Goal: Task Accomplishment & Management: Manage account settings

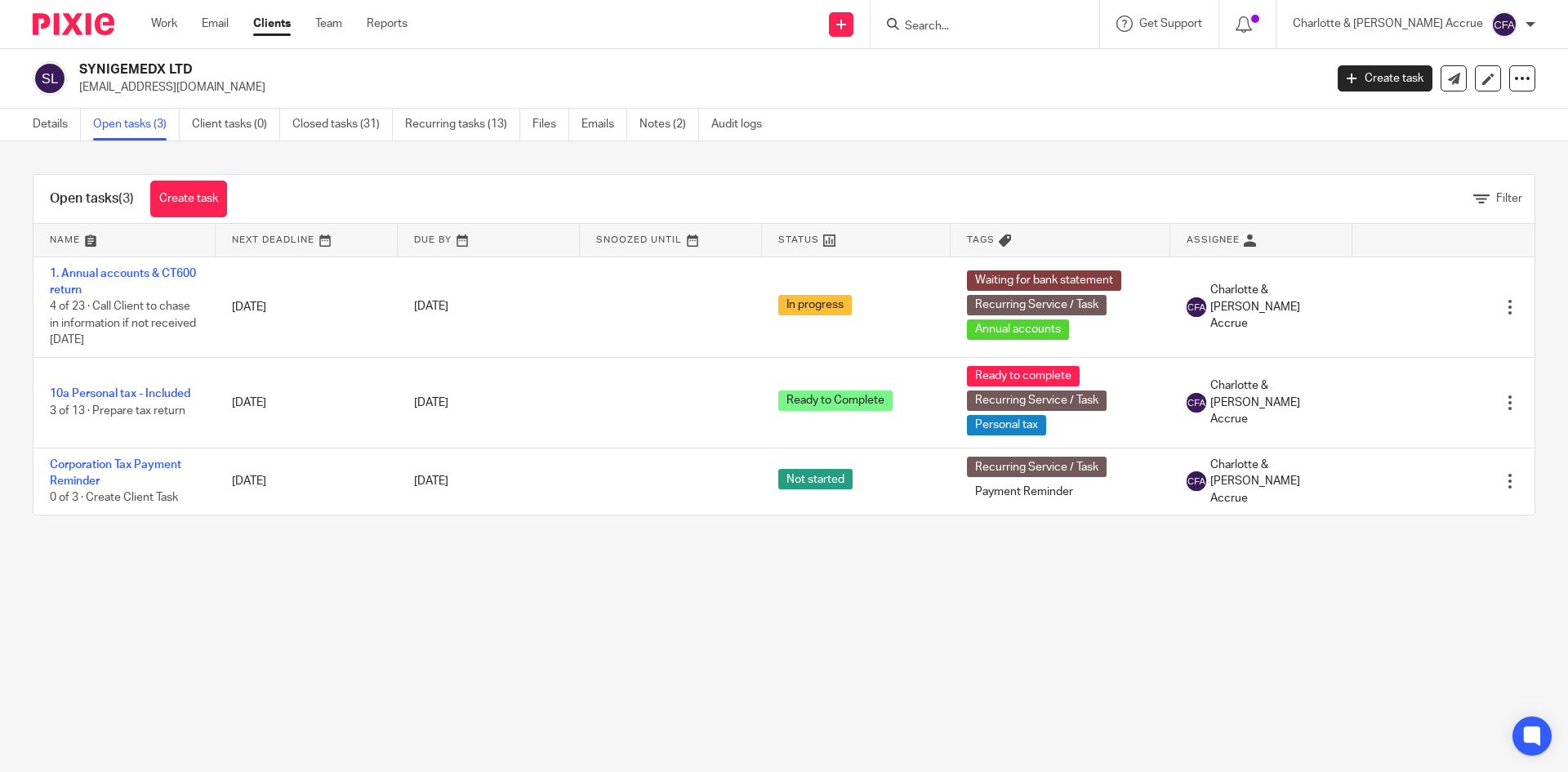
click at [997, 25] on input "Search" at bounding box center [976, 27] width 147 height 14
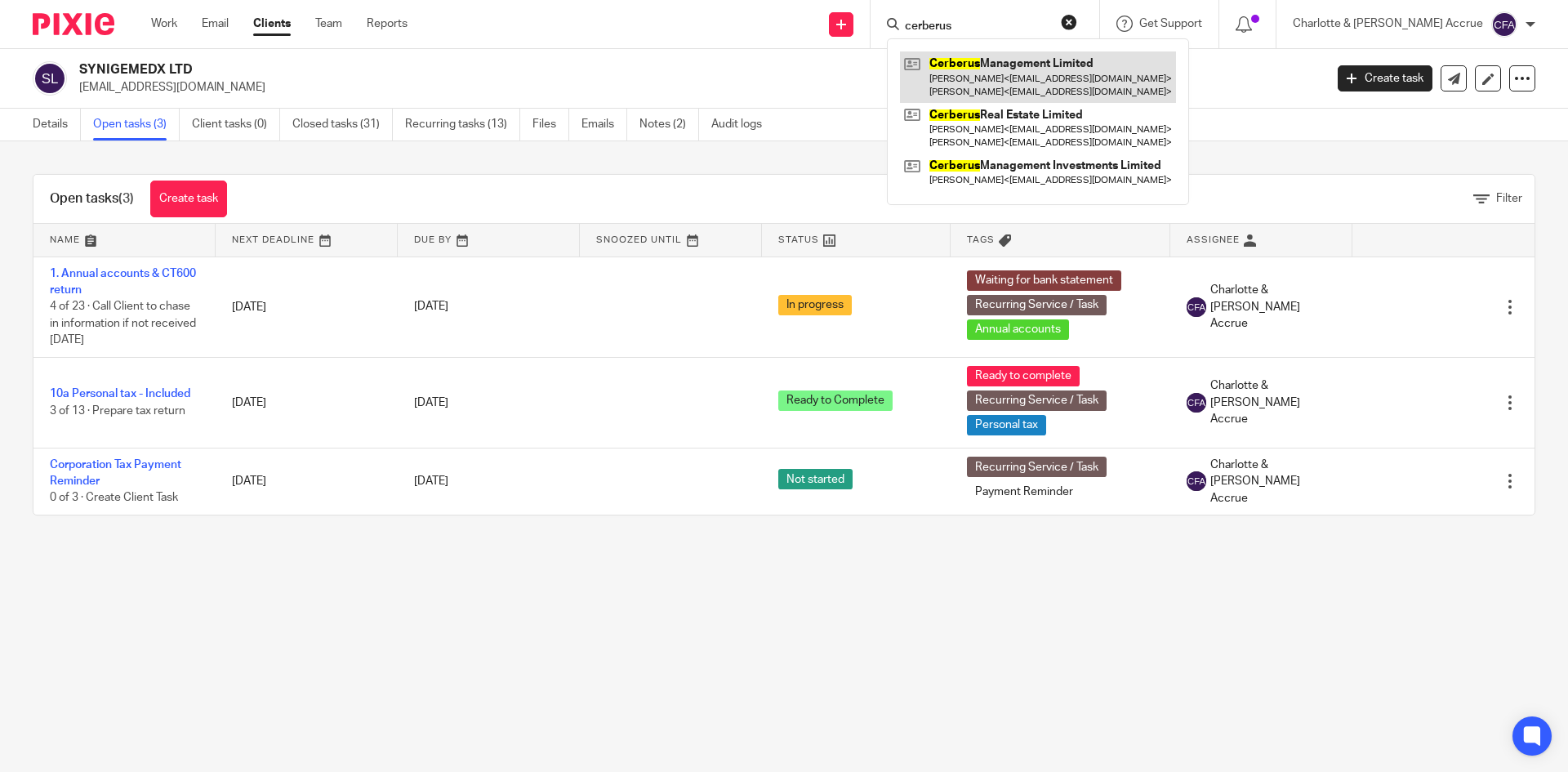
type input "cerberus"
click at [1065, 59] on link at bounding box center [1038, 77] width 276 height 51
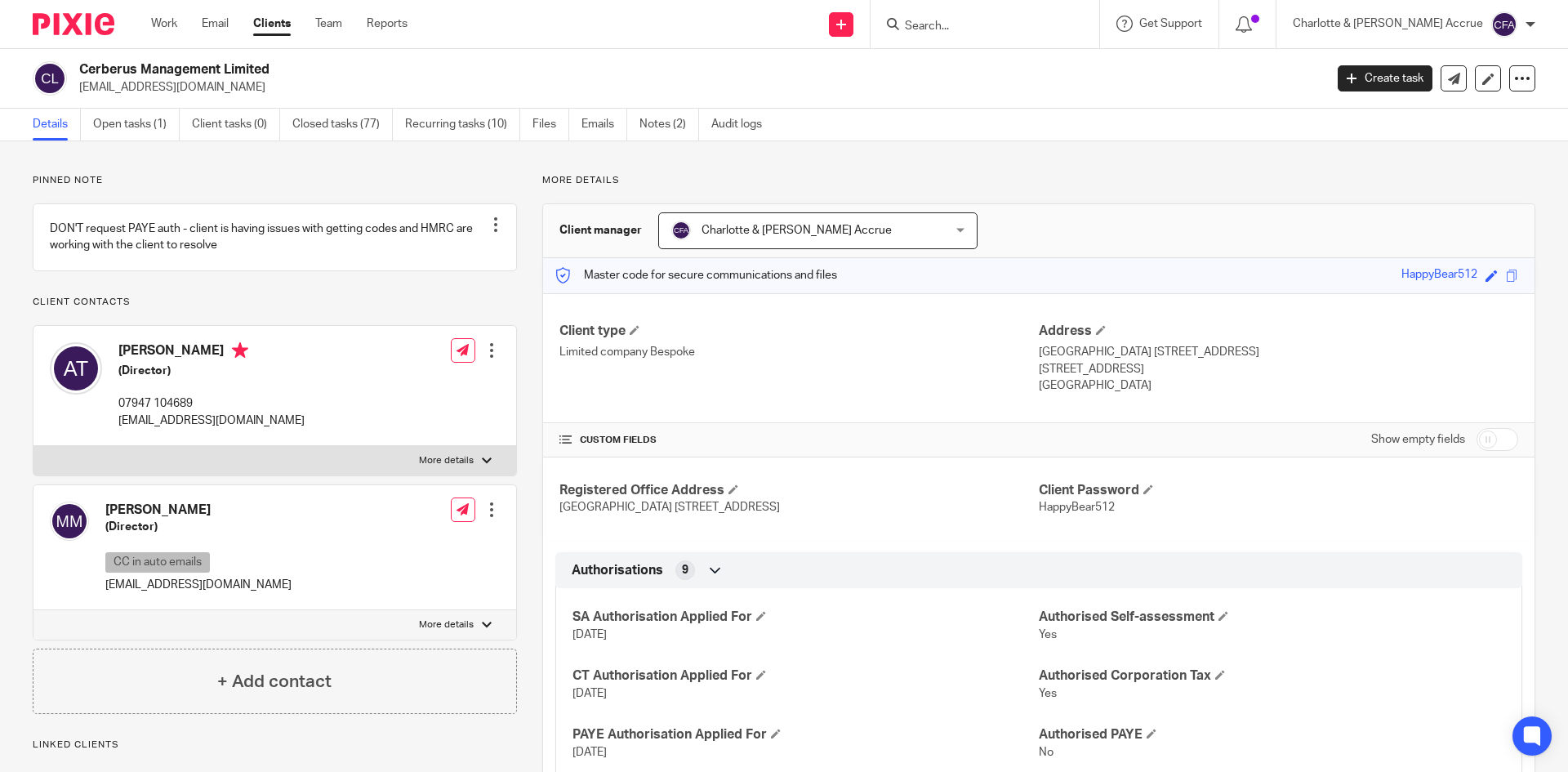
click at [1025, 21] on input "Search" at bounding box center [976, 27] width 147 height 14
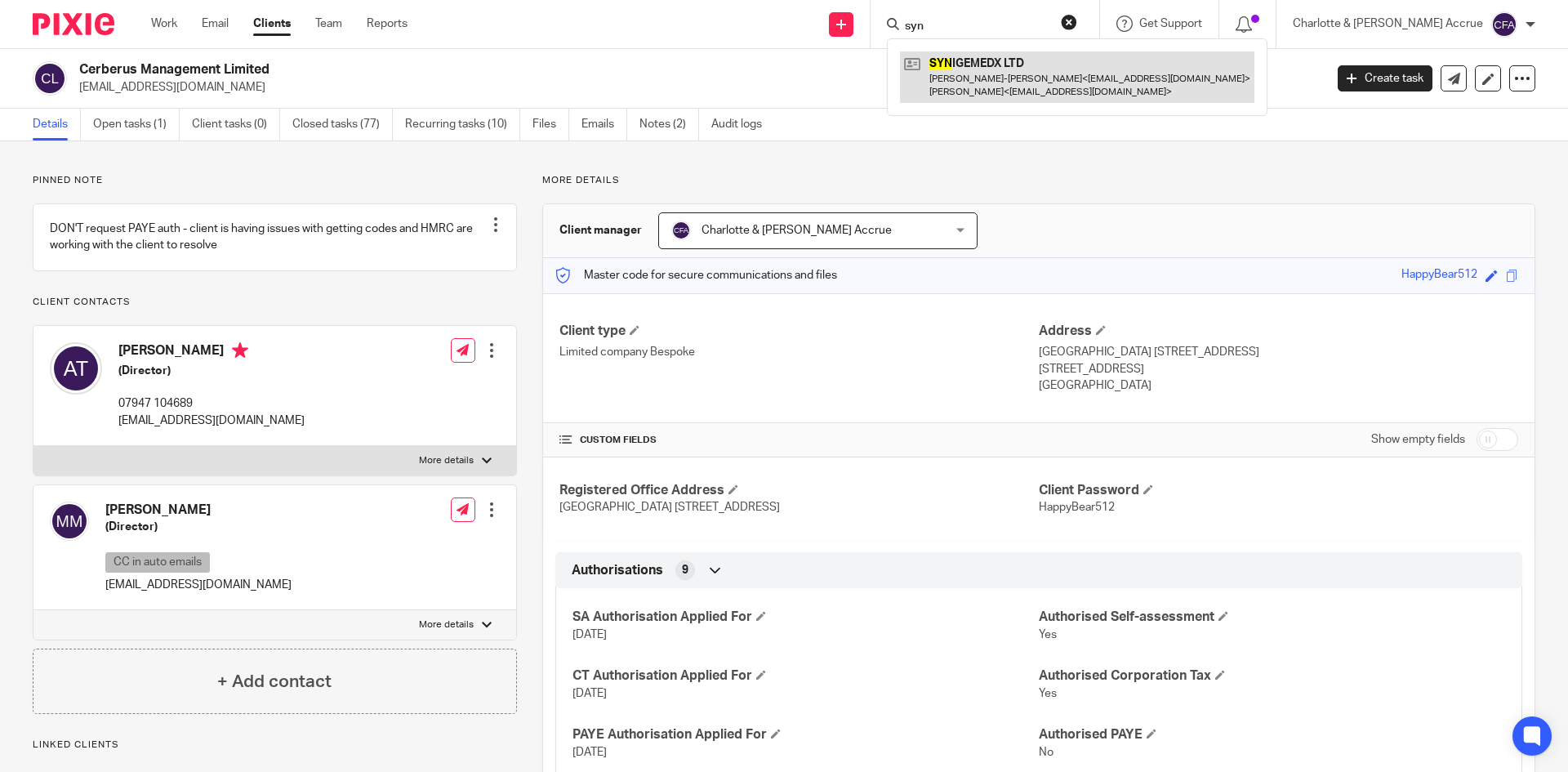
type input "syn"
click at [1077, 54] on link at bounding box center [1077, 77] width 354 height 51
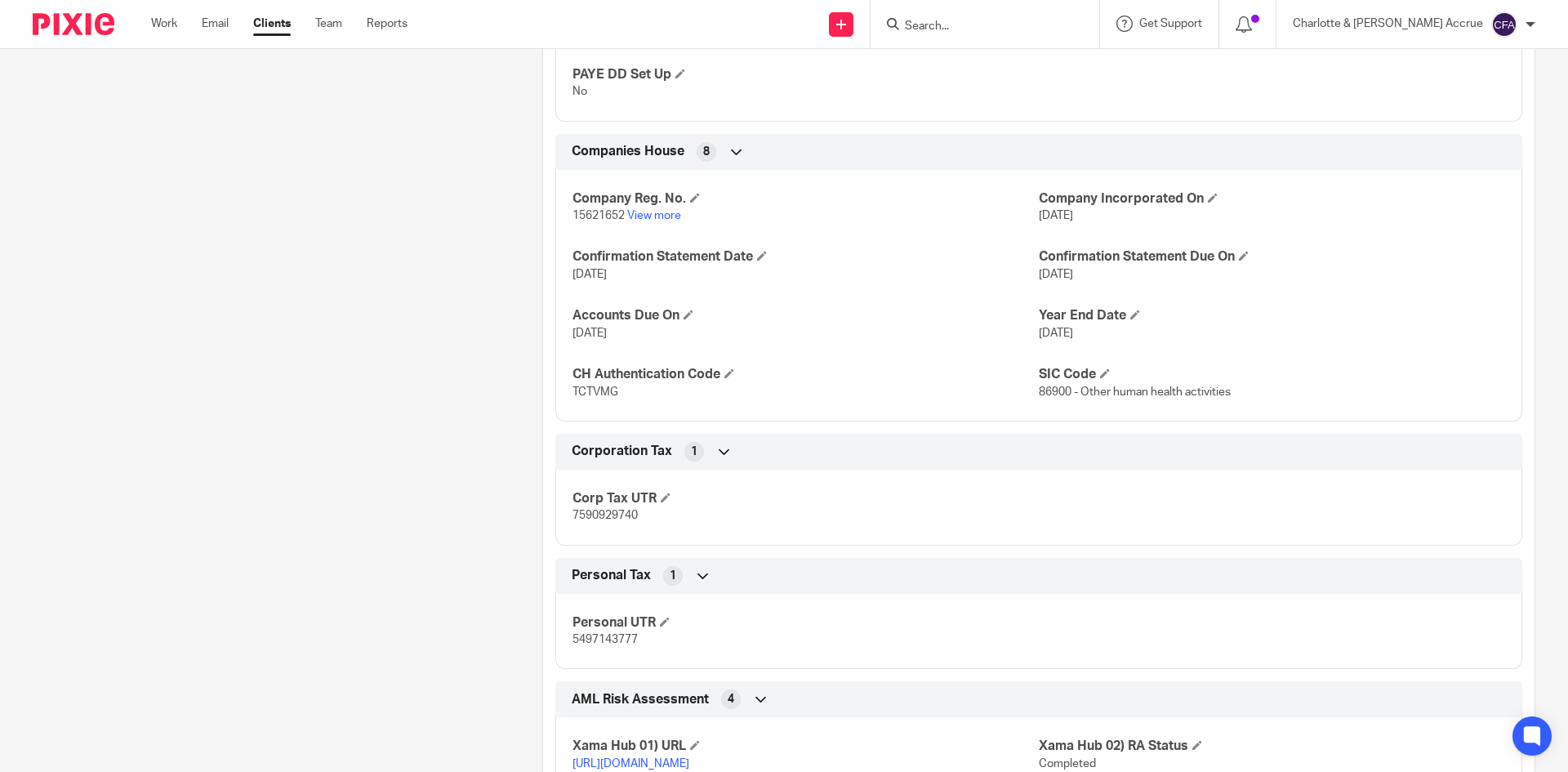
scroll to position [1307, 0]
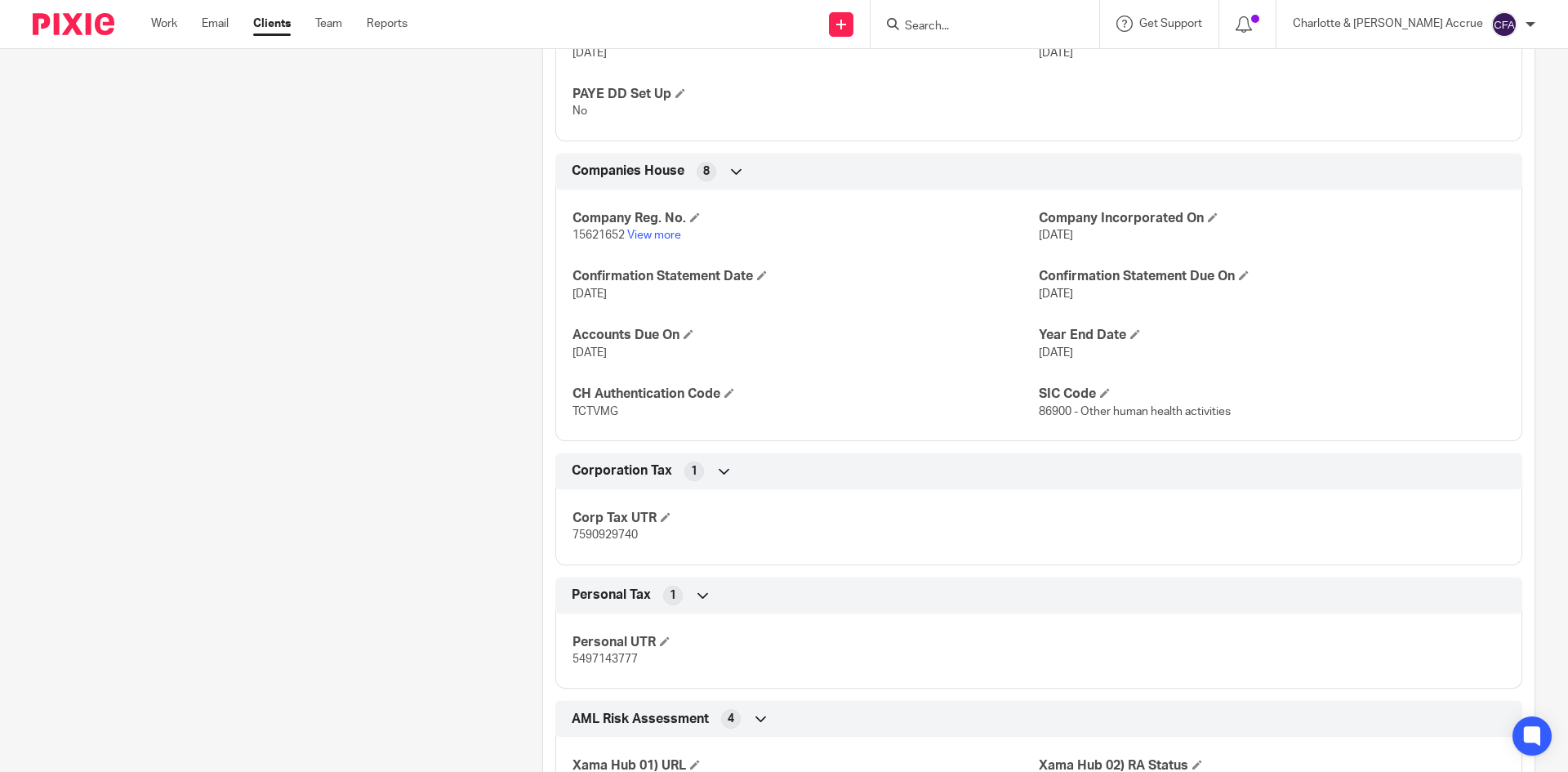
drag, startPoint x: 1103, startPoint y: 347, endPoint x: 1016, endPoint y: 231, distance: 145.0
click at [1016, 231] on div "Company Reg. No. 15621652 View more Company Incorporated On 6 Apr 2024 Confirma…" at bounding box center [1039, 310] width 967 height 264
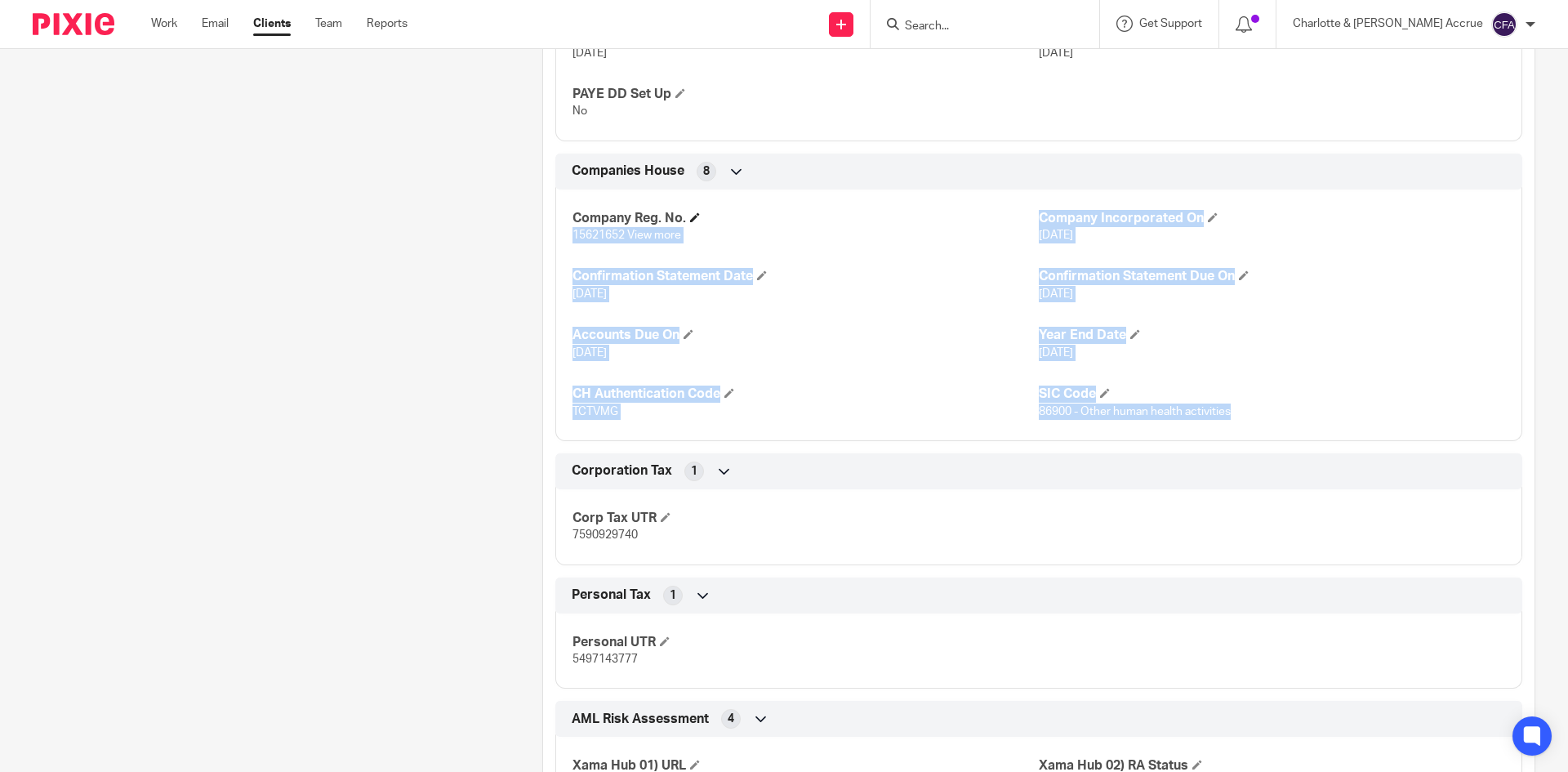
drag, startPoint x: 1236, startPoint y: 408, endPoint x: 919, endPoint y: 217, distance: 370.1
click at [919, 217] on div "Company Reg. No. 15621652 View more Company Incorporated On 6 Apr 2024 Confirma…" at bounding box center [1039, 310] width 967 height 264
click at [644, 431] on div "Company Reg. No. 15621652 View more Company Incorporated On 6 Apr 2024 Confirma…" at bounding box center [1039, 310] width 967 height 264
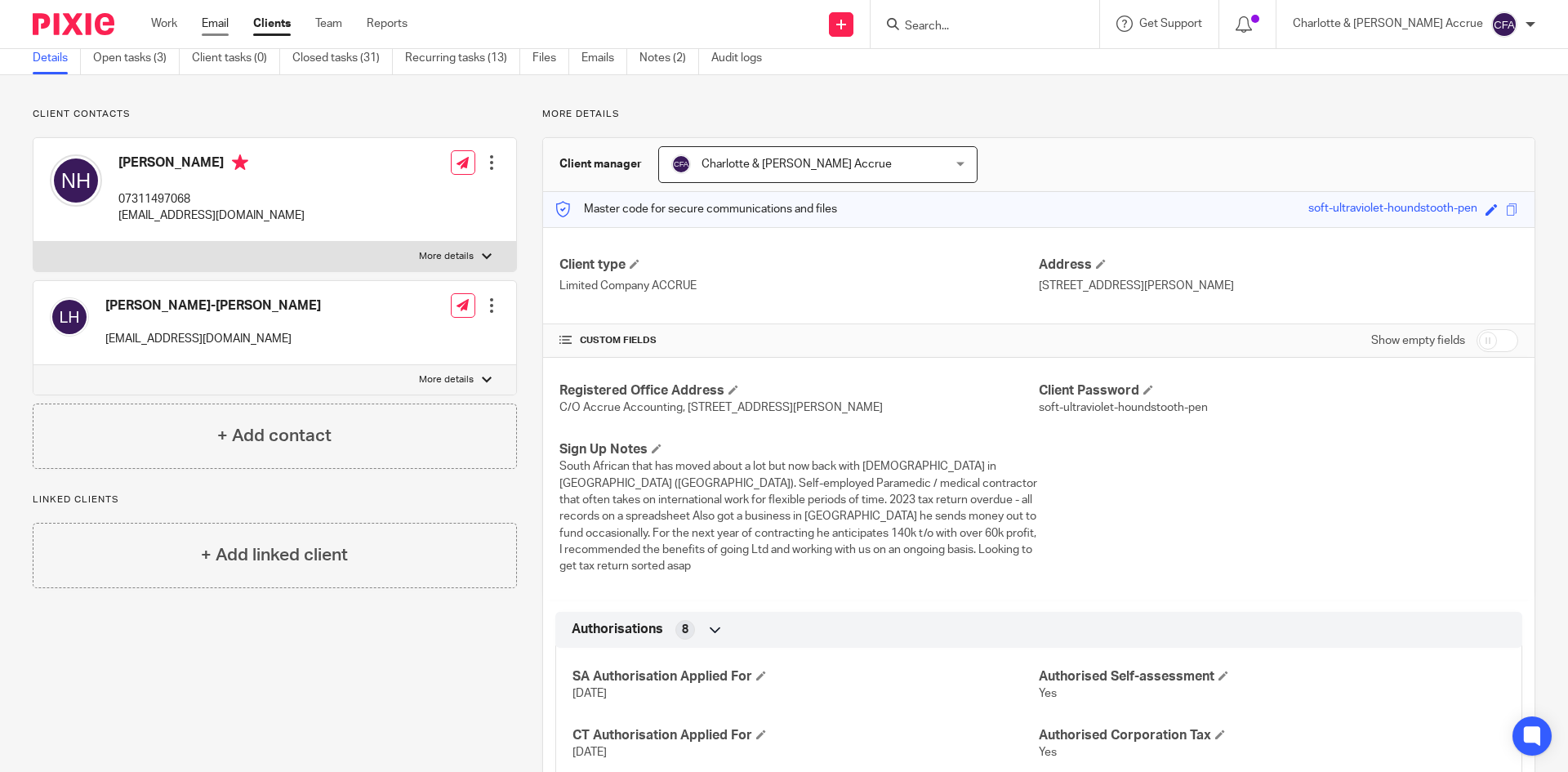
scroll to position [0, 0]
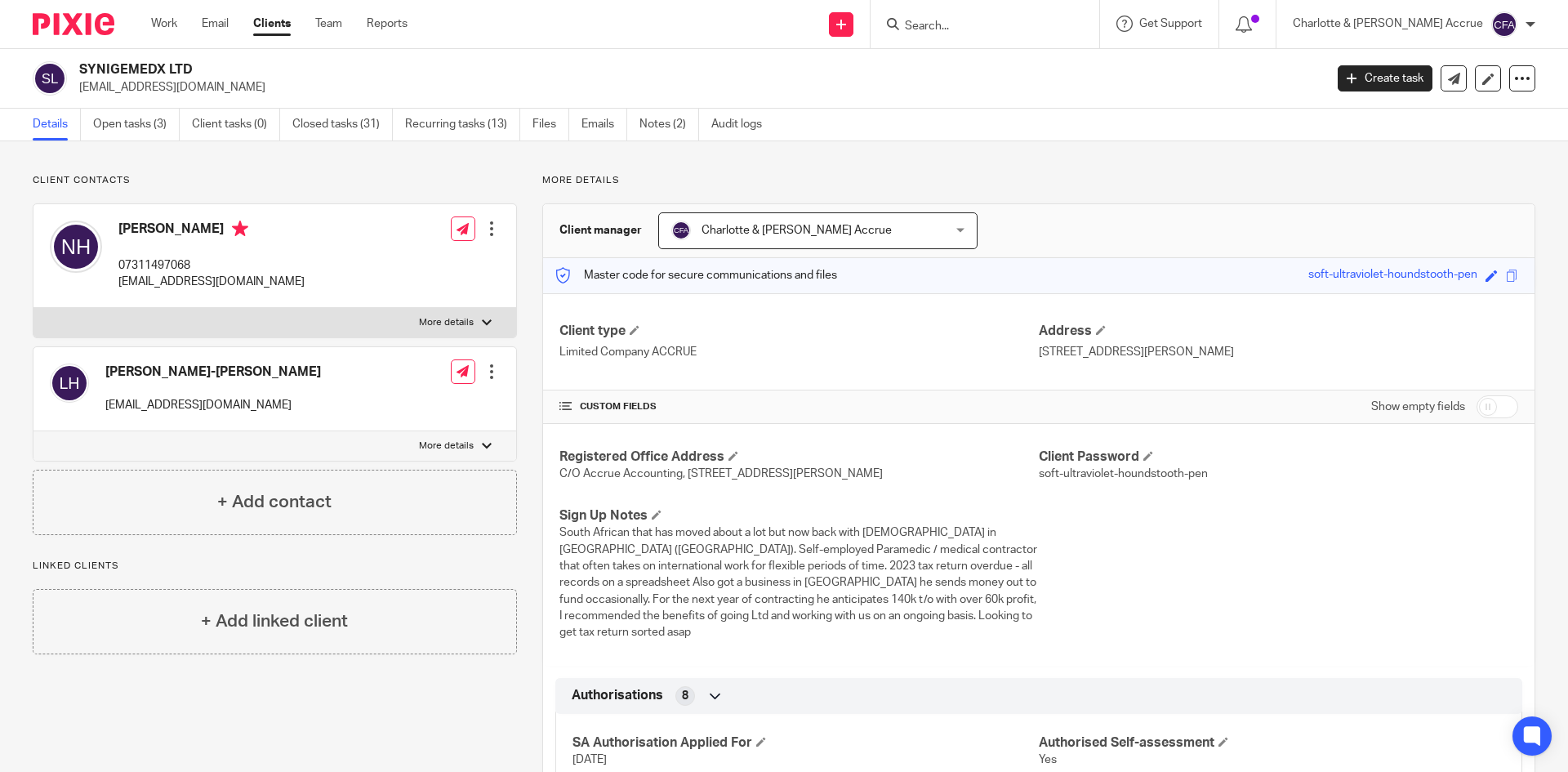
click at [101, 82] on p "nholt991als@gmail.com" at bounding box center [696, 87] width 1234 height 16
copy main "nholt991als@gmail.com Create task Update from Companies House Export data Merge…"
click at [1050, 23] on input "Search" at bounding box center [976, 27] width 147 height 14
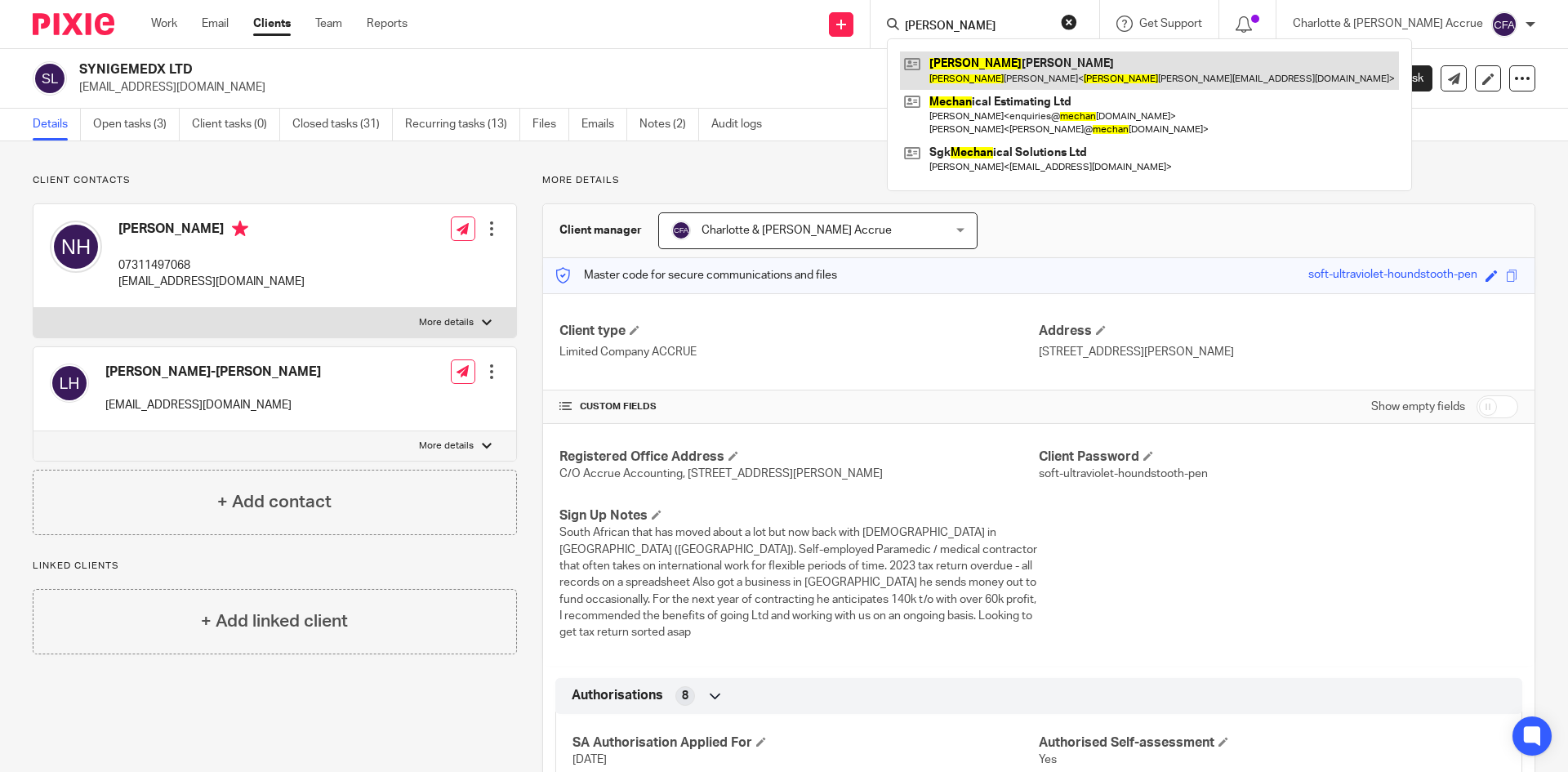
type input "meghan"
drag, startPoint x: 1035, startPoint y: 72, endPoint x: 1021, endPoint y: 66, distance: 15.2
click at [1035, 72] on link at bounding box center [1149, 71] width 499 height 37
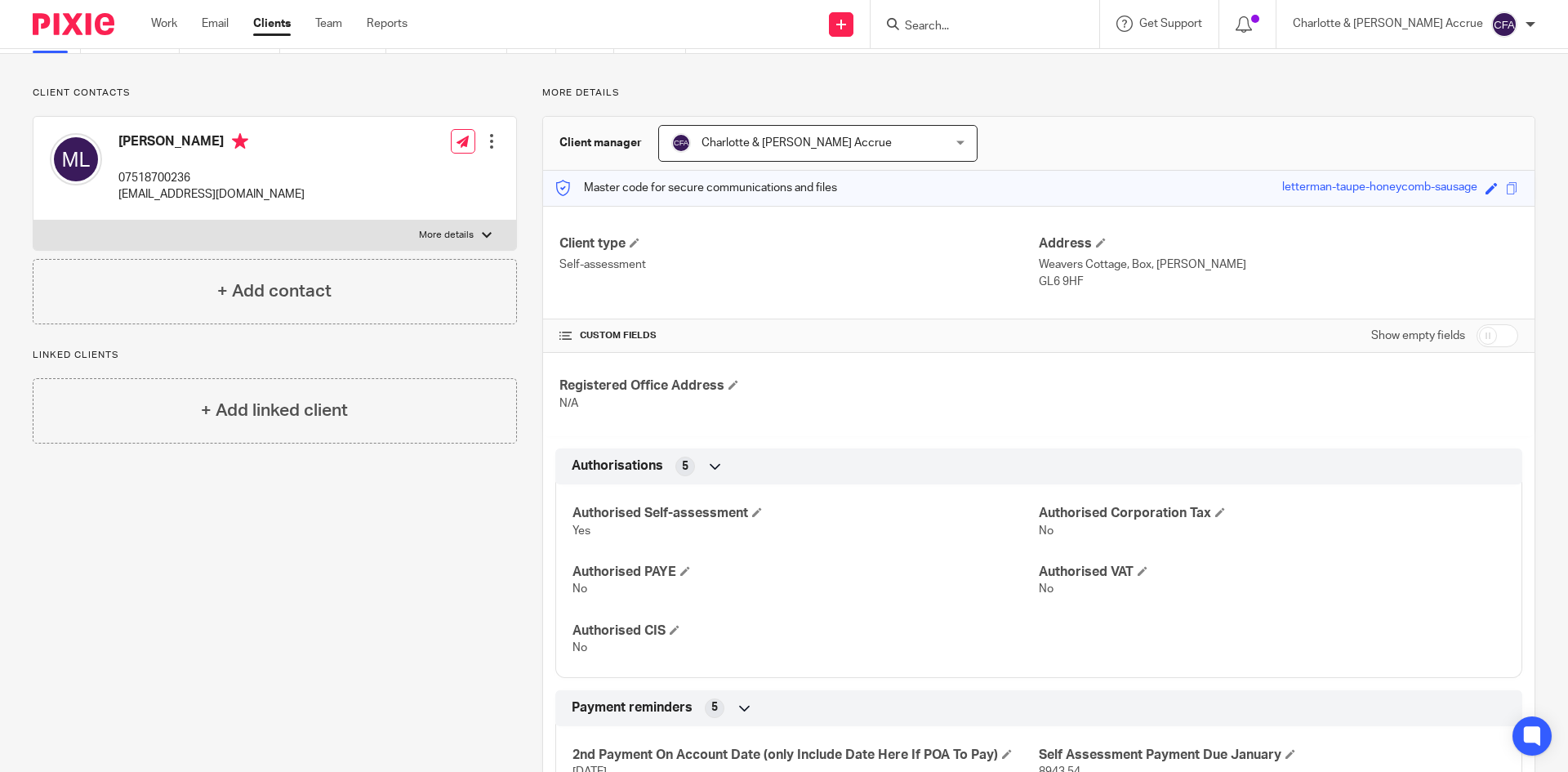
scroll to position [86, 0]
click at [465, 228] on label "More details" at bounding box center [275, 237] width 483 height 29
click at [34, 222] on input "More details" at bounding box center [33, 221] width 1 height 1
checkbox input "true"
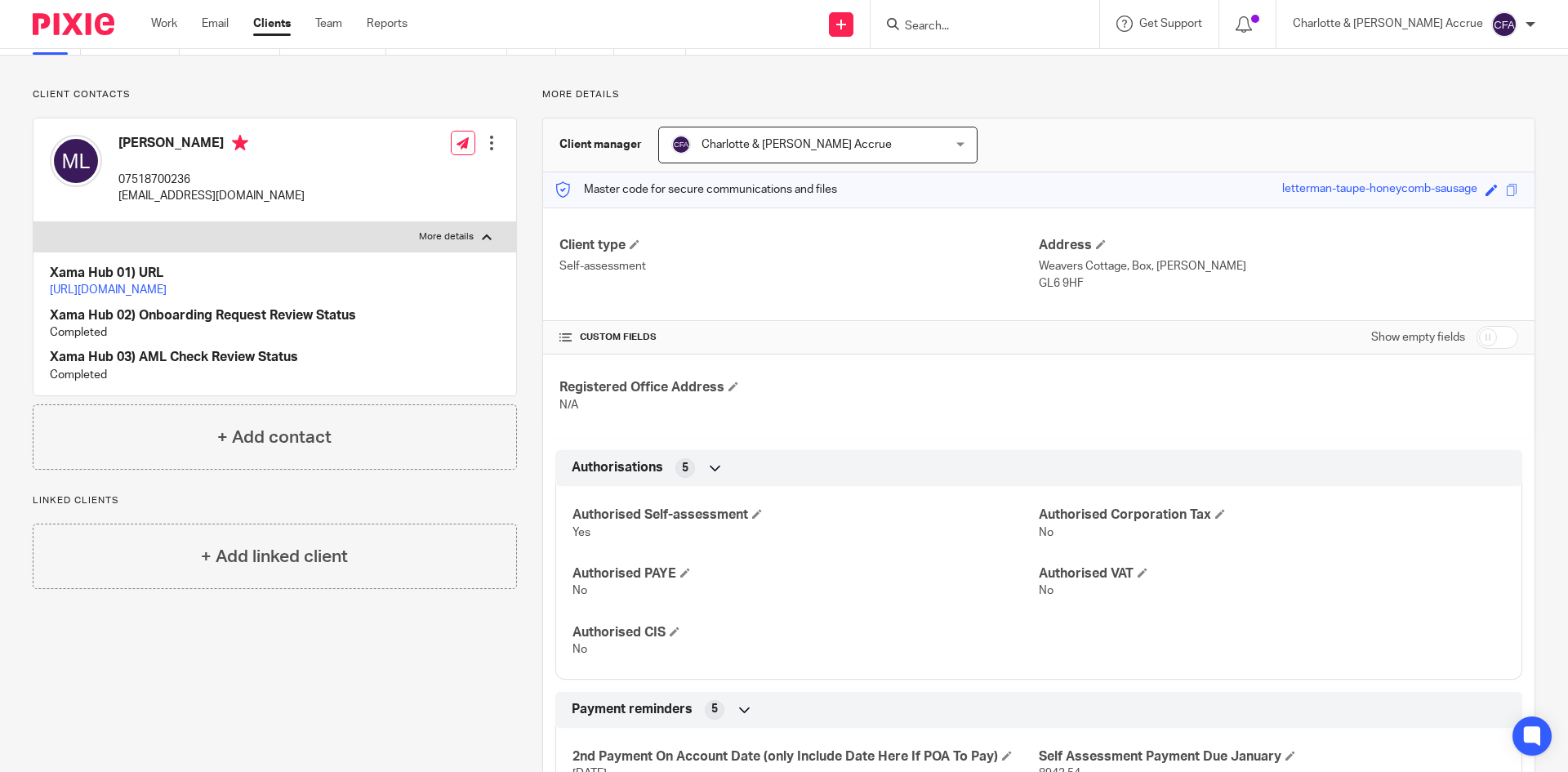
click at [167, 294] on link "https://platform.xamatech.com/portal/crm/clients/ba05c0b0-7b3f-11ef-af28-494768…" at bounding box center [108, 289] width 117 height 12
drag, startPoint x: 1058, startPoint y: 34, endPoint x: 1058, endPoint y: 23, distance: 11.0
click at [1058, 26] on form at bounding box center [990, 24] width 174 height 21
click at [1050, 20] on input "Search" at bounding box center [976, 27] width 147 height 14
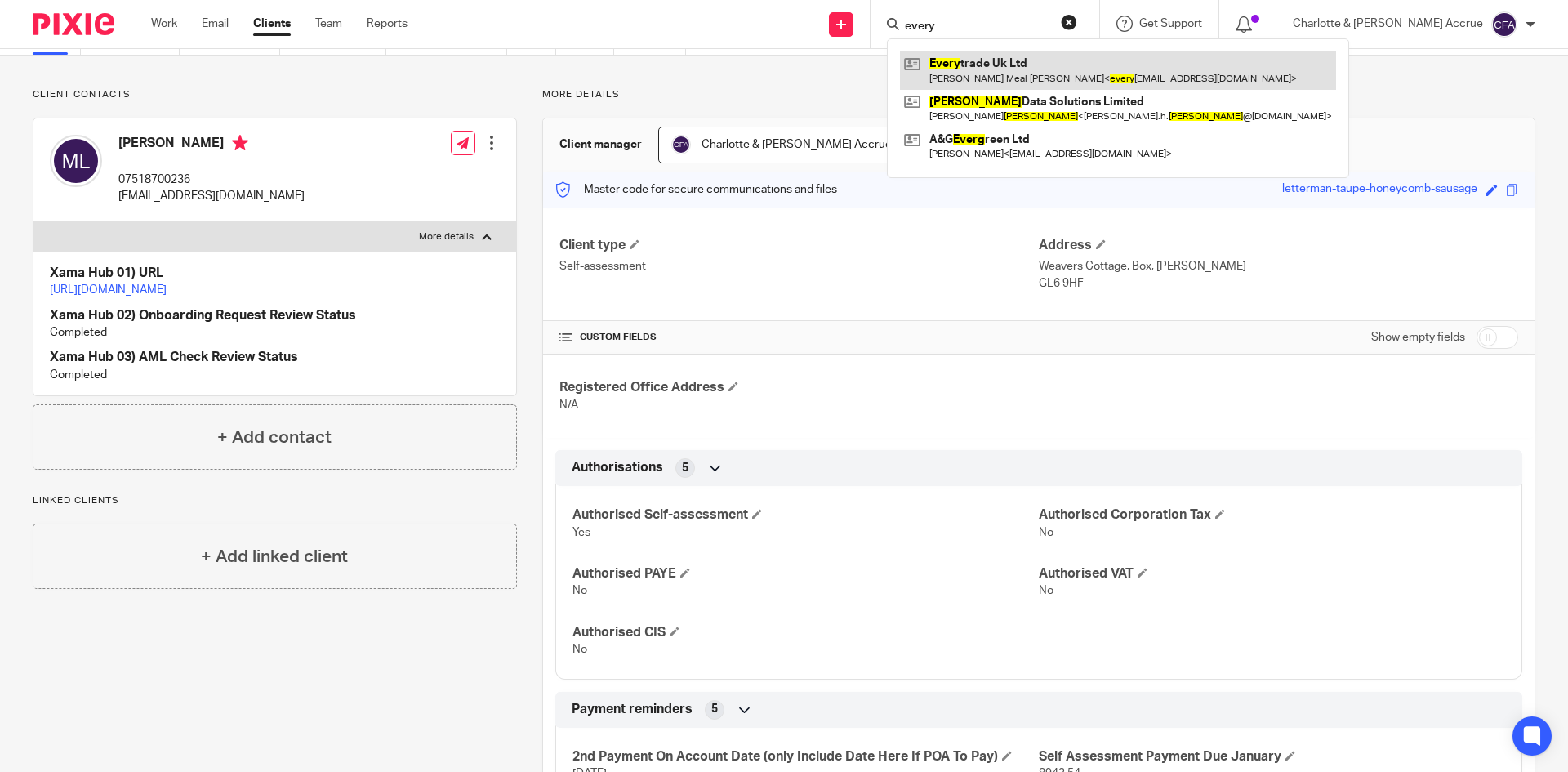
type input "every"
click at [1093, 77] on link at bounding box center [1118, 71] width 436 height 37
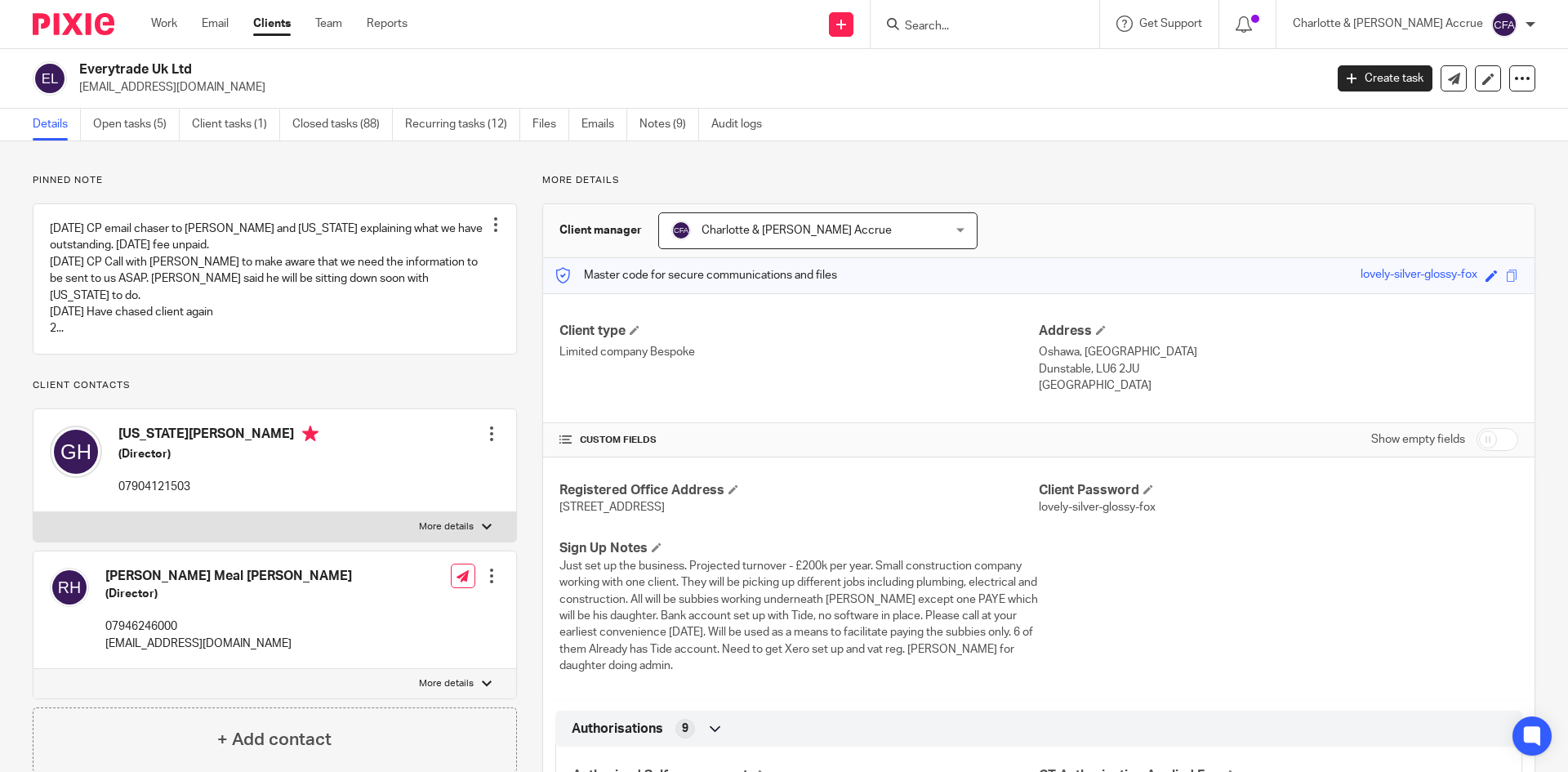
click at [477, 520] on label "More details" at bounding box center [275, 527] width 483 height 29
click at [34, 512] on input "More details" at bounding box center [33, 511] width 1 height 1
checkbox input "true"
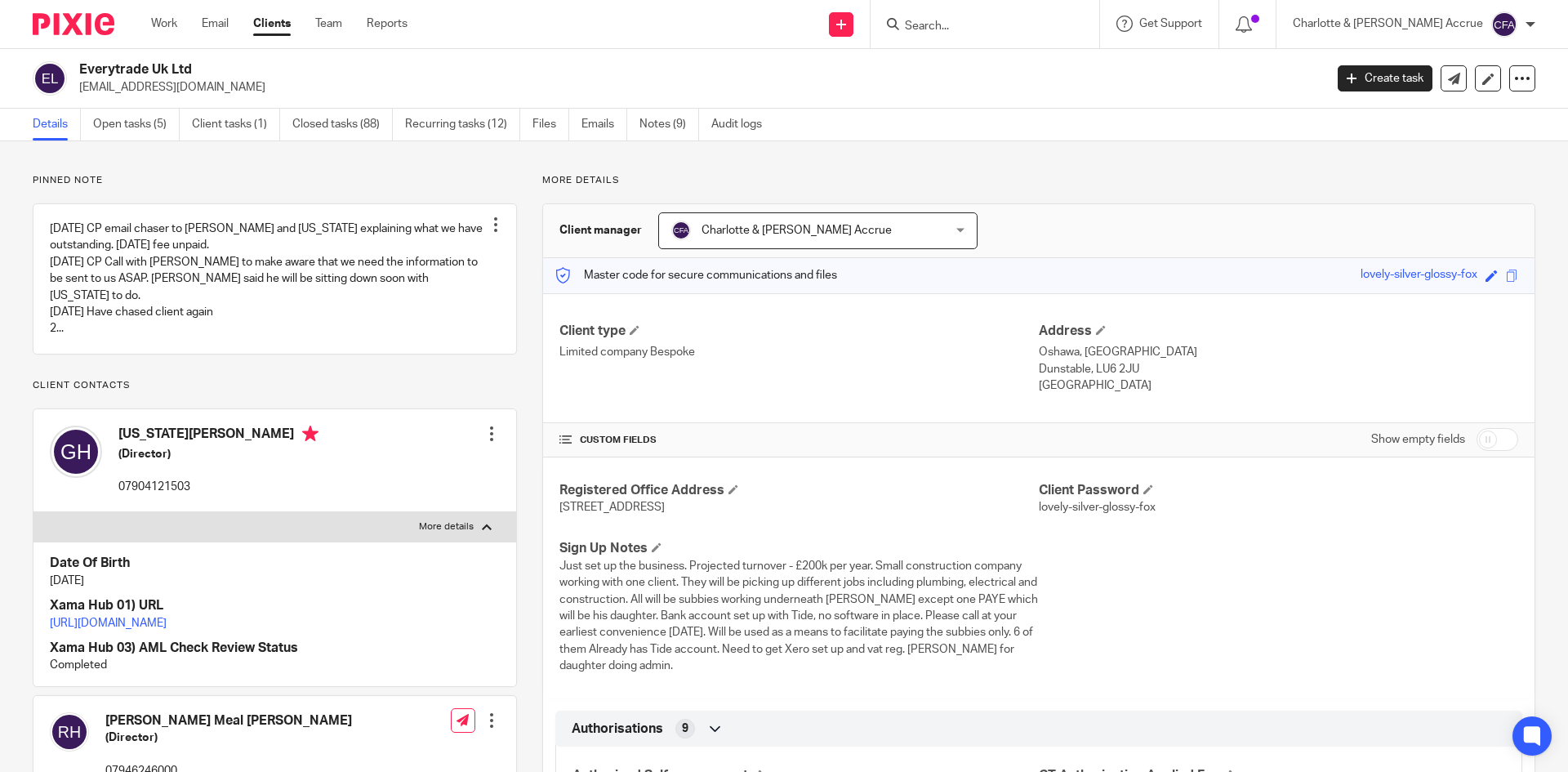
click at [170, 89] on p "[EMAIL_ADDRESS][DOMAIN_NAME]" at bounding box center [696, 87] width 1234 height 16
click at [170, 88] on p "[EMAIL_ADDRESS][DOMAIN_NAME]" at bounding box center [696, 87] width 1234 height 16
copy main "everytradeuk@outlook.com Create task Update from Companies House Export data Me…"
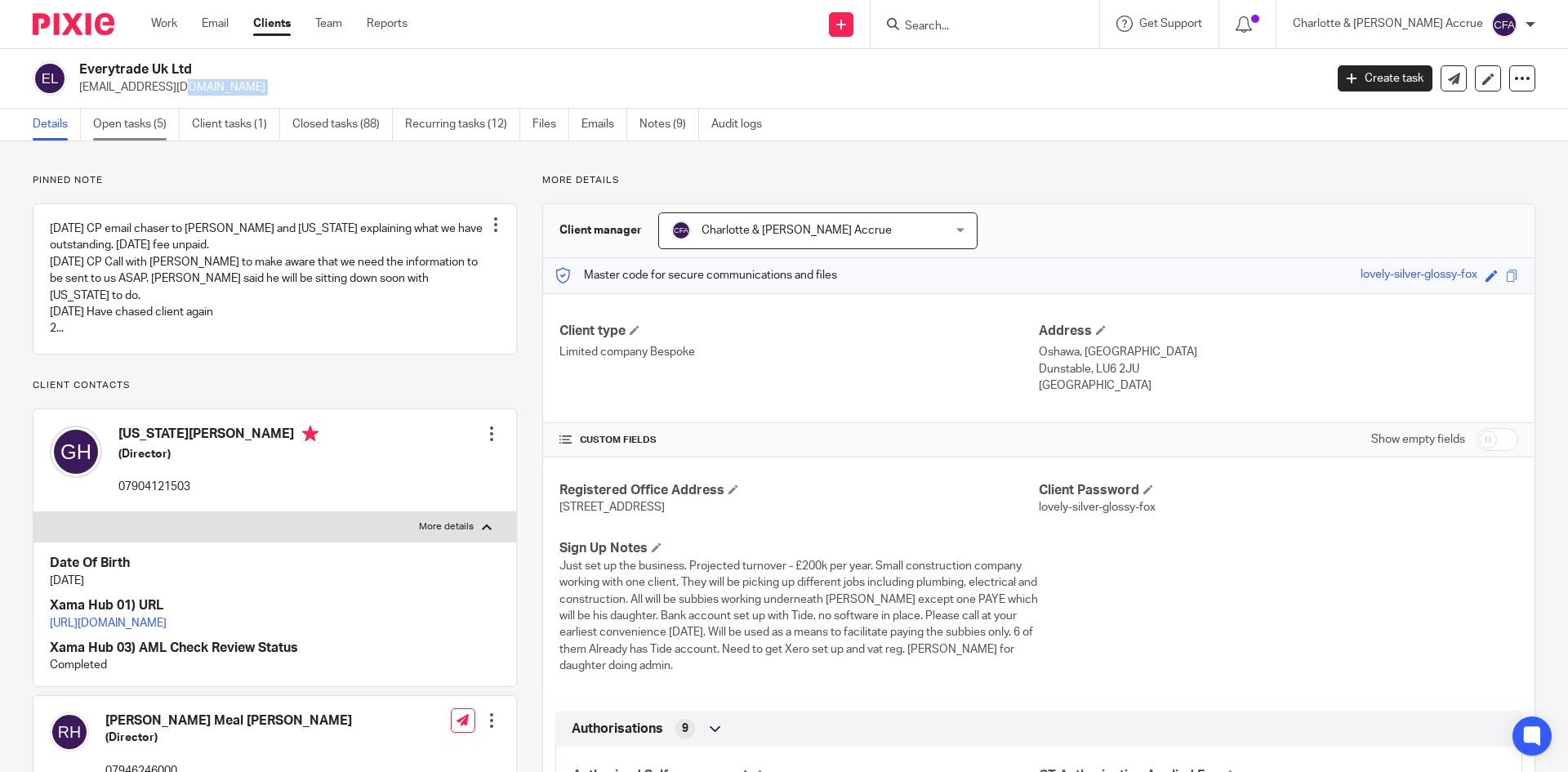
click at [157, 122] on link "Open tasks (5)" at bounding box center [136, 125] width 87 height 32
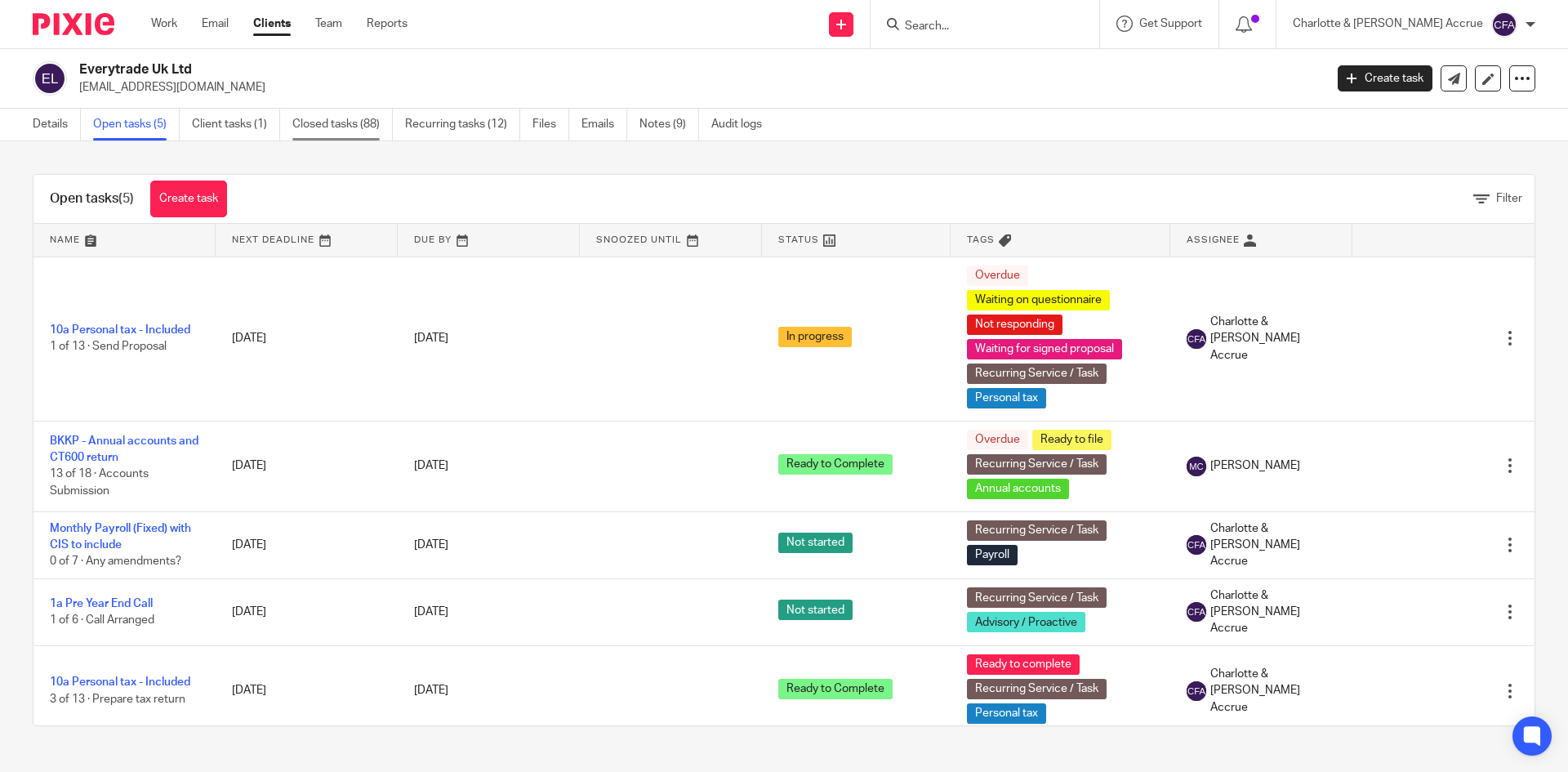
click at [321, 111] on link "Closed tasks (88)" at bounding box center [343, 125] width 101 height 32
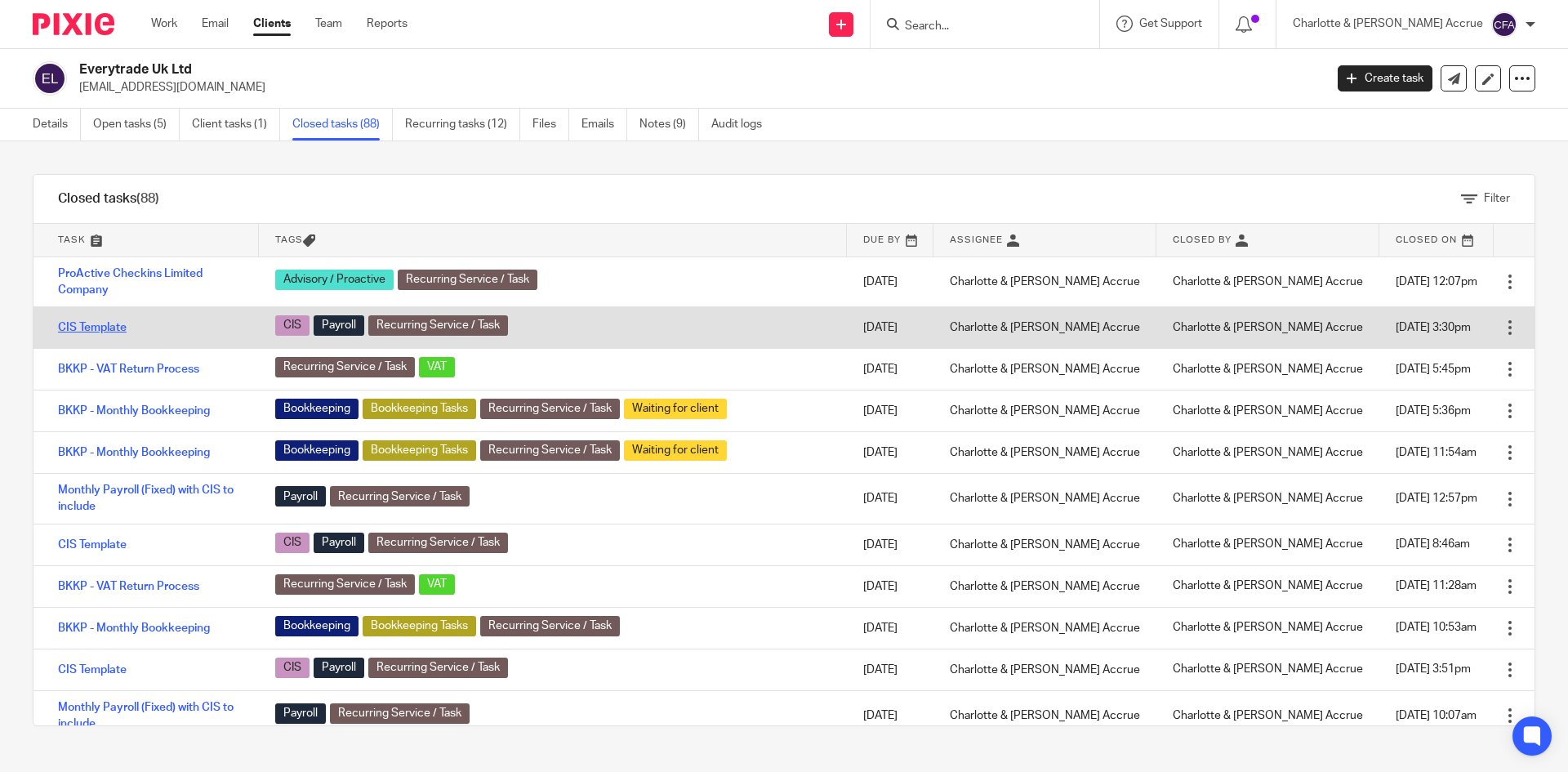
click at [111, 329] on link "CIS Template" at bounding box center [92, 328] width 69 height 12
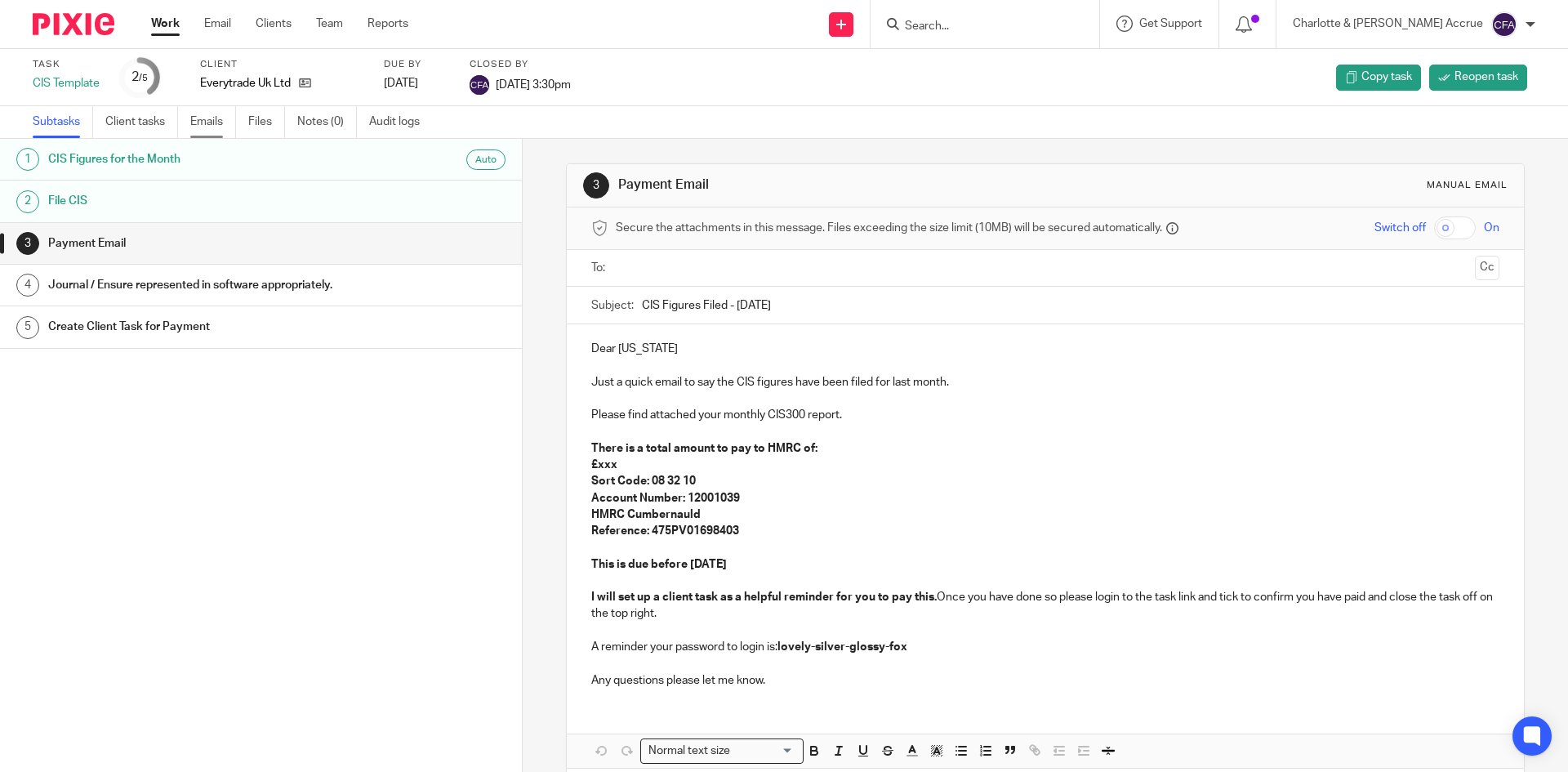
click at [227, 122] on link "Emails" at bounding box center [212, 122] width 46 height 32
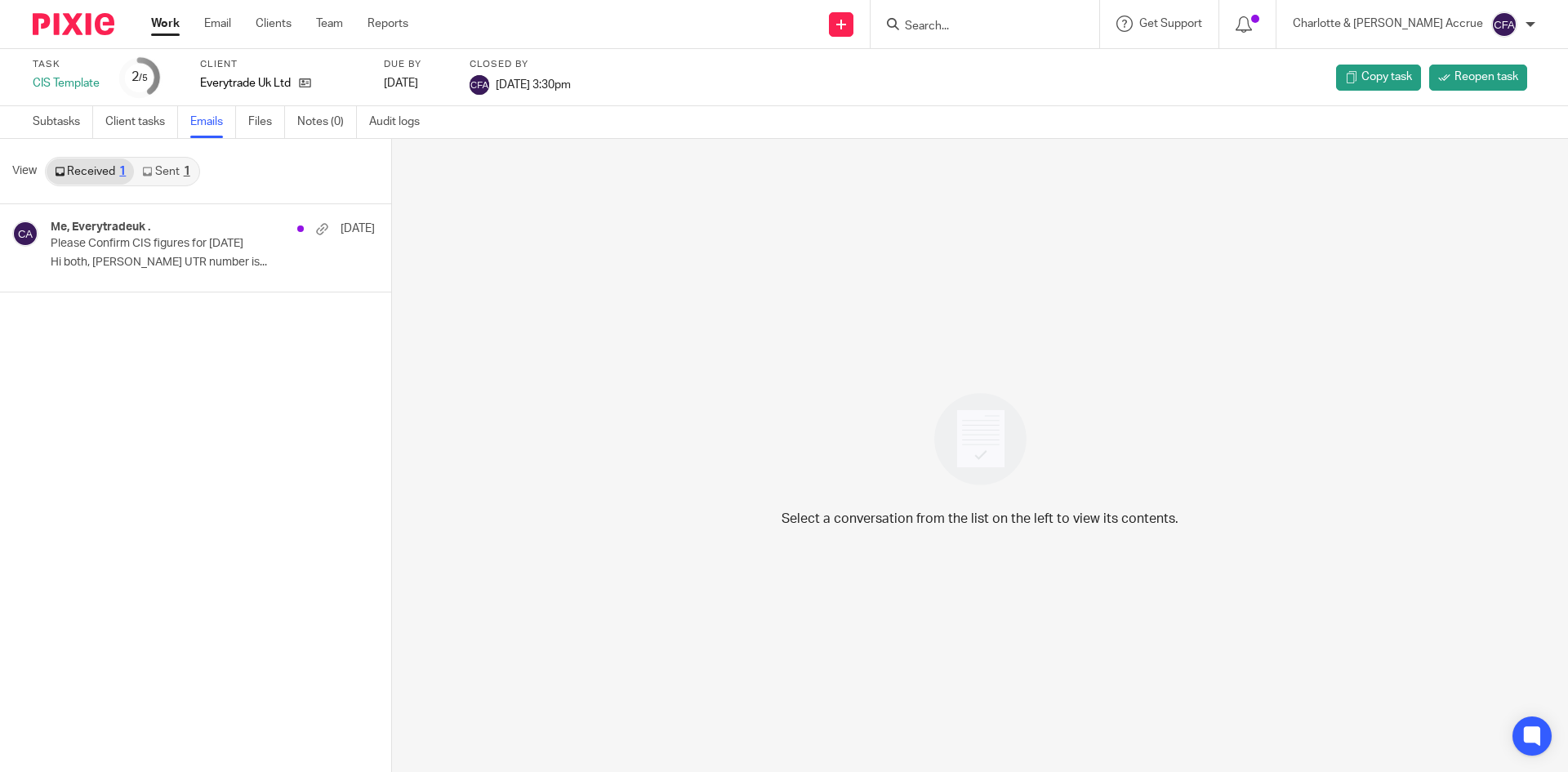
click at [171, 173] on link "Sent 1" at bounding box center [165, 171] width 63 height 26
click at [163, 255] on div "Me, Everytradeuk . 18 Sep Please Confirm CIS figures for August 2025 Thanks Geo…" at bounding box center [188, 247] width 275 height 54
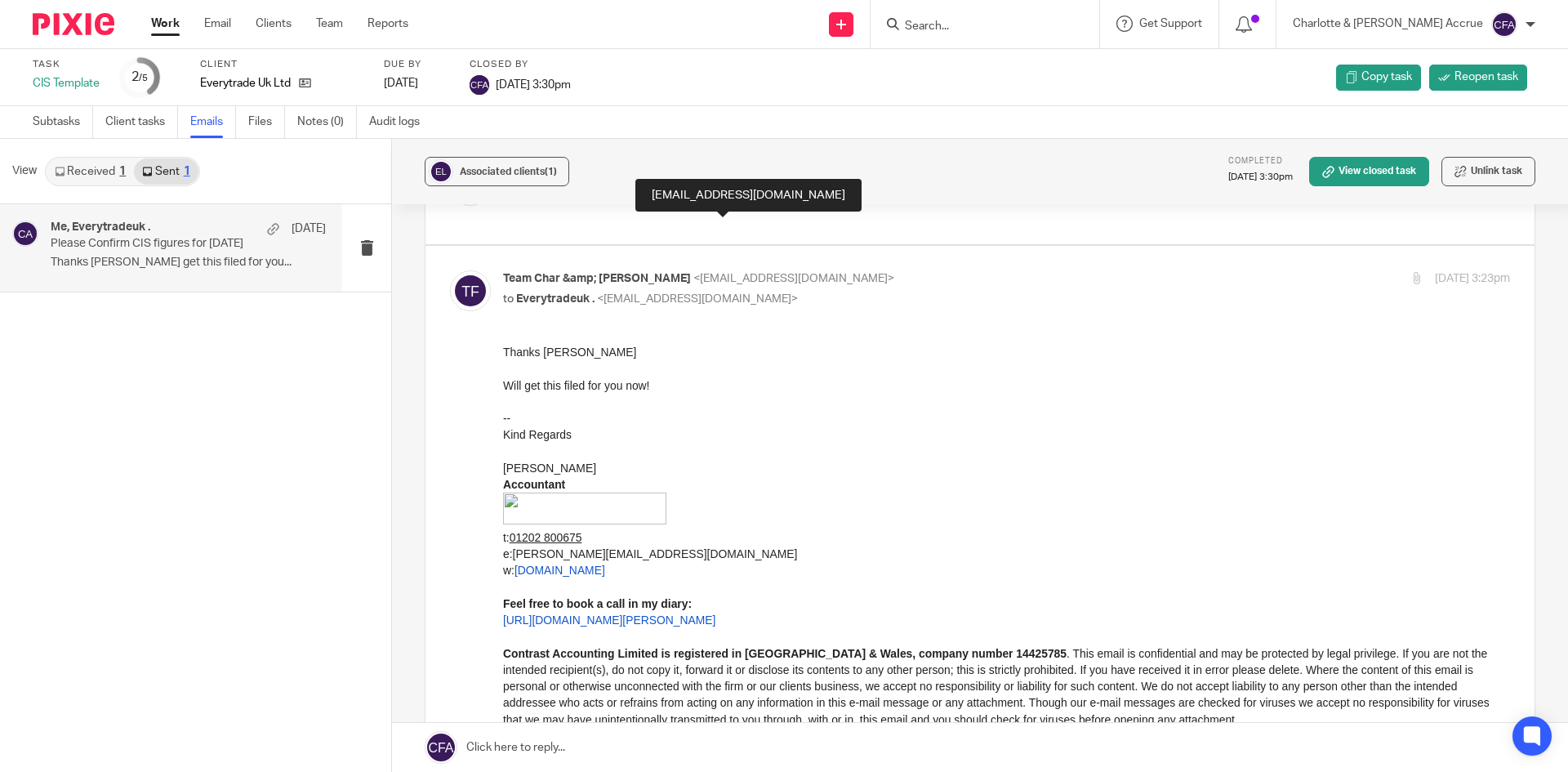
scroll to position [1225, 0]
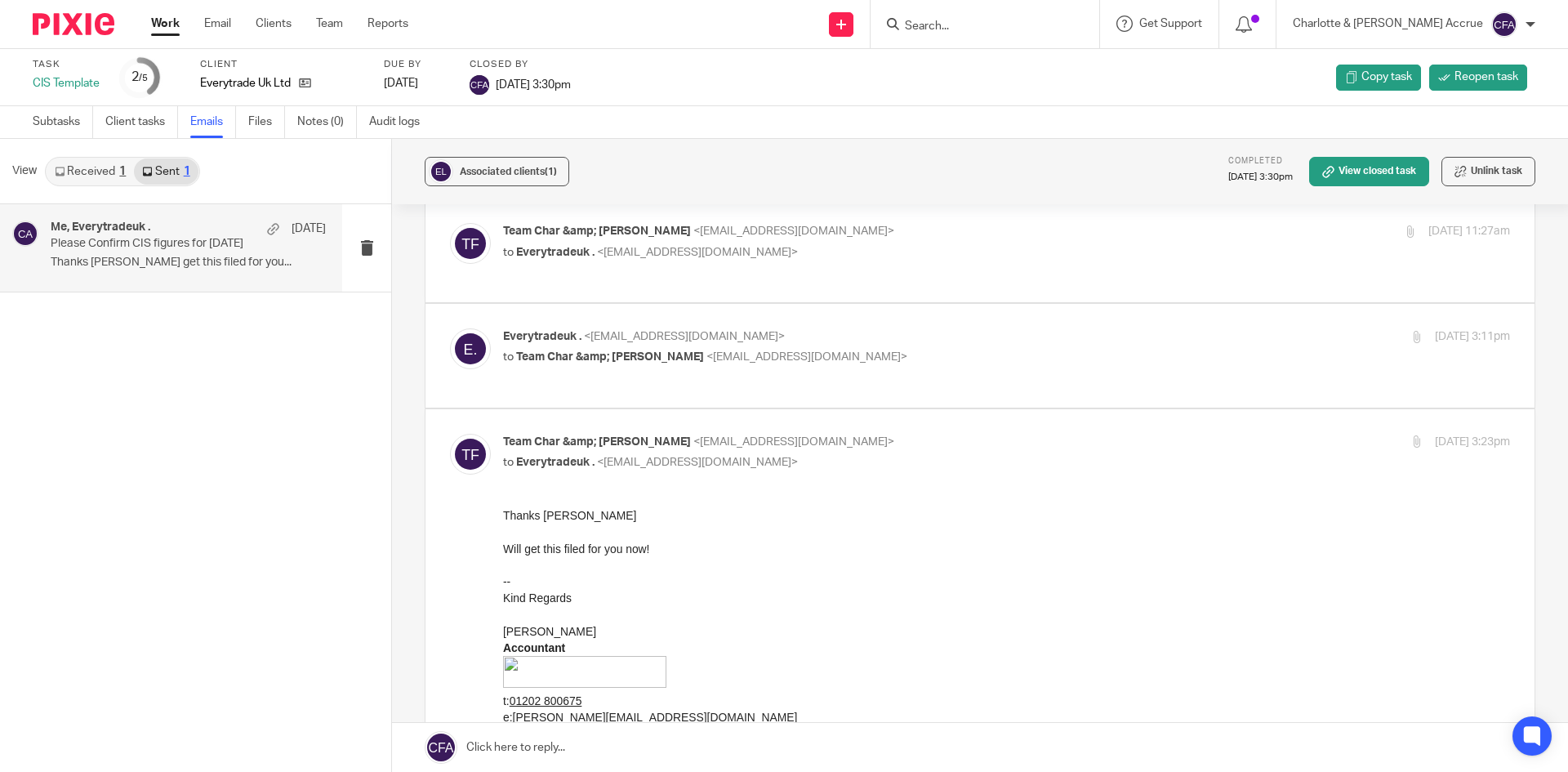
click at [823, 367] on div "Everytradeuk . <everytradeuk@outlook.com> to Team Char &amp; Finn <team@accruea…" at bounding box center [1007, 349] width 1007 height 41
checkbox input "true"
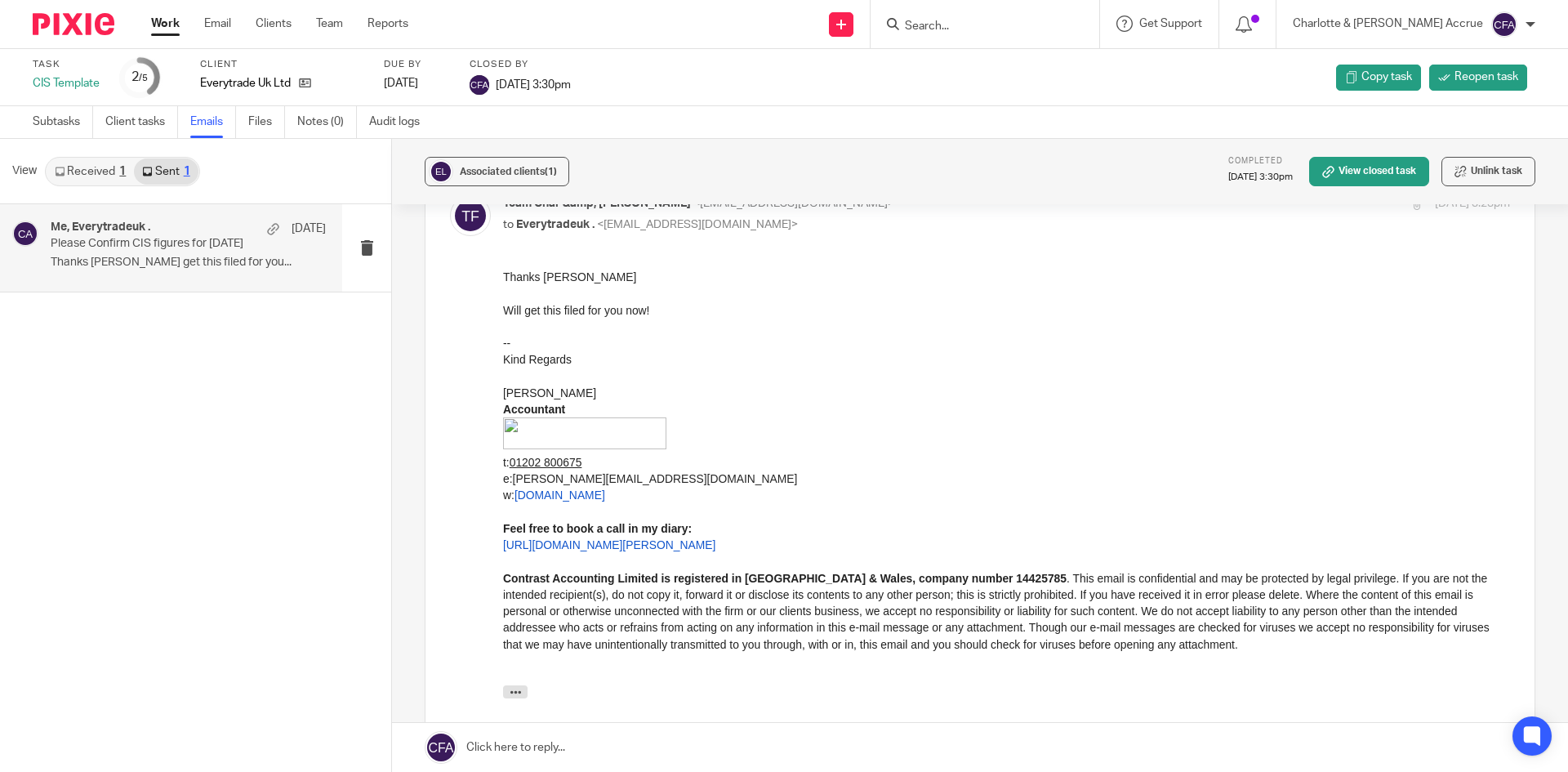
scroll to position [9069, 0]
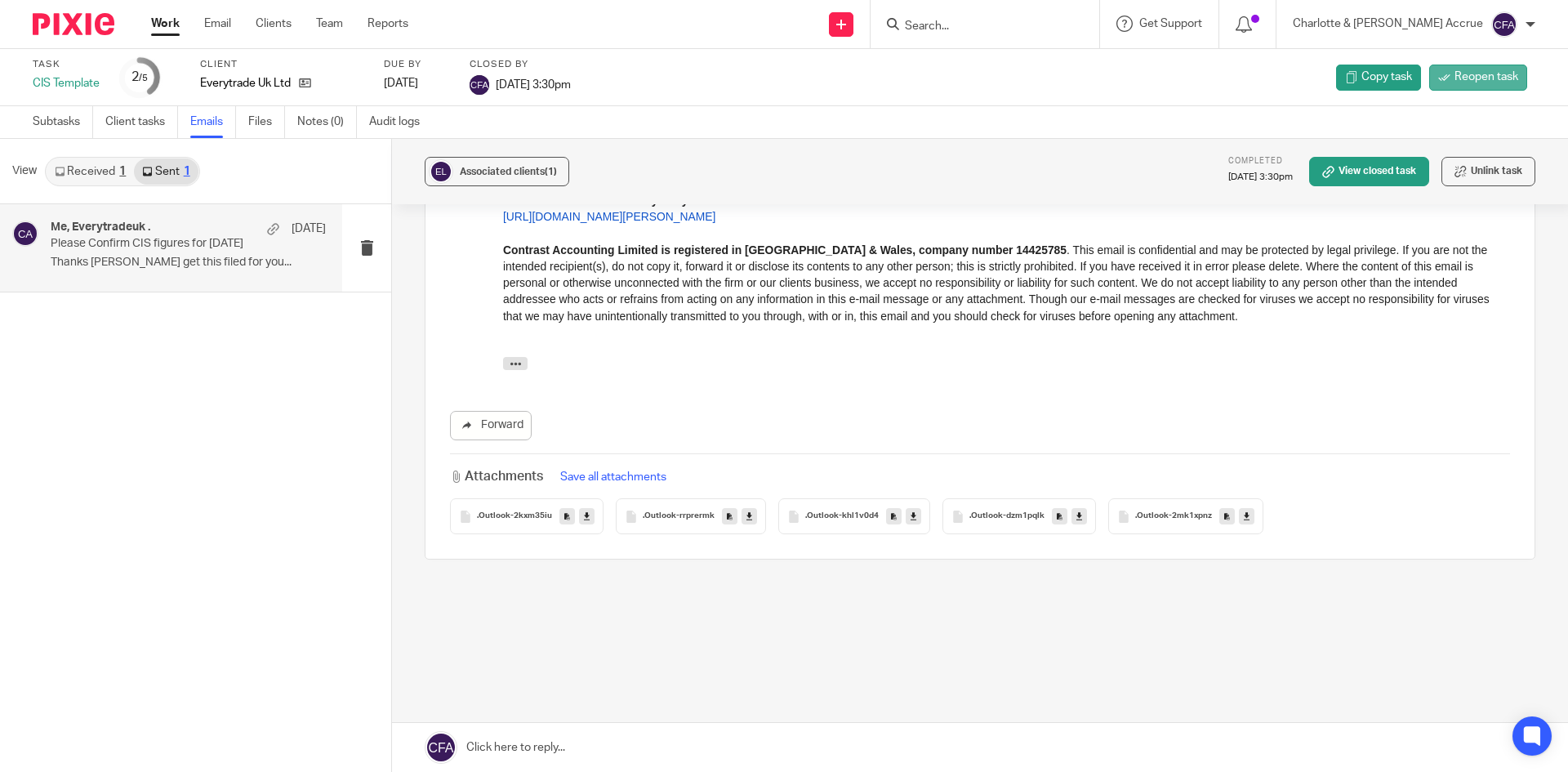
click at [1471, 81] on span "Reopen task" at bounding box center [1486, 77] width 63 height 16
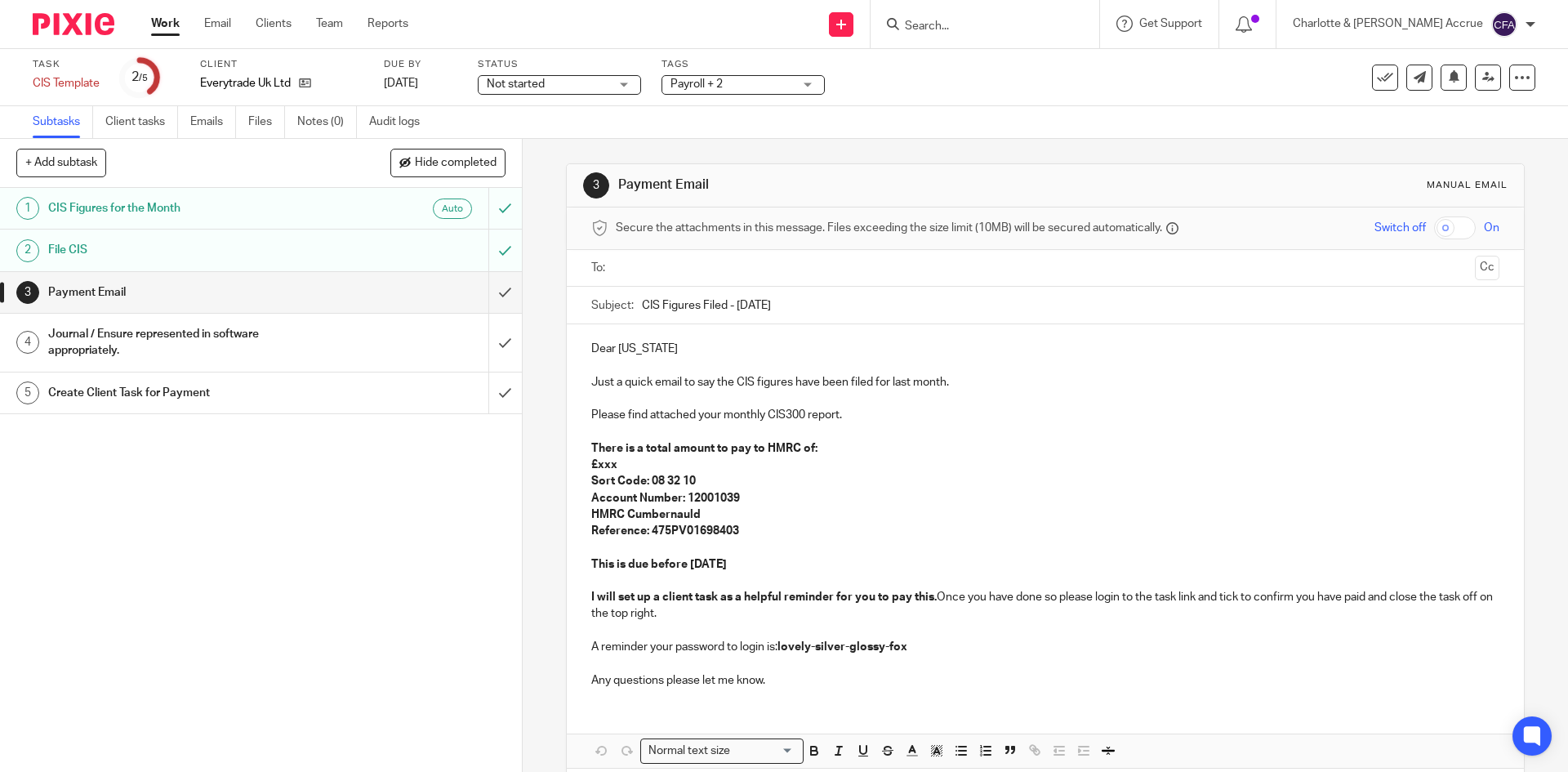
click at [693, 255] on ul at bounding box center [1046, 269] width 857 height 27
click at [666, 266] on input "text" at bounding box center [1044, 268] width 846 height 19
click at [660, 346] on p "Dear [US_STATE]" at bounding box center [1045, 352] width 908 height 16
drag, startPoint x: 621, startPoint y: 468, endPoint x: 593, endPoint y: 468, distance: 28.0
click at [593, 468] on p "£xxx" at bounding box center [1045, 468] width 908 height 16
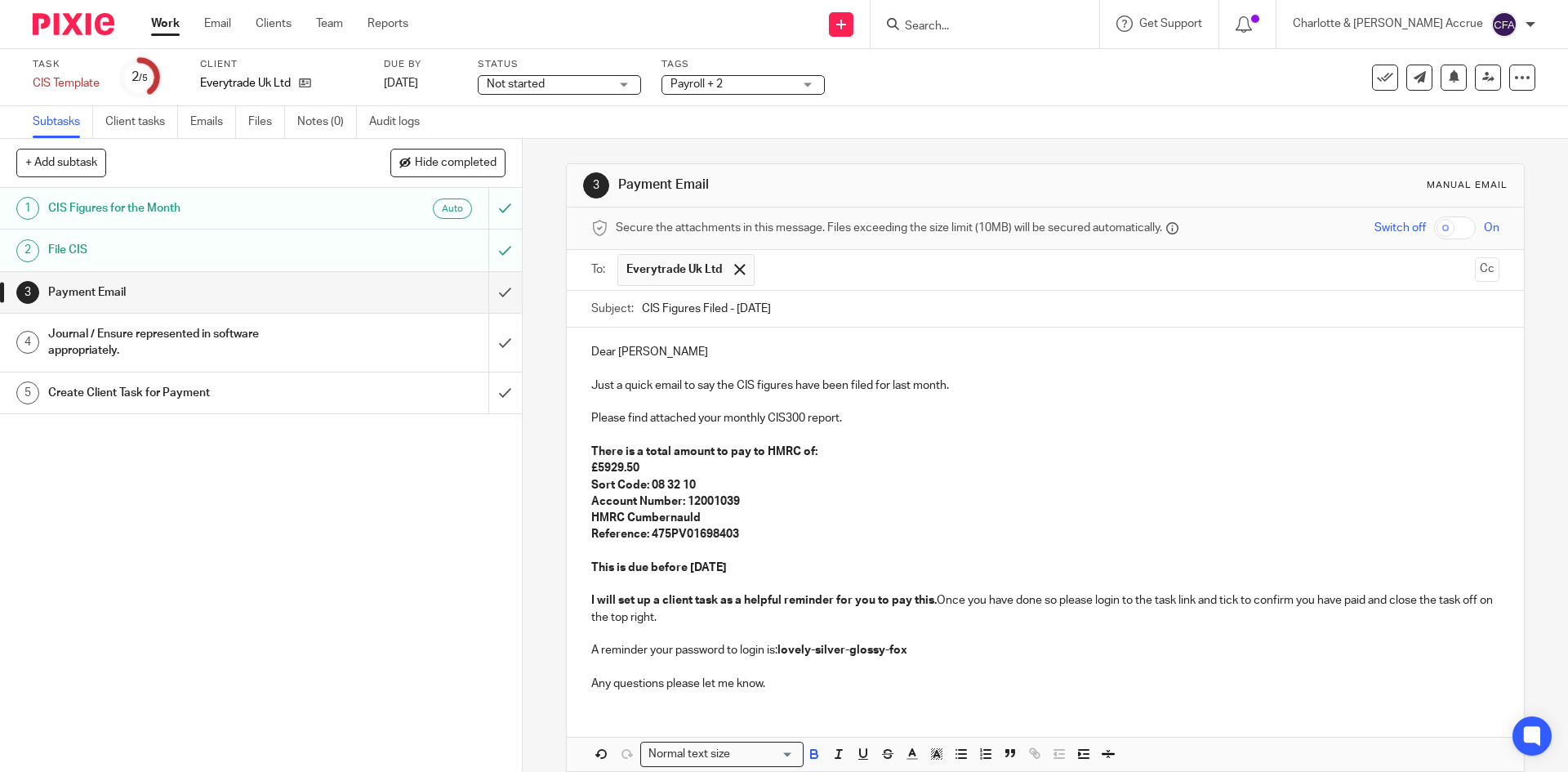
click at [592, 466] on strong "£5929.50" at bounding box center [616, 468] width 48 height 12
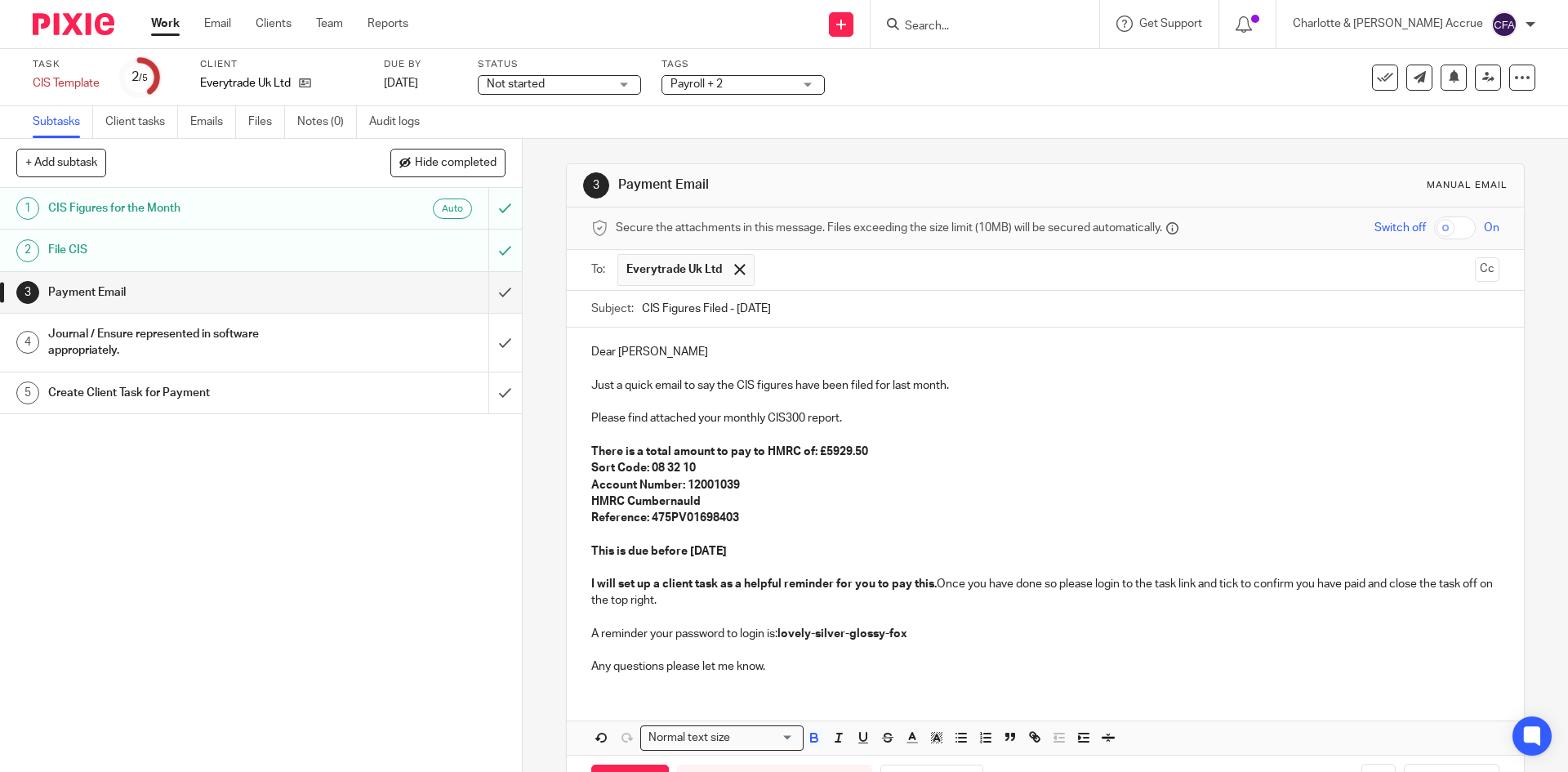
drag, startPoint x: 762, startPoint y: 554, endPoint x: 566, endPoint y: 555, distance: 196.0
click at [567, 555] on div "Dear [PERSON_NAME] Just a quick email to say the CIS figures have been filed fo…" at bounding box center [1045, 507] width 957 height 360
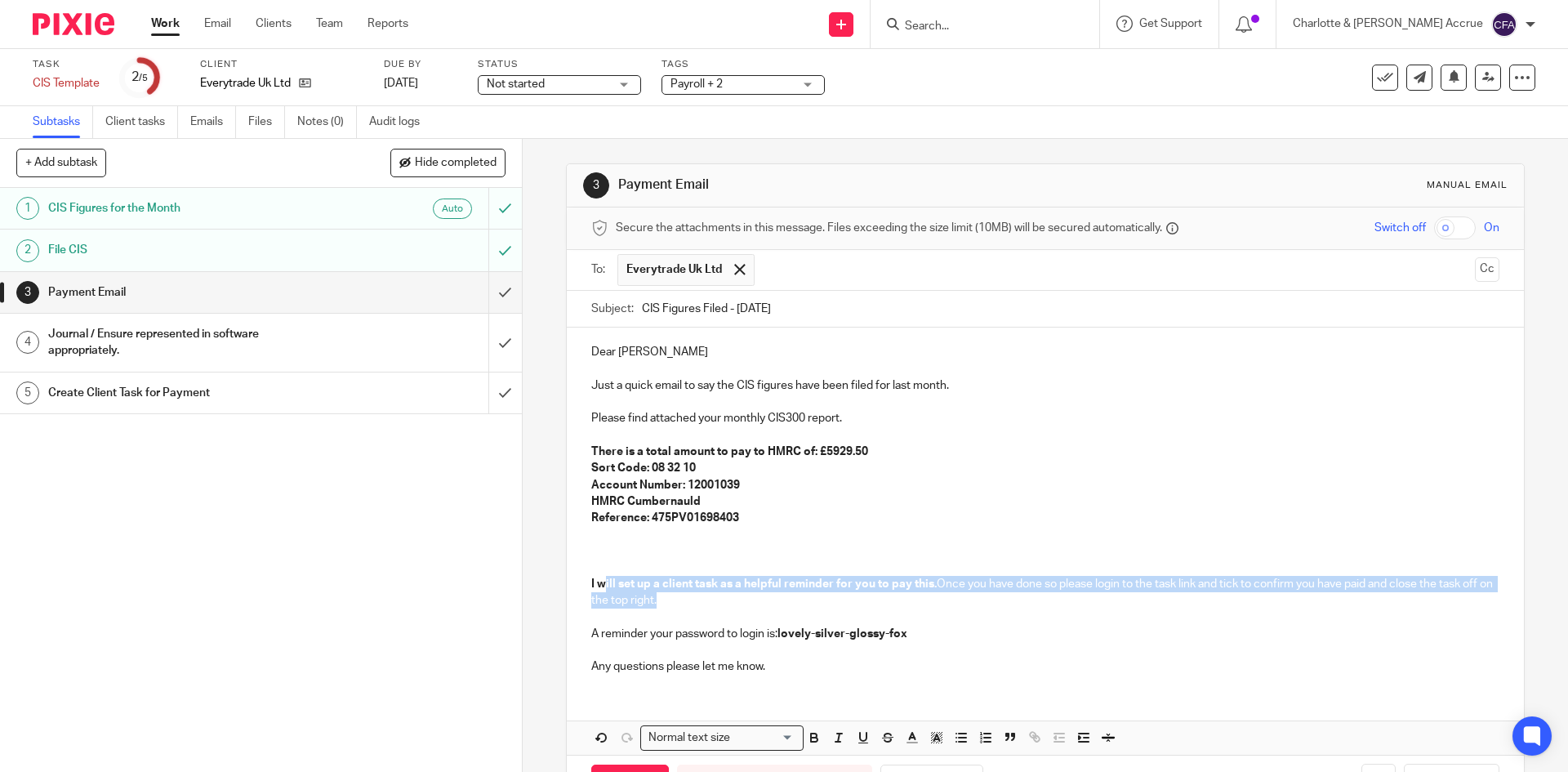
drag, startPoint x: 715, startPoint y: 593, endPoint x: 621, endPoint y: 583, distance: 94.5
click at [608, 583] on p "I will set up a client task as a helpful reminder for you to pay this. Once you…" at bounding box center [1045, 593] width 908 height 34
drag, startPoint x: 967, startPoint y: 631, endPoint x: 520, endPoint y: 585, distance: 449.4
click at [523, 585] on div "3 Payment Email Manual email Secure the attachments in this message. Files exce…" at bounding box center [1045, 455] width 1045 height 633
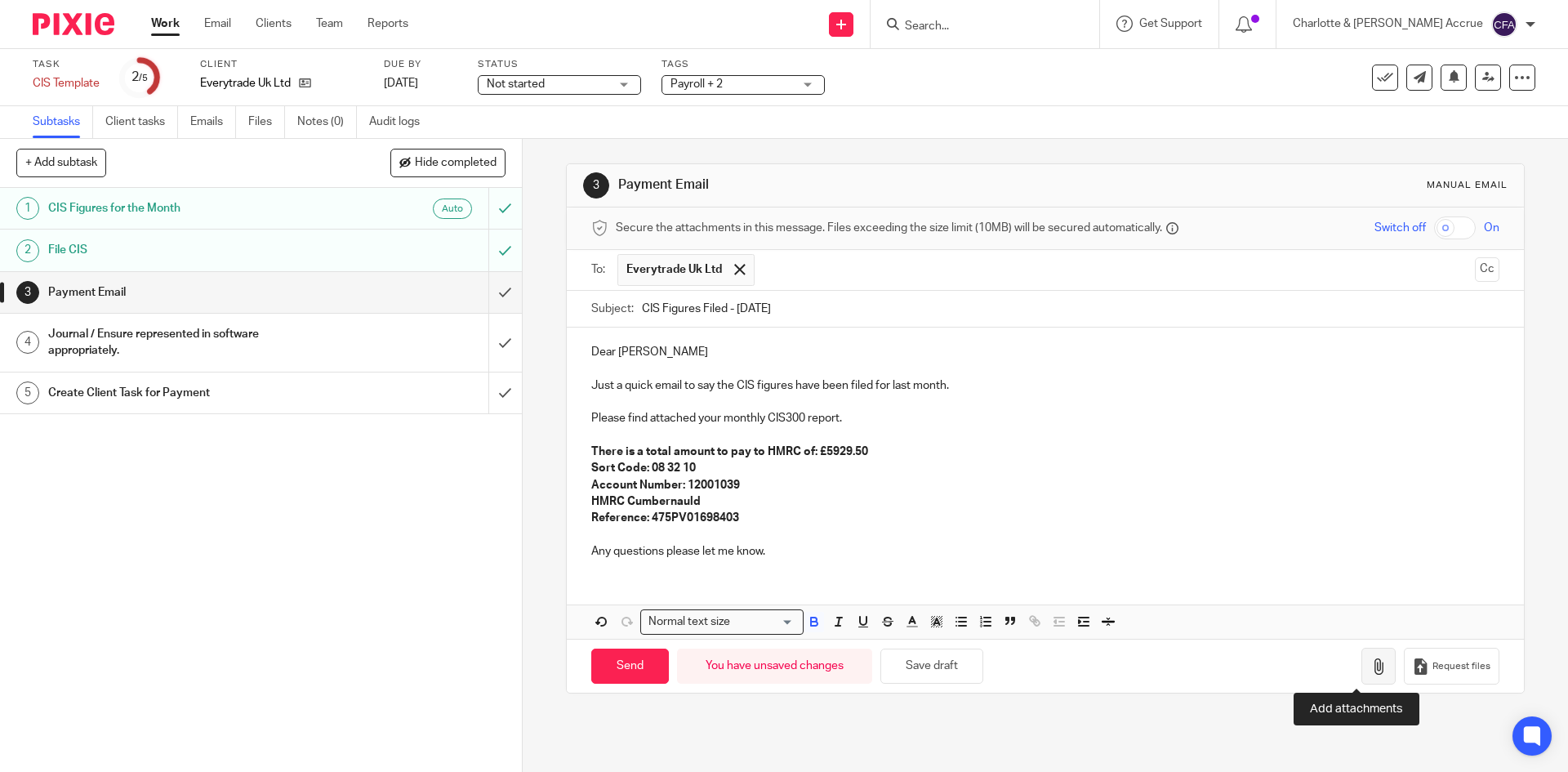
click at [1371, 659] on icon "button" at bounding box center [1379, 667] width 16 height 16
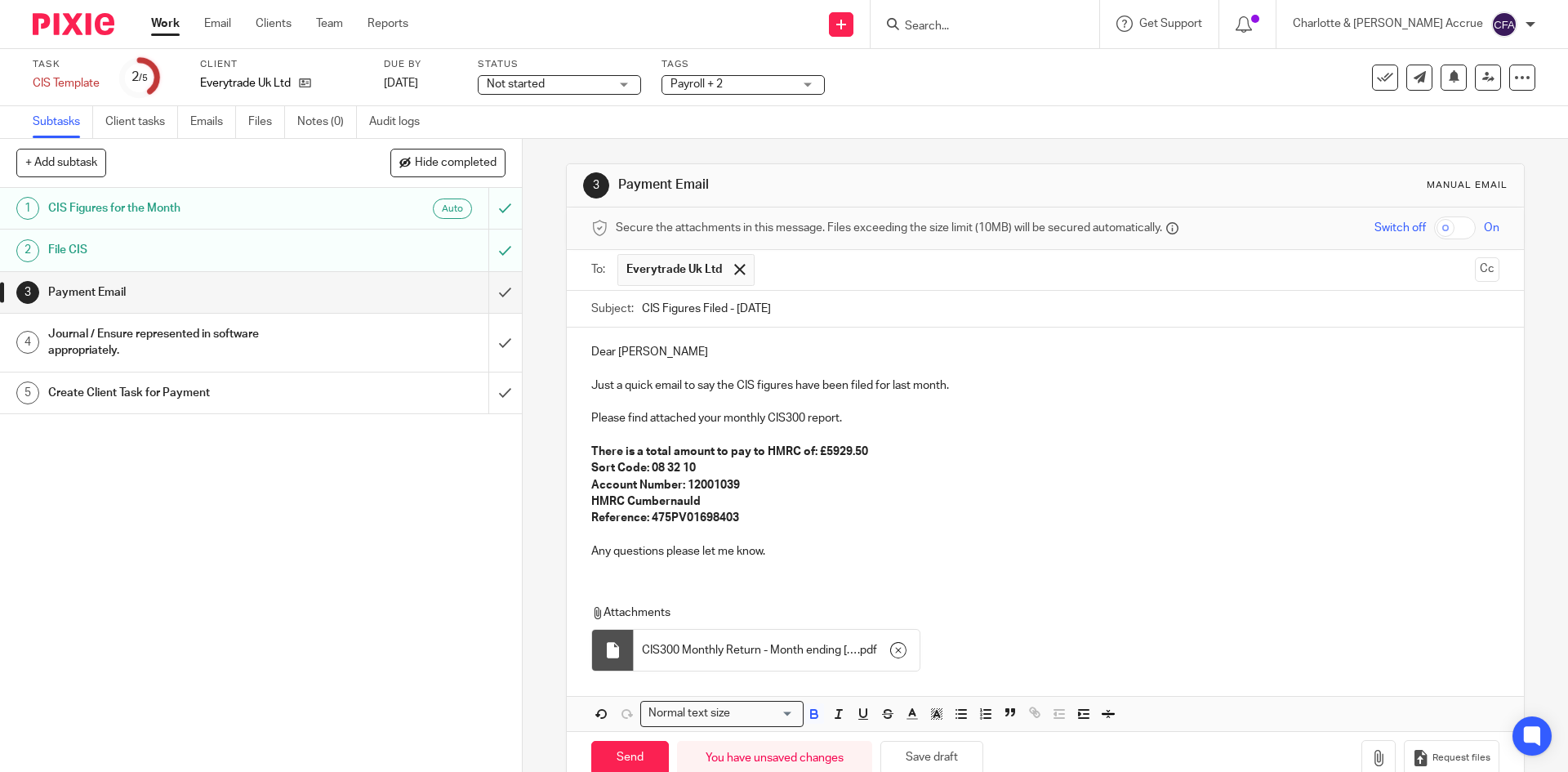
scroll to position [38, 0]
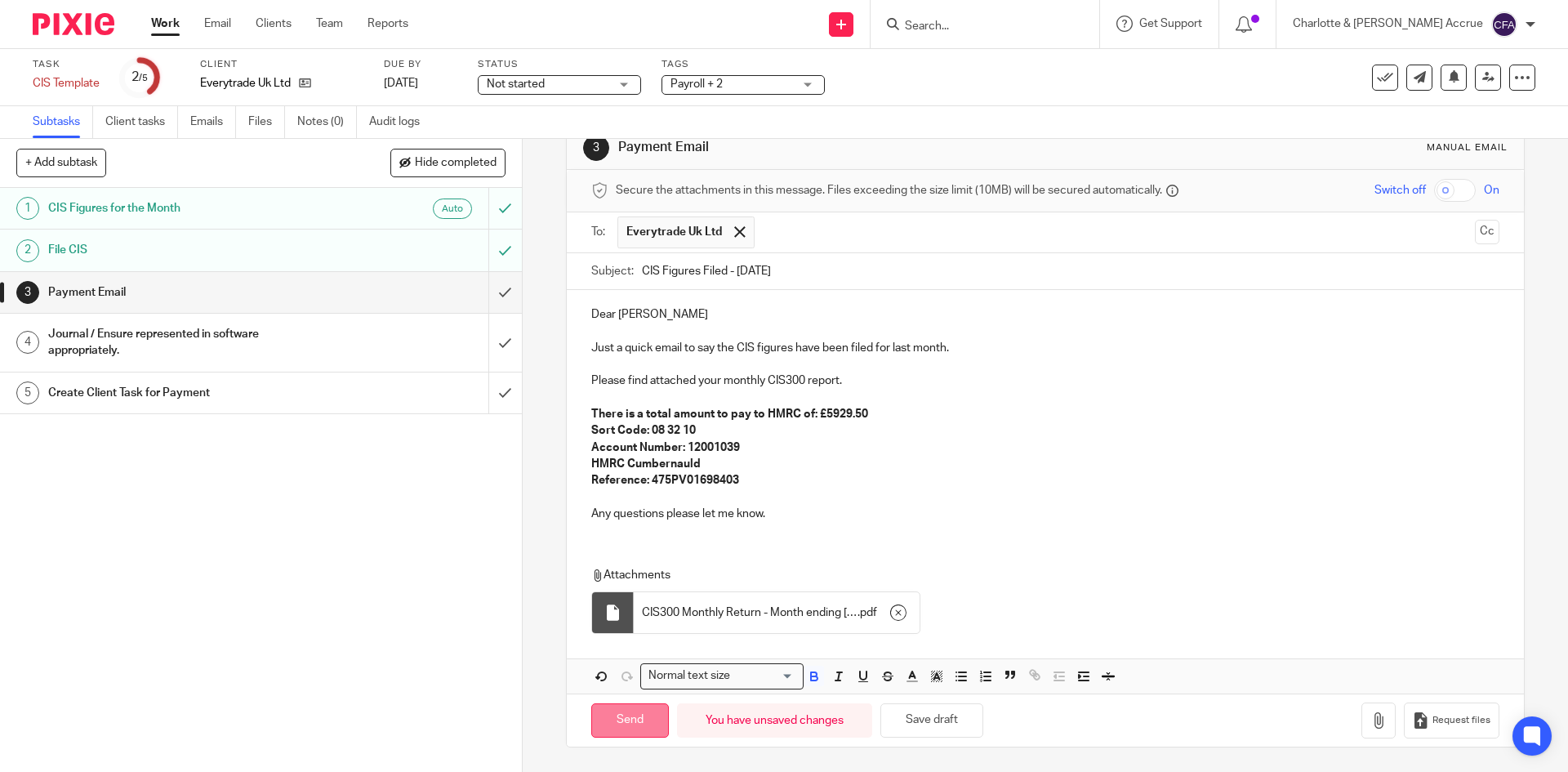
click at [626, 720] on input "Send" at bounding box center [630, 720] width 78 height 35
type input "Sent"
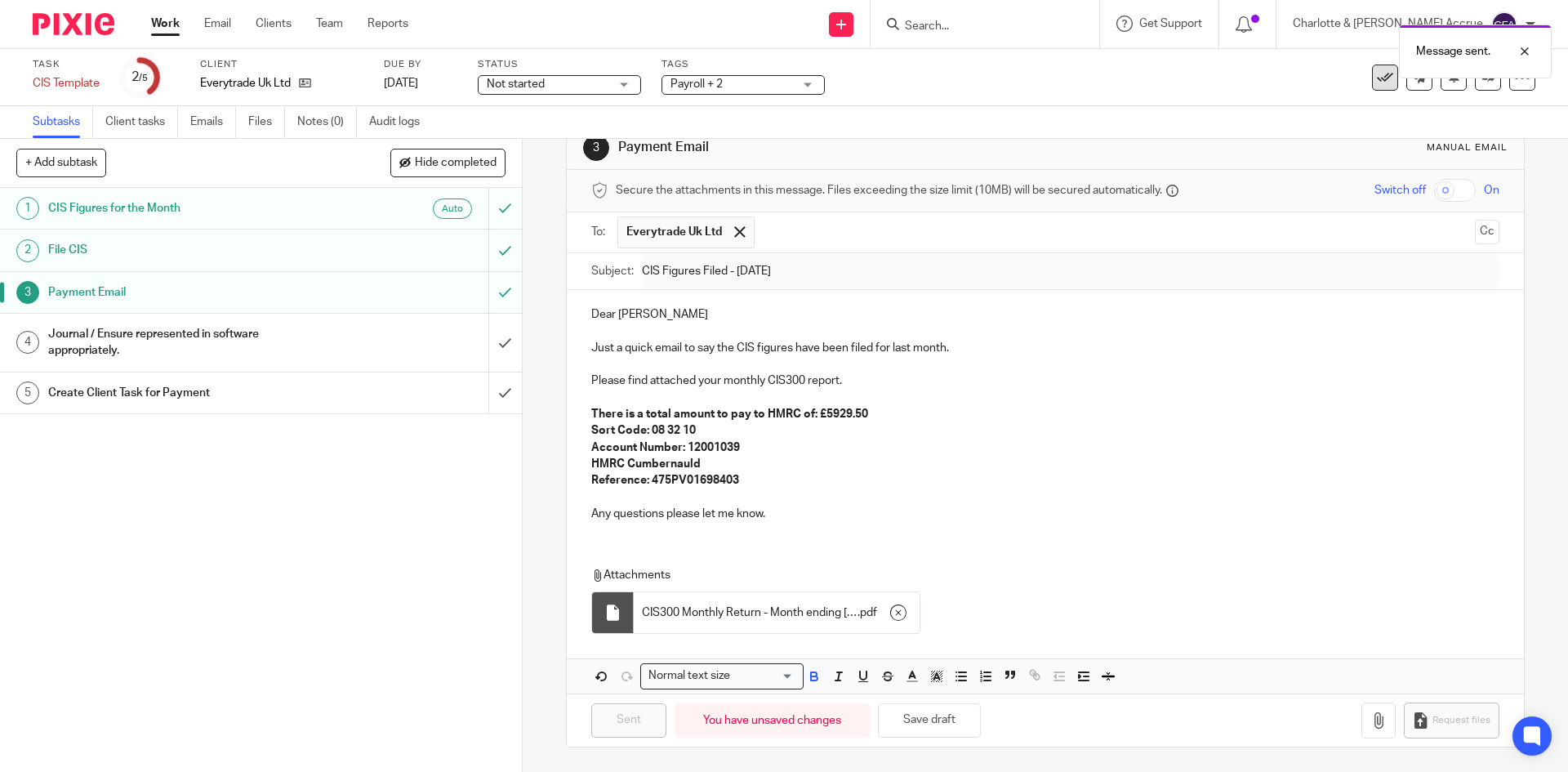
click at [1377, 82] on icon at bounding box center [1385, 78] width 16 height 16
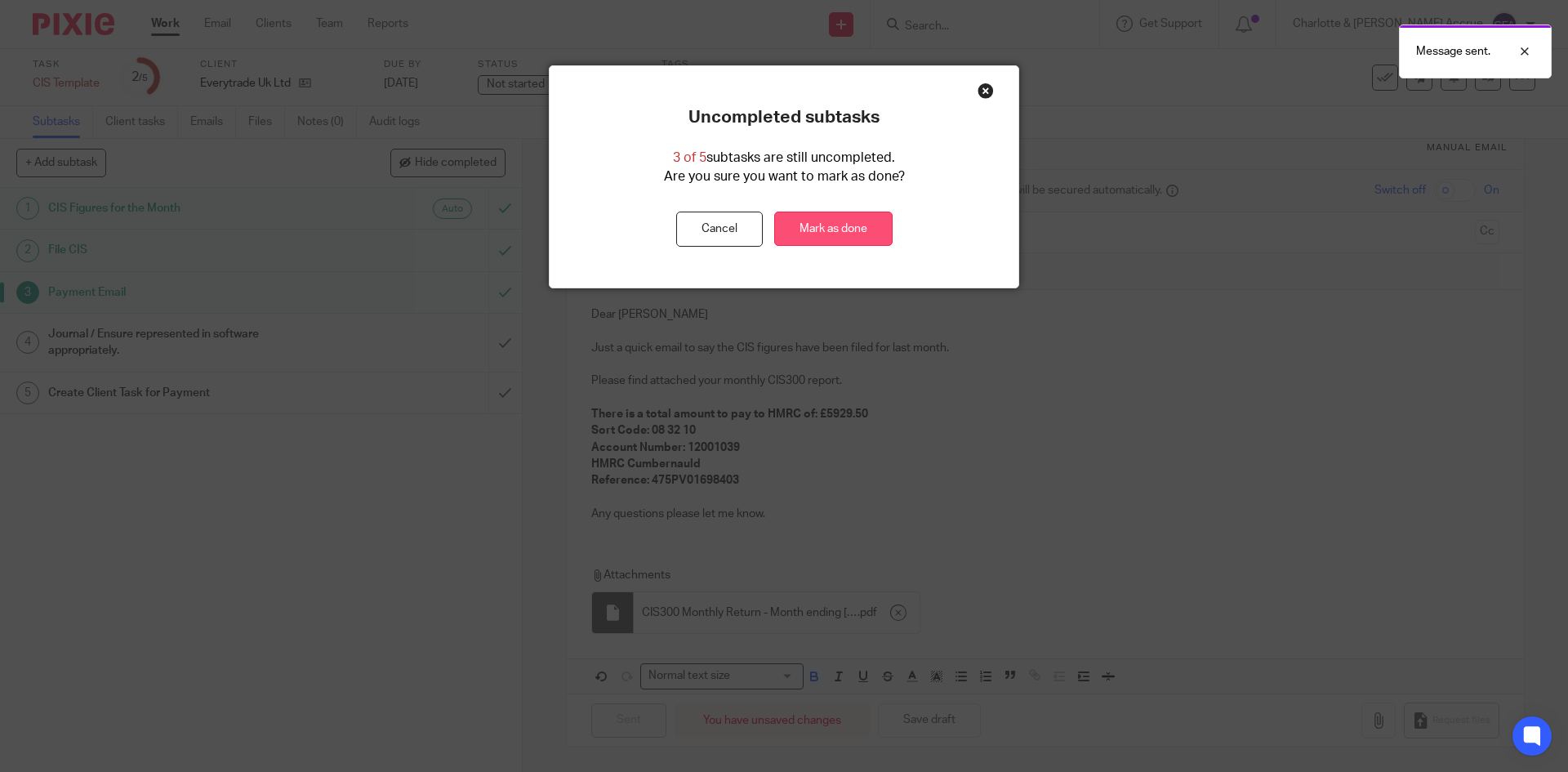
click at [808, 224] on link "Mark as done" at bounding box center [834, 228] width 119 height 35
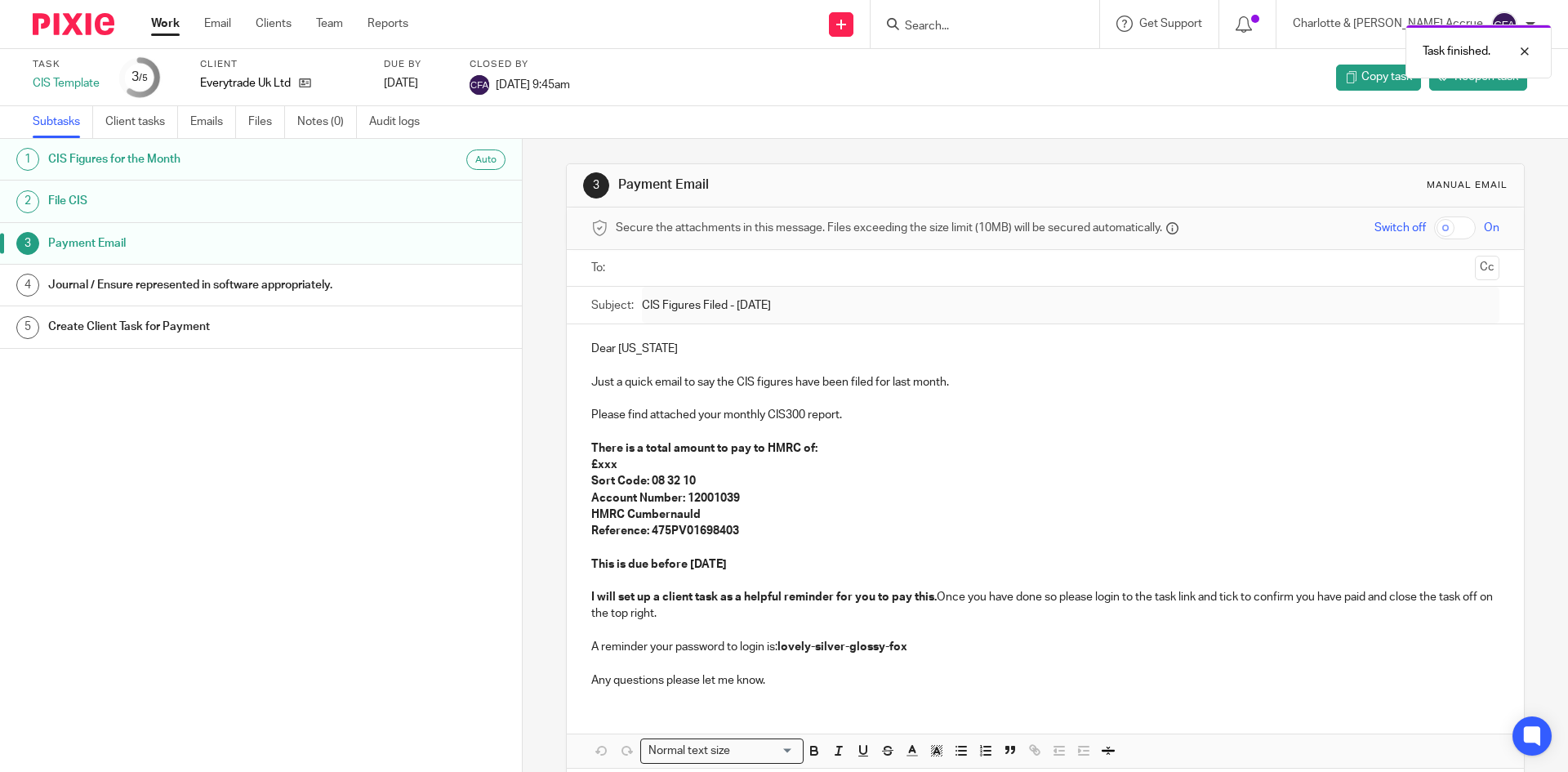
click at [165, 16] on link "Work" at bounding box center [165, 23] width 29 height 16
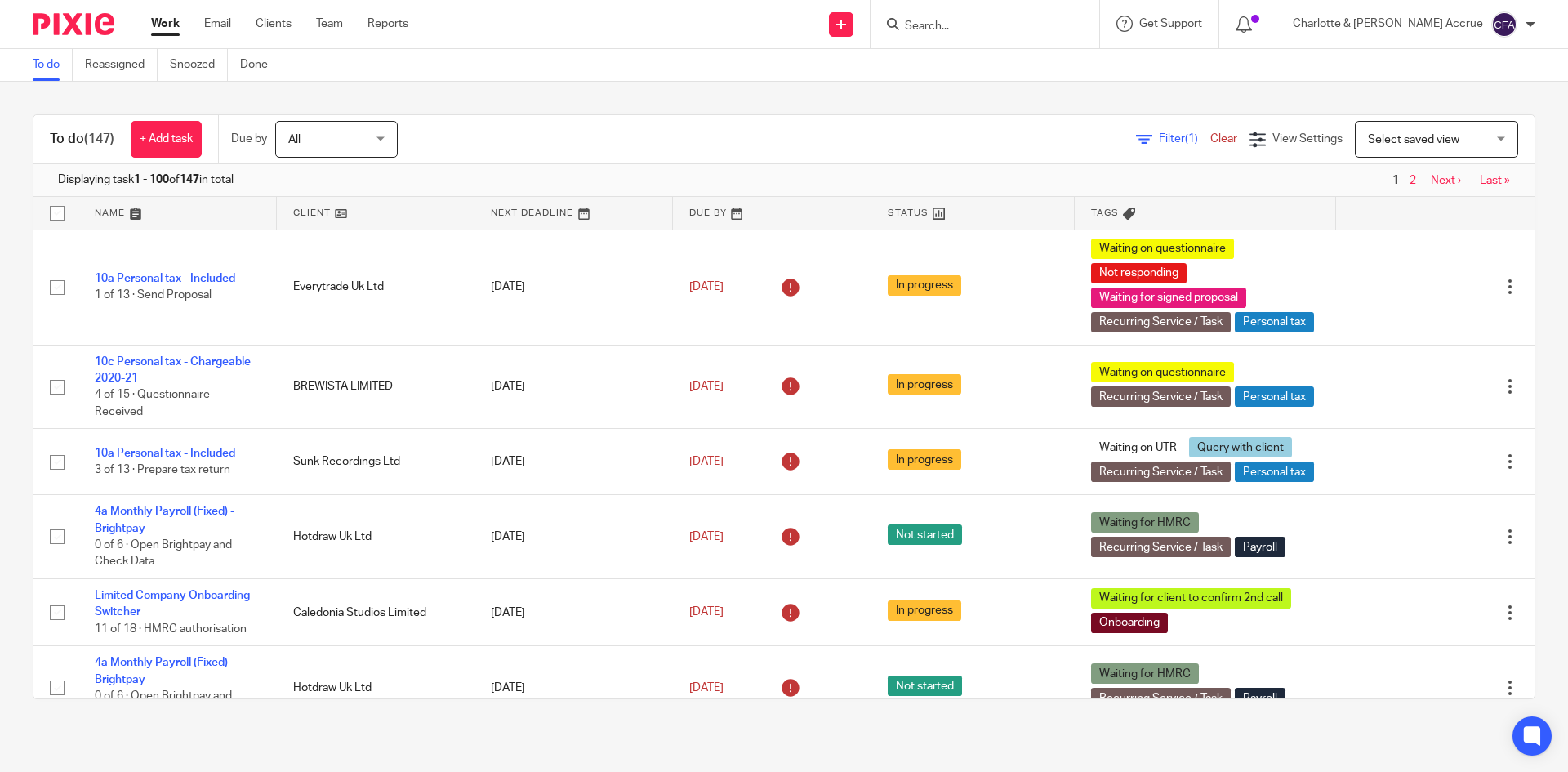
click at [1136, 137] on link "Filter (1)" at bounding box center [1173, 138] width 74 height 12
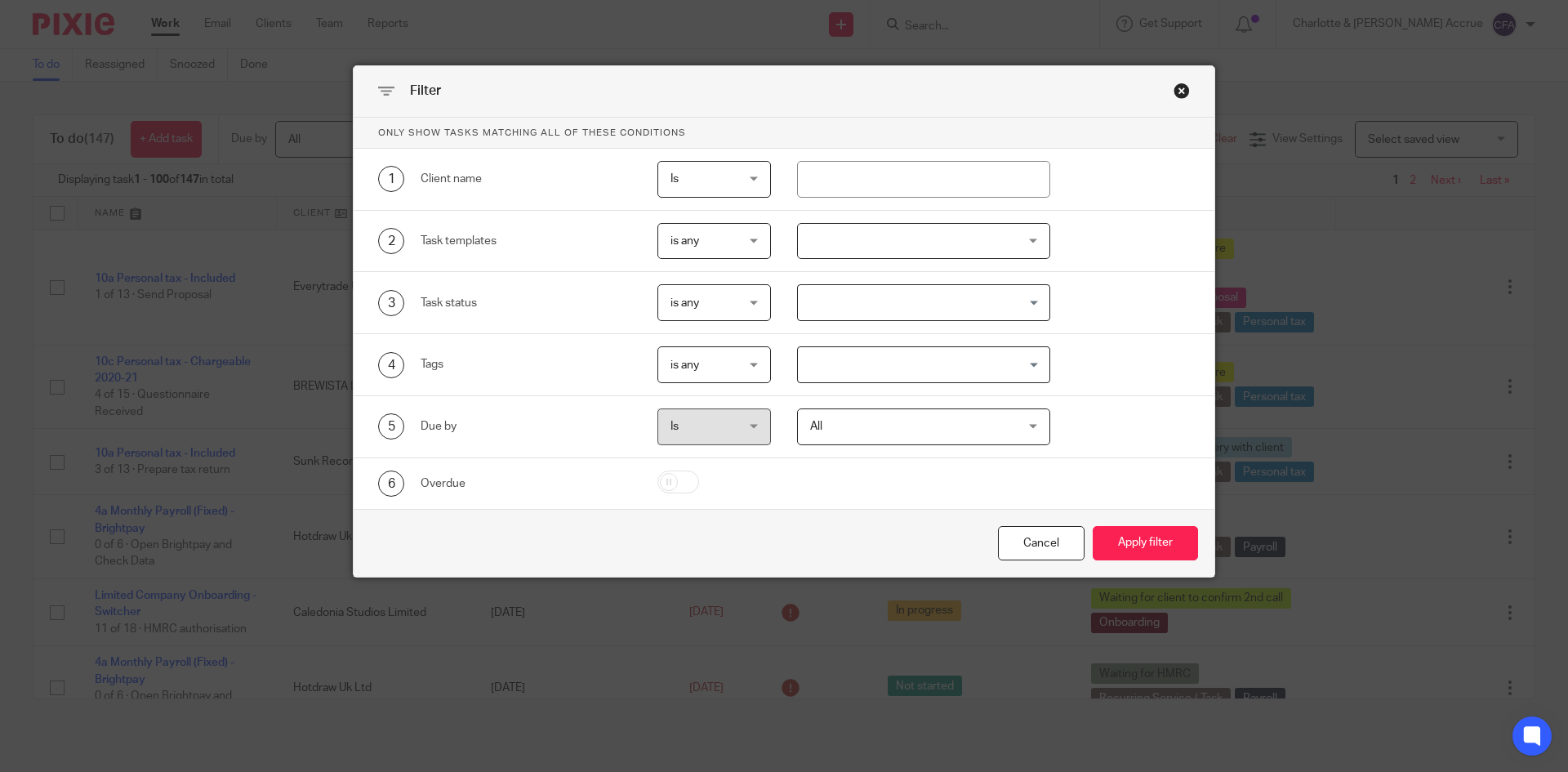
click at [900, 300] on input "Search for option" at bounding box center [920, 303] width 242 height 29
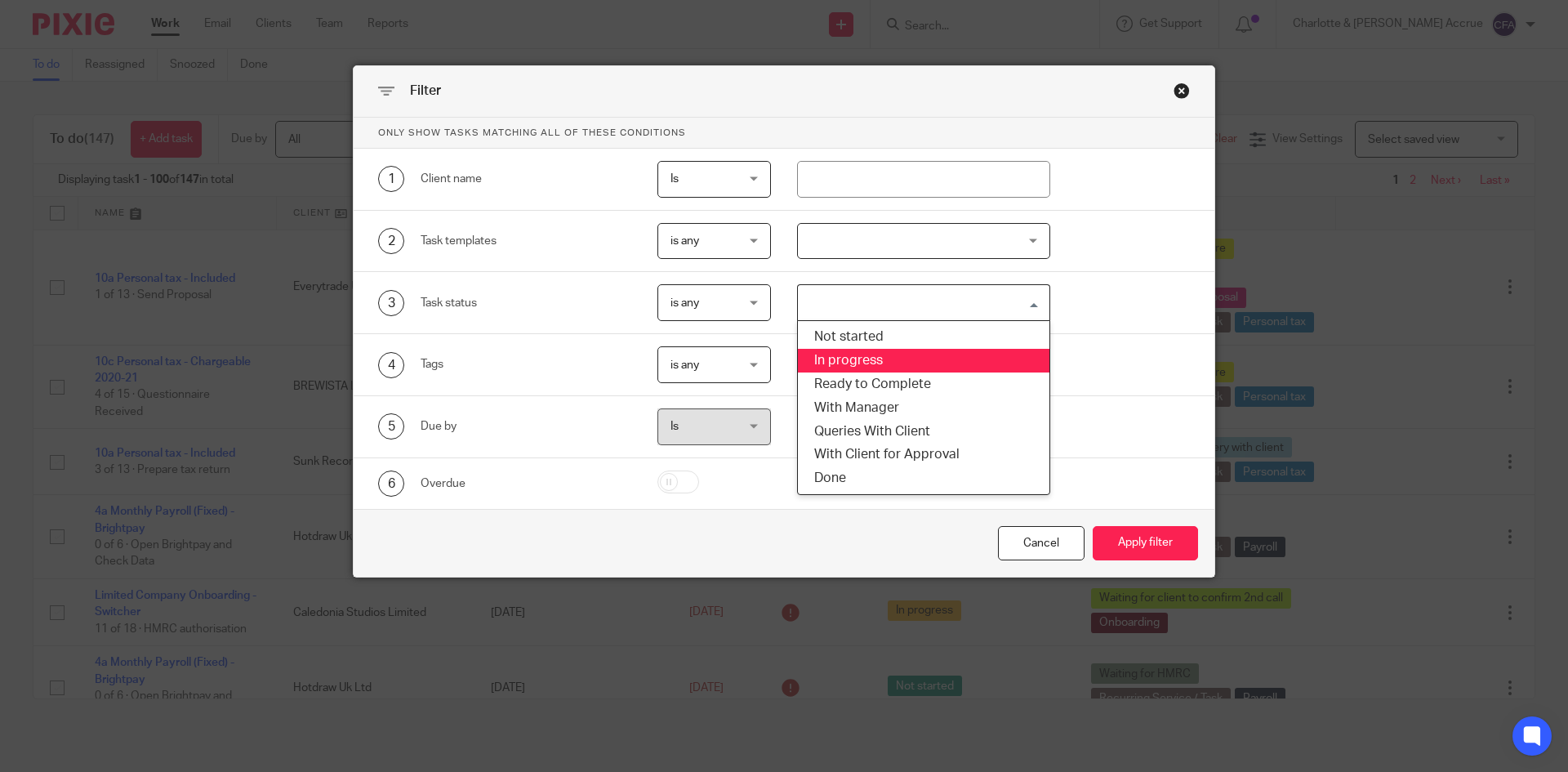
drag, startPoint x: 1094, startPoint y: 255, endPoint x: 1090, endPoint y: 263, distance: 8.9
click at [1092, 260] on div "2 Task templates is any is any is any is none is_any New client onboarding - Ar…" at bounding box center [784, 242] width 861 height 62
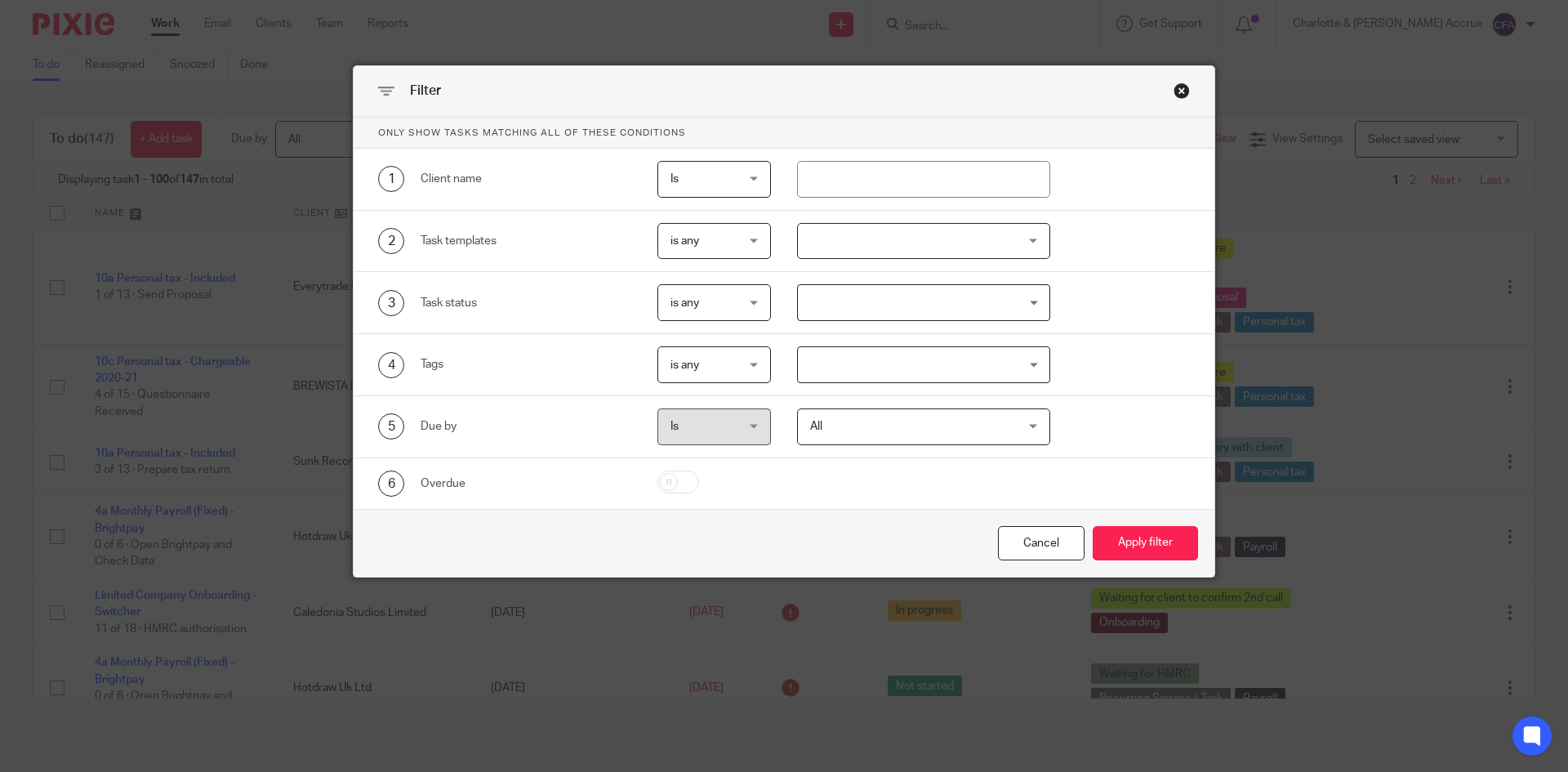
drag, startPoint x: 991, startPoint y: 356, endPoint x: 991, endPoint y: 367, distance: 11.0
click at [991, 359] on div "Search for option" at bounding box center [920, 363] width 245 height 32
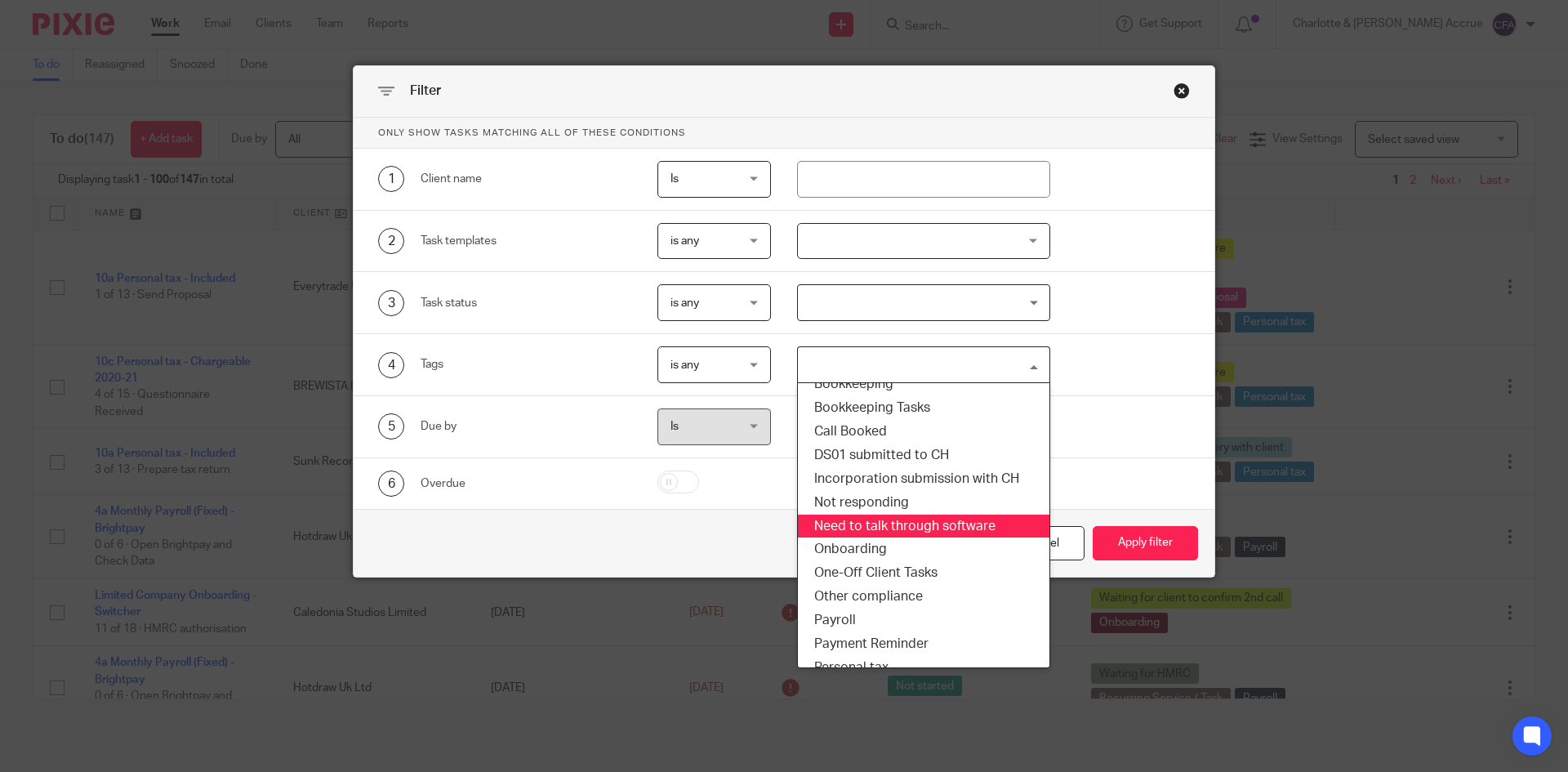
scroll to position [245, 0]
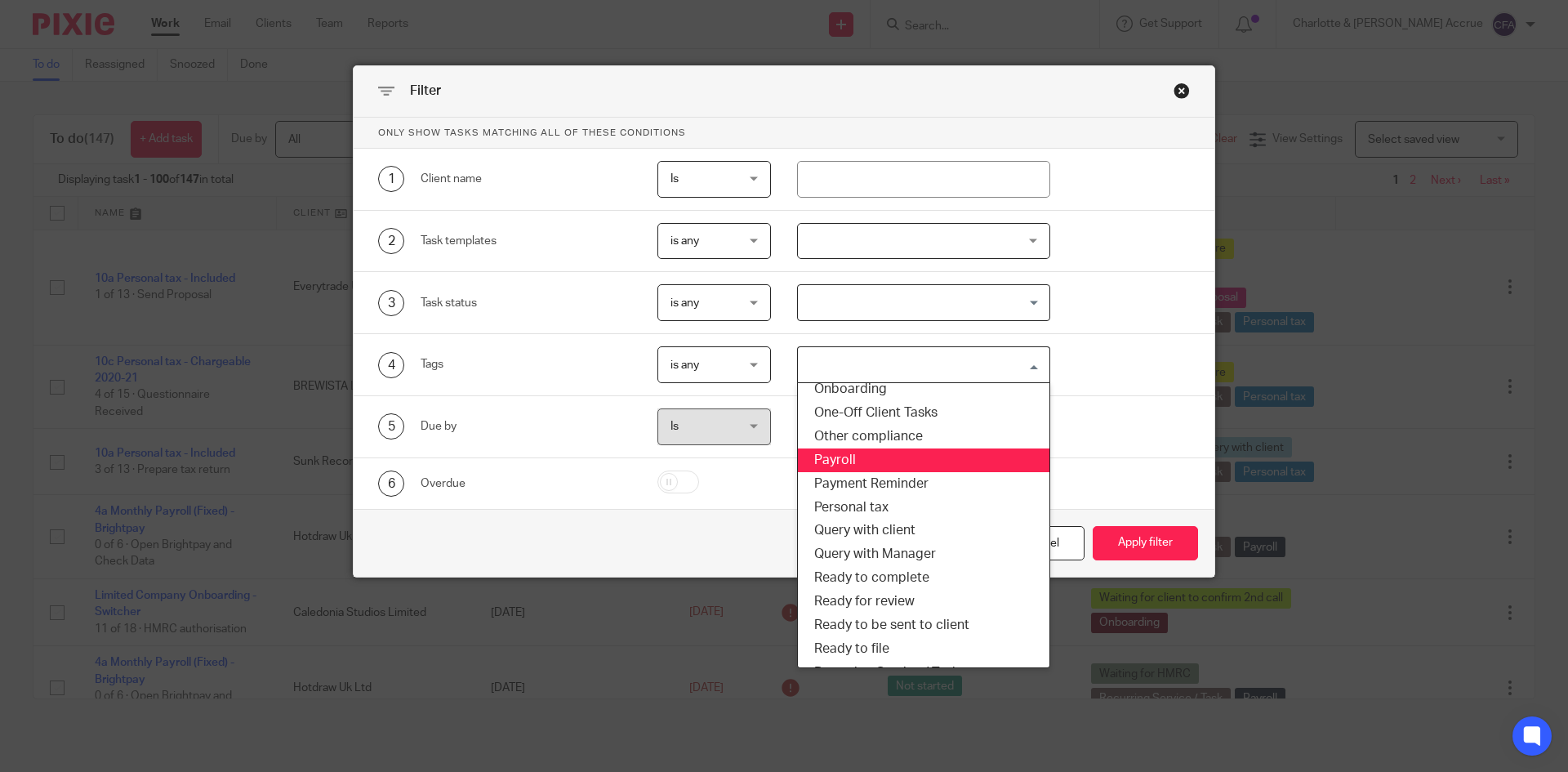
click at [855, 463] on li "Payroll" at bounding box center [924, 460] width 253 height 24
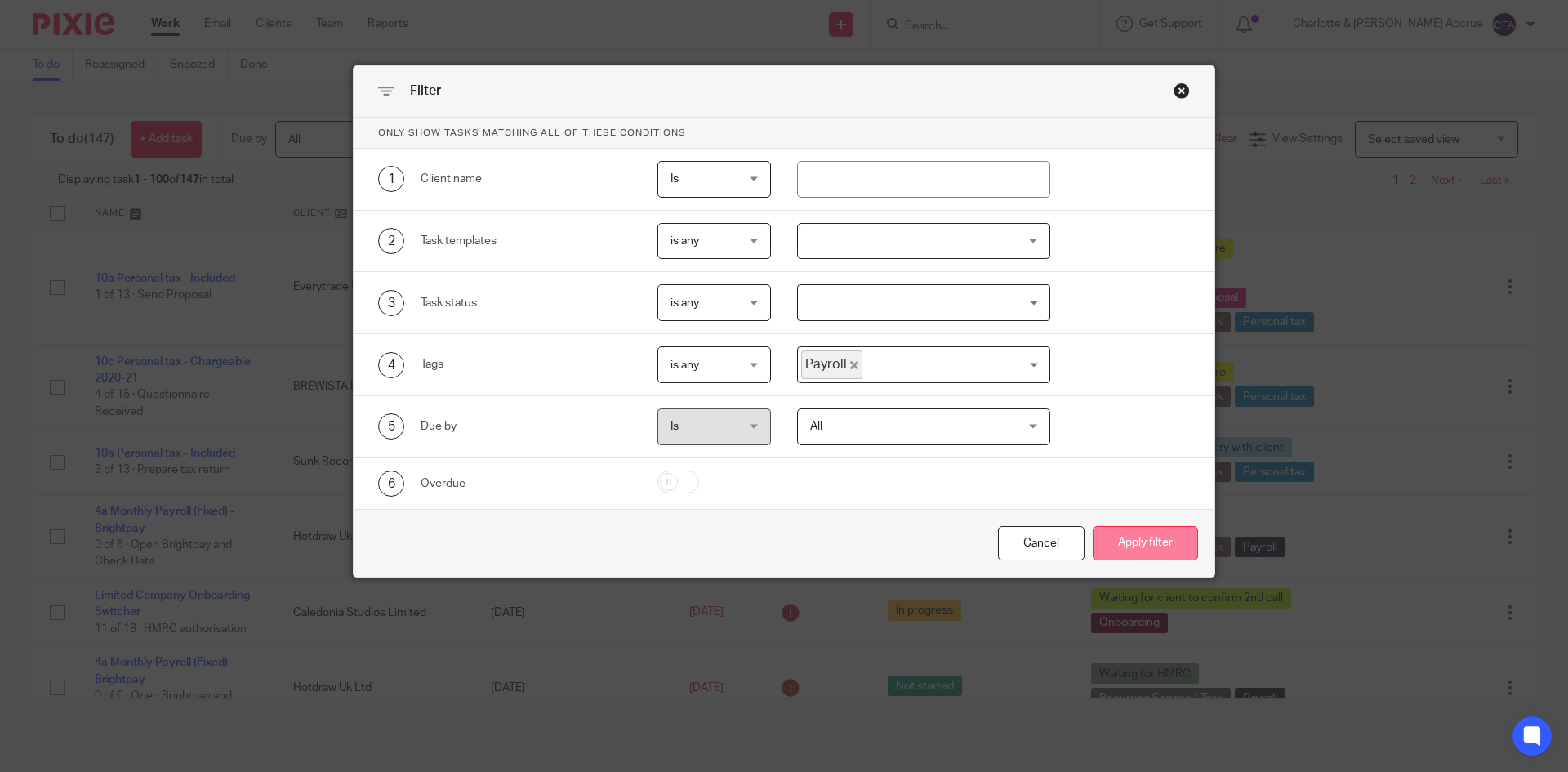
click at [1123, 543] on button "Apply filter" at bounding box center [1146, 543] width 105 height 35
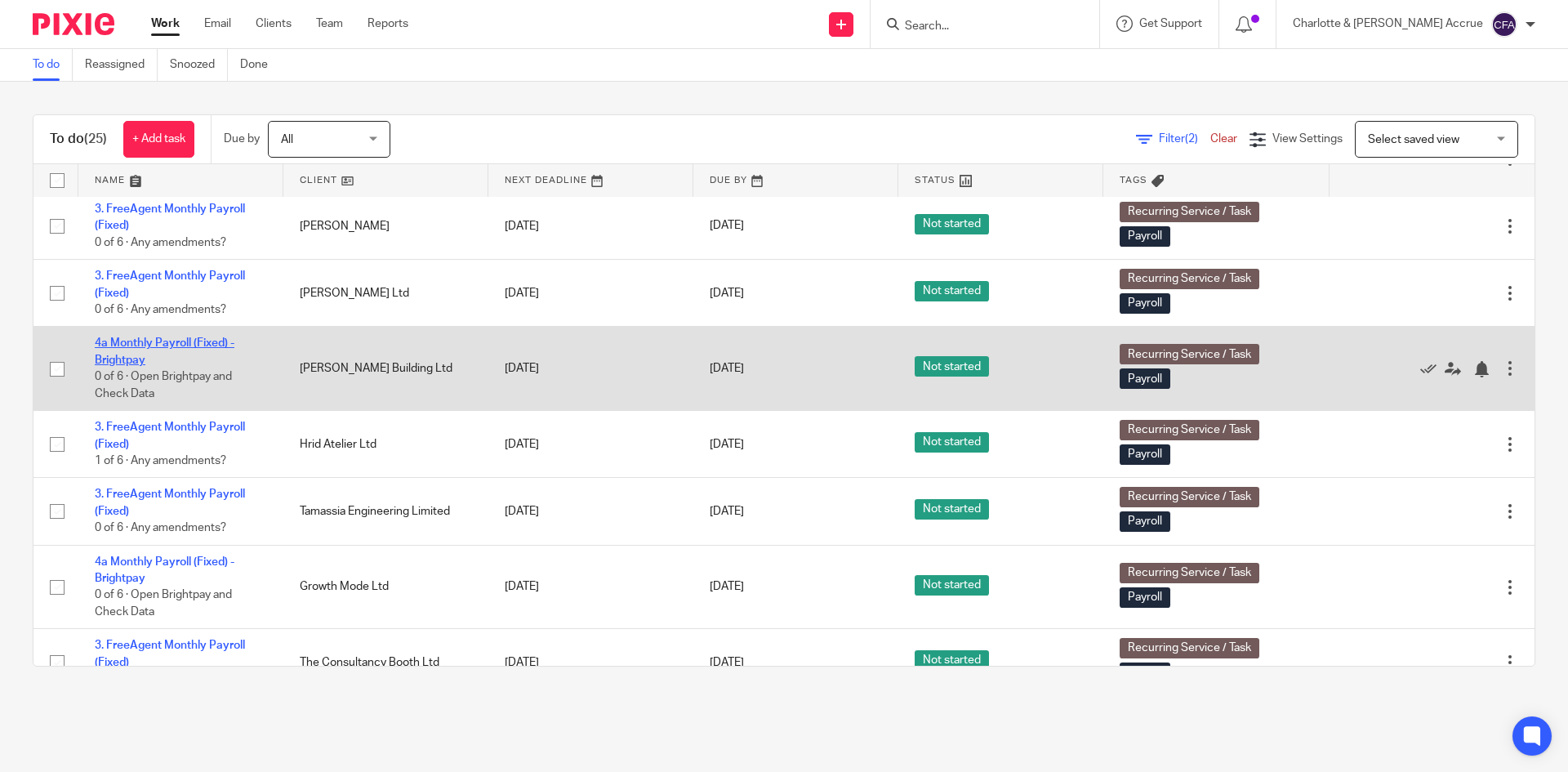
scroll to position [817, 0]
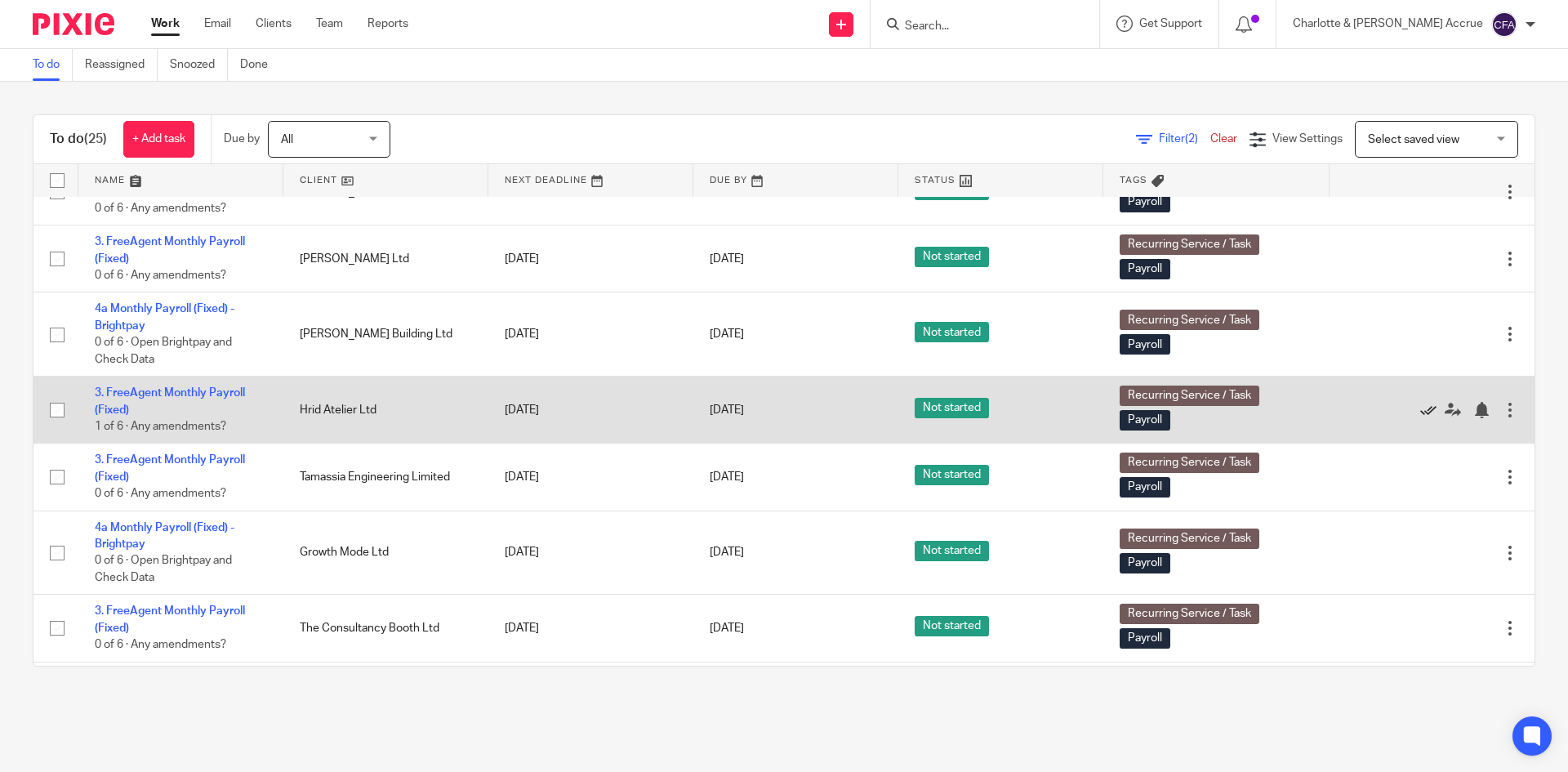
click at [1421, 406] on icon at bounding box center [1429, 410] width 16 height 16
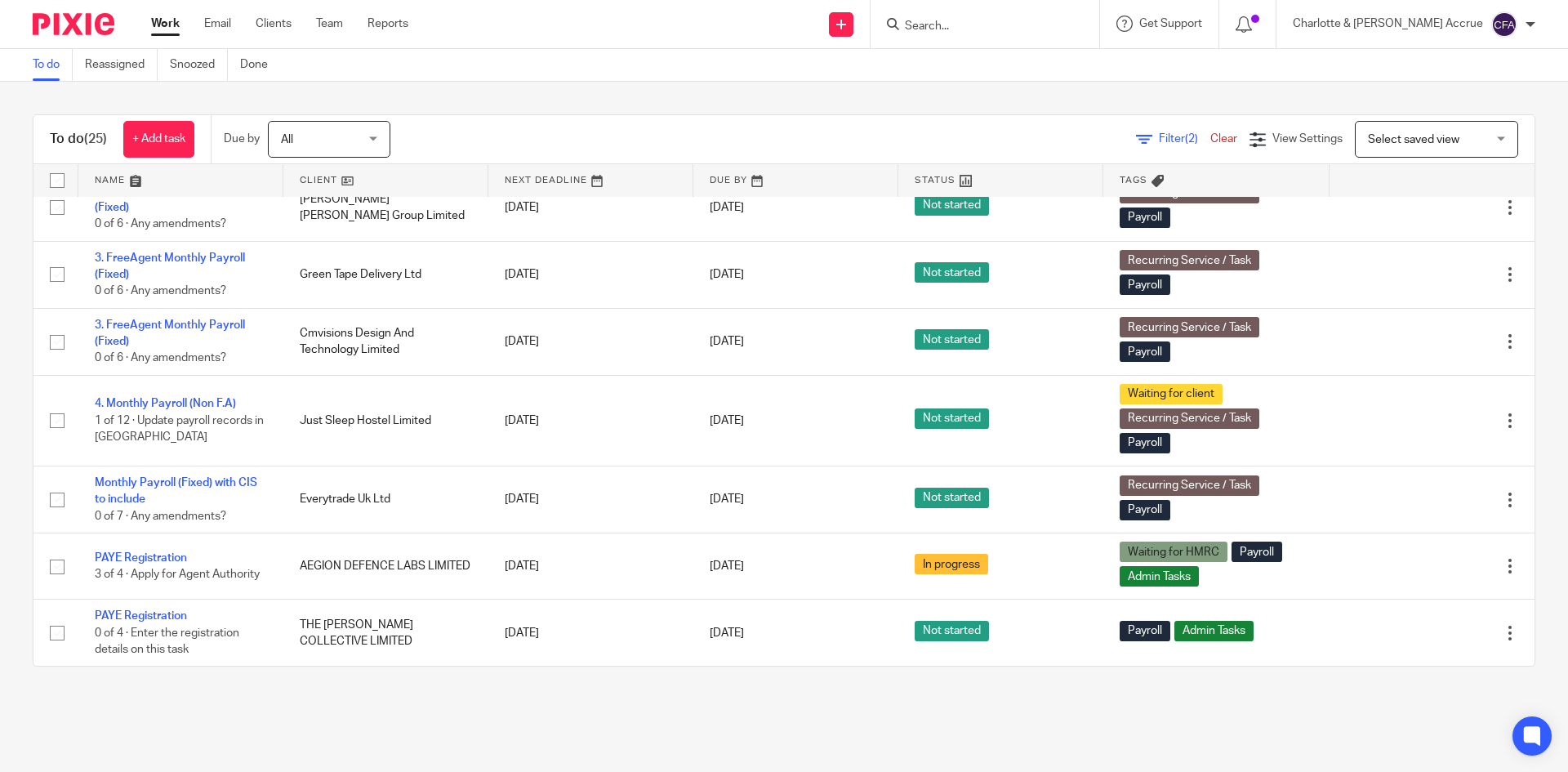
scroll to position [1390, 0]
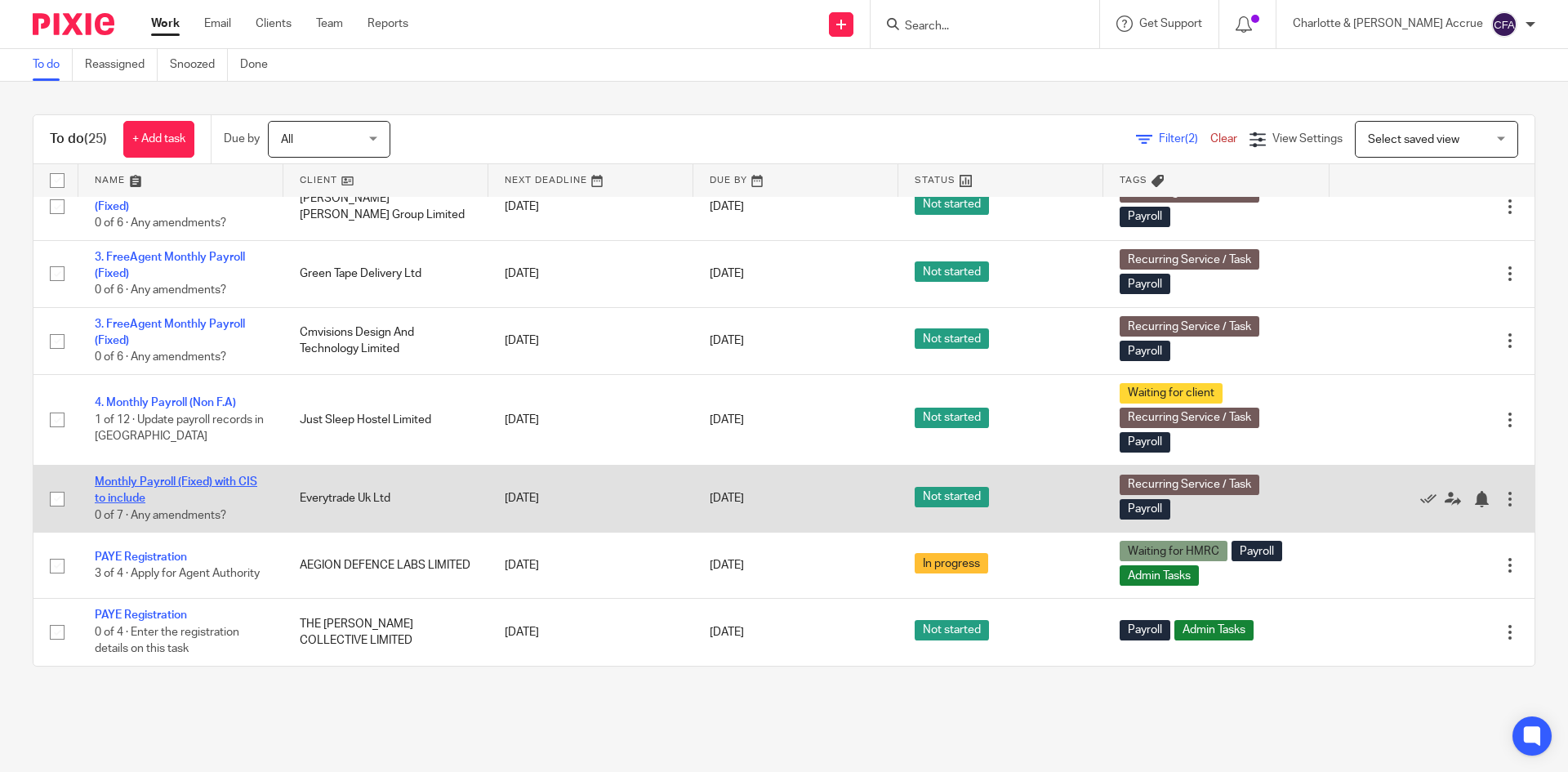
drag, startPoint x: 139, startPoint y: 478, endPoint x: 153, endPoint y: 478, distance: 14.0
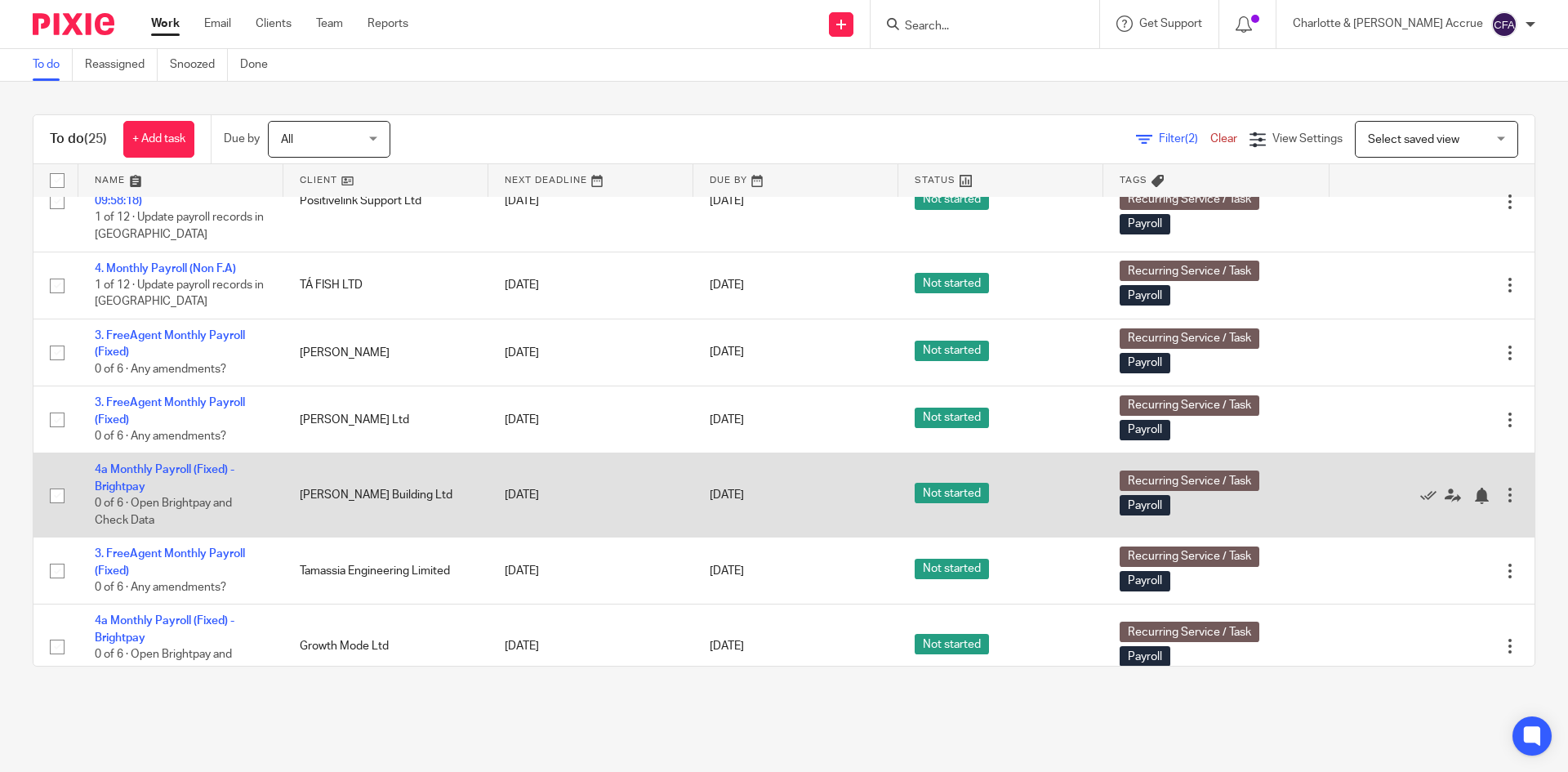
scroll to position [655, 0]
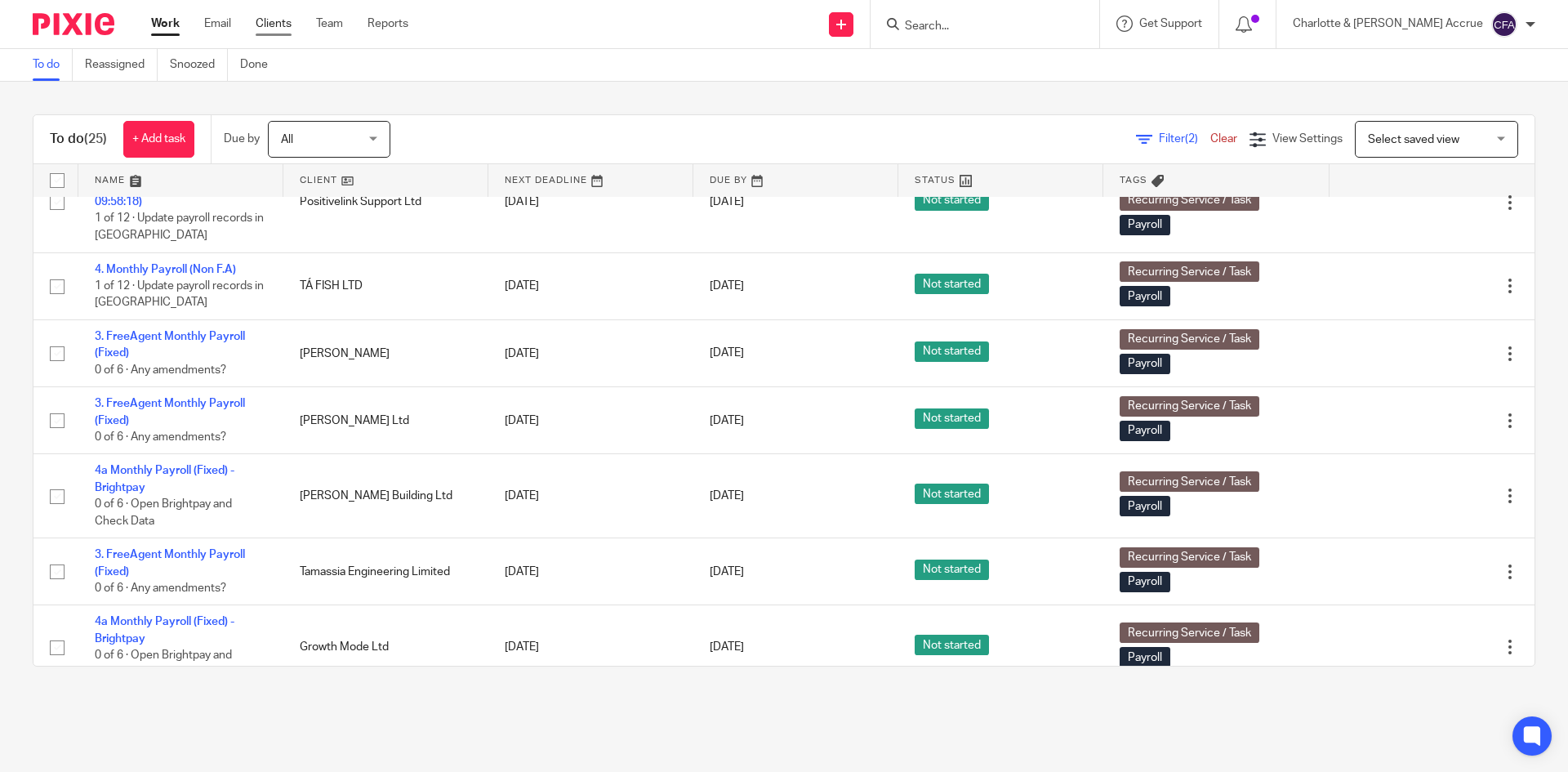
click at [281, 28] on link "Clients" at bounding box center [273, 23] width 36 height 16
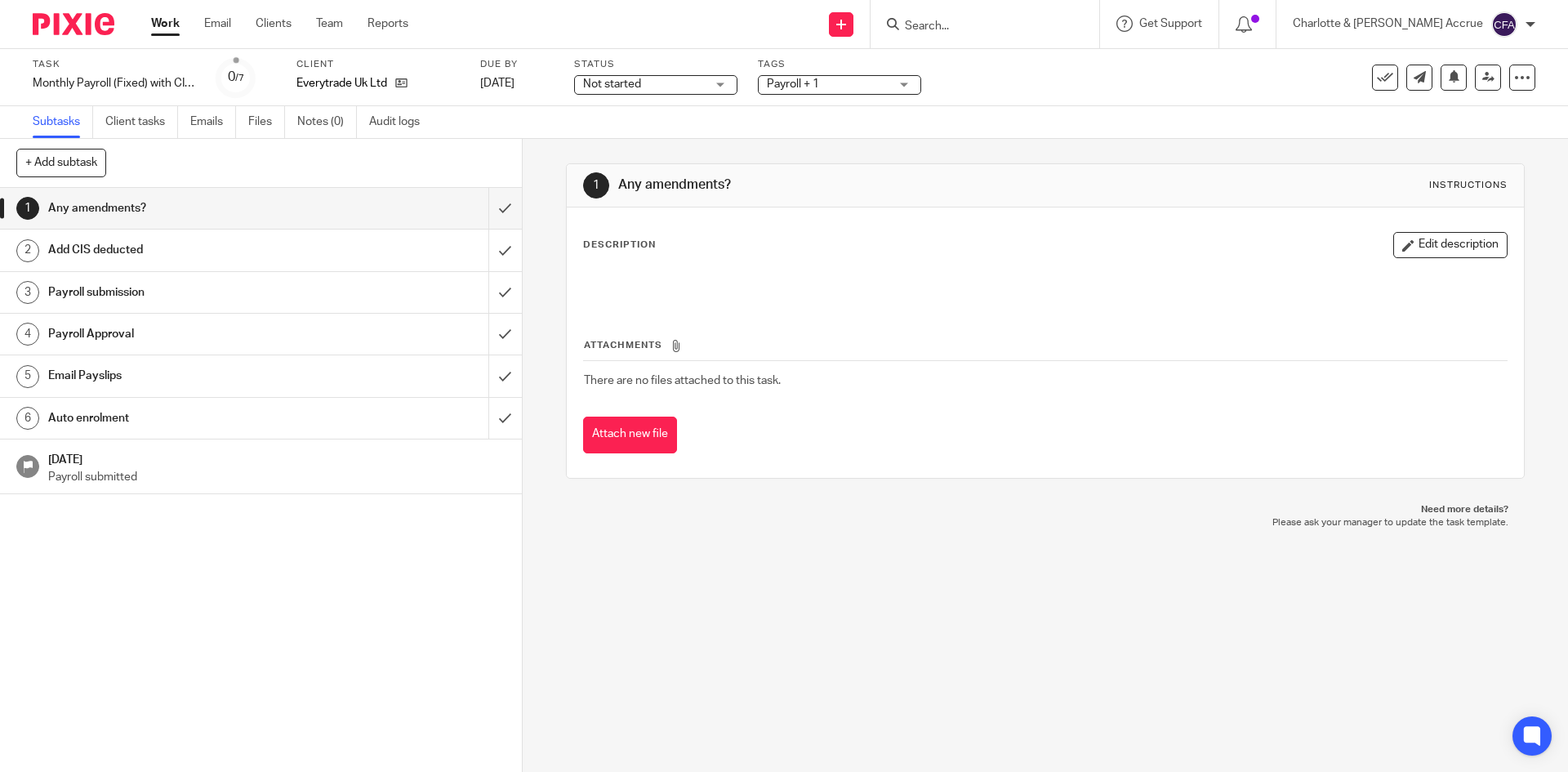
click at [188, 365] on h1 "Email Payslips" at bounding box center [189, 375] width 283 height 24
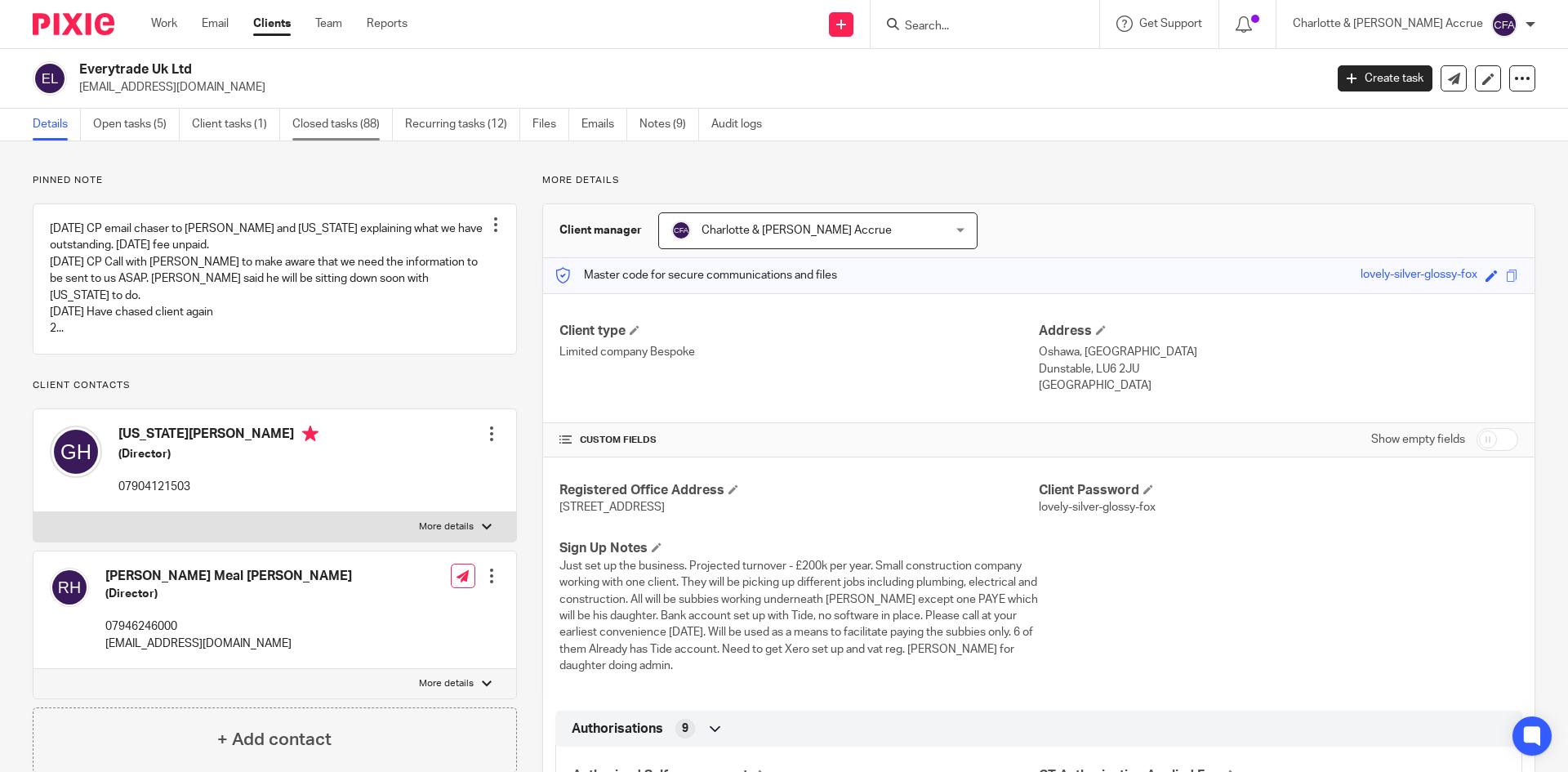
click at [338, 133] on link "Closed tasks (88)" at bounding box center [343, 125] width 101 height 32
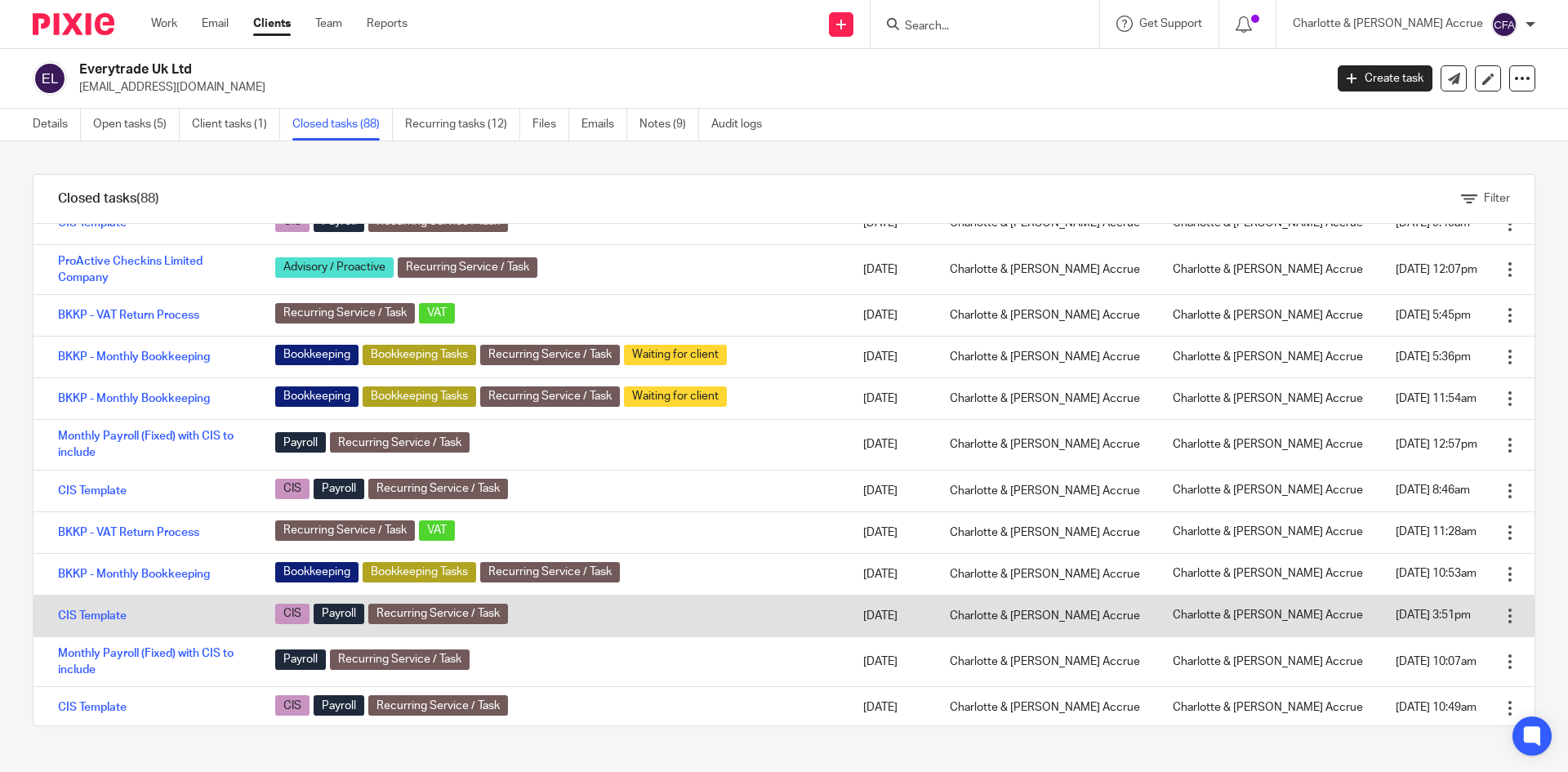
scroll to position [82, 0]
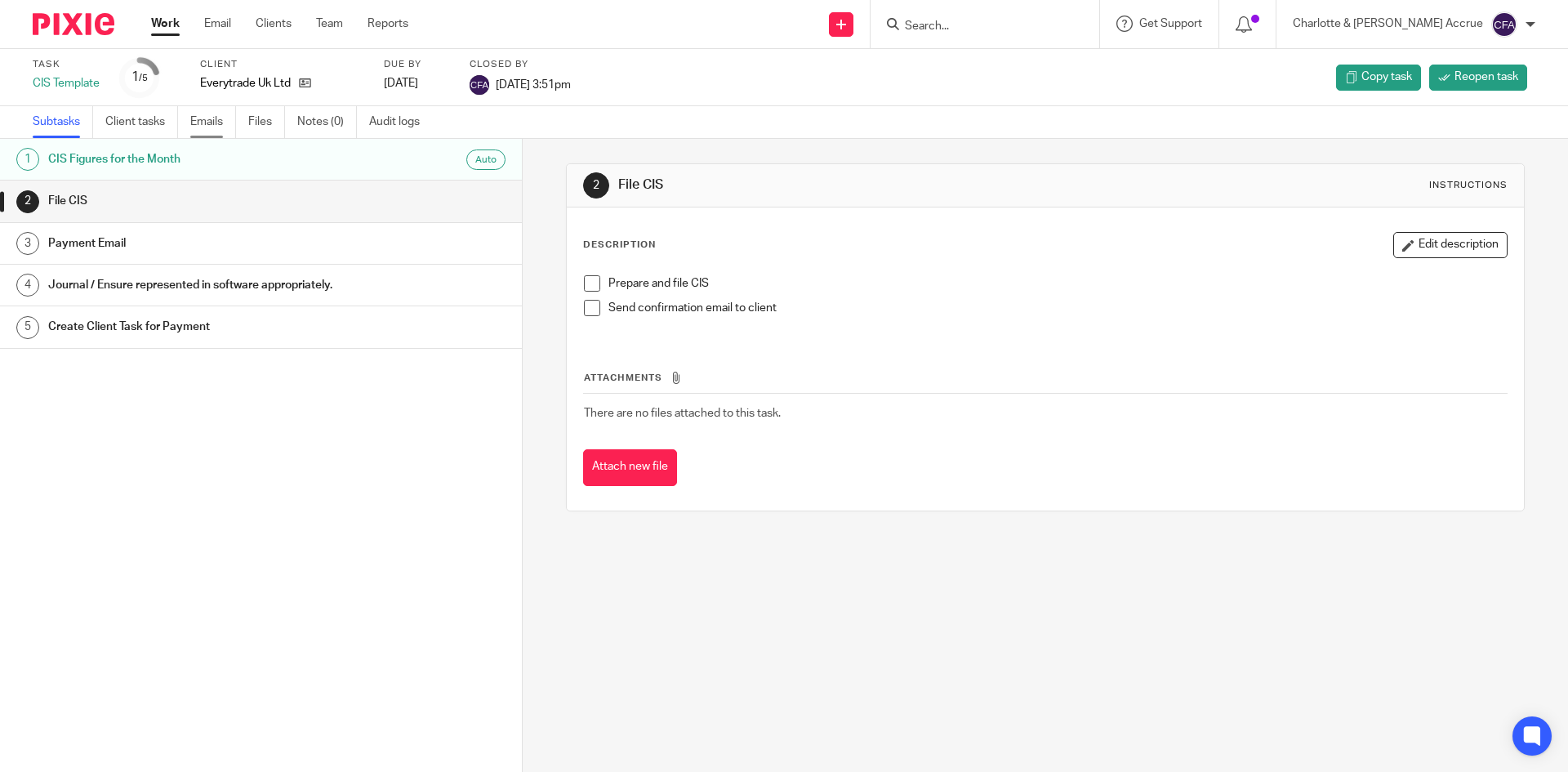
click at [217, 112] on link "Emails" at bounding box center [212, 122] width 46 height 32
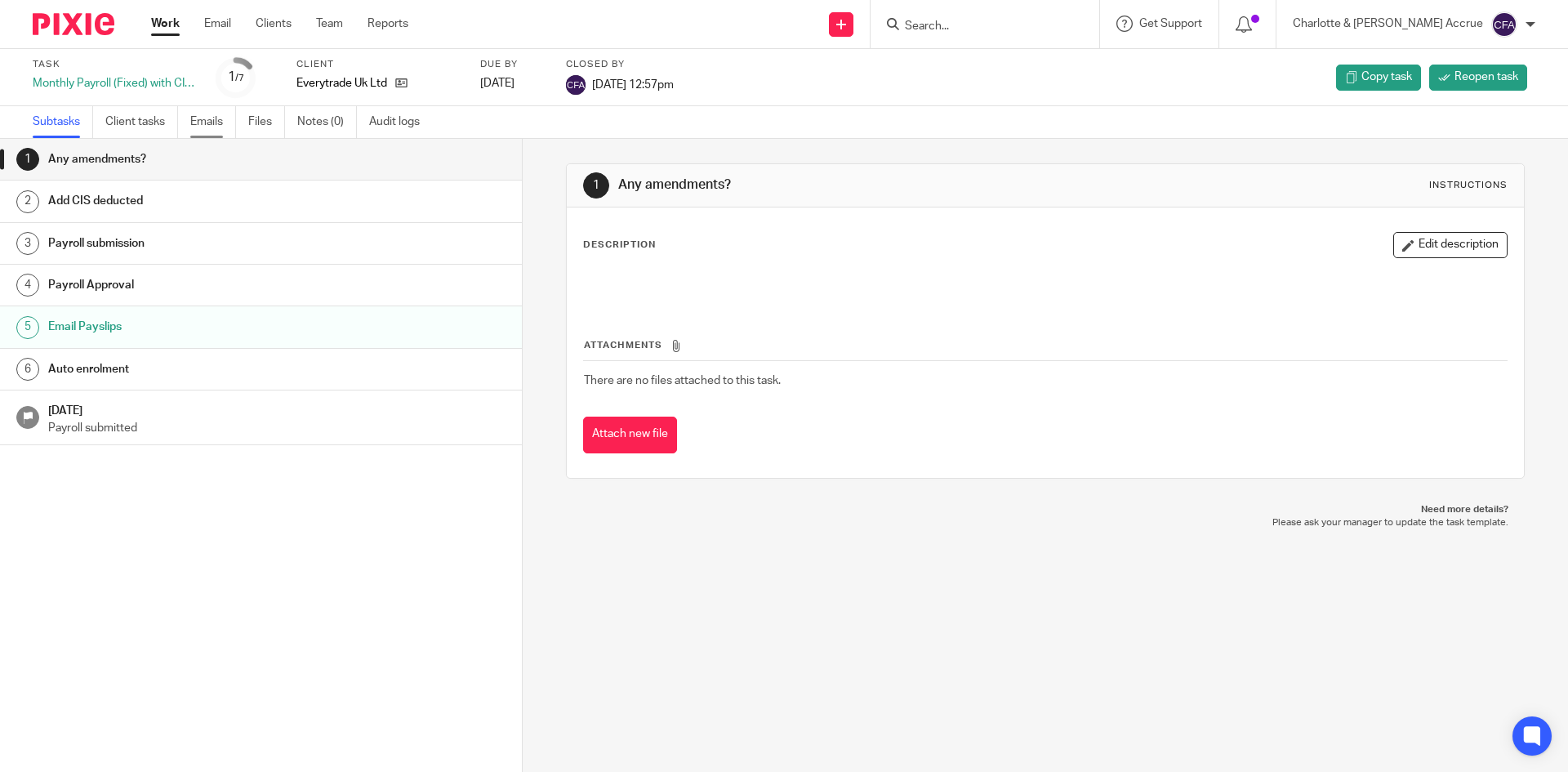
click at [196, 112] on link "Emails" at bounding box center [212, 122] width 46 height 32
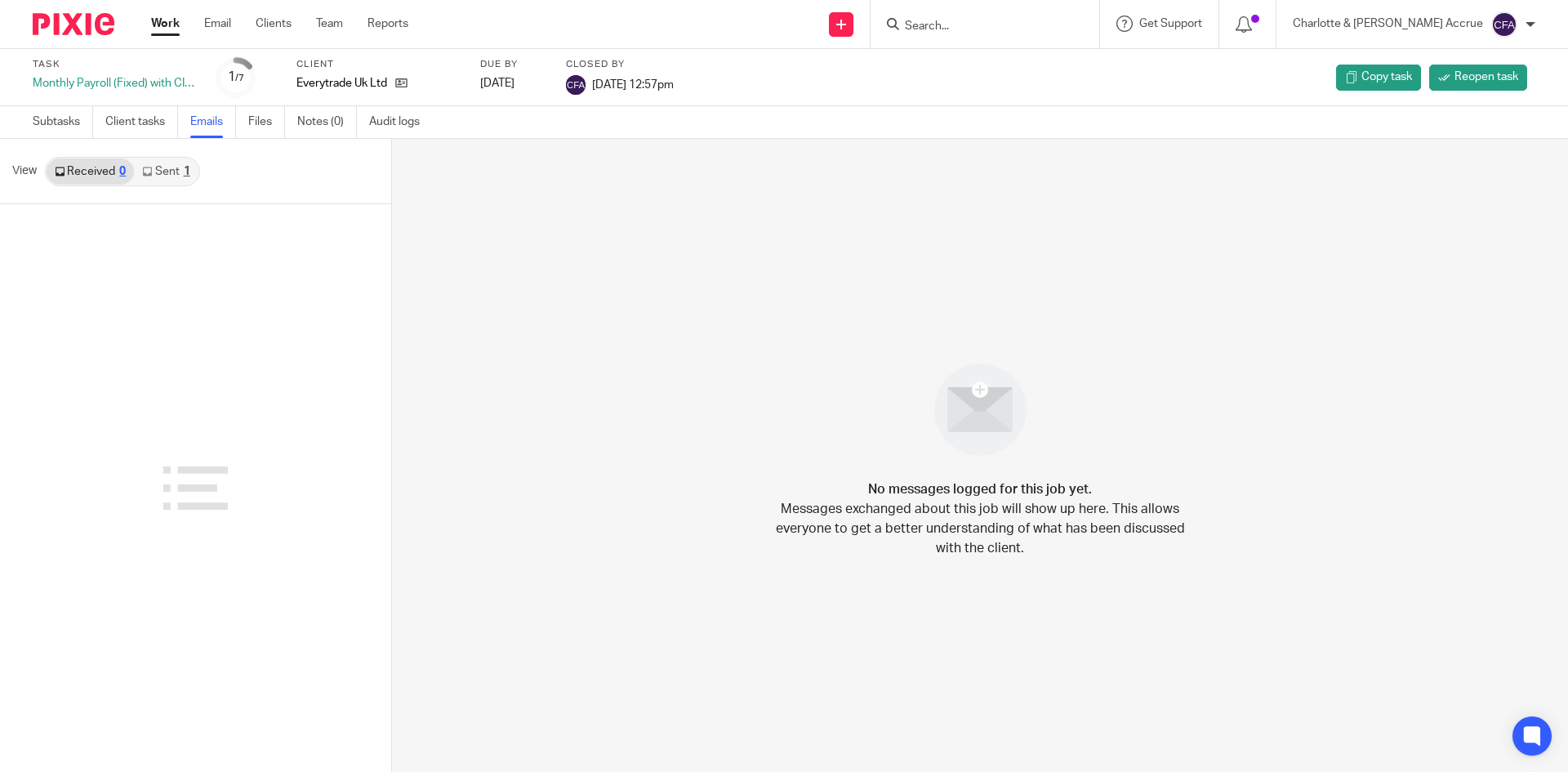
click at [166, 178] on link "Sent 1" at bounding box center [165, 171] width 63 height 26
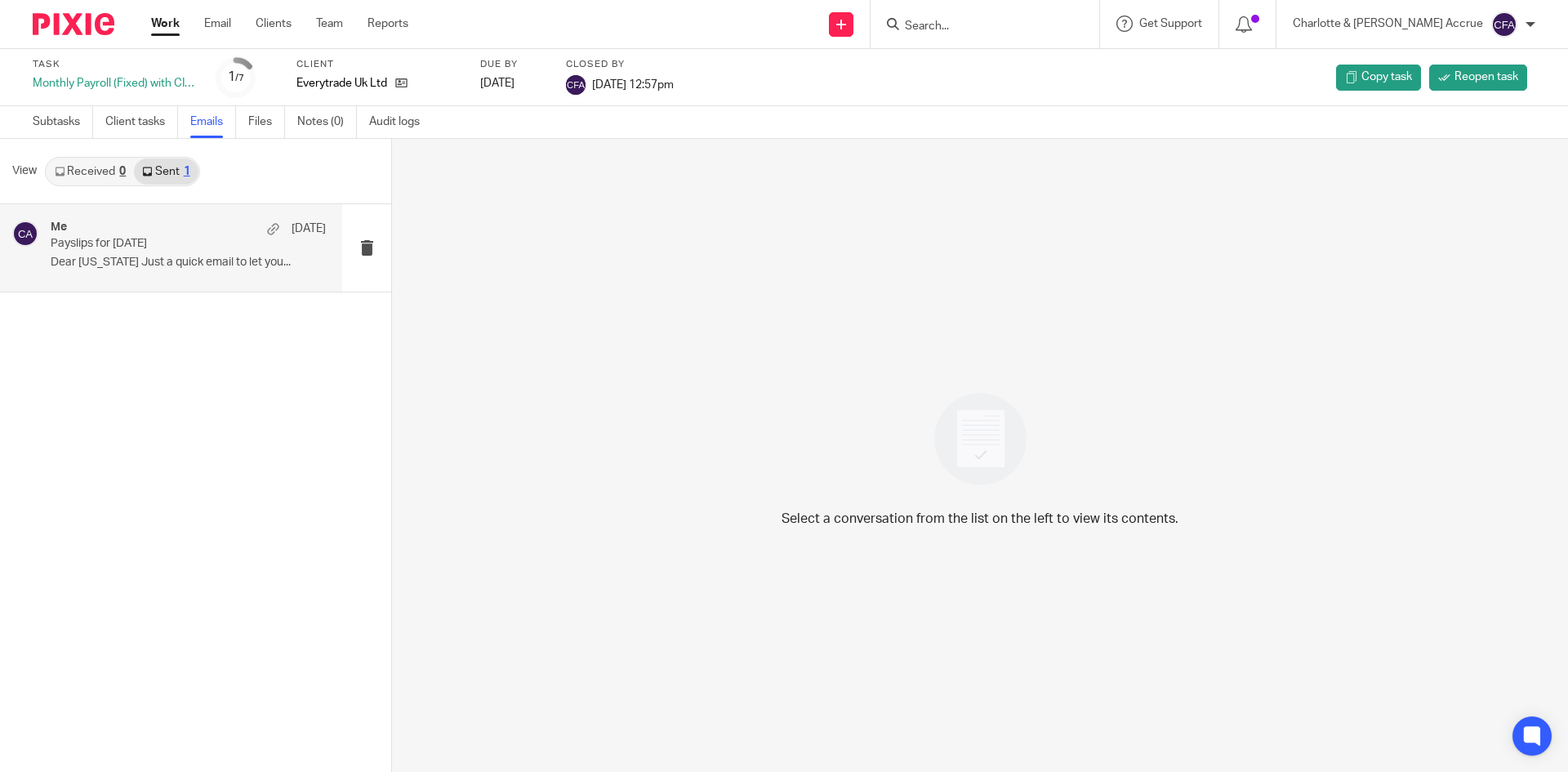
click at [200, 270] on p "Dear [US_STATE] Just a quick email to let you..." at bounding box center [188, 262] width 275 height 14
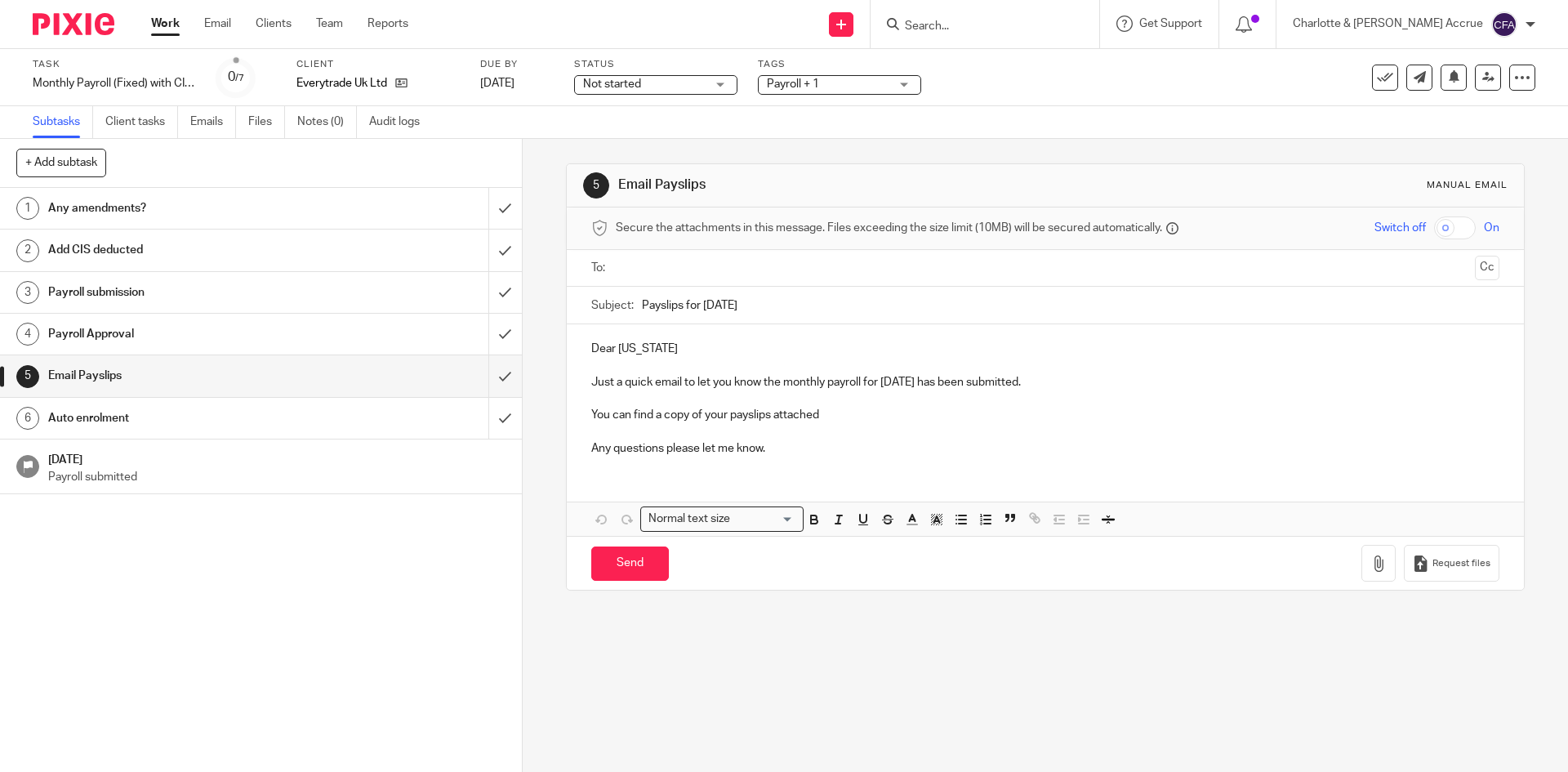
click at [664, 273] on input "text" at bounding box center [1044, 268] width 846 height 19
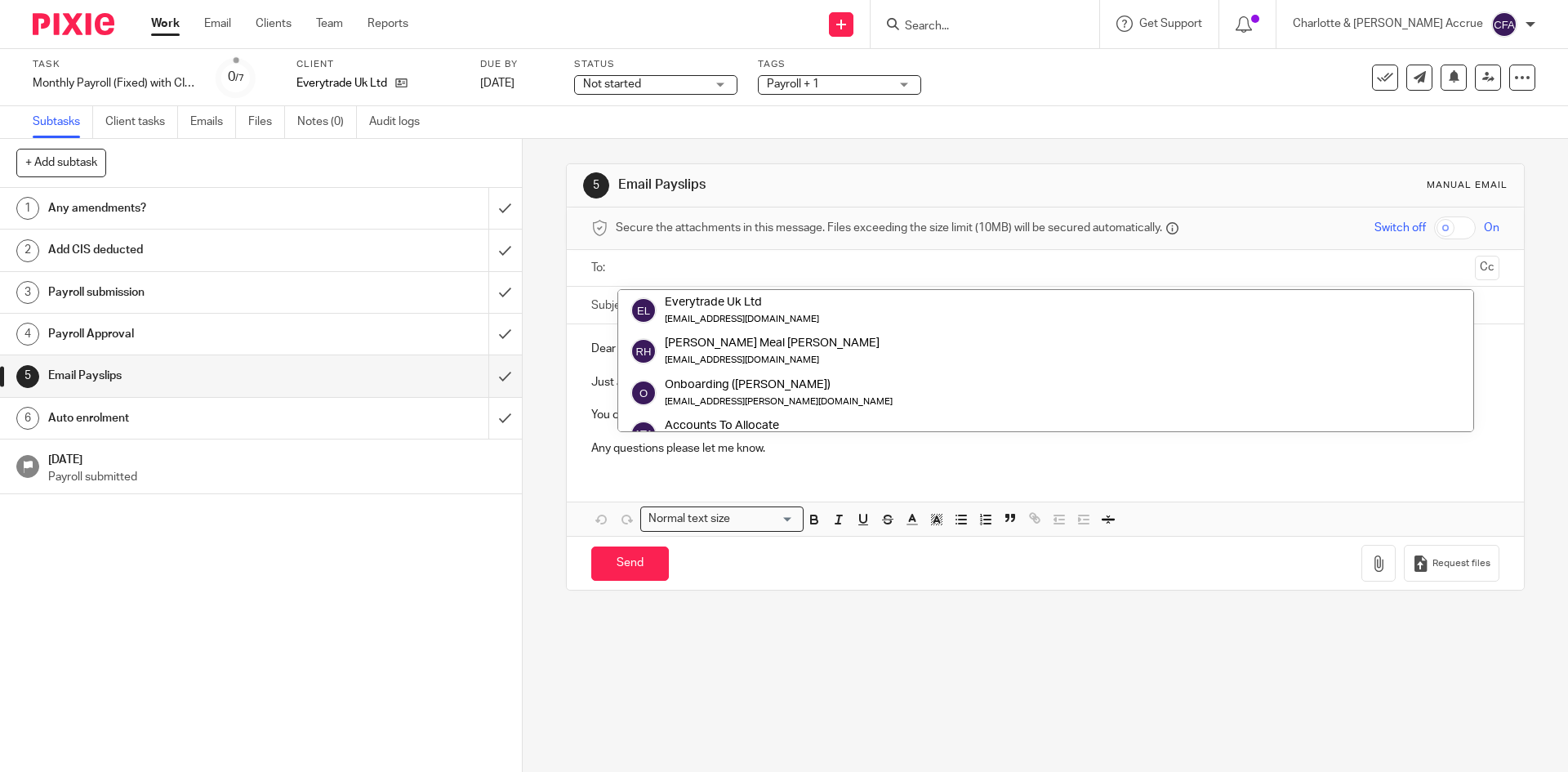
click at [680, 271] on input "text" at bounding box center [1044, 268] width 846 height 19
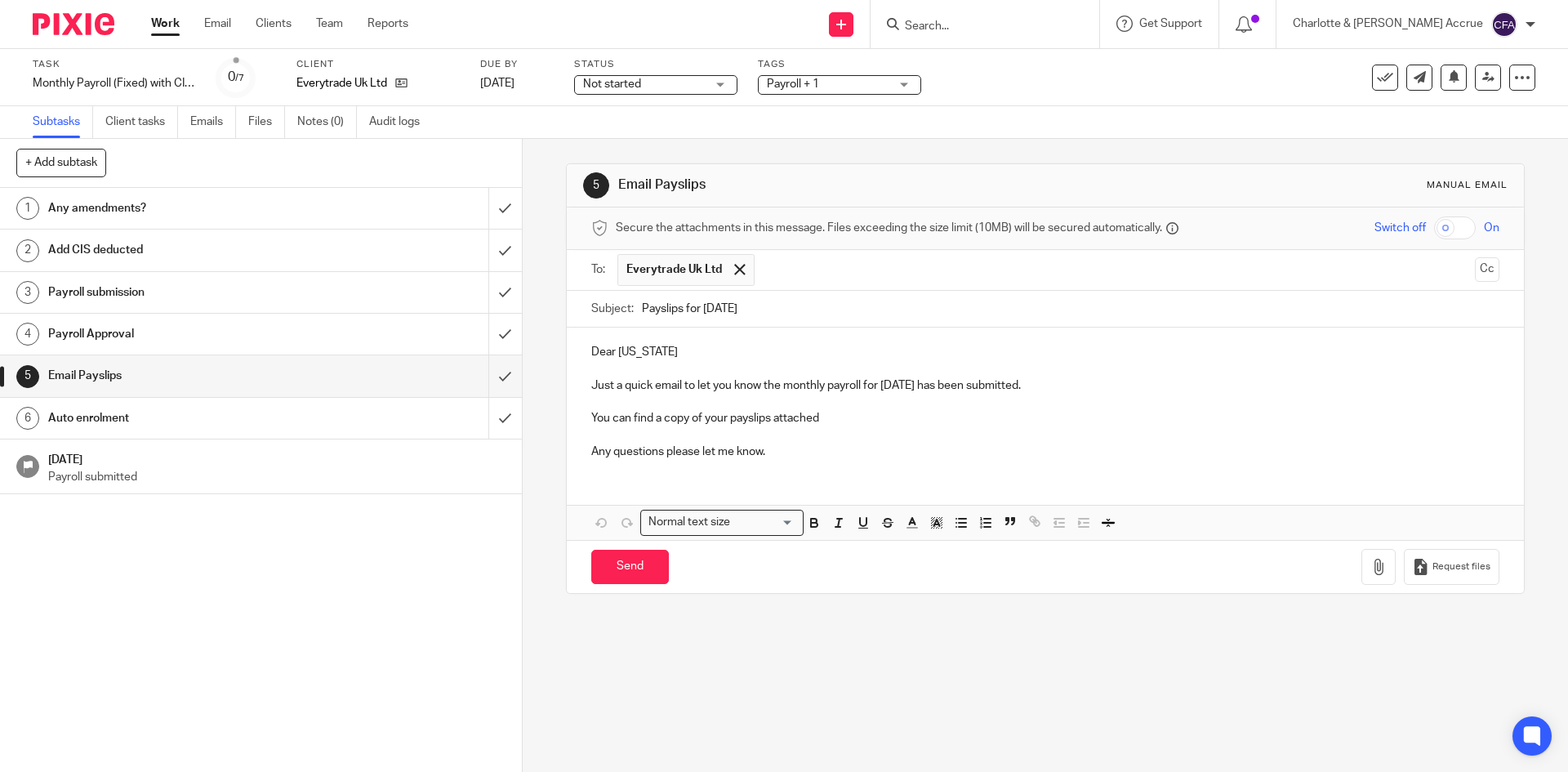
click at [662, 355] on p "Dear Georgia" at bounding box center [1045, 352] width 908 height 16
click at [1362, 560] on button "button" at bounding box center [1379, 567] width 34 height 37
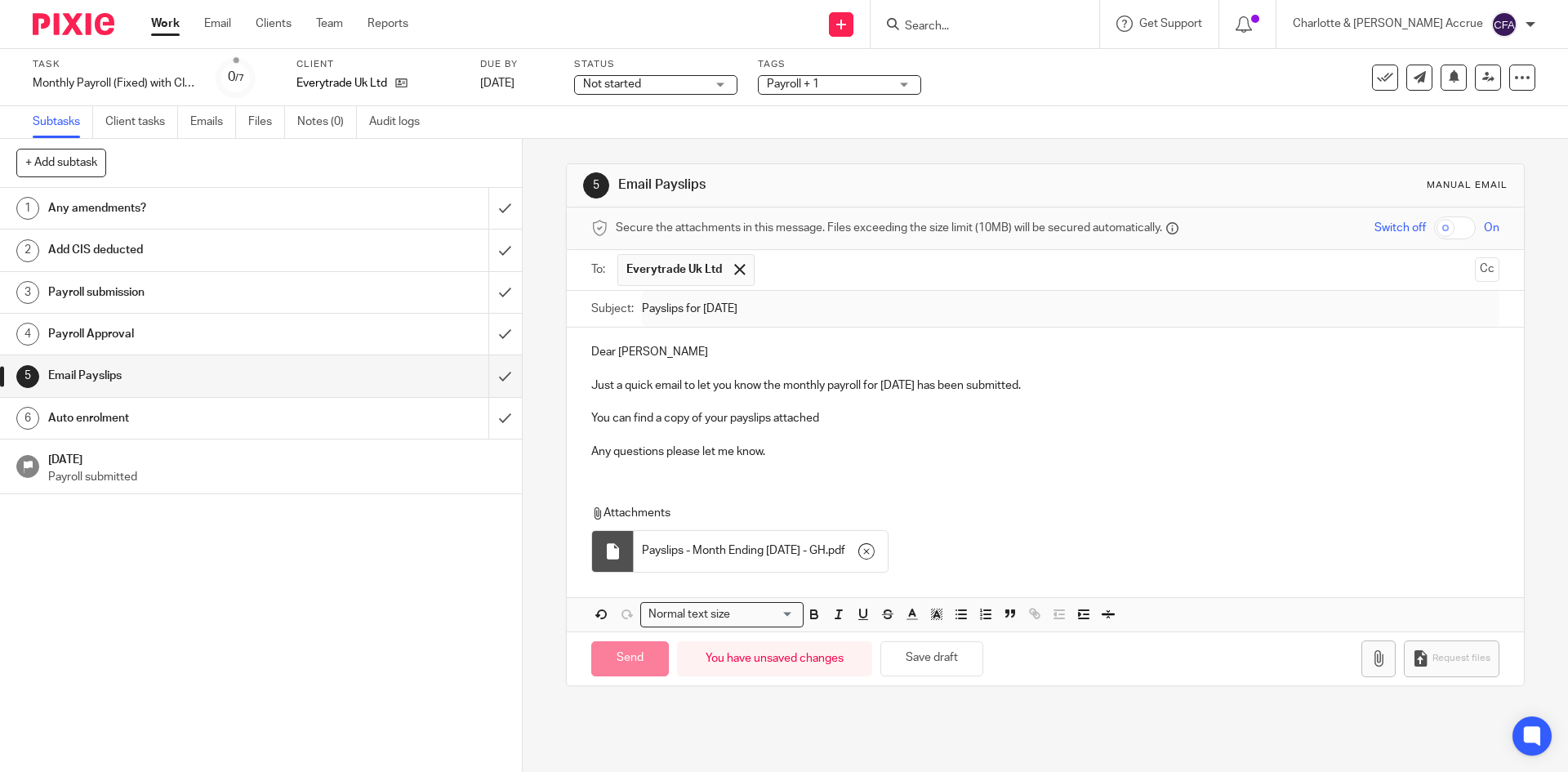
click at [617, 660] on input "Send" at bounding box center [630, 658] width 78 height 35
type input "Sent"
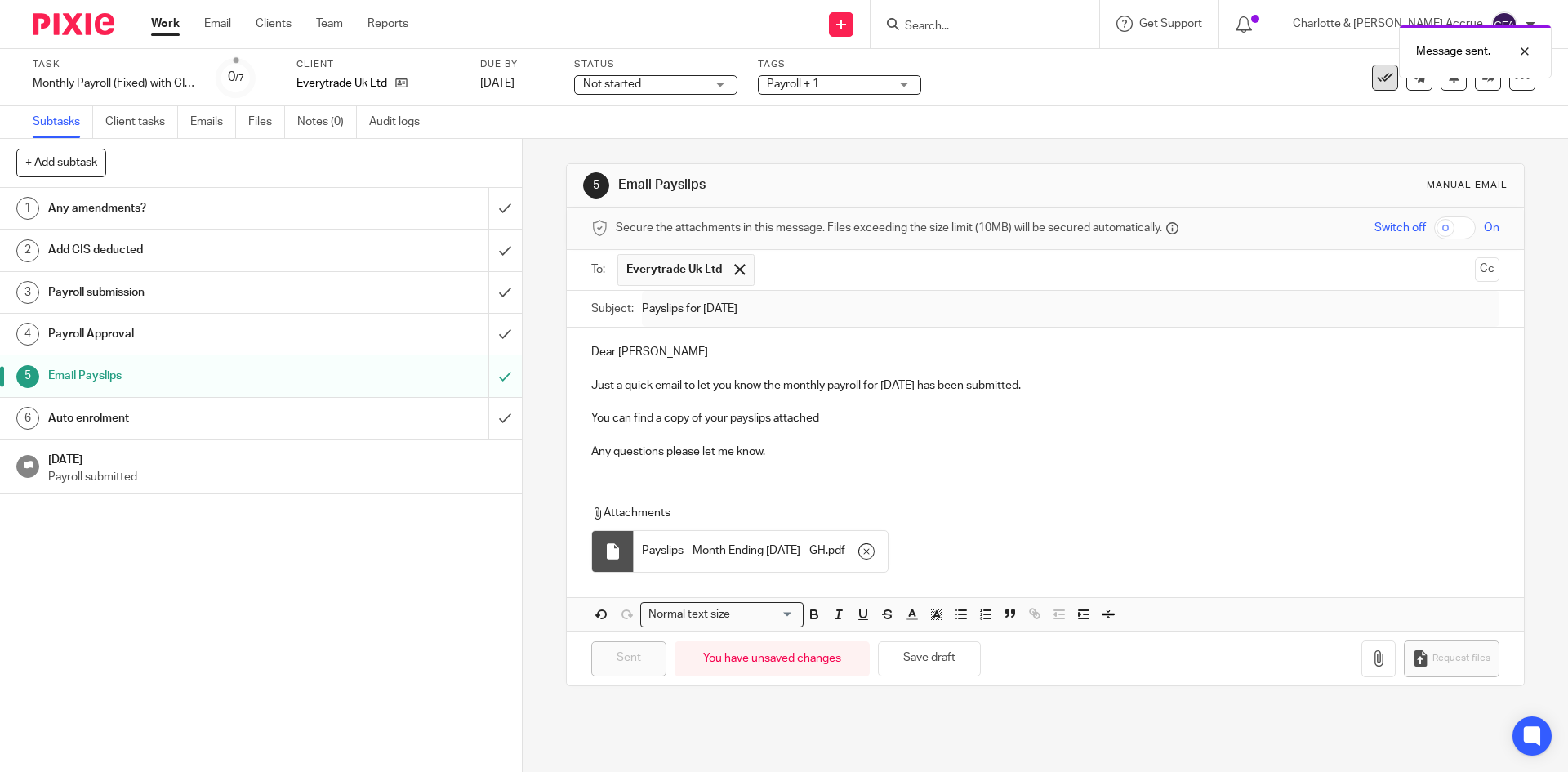
click at [1377, 83] on icon at bounding box center [1385, 78] width 16 height 16
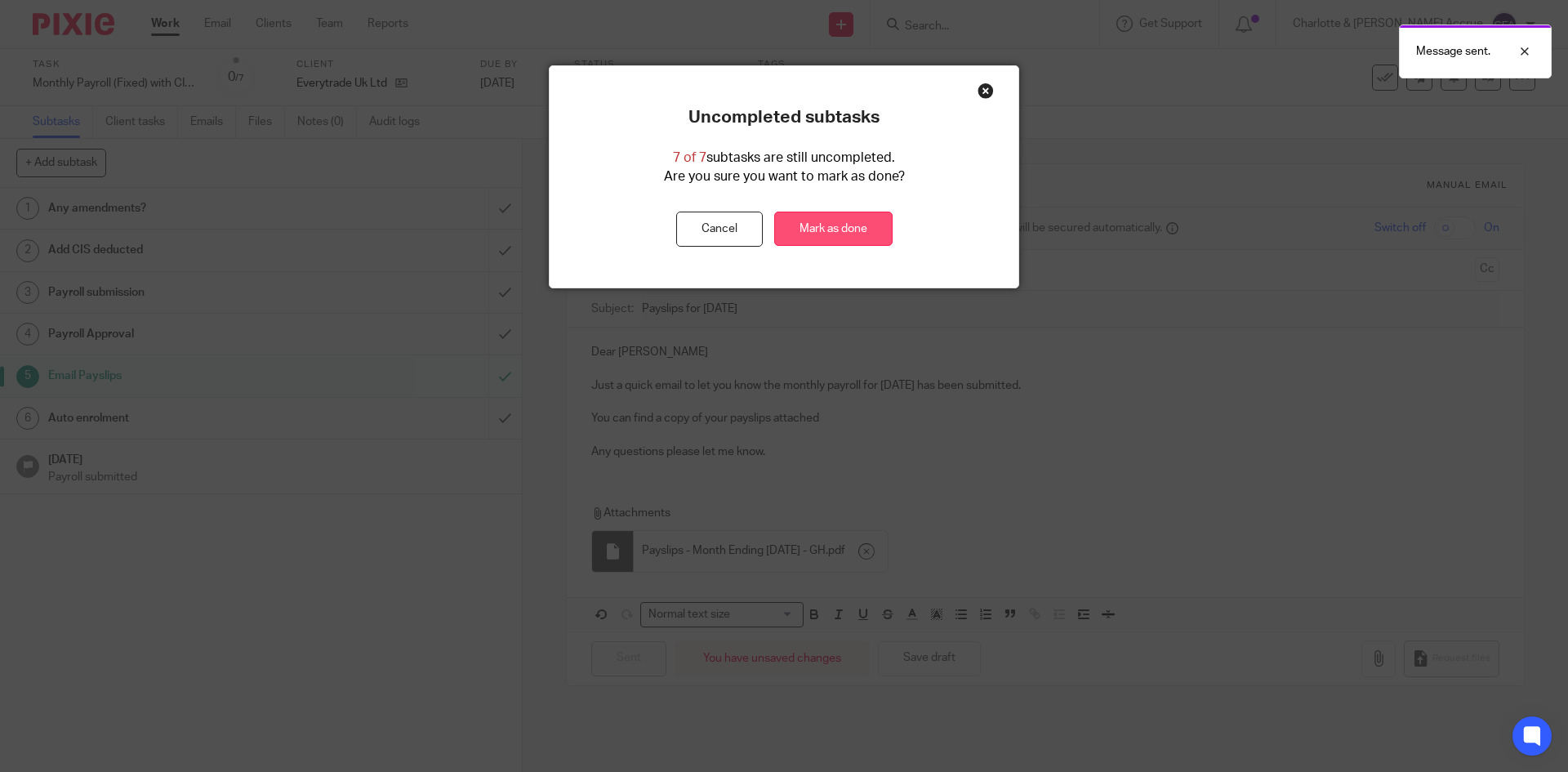
click at [814, 229] on link "Mark as done" at bounding box center [834, 228] width 119 height 35
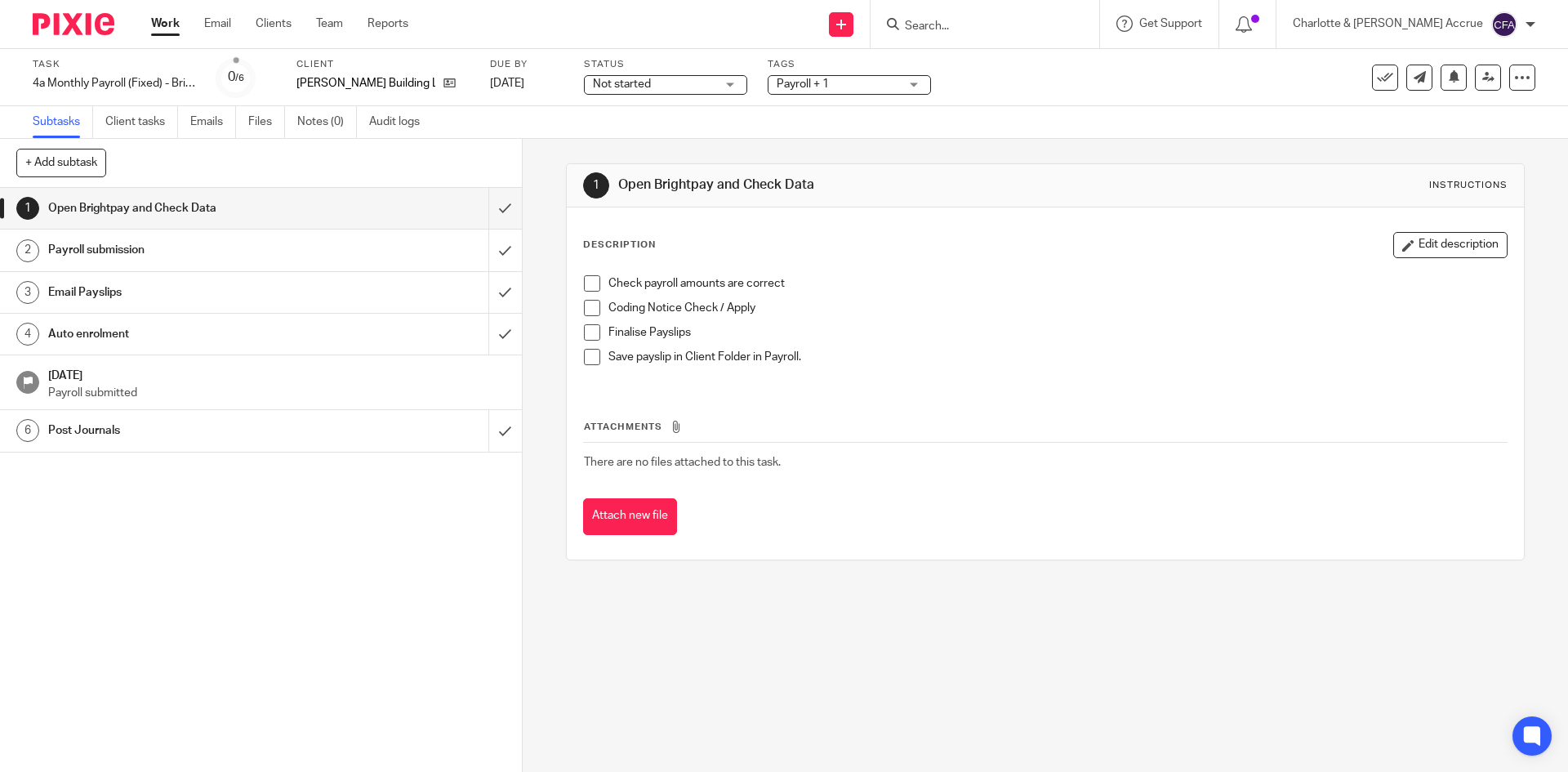
click at [269, 288] on h1 "Email Payslips" at bounding box center [189, 292] width 283 height 24
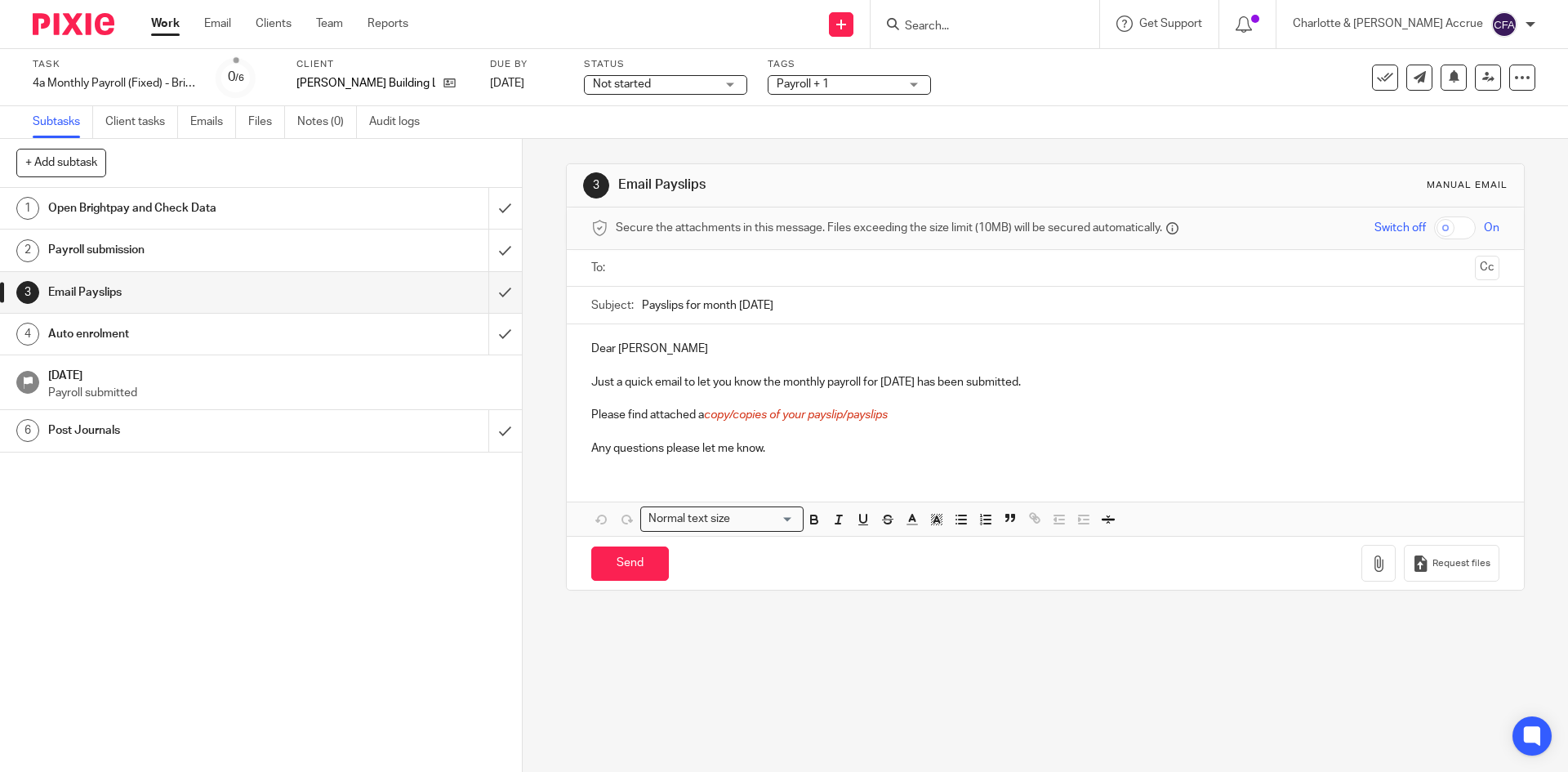
click at [639, 270] on input "text" at bounding box center [1044, 268] width 846 height 19
drag, startPoint x: 887, startPoint y: 412, endPoint x: 701, endPoint y: 416, distance: 186.0
click at [704, 418] on span "copy/copies of your payslip/payslips" at bounding box center [796, 418] width 184 height 12
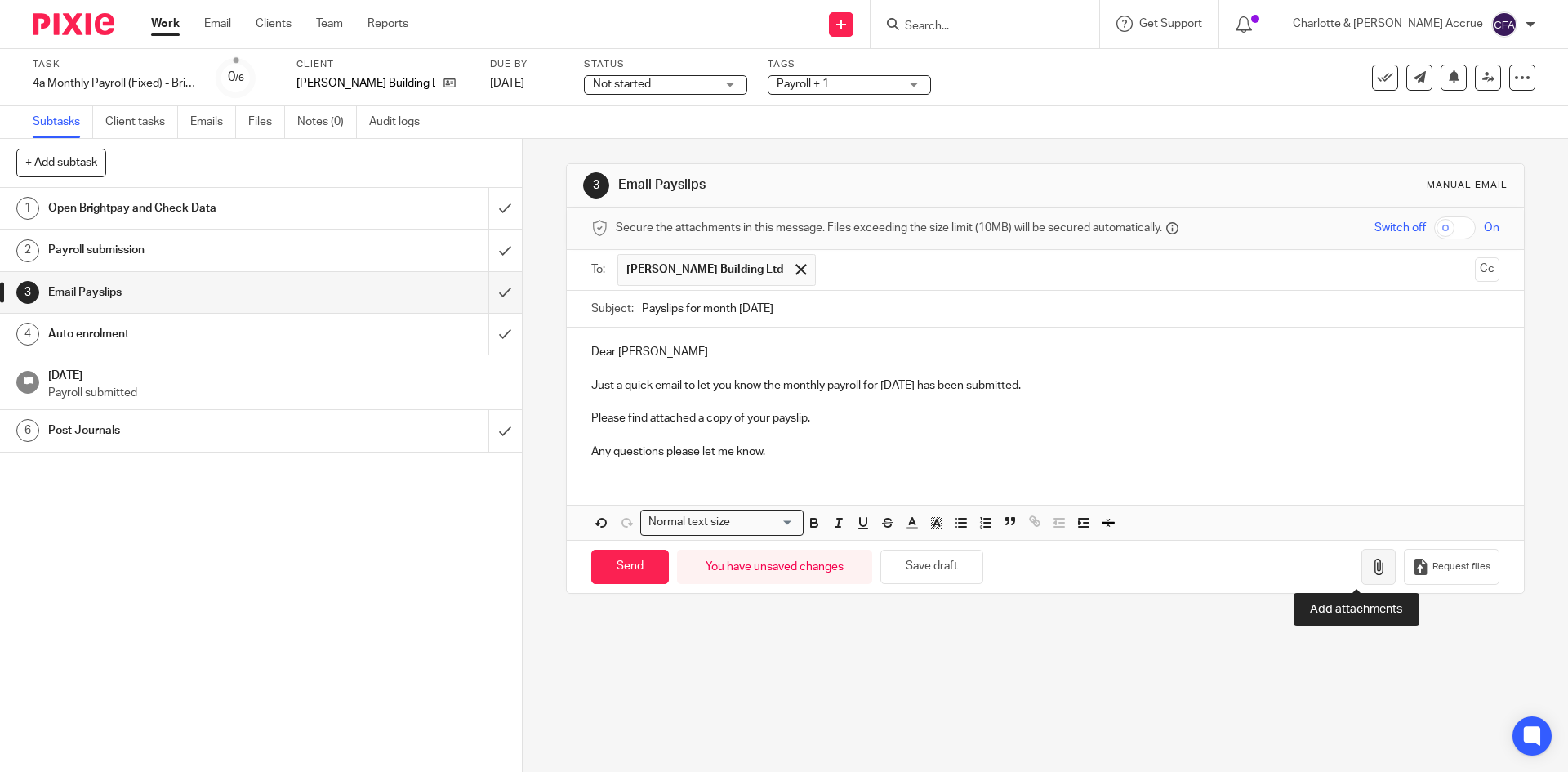
click at [1362, 560] on button "button" at bounding box center [1379, 567] width 34 height 37
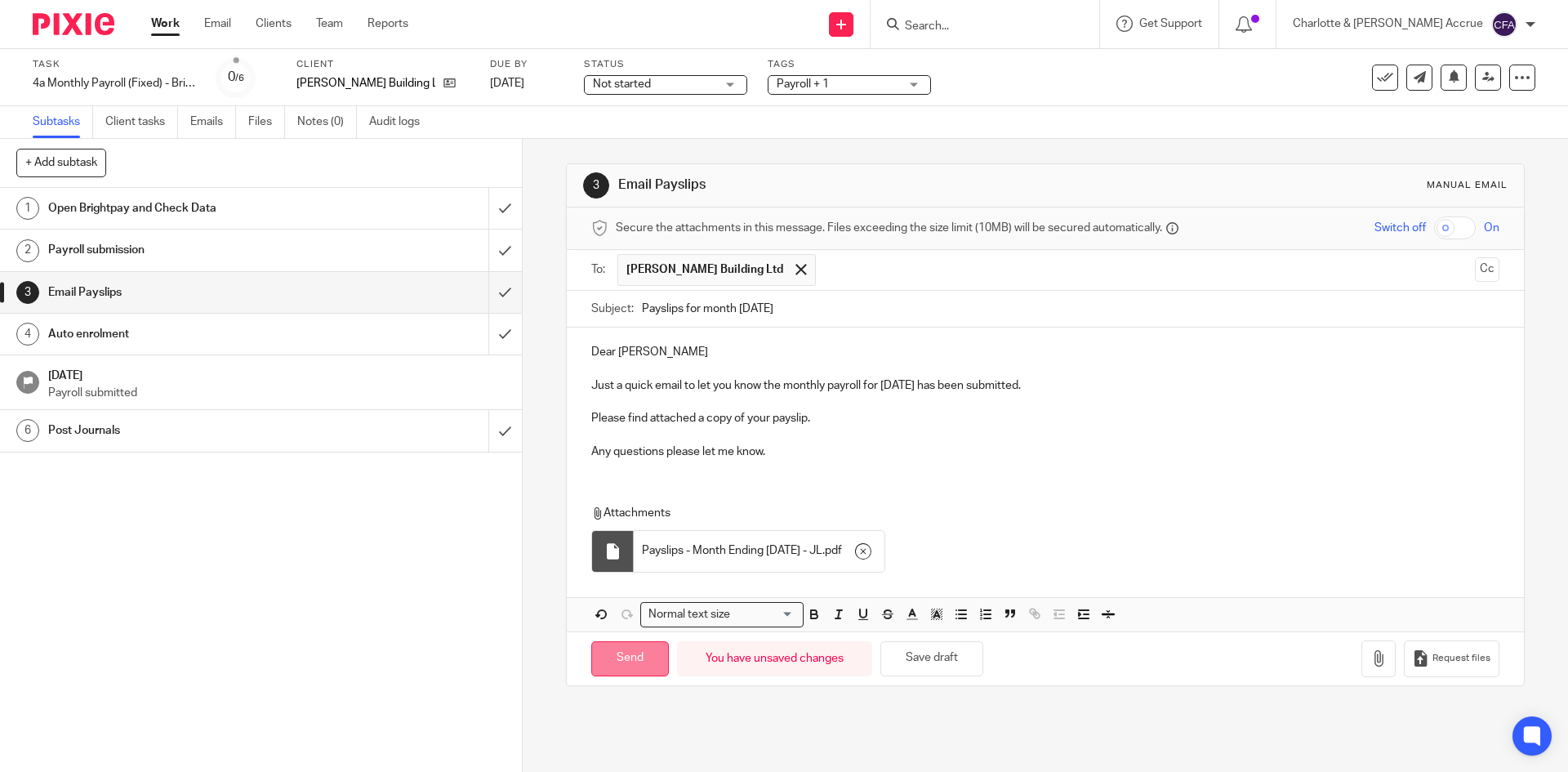
click at [603, 670] on input "Send" at bounding box center [630, 658] width 78 height 35
type input "Sent"
click at [1016, 31] on input "Search" at bounding box center [976, 27] width 147 height 14
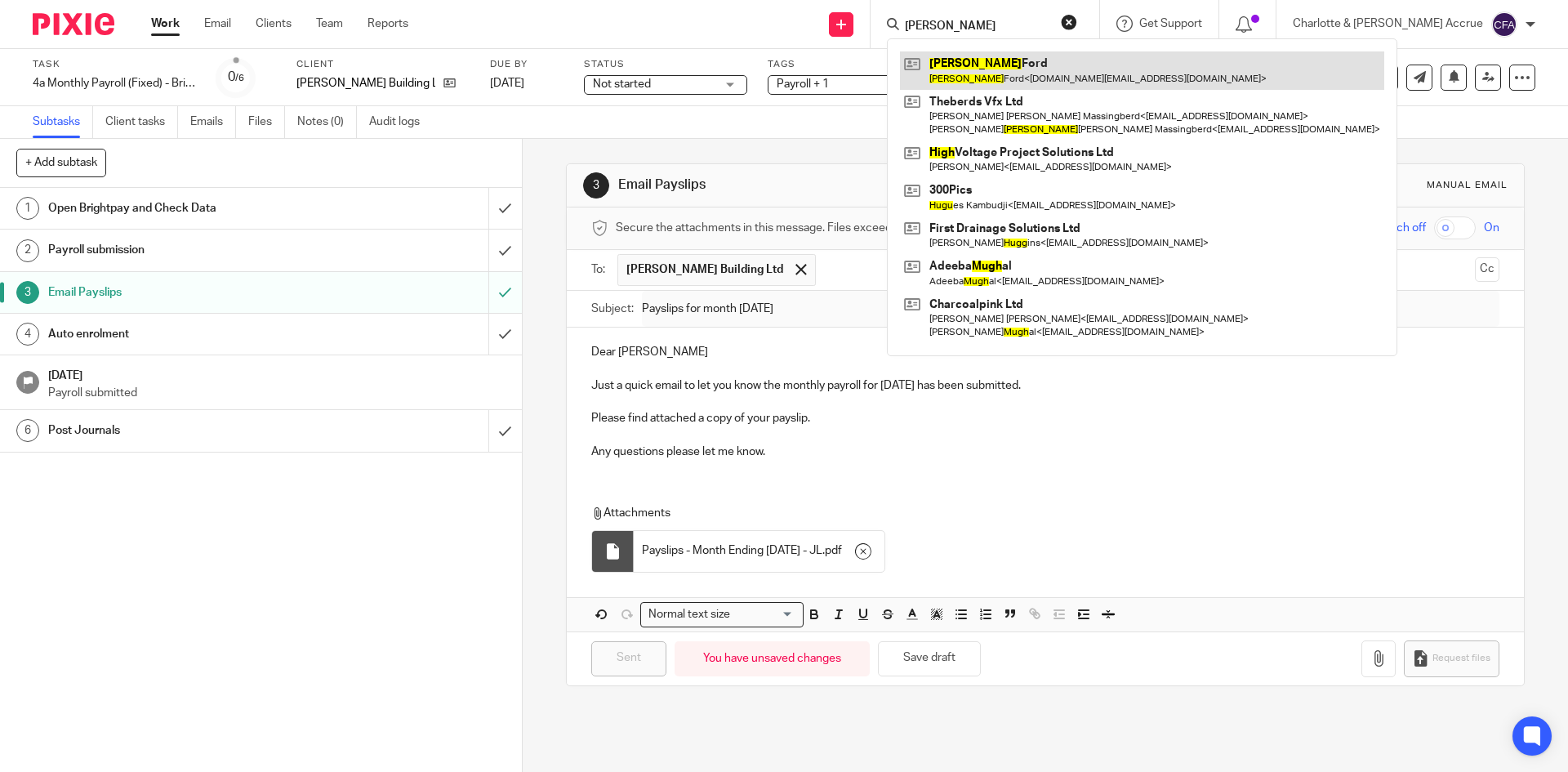
type input "[PERSON_NAME]"
click at [1031, 56] on link at bounding box center [1142, 71] width 485 height 37
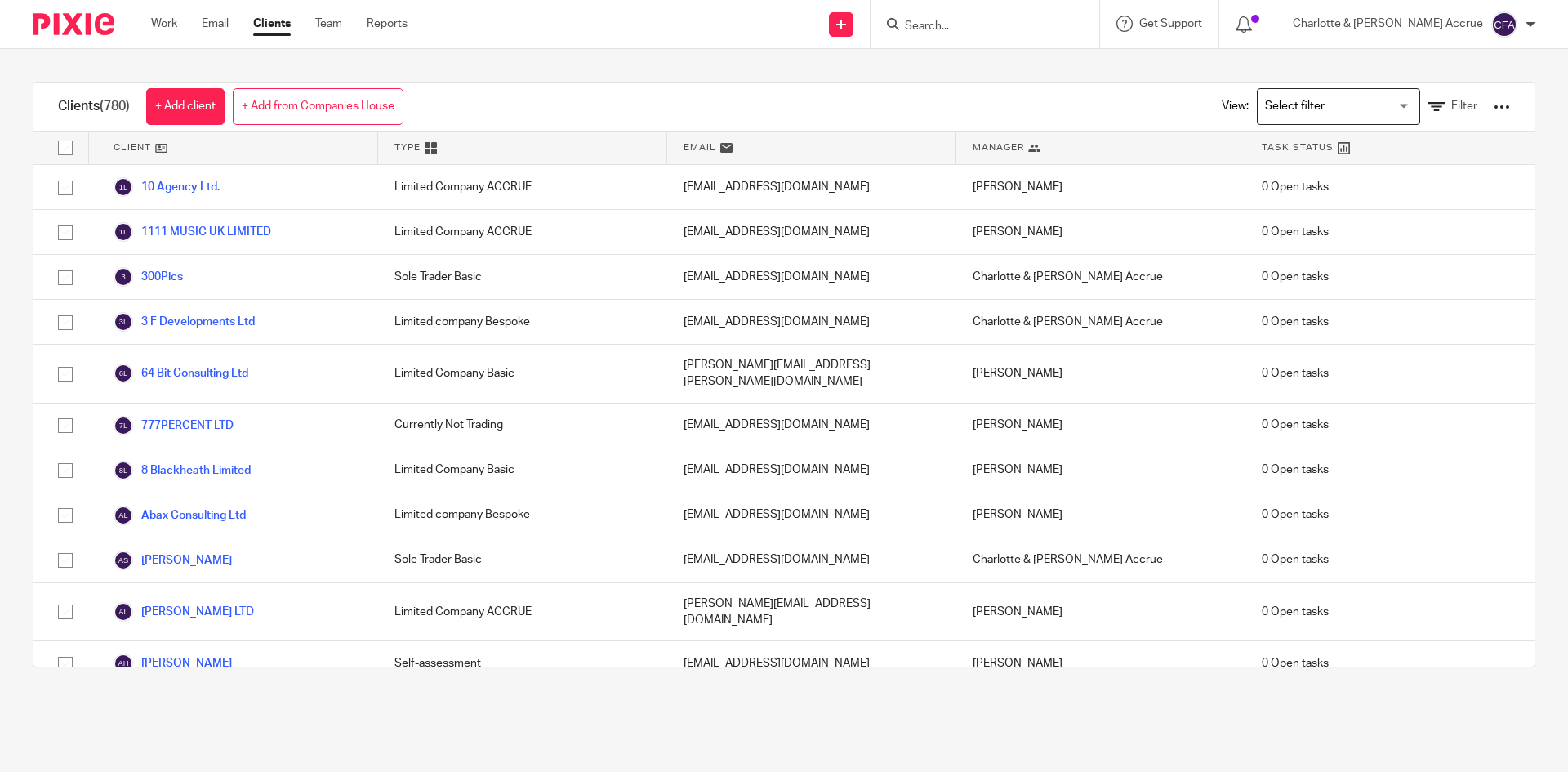
click at [1291, 107] on input "Search for option" at bounding box center [1334, 106] width 151 height 29
click at [1331, 111] on input "Search for option" at bounding box center [1334, 106] width 151 height 29
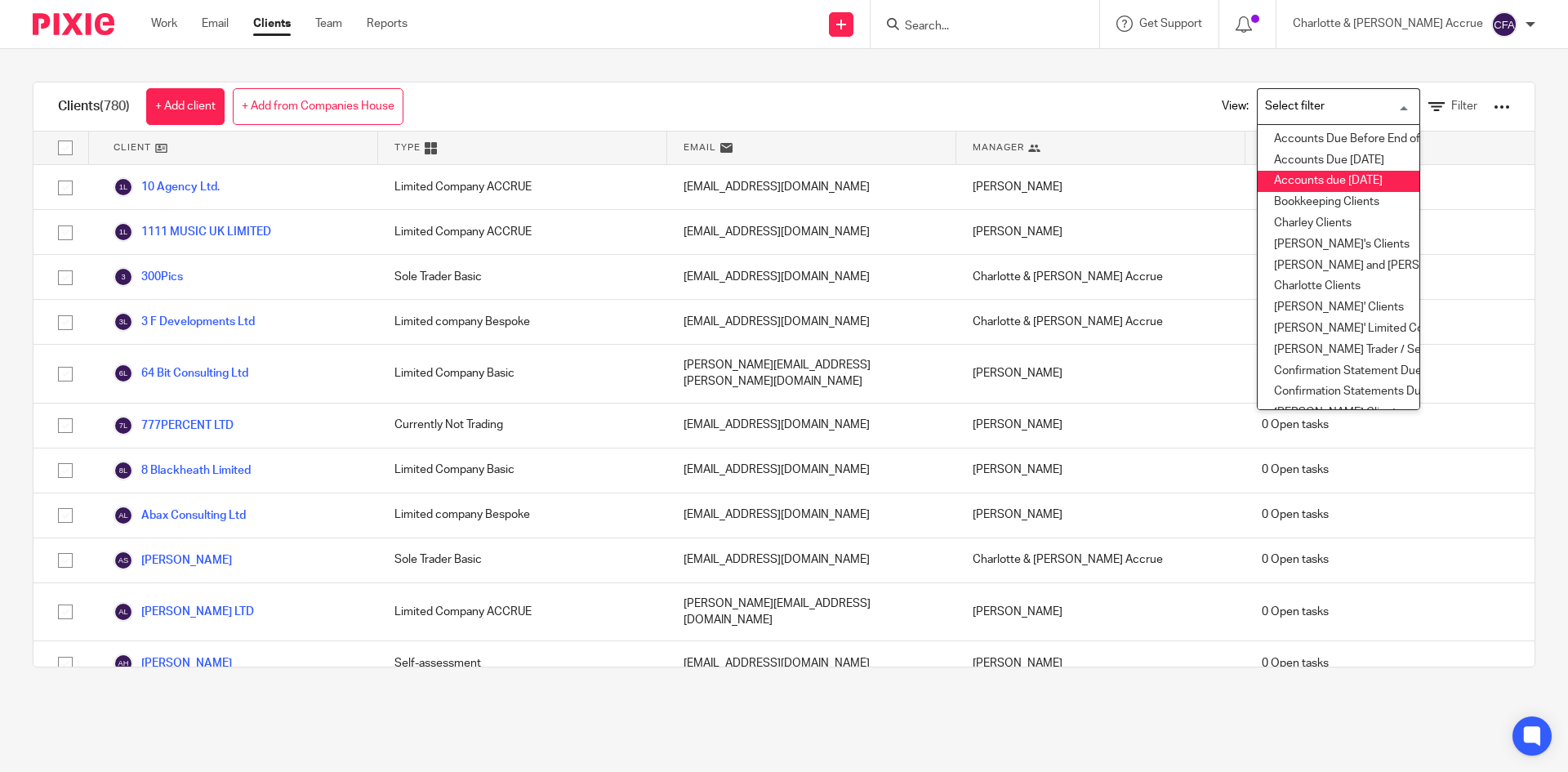
click at [848, 55] on div "Clients (780) + Add client + Add from Companies House View: Loading... Accounts…" at bounding box center [784, 374] width 1568 height 651
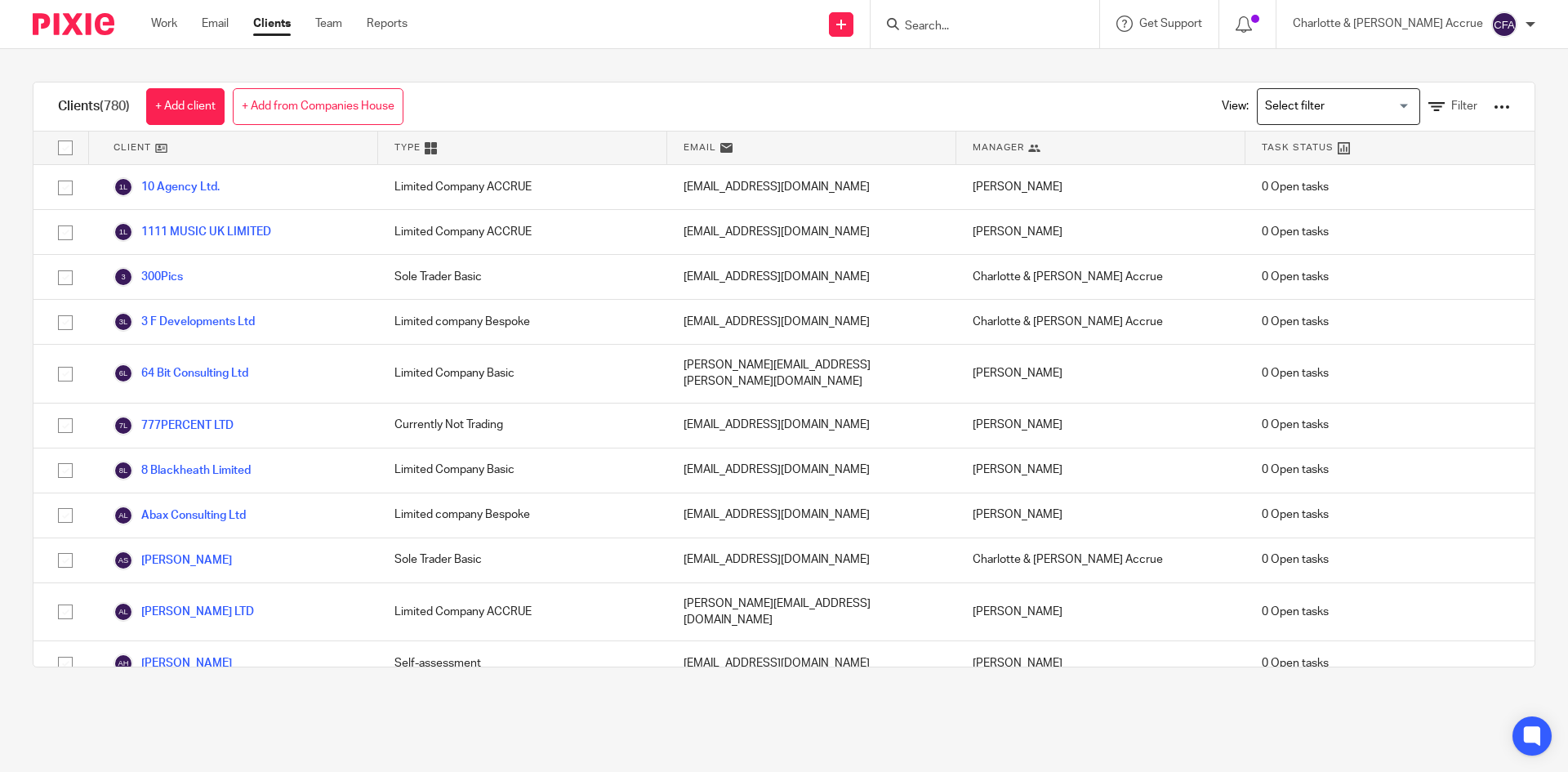
click at [1333, 104] on input "Search for option" at bounding box center [1334, 106] width 151 height 29
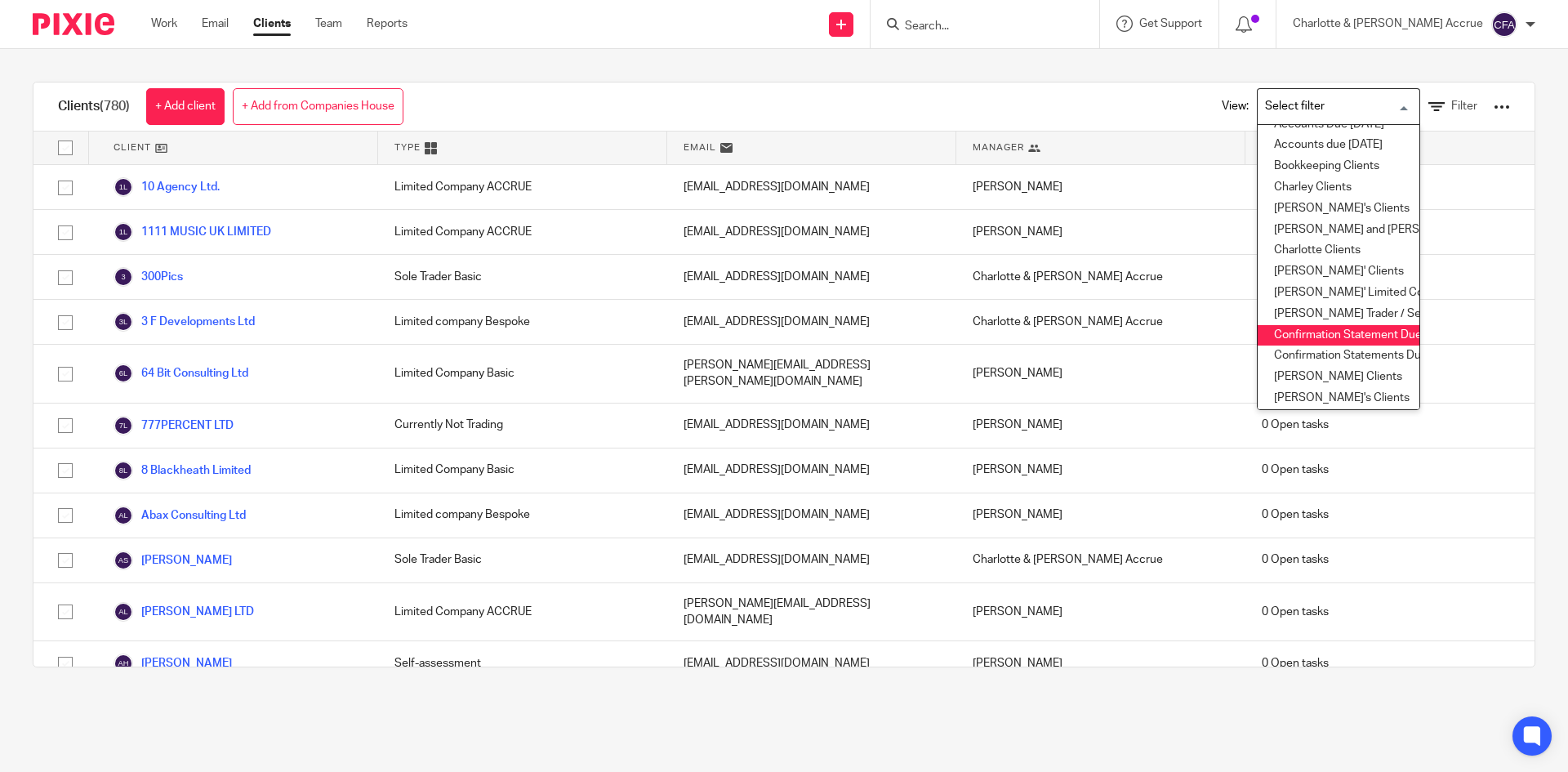
scroll to position [82, 0]
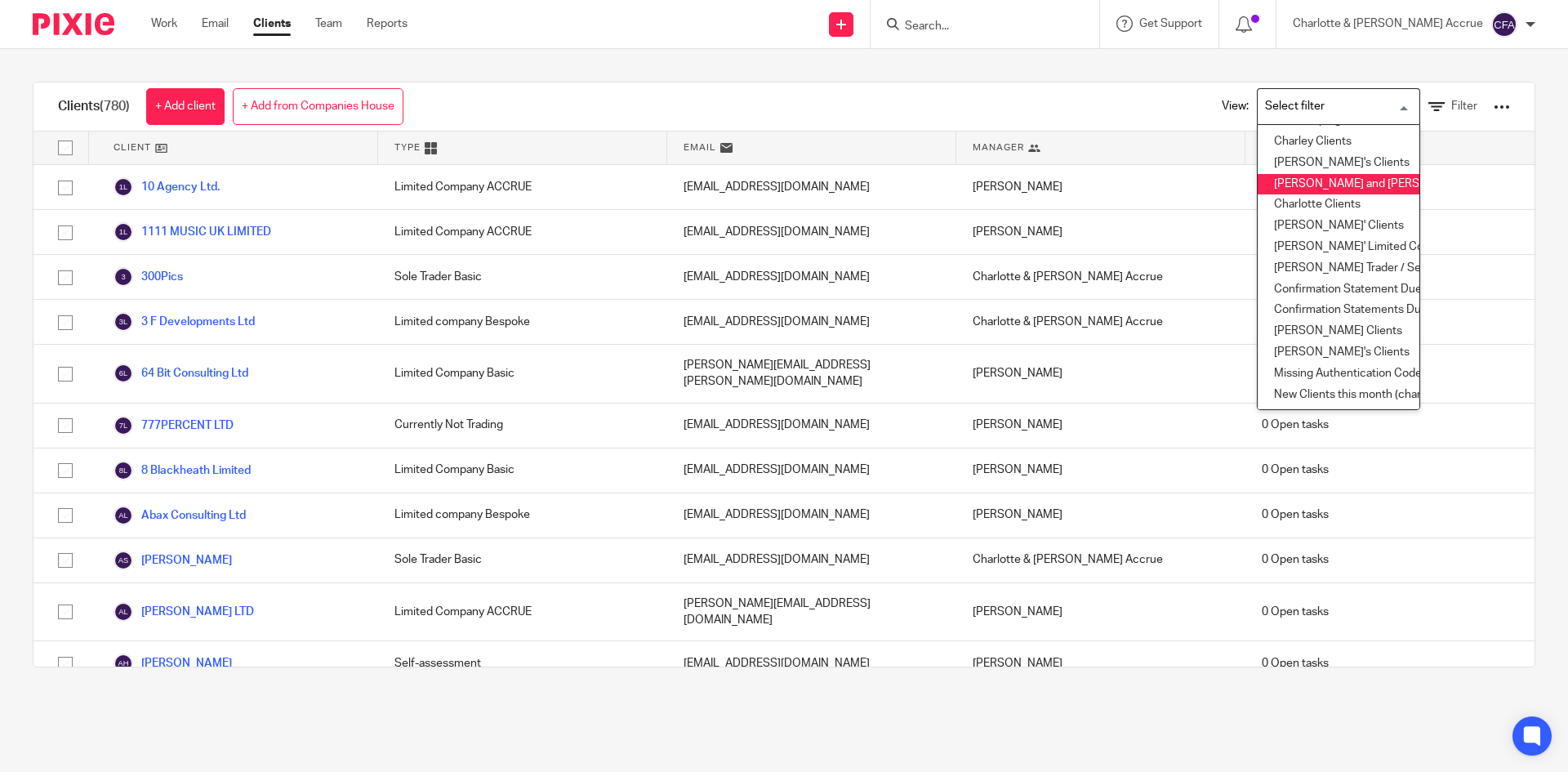
click at [1315, 185] on li "[PERSON_NAME] and [PERSON_NAME] Clients" at bounding box center [1338, 185] width 162 height 21
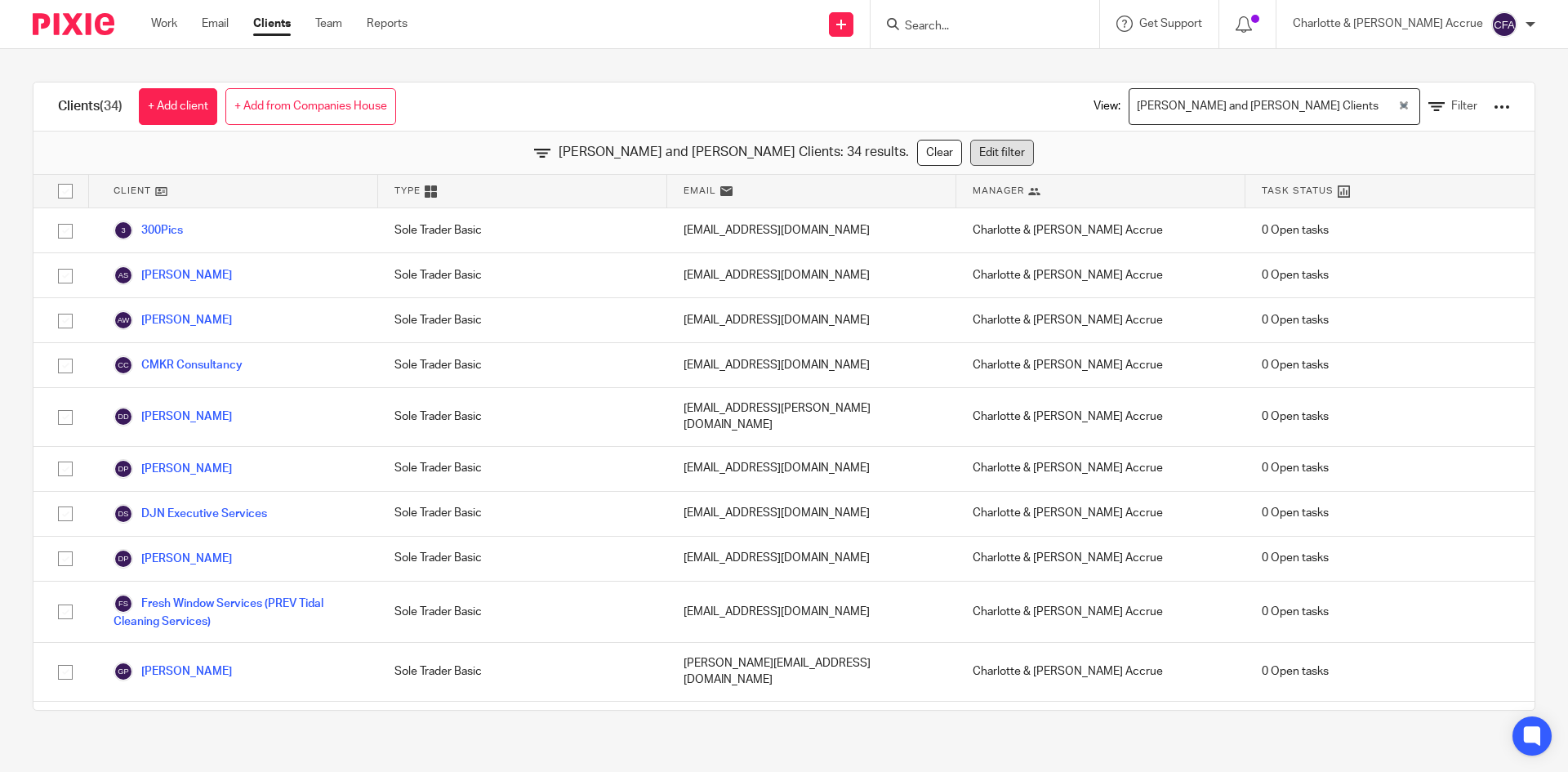
click at [970, 162] on link "Edit filter" at bounding box center [1001, 153] width 63 height 26
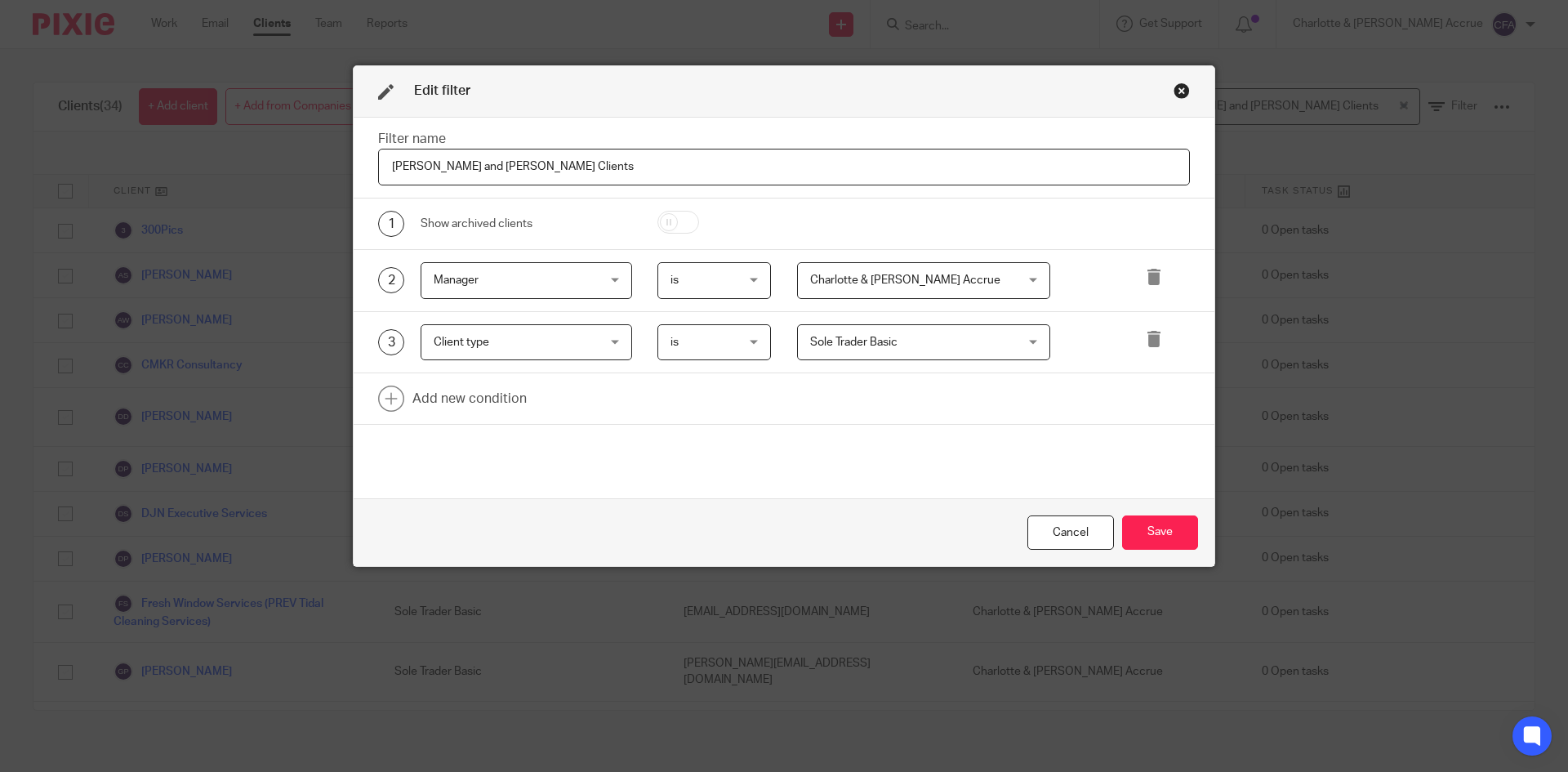
click at [1180, 86] on div "Close this dialog window" at bounding box center [1182, 90] width 16 height 16
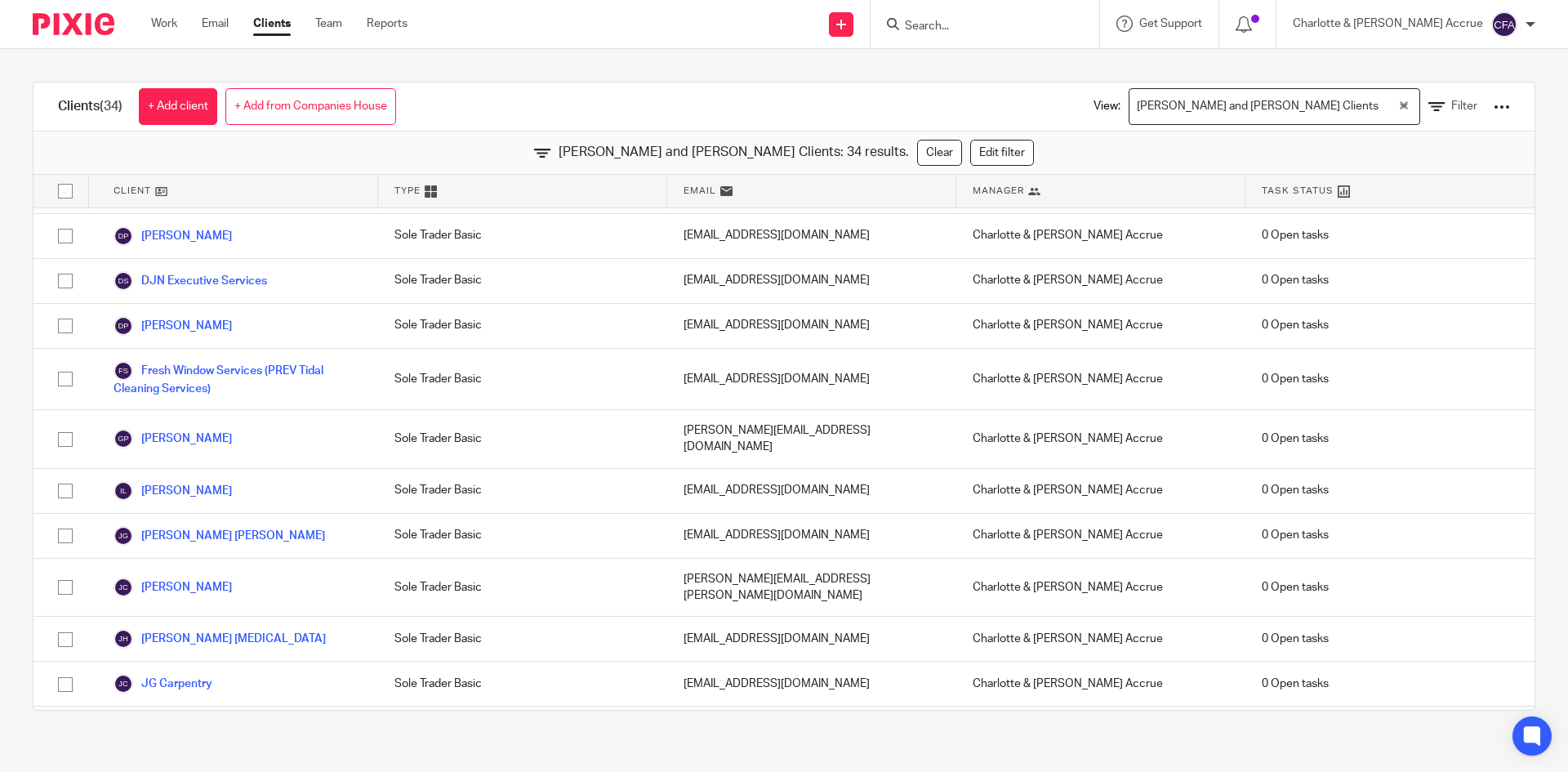
scroll to position [0, 0]
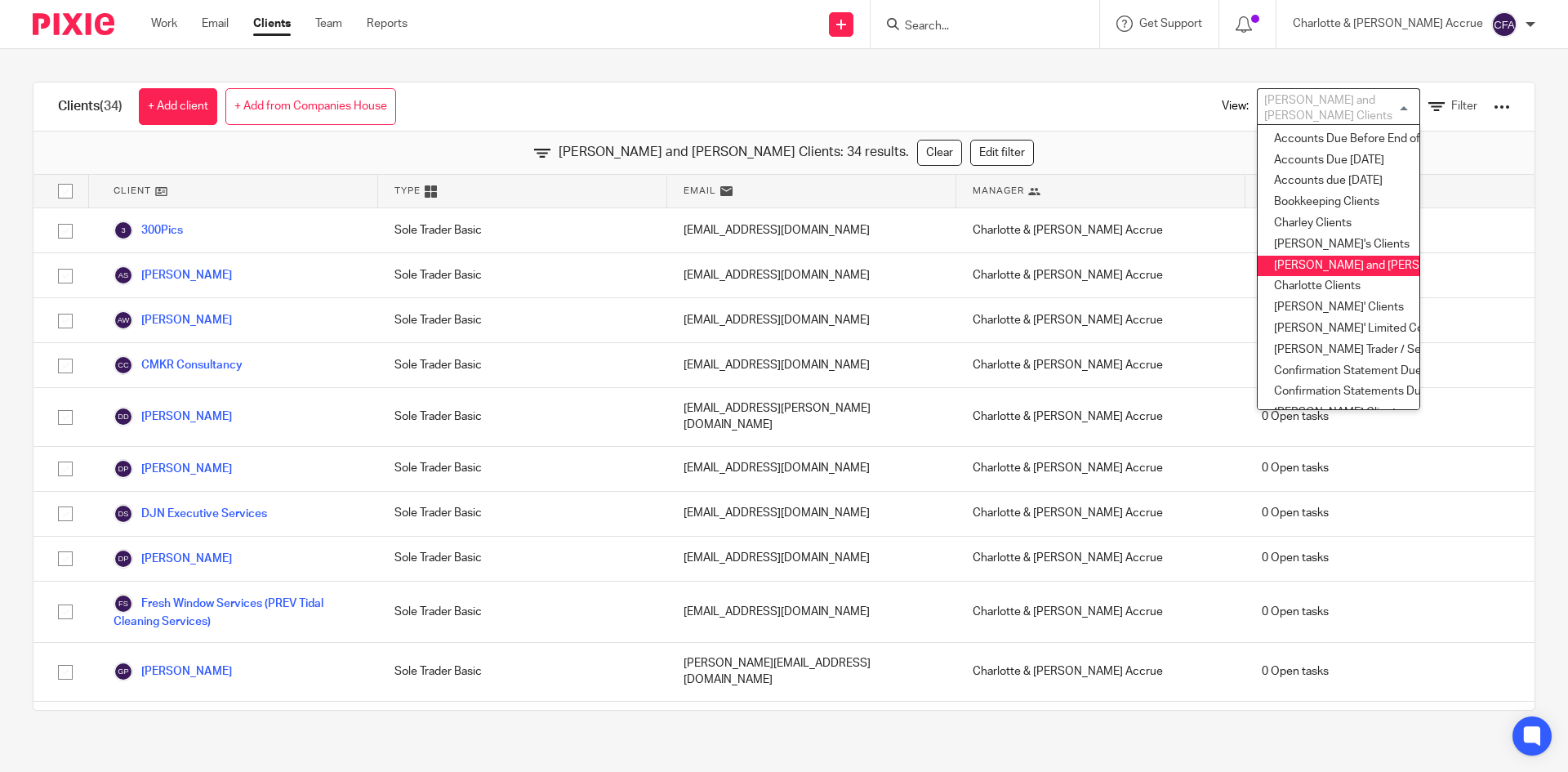
click at [1282, 106] on div "[PERSON_NAME] and [PERSON_NAME] Clients" at bounding box center [1334, 105] width 154 height 32
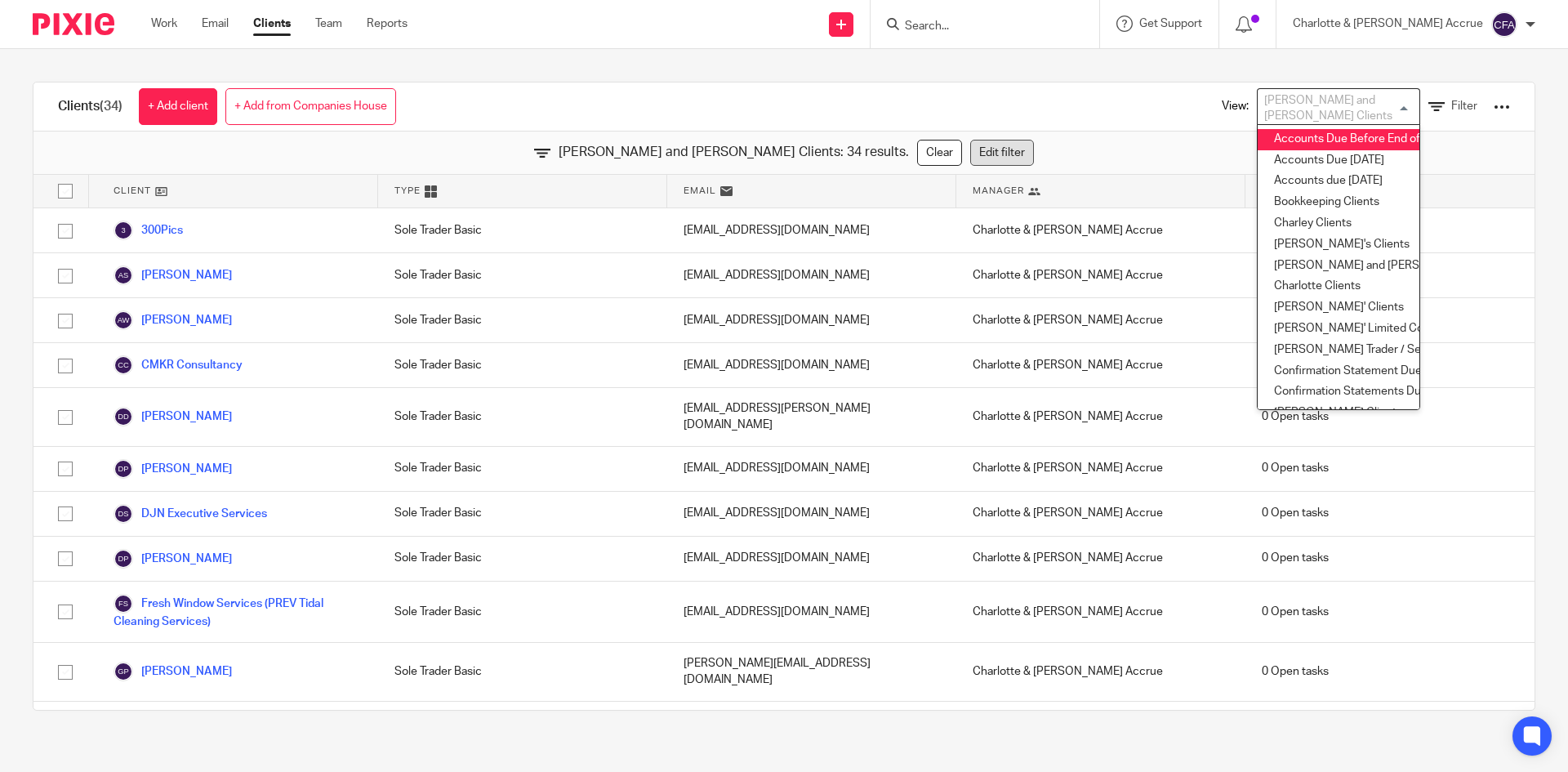
click at [970, 146] on link "Edit filter" at bounding box center [1001, 153] width 63 height 26
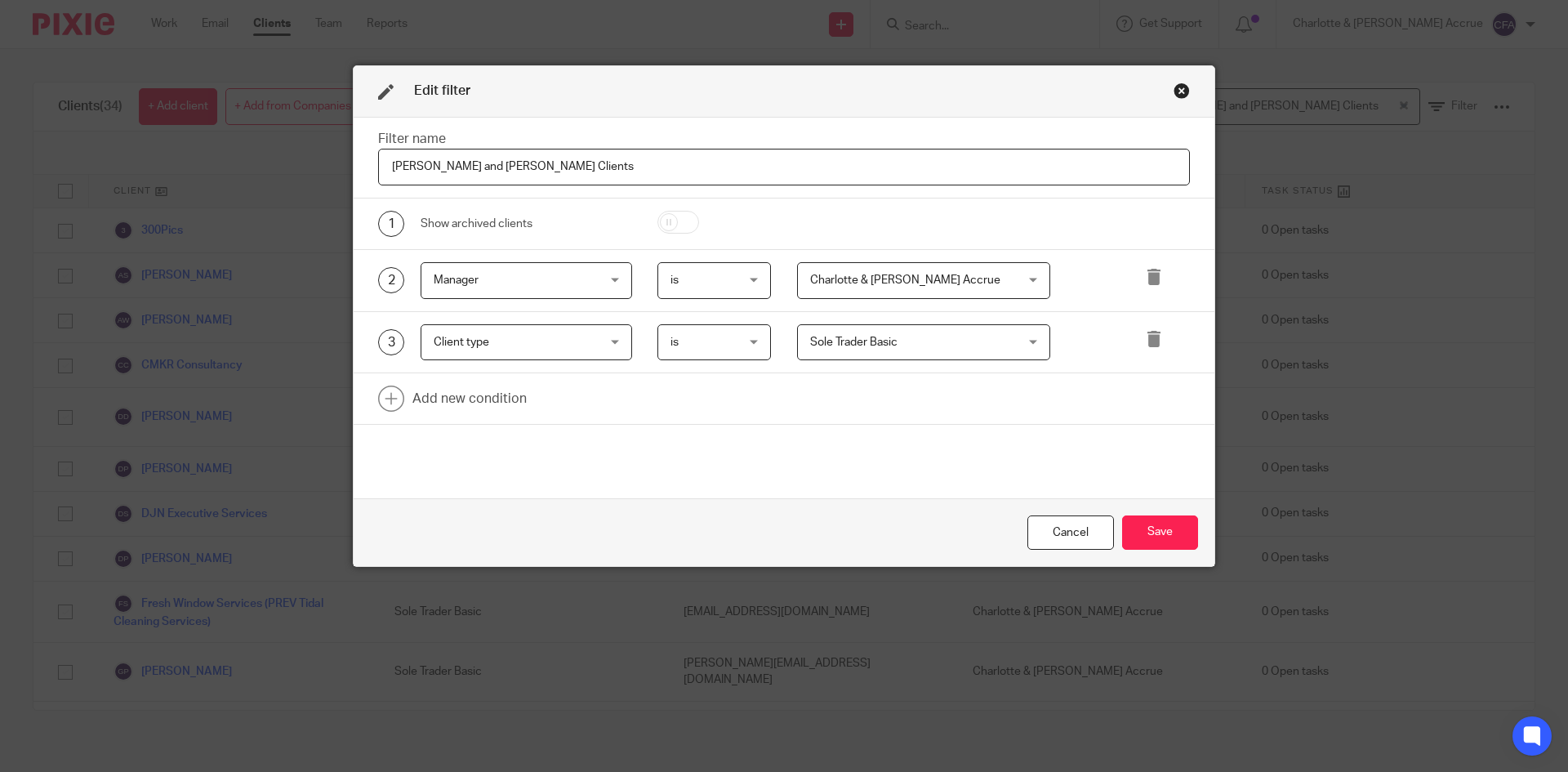
click at [885, 342] on span "Sole Trader Basic" at bounding box center [854, 342] width 87 height 12
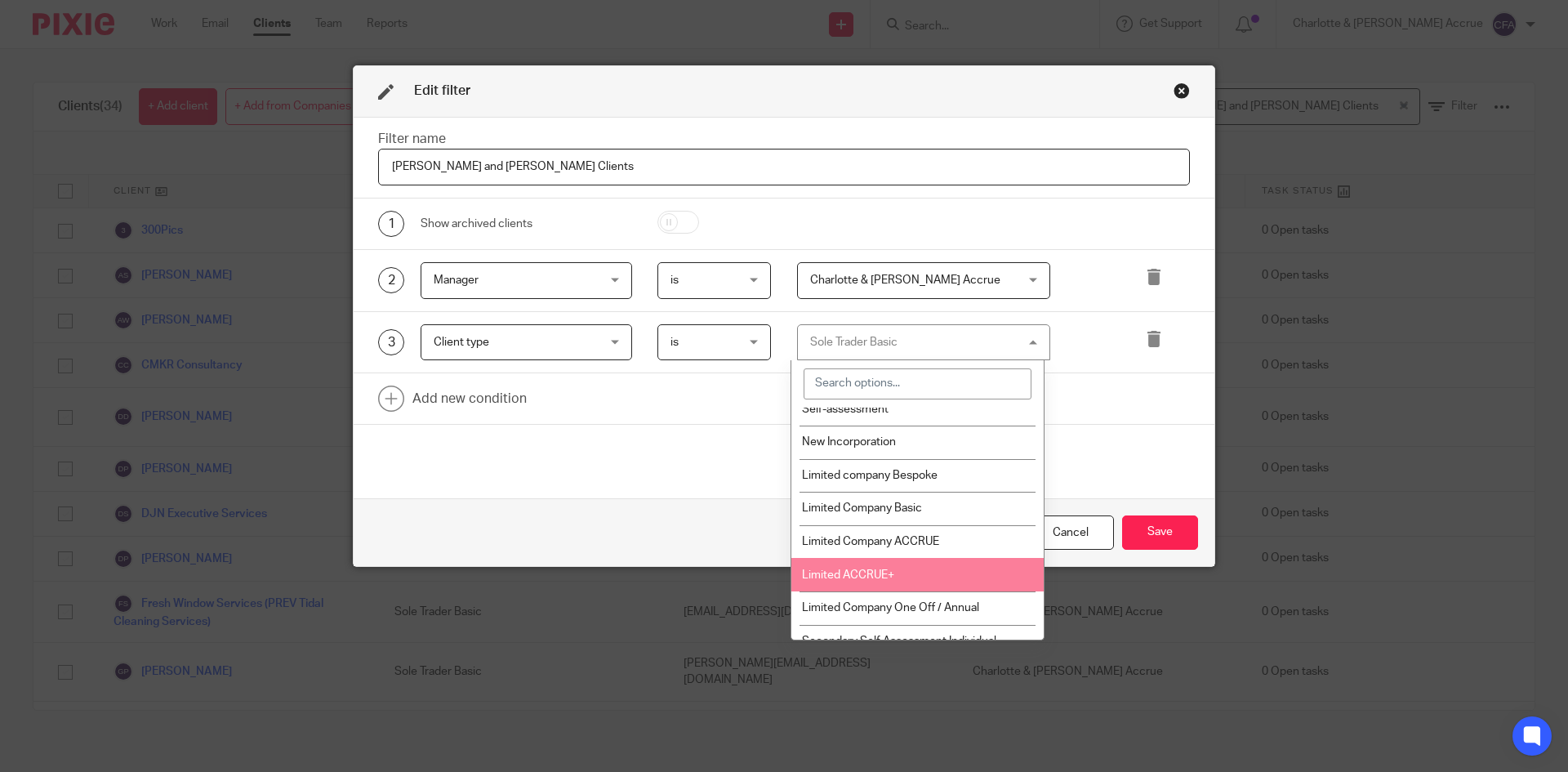
scroll to position [163, 0]
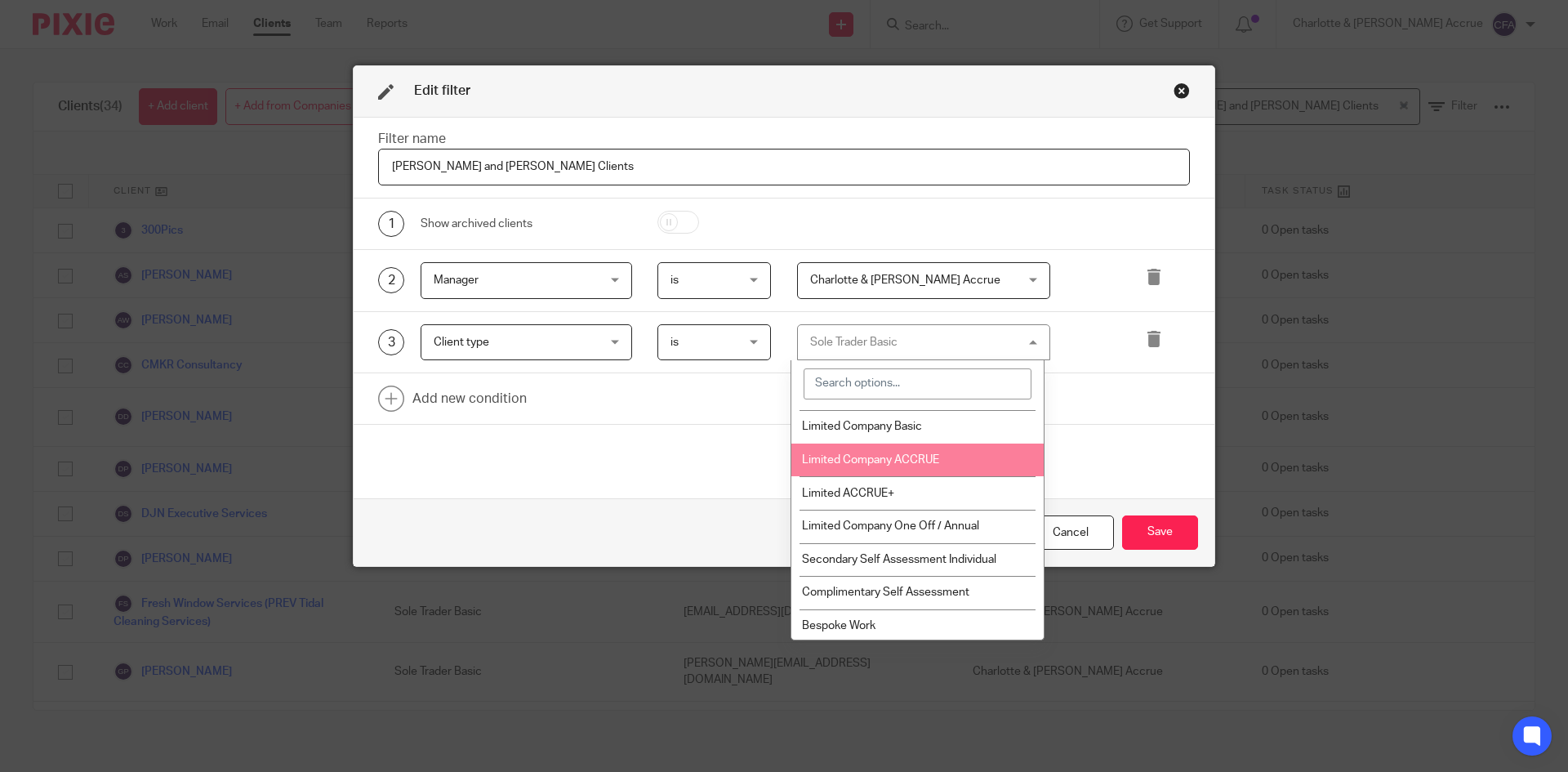
click at [927, 456] on span "Limited Company ACCRUE" at bounding box center [871, 460] width 137 height 12
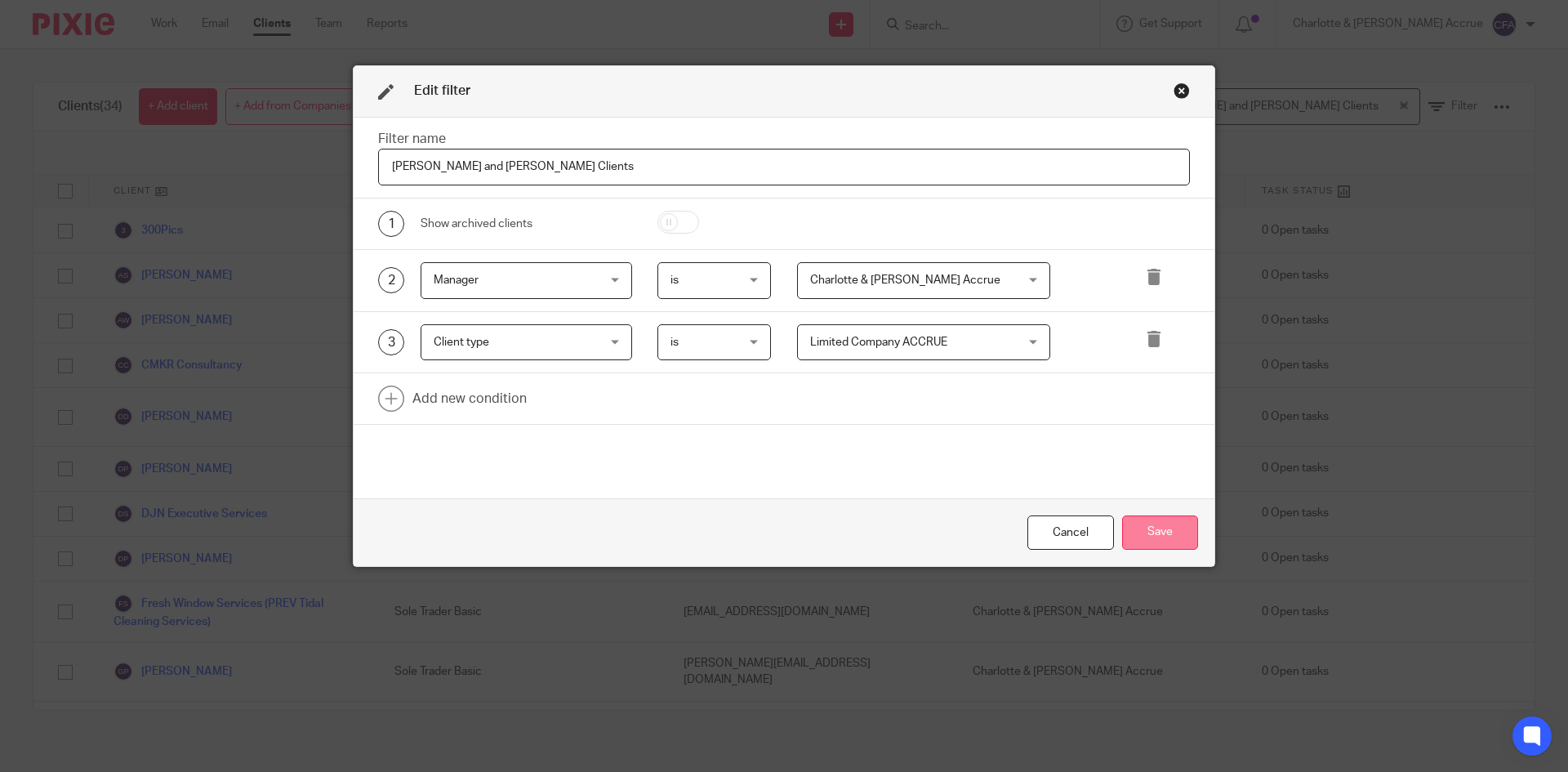
click at [1132, 527] on button "Save" at bounding box center [1160, 533] width 76 height 35
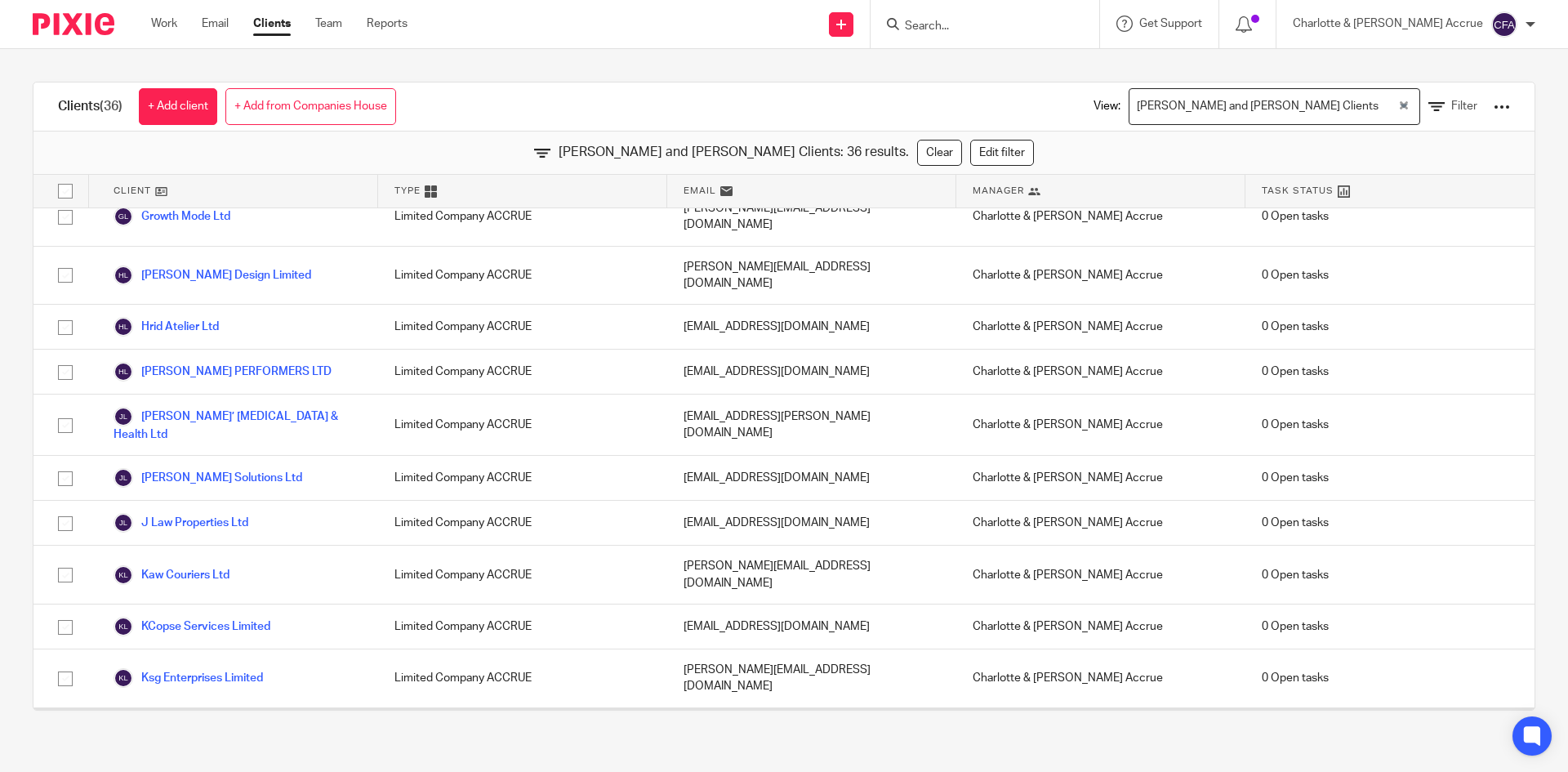
scroll to position [266, 0]
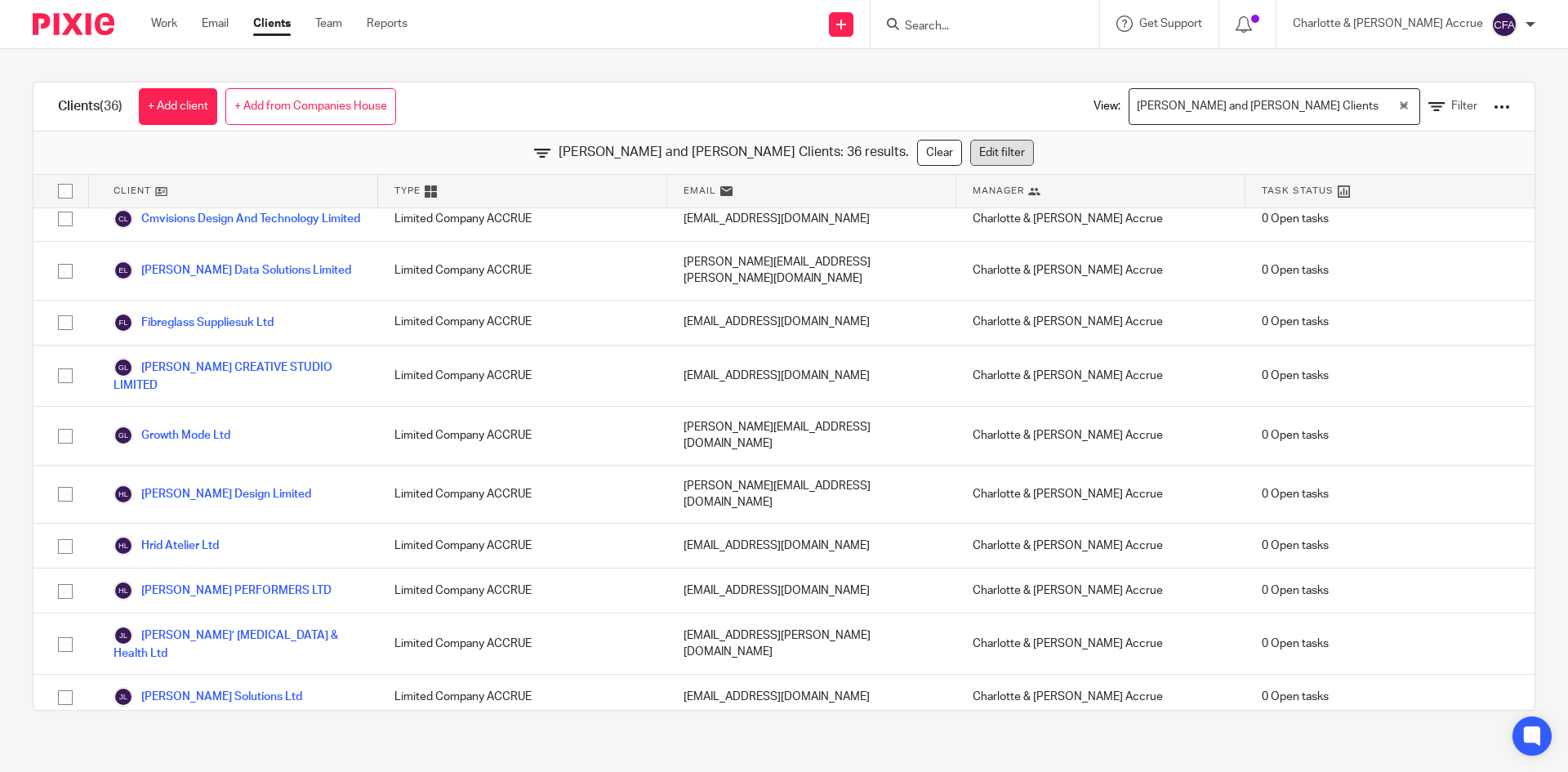
click at [970, 158] on link "Edit filter" at bounding box center [1001, 153] width 63 height 26
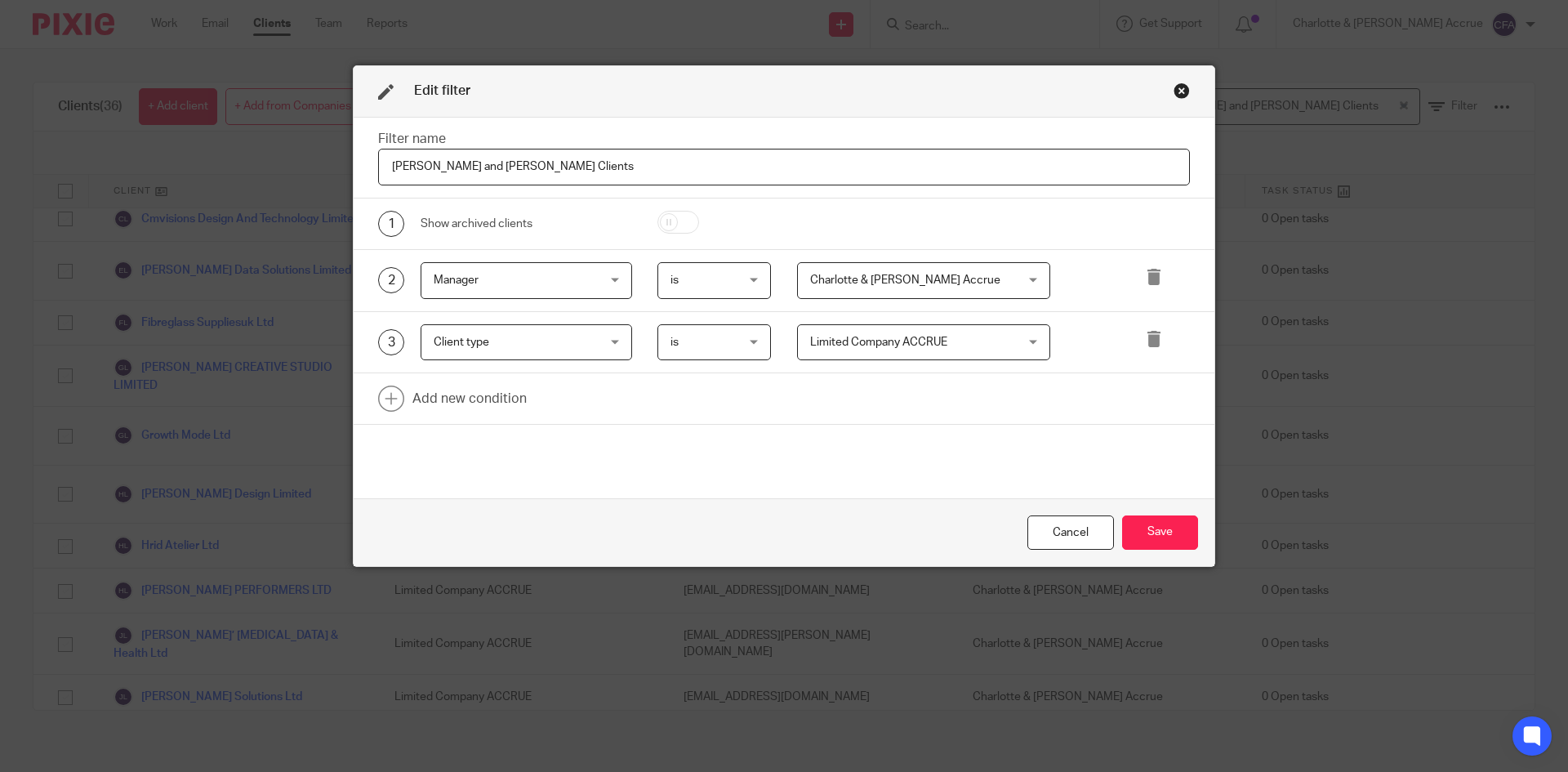
click at [862, 345] on span "Limited Company ACCRUE" at bounding box center [879, 342] width 137 height 12
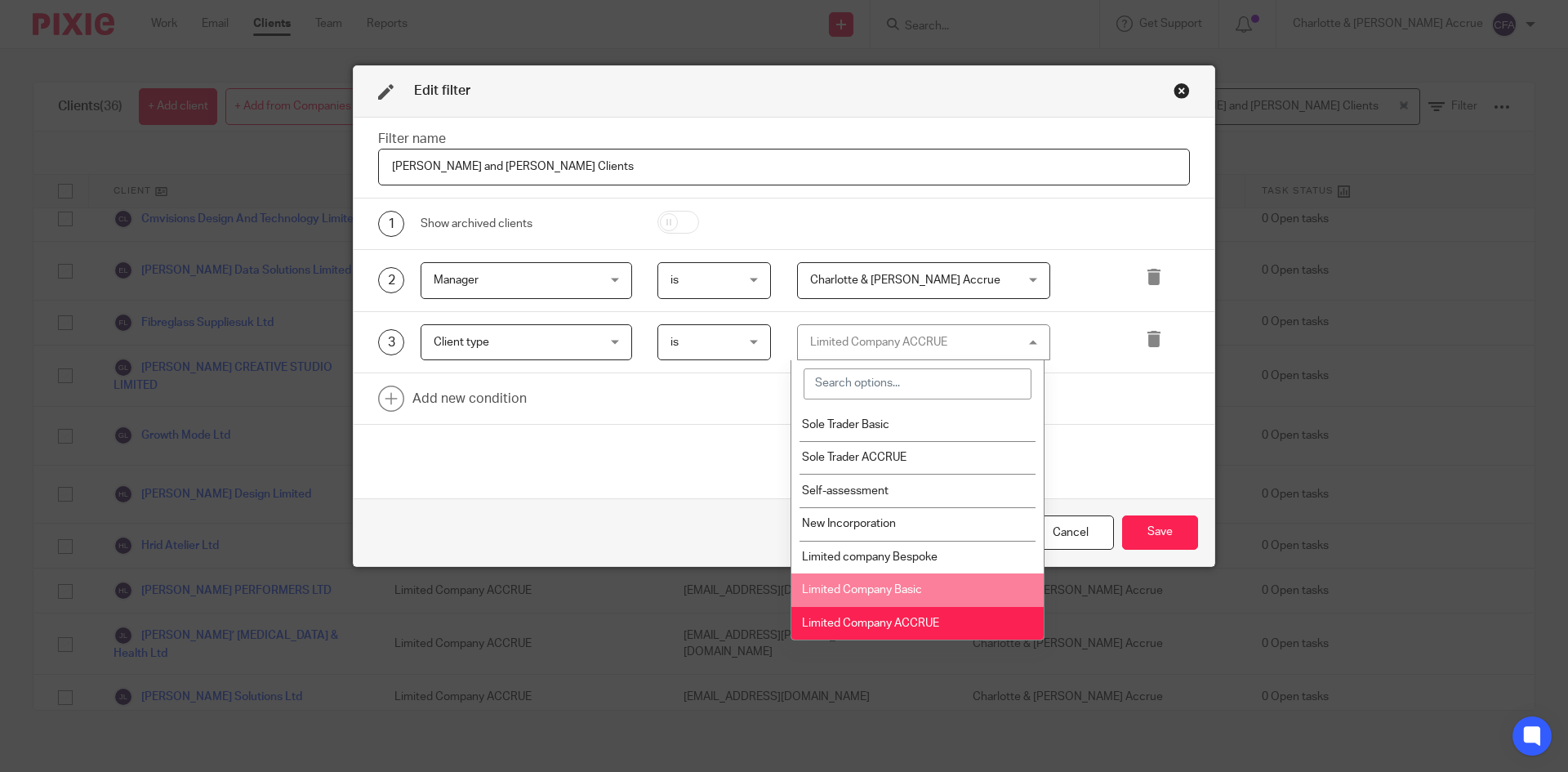
click at [908, 587] on span "Limited Company Basic" at bounding box center [862, 589] width 120 height 12
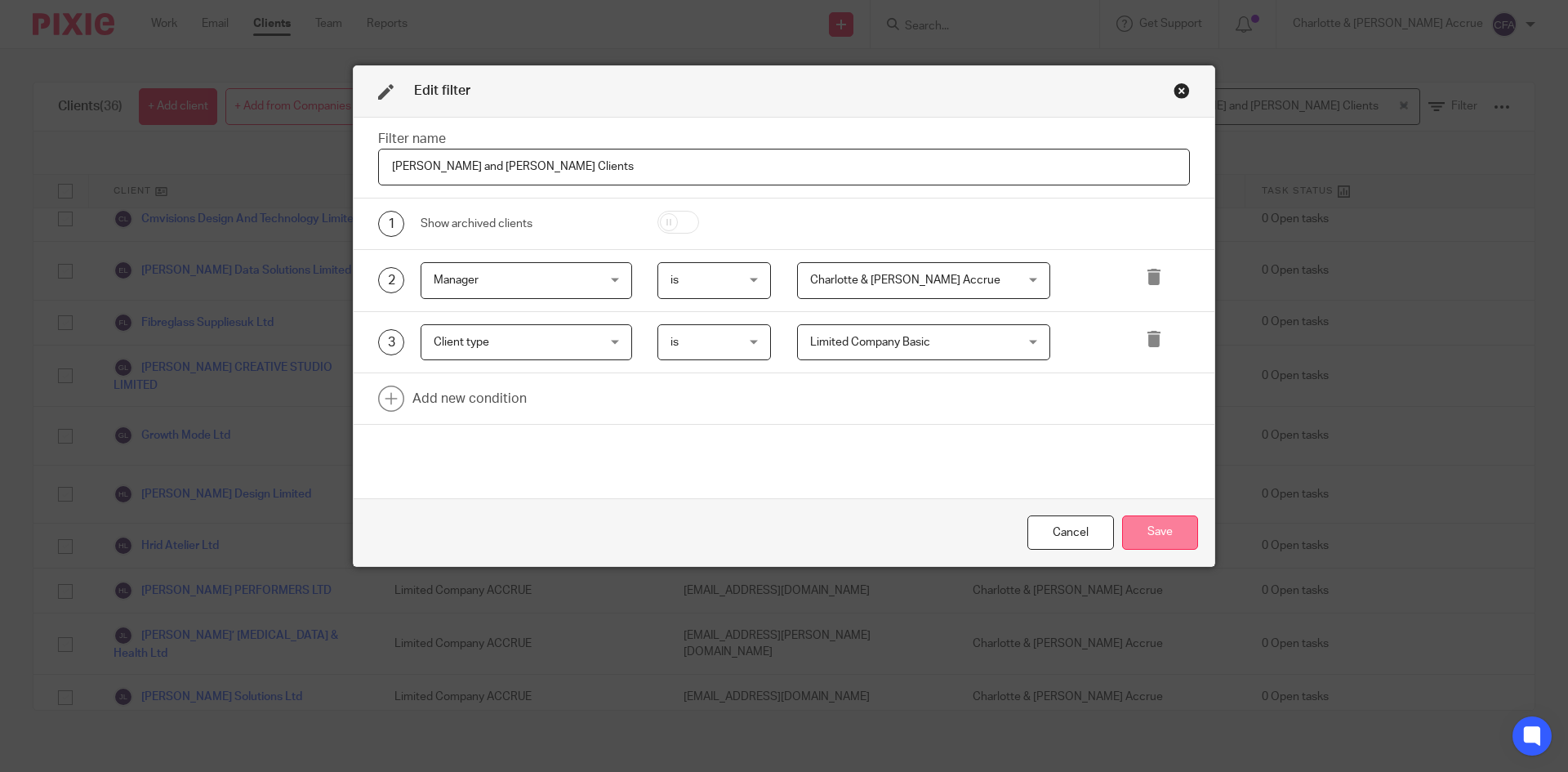
click at [1125, 532] on button "Save" at bounding box center [1160, 533] width 76 height 35
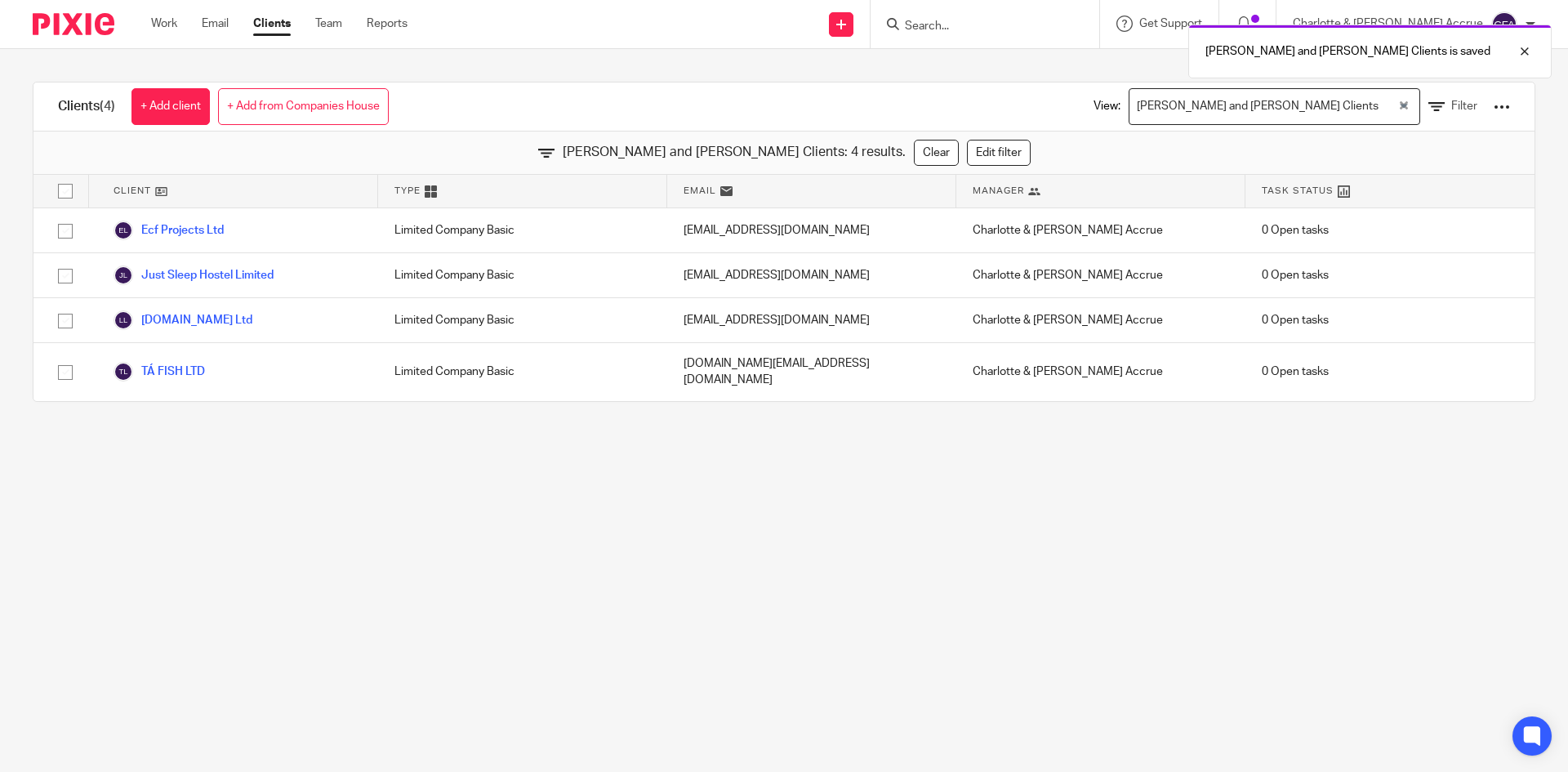
scroll to position [0, 0]
click at [967, 162] on link "Edit filter" at bounding box center [999, 153] width 63 height 26
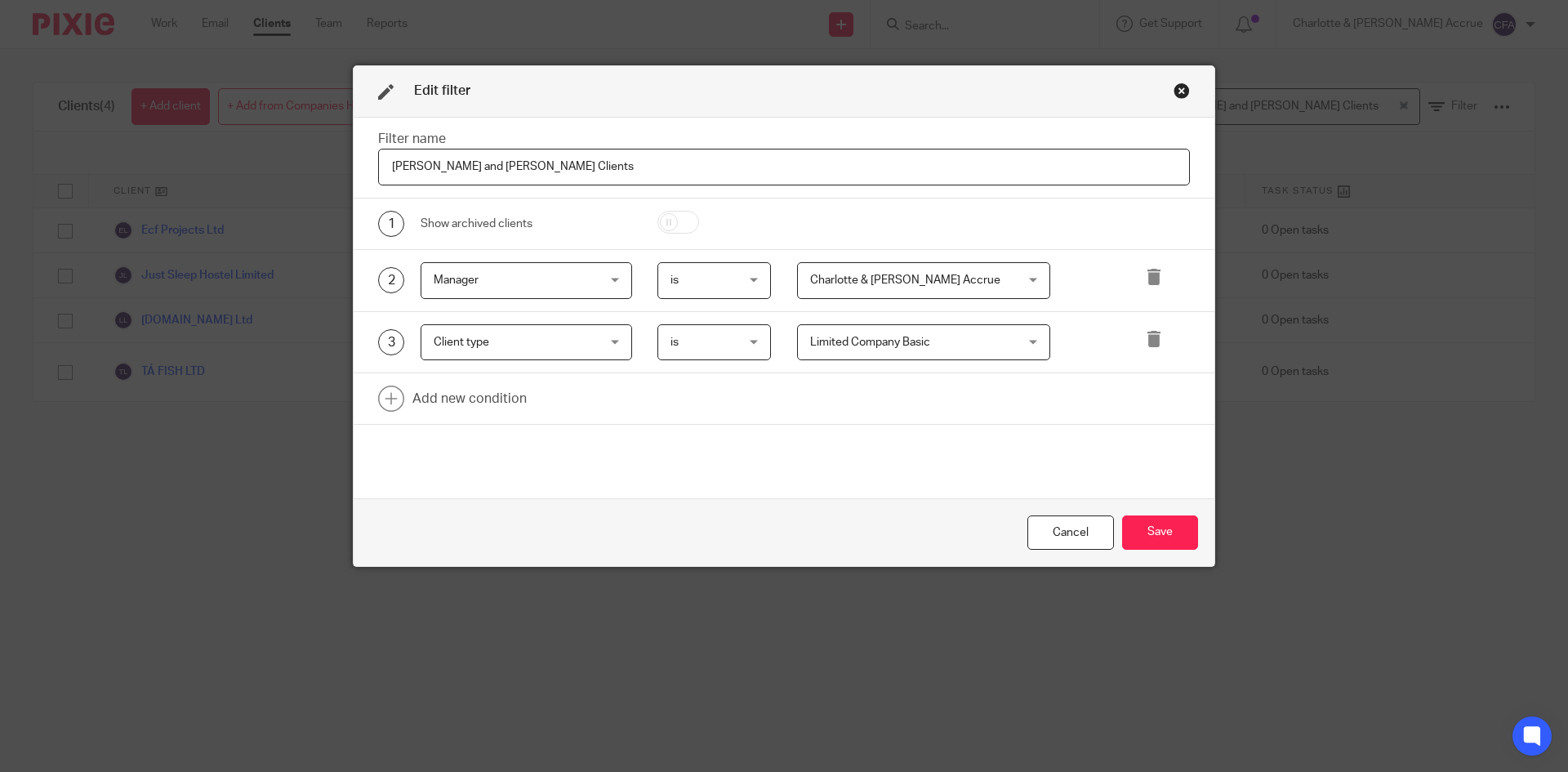
click at [839, 340] on span "Limited Company Basic" at bounding box center [870, 342] width 120 height 12
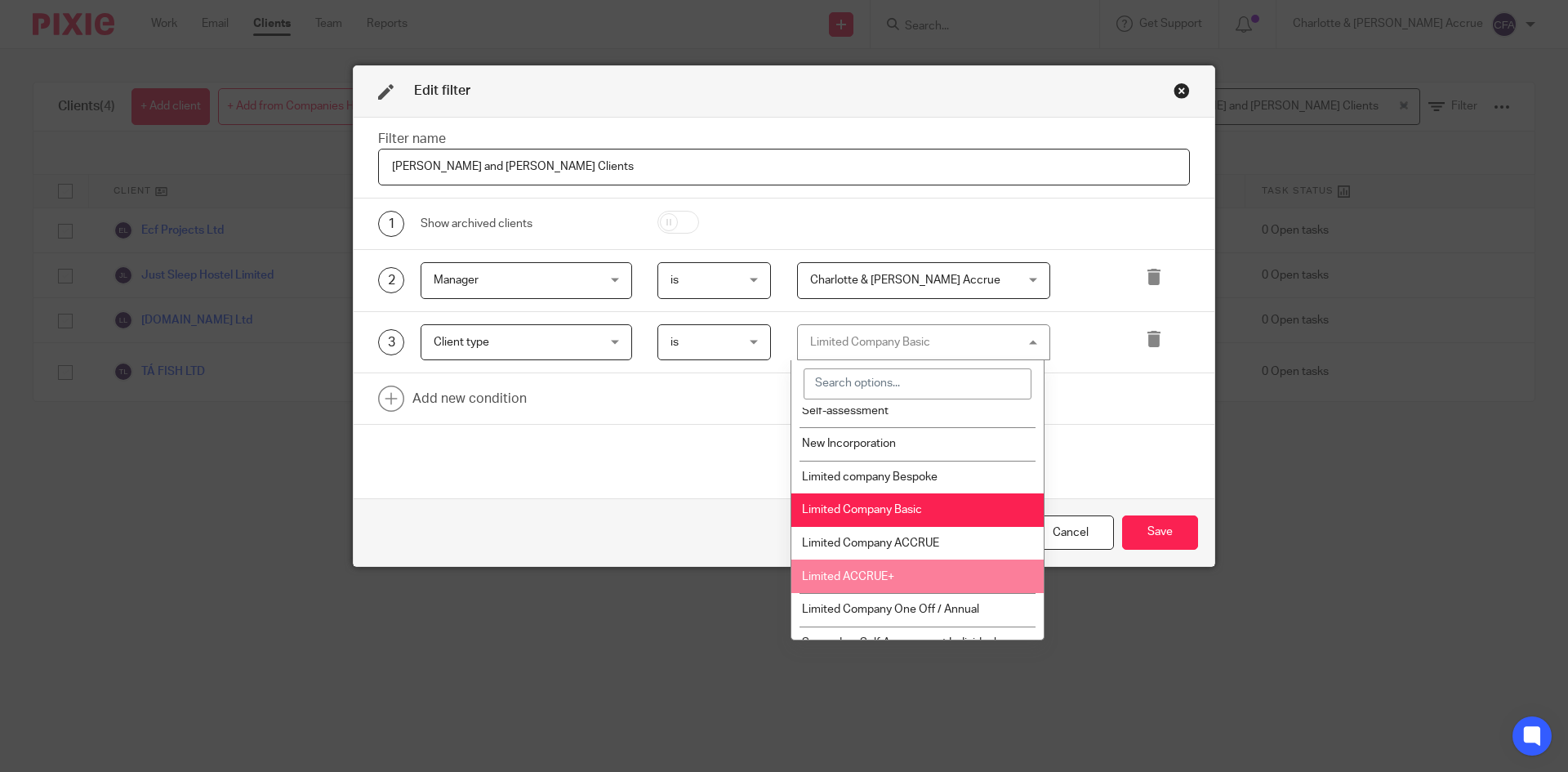
scroll to position [82, 0]
click at [860, 577] on span "Limited ACCRUE+" at bounding box center [848, 575] width 92 height 12
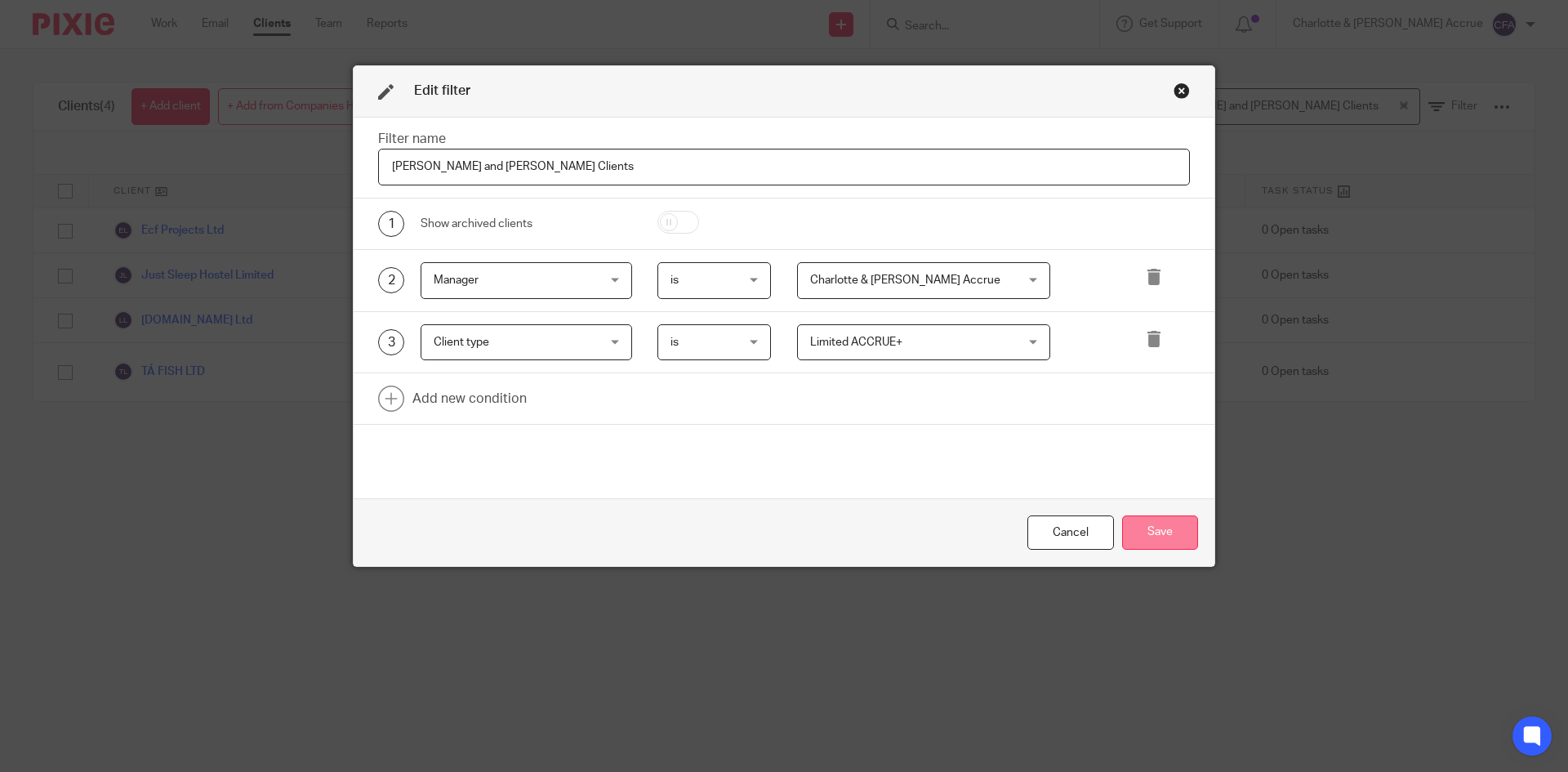
click at [1141, 538] on button "Save" at bounding box center [1160, 533] width 76 height 35
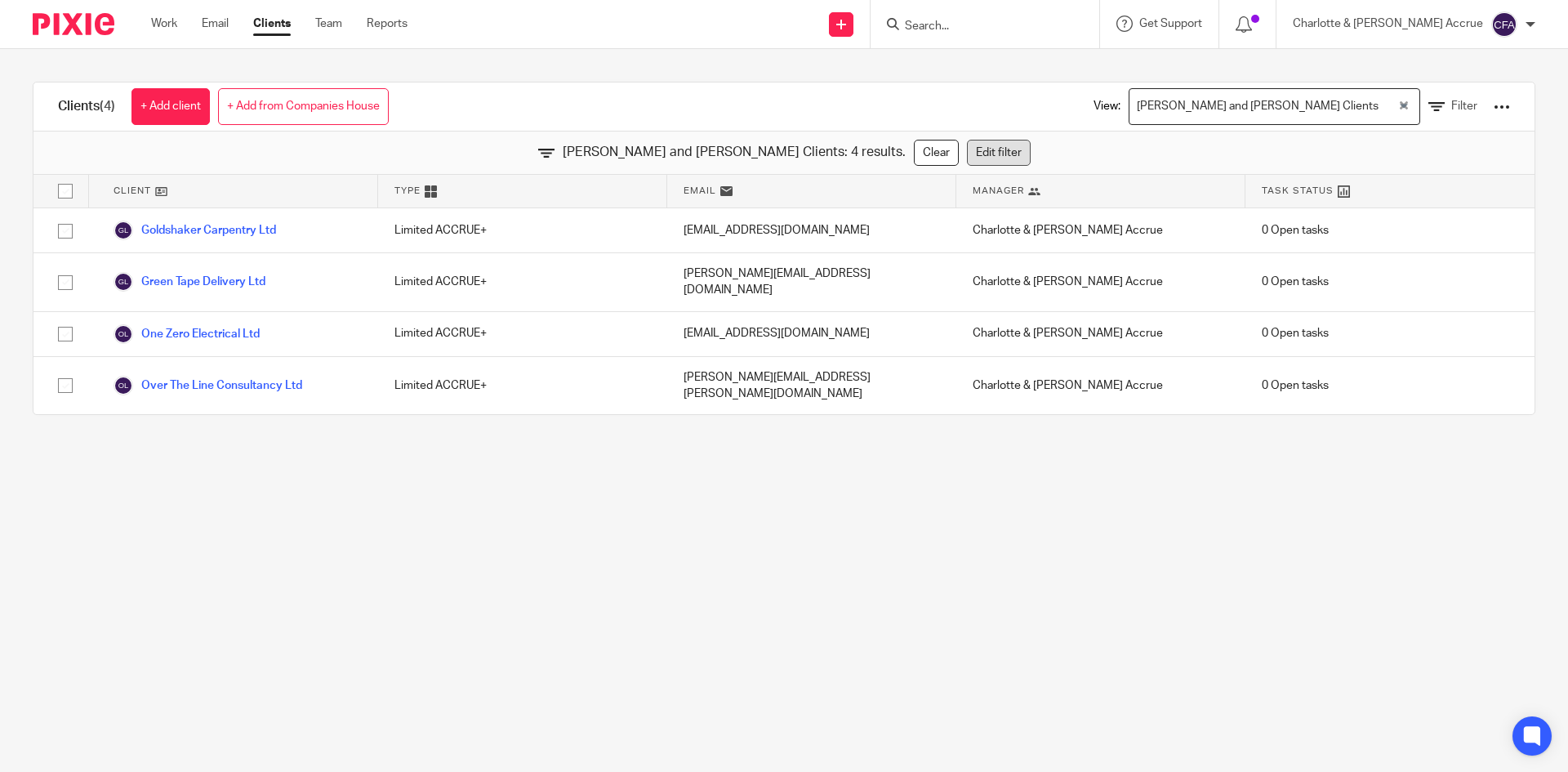
click at [967, 152] on link "Edit filter" at bounding box center [999, 153] width 63 height 26
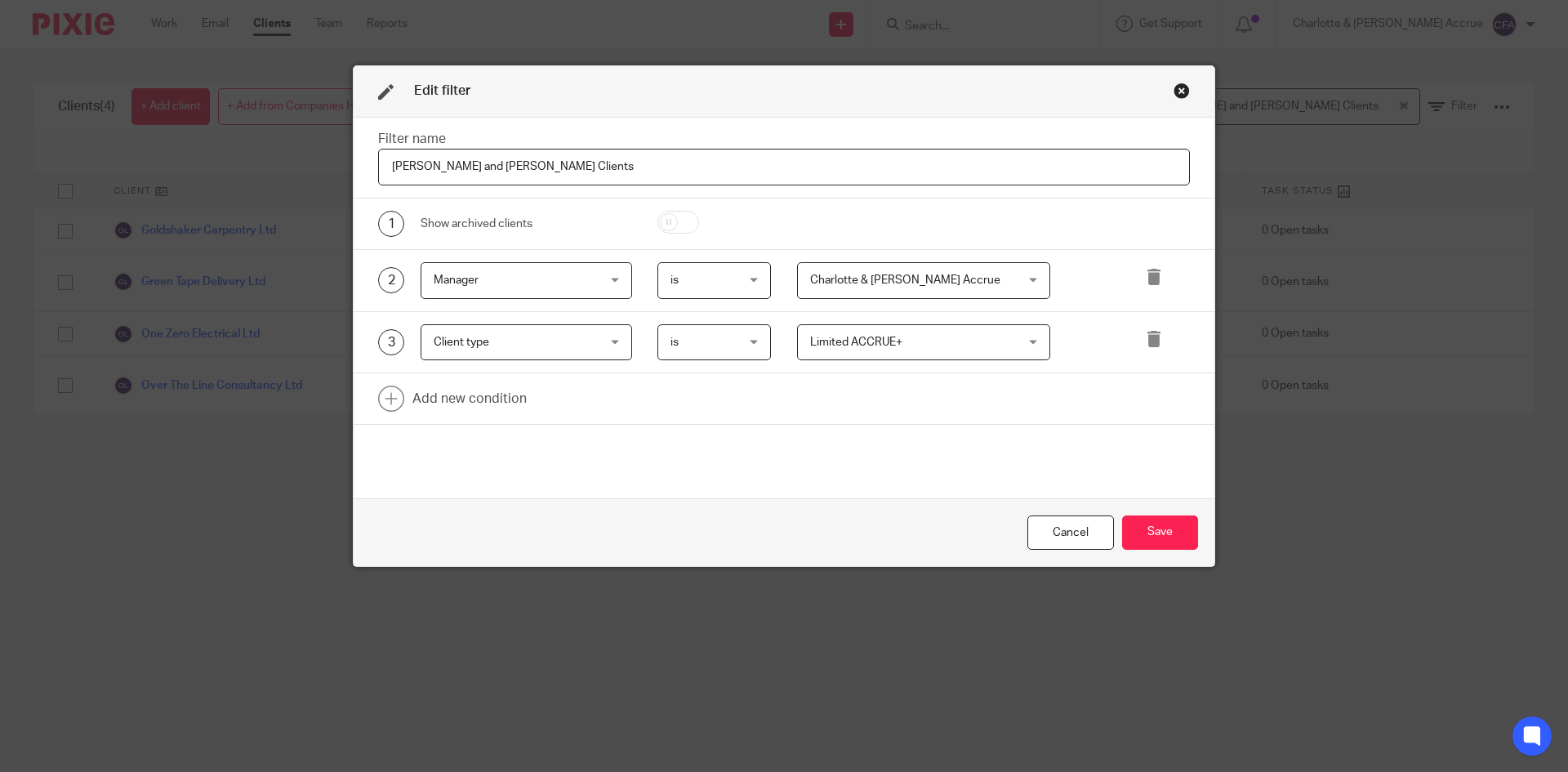
click at [919, 338] on span "Limited ACCRUE+" at bounding box center [906, 342] width 192 height 34
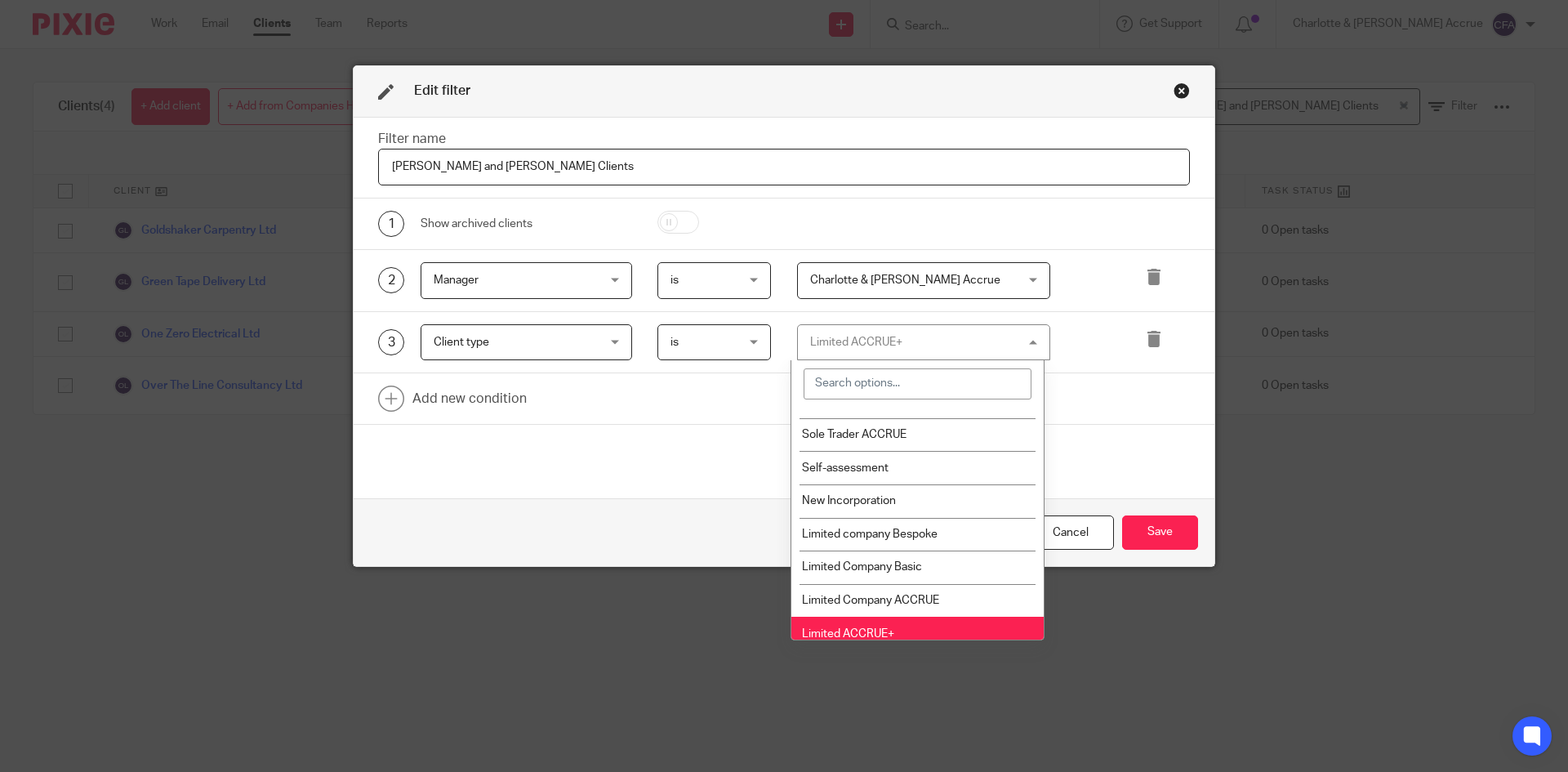
scroll to position [431, 0]
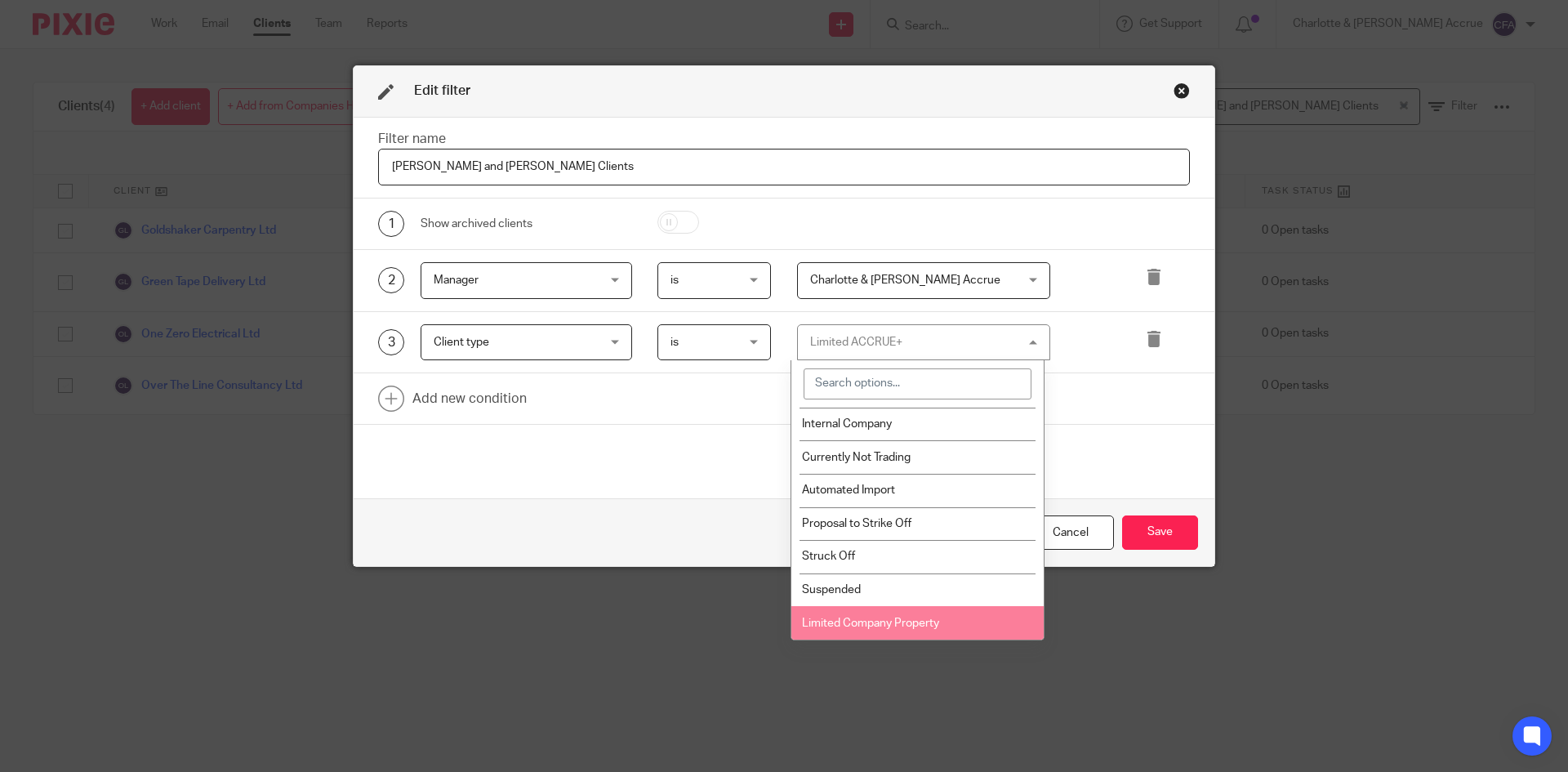
click at [916, 625] on span "Limited Company Property" at bounding box center [871, 623] width 137 height 12
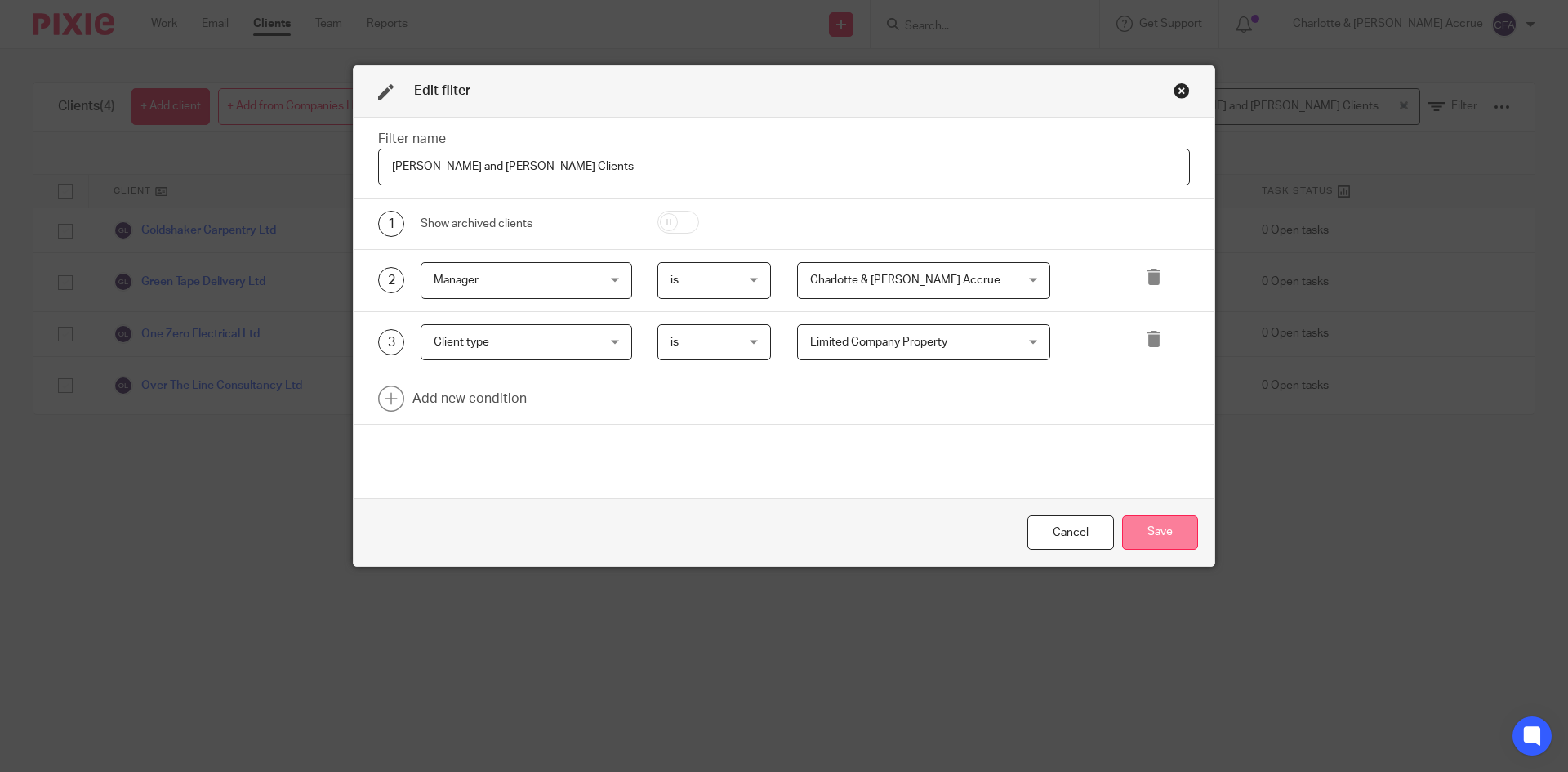
click at [1179, 536] on button "Save" at bounding box center [1160, 533] width 76 height 35
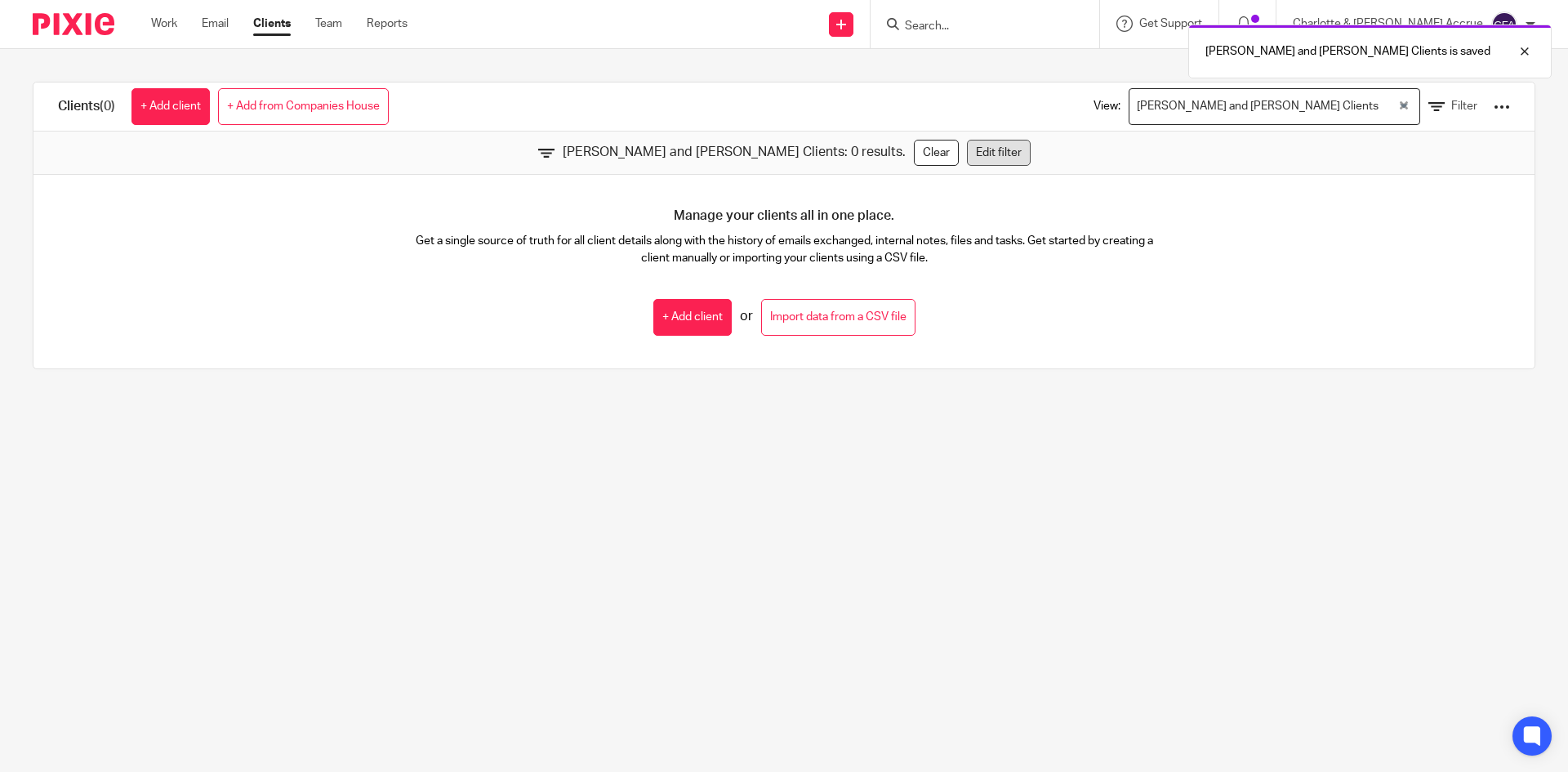
click at [967, 149] on link "Edit filter" at bounding box center [999, 153] width 63 height 26
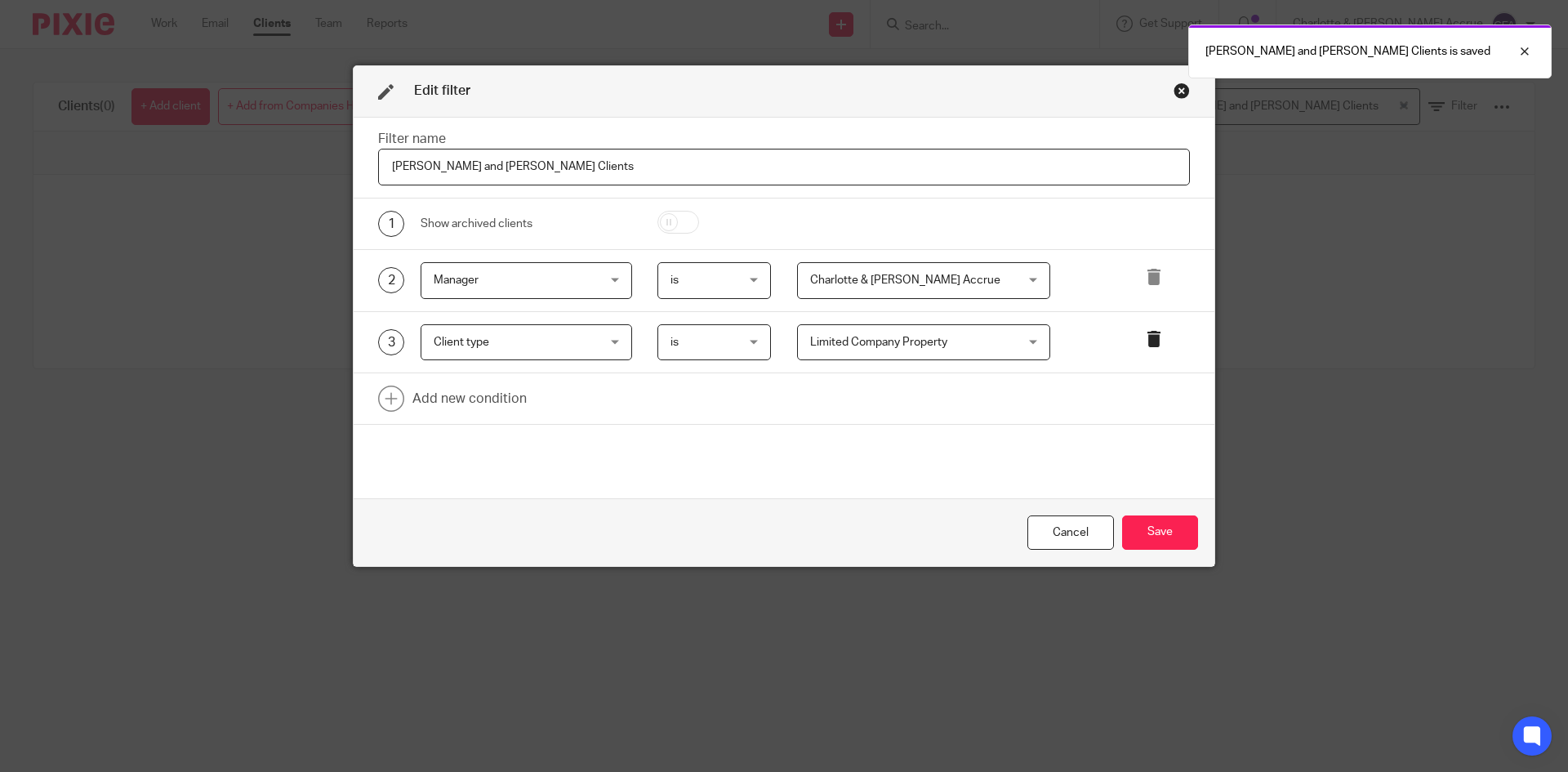
click at [1146, 338] on icon at bounding box center [1154, 339] width 16 height 16
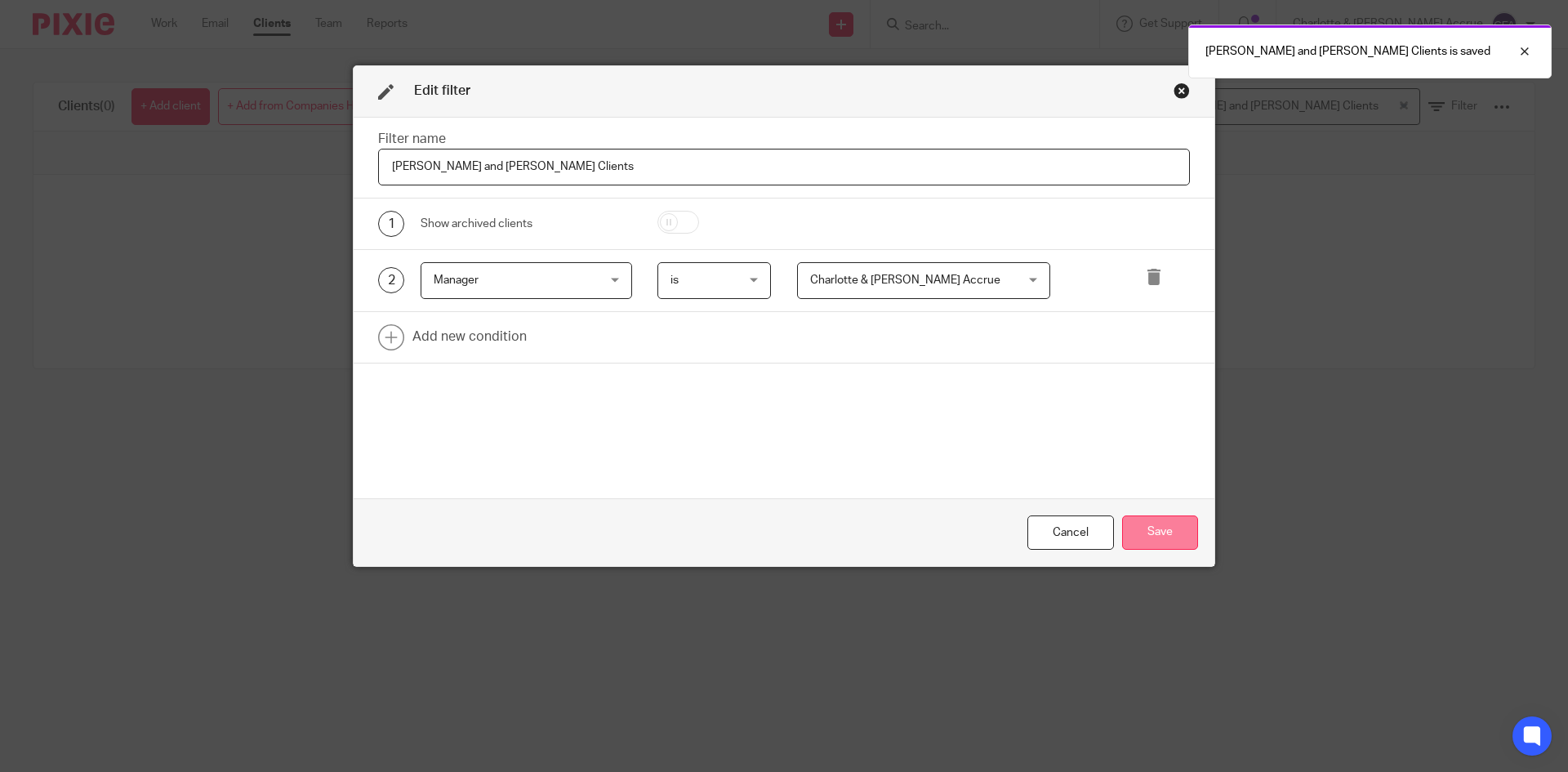
click at [1157, 544] on button "Save" at bounding box center [1160, 533] width 76 height 35
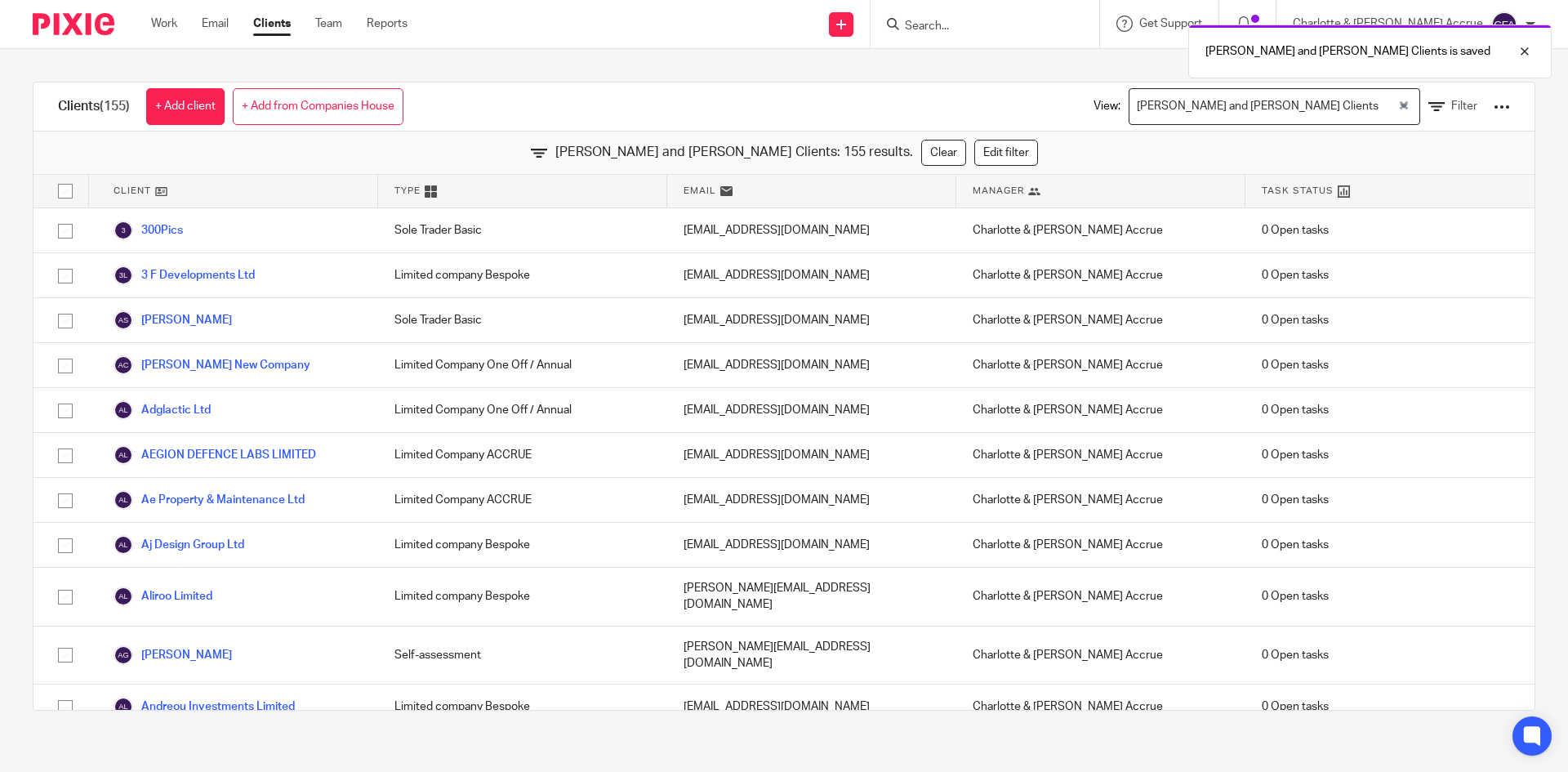
click at [1380, 105] on div "[PERSON_NAME] and [PERSON_NAME] Clients Loading..." at bounding box center [1274, 106] width 292 height 37
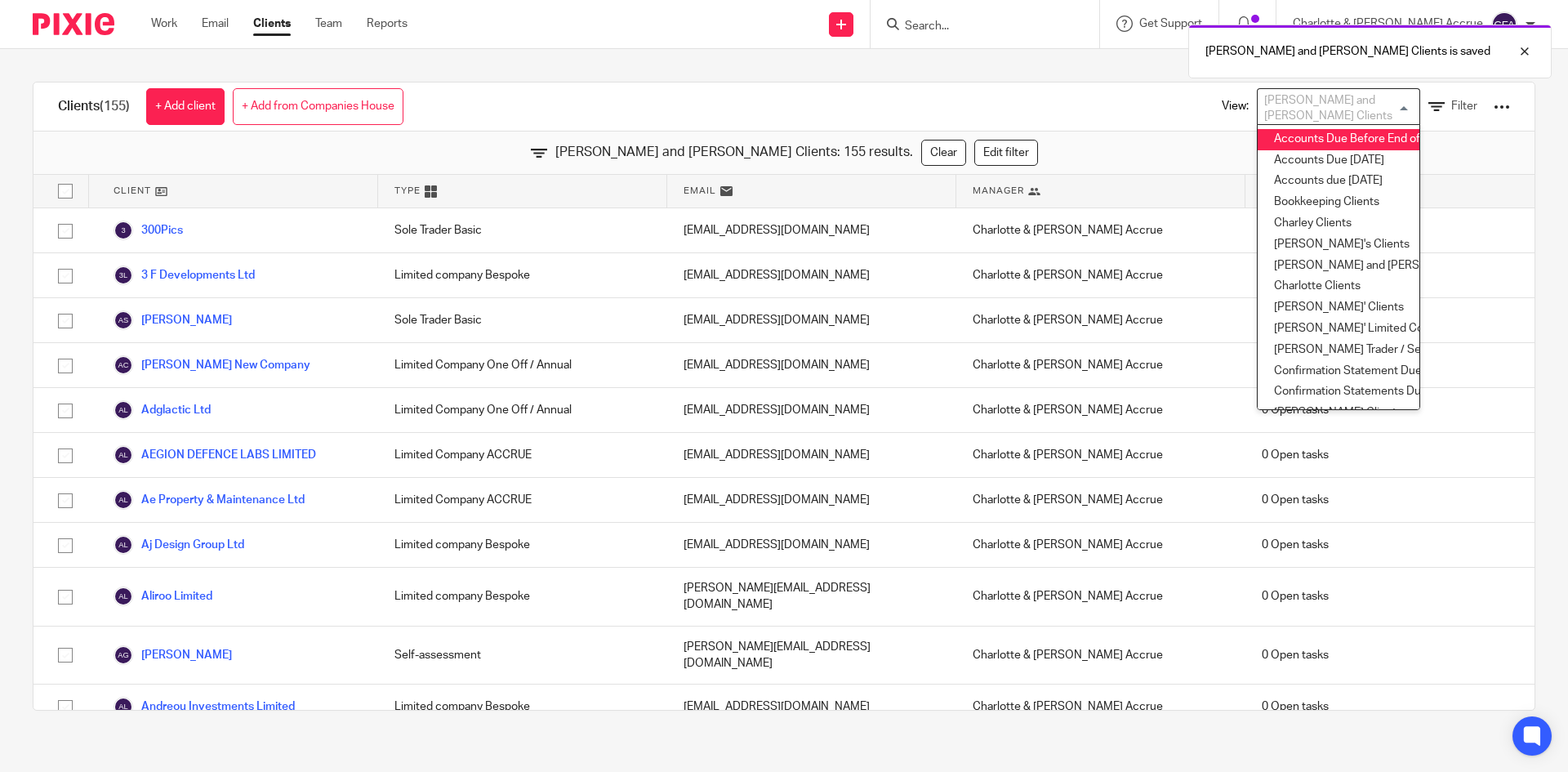
click at [1043, 97] on div "Clients (155) + Add client + Add from Companies House View: [PERSON_NAME] and […" at bounding box center [784, 106] width 1501 height 49
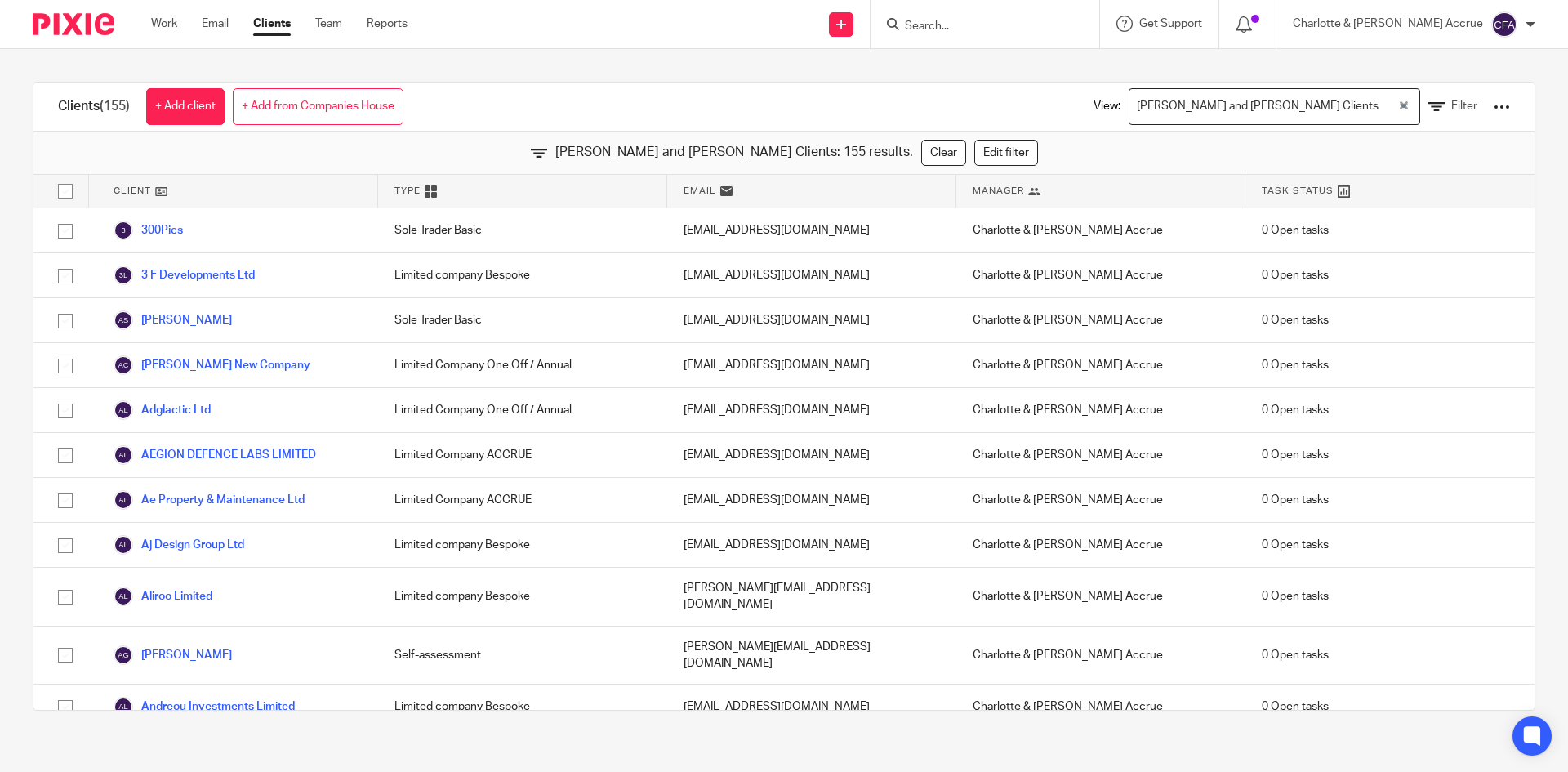
click at [432, 187] on icon at bounding box center [431, 192] width 12 height 12
drag, startPoint x: 412, startPoint y: 187, endPoint x: 391, endPoint y: 187, distance: 21.0
click at [411, 187] on span "Type" at bounding box center [407, 191] width 26 height 14
click at [394, 187] on span "Type" at bounding box center [407, 191] width 26 height 14
click at [448, 187] on div "Type" at bounding box center [523, 191] width 289 height 33
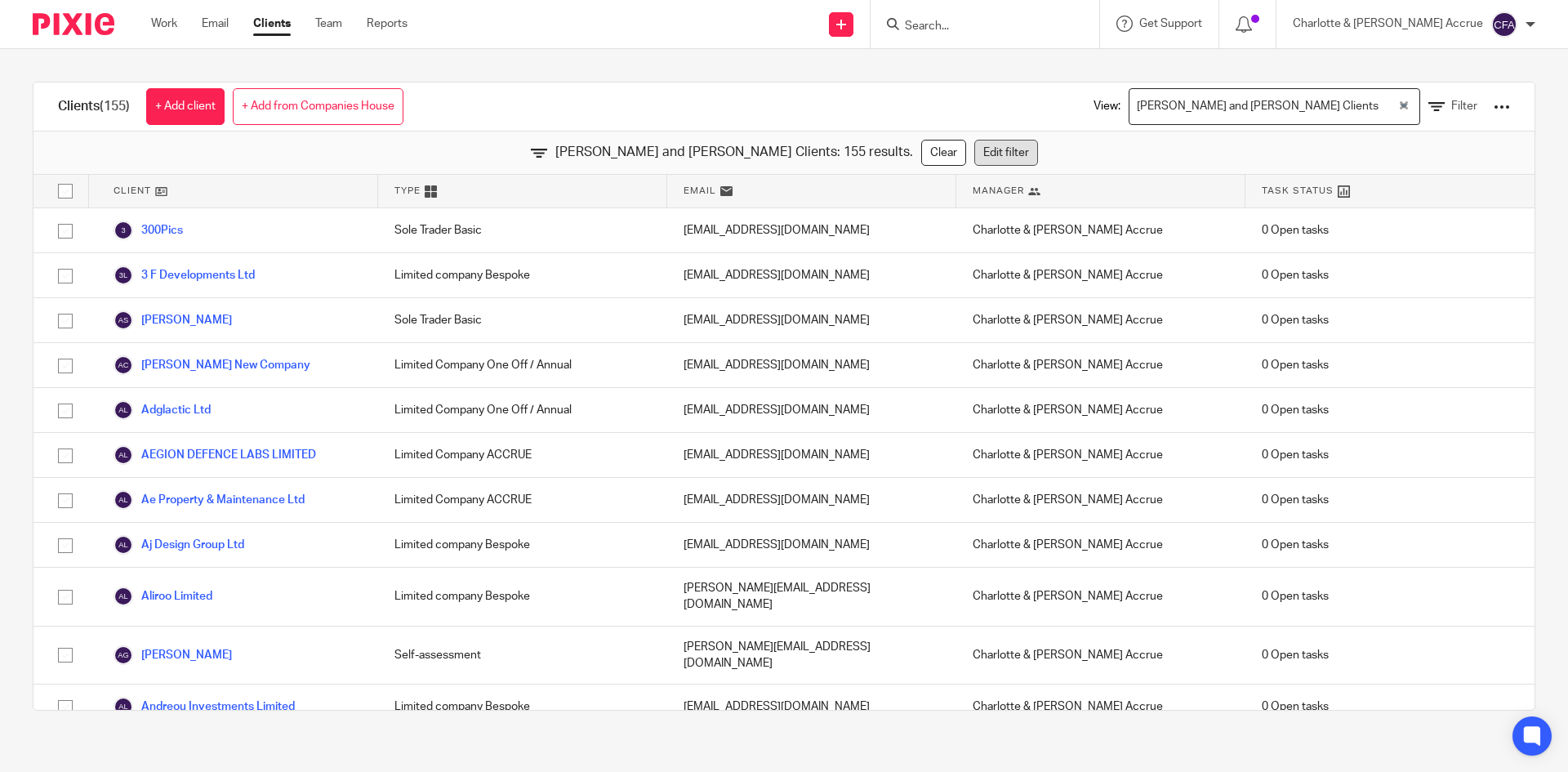
click at [975, 147] on link "Edit filter" at bounding box center [1006, 153] width 63 height 26
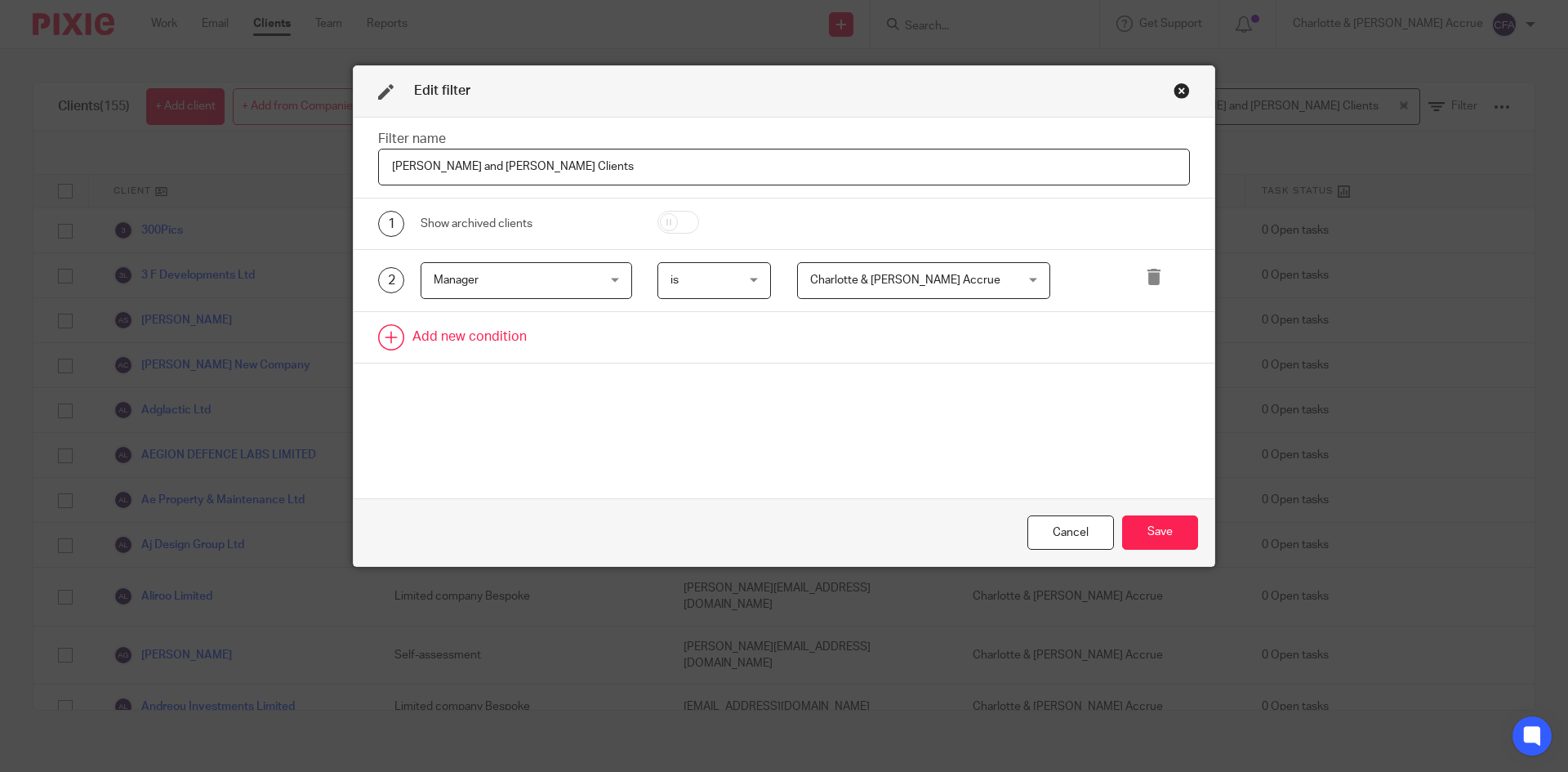
click at [424, 339] on link at bounding box center [784, 337] width 861 height 51
click at [522, 339] on div "Field" at bounding box center [512, 342] width 158 height 34
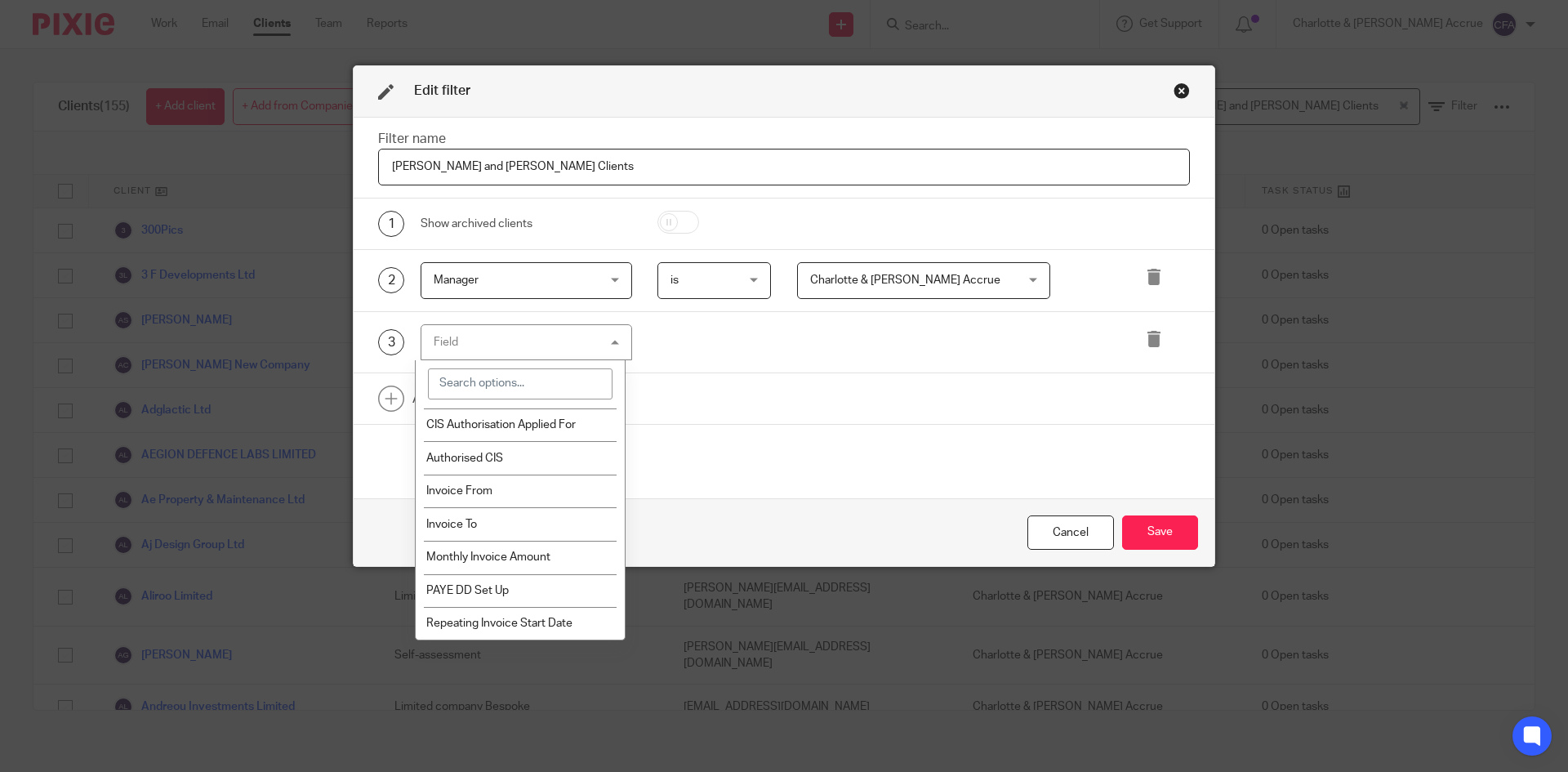
scroll to position [2702, 0]
click at [496, 567] on li "Monthly Invoice Amount" at bounding box center [520, 558] width 210 height 34
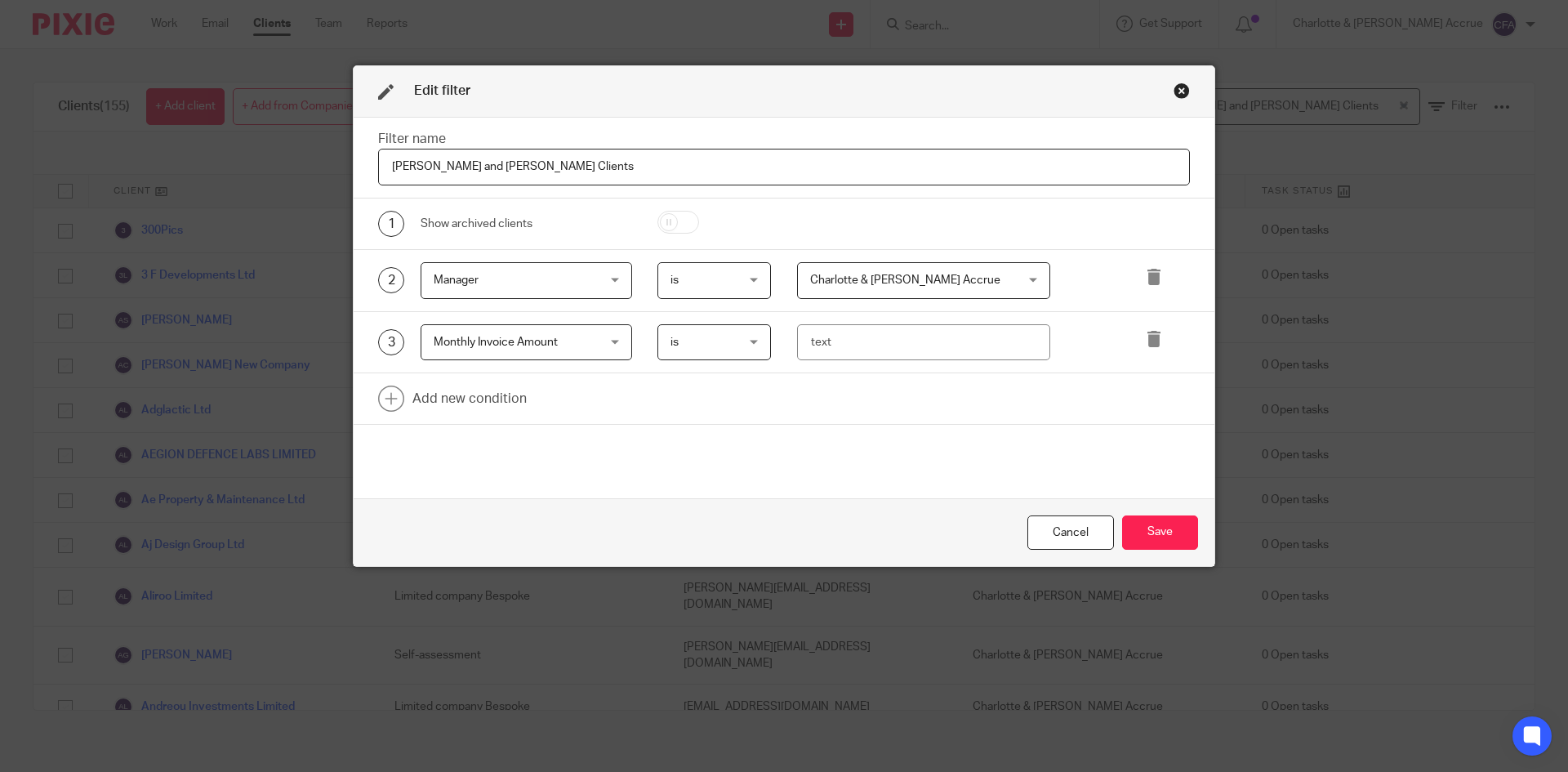
click at [739, 344] on span "is" at bounding box center [710, 342] width 80 height 34
drag, startPoint x: 839, startPoint y: 364, endPoint x: 838, endPoint y: 320, distance: 44.0
click at [839, 358] on div "3 Monthly Invoice Amount Monthly Invoice Amount Name Email Client type Manager …" at bounding box center [784, 344] width 861 height 62
click at [717, 343] on span "is" at bounding box center [710, 342] width 80 height 34
click at [505, 345] on span "Monthly Invoice Amount" at bounding box center [495, 342] width 124 height 12
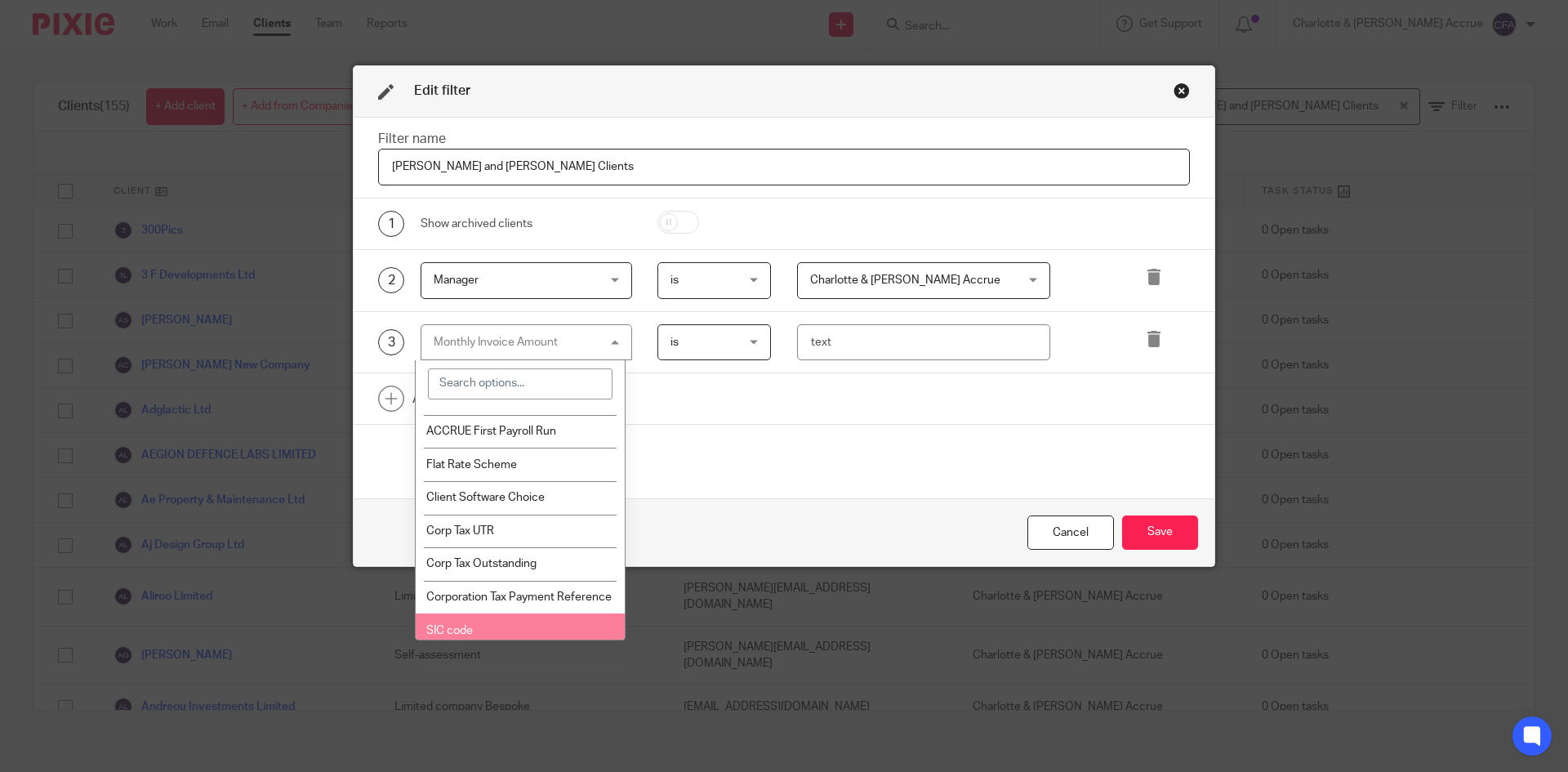
scroll to position [1642, 0]
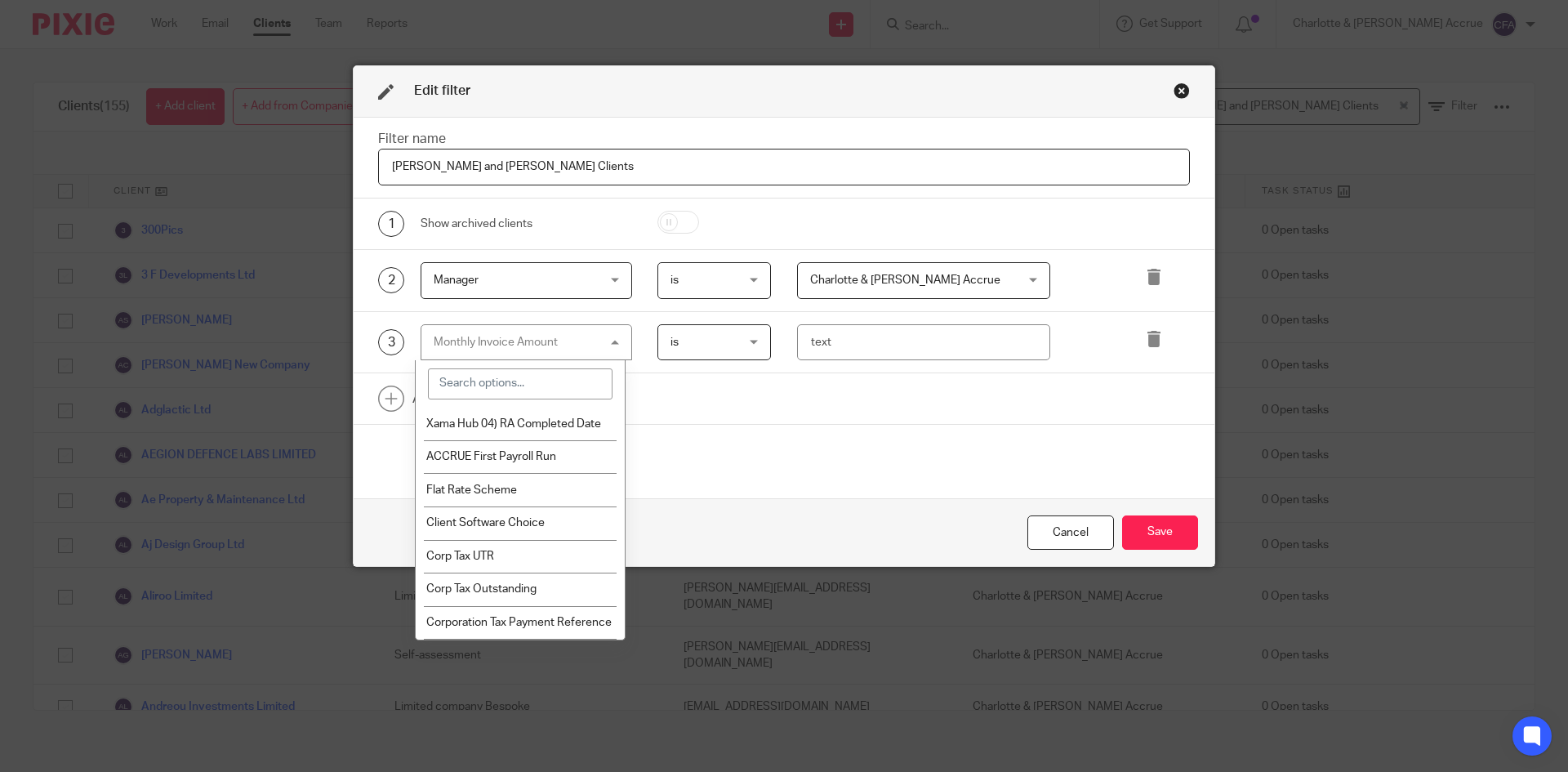
click at [522, 379] on input "search" at bounding box center [521, 384] width 186 height 31
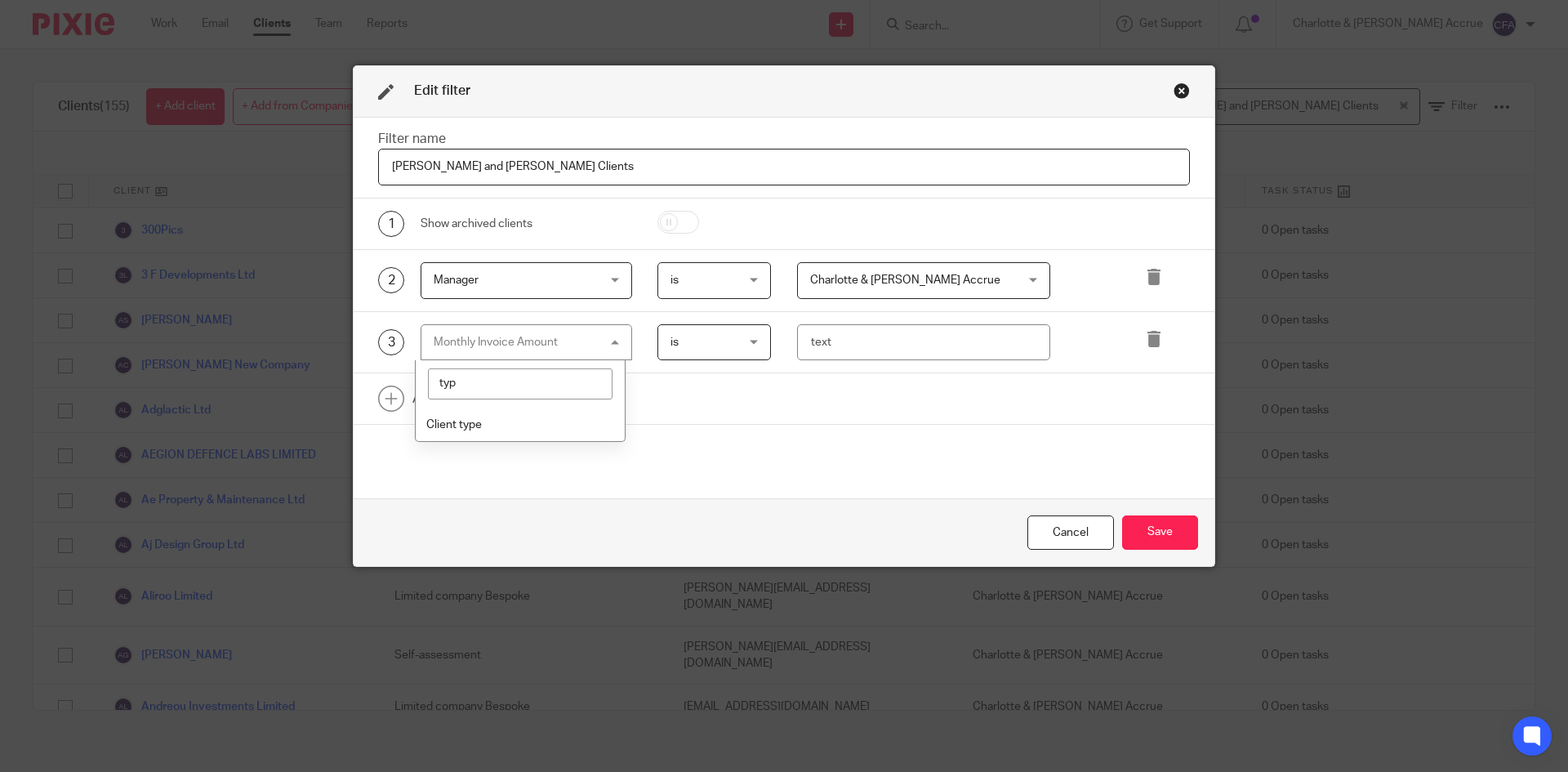
scroll to position [0, 0]
type input "typ"
click at [524, 421] on li "Client type" at bounding box center [520, 425] width 210 height 34
click at [836, 349] on div "choose..." at bounding box center [906, 342] width 192 height 34
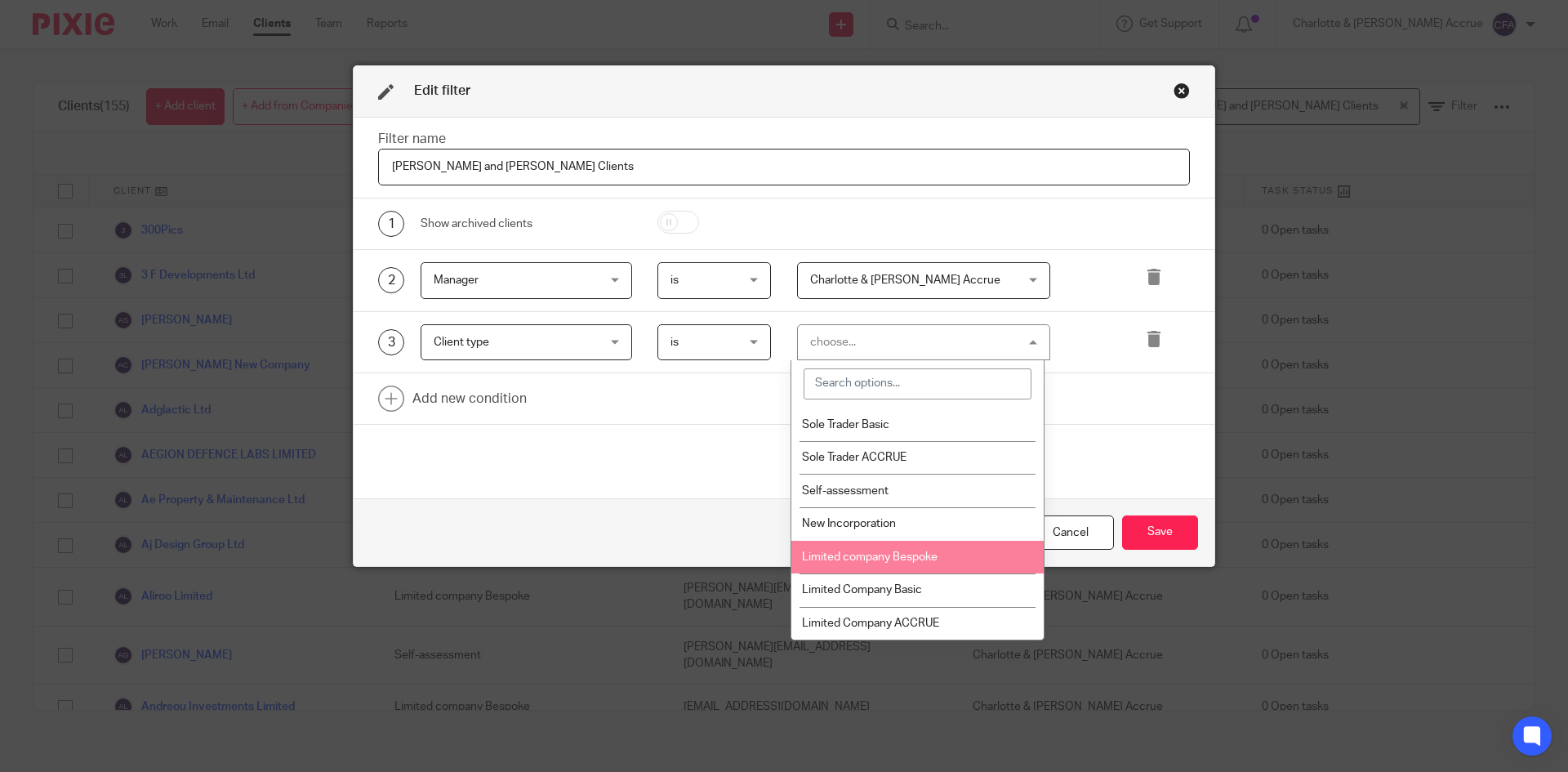
click at [900, 546] on li "Limited company Bespoke" at bounding box center [917, 558] width 253 height 34
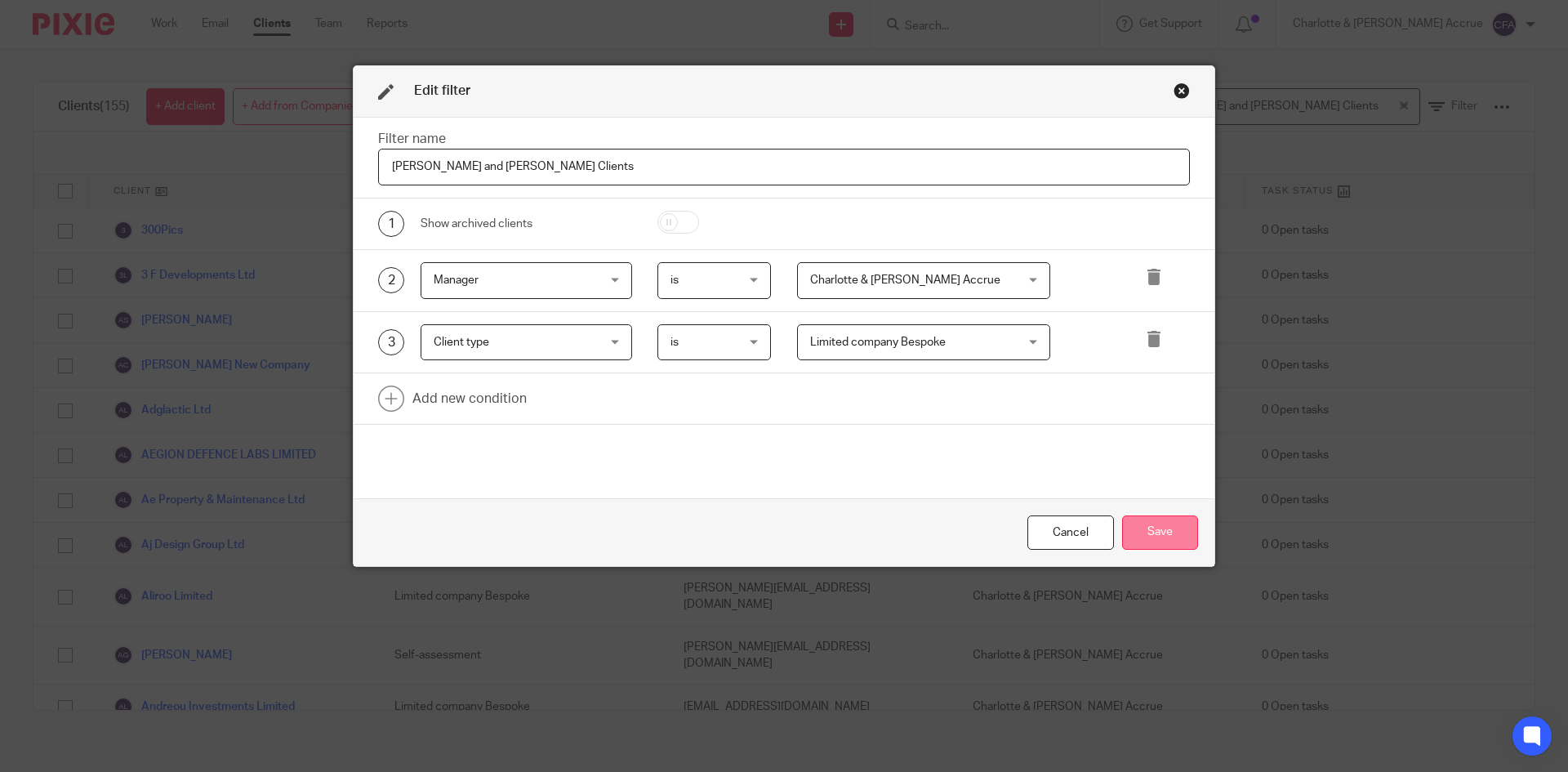
click at [1157, 523] on button "Save" at bounding box center [1160, 533] width 76 height 35
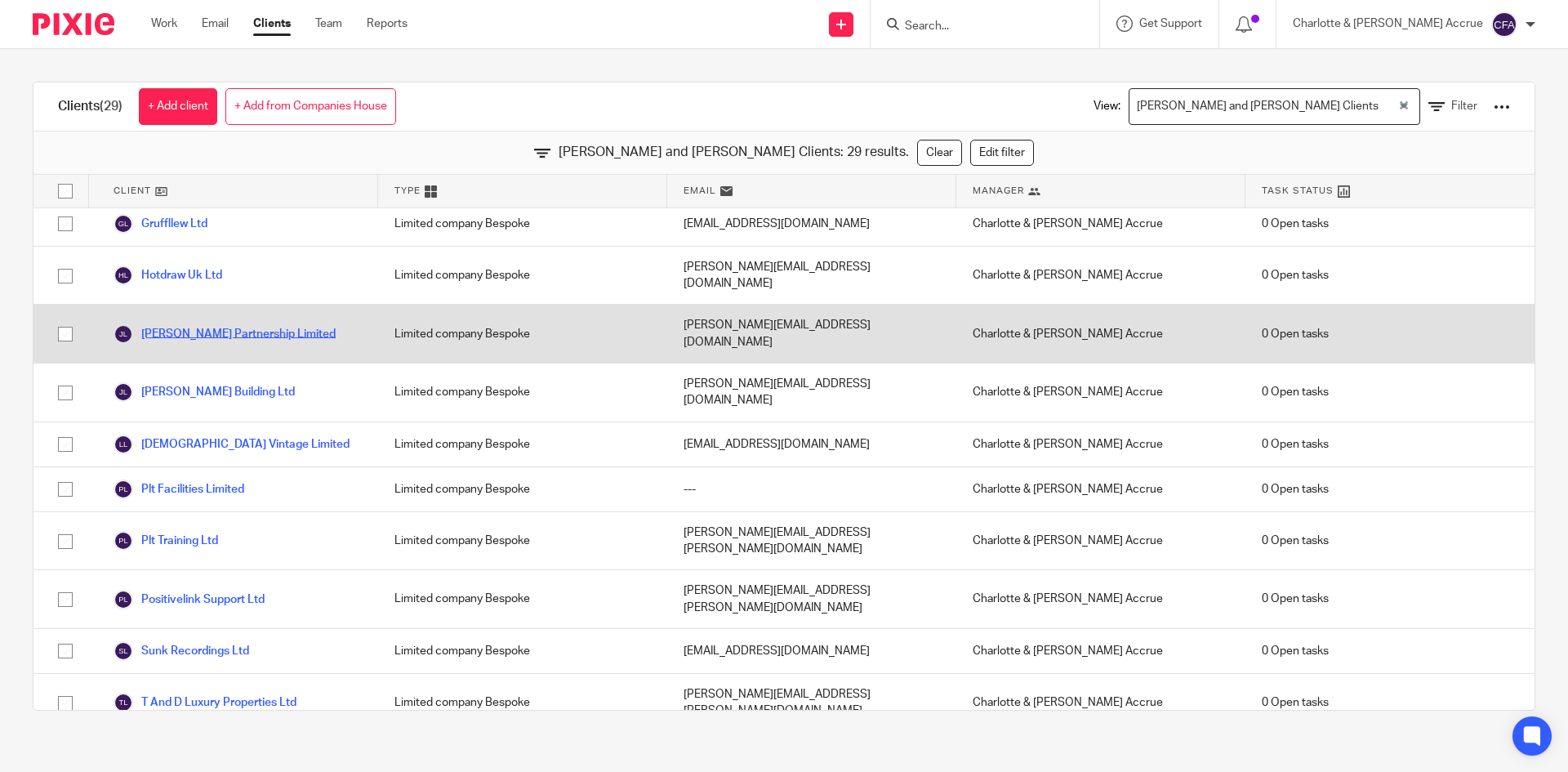
scroll to position [817, 0]
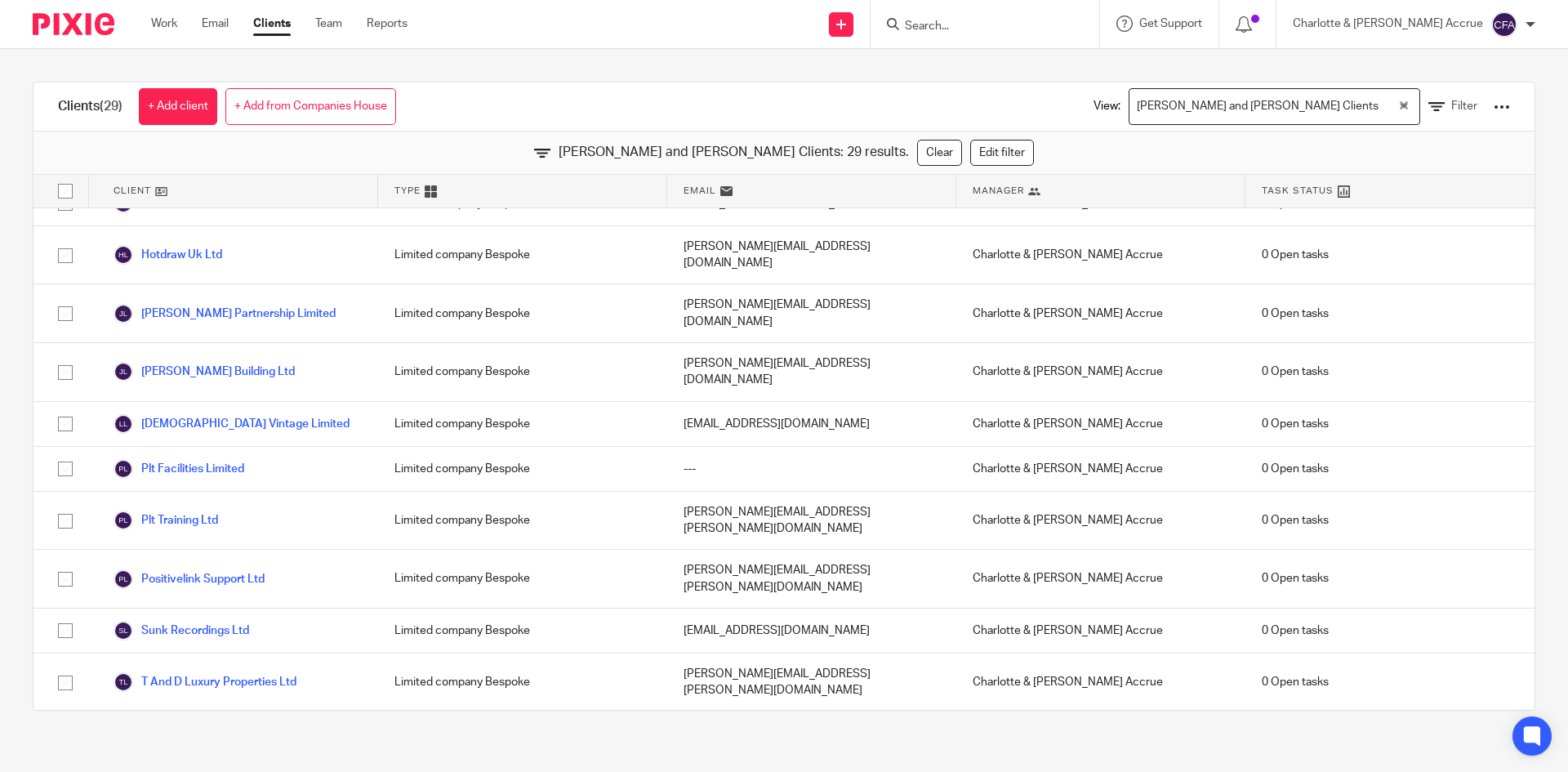
click at [171, 16] on link "Work" at bounding box center [163, 23] width 26 height 16
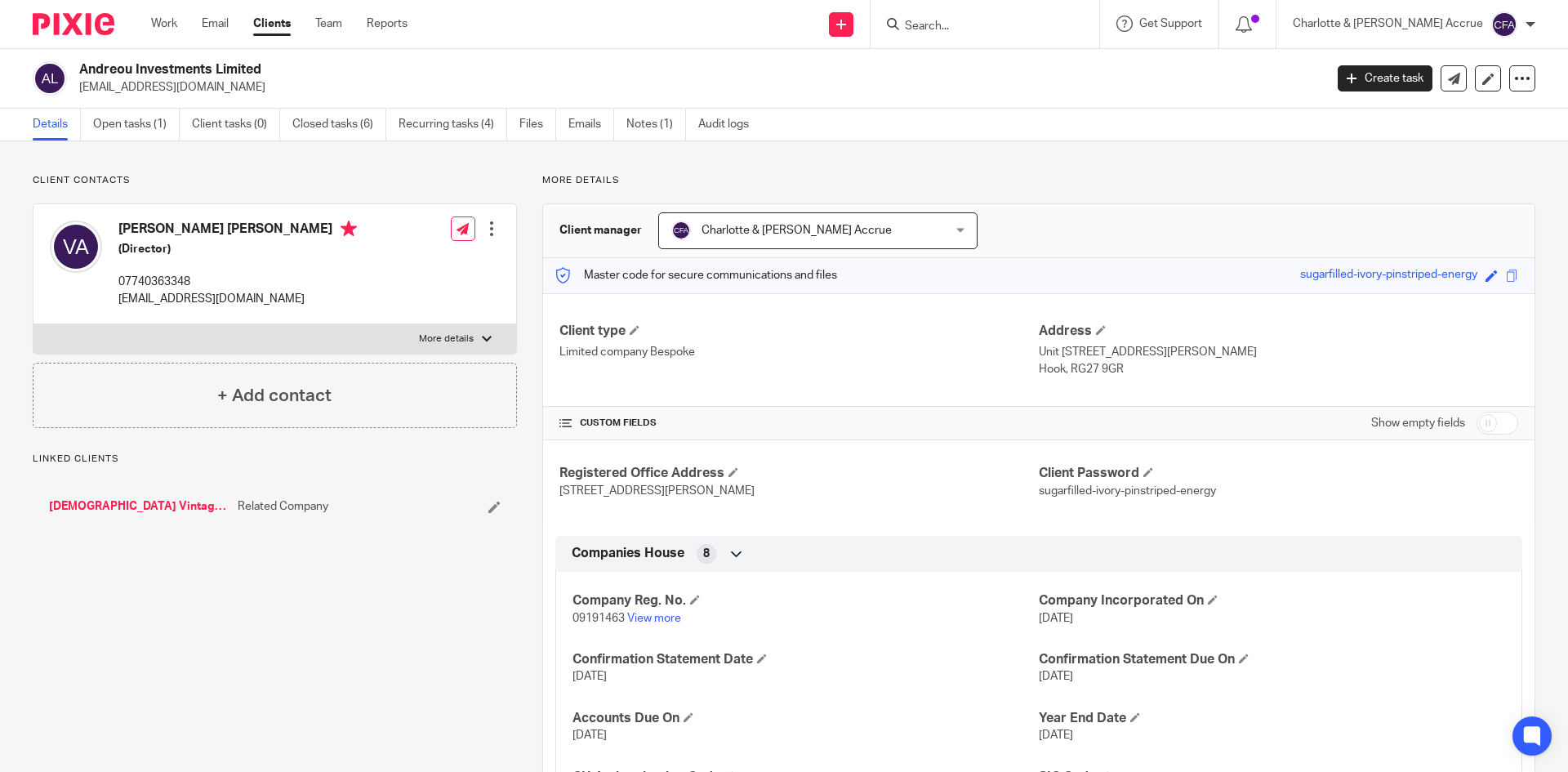
scroll to position [653, 0]
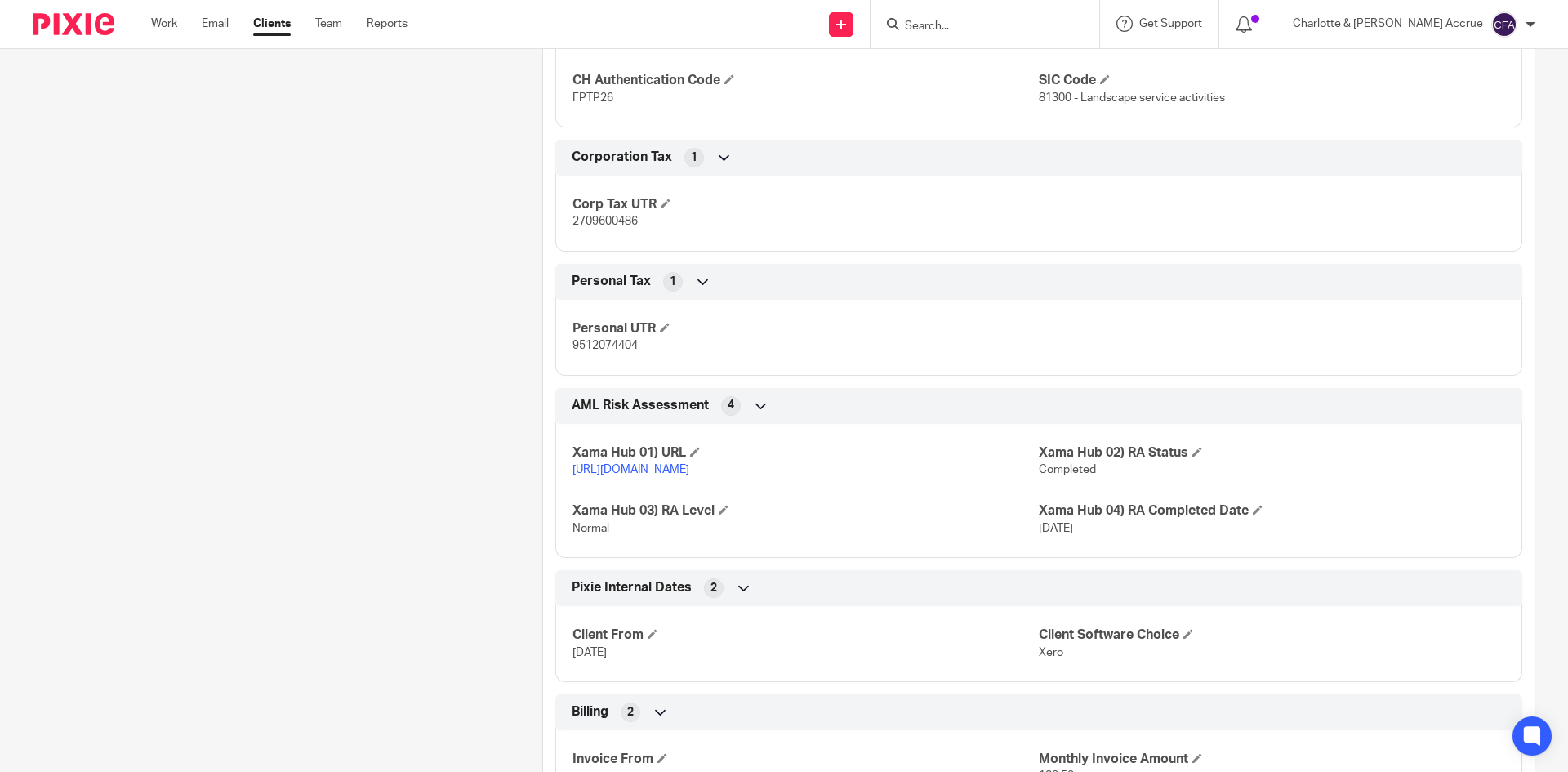
scroll to position [1961, 0]
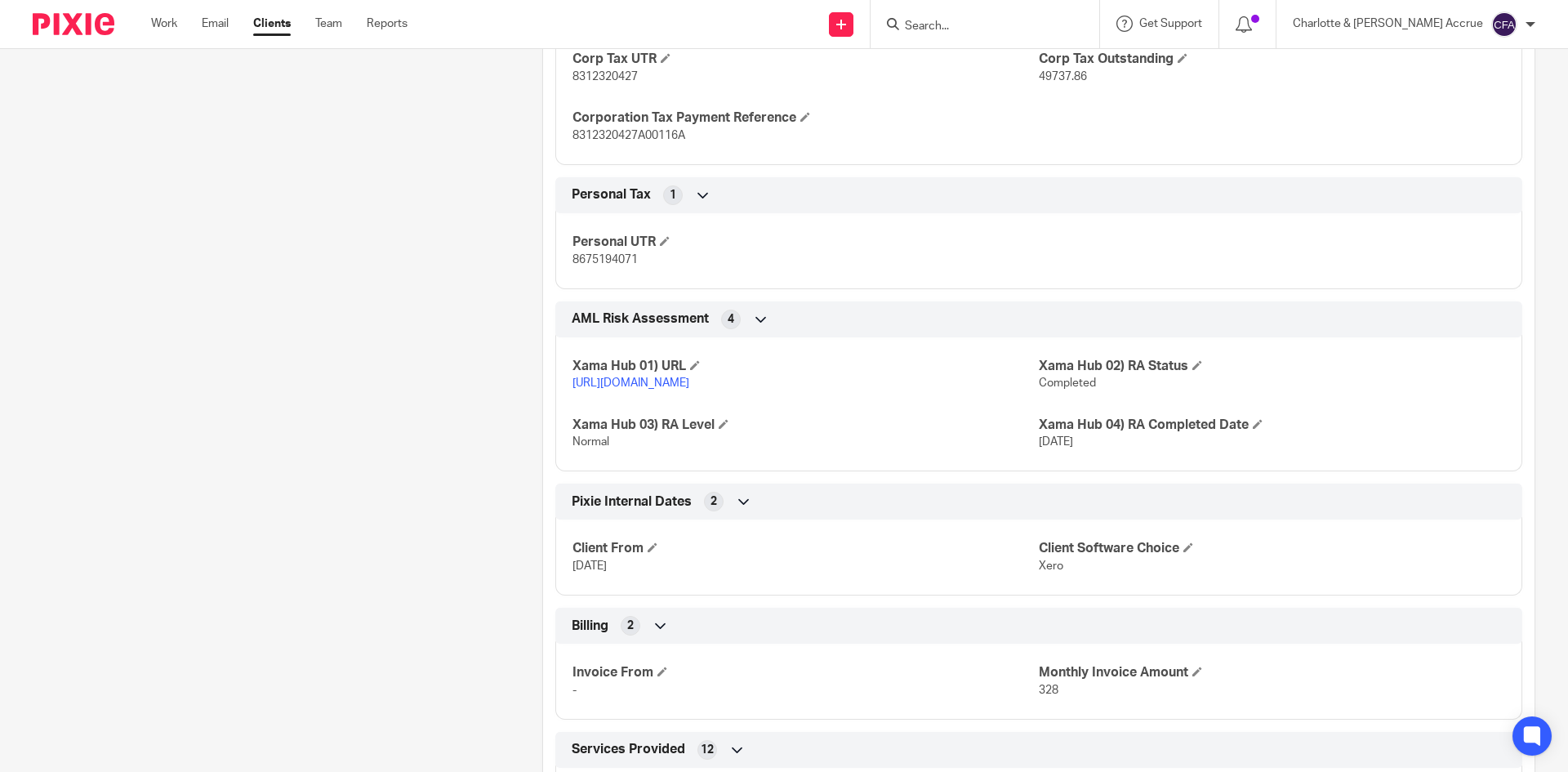
scroll to position [2287, 0]
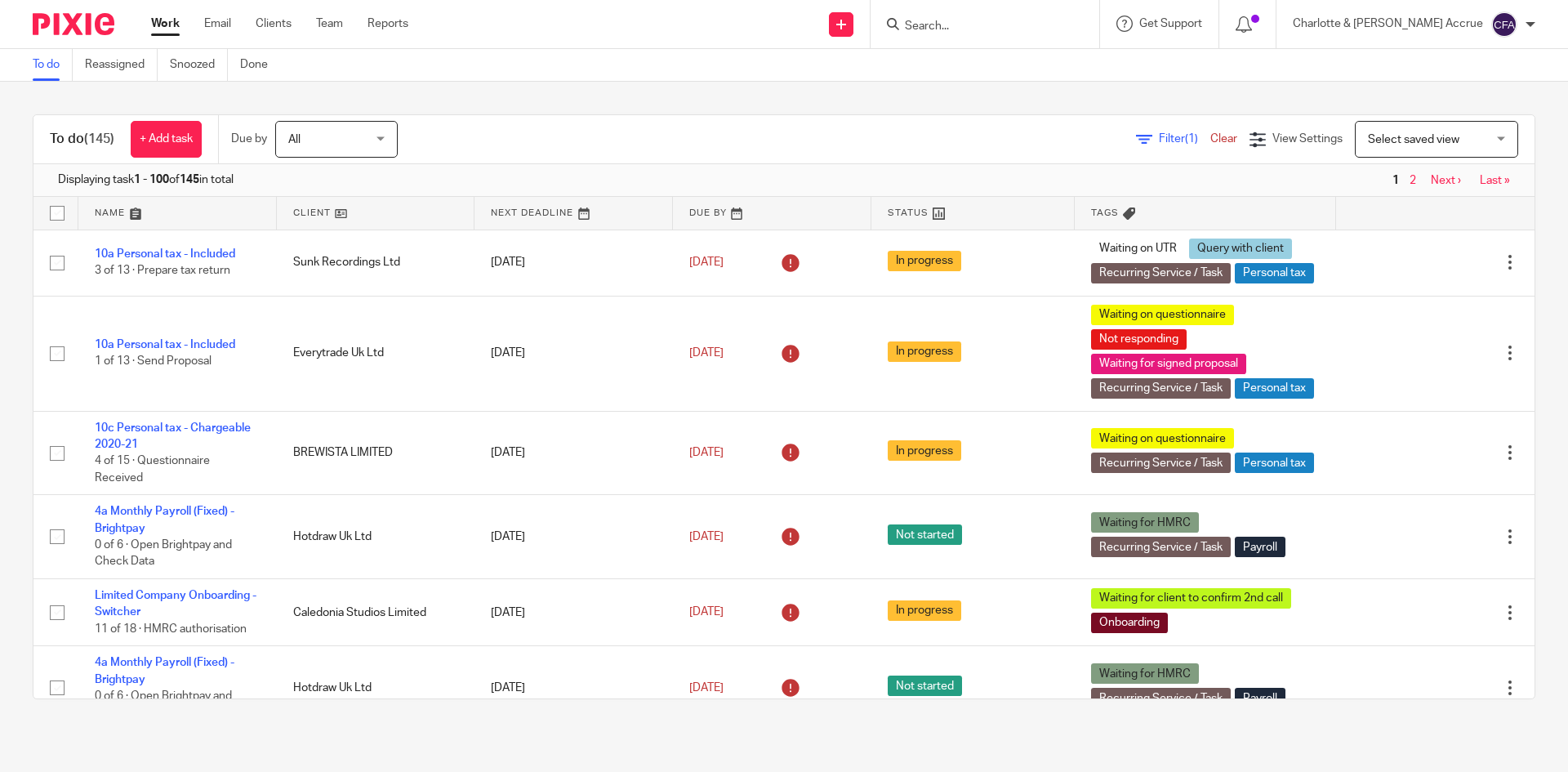
click at [1159, 140] on span "Filter (1)" at bounding box center [1185, 138] width 52 height 12
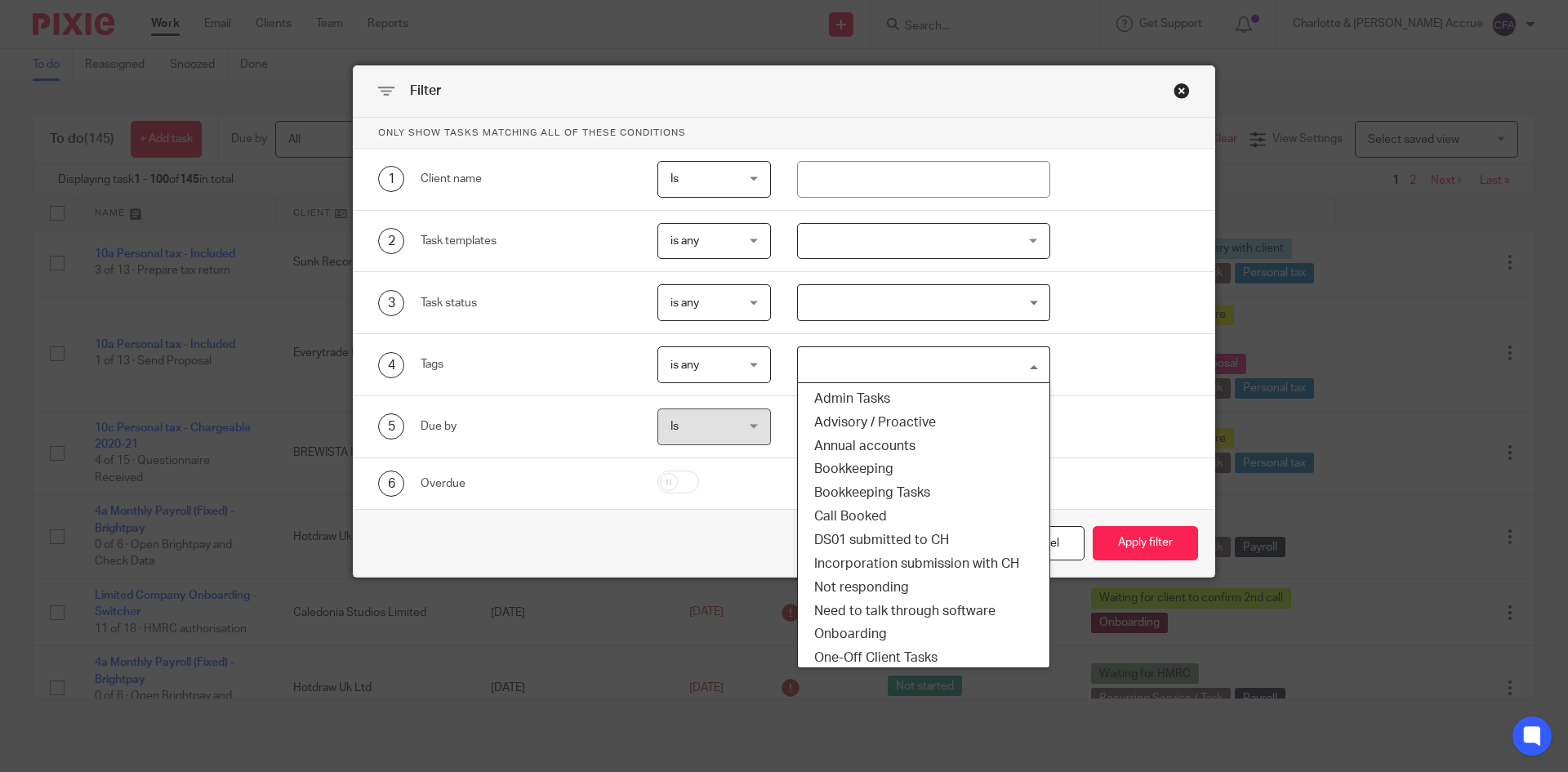
click at [900, 375] on input "Search for option" at bounding box center [920, 365] width 242 height 29
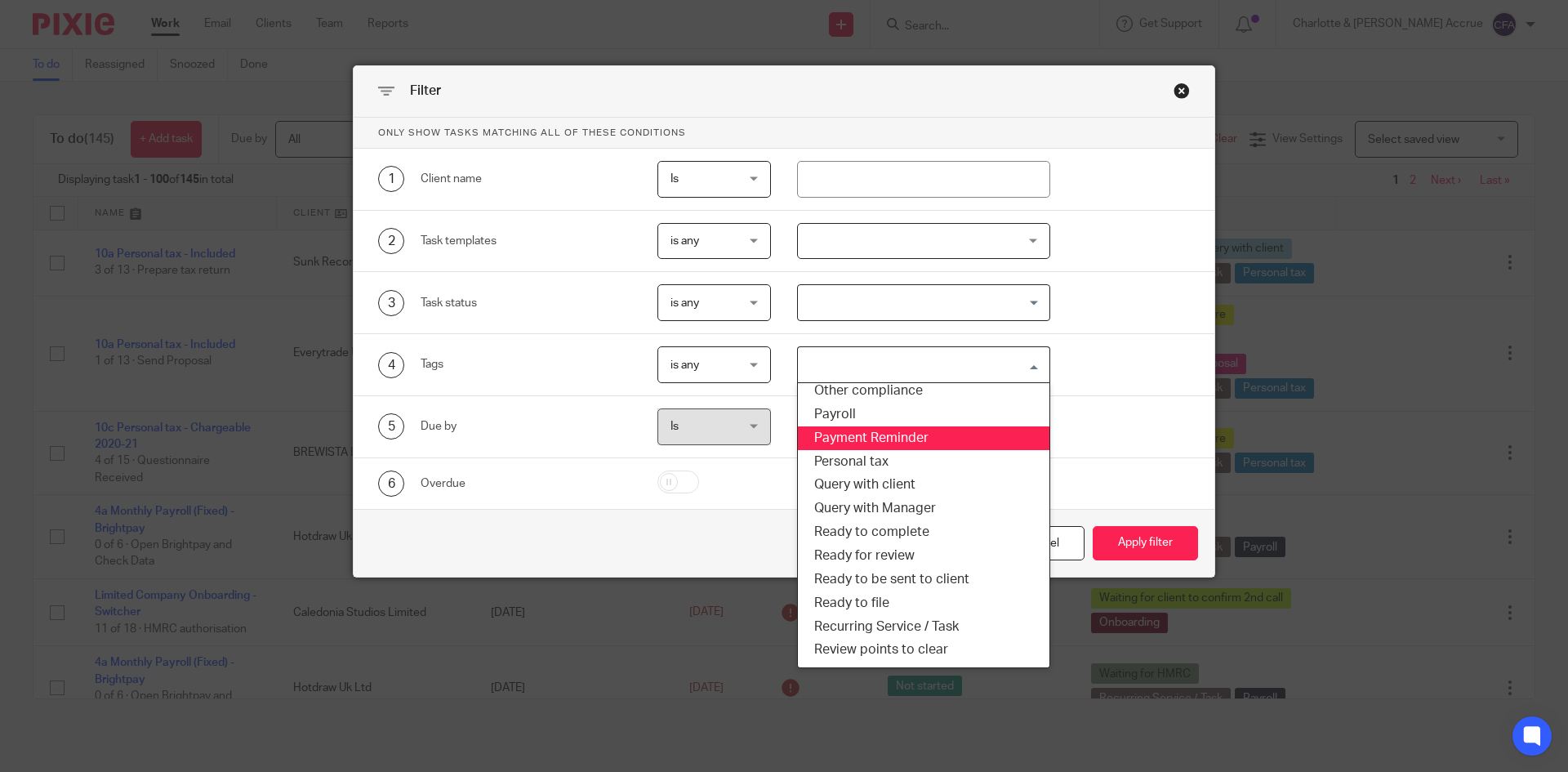
scroll to position [245, 0]
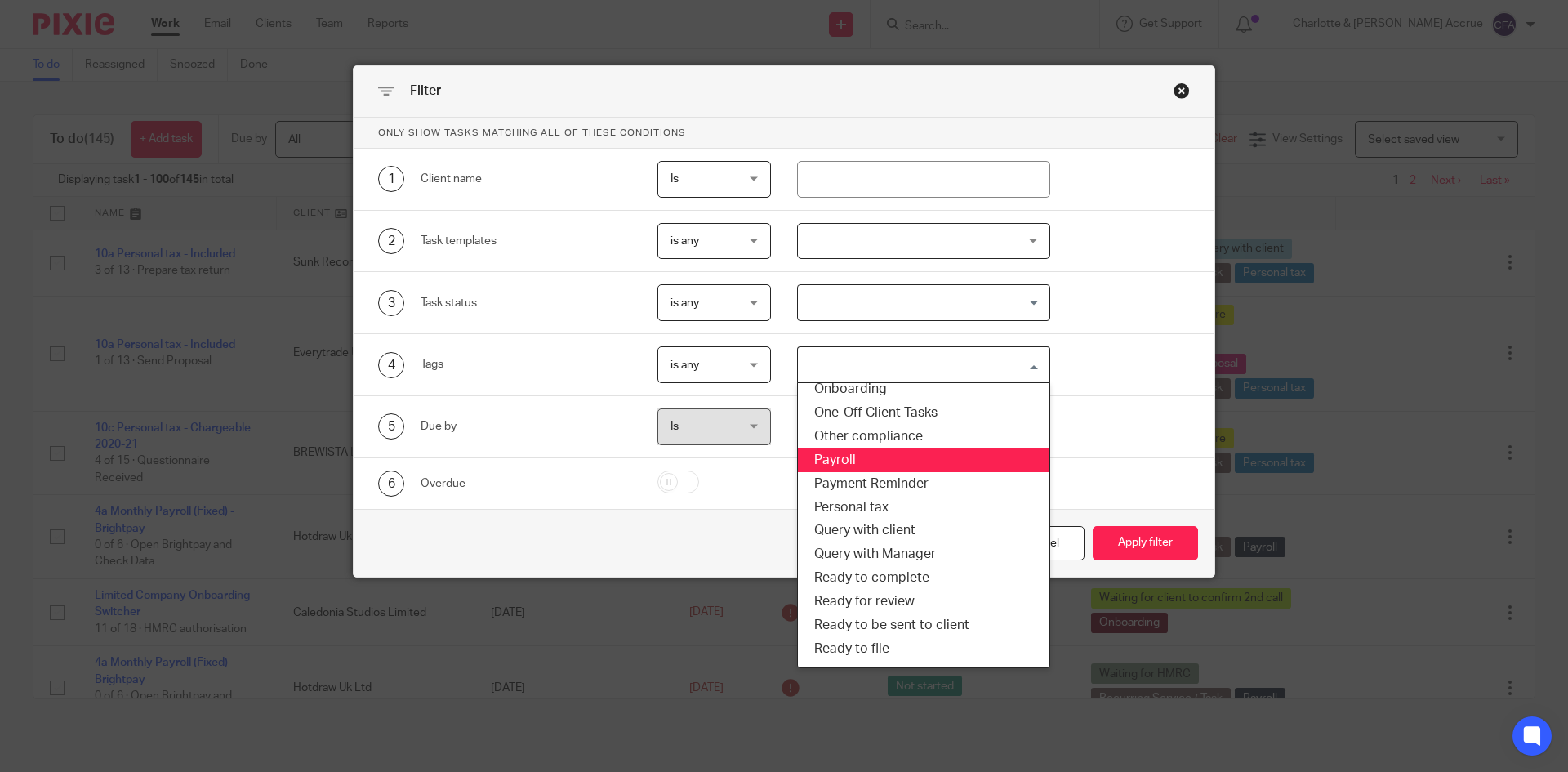
click at [880, 455] on li "Payroll" at bounding box center [924, 460] width 253 height 24
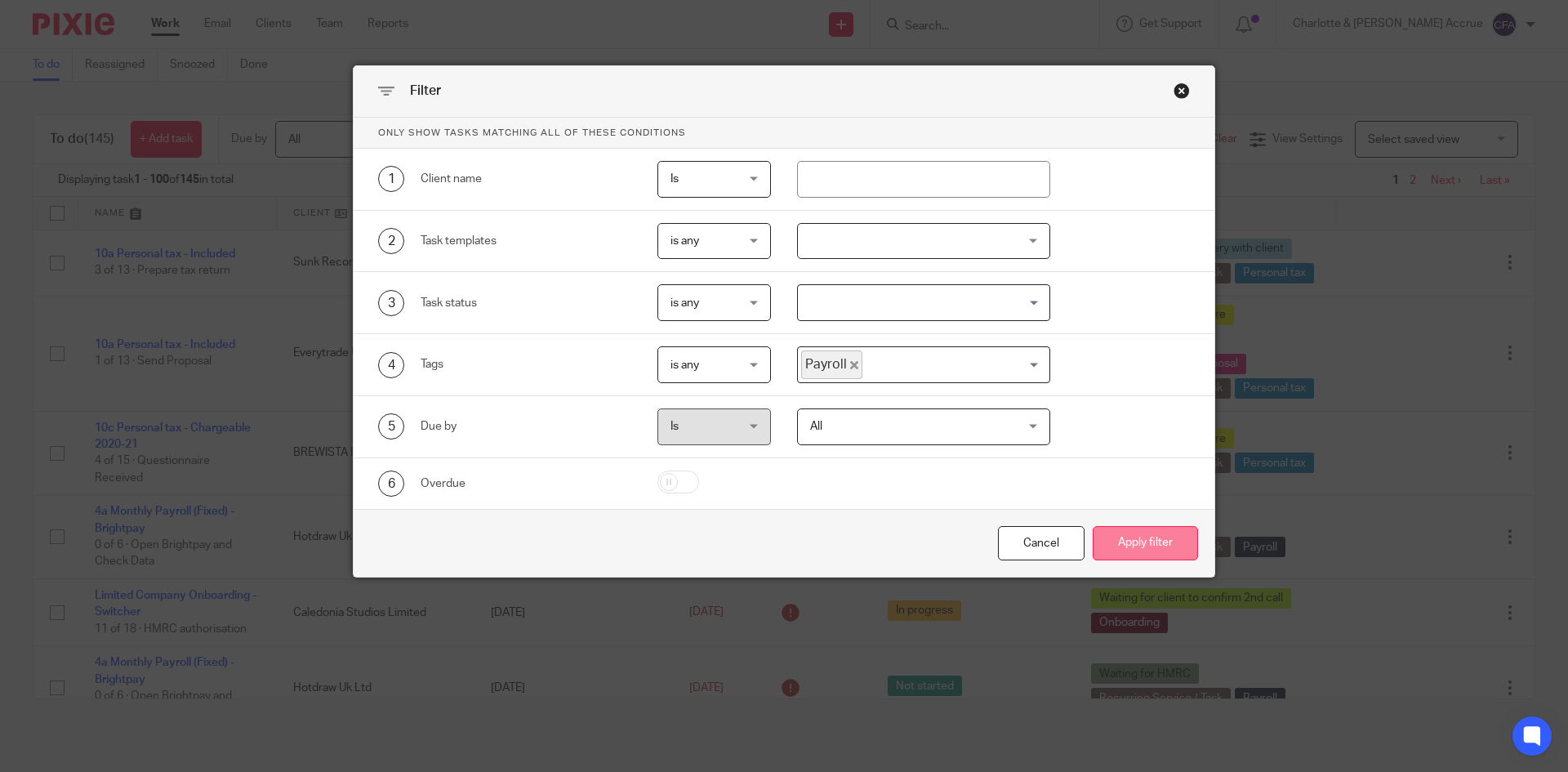
click at [1123, 537] on button "Apply filter" at bounding box center [1146, 543] width 105 height 35
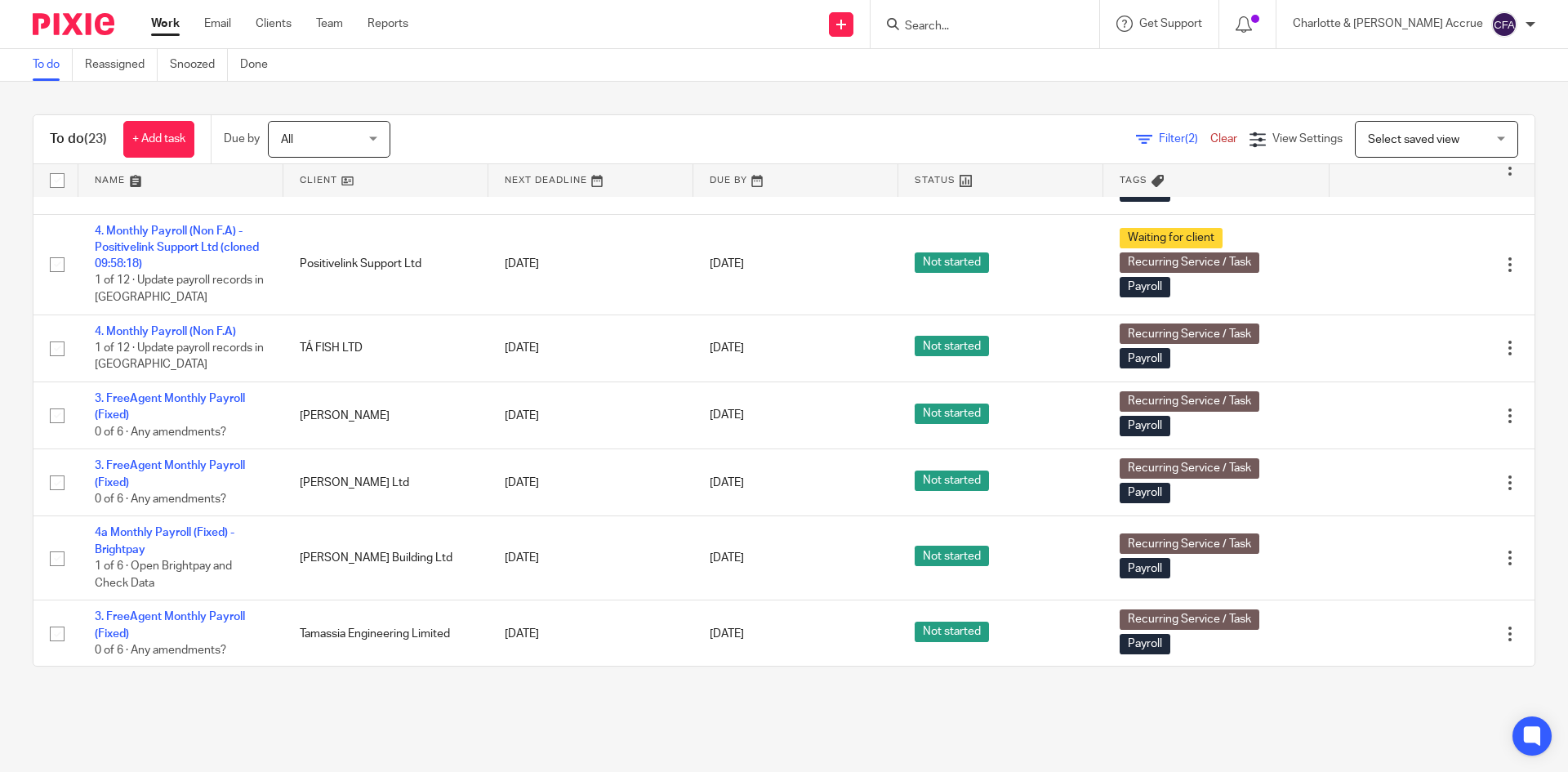
scroll to position [572, 0]
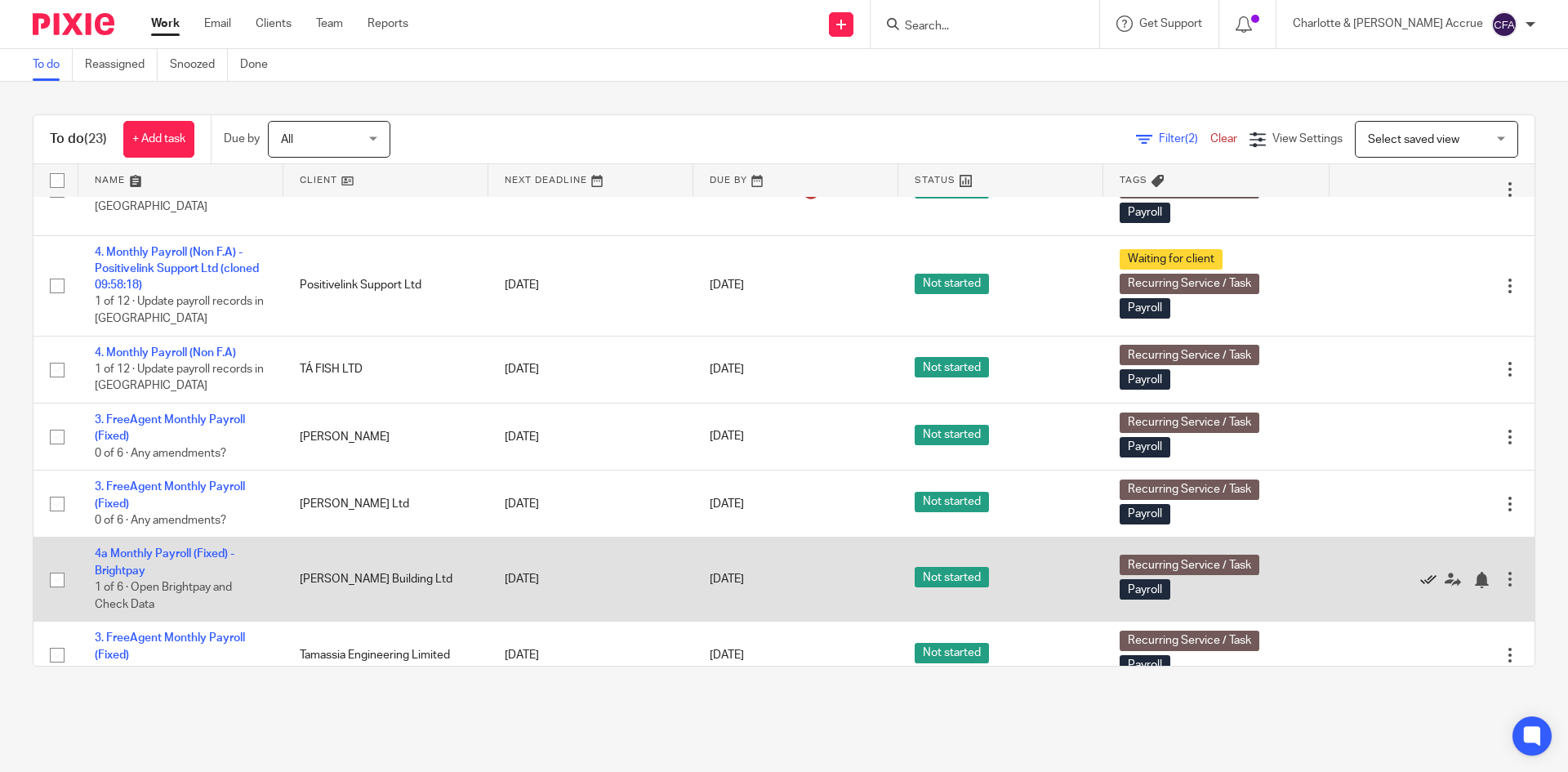
click at [1421, 576] on icon at bounding box center [1429, 580] width 16 height 16
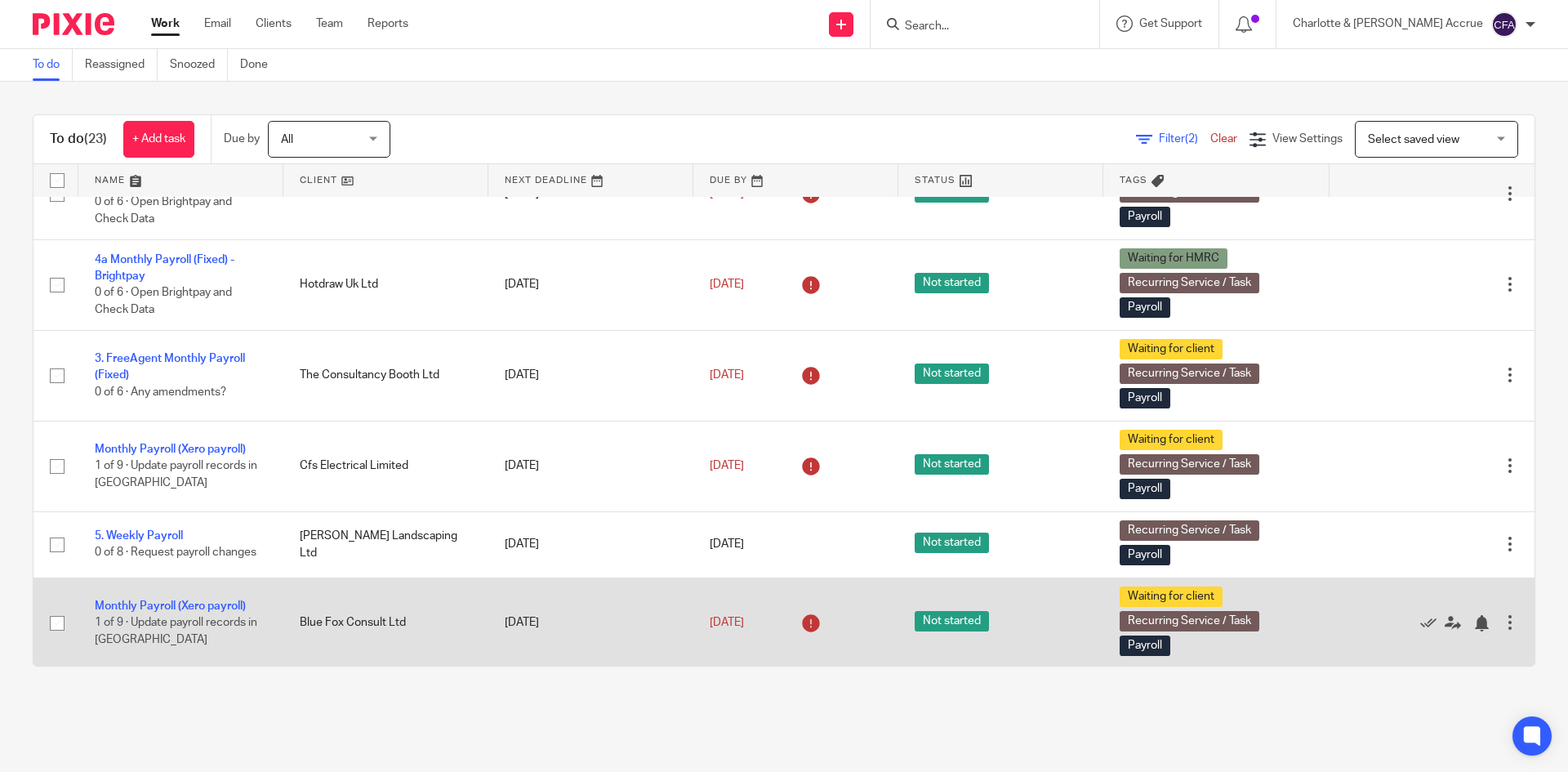
scroll to position [0, 0]
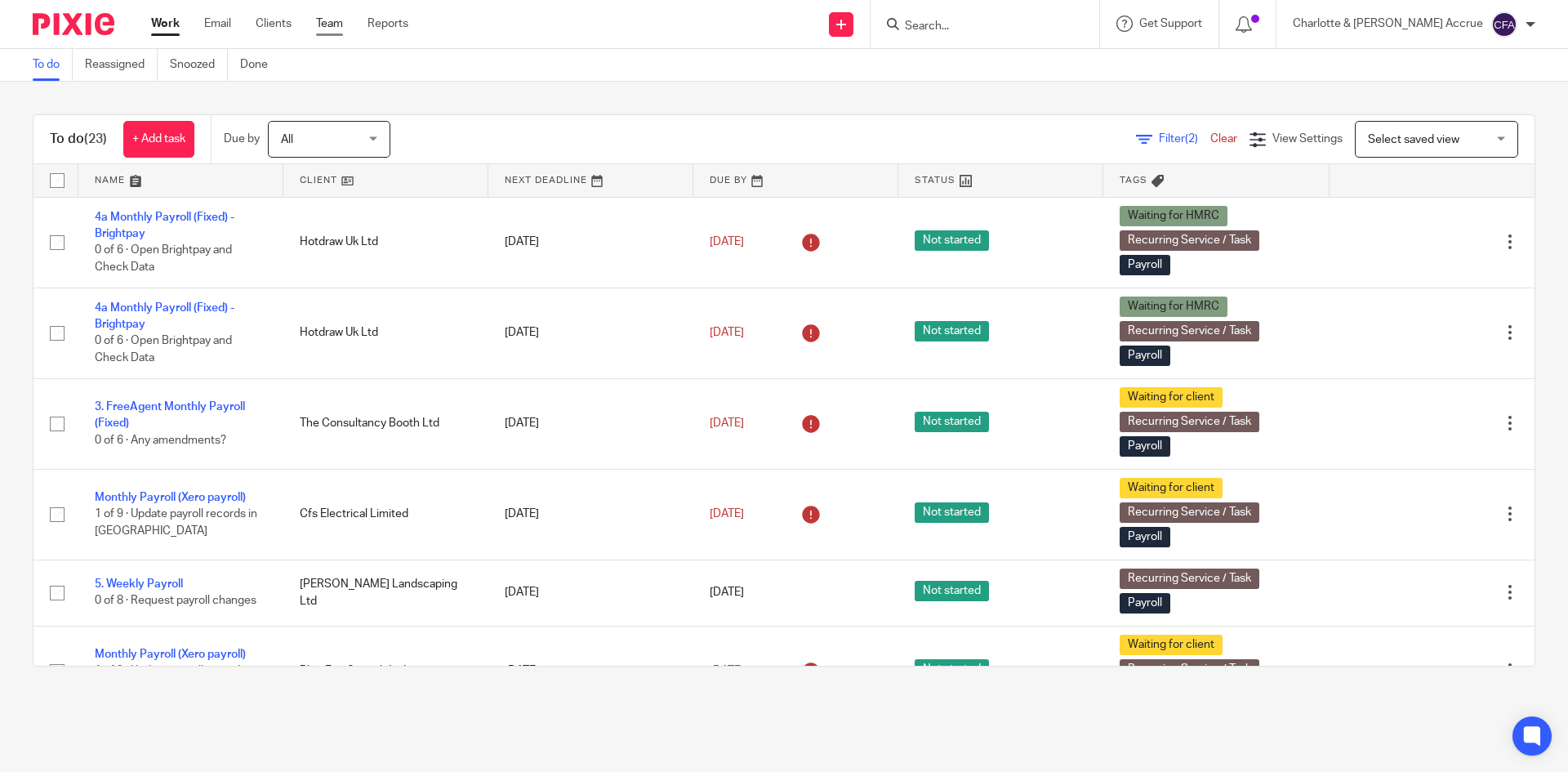
click at [332, 18] on link "Team" at bounding box center [329, 23] width 27 height 16
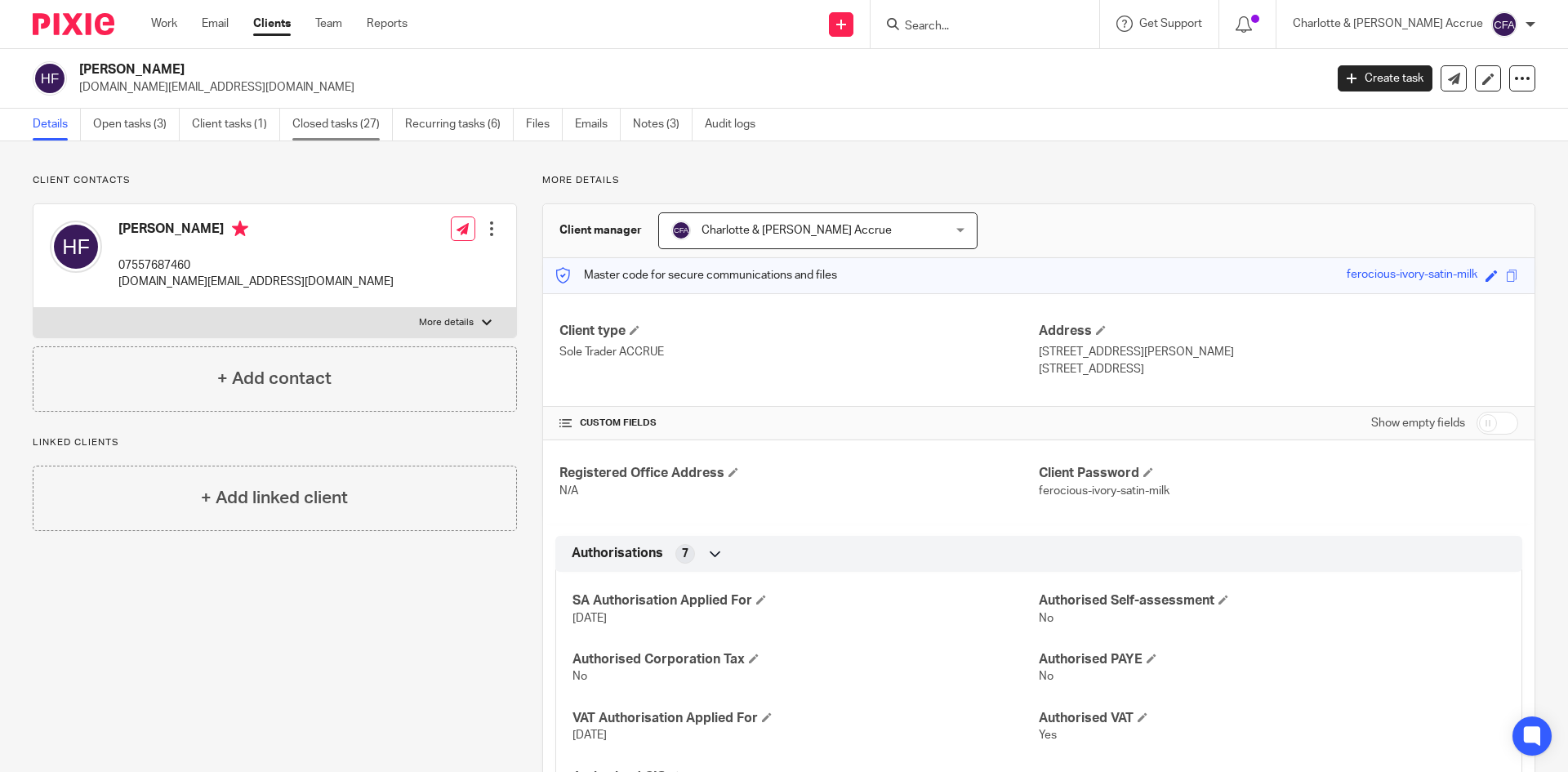
click at [300, 124] on link "Closed tasks (27)" at bounding box center [343, 125] width 101 height 32
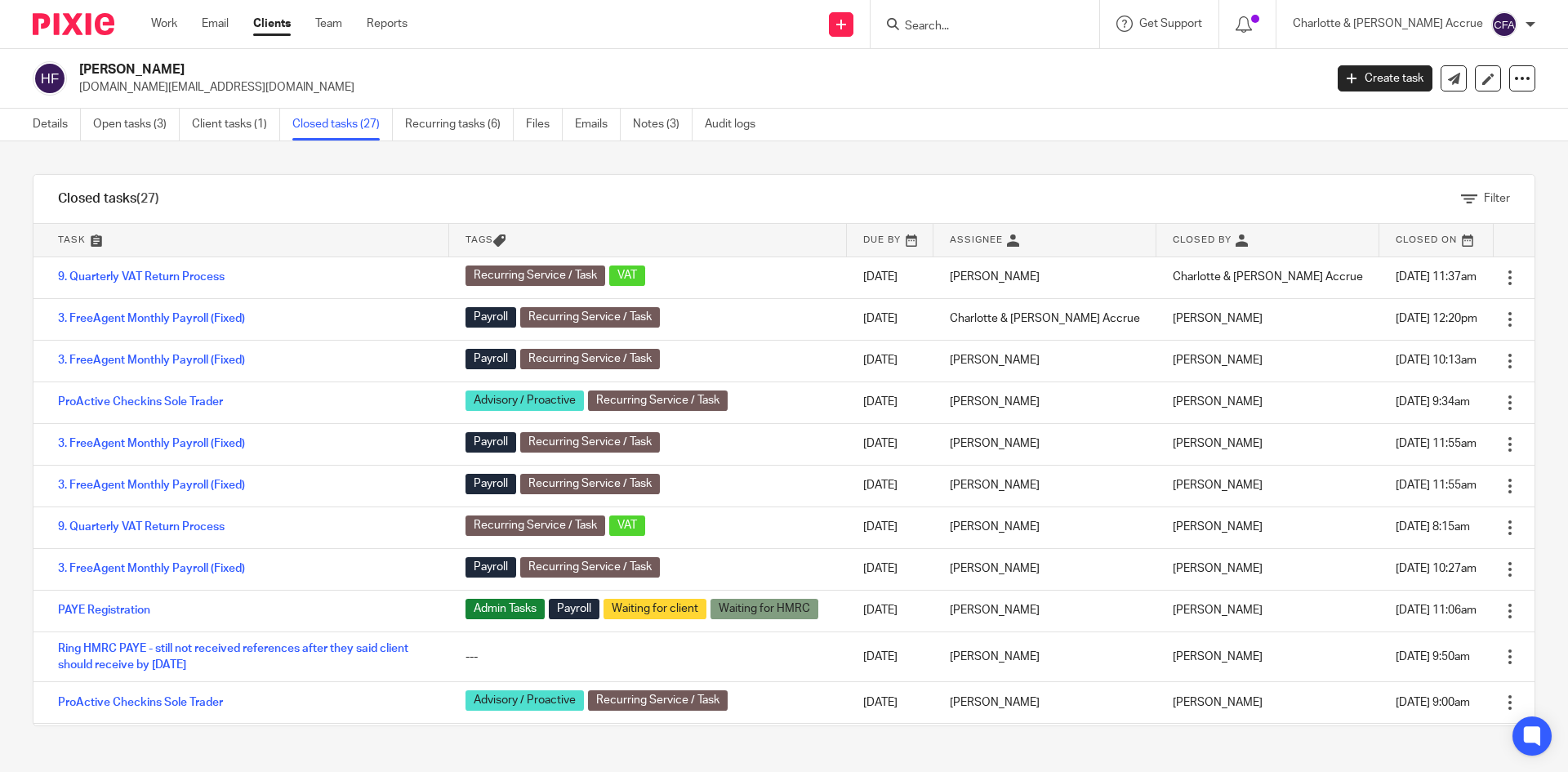
drag, startPoint x: 1513, startPoint y: 196, endPoint x: 23, endPoint y: 178, distance: 1490.1
click at [23, 178] on div "Filter tasks Only show tasks matching all of these conditions 1 Task name Is Is…" at bounding box center [784, 456] width 1568 height 631
click at [42, 132] on link "Details" at bounding box center [57, 125] width 48 height 32
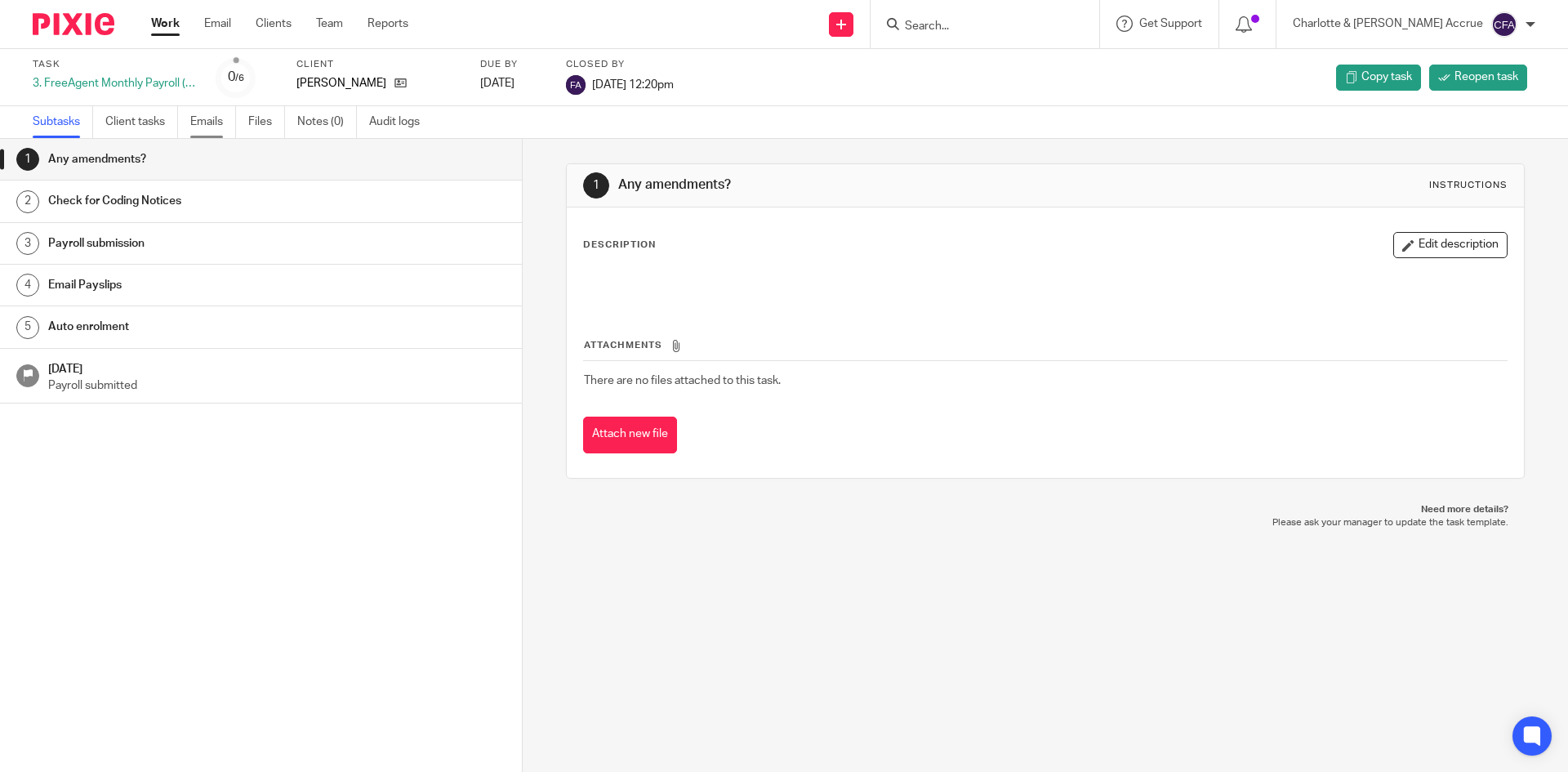
click at [228, 113] on link "Emails" at bounding box center [212, 122] width 46 height 32
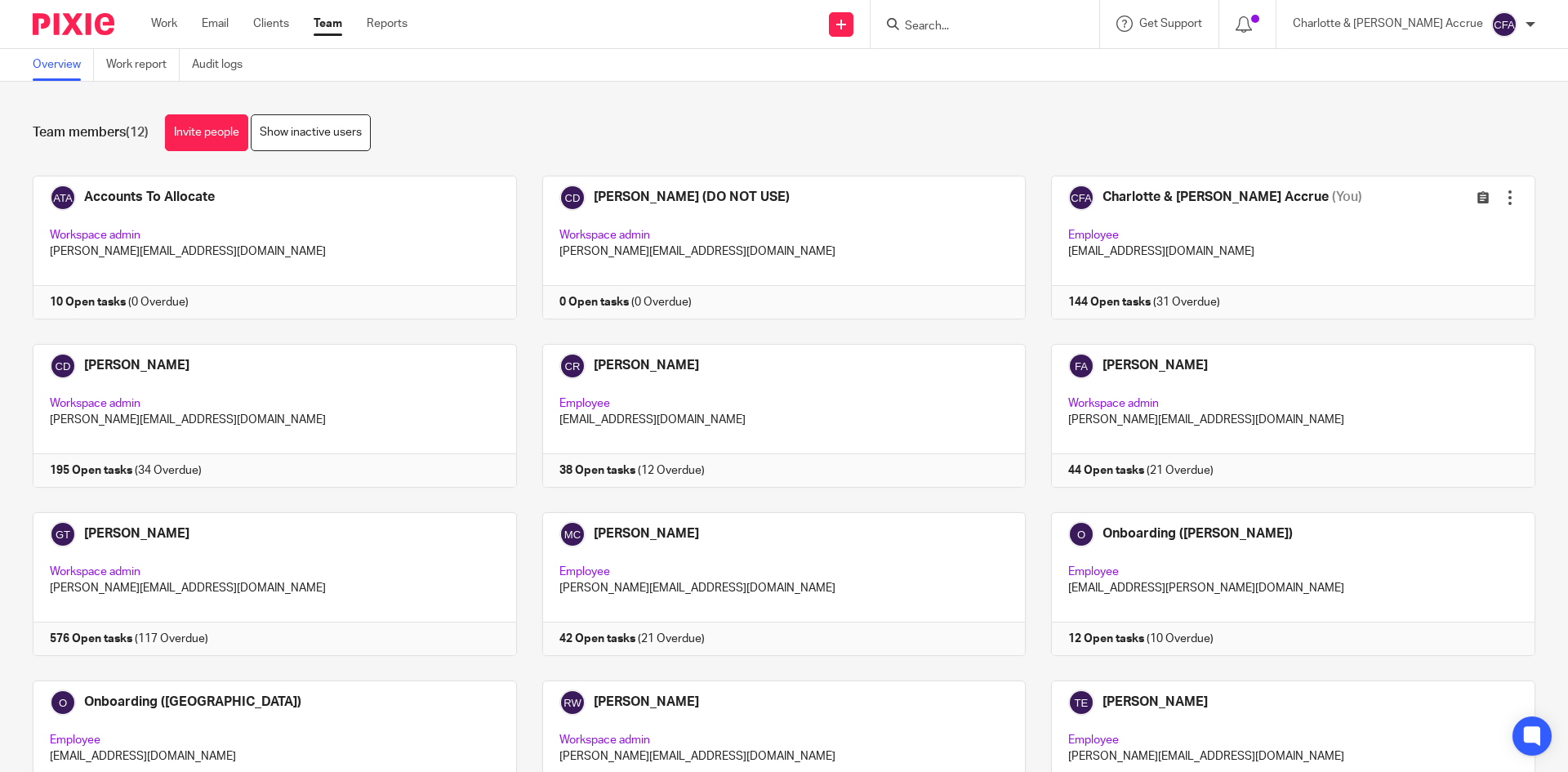
click at [294, 25] on ul "Work Email Clients Team Reports" at bounding box center [291, 23] width 281 height 16
click at [275, 22] on link "Clients" at bounding box center [271, 23] width 36 height 16
click at [274, 24] on link "Clients" at bounding box center [271, 23] width 36 height 16
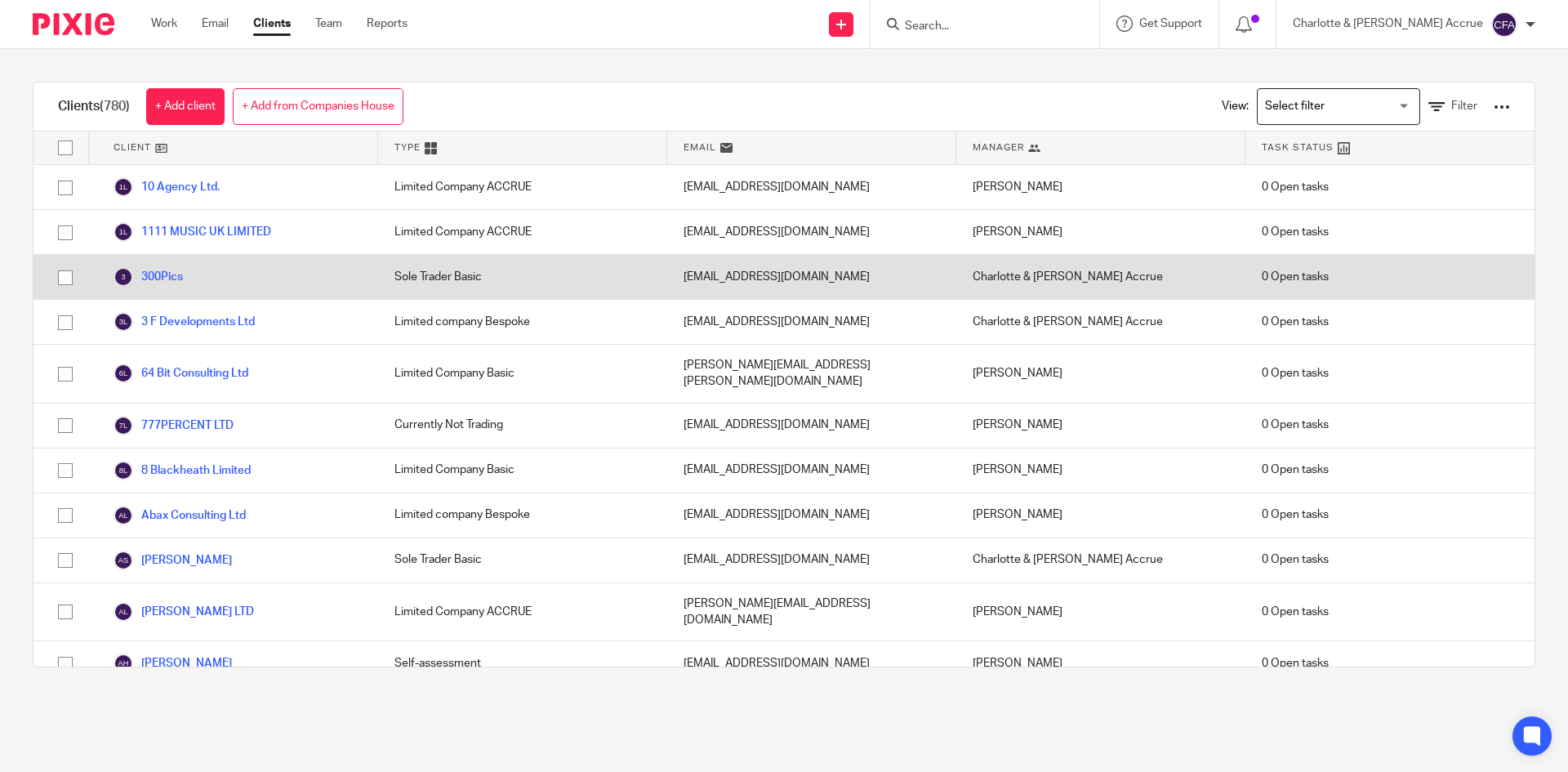
click at [1356, 104] on input "Search for option" at bounding box center [1334, 106] width 151 height 29
click at [1307, 104] on input "Search for option" at bounding box center [1334, 106] width 151 height 29
click at [1334, 102] on input "Search for option" at bounding box center [1334, 106] width 151 height 29
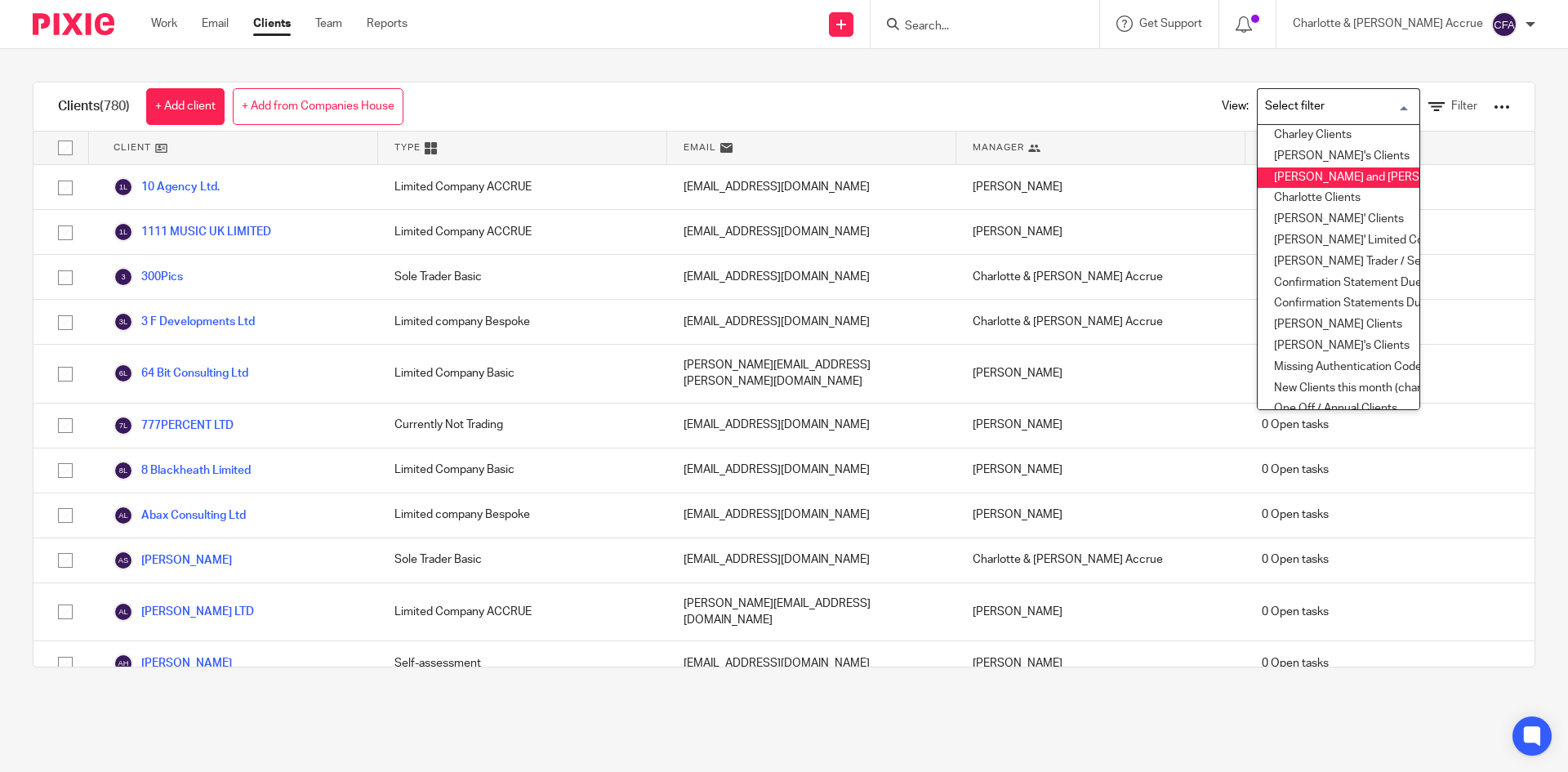
scroll to position [163, 0]
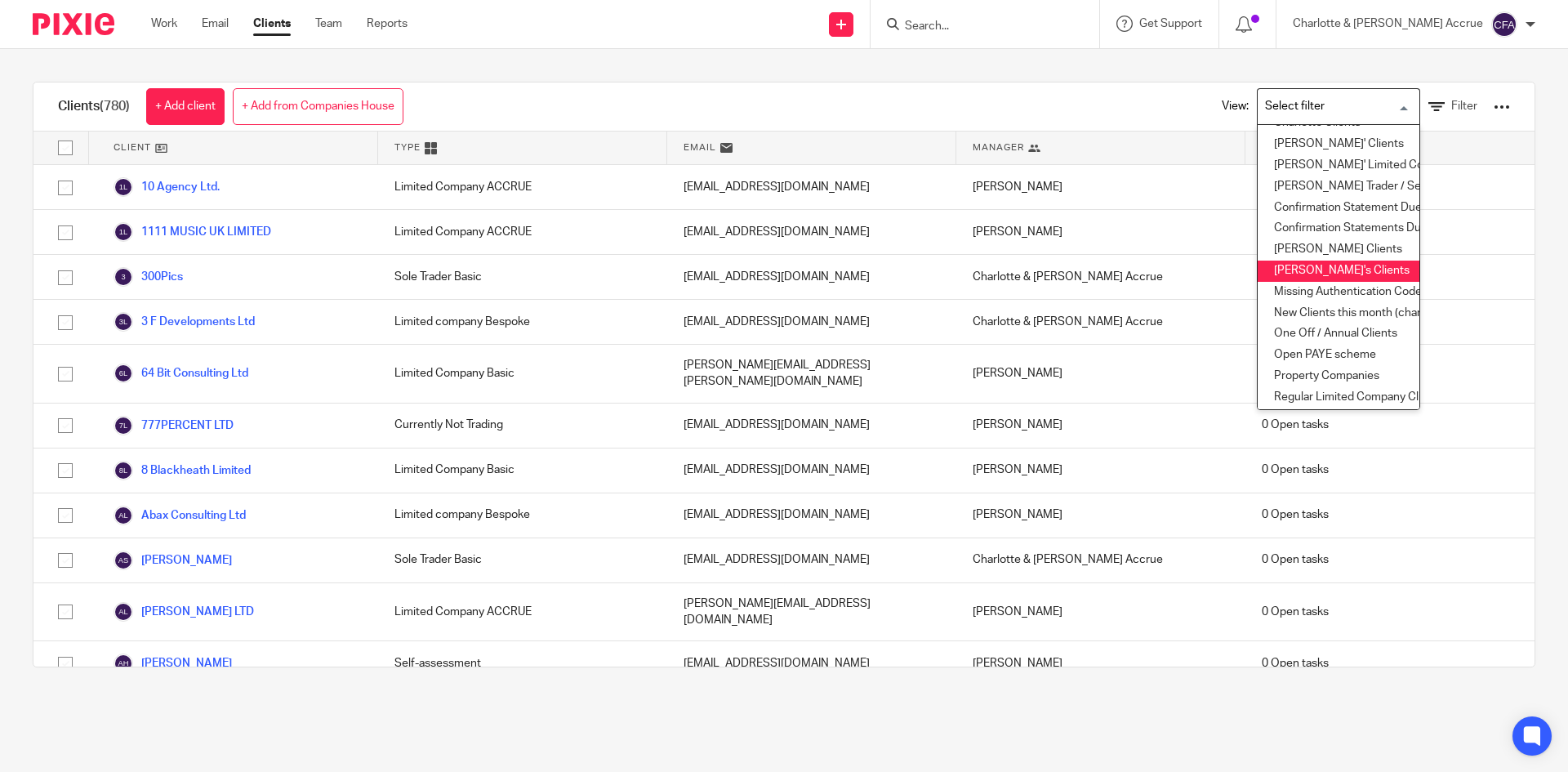
click at [1279, 269] on li "Greg's Clients" at bounding box center [1338, 271] width 162 height 21
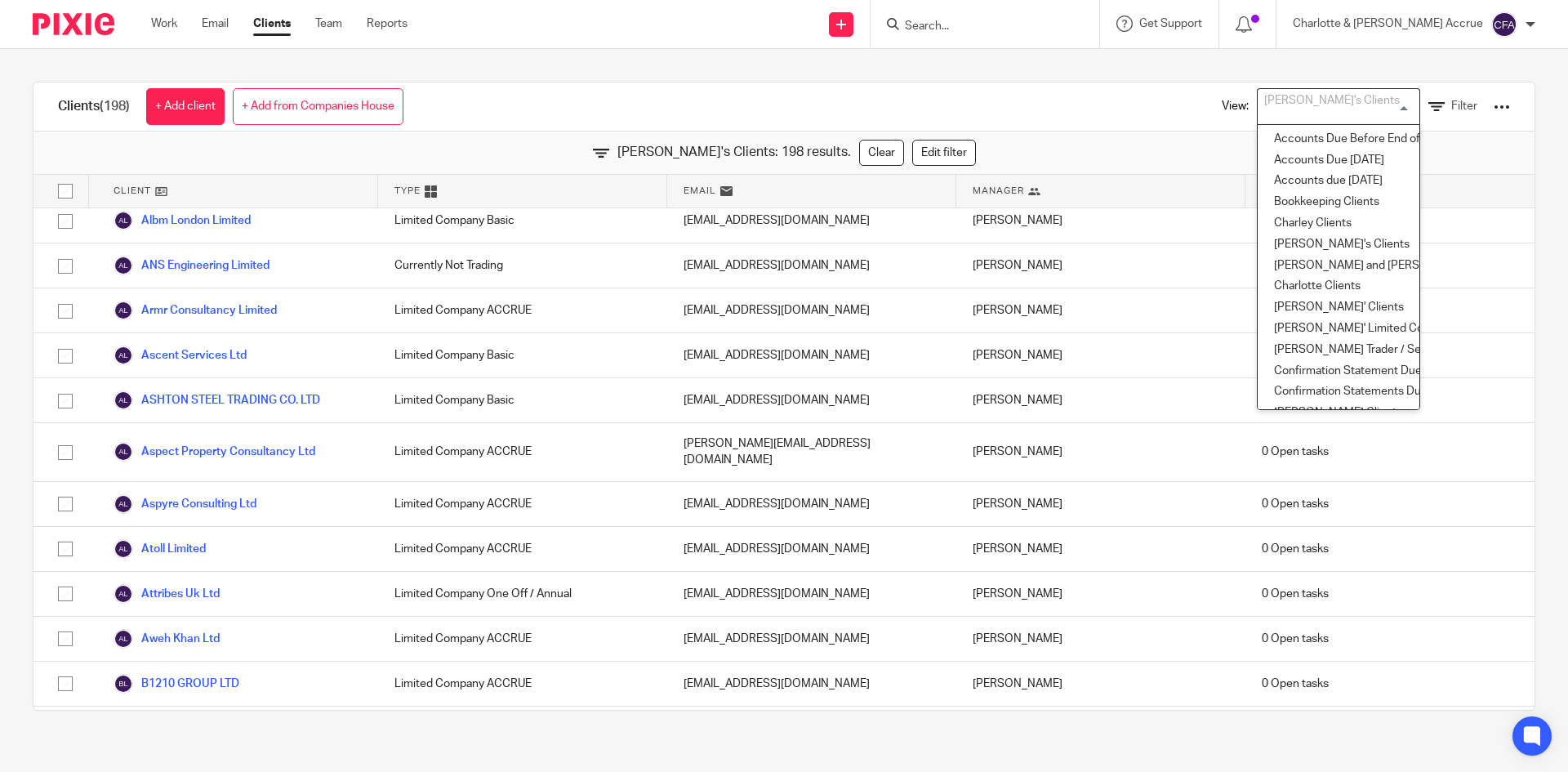
scroll to position [34, 0]
click at [1124, 72] on div "Clients (198) + Add client + Add from Companies House View: Greg's Clients Load…" at bounding box center [784, 396] width 1568 height 694
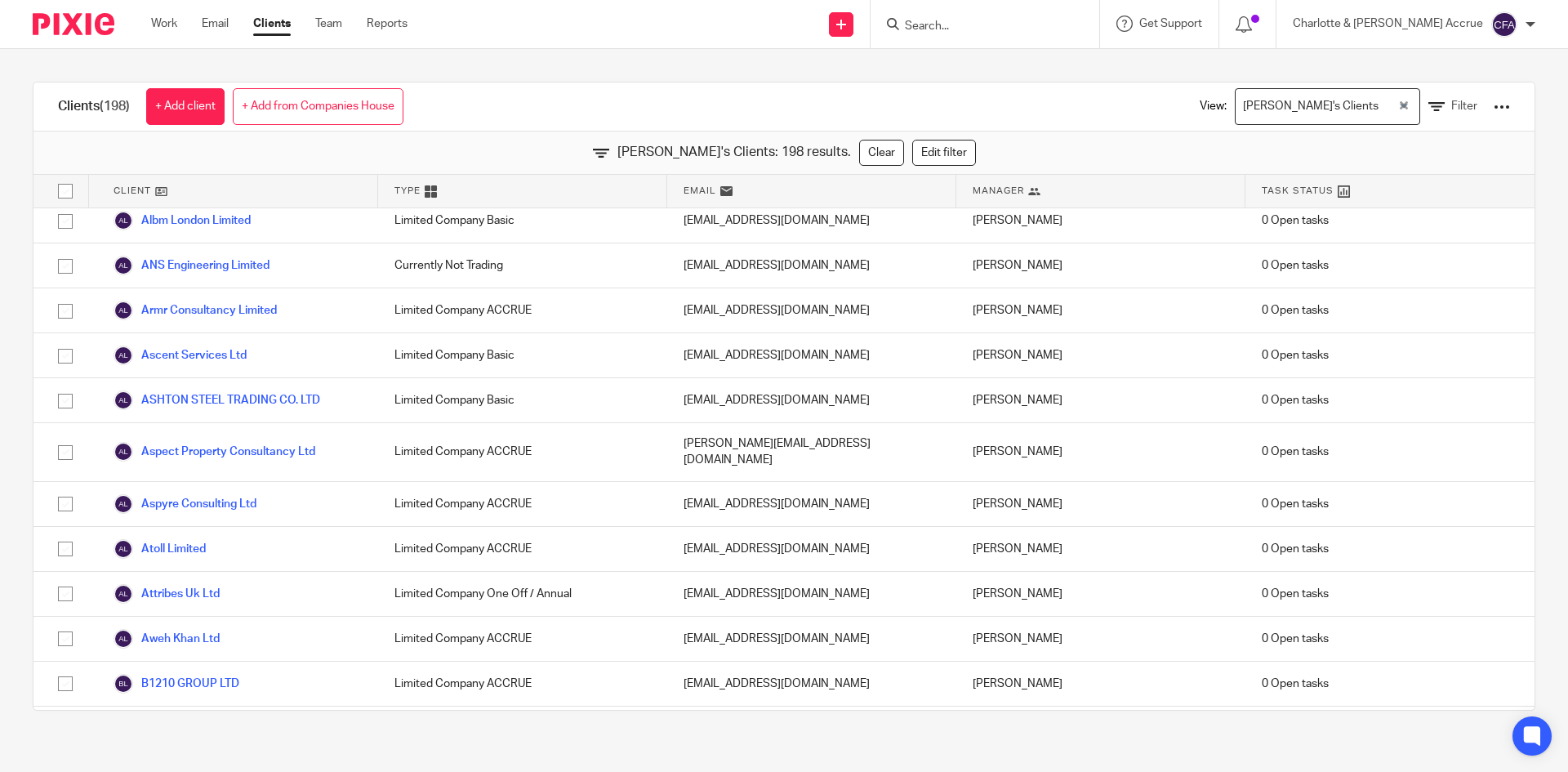
click at [1286, 106] on div "Greg's Clients" at bounding box center [1316, 105] width 162 height 32
click at [1179, 111] on div "View: Greg's Clients Loading... Filter" at bounding box center [1342, 106] width 335 height 48
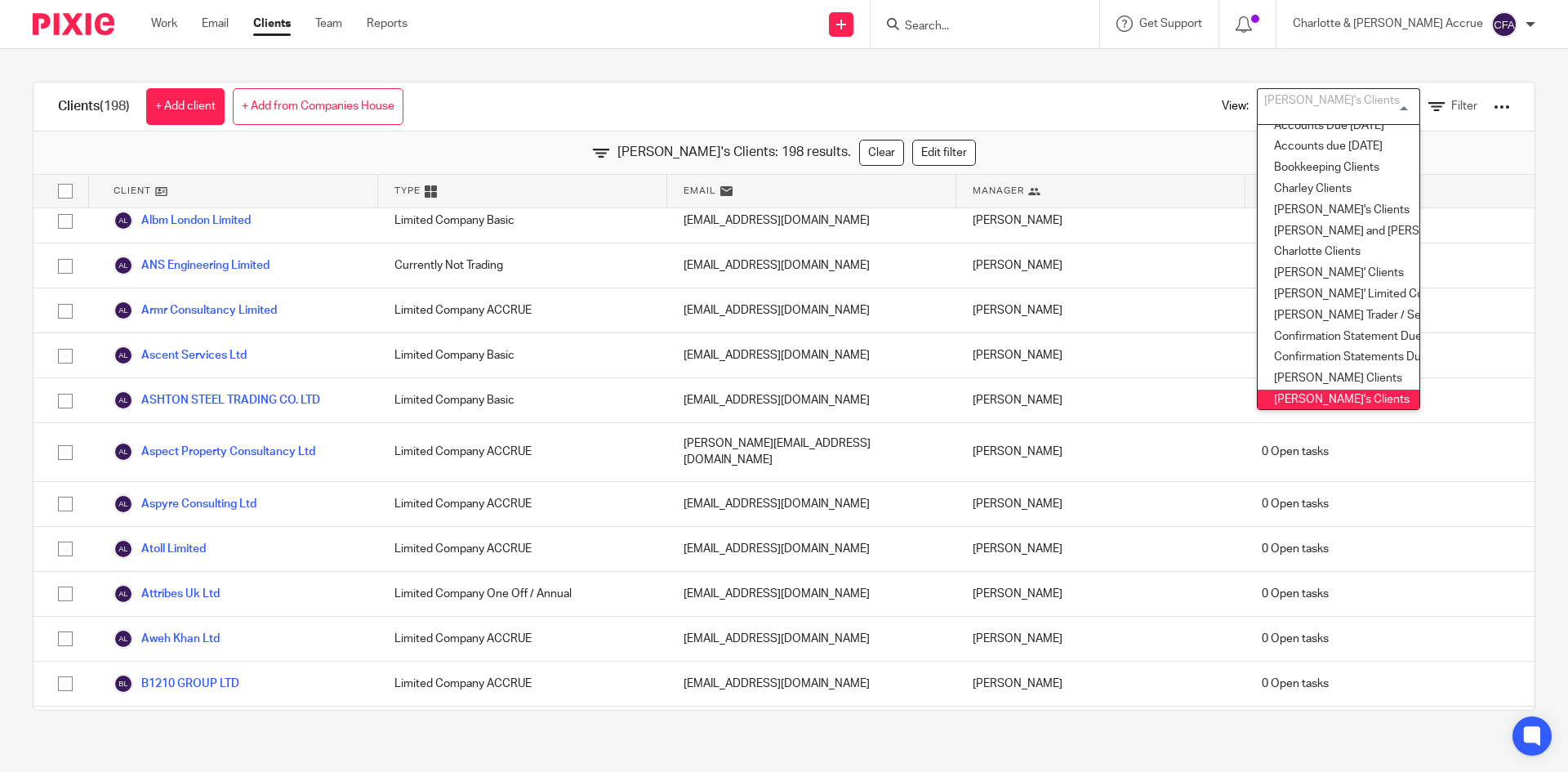
click at [1257, 95] on div "Greg's Clients" at bounding box center [1334, 105] width 154 height 32
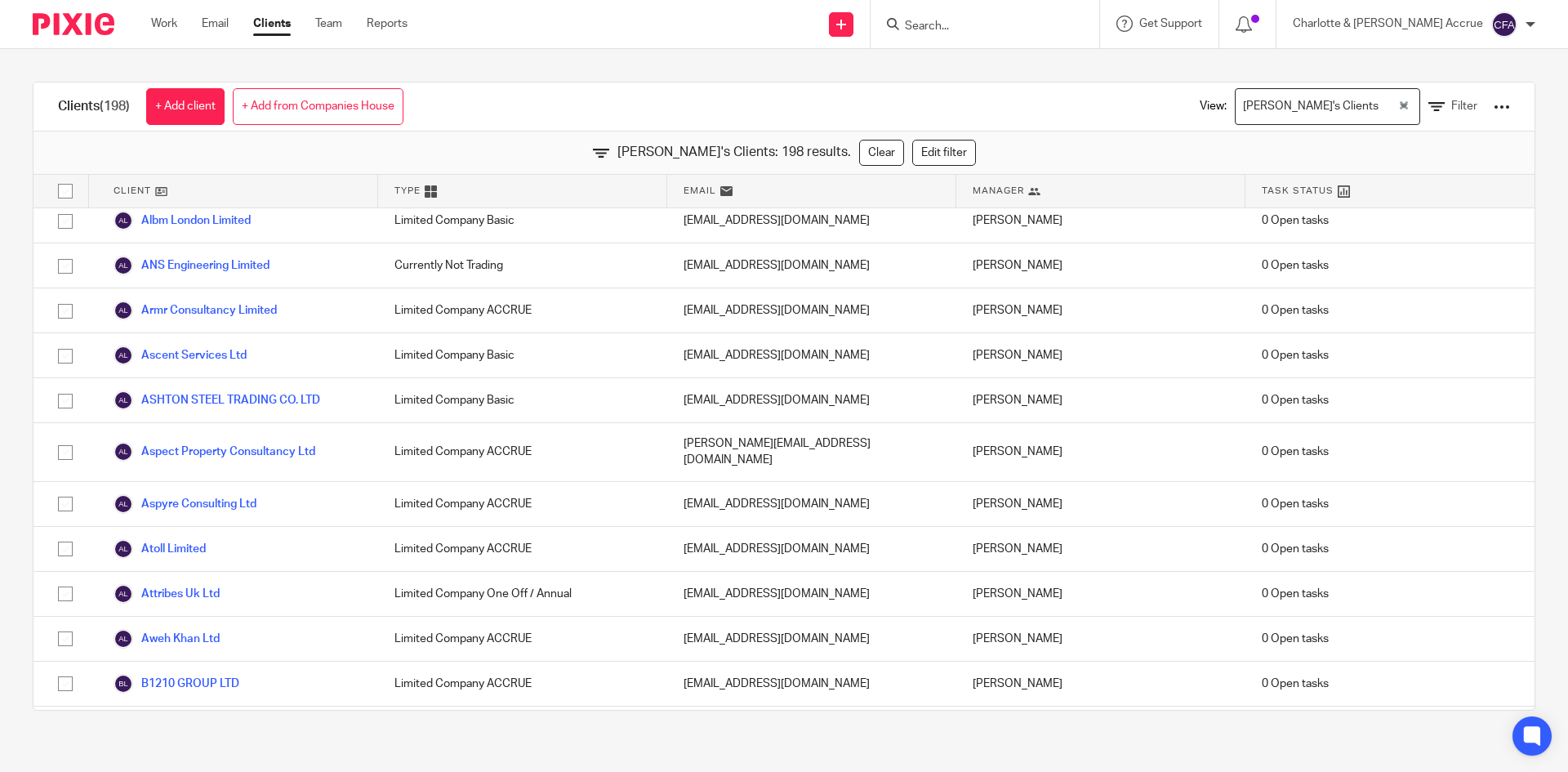
click at [1165, 100] on div "View: Greg's Clients Loading... Filter" at bounding box center [1343, 106] width 384 height 48
click at [1239, 110] on div "Greg's Clients" at bounding box center [1316, 105] width 162 height 32
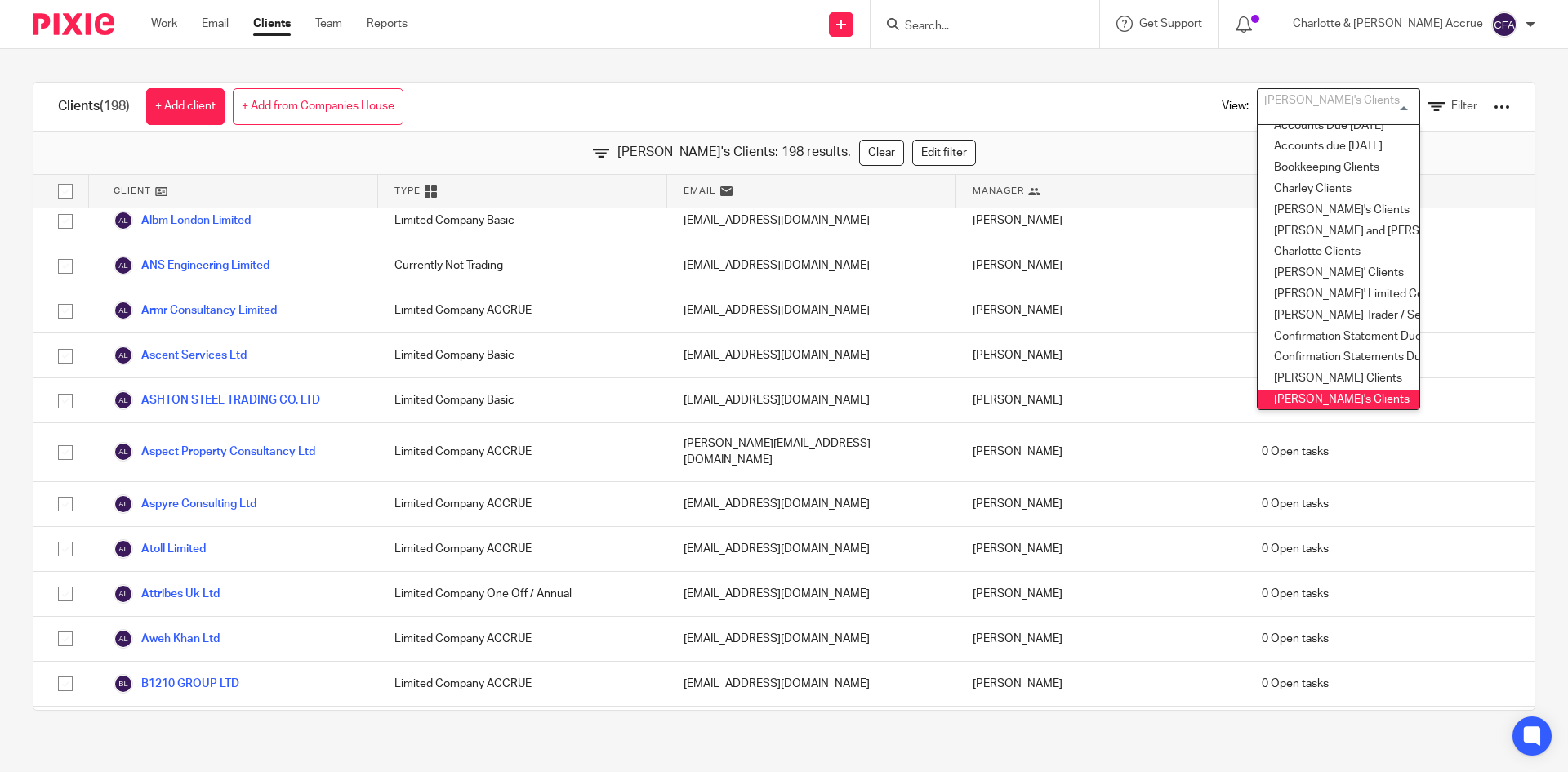
click at [1198, 111] on div "View: Greg's Clients Loading... Accounts Due Before End of Month Accounts Due W…" at bounding box center [1354, 106] width 313 height 48
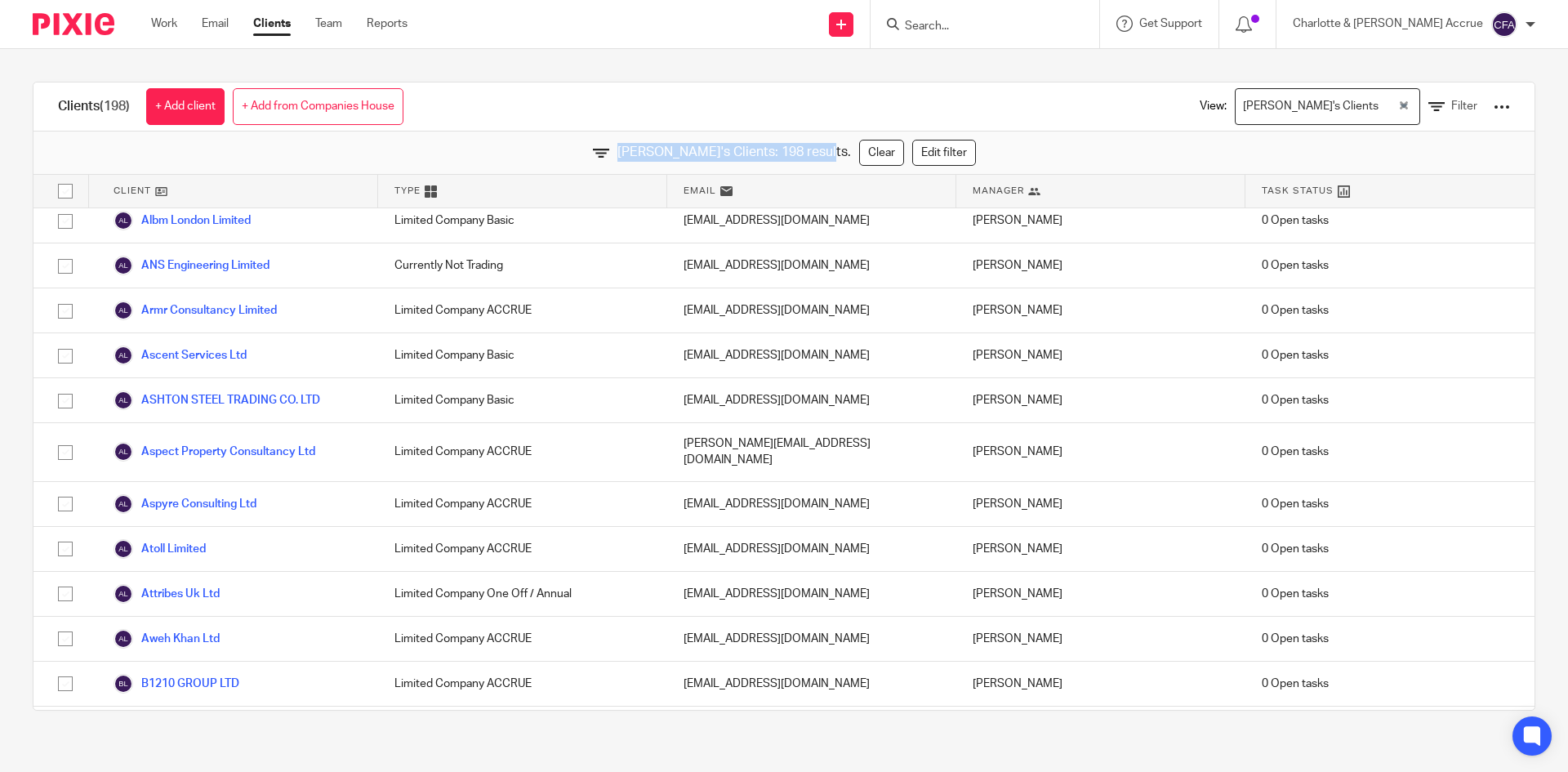
drag, startPoint x: 617, startPoint y: 153, endPoint x: 798, endPoint y: 154, distance: 181.0
click at [798, 154] on div "Greg's Clients: 198 results. Clear Edit filter" at bounding box center [784, 153] width 1501 height 44
click at [798, 154] on span "Greg's Clients: 198 results." at bounding box center [734, 152] width 234 height 19
drag, startPoint x: 798, startPoint y: 154, endPoint x: 635, endPoint y: 140, distance: 163.6
click at [635, 140] on div "Greg's Clients: 198 results. Clear Edit filter" at bounding box center [784, 153] width 1501 height 44
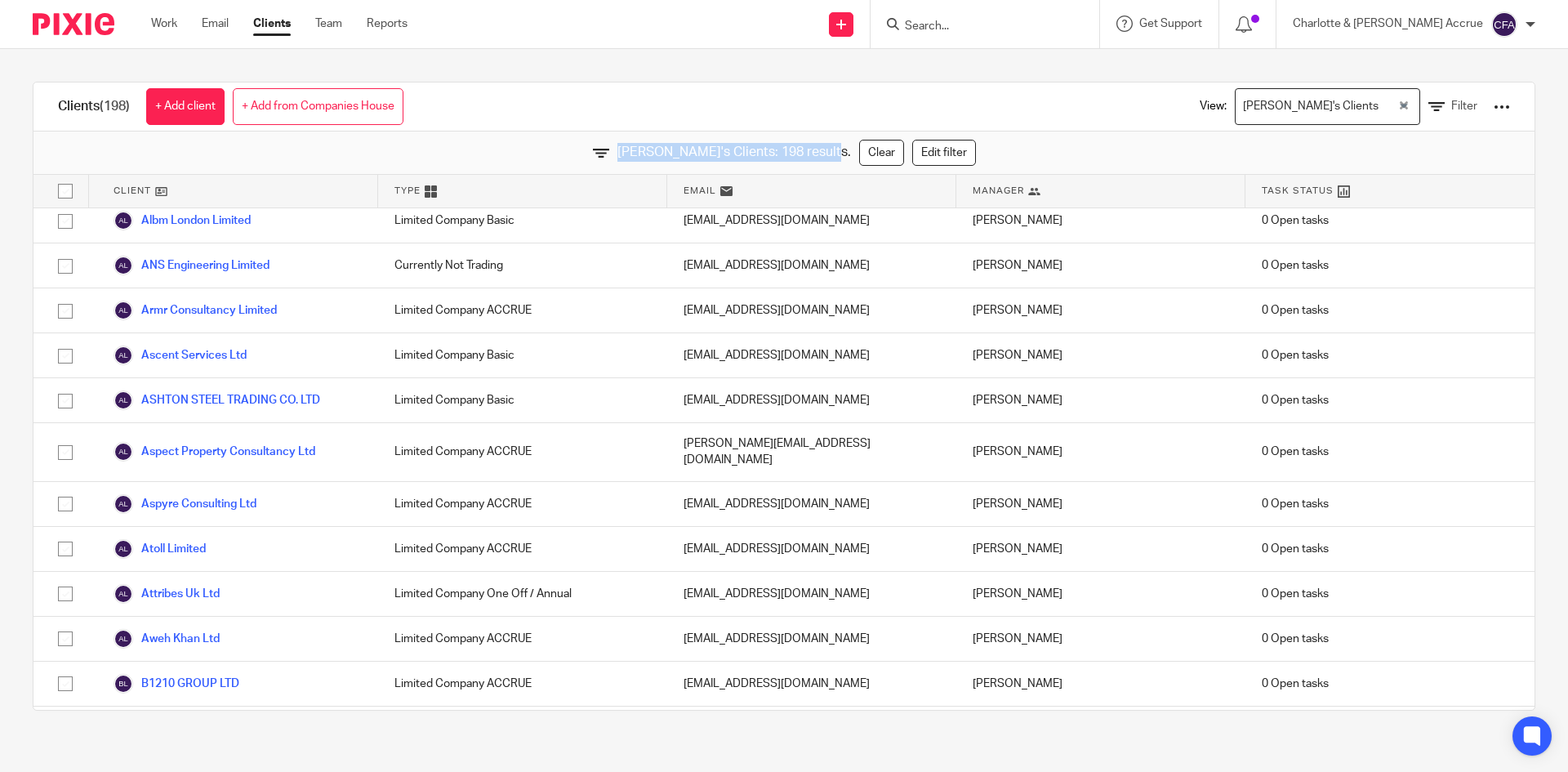
click at [610, 148] on icon at bounding box center [601, 153] width 16 height 16
drag, startPoint x: 601, startPoint y: 147, endPoint x: 801, endPoint y: 143, distance: 200.0
click at [803, 142] on div "Greg's Clients: 198 results. Clear Edit filter" at bounding box center [784, 153] width 1501 height 44
click at [779, 121] on div "Clients (198) + Add client + Add from Companies House View: Greg's Clients Load…" at bounding box center [784, 106] width 1501 height 49
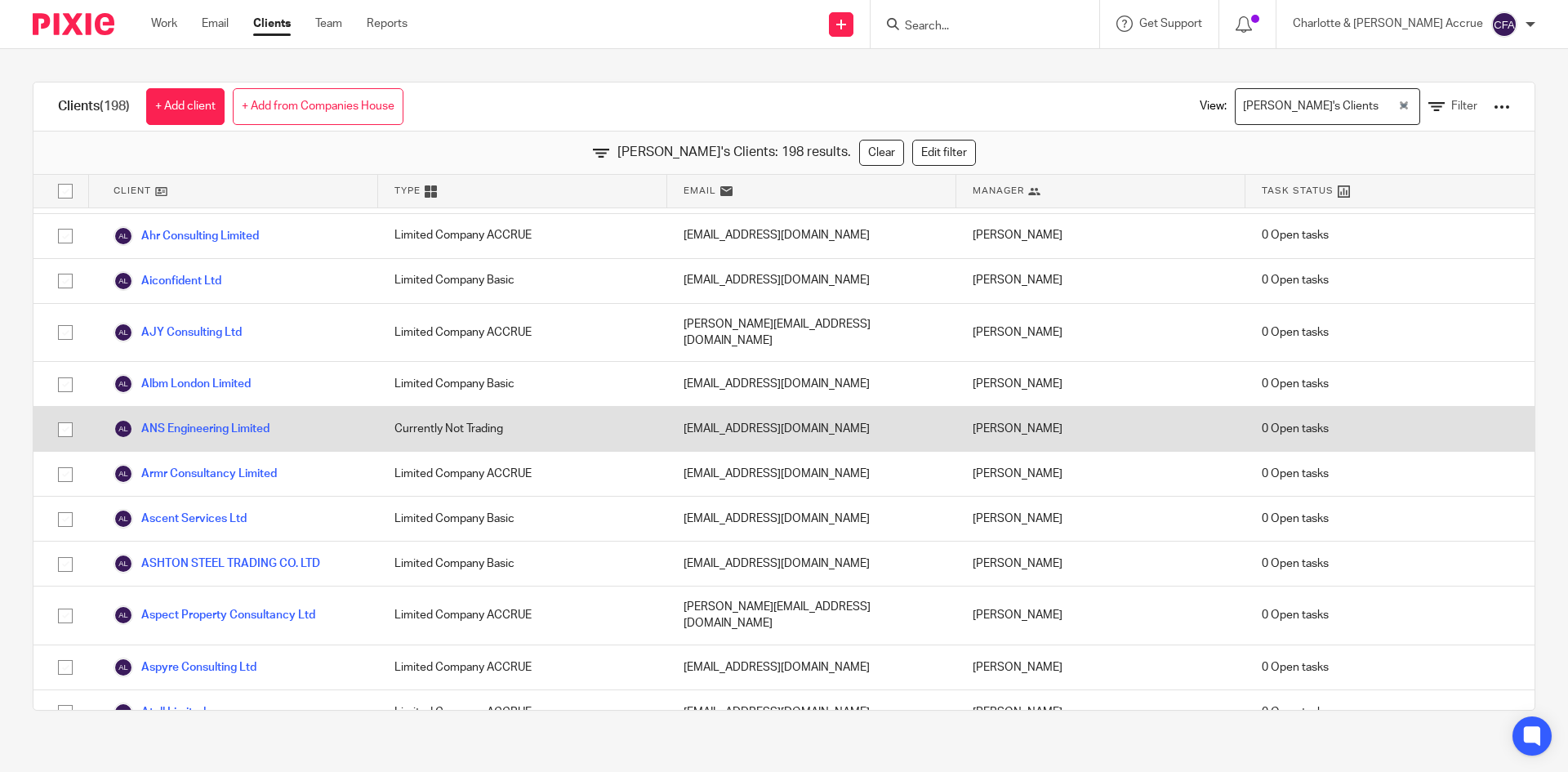
scroll to position [0, 0]
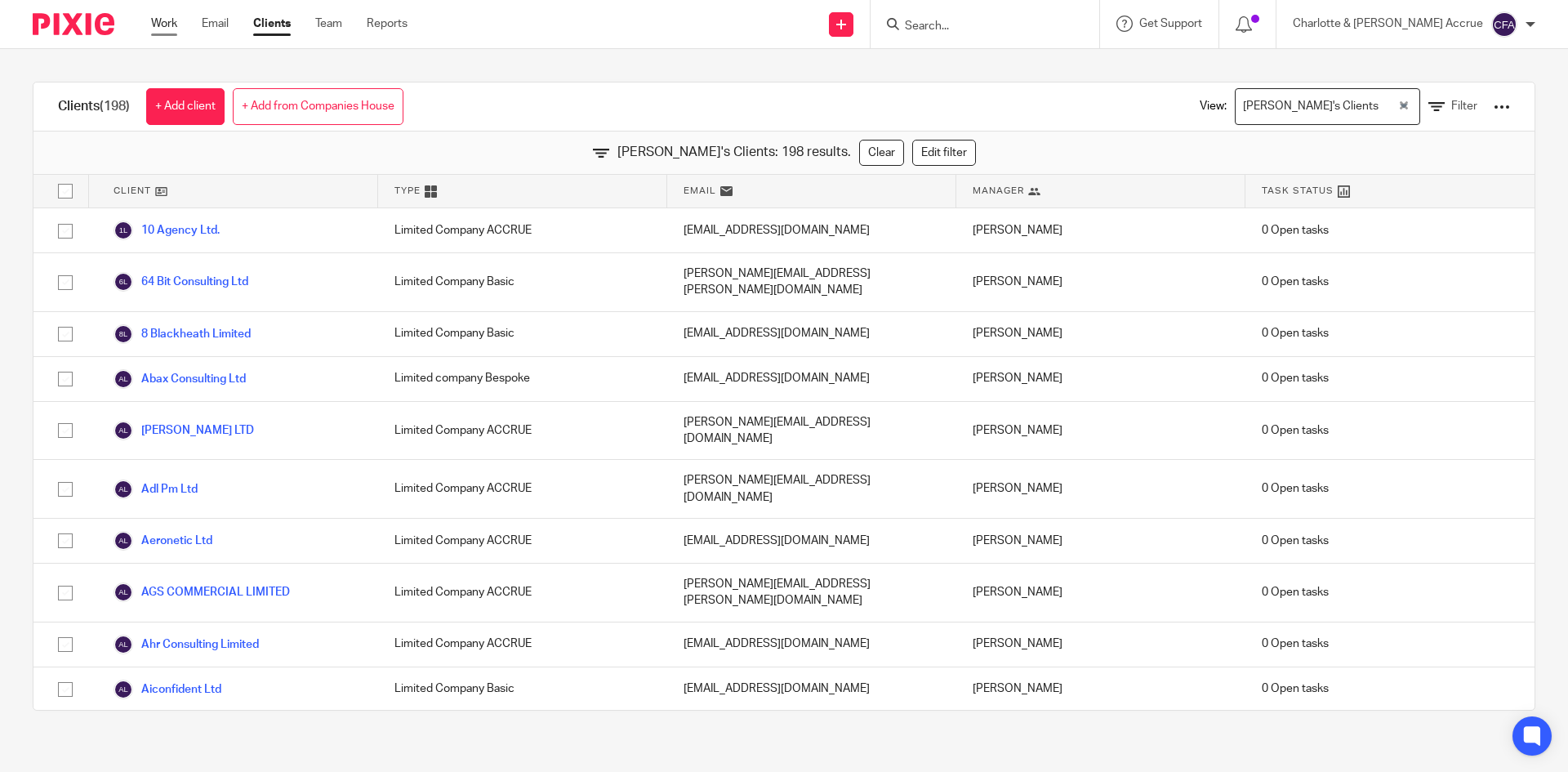
click at [160, 29] on link "Work" at bounding box center [163, 23] width 26 height 16
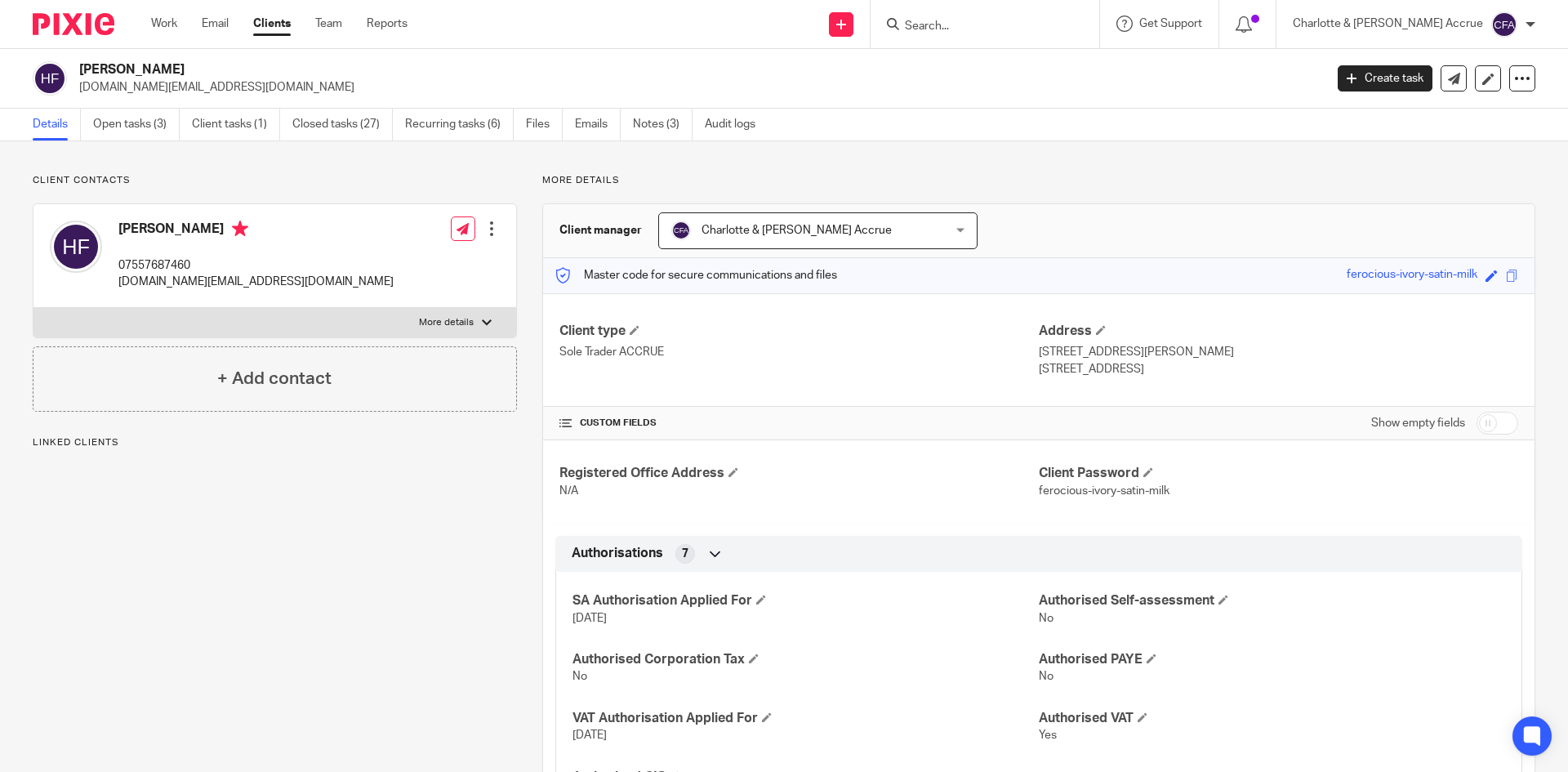
click at [154, 26] on link "Work" at bounding box center [163, 23] width 26 height 16
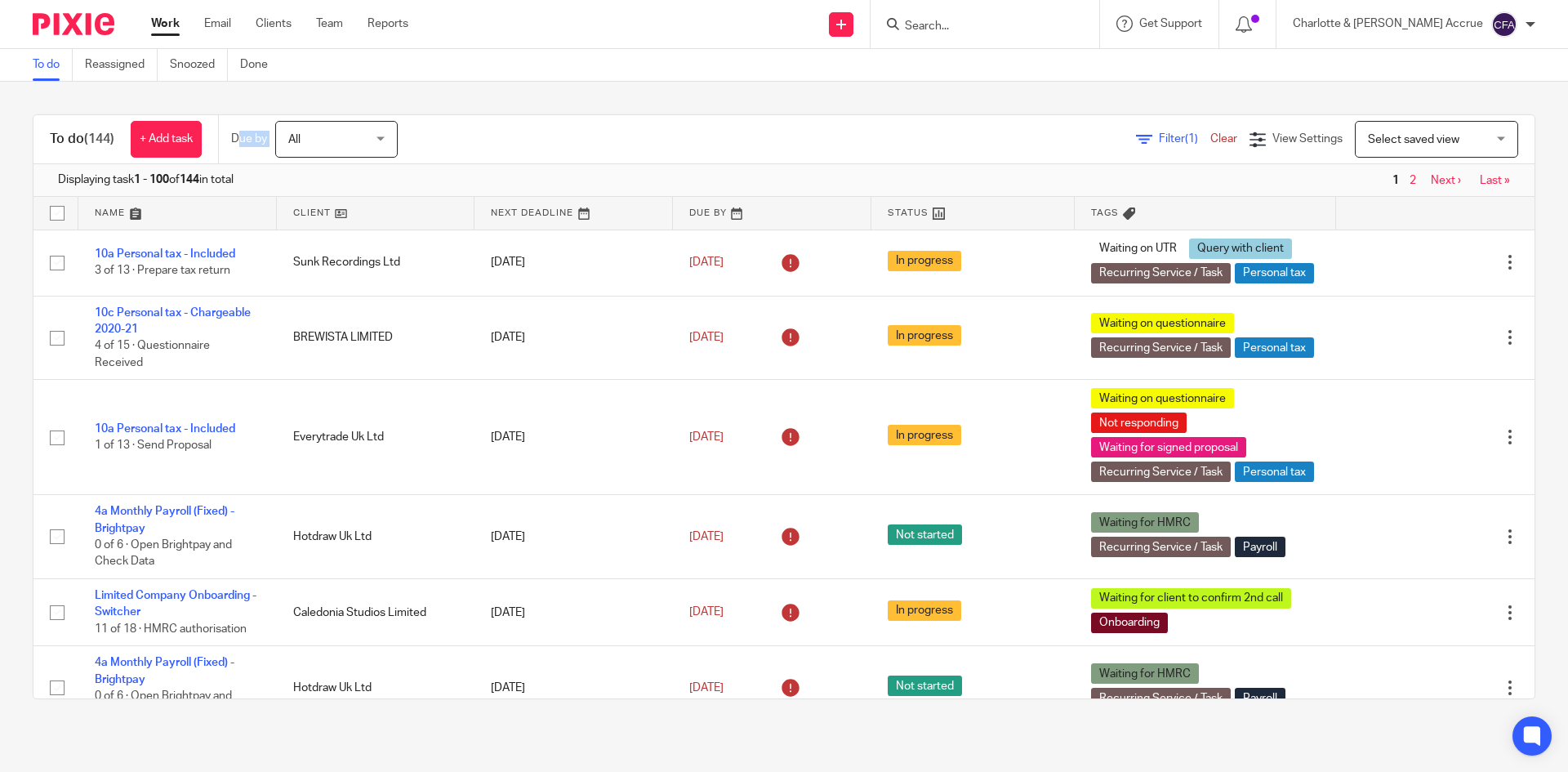
drag, startPoint x: 230, startPoint y: 144, endPoint x: 452, endPoint y: 154, distance: 222.2
click at [426, 154] on div "Due by All All [DATE] [DATE] This week Next week This month Next month All all" at bounding box center [321, 139] width 208 height 48
click at [452, 154] on div "Filter (1) Clear View Settings View Settings (1) Filters Clear Save Manage save…" at bounding box center [981, 138] width 1108 height 37
drag, startPoint x: 939, startPoint y: 156, endPoint x: 1325, endPoint y: 152, distance: 386.0
click at [1325, 152] on div "Filter (1) Clear View Settings View Settings (1) Filters Clear Save Manage save…" at bounding box center [981, 138] width 1108 height 37
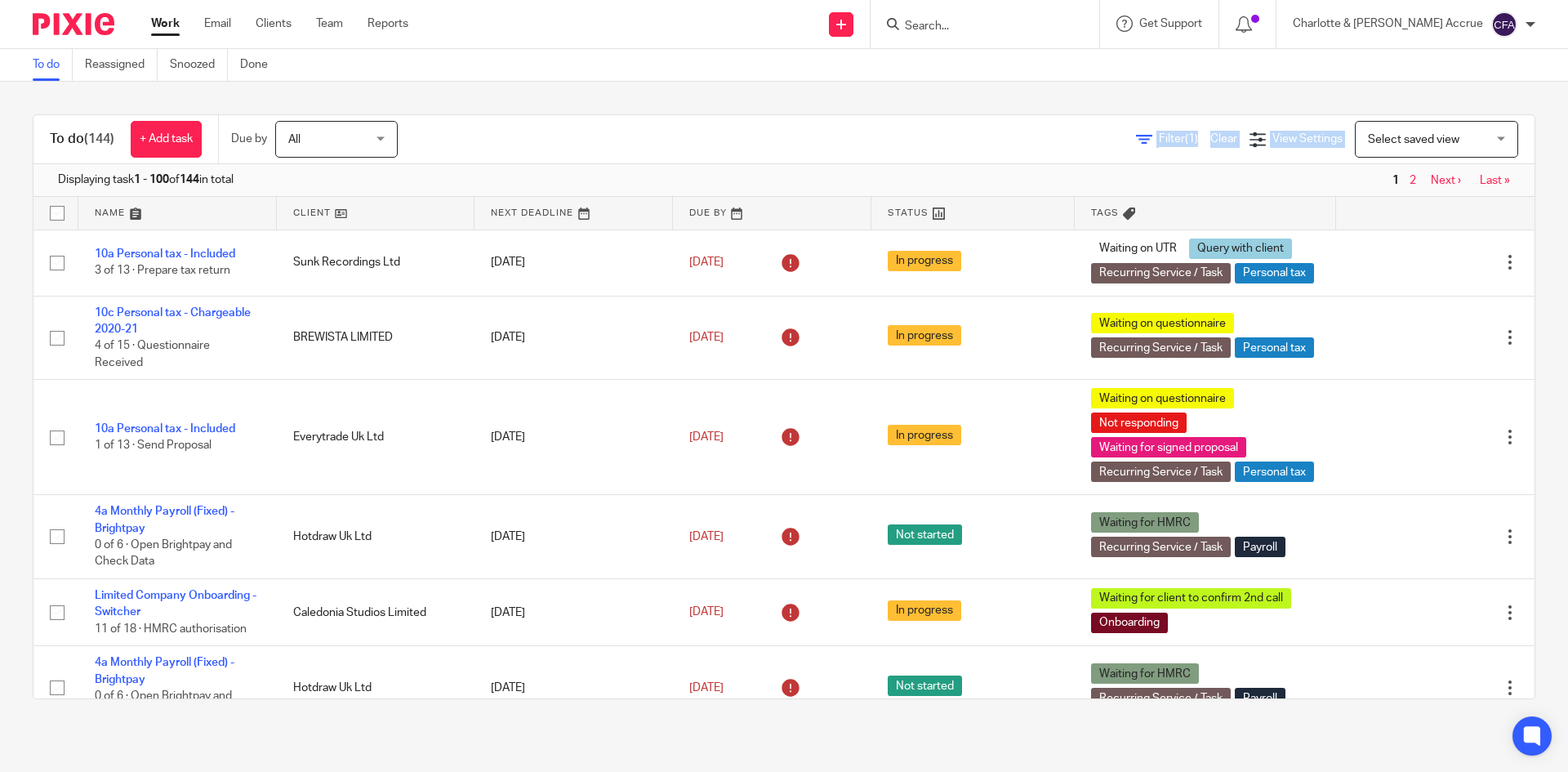
click at [1325, 149] on div "Filter (1) Clear View Settings View Settings (1) Filters Clear Save Manage save…" at bounding box center [981, 138] width 1108 height 37
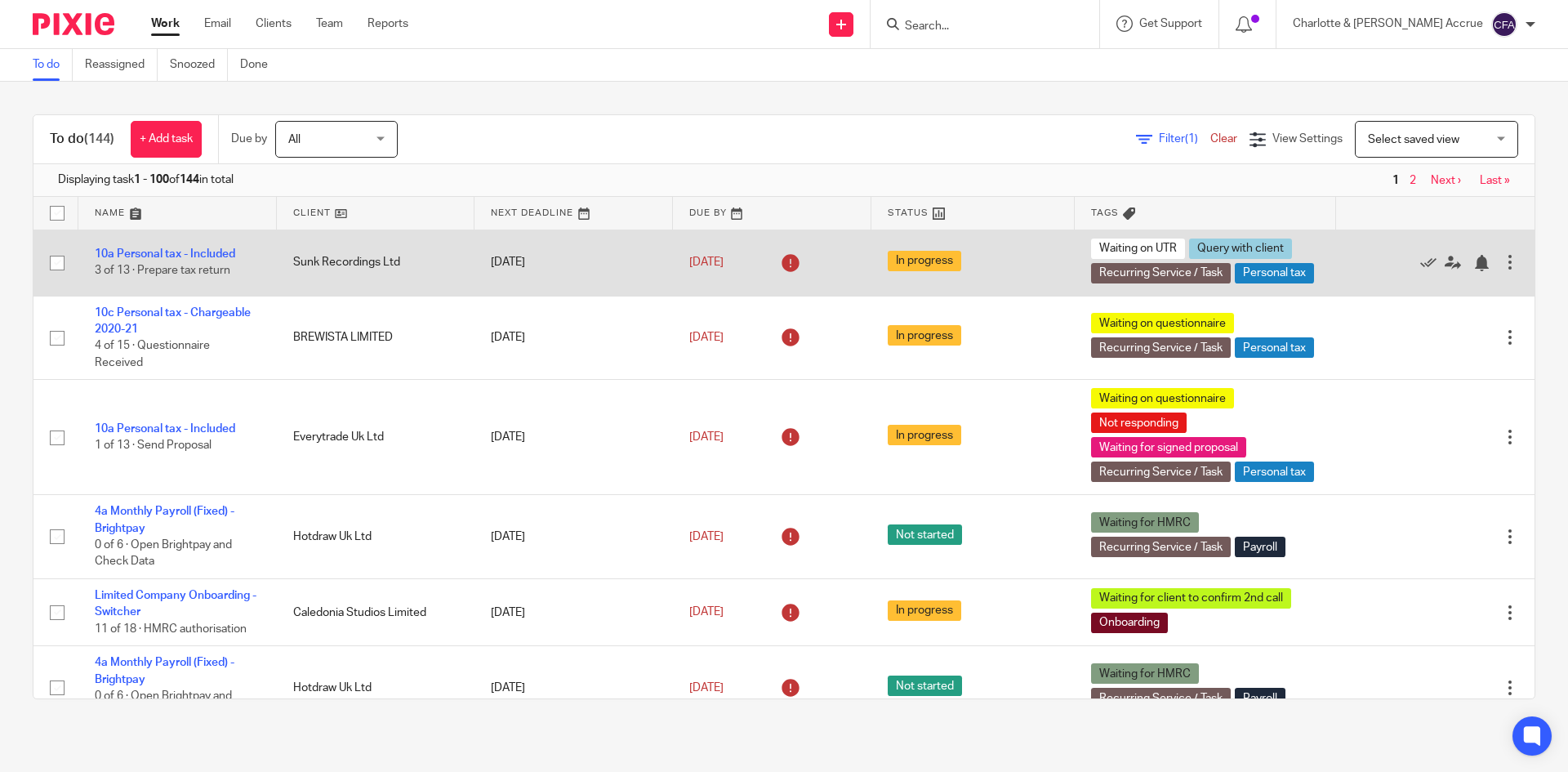
scroll to position [327, 0]
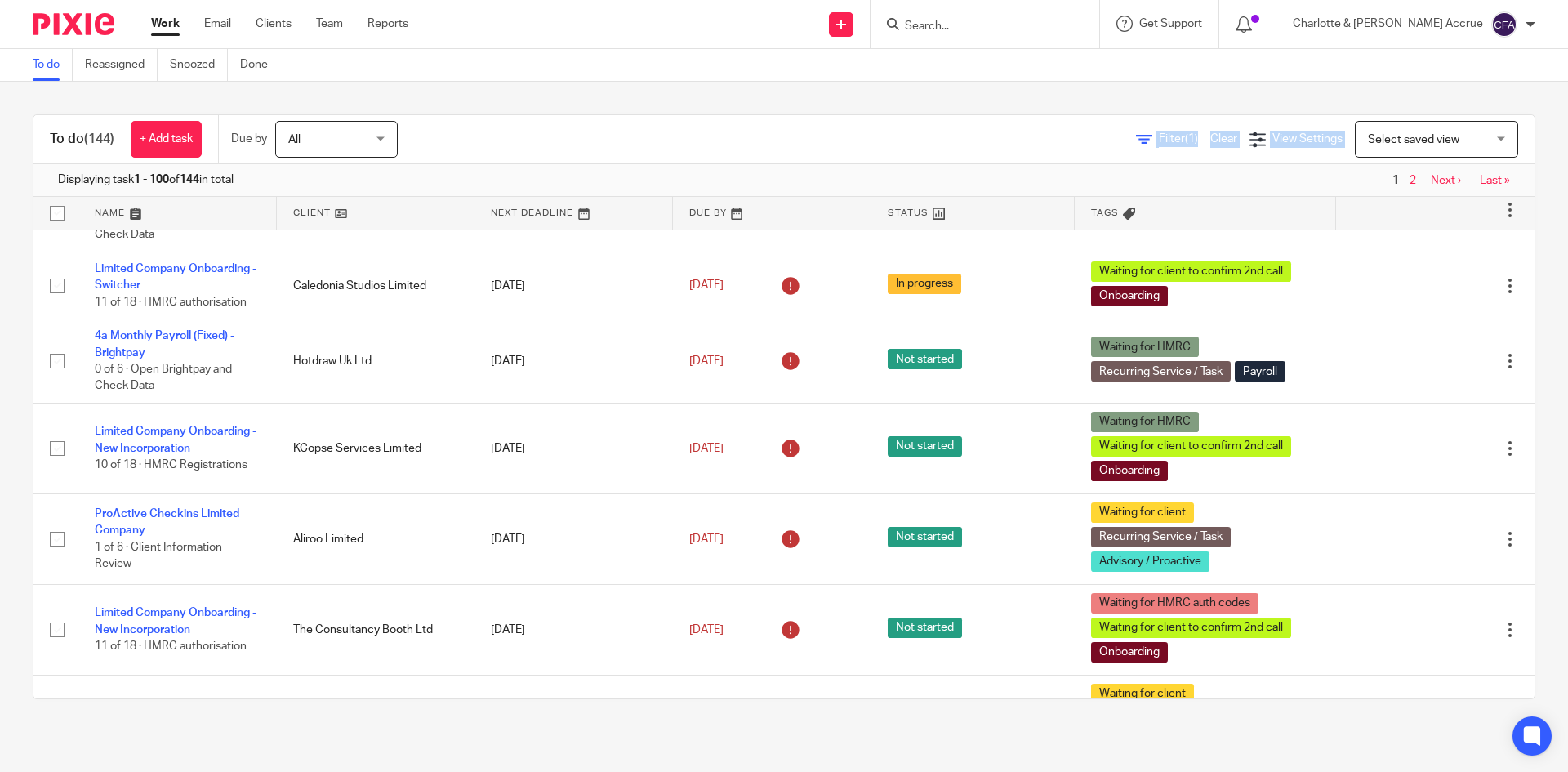
drag, startPoint x: 852, startPoint y: 132, endPoint x: 1531, endPoint y: 149, distance: 679.2
click at [1531, 149] on div "To do (144) + Add task Due by All All [DATE] [DATE] This week Next week This mo…" at bounding box center [784, 407] width 1568 height 651
click at [975, 155] on div "Filter (1) Clear View Settings View Settings (1) Filters Clear Save Manage save…" at bounding box center [981, 138] width 1108 height 37
click at [1008, 15] on form at bounding box center [990, 24] width 174 height 21
click at [1016, 28] on input "Search" at bounding box center [976, 27] width 147 height 14
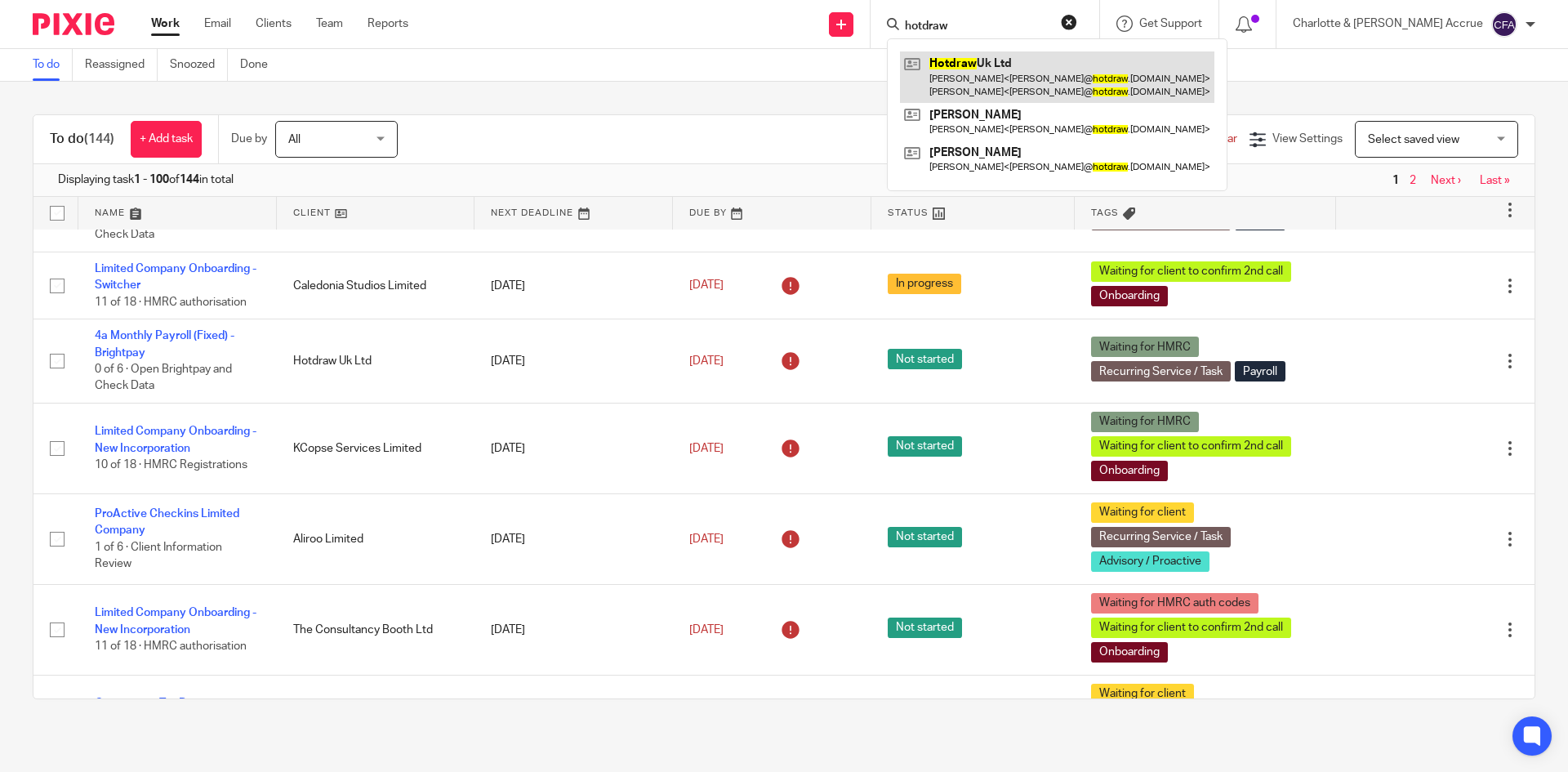
type input "hotdraw"
click at [1074, 71] on link at bounding box center [1058, 77] width 314 height 51
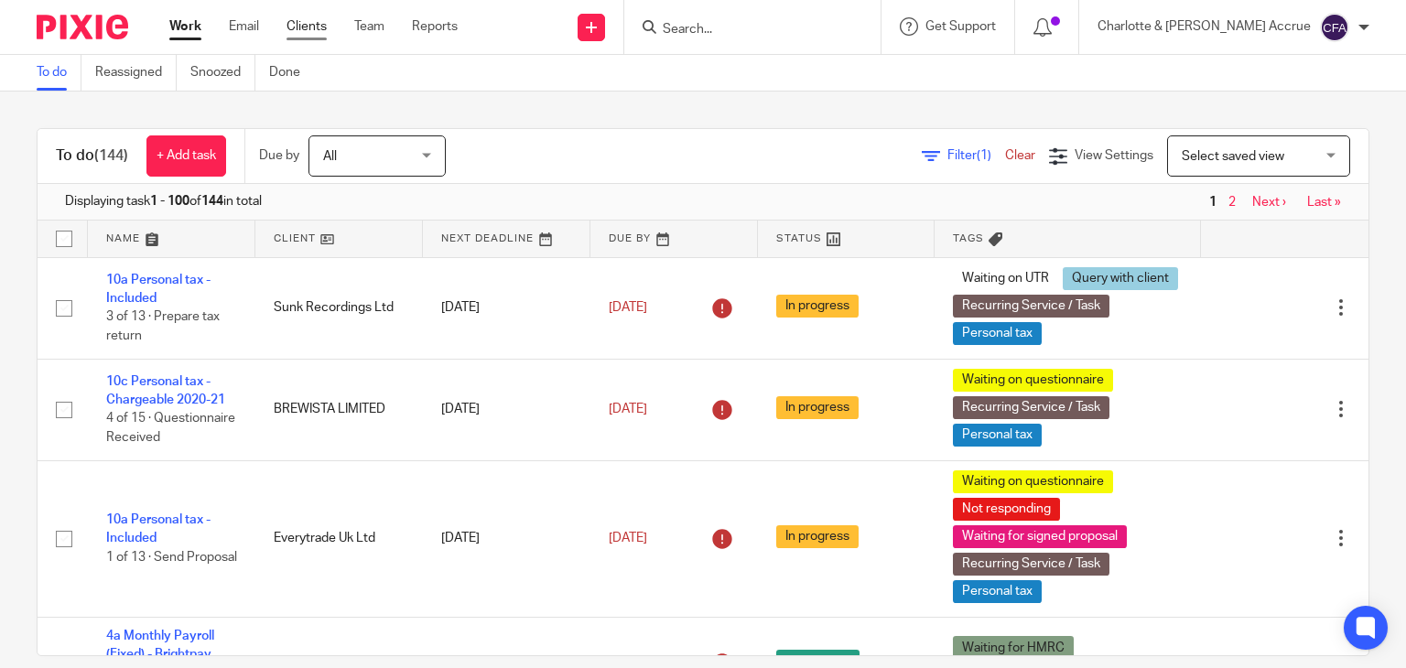
click at [318, 30] on link "Clients" at bounding box center [306, 26] width 40 height 18
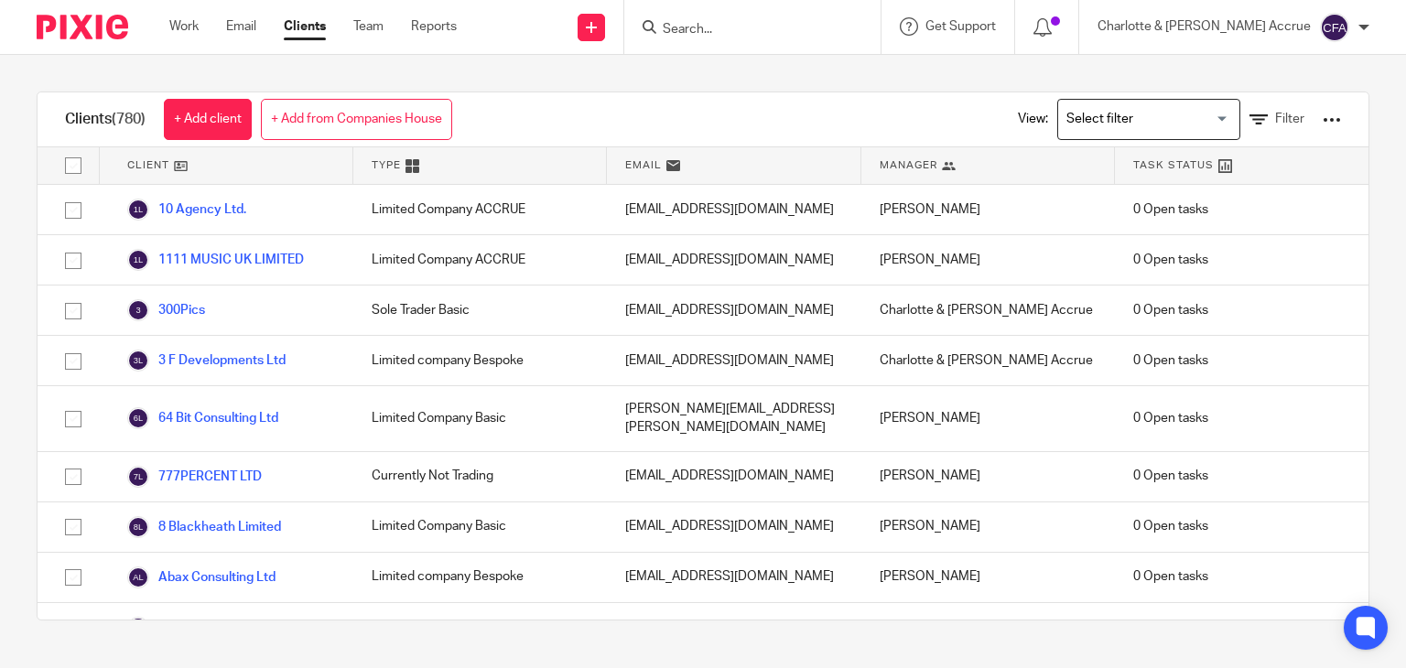
drag, startPoint x: 53, startPoint y: 119, endPoint x: 153, endPoint y: 113, distance: 100.0
click at [153, 113] on div "Clients (780) + Add client + Add from Companies House" at bounding box center [259, 119] width 442 height 54
drag, startPoint x: 134, startPoint y: 114, endPoint x: 95, endPoint y: 115, distance: 38.4
click at [95, 115] on div "Clients (780) + Add client + Add from Companies House" at bounding box center [259, 119] width 442 height 54
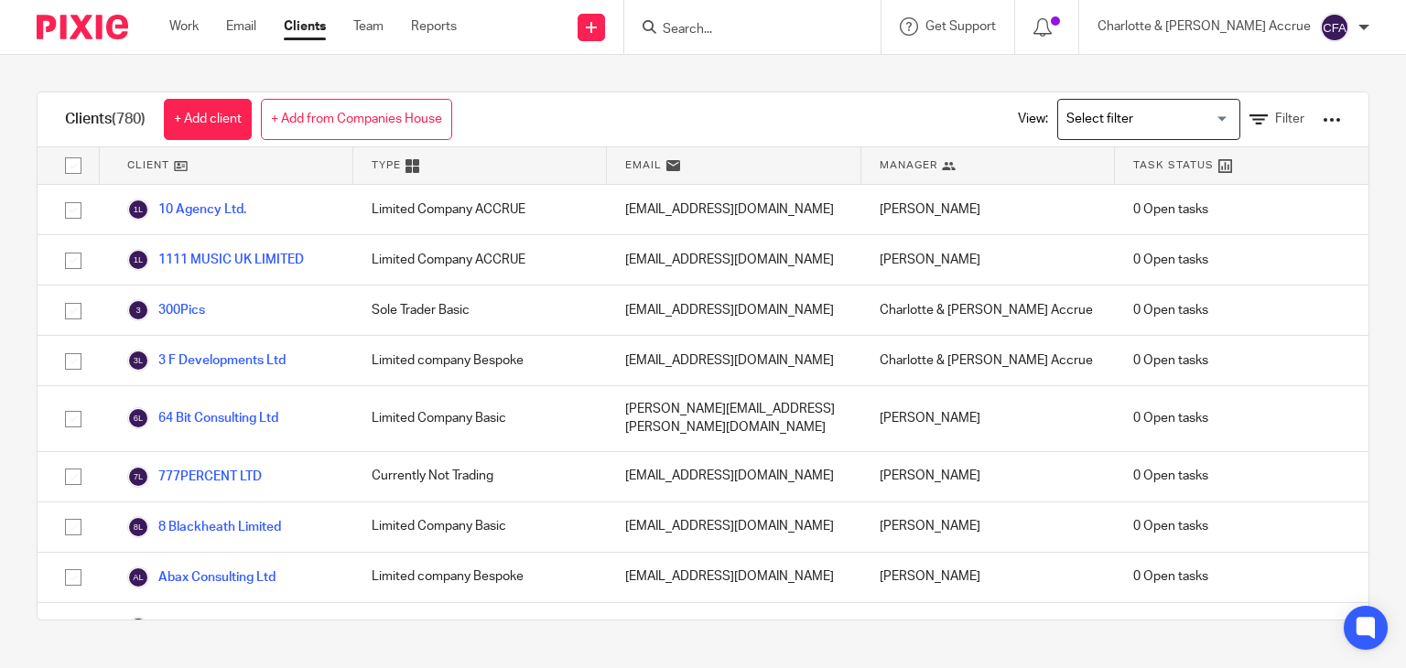
click at [66, 121] on h1 "Clients (780)" at bounding box center [105, 119] width 81 height 19
drag, startPoint x: 66, startPoint y: 120, endPoint x: 147, endPoint y: 119, distance: 81.5
click at [146, 119] on h1 "Clients (780)" at bounding box center [105, 119] width 81 height 19
click at [146, 119] on span "(780)" at bounding box center [129, 119] width 34 height 15
drag, startPoint x: 150, startPoint y: 119, endPoint x: 172, endPoint y: 21, distance: 100.4
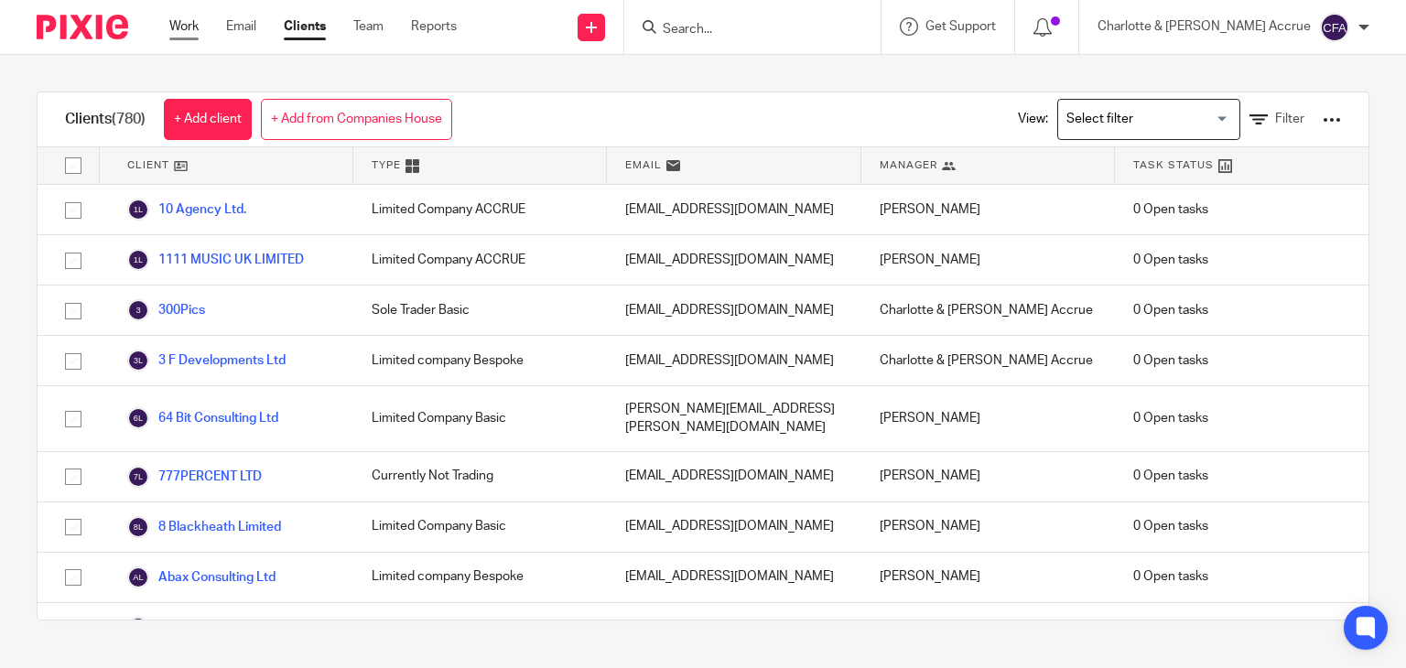
click at [86, 68] on div "Clients (780) + Add client + Add from Companies House View: Loading... Filter C…" at bounding box center [703, 356] width 1406 height 602
click at [67, 127] on h1 "Clients (780)" at bounding box center [105, 119] width 81 height 19
drag, startPoint x: 62, startPoint y: 113, endPoint x: 178, endPoint y: 31, distance: 141.2
click at [178, 31] on body "Work Email Clients Team Reports Work Email Clients Team Reports Settings Send n…" at bounding box center [703, 334] width 1406 height 668
click at [332, 38] on div "Work Email Clients Team Reports Work Email Clients Team Reports Settings" at bounding box center [317, 27] width 333 height 54
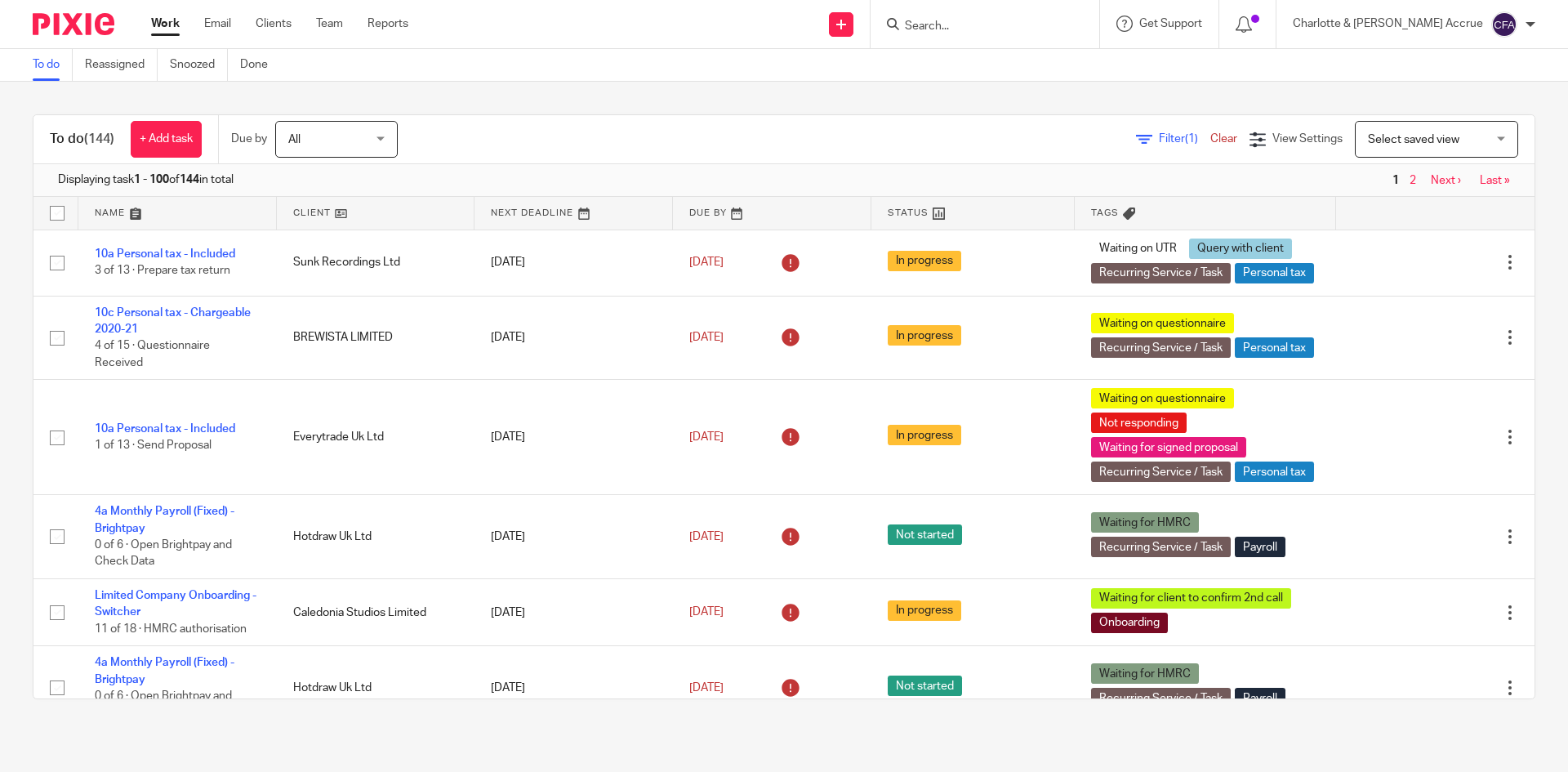
click at [1159, 137] on span "Filter (1)" at bounding box center [1185, 138] width 52 height 12
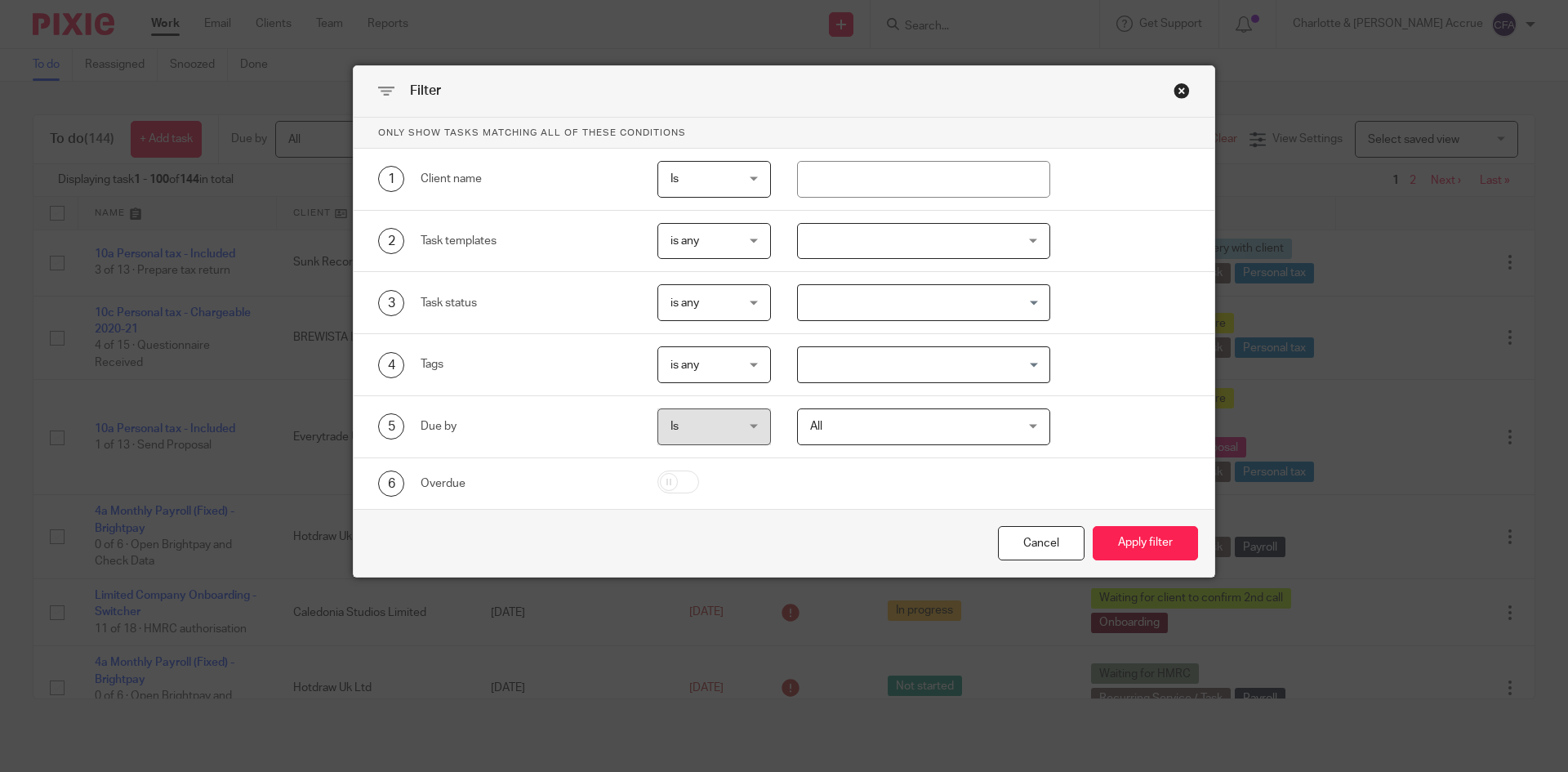
click at [783, 361] on div "Loading..." at bounding box center [910, 364] width 279 height 37
click at [827, 361] on input "Search for option" at bounding box center [920, 365] width 242 height 29
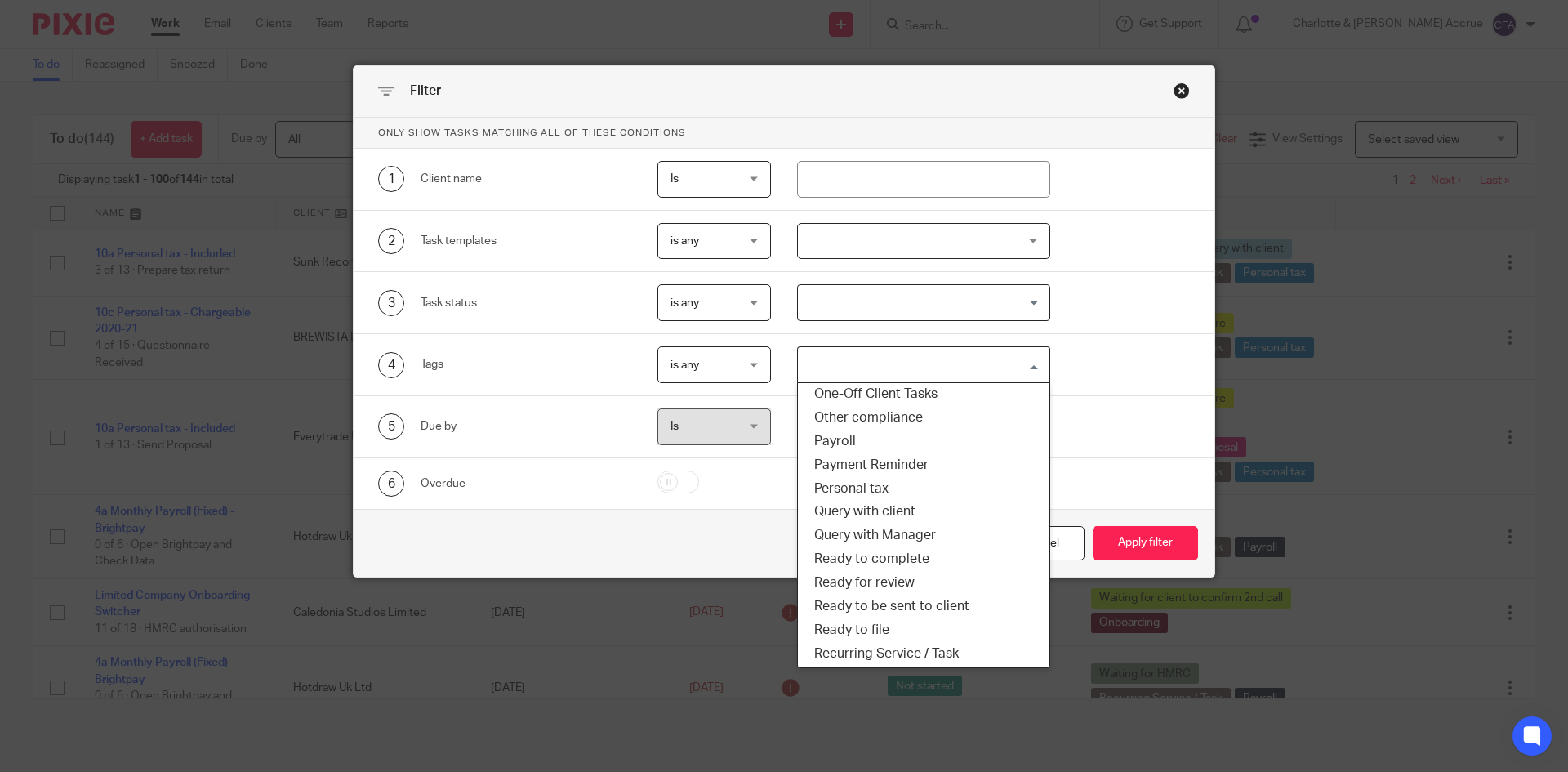
scroll to position [245, 0]
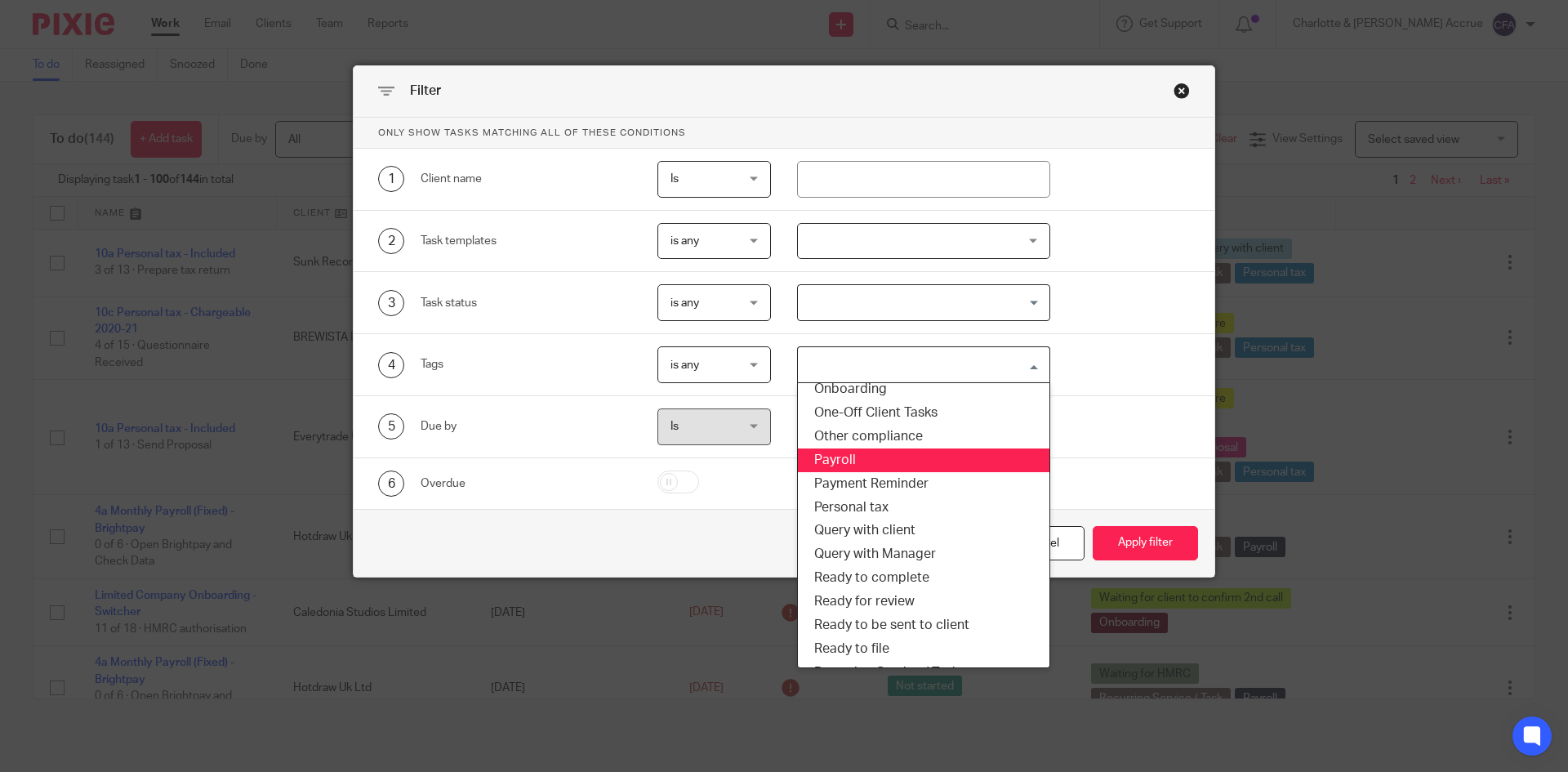
click at [853, 454] on li "Payroll" at bounding box center [924, 460] width 253 height 24
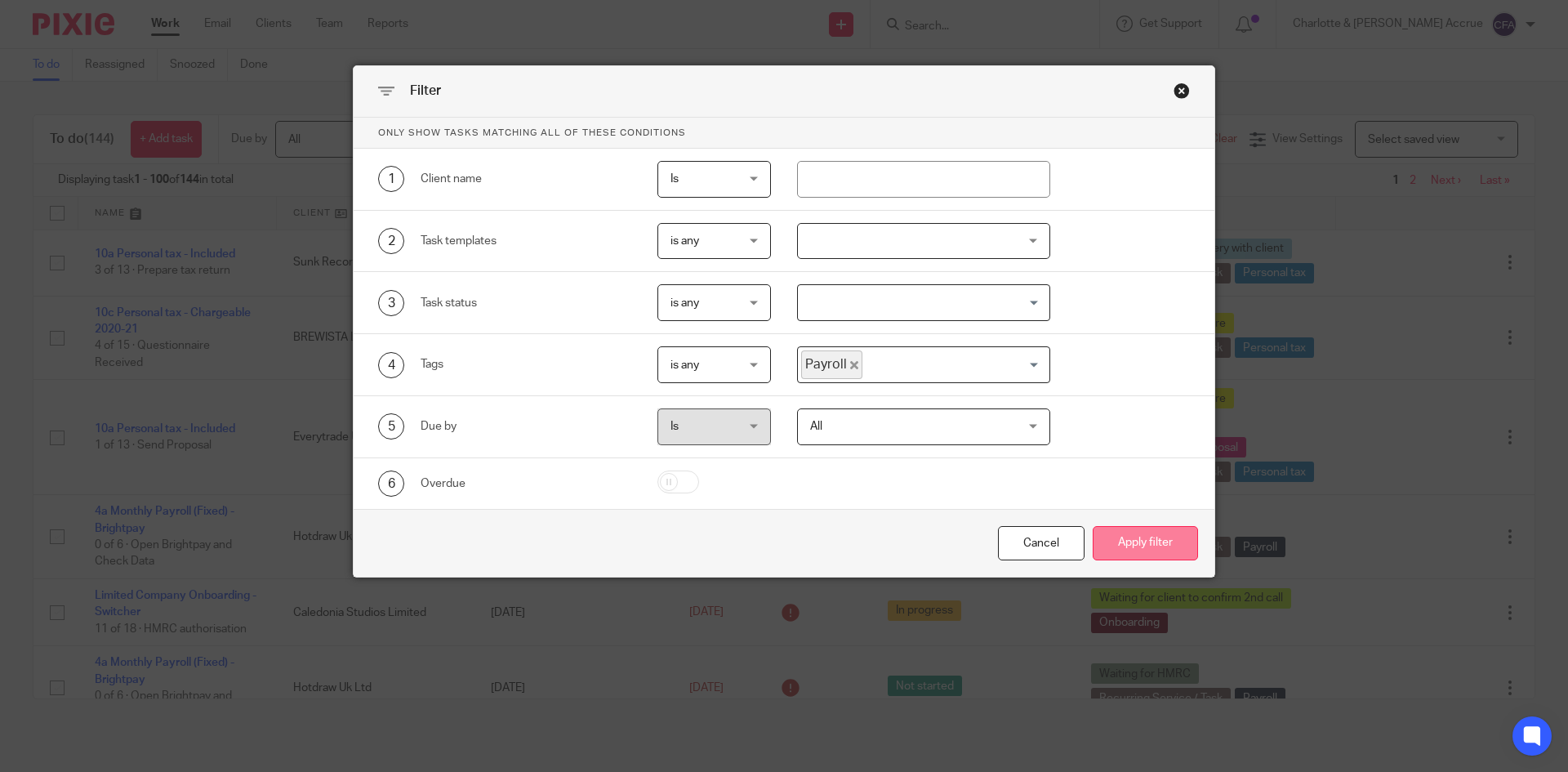
click at [1139, 533] on button "Apply filter" at bounding box center [1146, 543] width 105 height 35
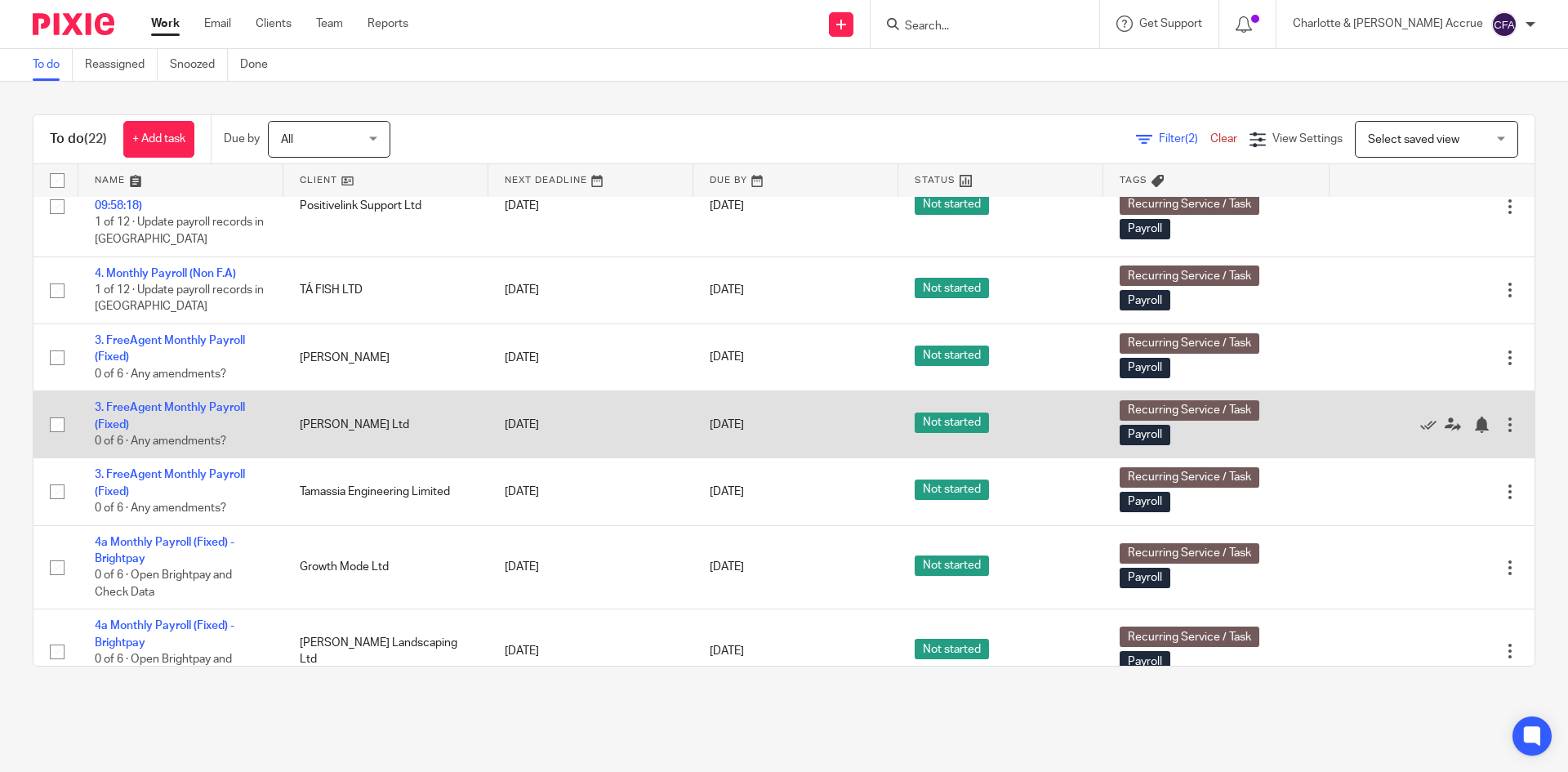
scroll to position [653, 0]
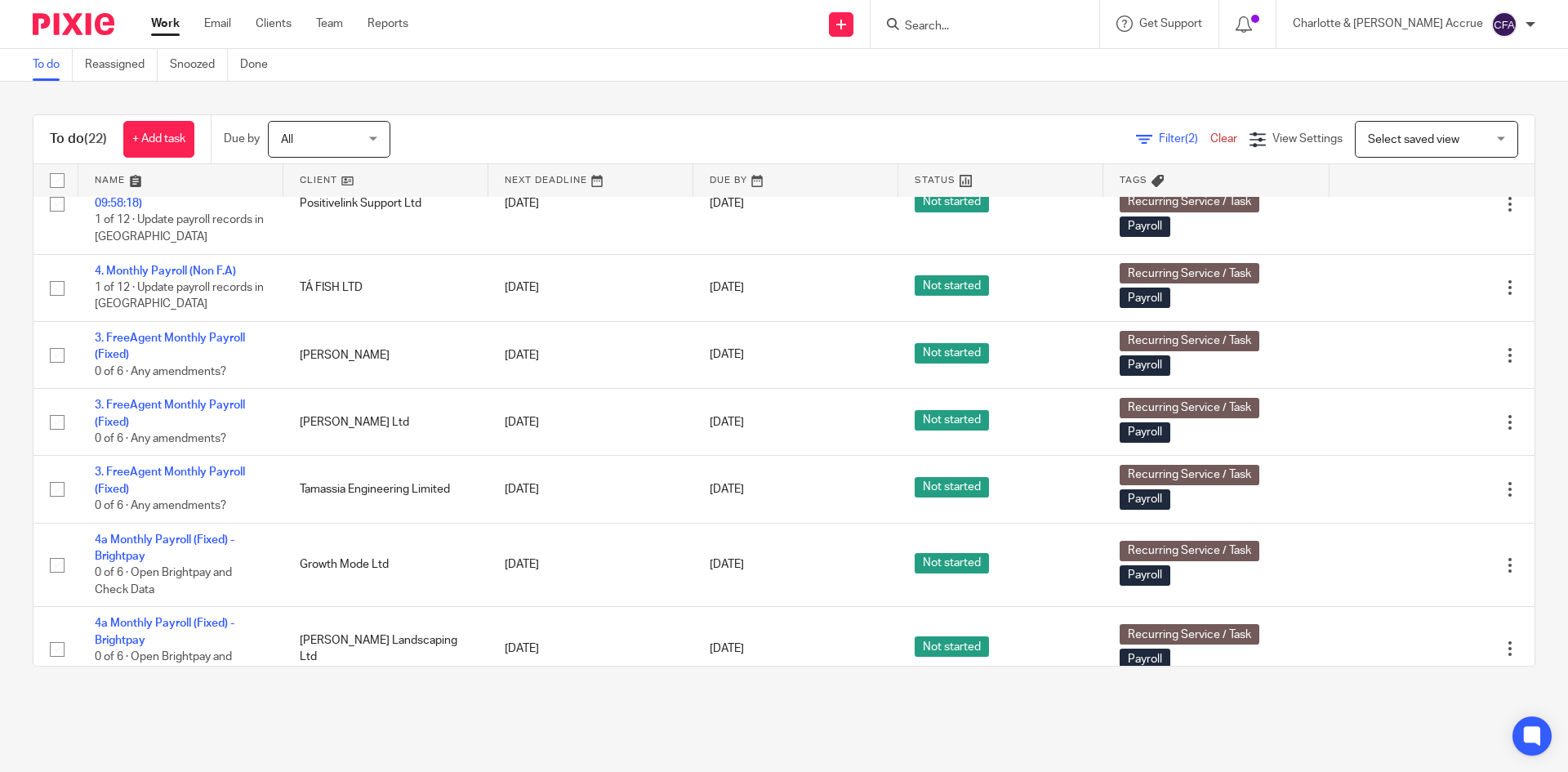
click at [1007, 26] on input "Search" at bounding box center [976, 27] width 147 height 14
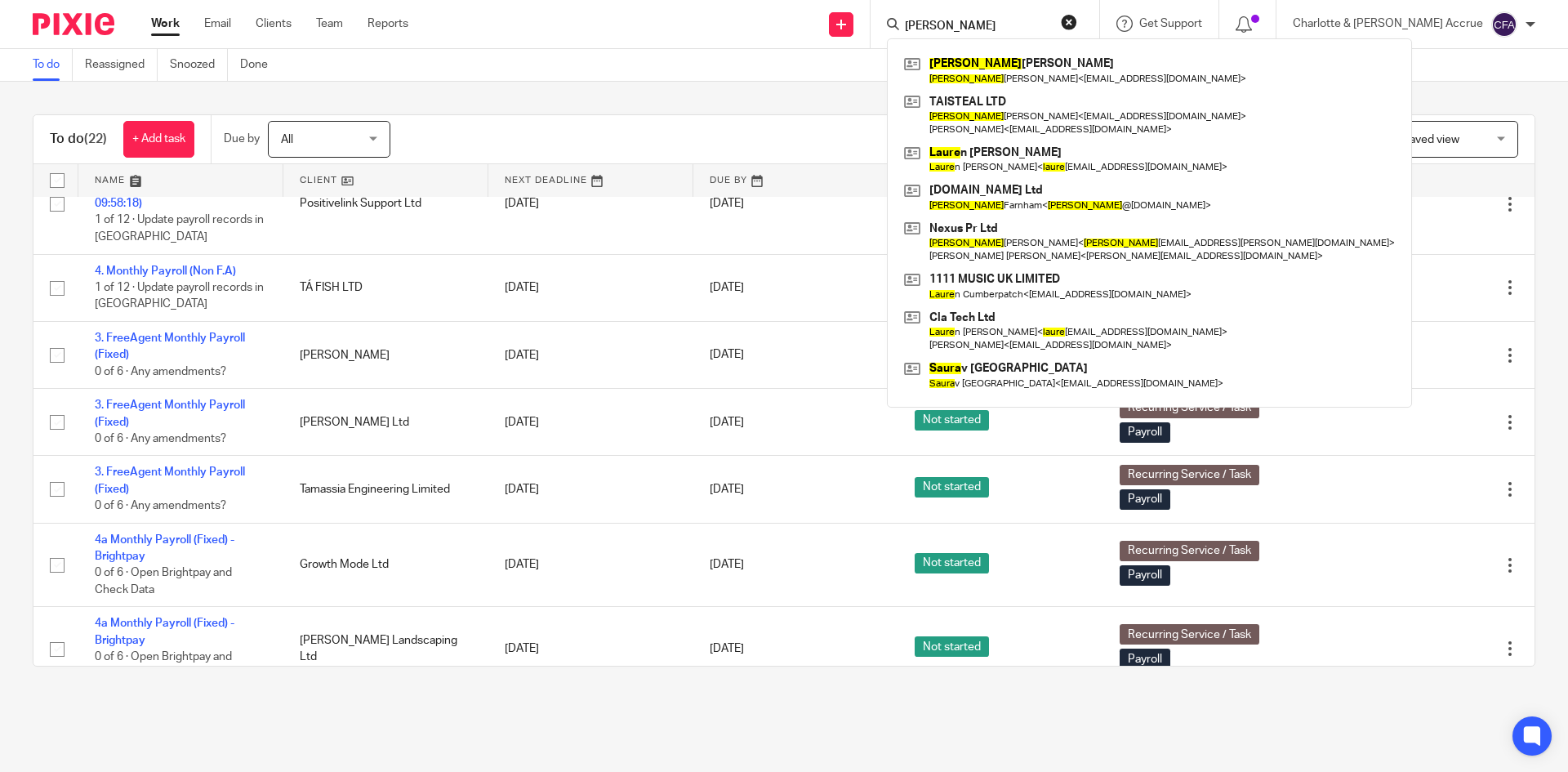
type input "laura"
click at [509, 110] on div "To do (22) + Add task Due by All All Today Tomorrow This week Next week This mo…" at bounding box center [784, 391] width 1568 height 618
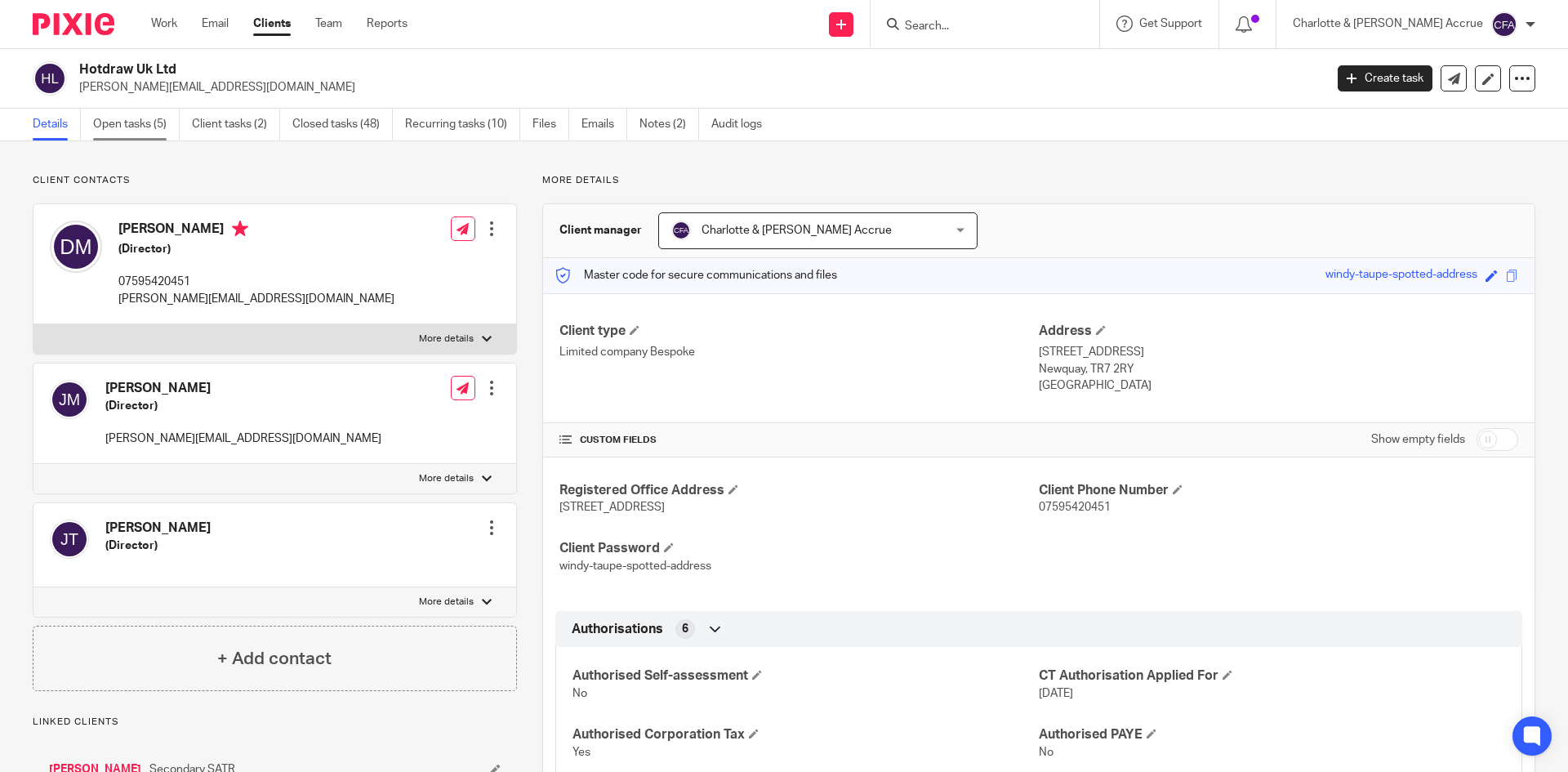
click at [140, 120] on link "Open tasks (5)" at bounding box center [136, 125] width 87 height 32
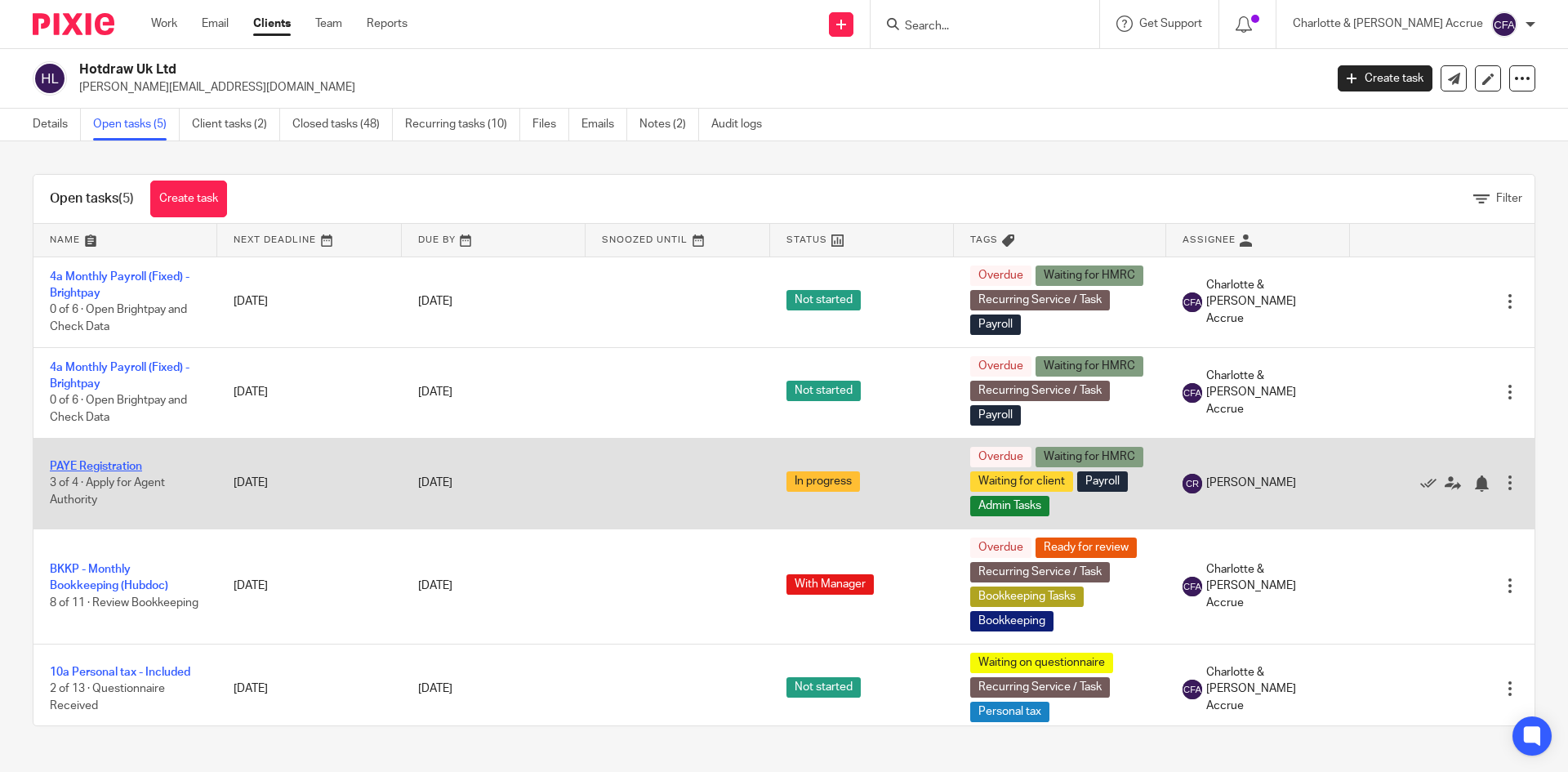
click at [101, 462] on link "PAYE Registration" at bounding box center [95, 466] width 92 height 12
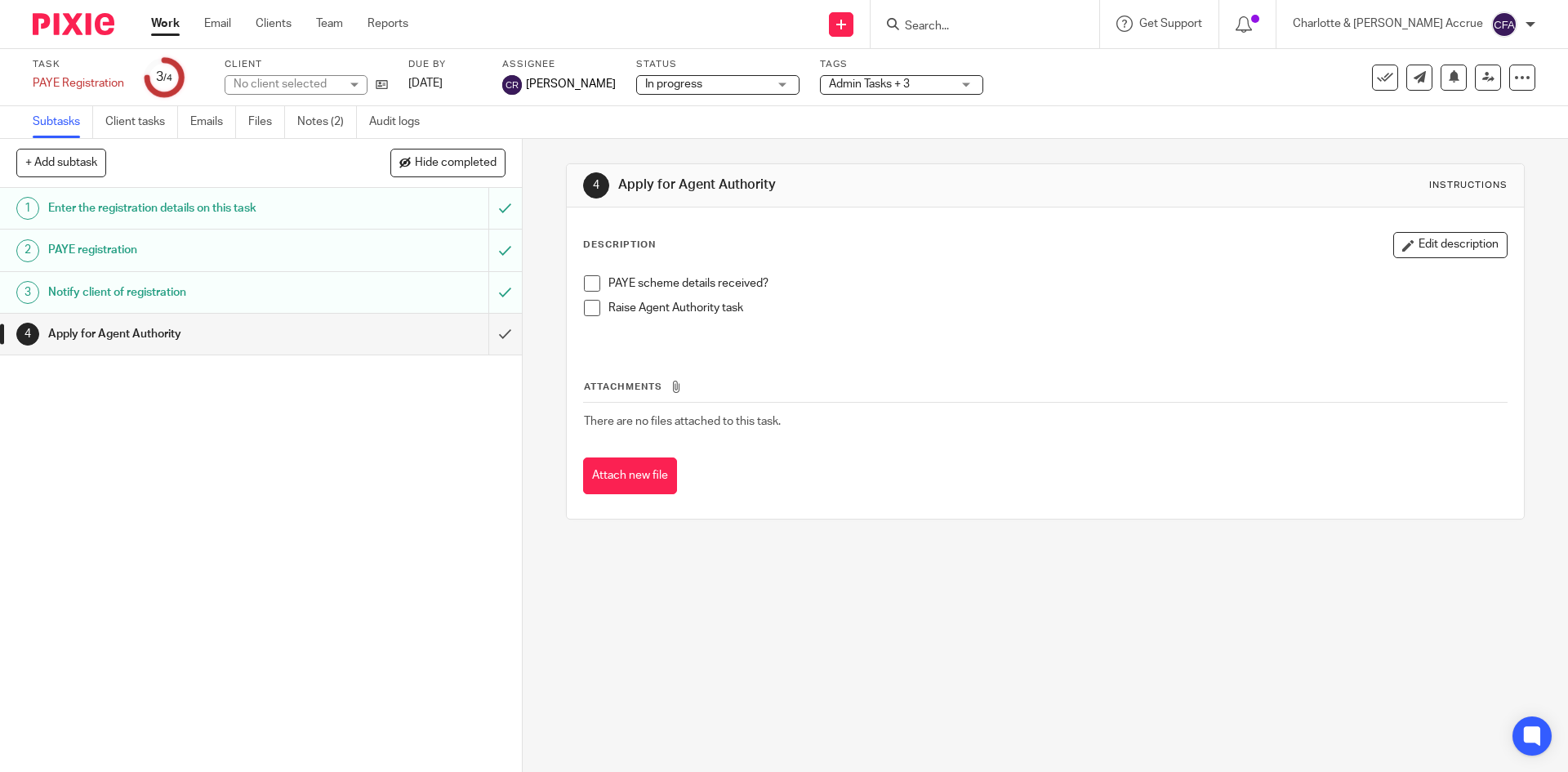
click at [199, 207] on h1 "Enter the registration details on this task" at bounding box center [189, 208] width 283 height 24
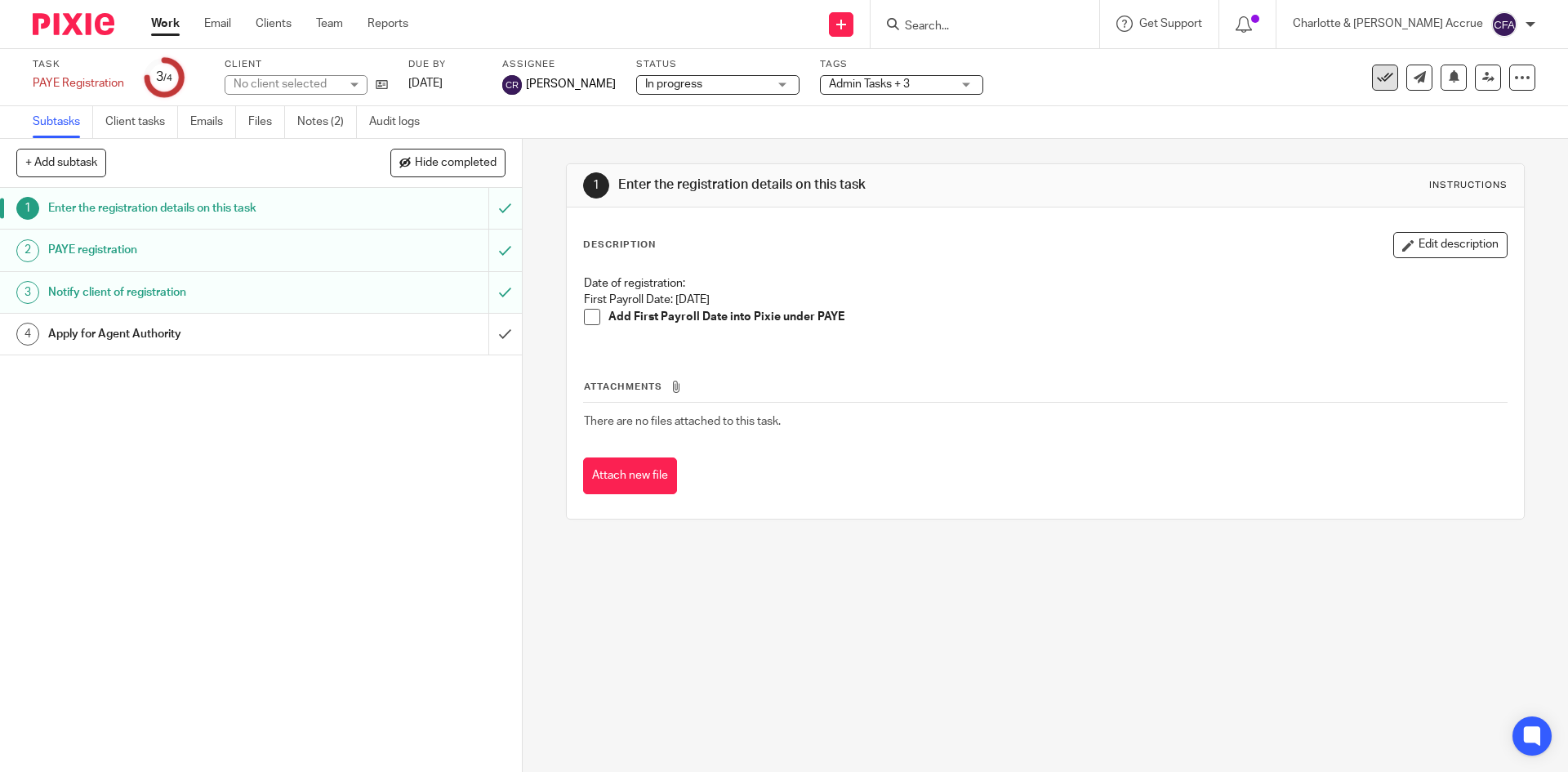
click at [1377, 83] on icon at bounding box center [1385, 78] width 16 height 16
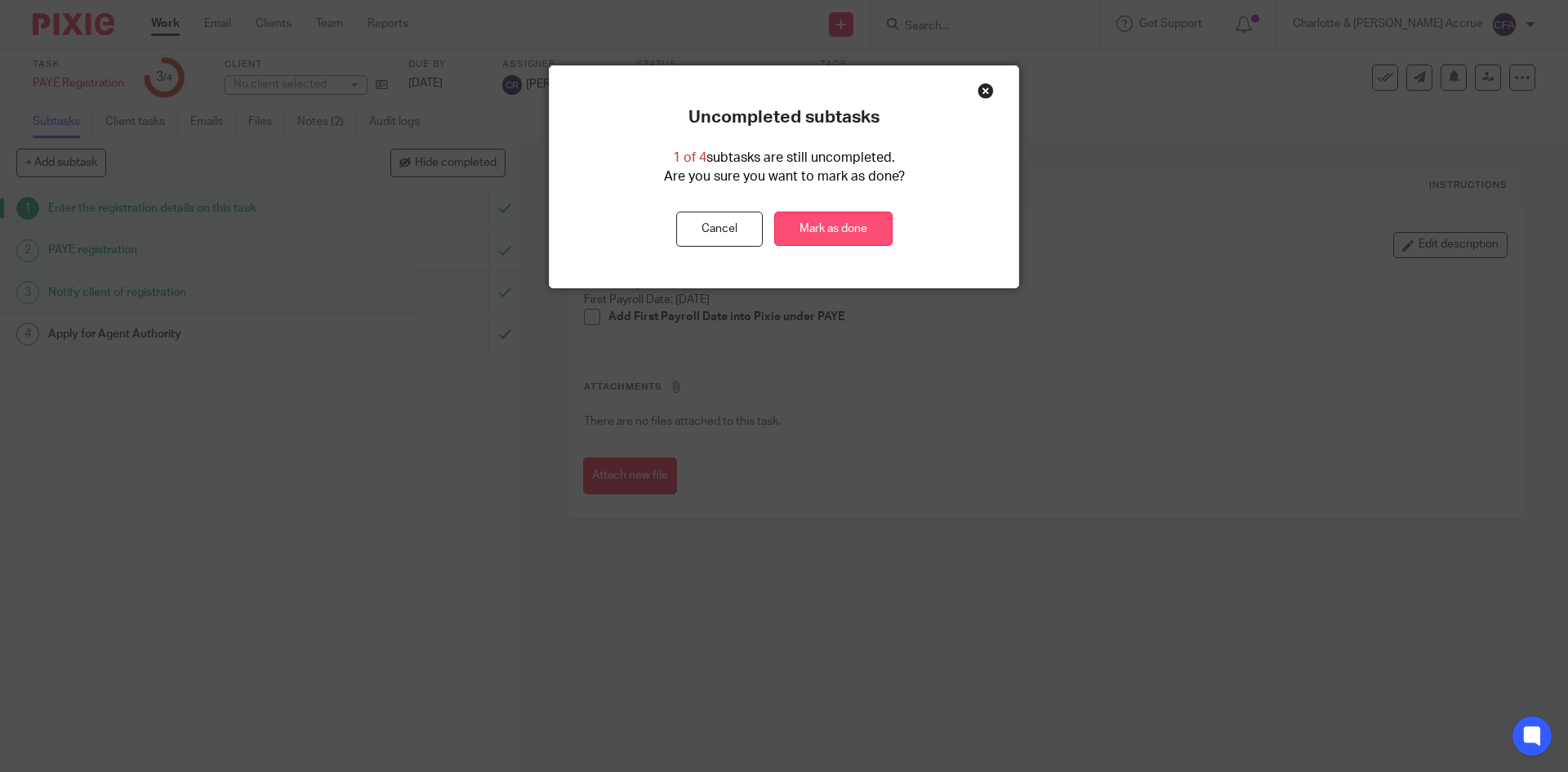
click at [810, 222] on link "Mark as done" at bounding box center [834, 228] width 119 height 35
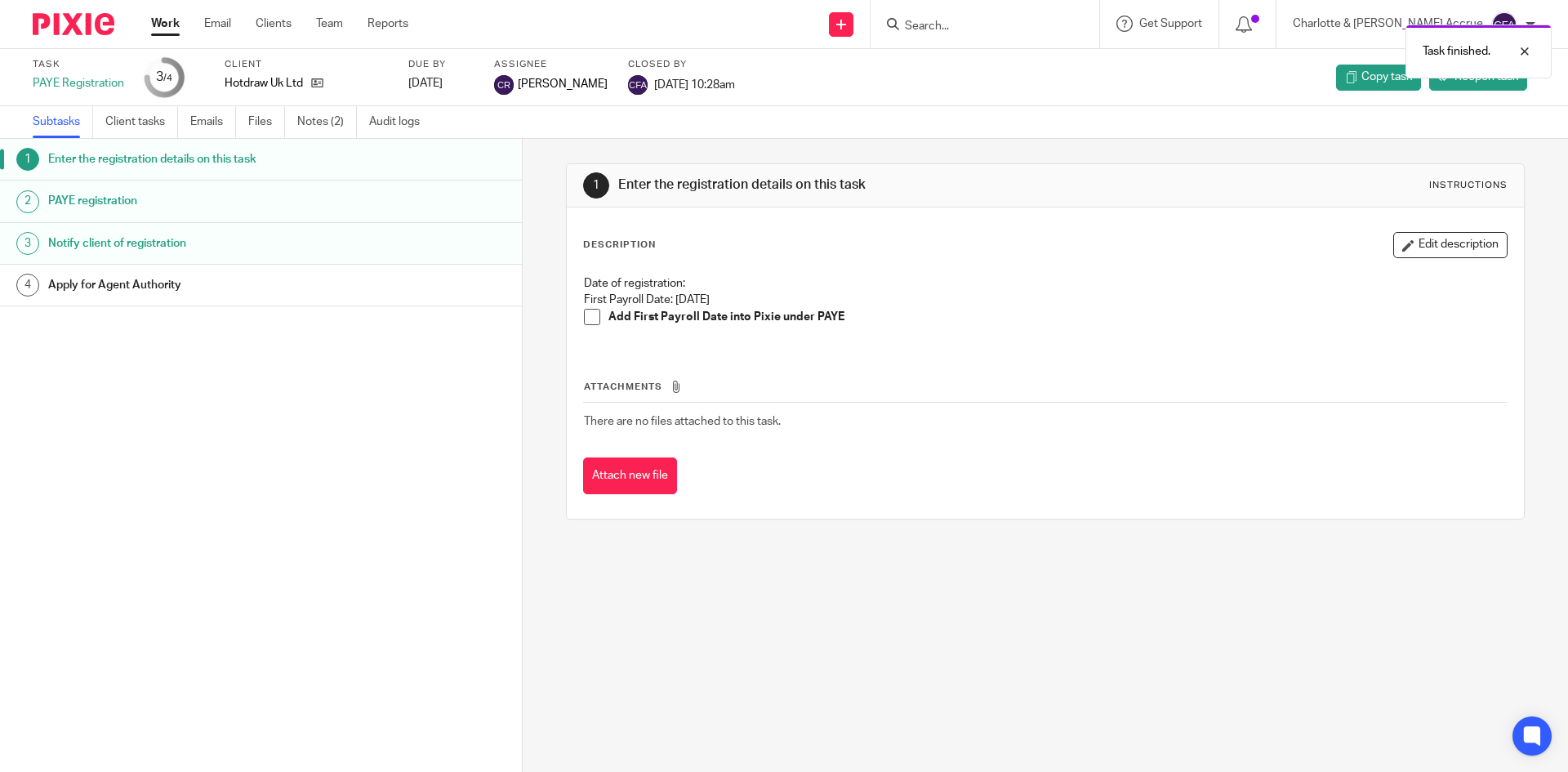
click at [983, 21] on div "Task finished." at bounding box center [1168, 47] width 767 height 62
click at [991, 27] on div "Task finished." at bounding box center [1168, 47] width 767 height 62
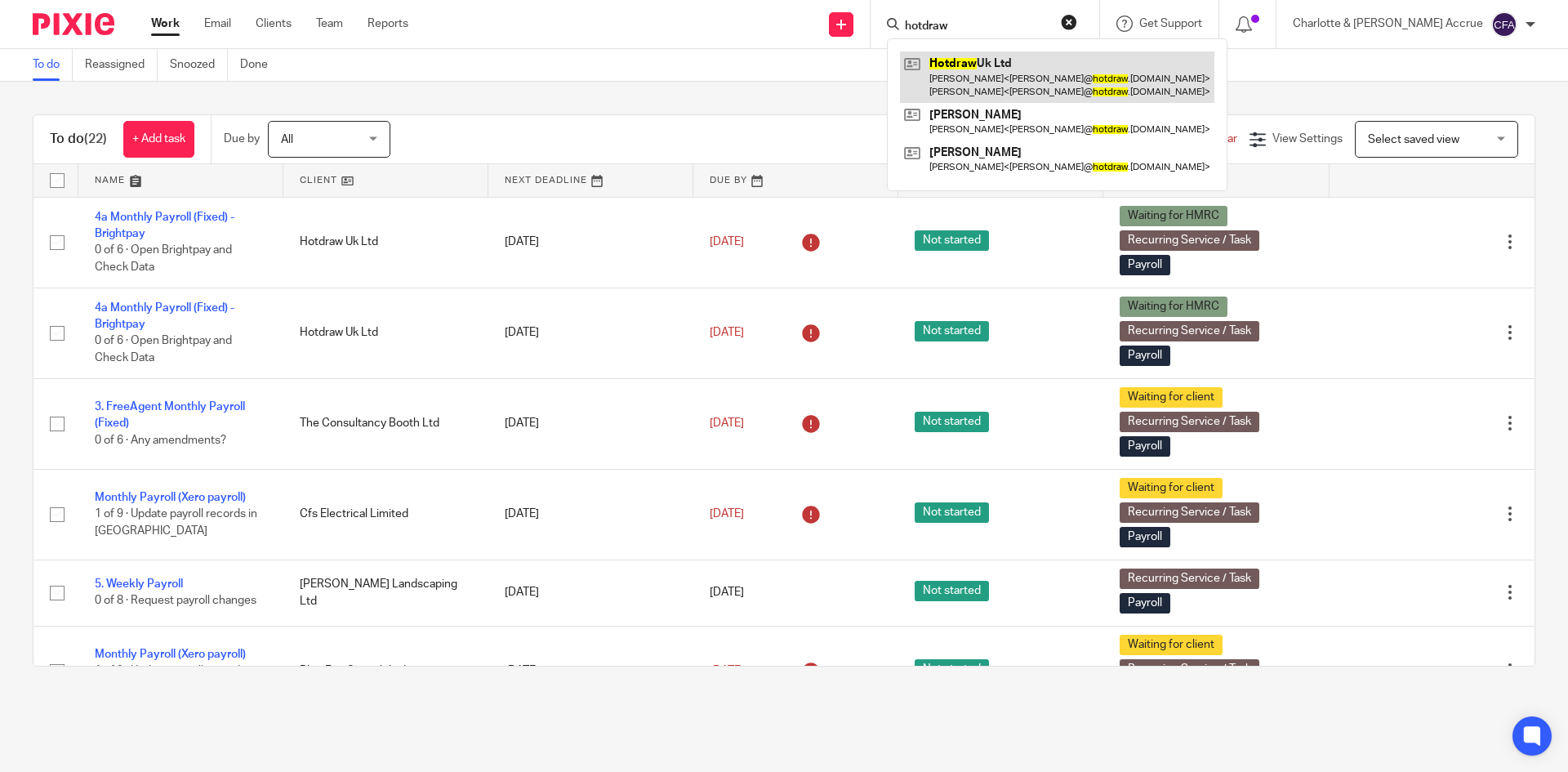
type input "hotdraw"
click at [1008, 73] on link at bounding box center [1058, 77] width 314 height 51
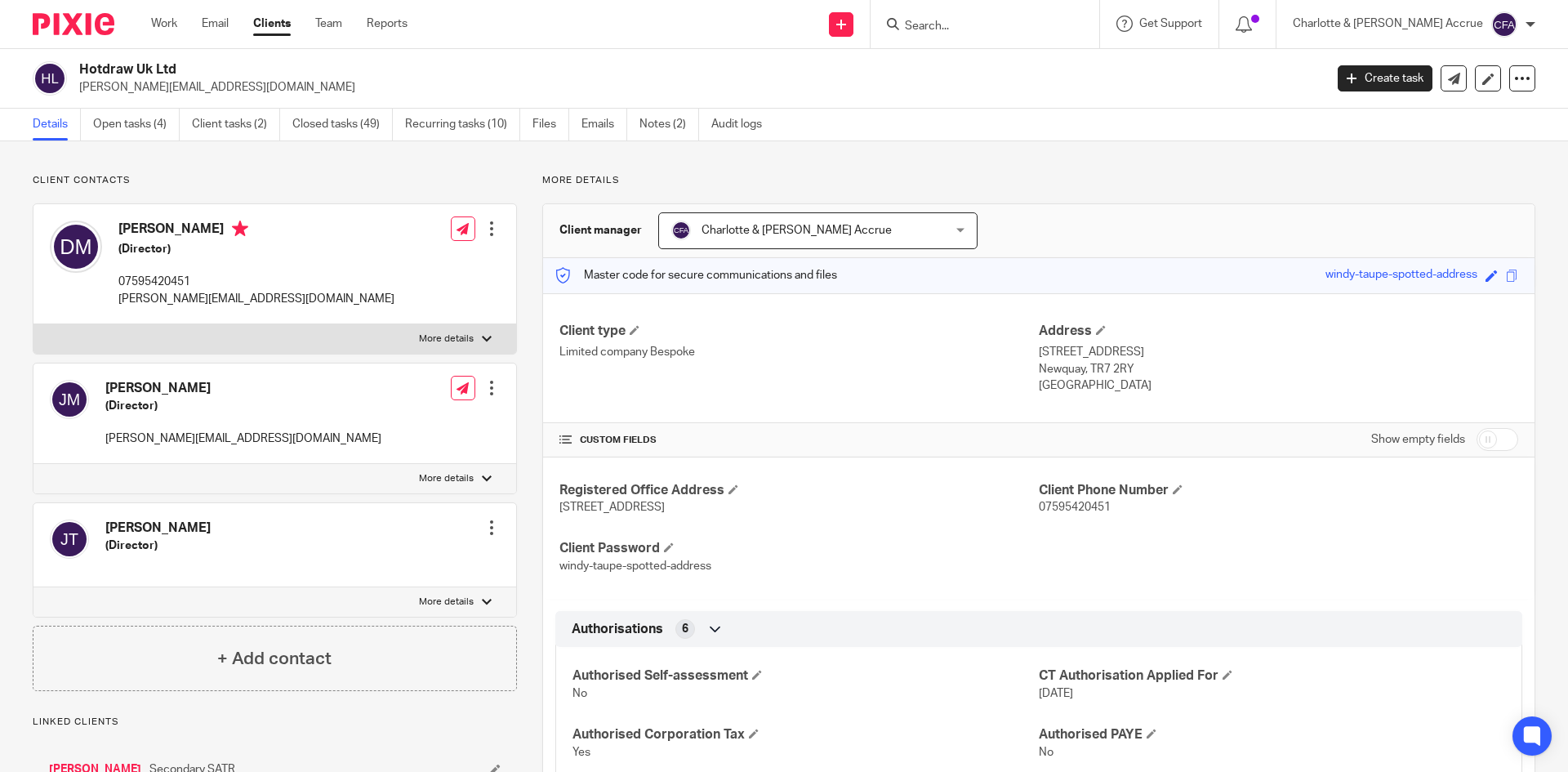
click at [157, 72] on h2 "Hotdraw Uk Ltd" at bounding box center [573, 70] width 987 height 17
copy div "Hotdraw Uk Ltd"
drag, startPoint x: 1031, startPoint y: 353, endPoint x: 1116, endPoint y: 353, distance: 85.0
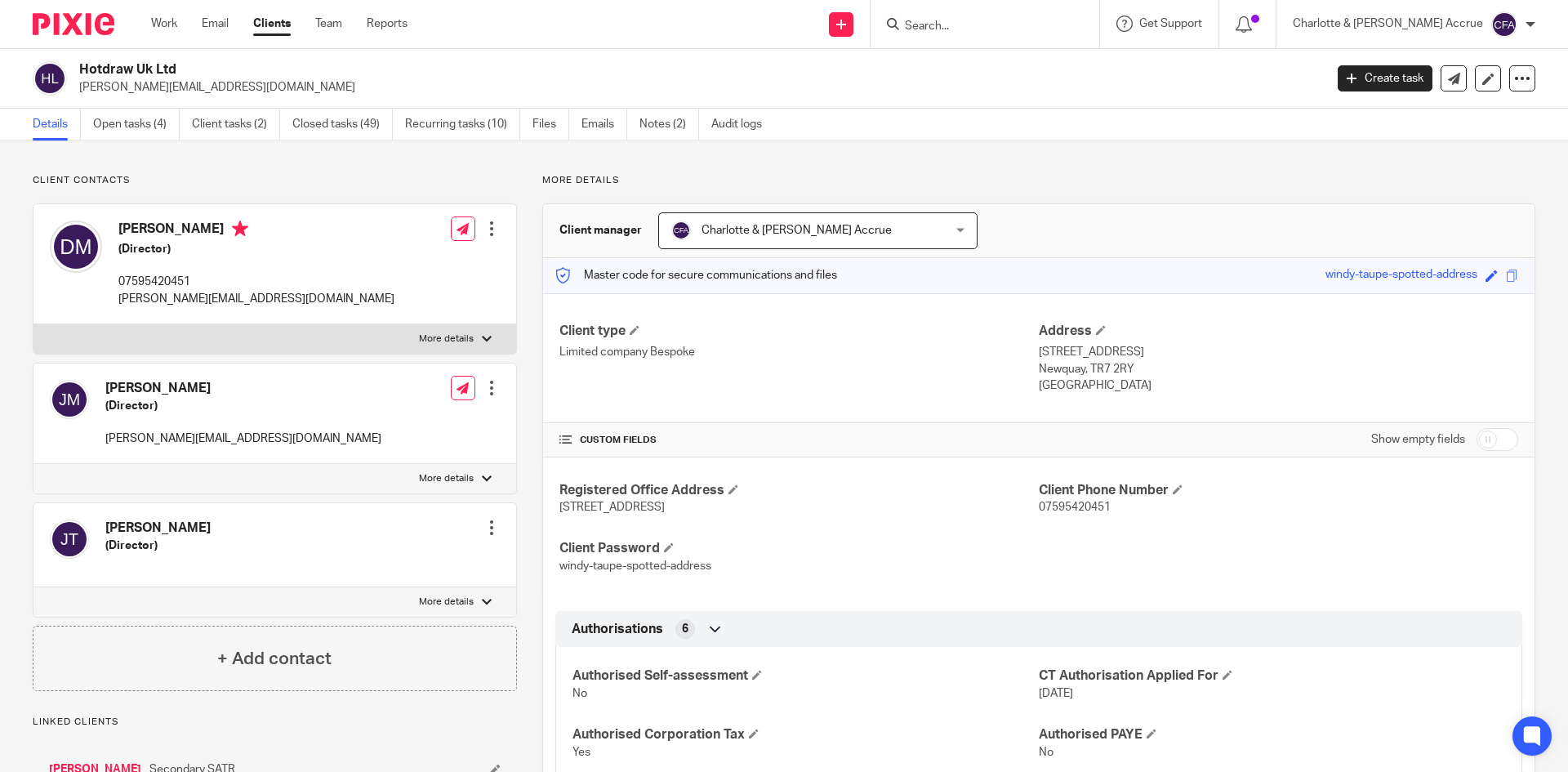
click at [1116, 353] on p "[STREET_ADDRESS]" at bounding box center [1278, 352] width 479 height 16
copy p "[STREET_ADDRESS]"
click at [1055, 363] on p "Newquay, TR7 2RY" at bounding box center [1278, 369] width 479 height 16
copy p "Newquay"
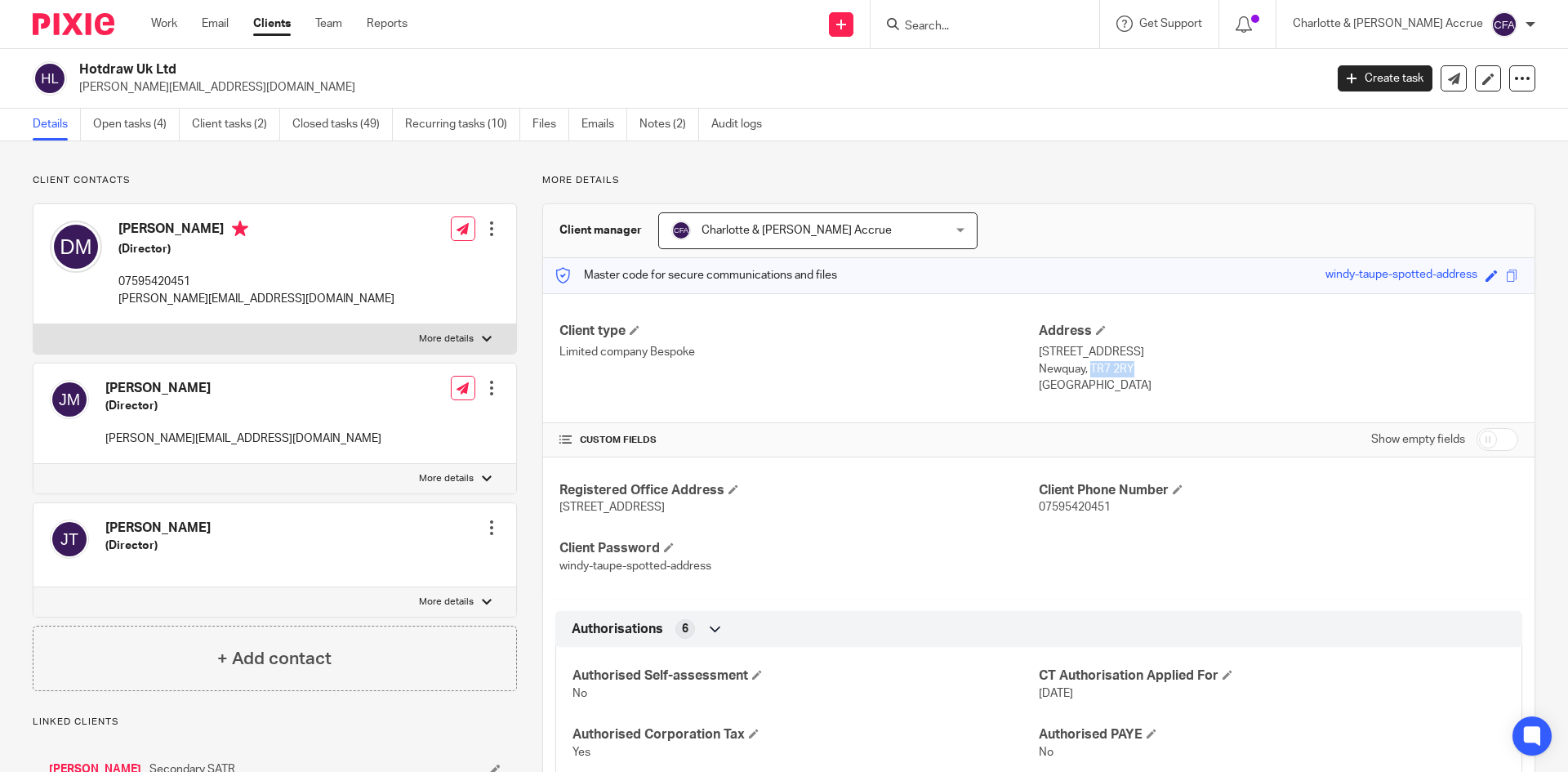
drag, startPoint x: 1084, startPoint y: 368, endPoint x: 1149, endPoint y: 371, distance: 65.1
click at [1149, 371] on p "Newquay, TR7 2RY" at bounding box center [1278, 369] width 479 height 16
copy p "TR7 2RY"
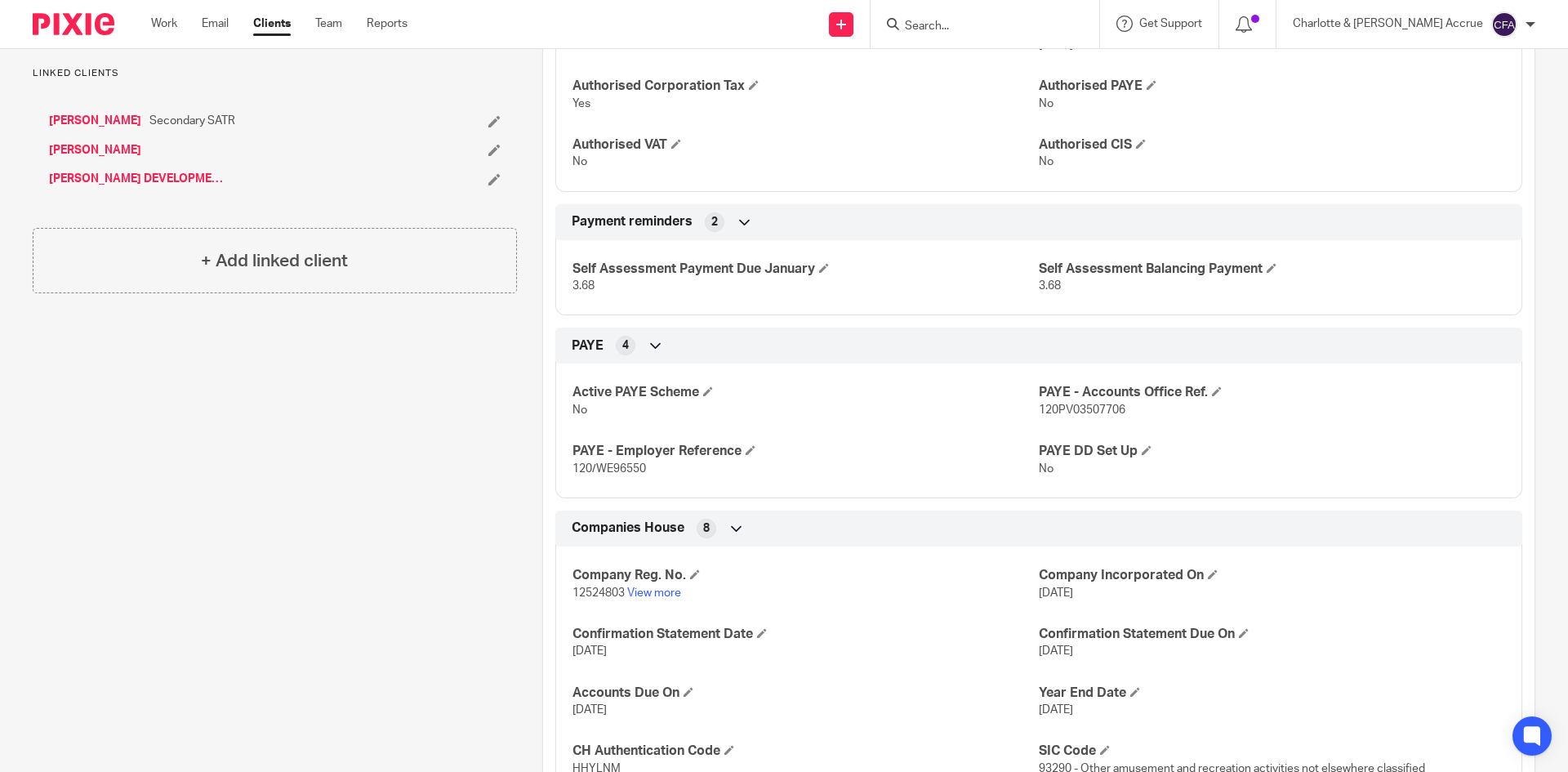
scroll to position [653, 0]
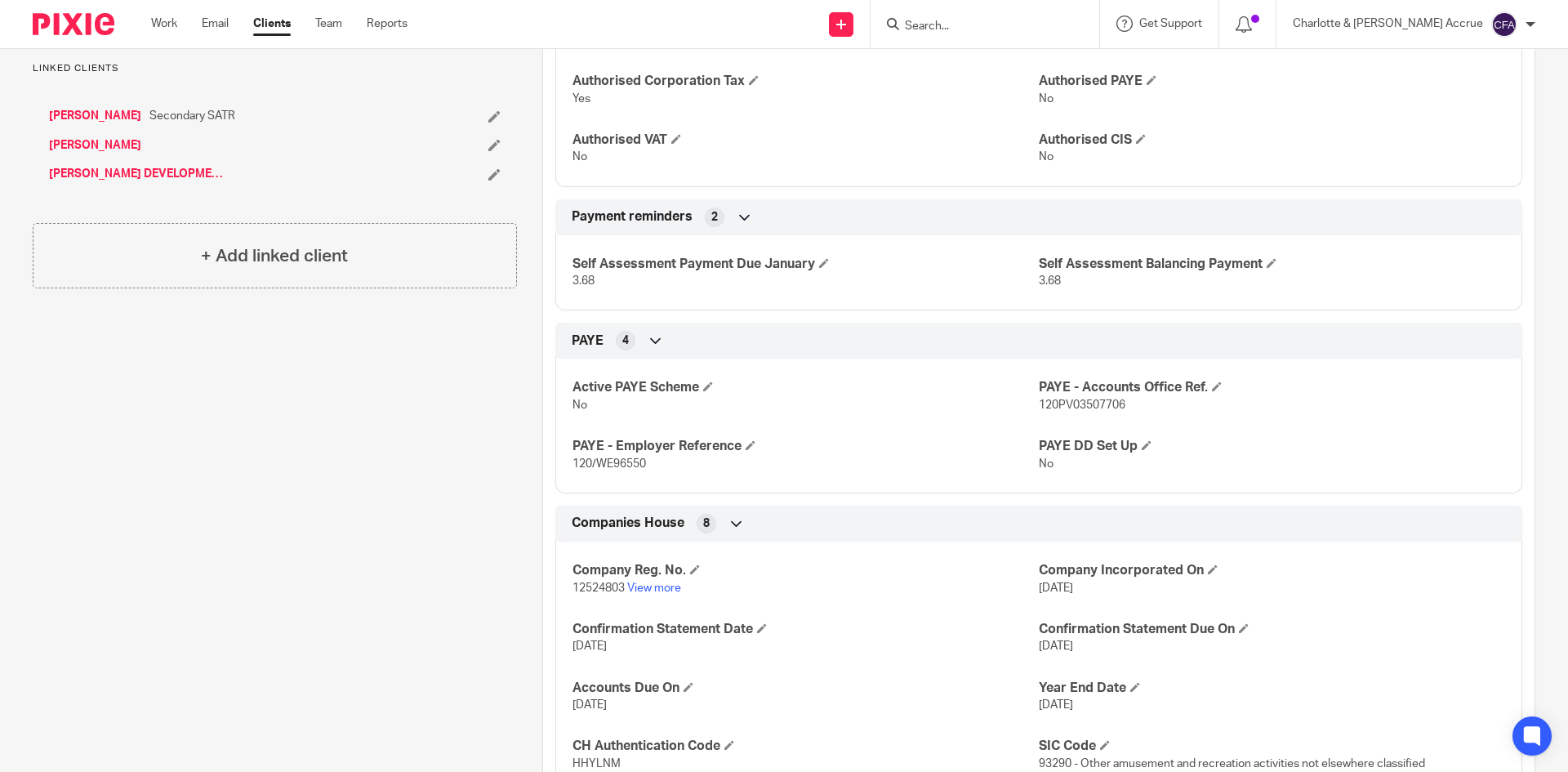
click at [1050, 402] on span "120PV03507706" at bounding box center [1082, 405] width 87 height 12
copy span "120PV03507706"
click at [617, 463] on span "120/WE96550" at bounding box center [610, 463] width 73 height 12
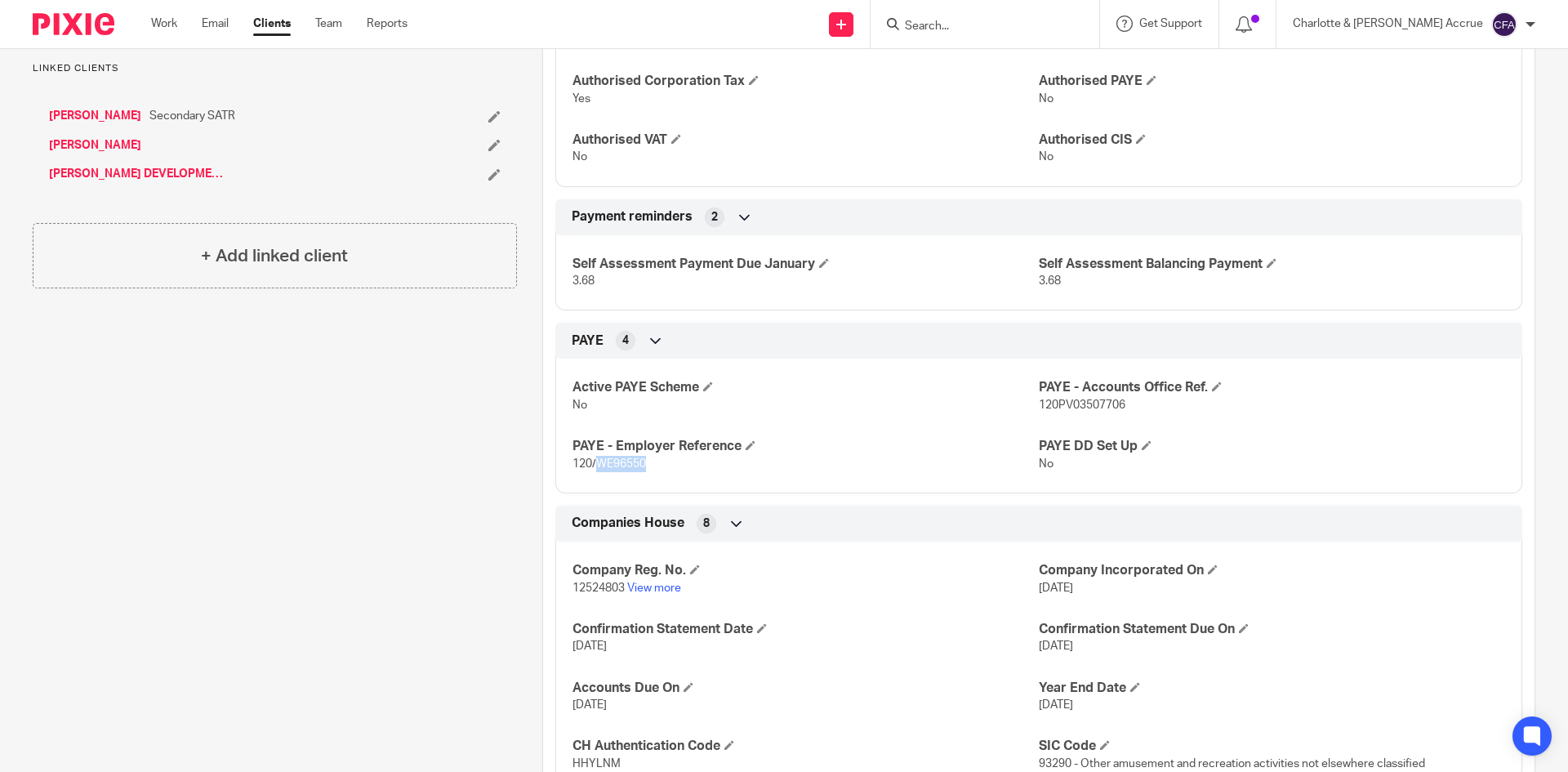
copy span "WE96550"
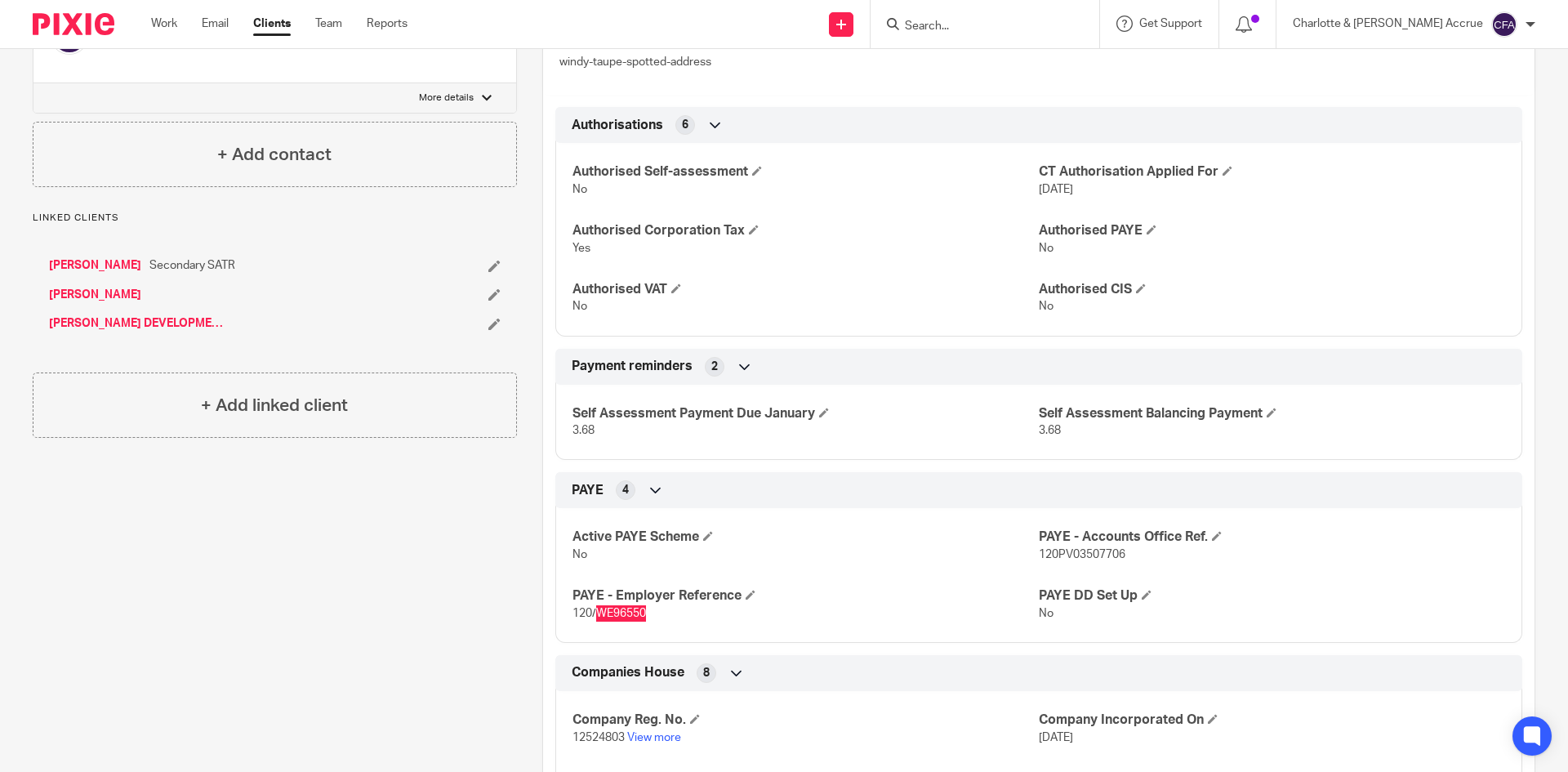
scroll to position [245, 0]
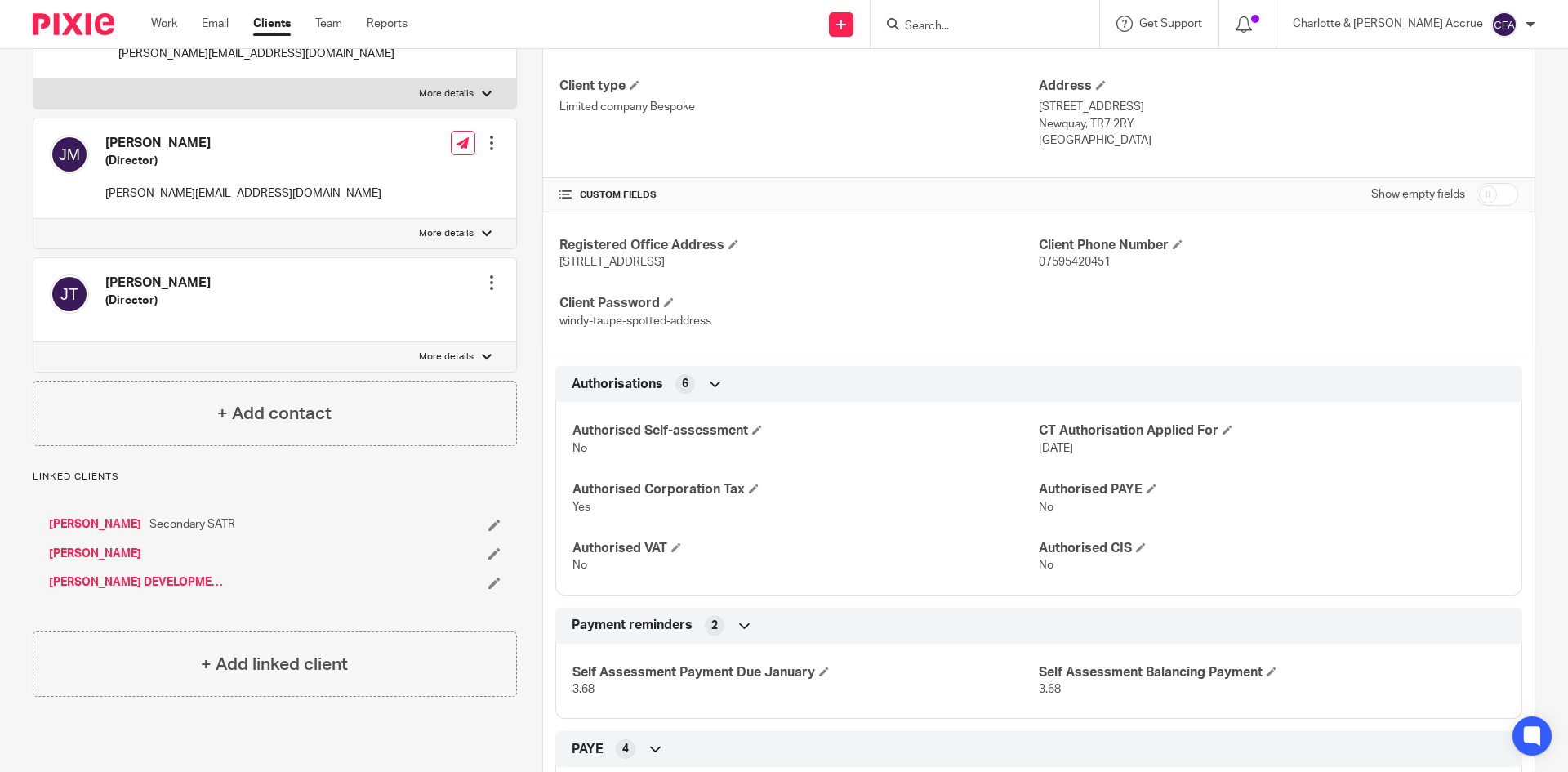
click at [447, 354] on p "More details" at bounding box center [446, 357] width 54 height 13
click at [34, 342] on input "More details" at bounding box center [33, 342] width 1 height 1
checkbox input "true"
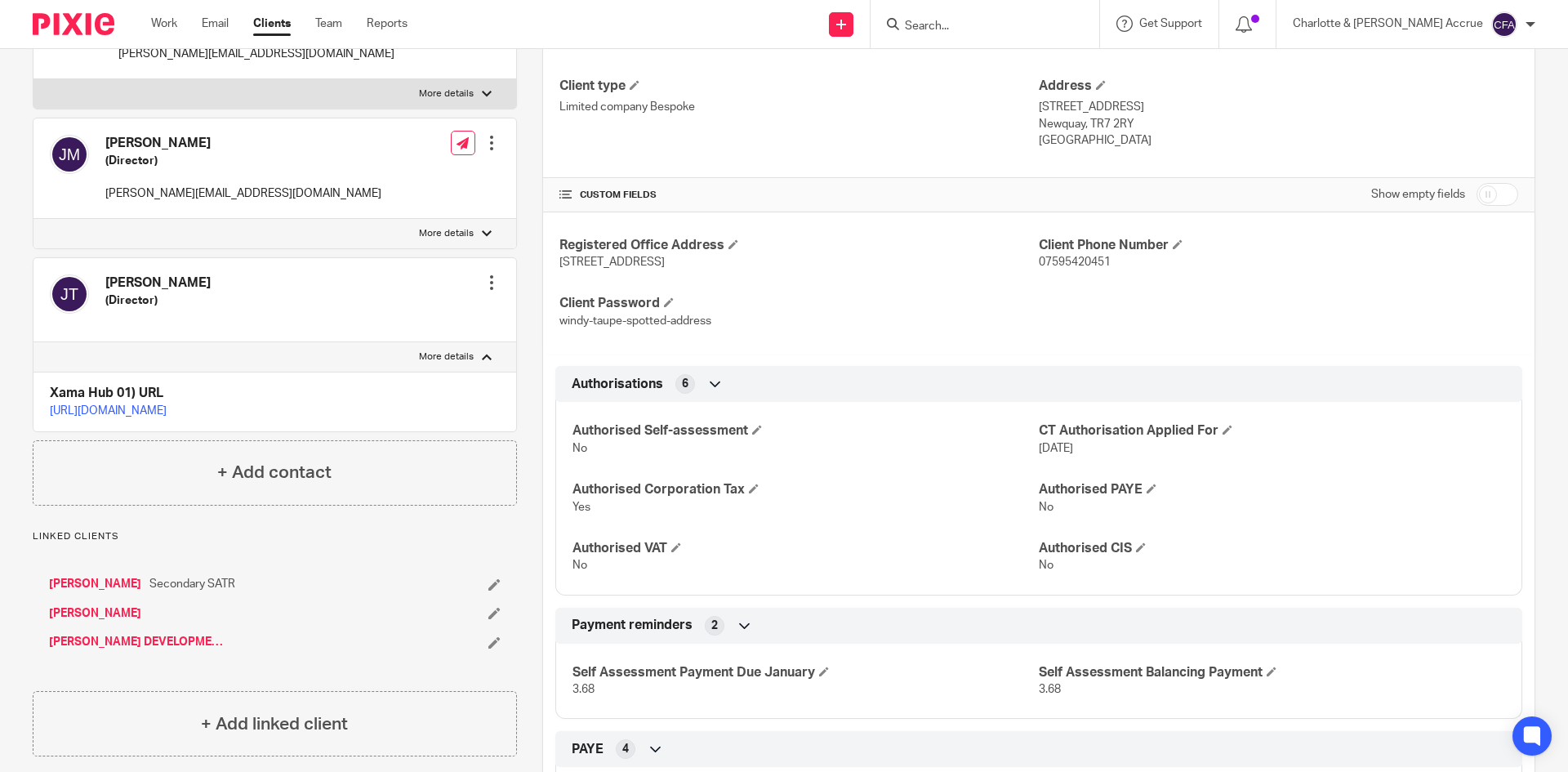
click at [448, 231] on p "More details" at bounding box center [446, 233] width 54 height 13
click at [34, 219] on input "More details" at bounding box center [33, 218] width 1 height 1
checkbox input "true"
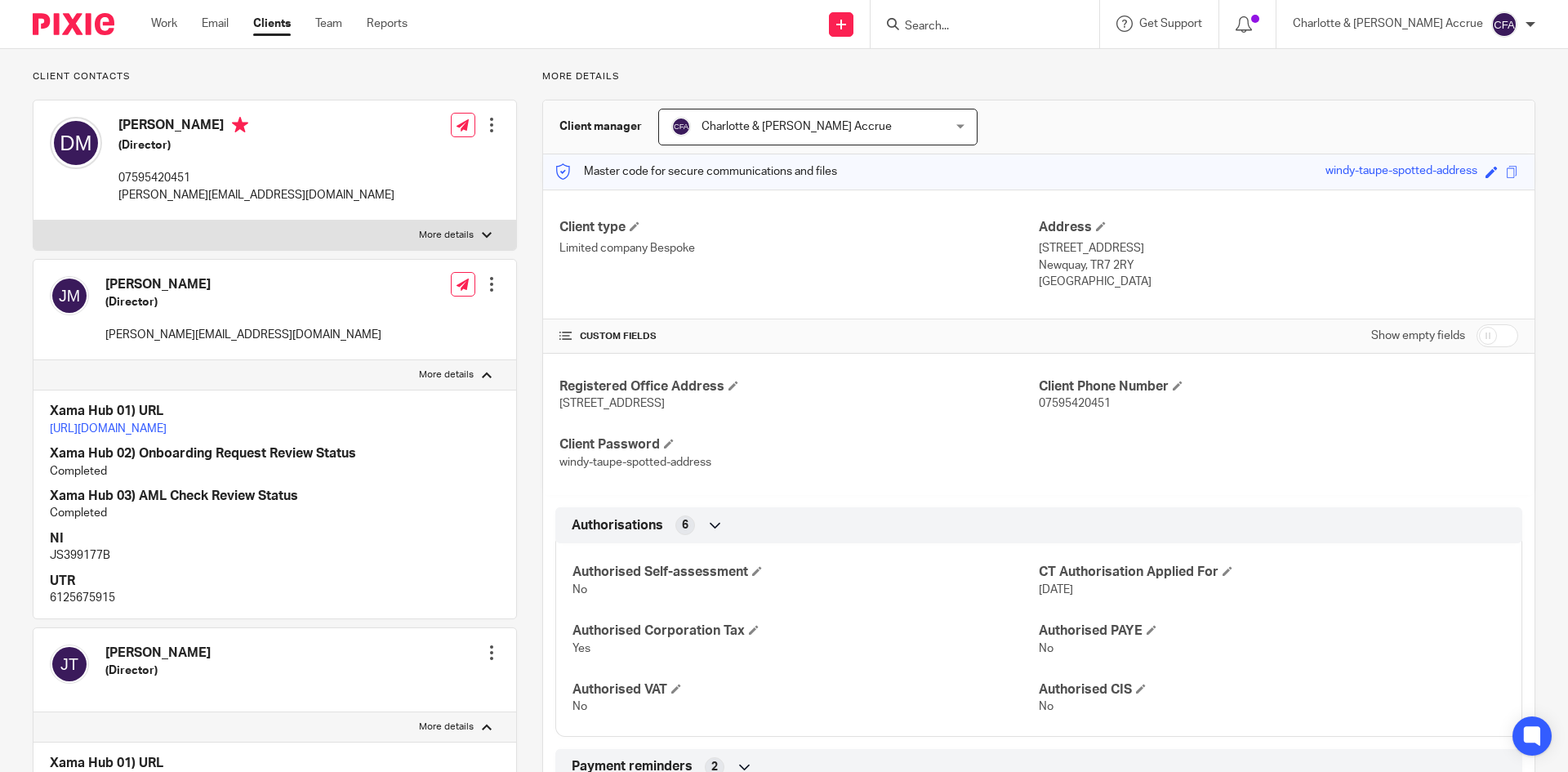
scroll to position [82, 0]
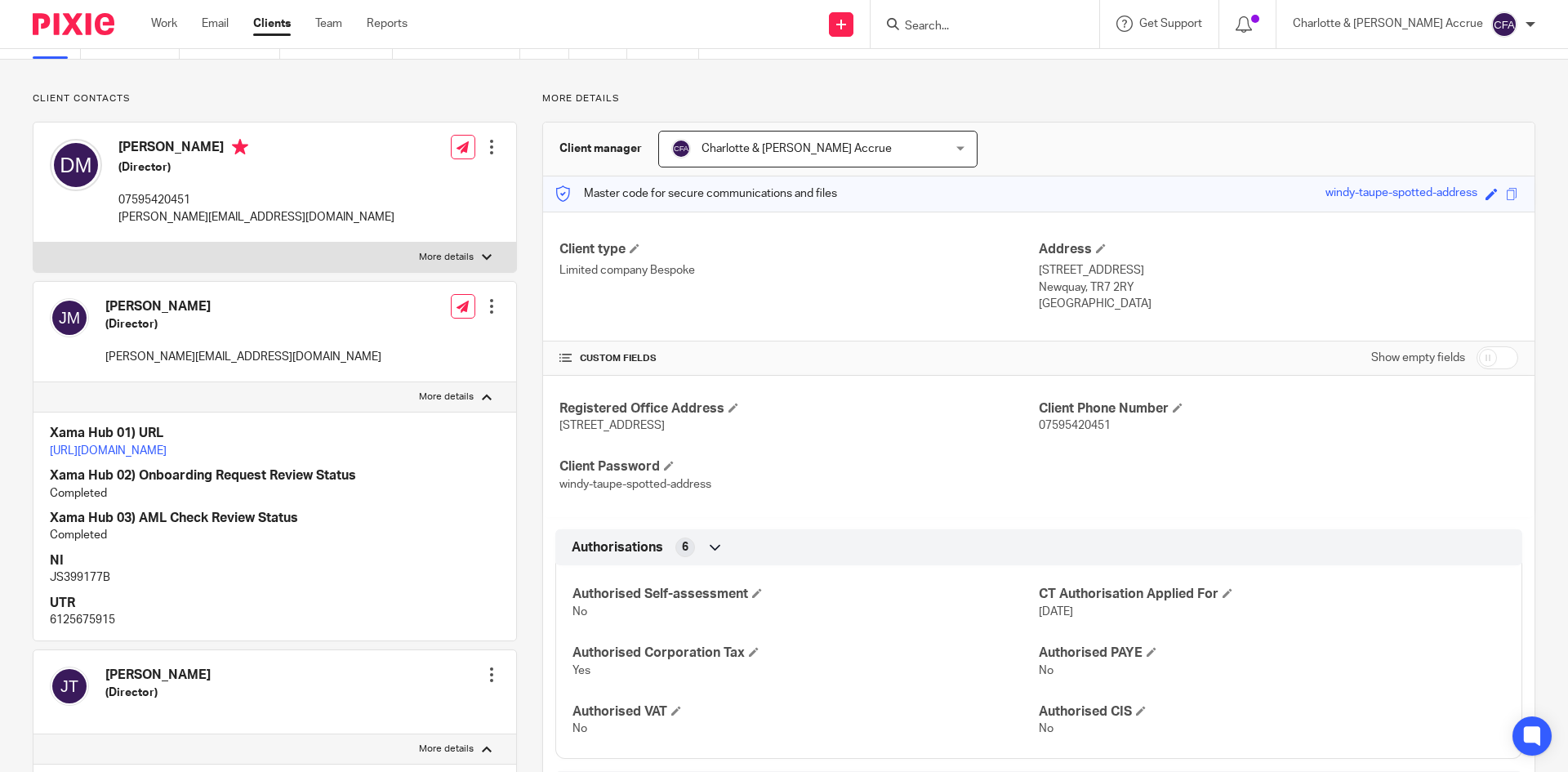
click at [454, 251] on p "More details" at bounding box center [446, 257] width 54 height 13
click at [34, 243] on input "More details" at bounding box center [33, 242] width 1 height 1
checkbox input "true"
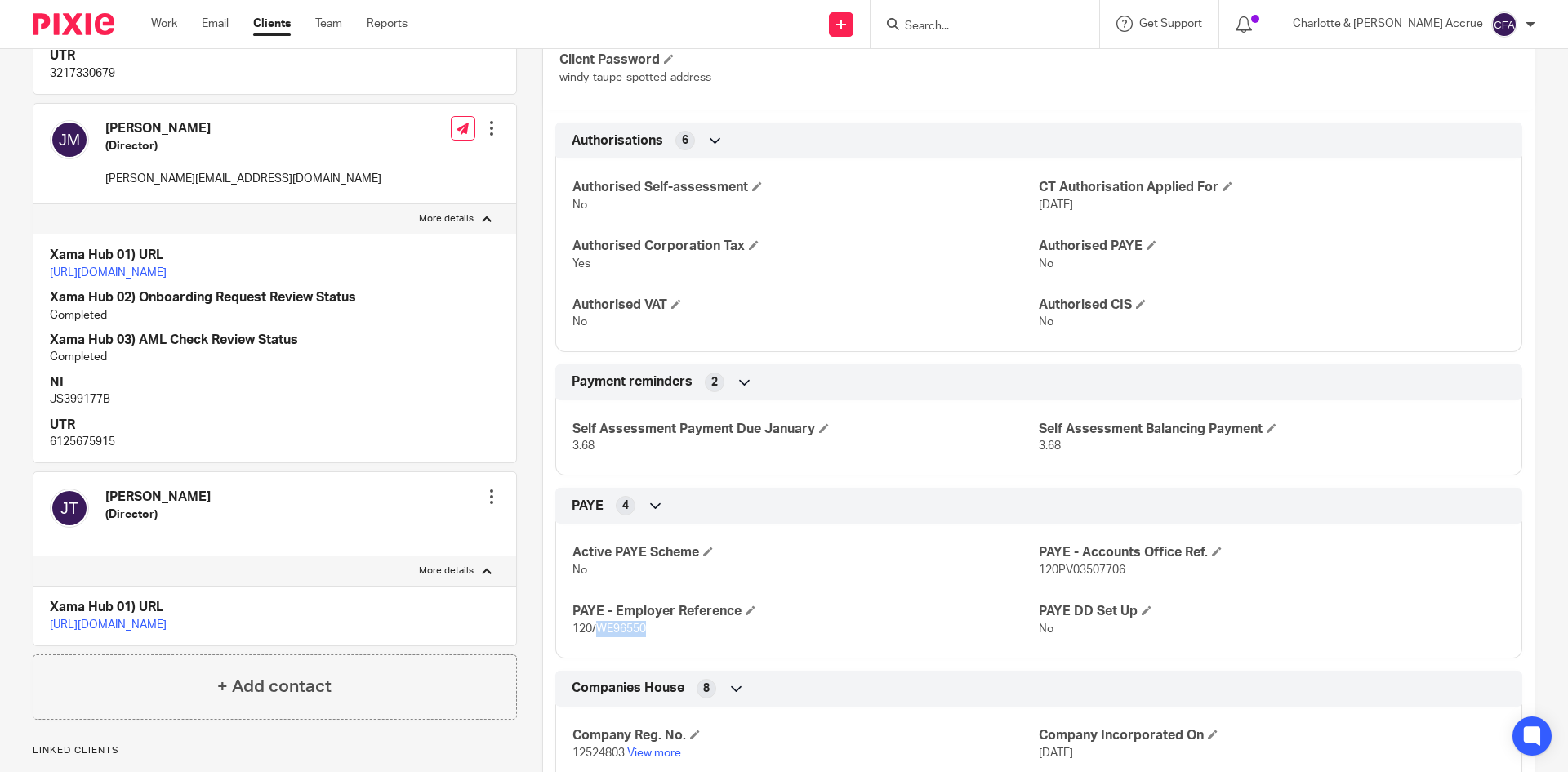
scroll to position [490, 0]
click at [167, 629] on link "[URL][DOMAIN_NAME]" at bounding box center [108, 623] width 117 height 12
click at [1020, 31] on input "Search" at bounding box center [976, 27] width 147 height 14
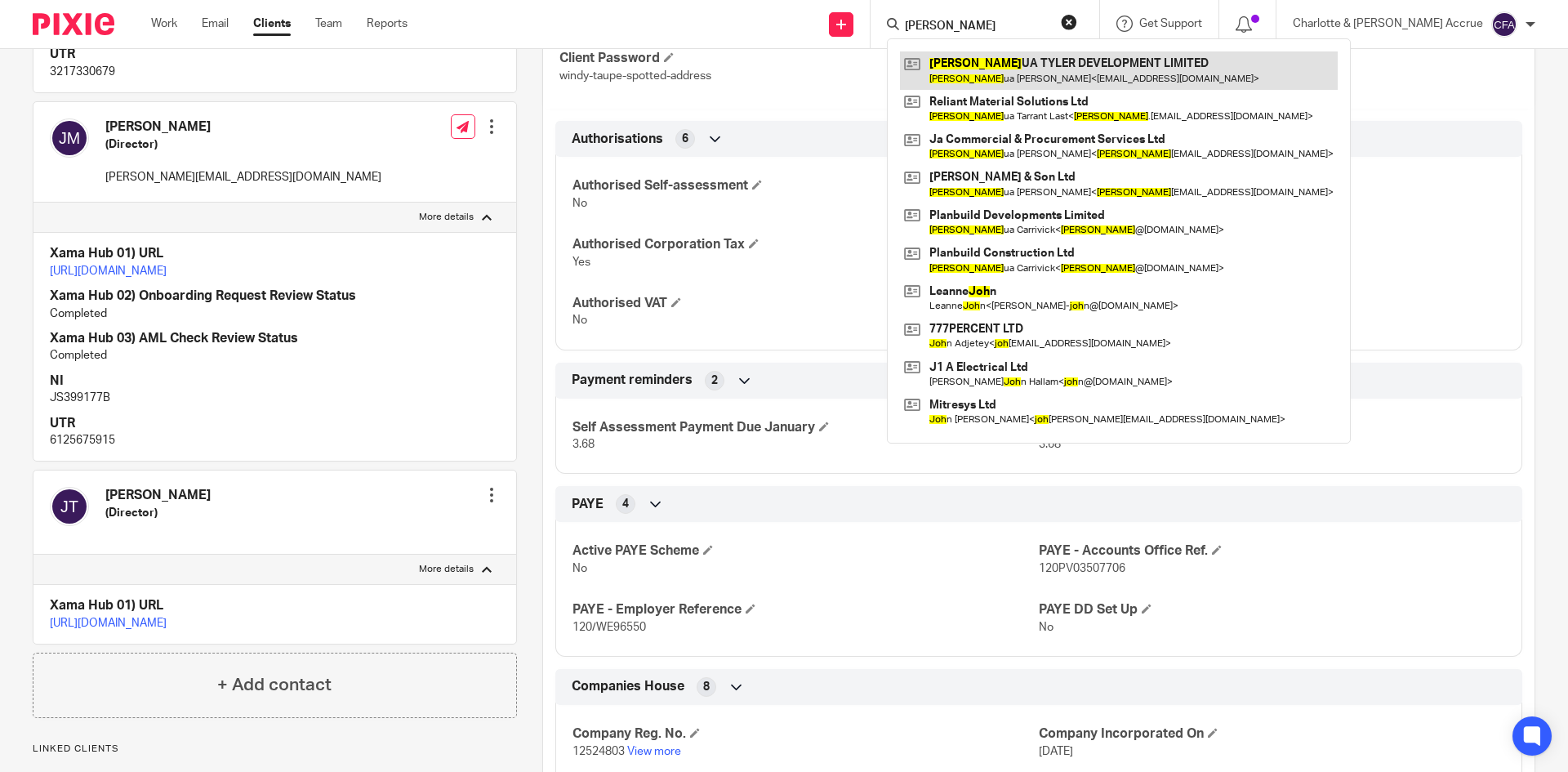
type input "[PERSON_NAME]"
click at [1057, 68] on link at bounding box center [1119, 71] width 438 height 37
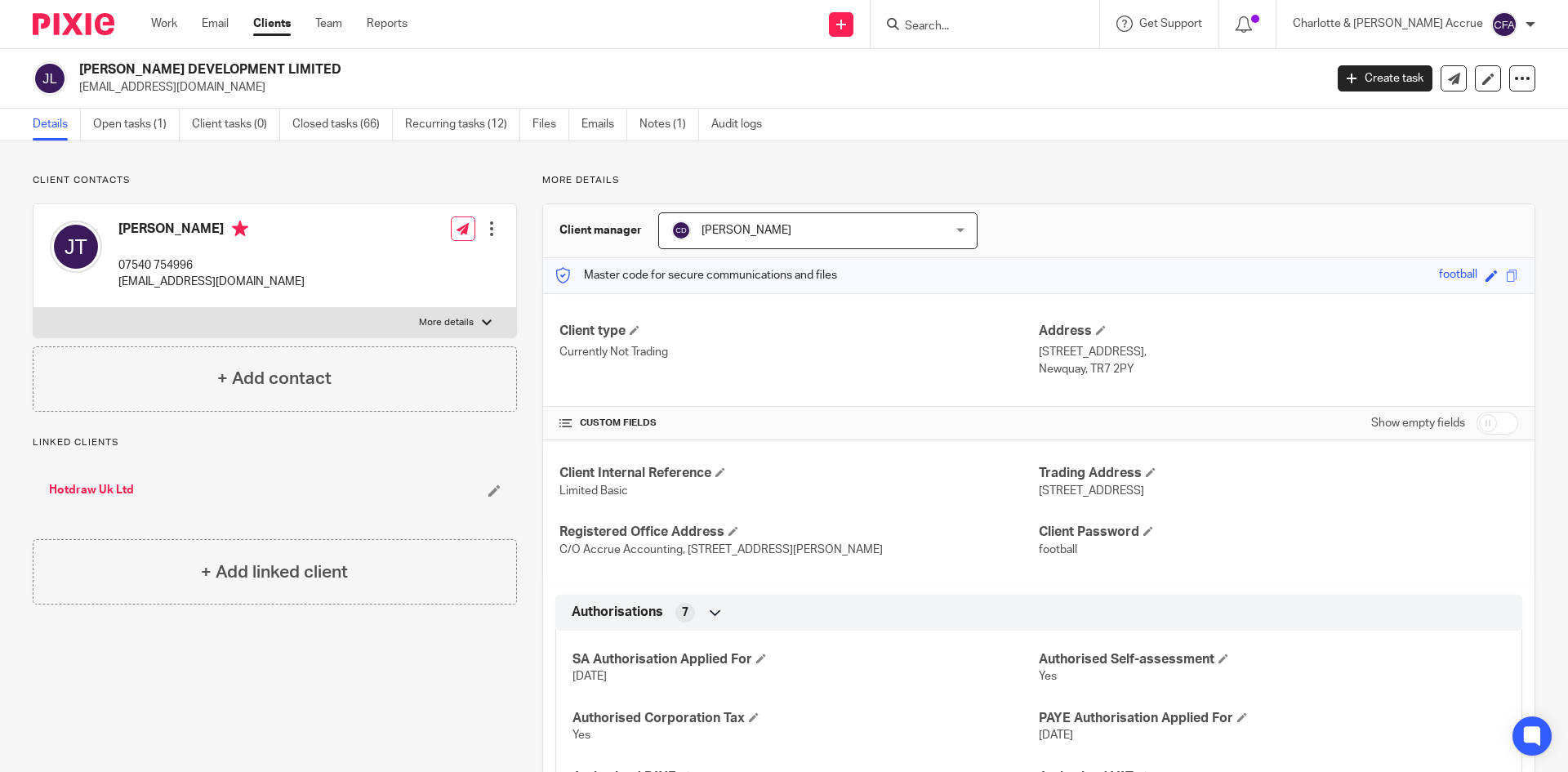
click at [482, 315] on label "More details" at bounding box center [275, 322] width 483 height 29
click at [34, 308] on input "More details" at bounding box center [33, 307] width 1 height 1
checkbox input "true"
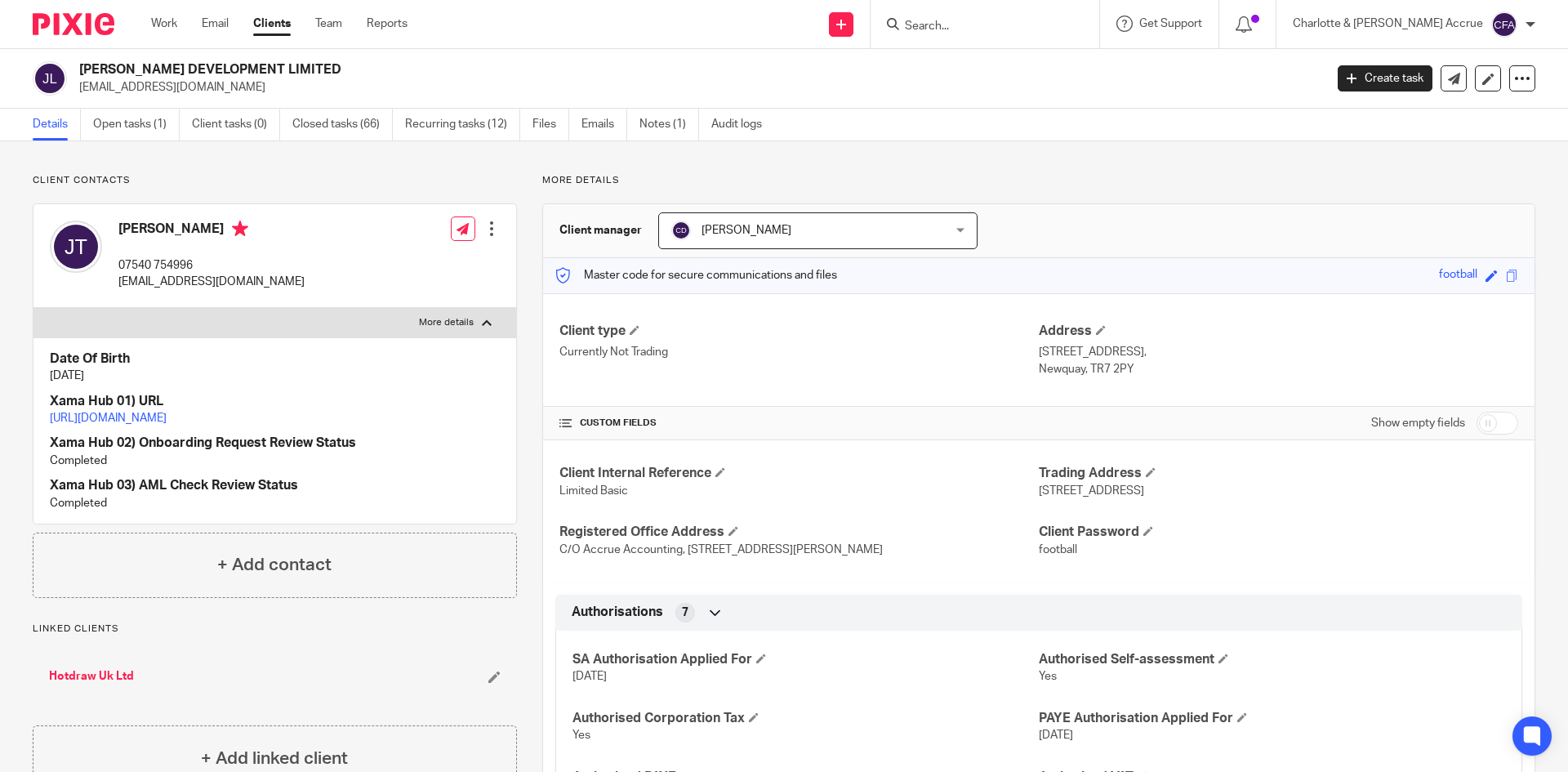
drag, startPoint x: 996, startPoint y: 7, endPoint x: 1004, endPoint y: 19, distance: 14.4
click at [996, 7] on div at bounding box center [985, 24] width 228 height 48
click at [1004, 20] on input "Search" at bounding box center [976, 27] width 147 height 14
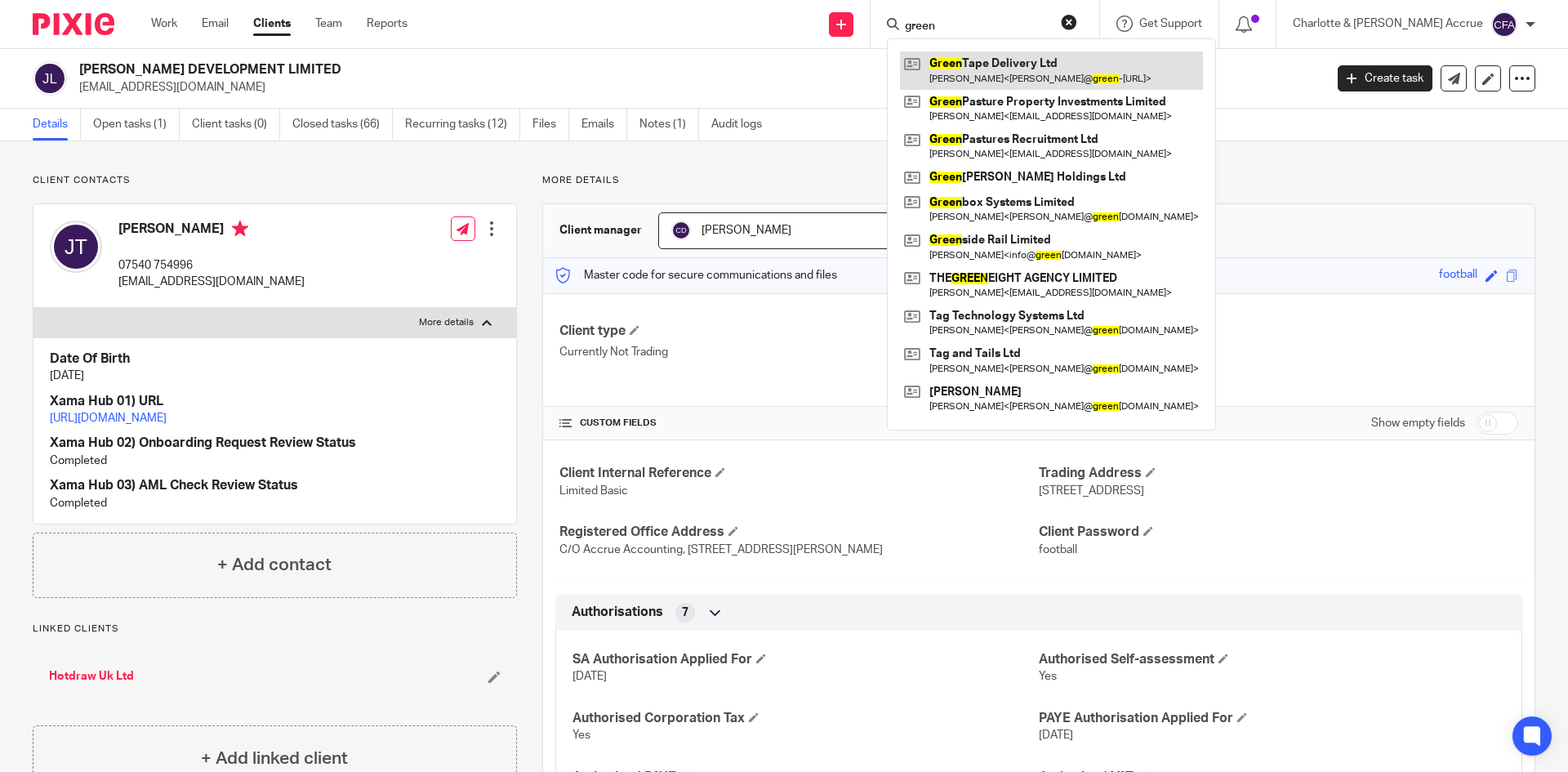
type input "green"
click at [1036, 62] on link at bounding box center [1052, 71] width 303 height 37
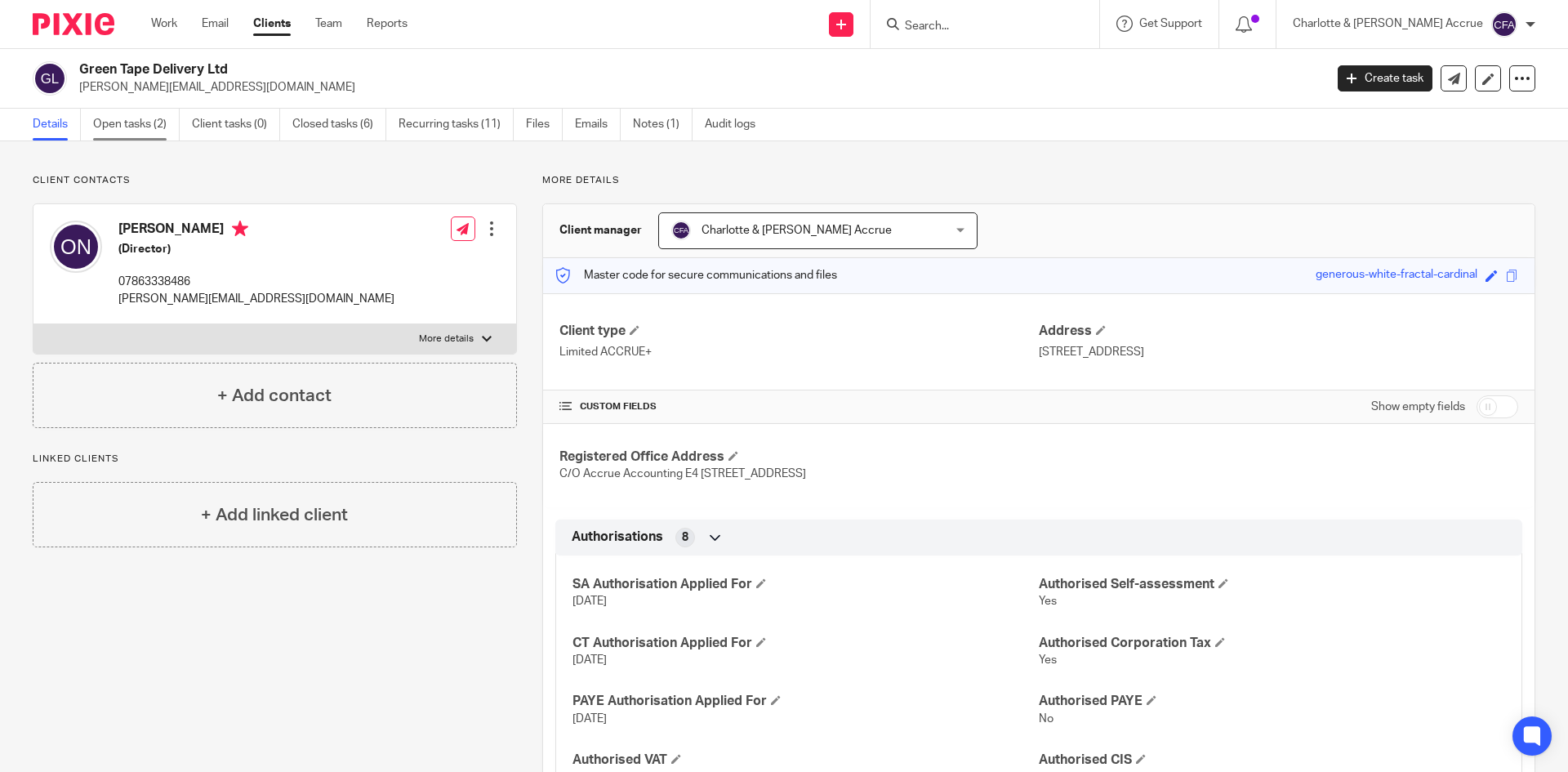
click at [136, 121] on link "Open tasks (2)" at bounding box center [136, 125] width 87 height 32
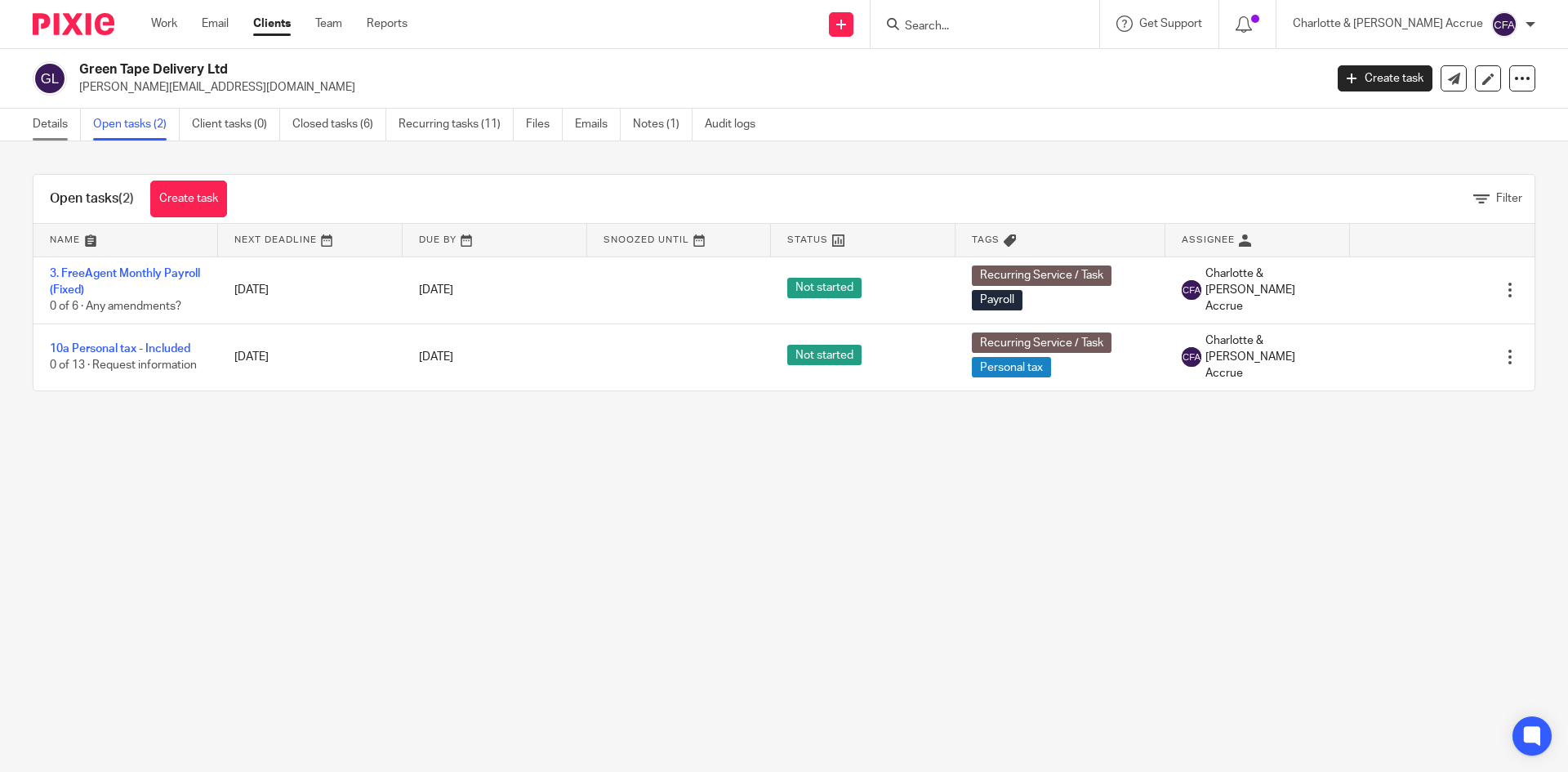
click at [64, 124] on link "Details" at bounding box center [57, 125] width 48 height 32
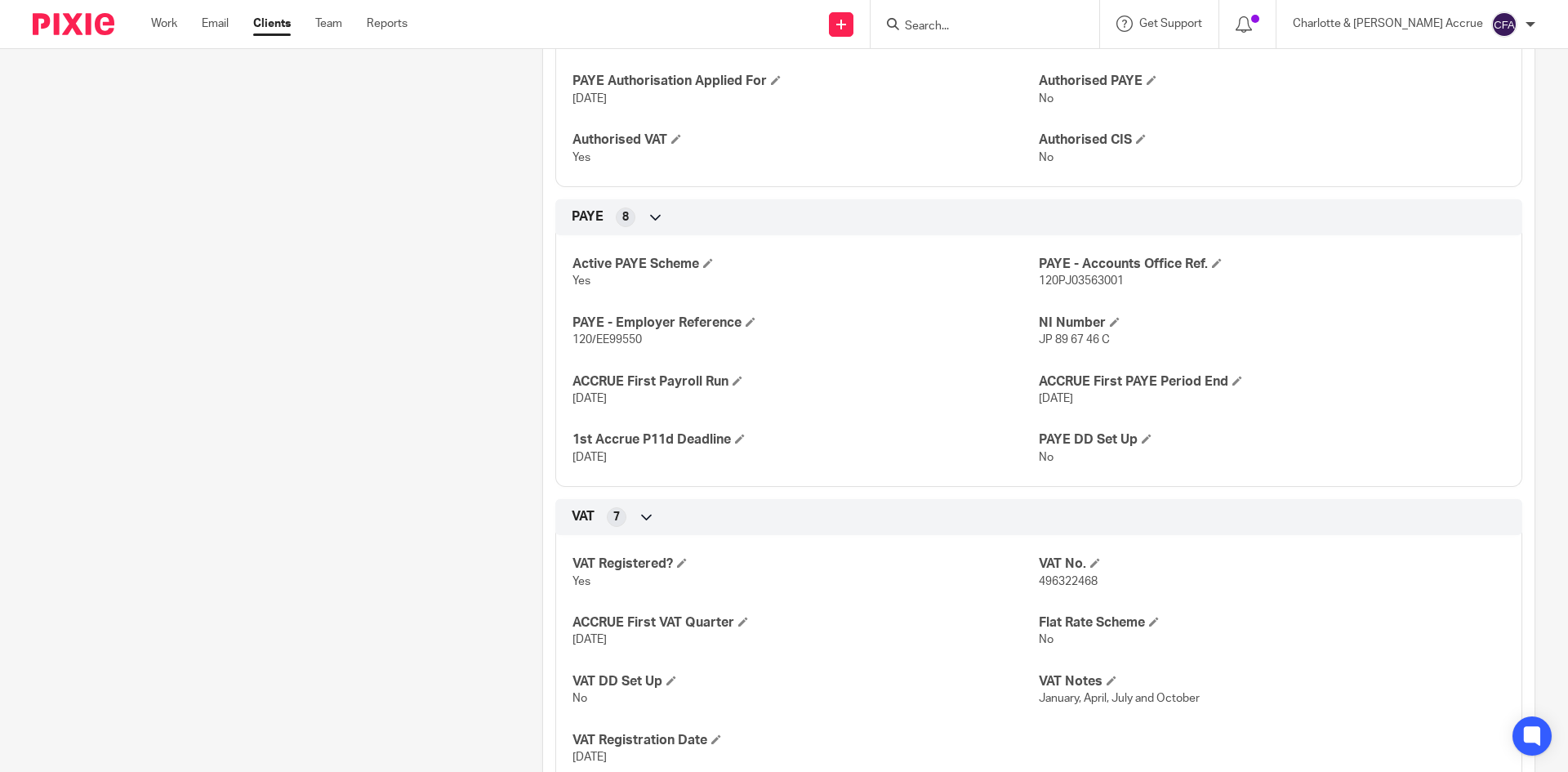
scroll to position [149, 0]
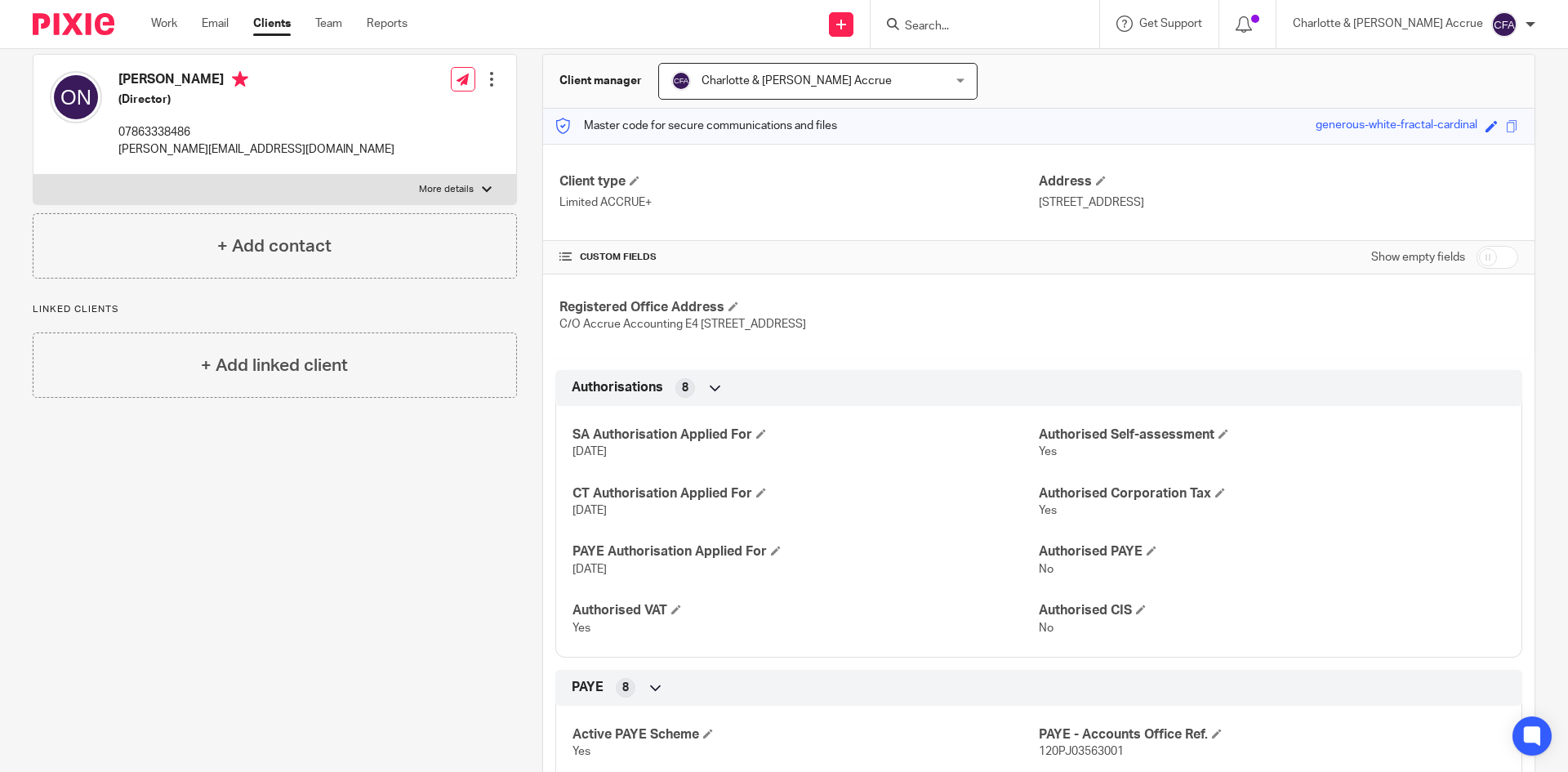
click at [1016, 22] on input "Search" at bounding box center [976, 27] width 147 height 14
type input "pinnacle"
click at [1065, 62] on link at bounding box center [1038, 71] width 276 height 37
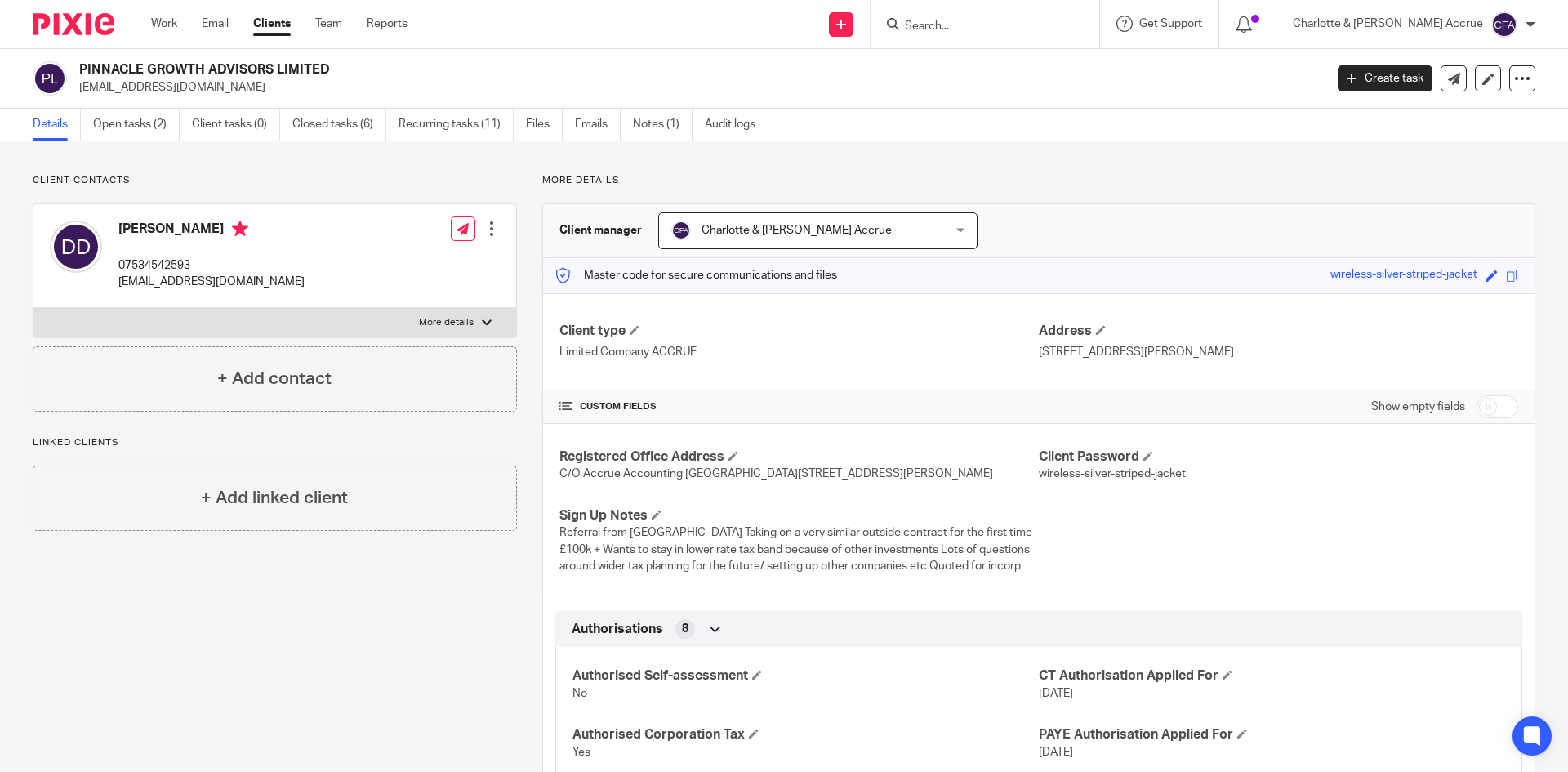
click at [1023, 26] on input "Search" at bounding box center [976, 27] width 147 height 14
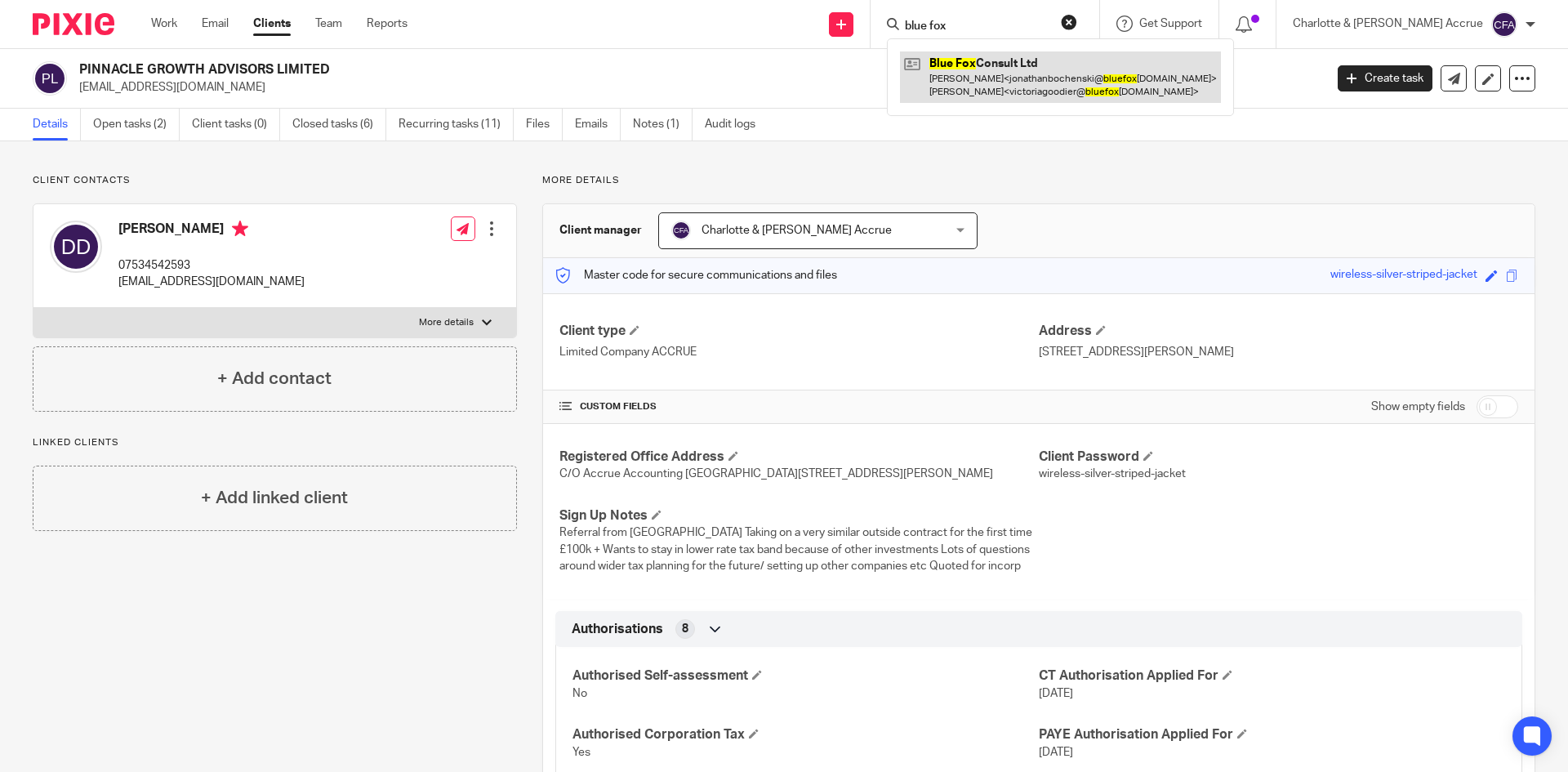
type input "blue fox"
click at [1042, 62] on link at bounding box center [1061, 77] width 321 height 51
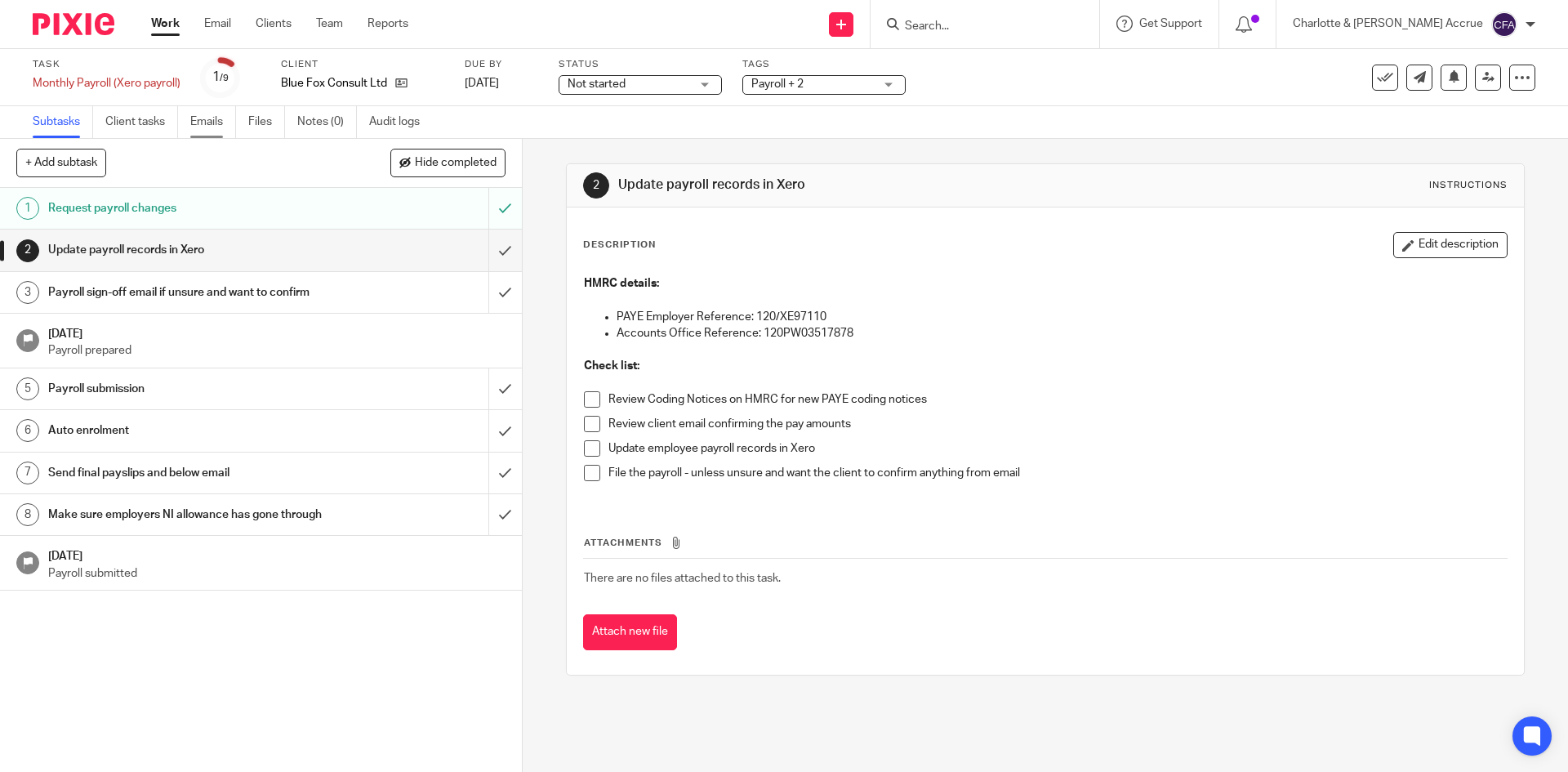
click at [212, 120] on link "Emails" at bounding box center [212, 122] width 46 height 32
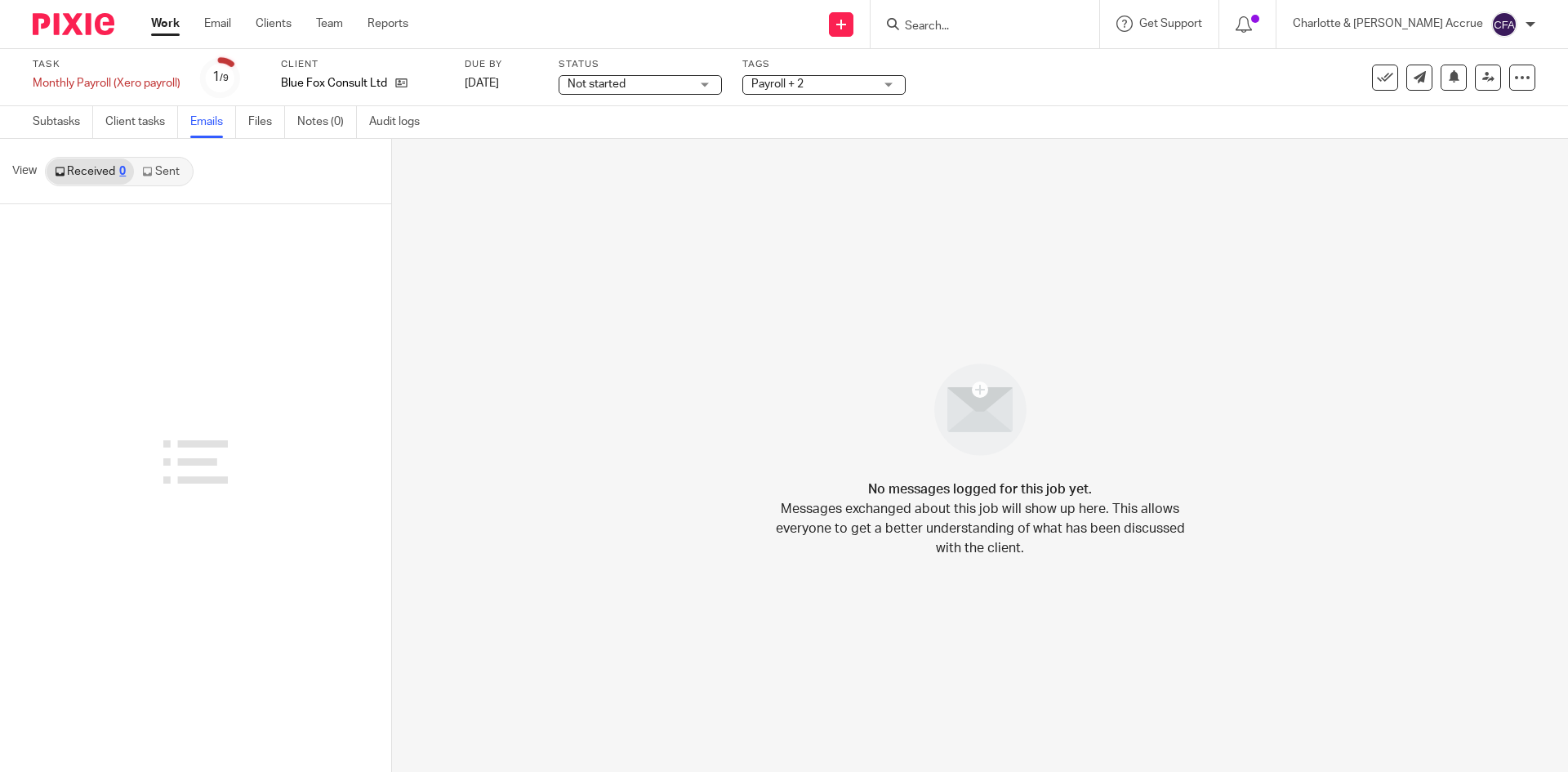
click at [172, 167] on link "Sent" at bounding box center [162, 171] width 57 height 26
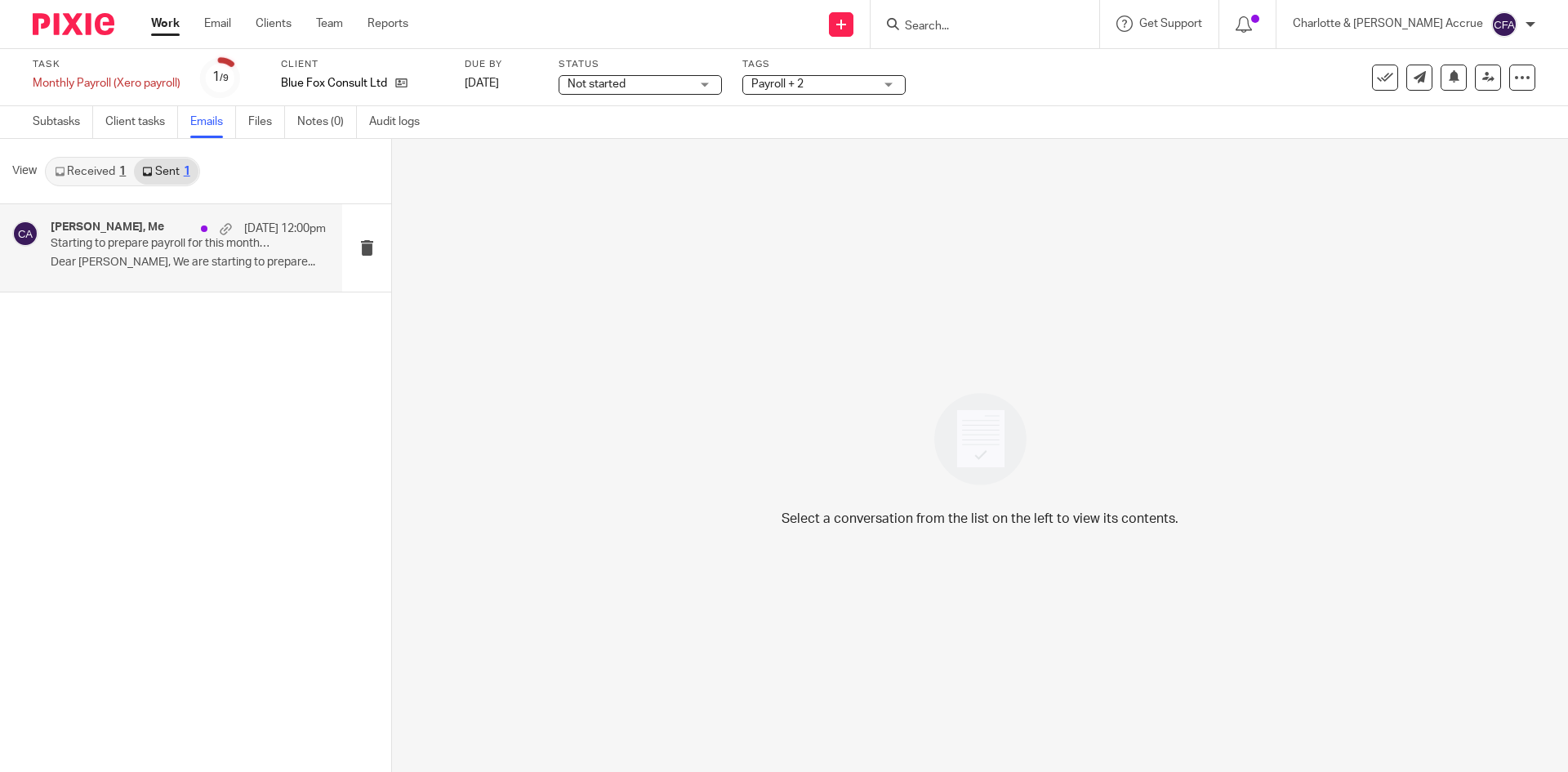
click at [139, 262] on p "Dear Victoria, We are starting to prepare..." at bounding box center [188, 262] width 275 height 14
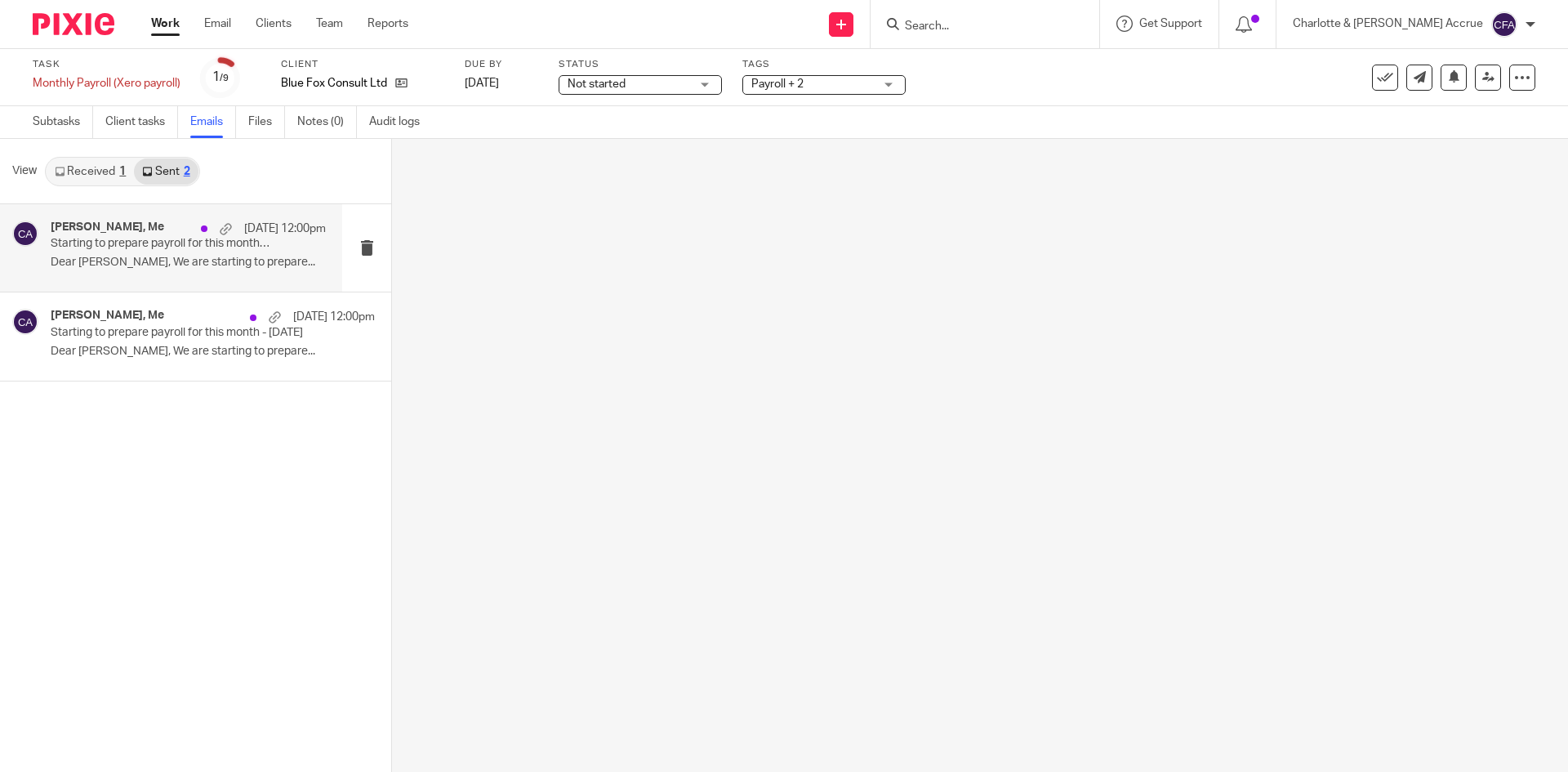
click at [112, 173] on link "Received 1" at bounding box center [90, 171] width 87 height 26
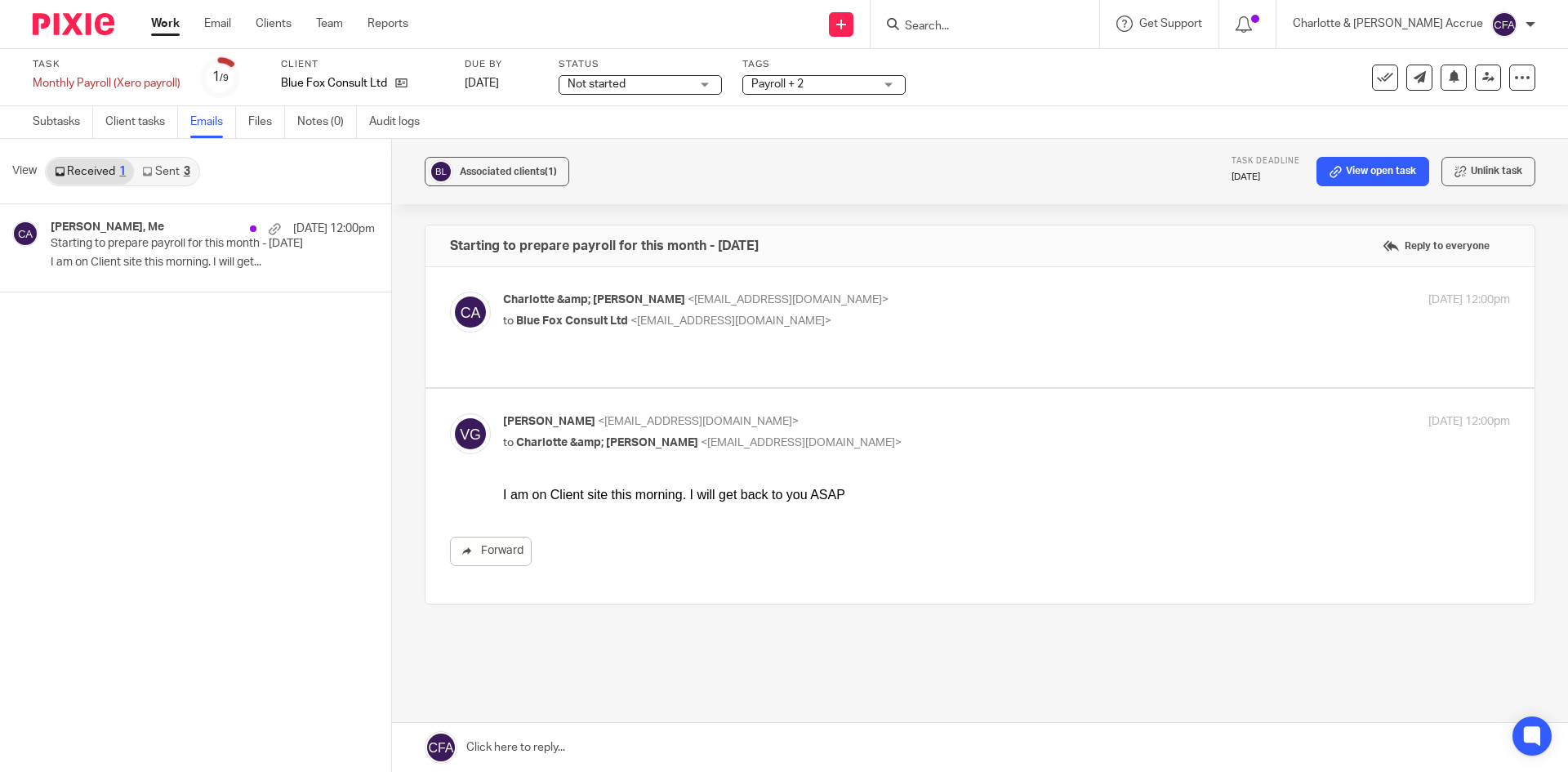
click at [146, 169] on icon at bounding box center [146, 171] width 10 height 10
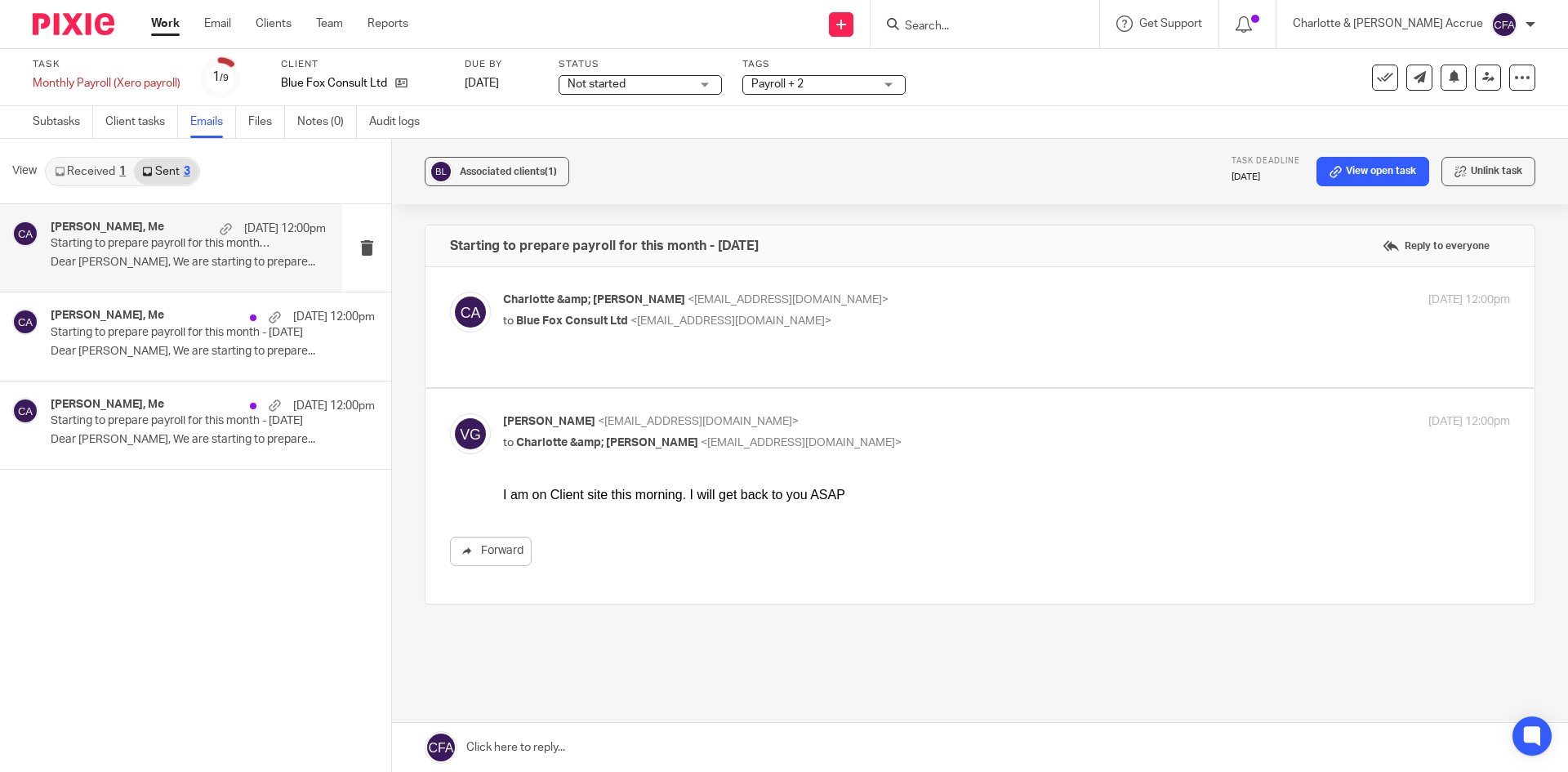
click at [842, 323] on p "to Blue Fox Consult Ltd <victoriagoodier@bluefoxconsult.com>" at bounding box center [839, 321] width 671 height 17
checkbox input "true"
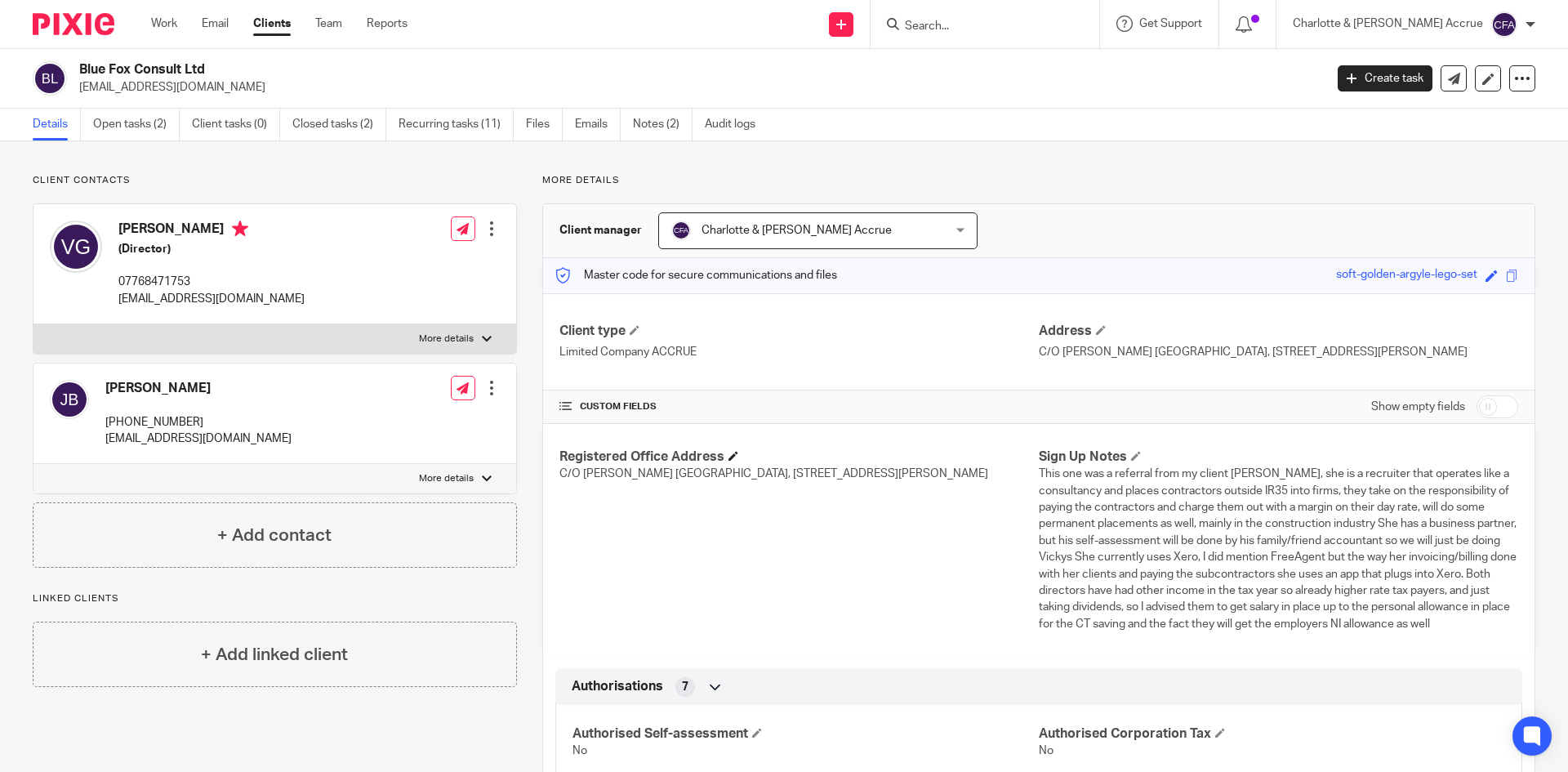
drag, startPoint x: 1142, startPoint y: 652, endPoint x: 1018, endPoint y: 454, distance: 233.6
click at [1018, 454] on div "Registered Office Address C/[GEOGRAPHIC_DATA][PERSON_NAME][STREET_ADDRESS][PERS…" at bounding box center [1039, 540] width 991 height 233
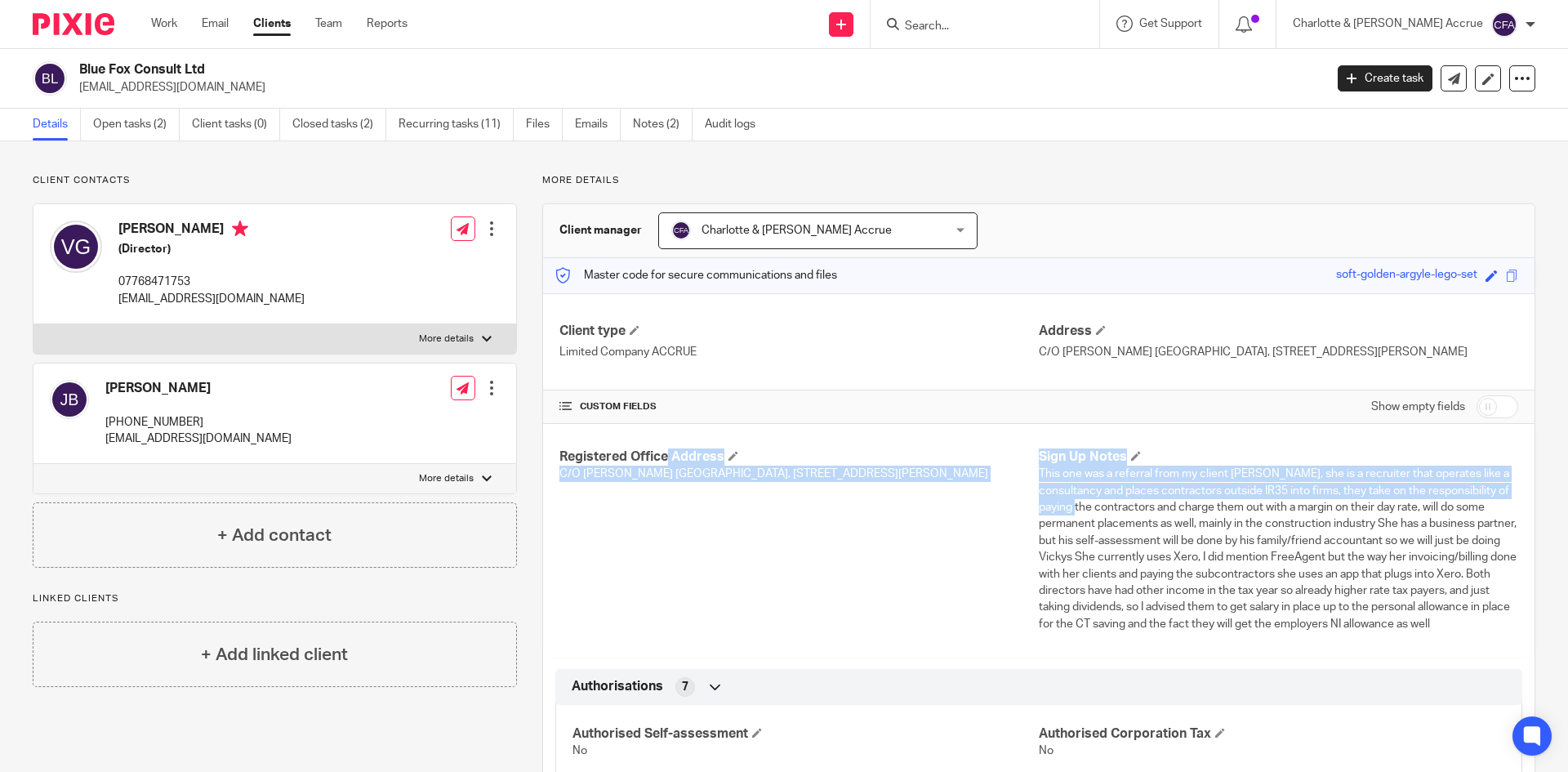
drag, startPoint x: 557, startPoint y: 452, endPoint x: 1151, endPoint y: 526, distance: 598.6
click at [1147, 523] on div "Registered Office Address C/[GEOGRAPHIC_DATA][PERSON_NAME][STREET_ADDRESS][PERS…" at bounding box center [1039, 540] width 991 height 233
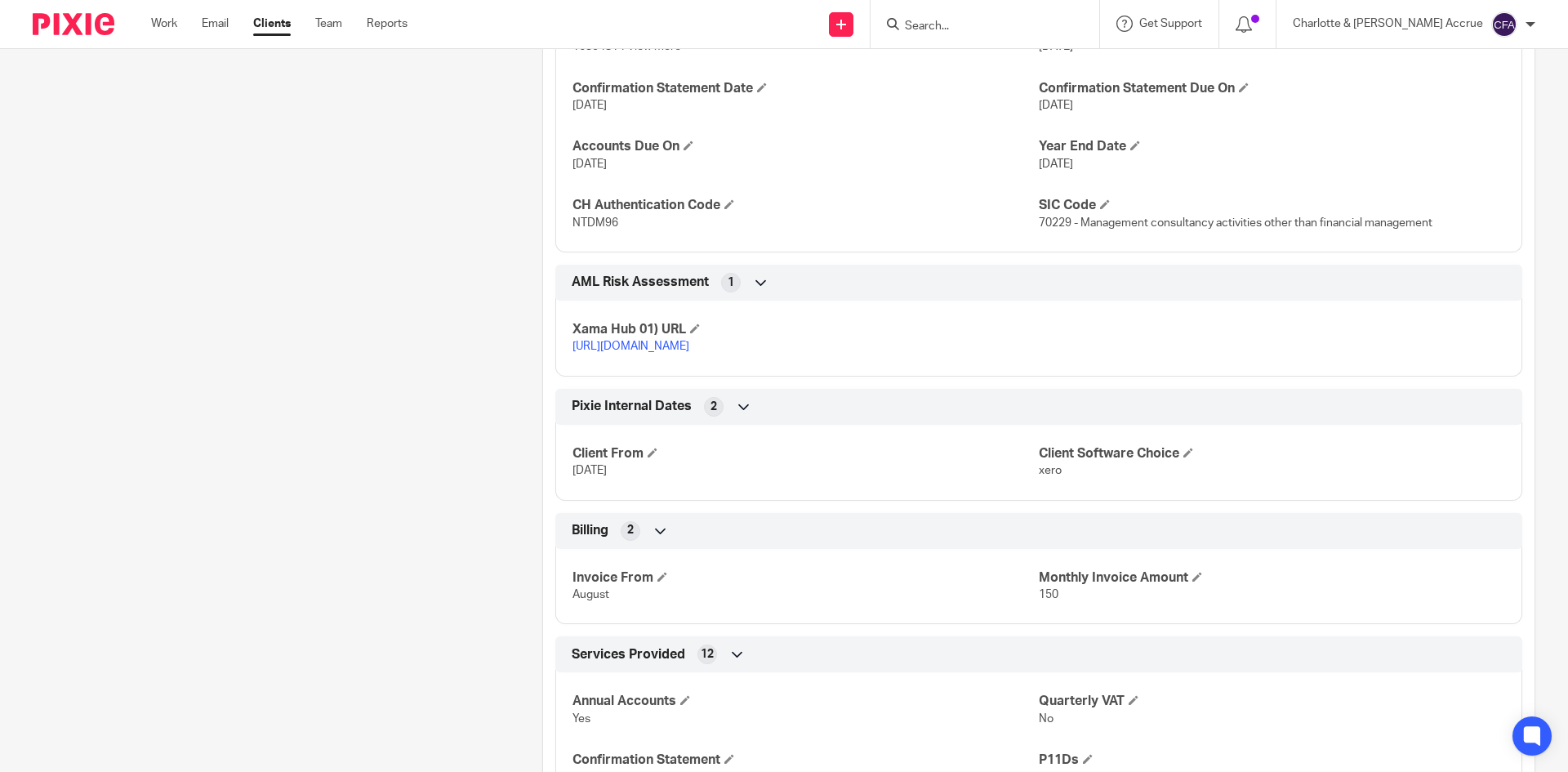
scroll to position [1552, 0]
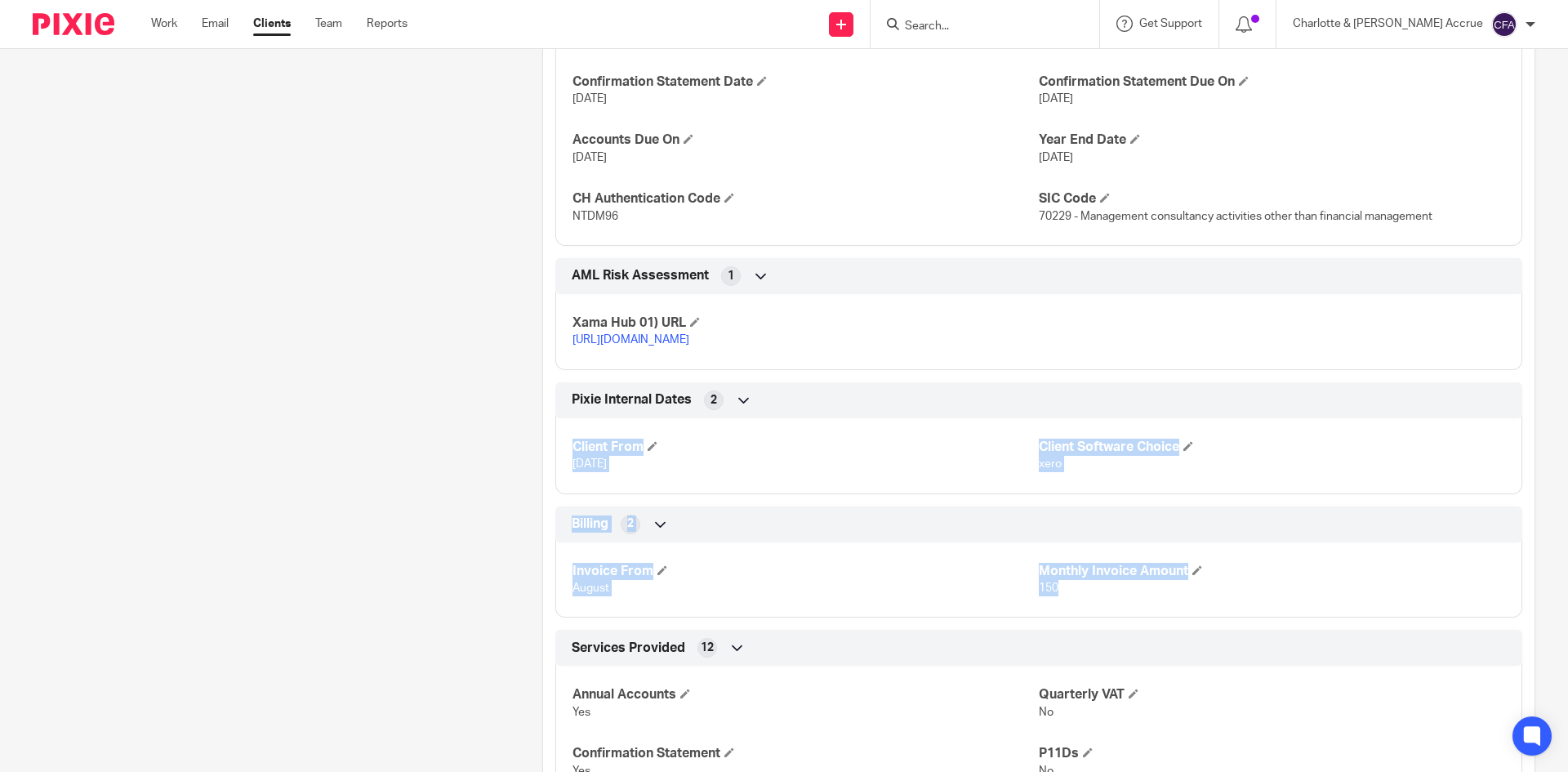
drag, startPoint x: 1060, startPoint y: 631, endPoint x: 842, endPoint y: 430, distance: 296.5
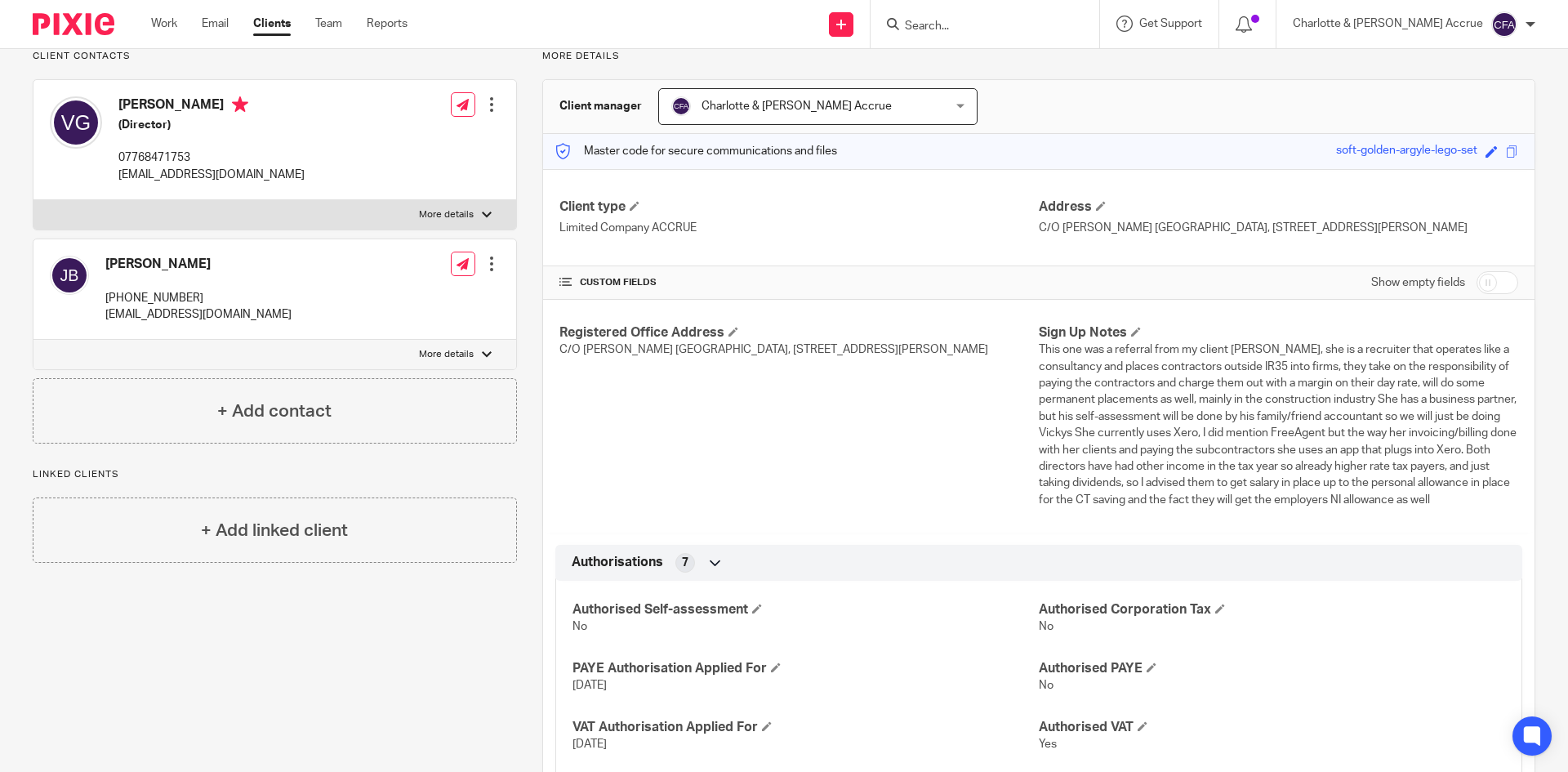
scroll to position [82, 0]
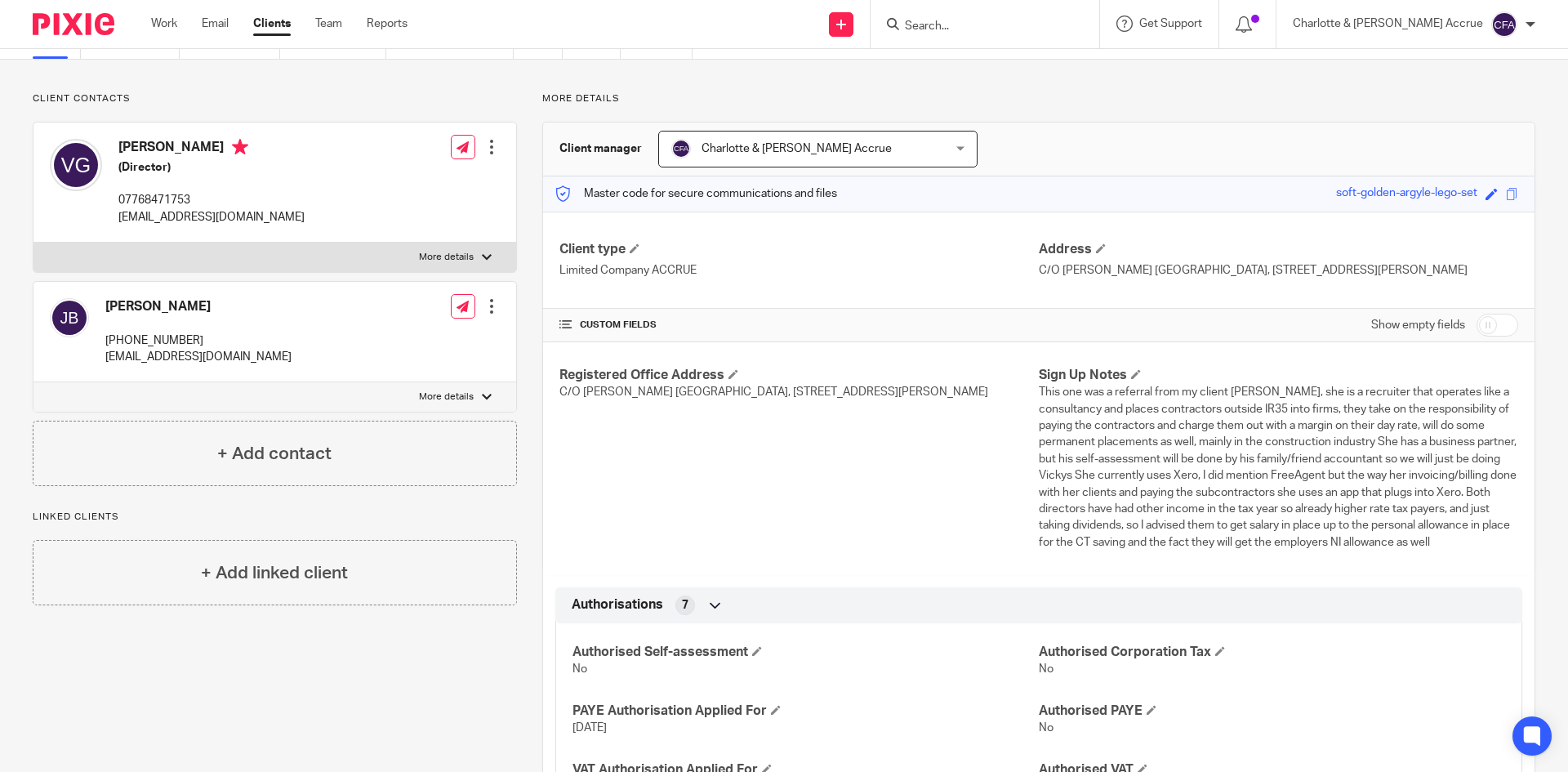
drag, startPoint x: 546, startPoint y: 375, endPoint x: 1179, endPoint y: 564, distance: 660.6
click at [1179, 564] on div "Registered Office Address C/O Lucas Reis Lansdowne House, 85 Buxton Road, Stock…" at bounding box center [1039, 458] width 991 height 233
click at [1179, 551] on p "This one was a referral from my client Jonathon Armstrong, she is a recruiter t…" at bounding box center [1278, 467] width 479 height 167
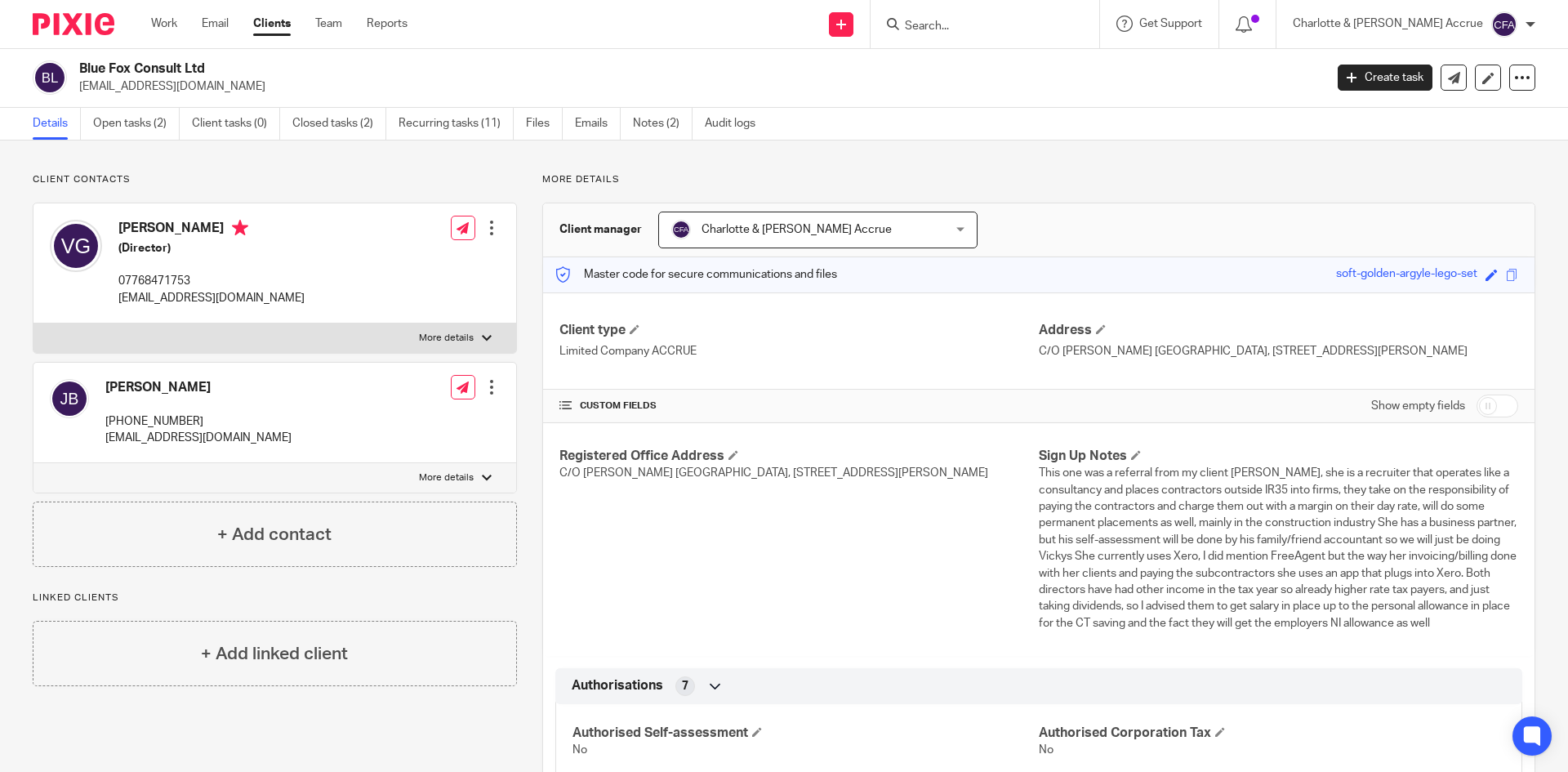
scroll to position [0, 0]
drag, startPoint x: 554, startPoint y: 326, endPoint x: 1483, endPoint y: 382, distance: 930.7
click at [1483, 382] on div "Client type Limited Company ACCRUE Address C/O Lucas Reis Lansdowne House, 85 B…" at bounding box center [1039, 342] width 991 height 97
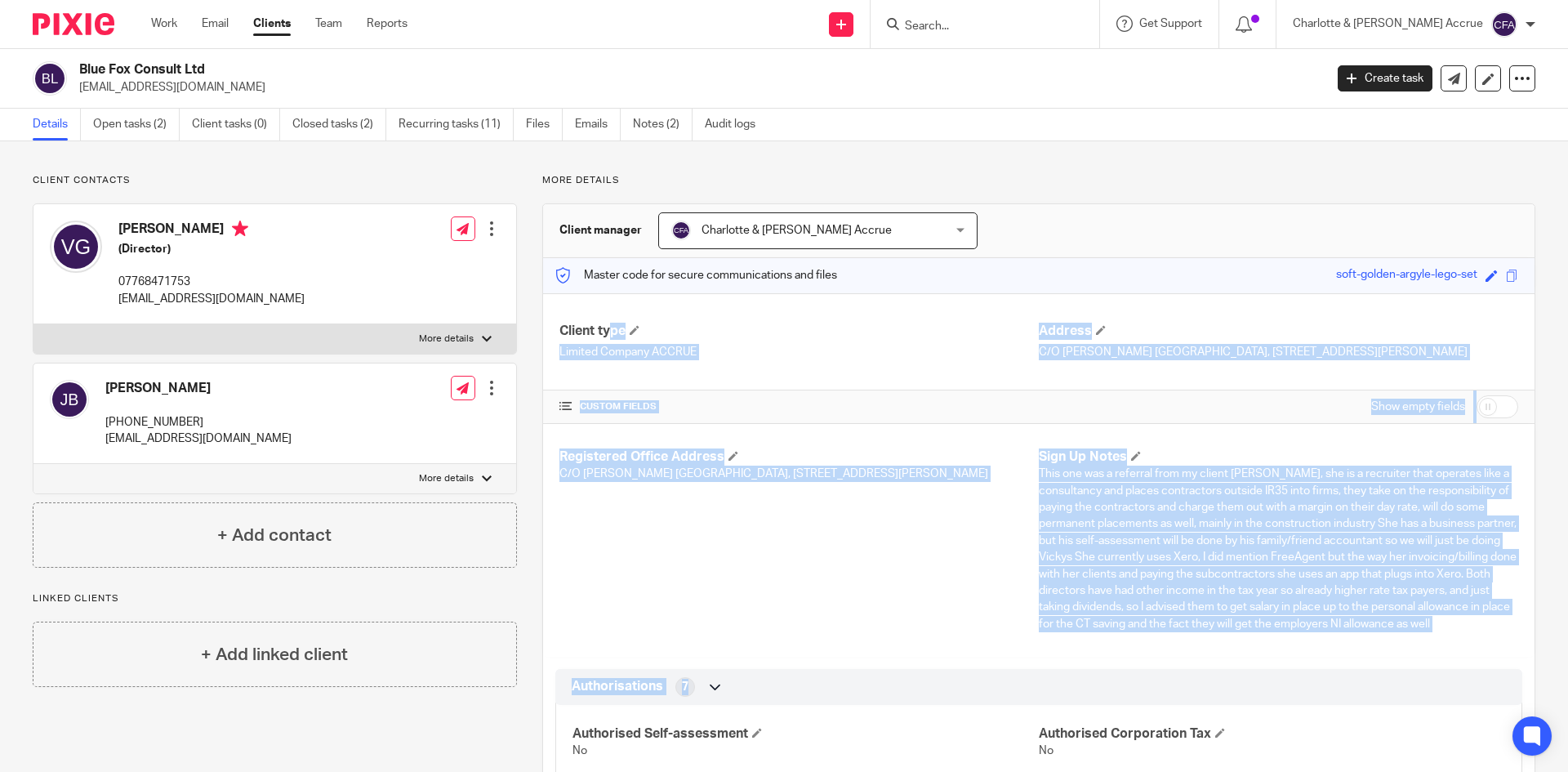
drag, startPoint x: 1199, startPoint y: 676, endPoint x: 560, endPoint y: 316, distance: 733.4
click at [560, 332] on h4 "Client type" at bounding box center [799, 331] width 479 height 17
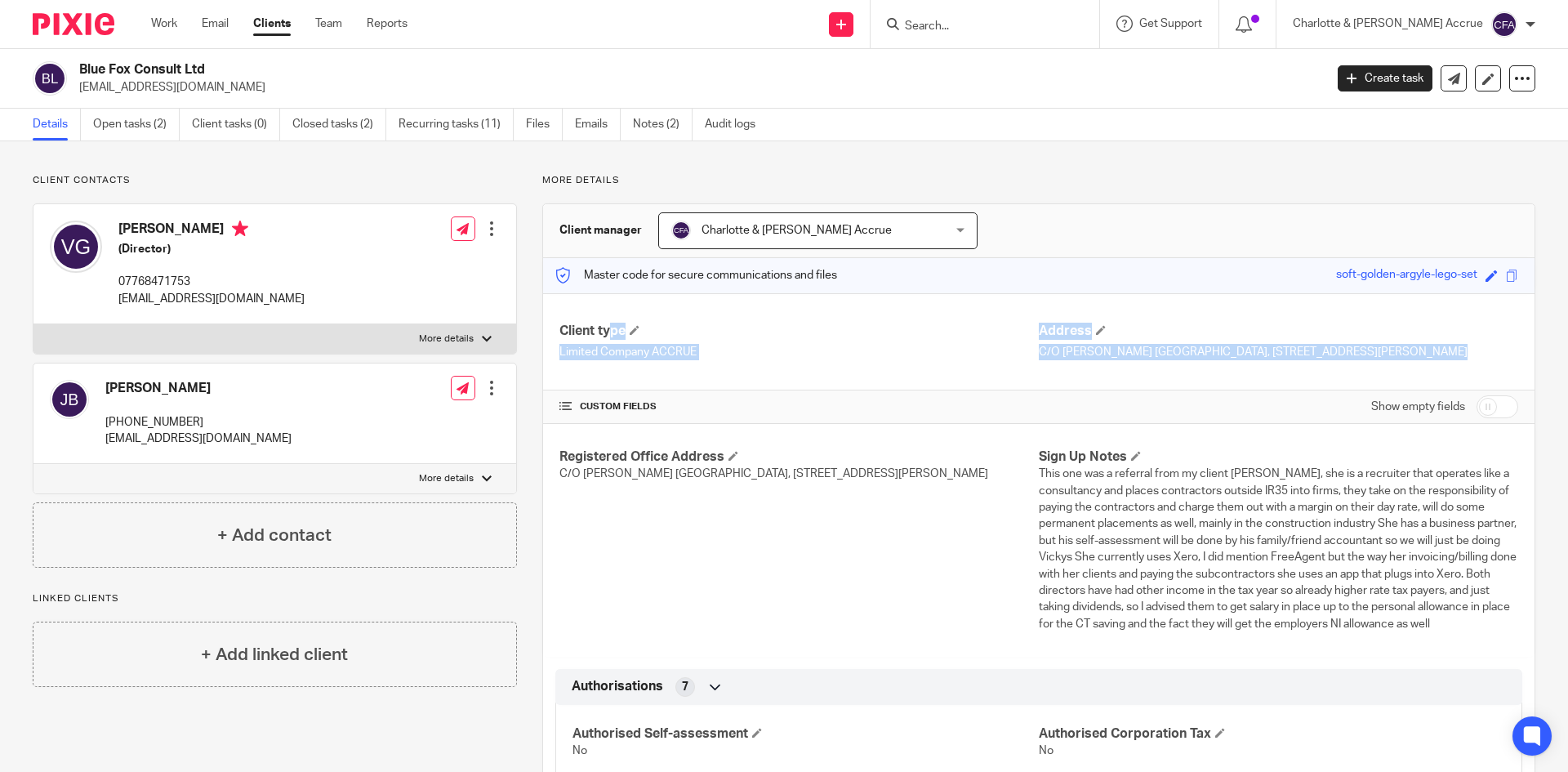
drag, startPoint x: 555, startPoint y: 332, endPoint x: 1448, endPoint y: 361, distance: 893.5
click at [1448, 361] on div "Client type Limited Company ACCRUE Address C/O Lucas Reis Lansdowne House, 85 B…" at bounding box center [1039, 342] width 991 height 97
drag, startPoint x: 1136, startPoint y: 647, endPoint x: 533, endPoint y: 340, distance: 676.7
click at [552, 334] on div "Client type Limited Company ACCRUE Address C/O Lucas Reis Lansdowne House, 85 B…" at bounding box center [1039, 342] width 991 height 97
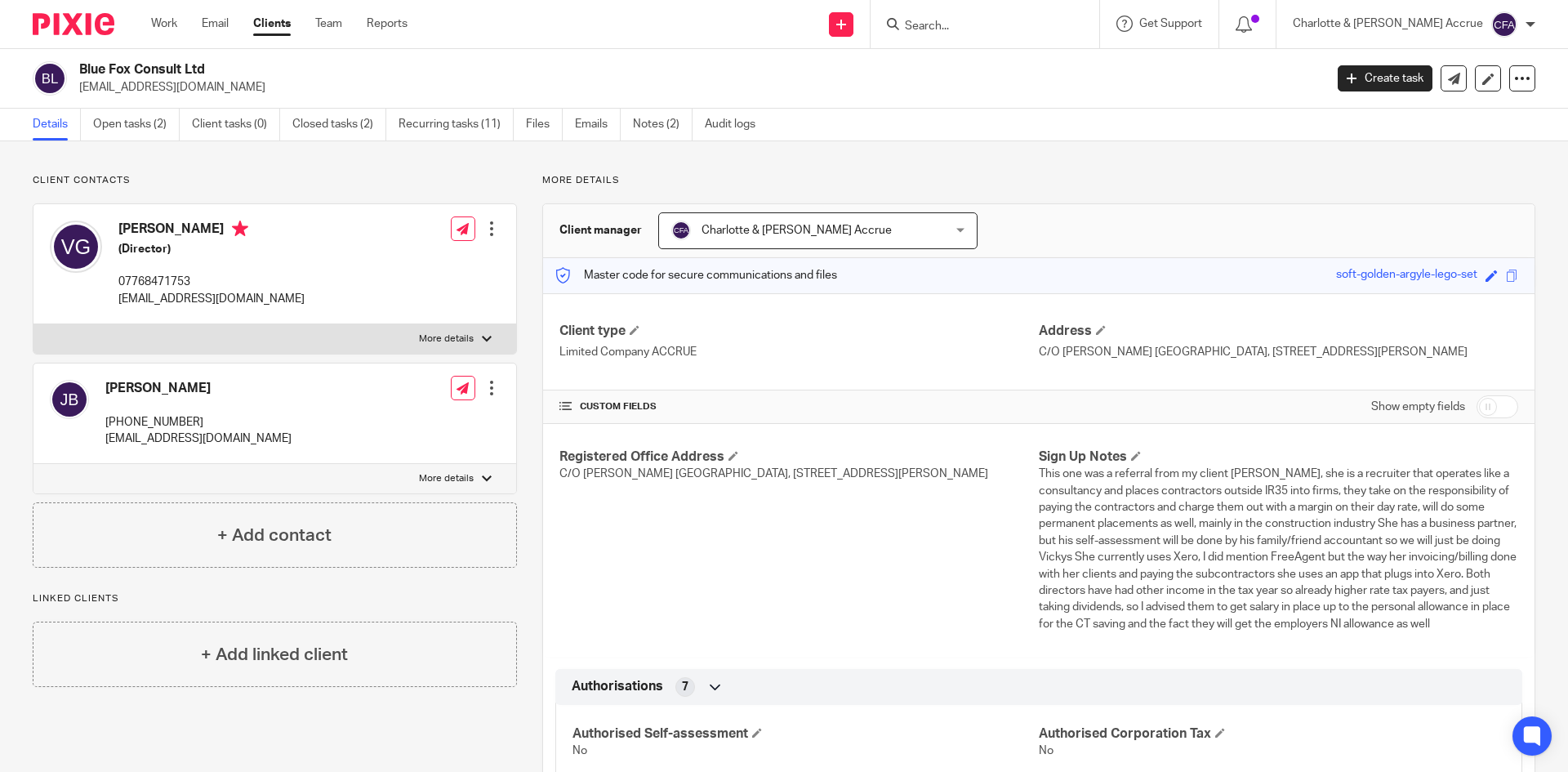
drag, startPoint x: 552, startPoint y: 331, endPoint x: 1286, endPoint y: 638, distance: 795.6
click at [1274, 632] on p "This one was a referral from my client Jonathon Armstrong, she is a recruiter t…" at bounding box center [1278, 549] width 479 height 167
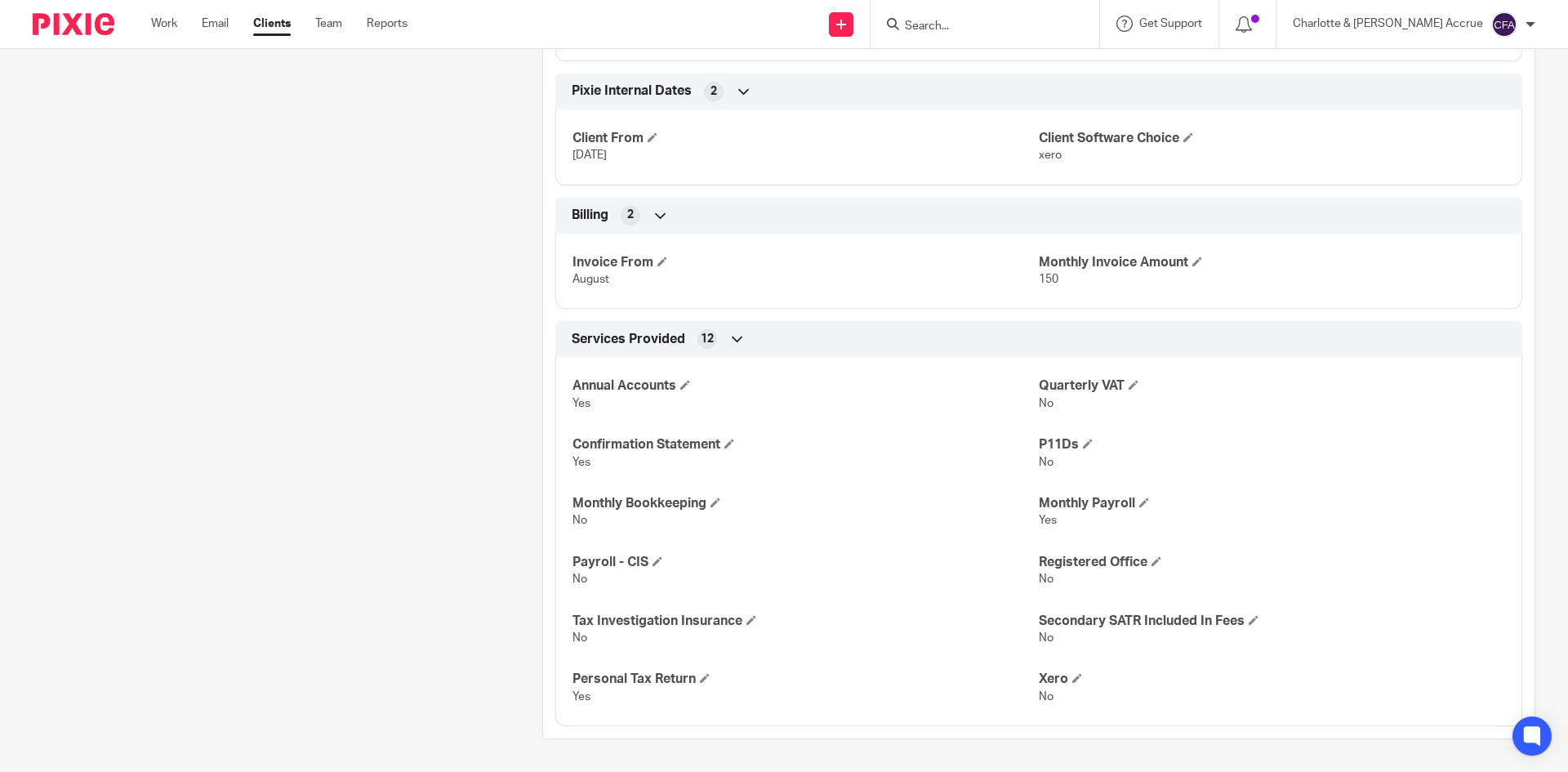
scroll to position [1894, 0]
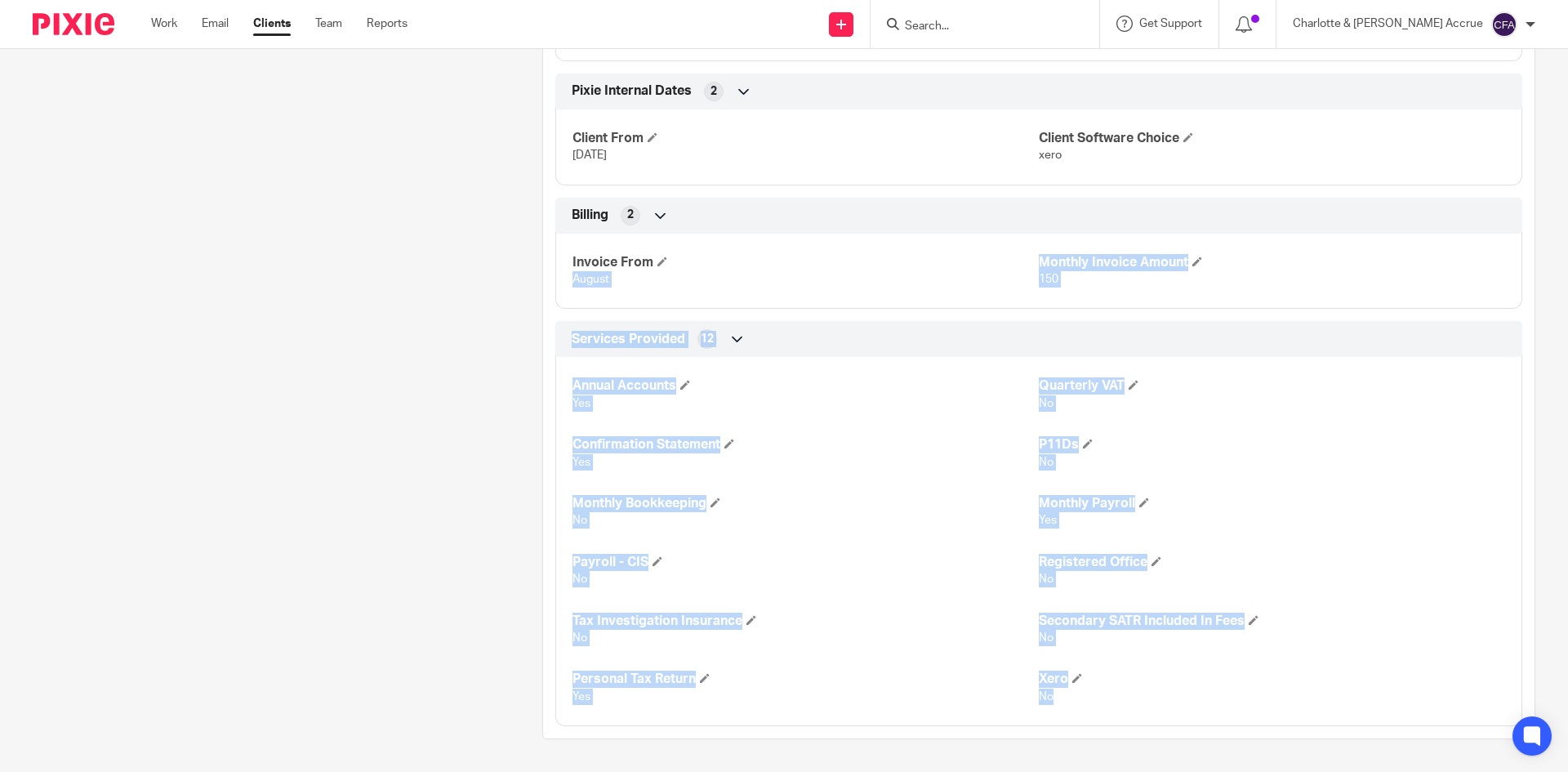
drag, startPoint x: 1051, startPoint y: 680, endPoint x: 539, endPoint y: 303, distance: 635.8
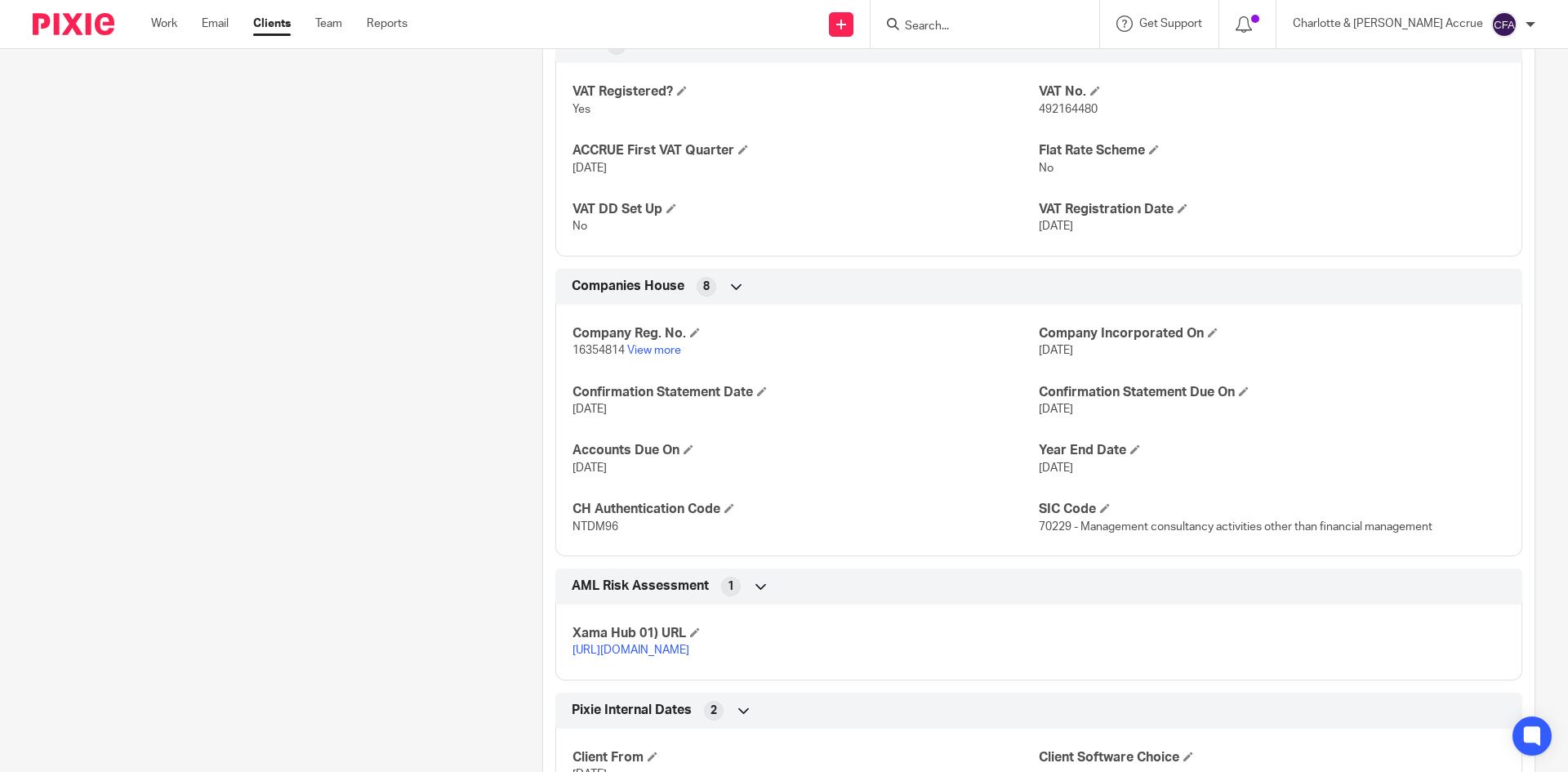
scroll to position [1241, 0]
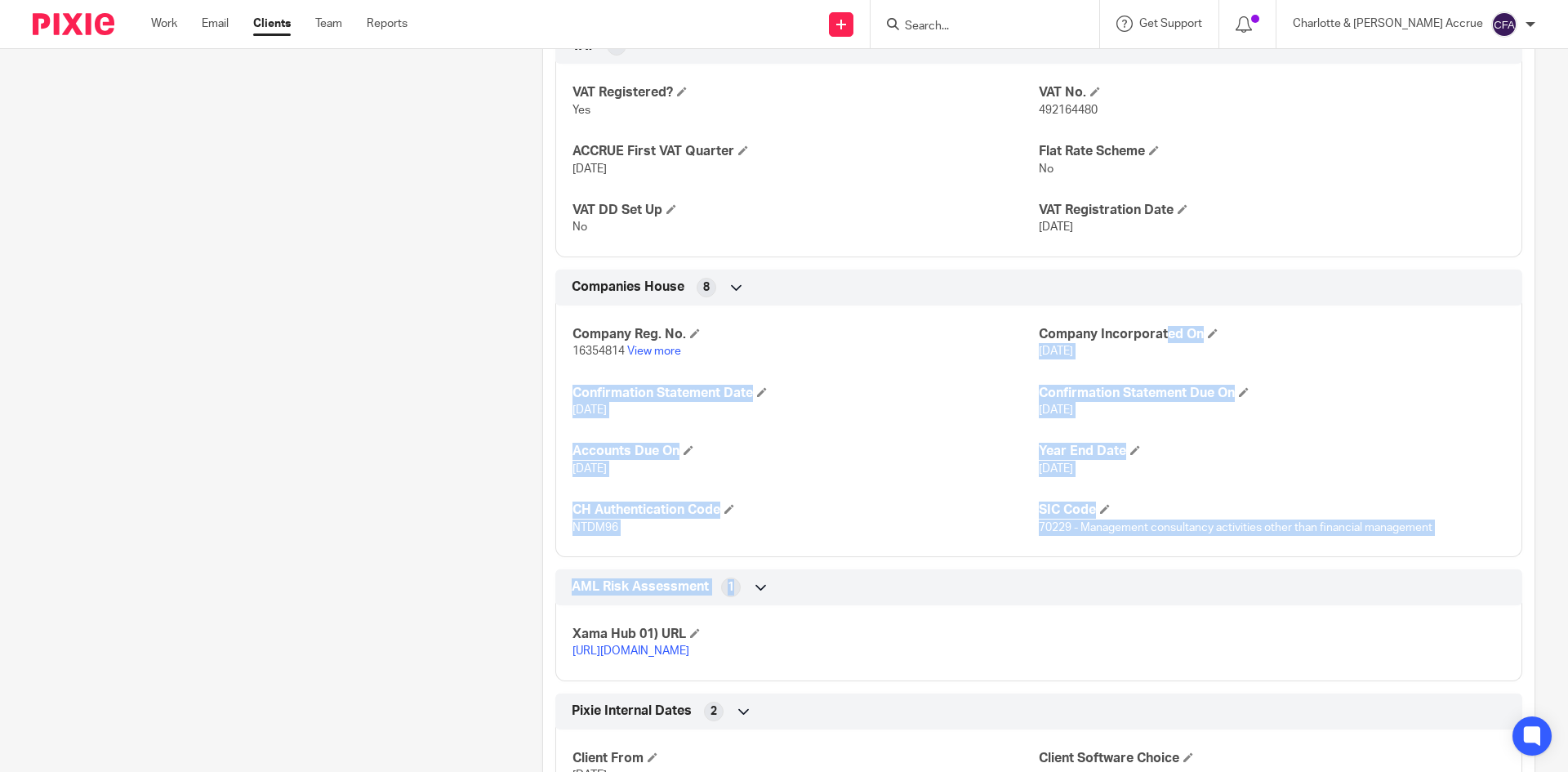
drag, startPoint x: 1035, startPoint y: 344, endPoint x: 1199, endPoint y: 592, distance: 297.3
click at [1199, 592] on div "Client type Limited Company ACCRUE Address C/O Lucas Reis Lansdowne House, 85 B…" at bounding box center [1039, 199] width 991 height 2294
click at [1240, 578] on div "Client type Limited Company ACCRUE Address C/O Lucas Reis Lansdowne House, 85 B…" at bounding box center [1039, 199] width 991 height 2294
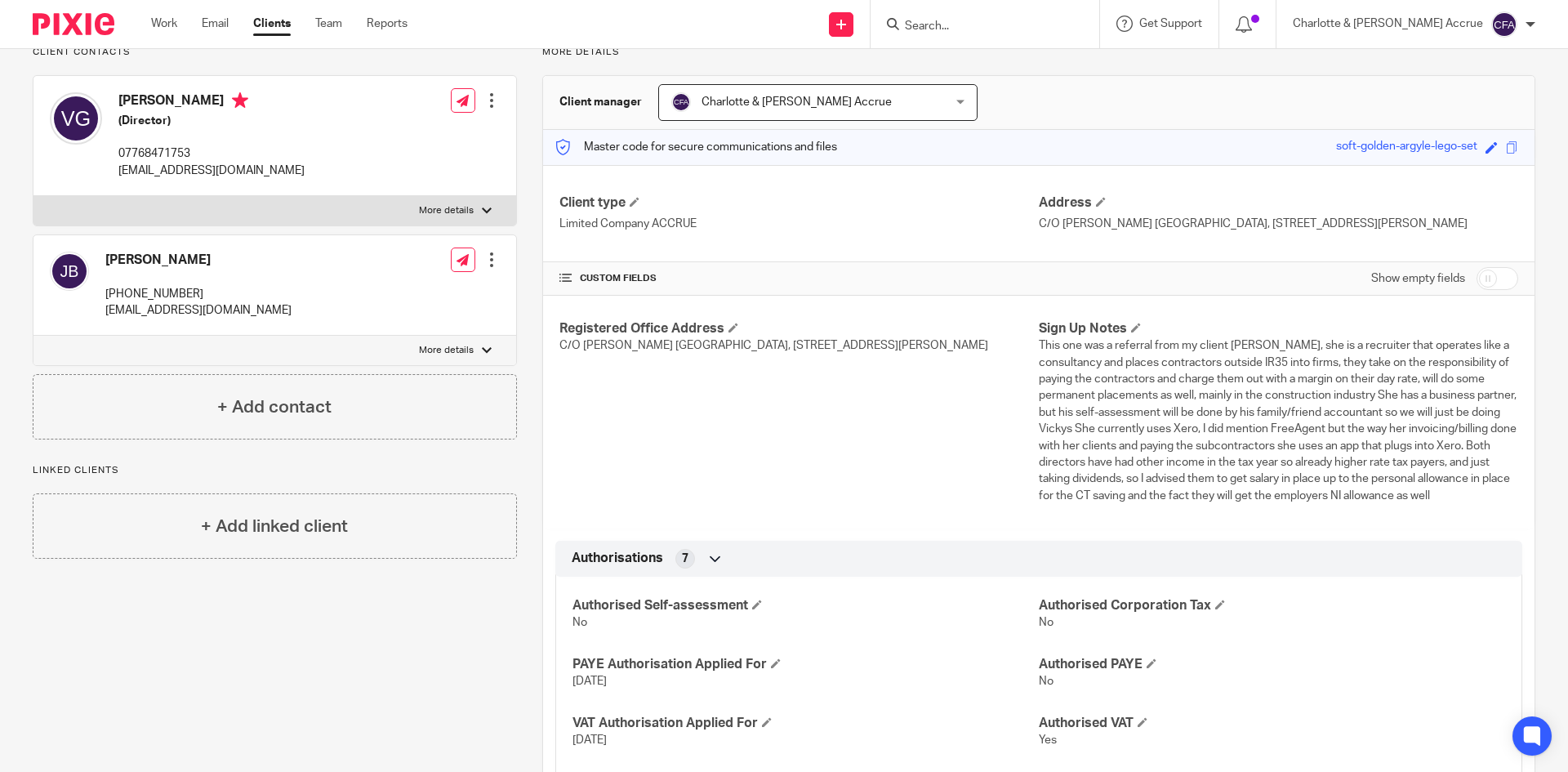
scroll to position [0, 0]
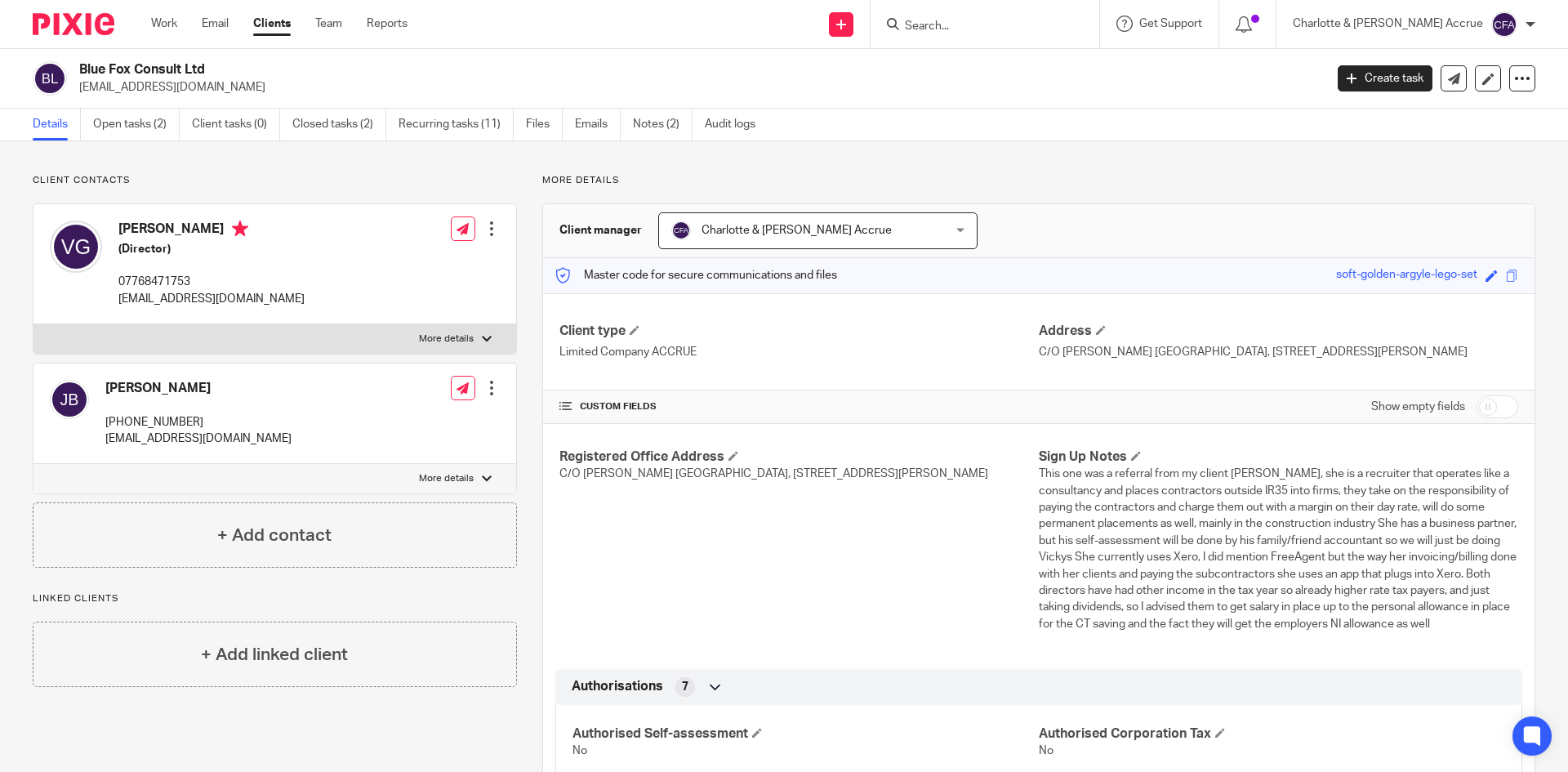
click at [1024, 22] on input "Search" at bounding box center [976, 27] width 147 height 14
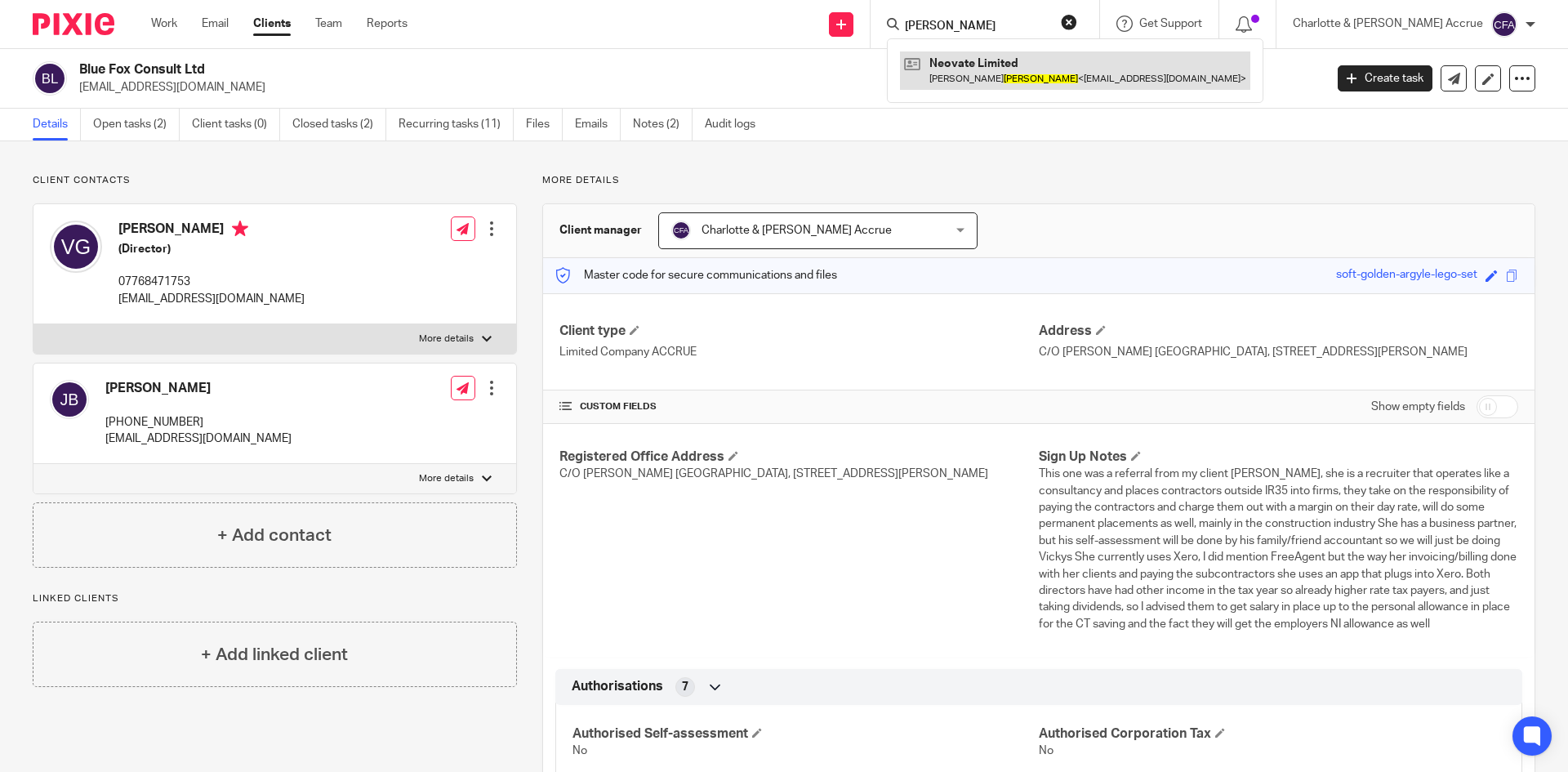
type input "lizzio"
click at [1049, 65] on link at bounding box center [1075, 71] width 351 height 37
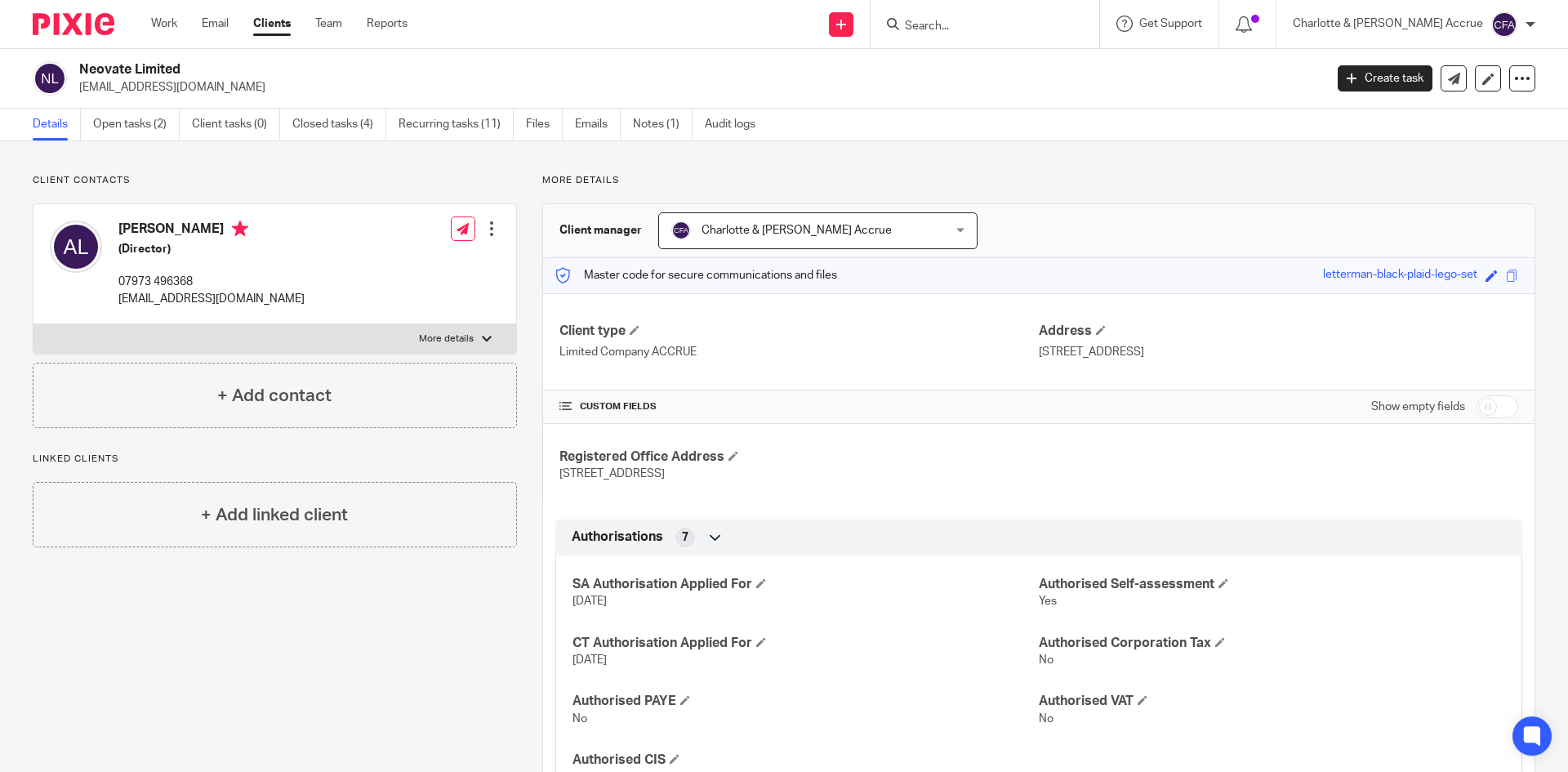
click at [463, 328] on label "More details" at bounding box center [275, 338] width 483 height 29
click at [34, 324] on input "More details" at bounding box center [33, 323] width 1 height 1
checkbox input "true"
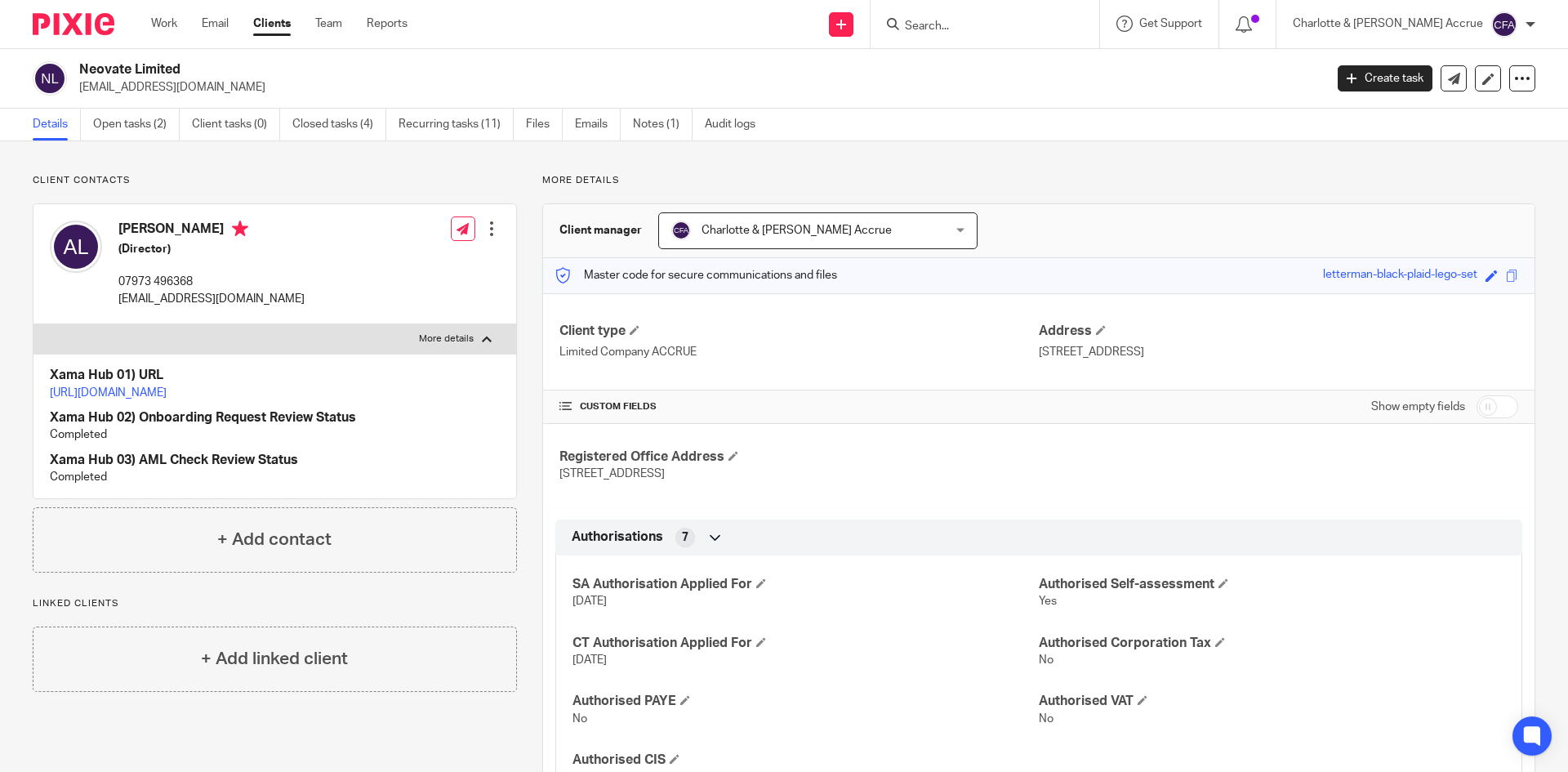
click at [995, 29] on input "Search" at bounding box center [976, 27] width 147 height 14
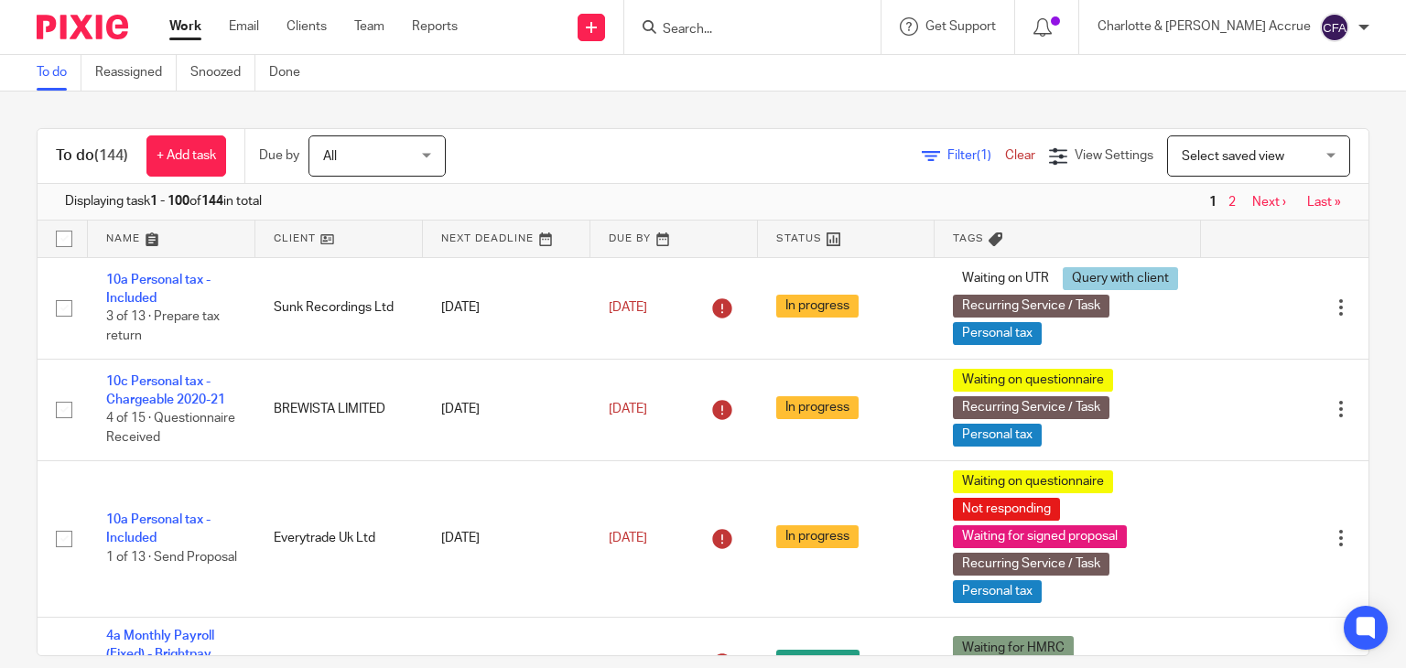
click at [790, 29] on input "Search" at bounding box center [743, 30] width 165 height 16
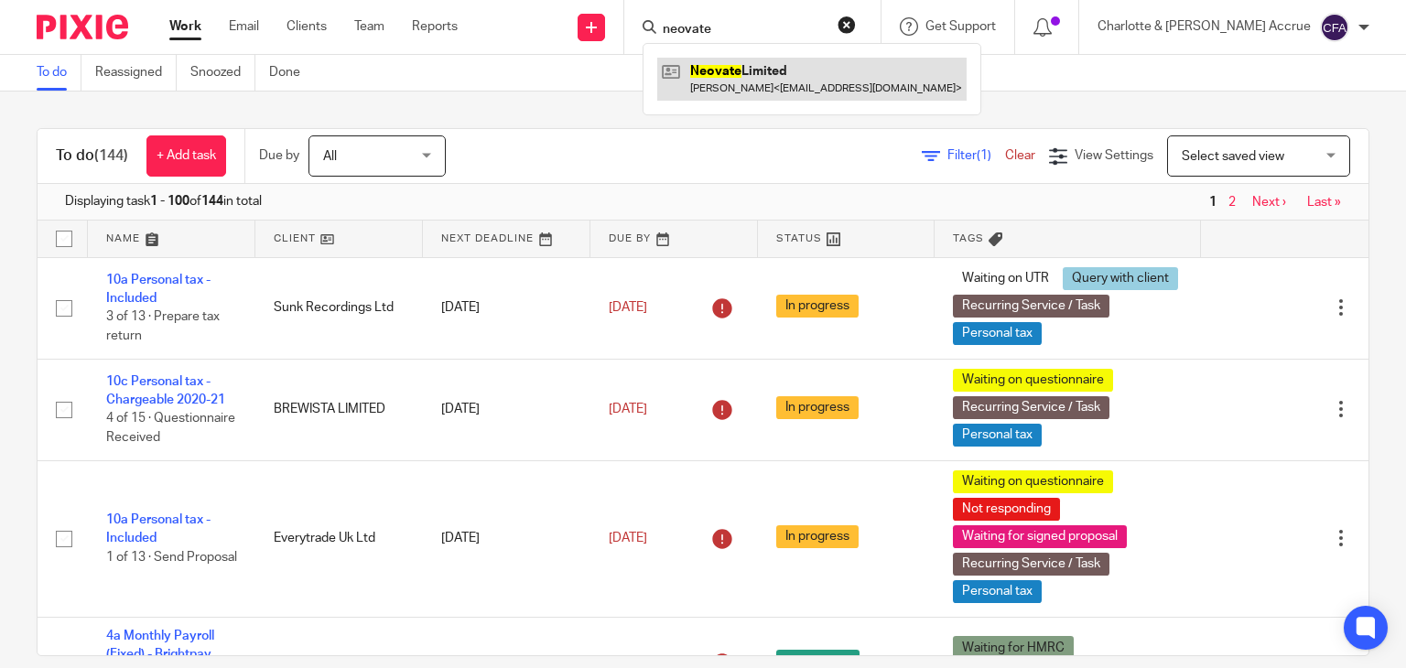
type input "neovate"
click at [801, 81] on link at bounding box center [811, 79] width 309 height 42
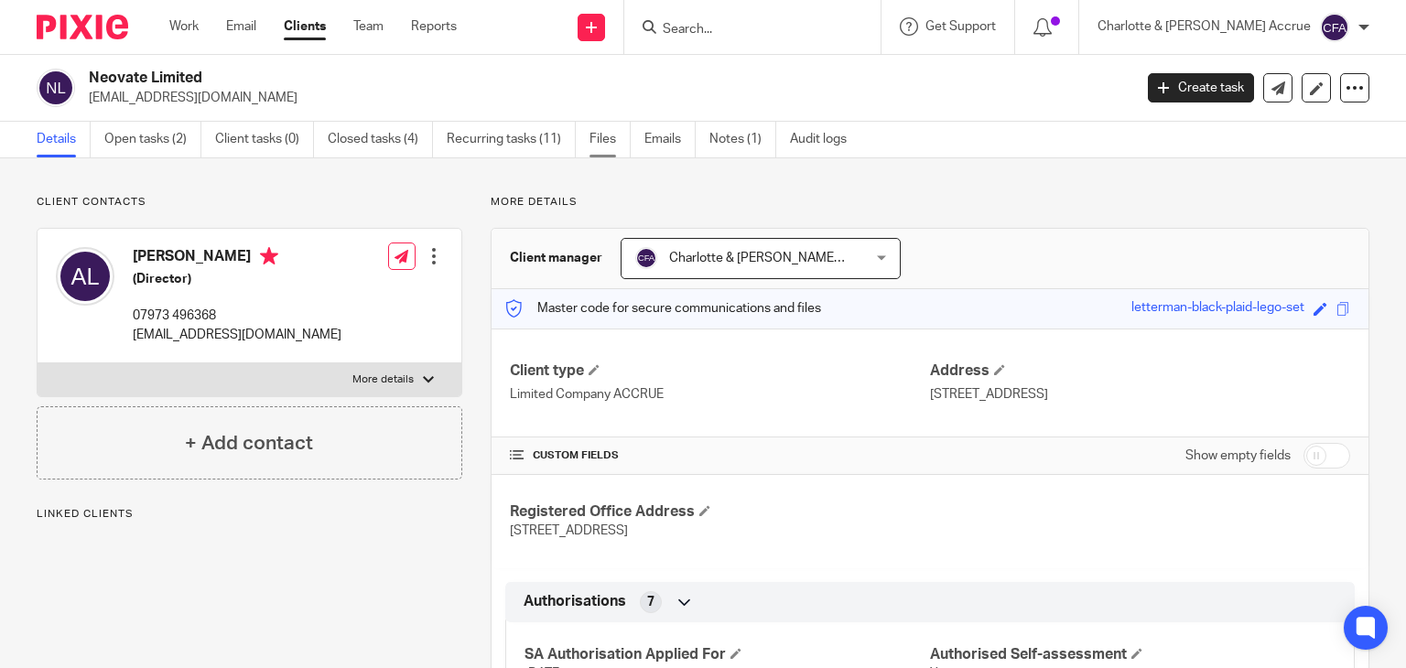
click at [615, 137] on link "Files" at bounding box center [609, 140] width 41 height 36
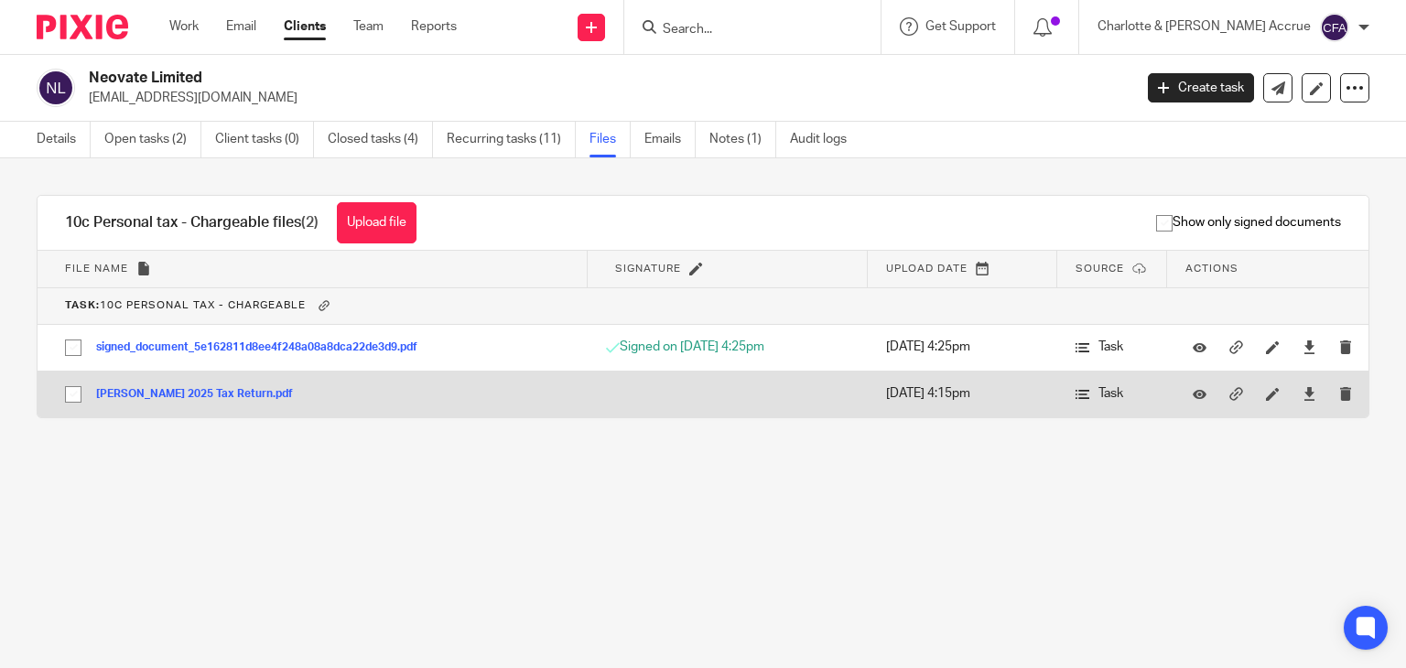
click at [193, 392] on button "[PERSON_NAME] 2025 Tax Return.pdf" at bounding box center [201, 394] width 210 height 13
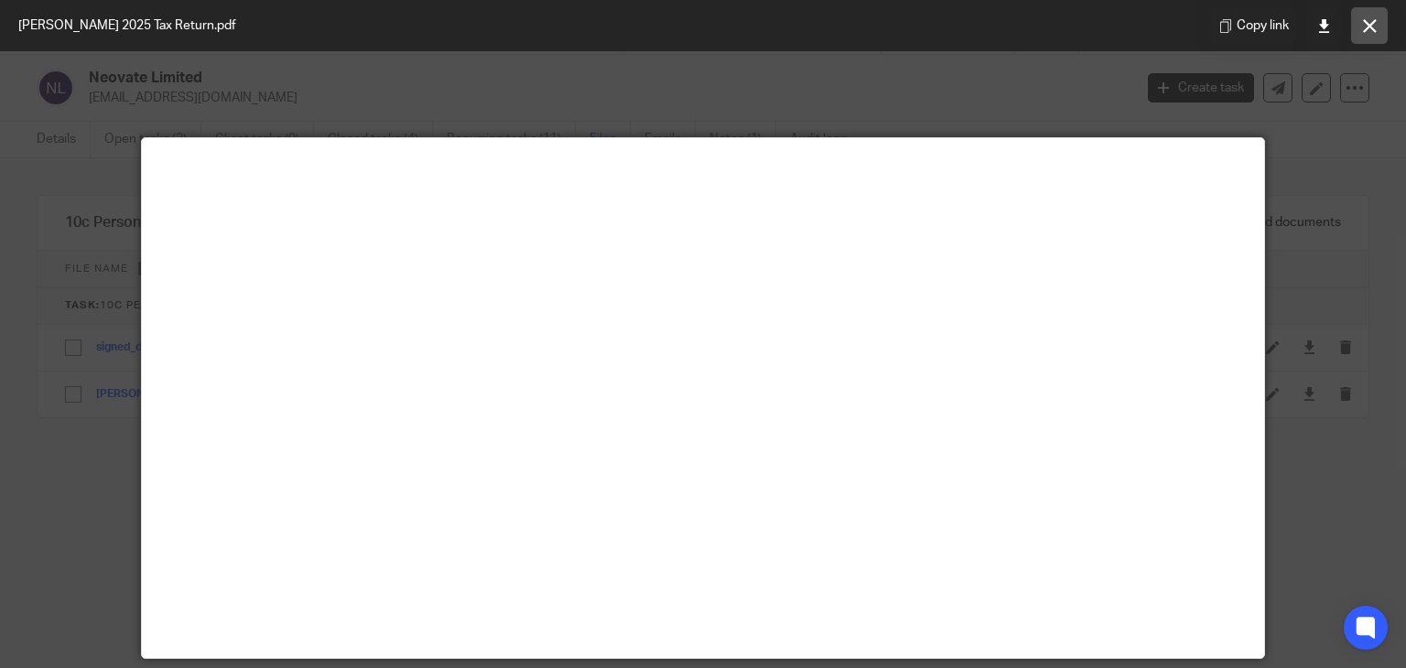
click at [1385, 23] on button at bounding box center [1369, 25] width 37 height 37
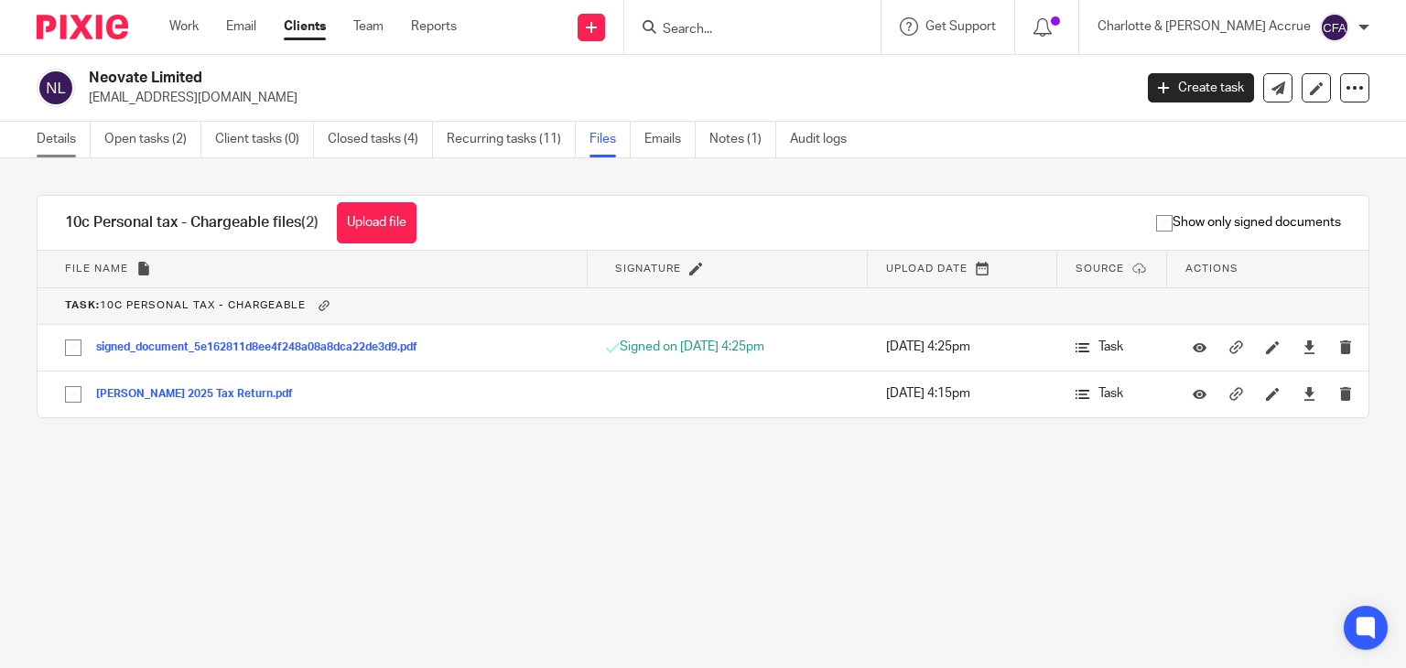
click at [54, 133] on link "Details" at bounding box center [64, 140] width 54 height 36
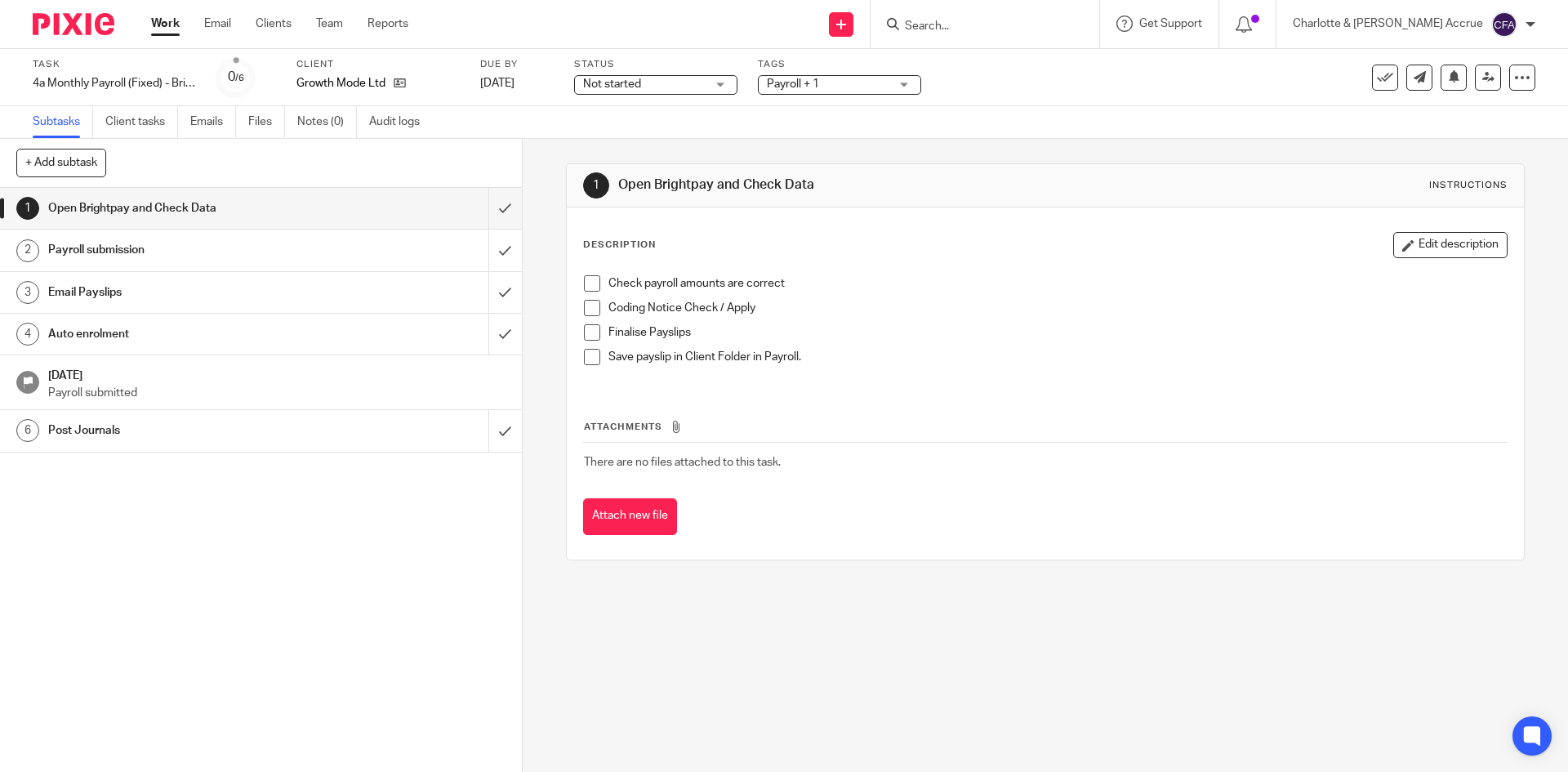
click at [369, 290] on div "Email Payslips" at bounding box center [260, 292] width 424 height 24
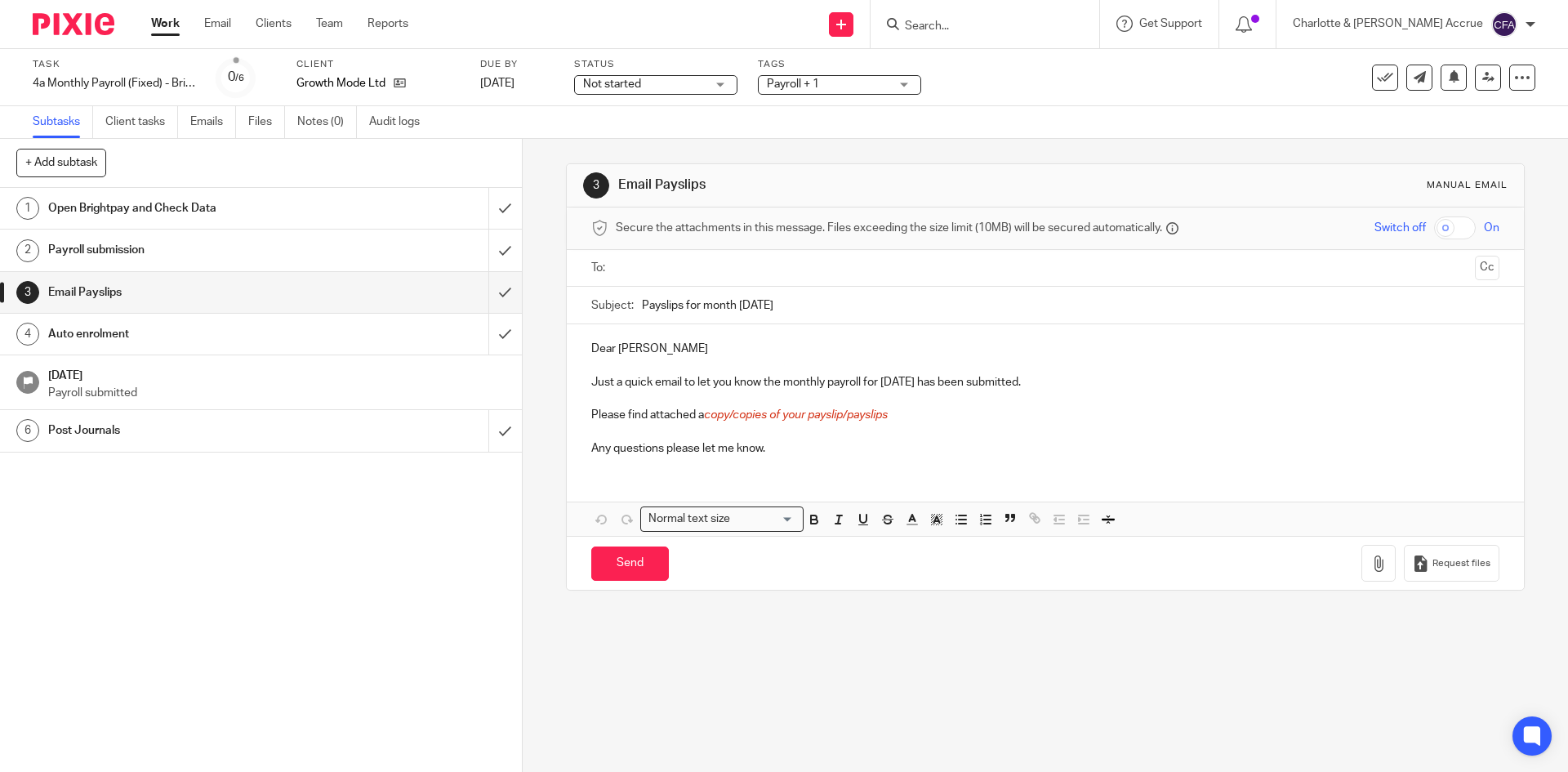
click at [668, 272] on input "text" at bounding box center [1044, 268] width 846 height 19
drag, startPoint x: 902, startPoint y: 416, endPoint x: 695, endPoint y: 426, distance: 207.2
click at [695, 426] on p "Please find attached a copy/copies of your payslip/payslips" at bounding box center [1045, 418] width 908 height 16
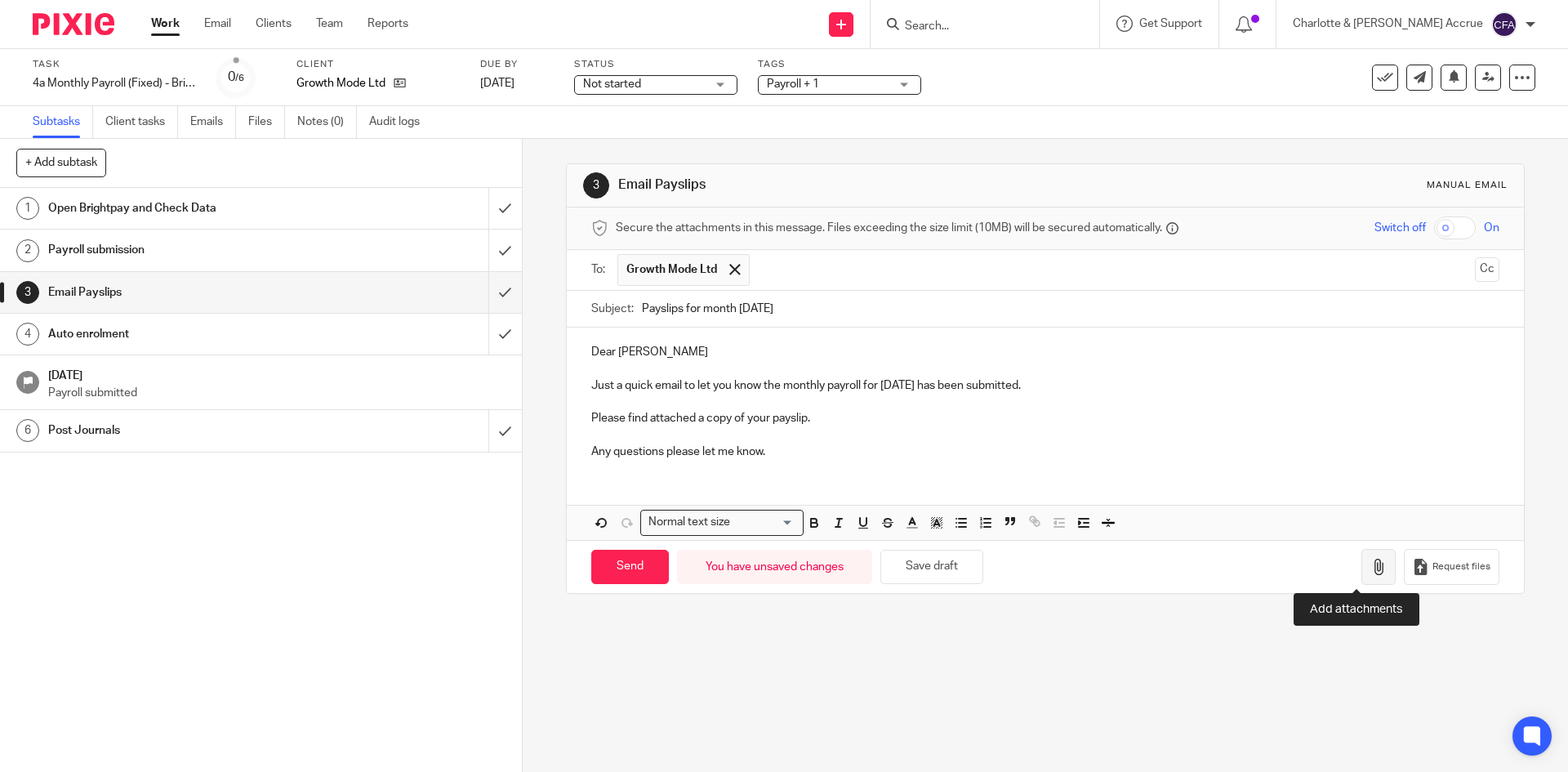
click at [1371, 560] on icon "button" at bounding box center [1379, 567] width 16 height 16
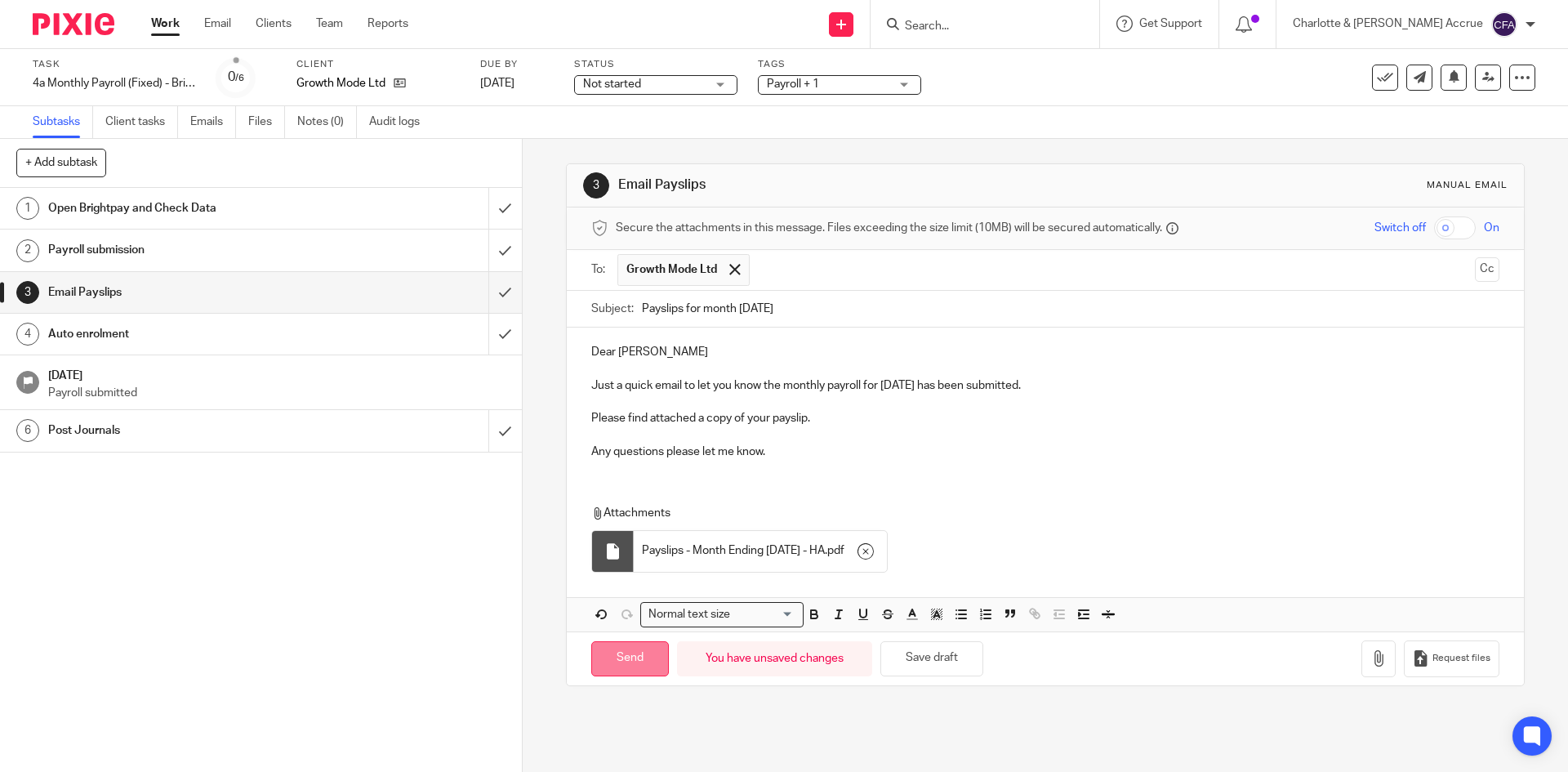
click at [618, 659] on input "Send" at bounding box center [630, 658] width 78 height 35
type input "Sent"
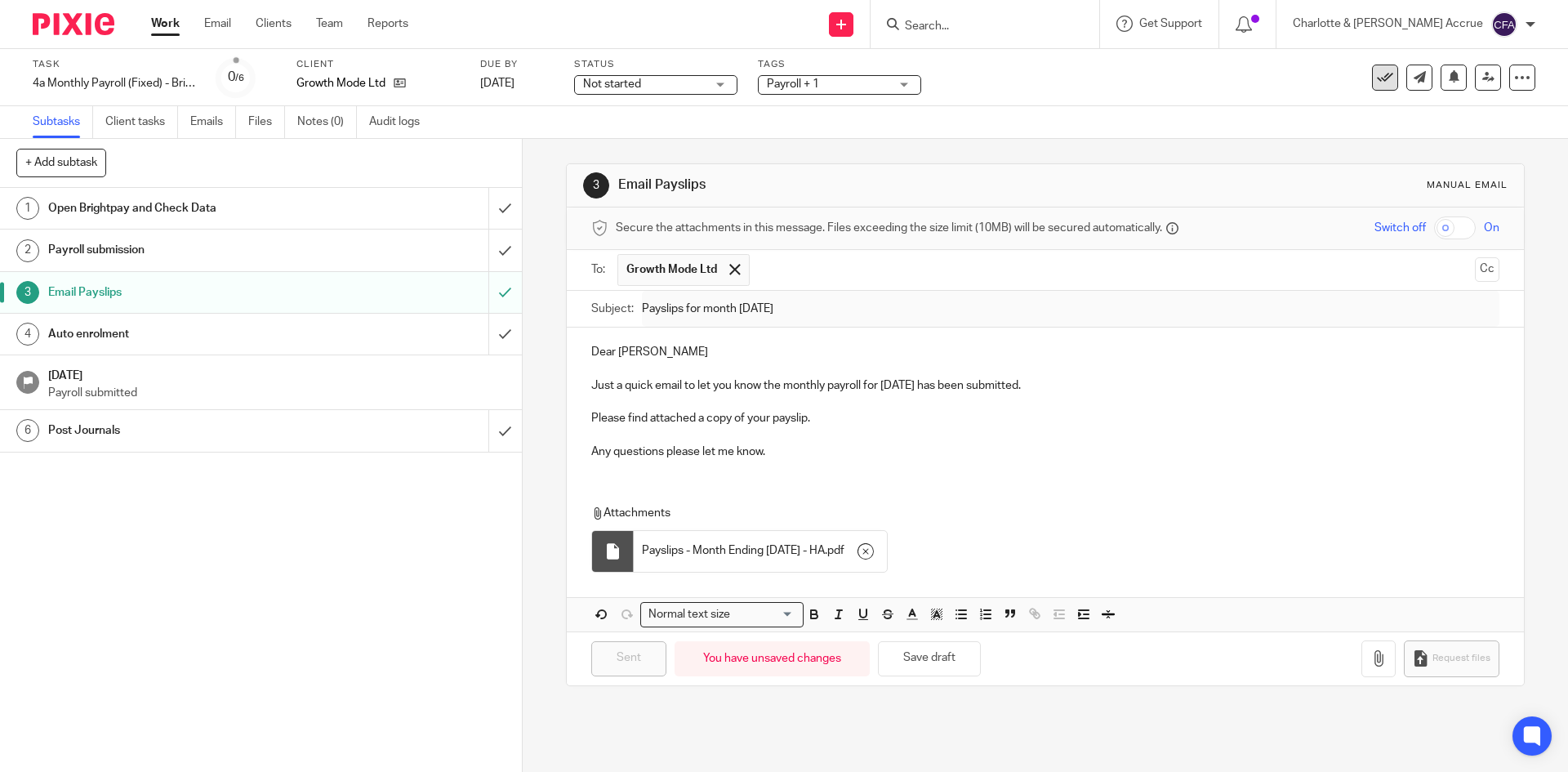
click at [1377, 79] on icon at bounding box center [1385, 78] width 16 height 16
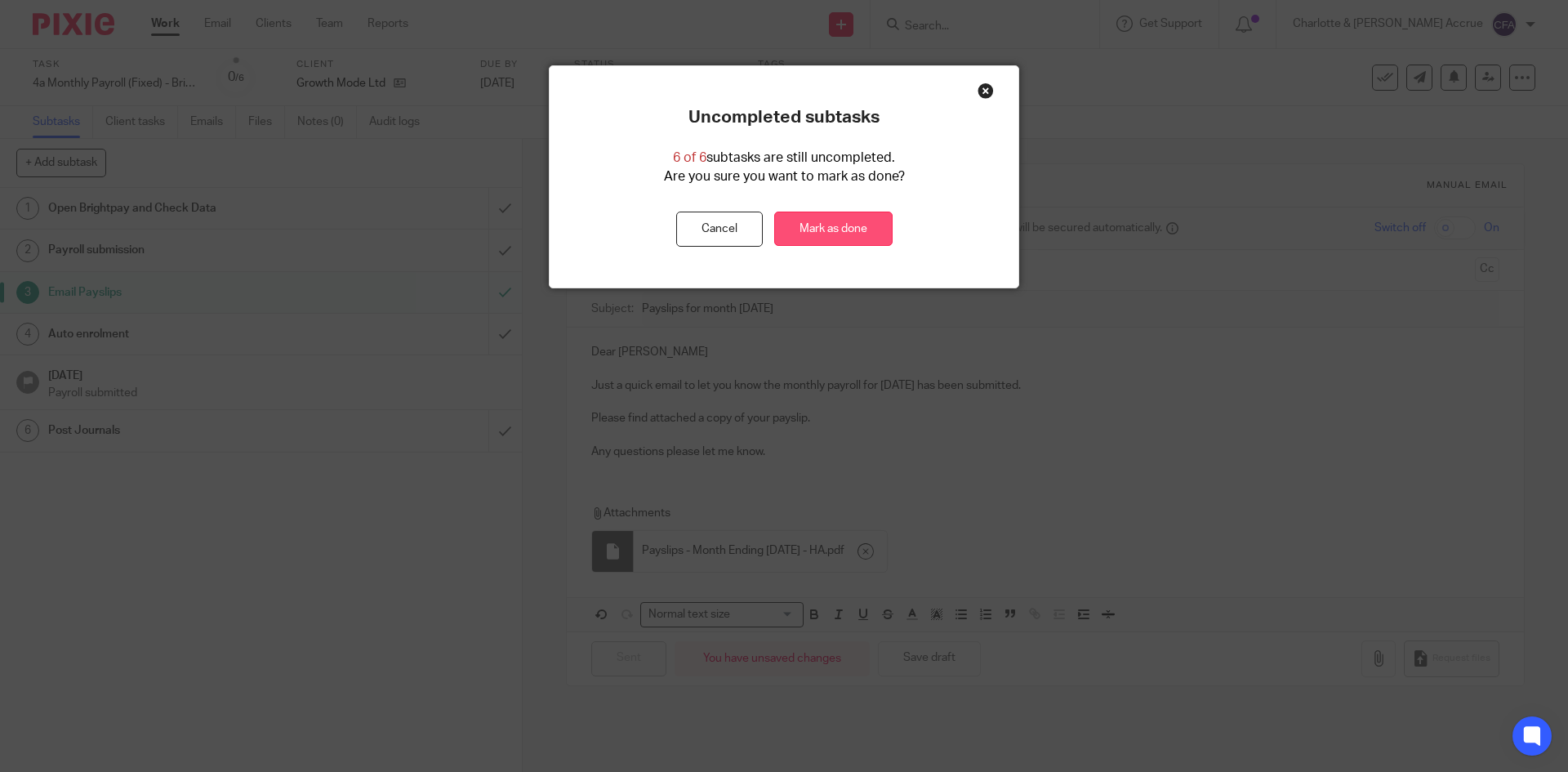
click at [852, 222] on link "Mark as done" at bounding box center [834, 228] width 119 height 35
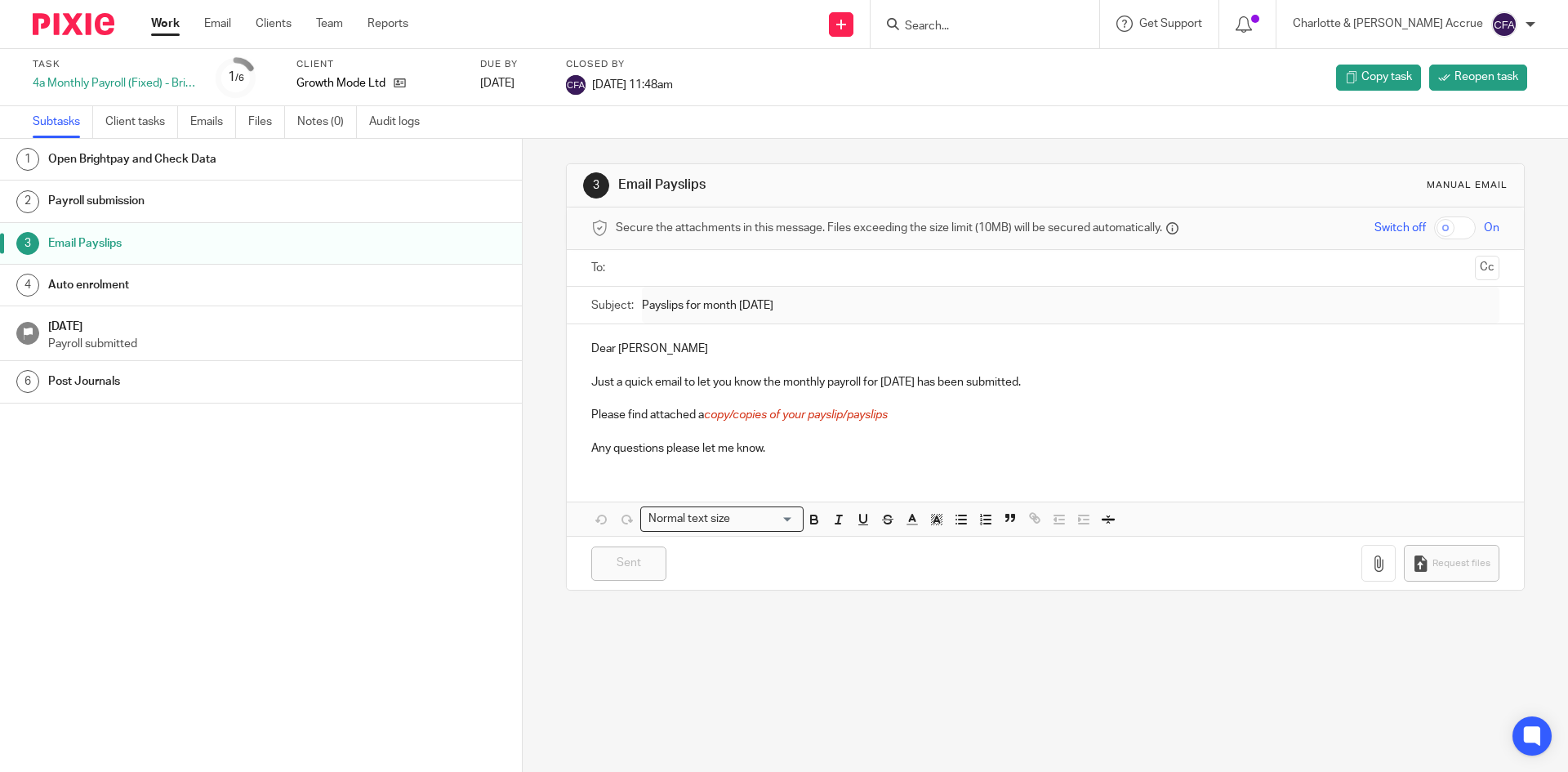
click at [992, 23] on input "Search" at bounding box center [976, 27] width 147 height 14
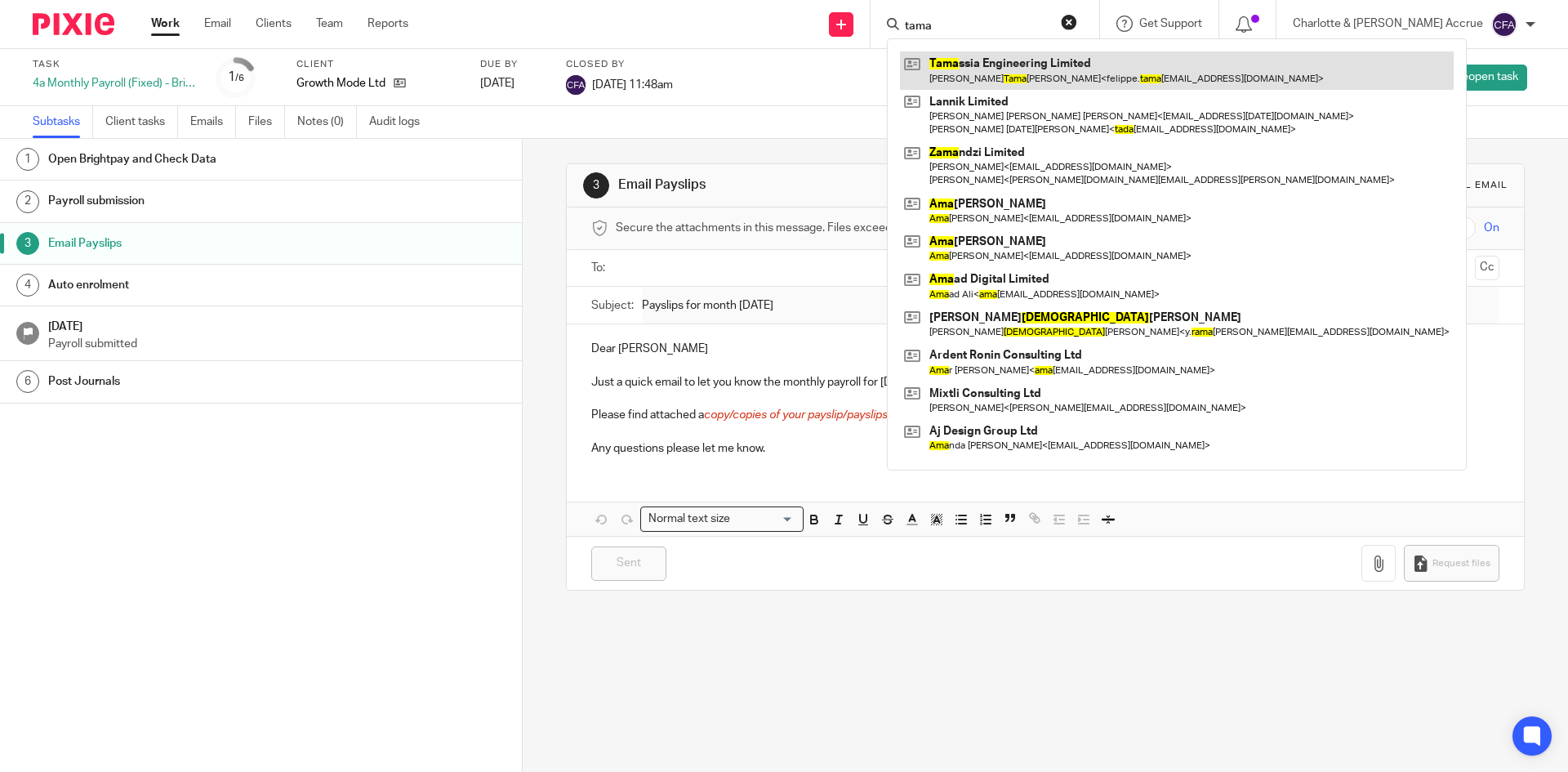
type input "tama"
click at [1030, 68] on link at bounding box center [1177, 71] width 554 height 37
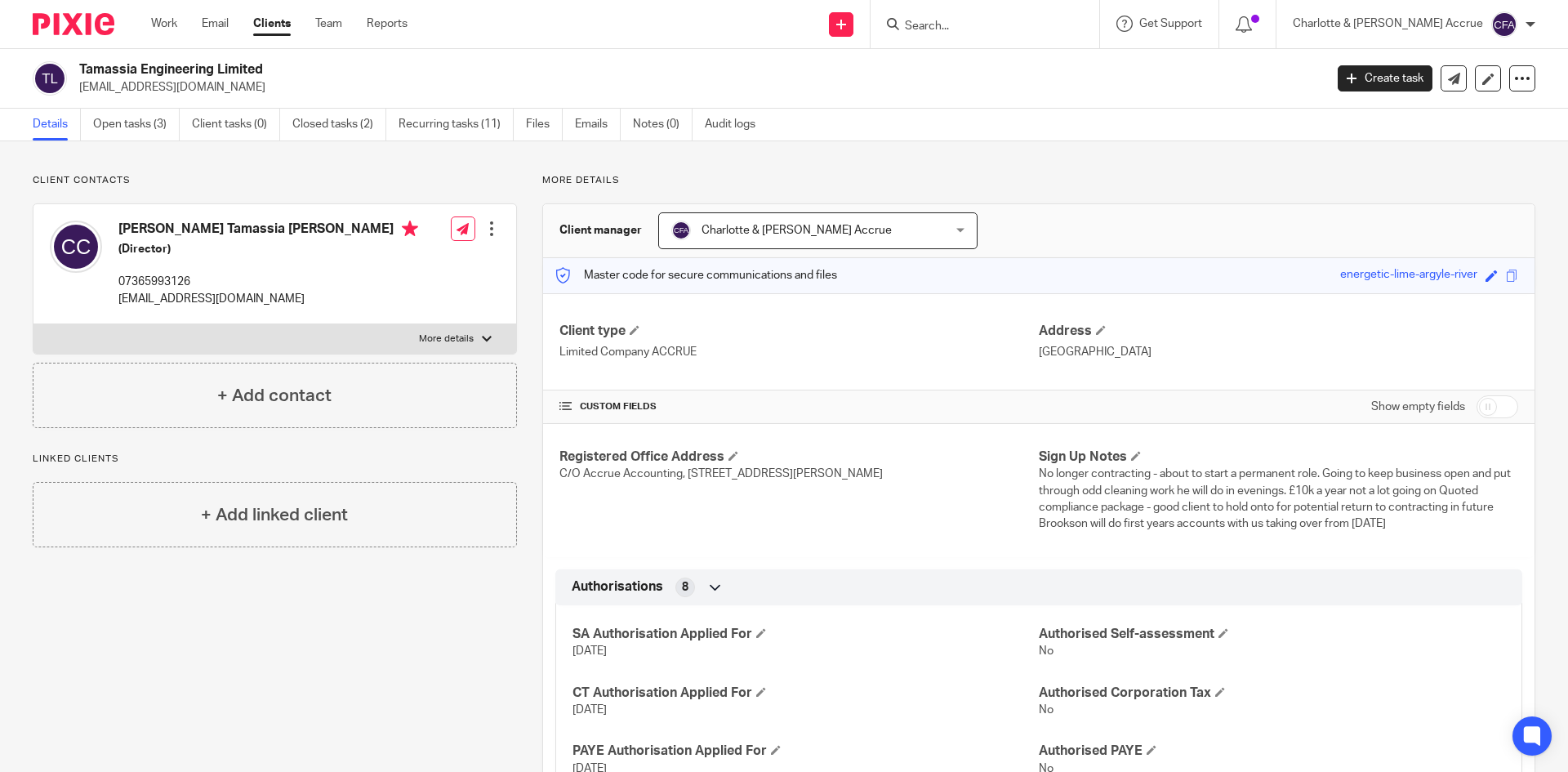
click at [1050, 28] on input "Search" at bounding box center [976, 27] width 147 height 14
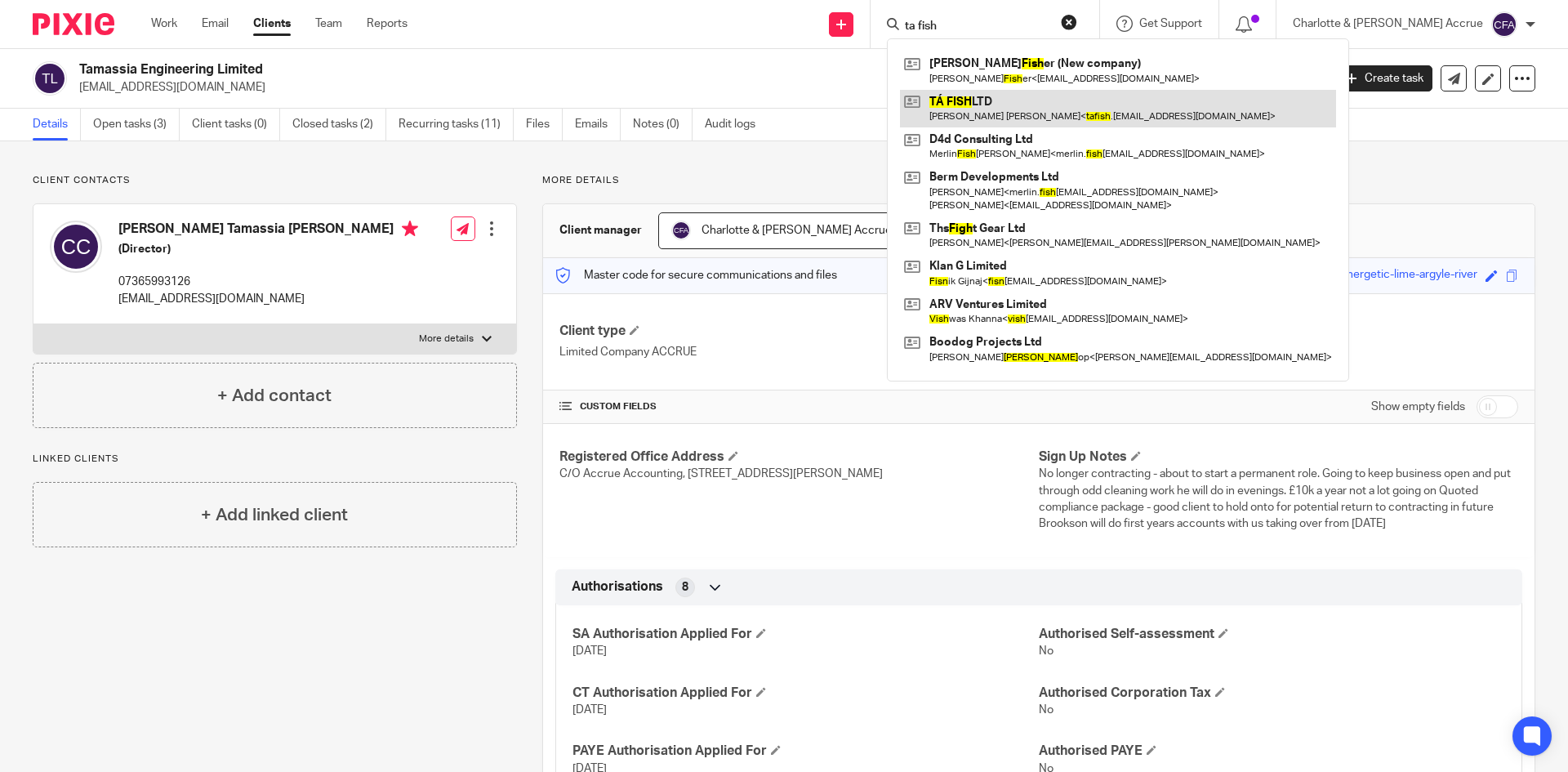
type input "ta fish"
click at [1074, 115] on link at bounding box center [1118, 109] width 436 height 37
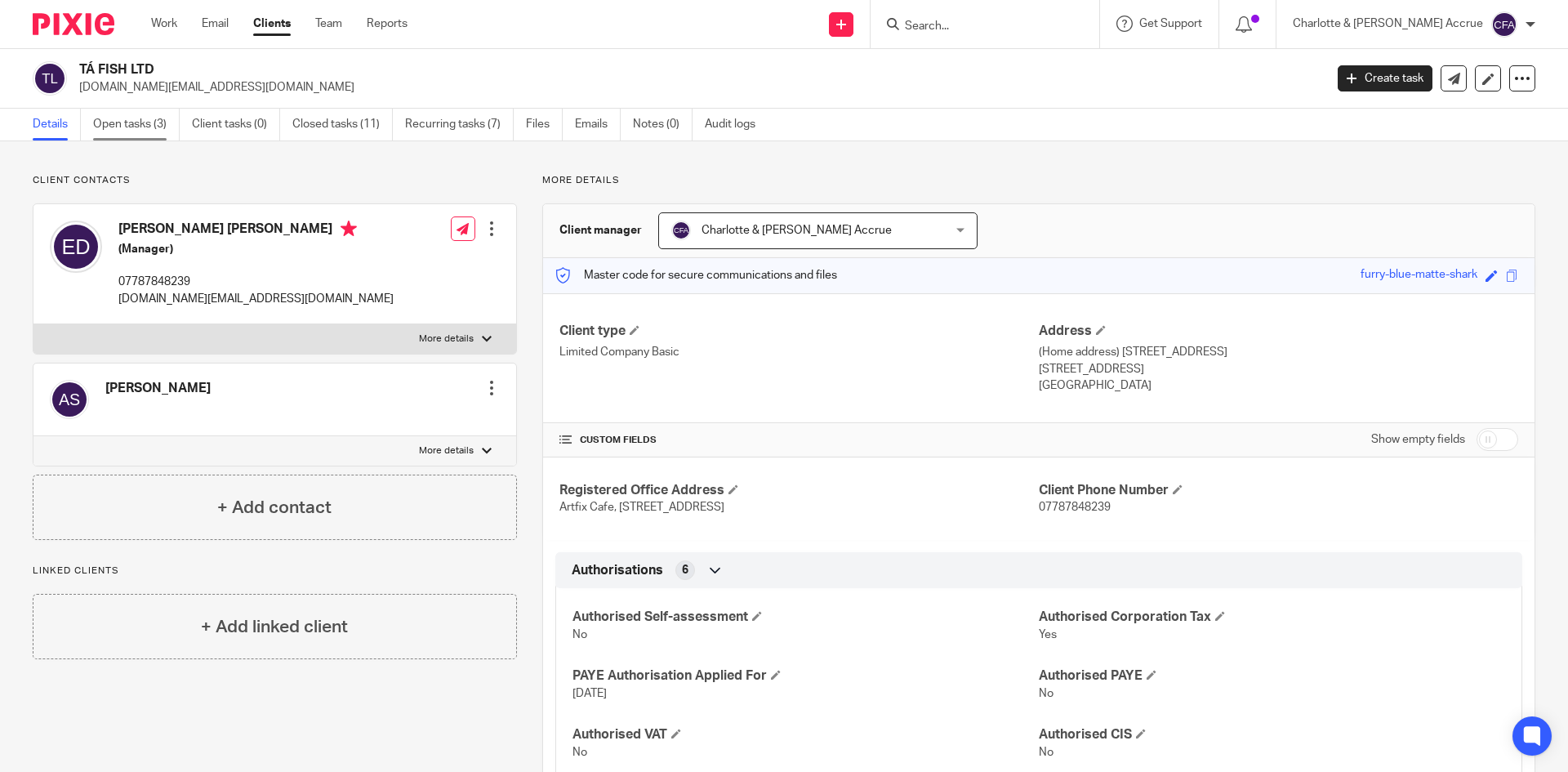
click at [104, 134] on link "Open tasks (3)" at bounding box center [136, 125] width 87 height 32
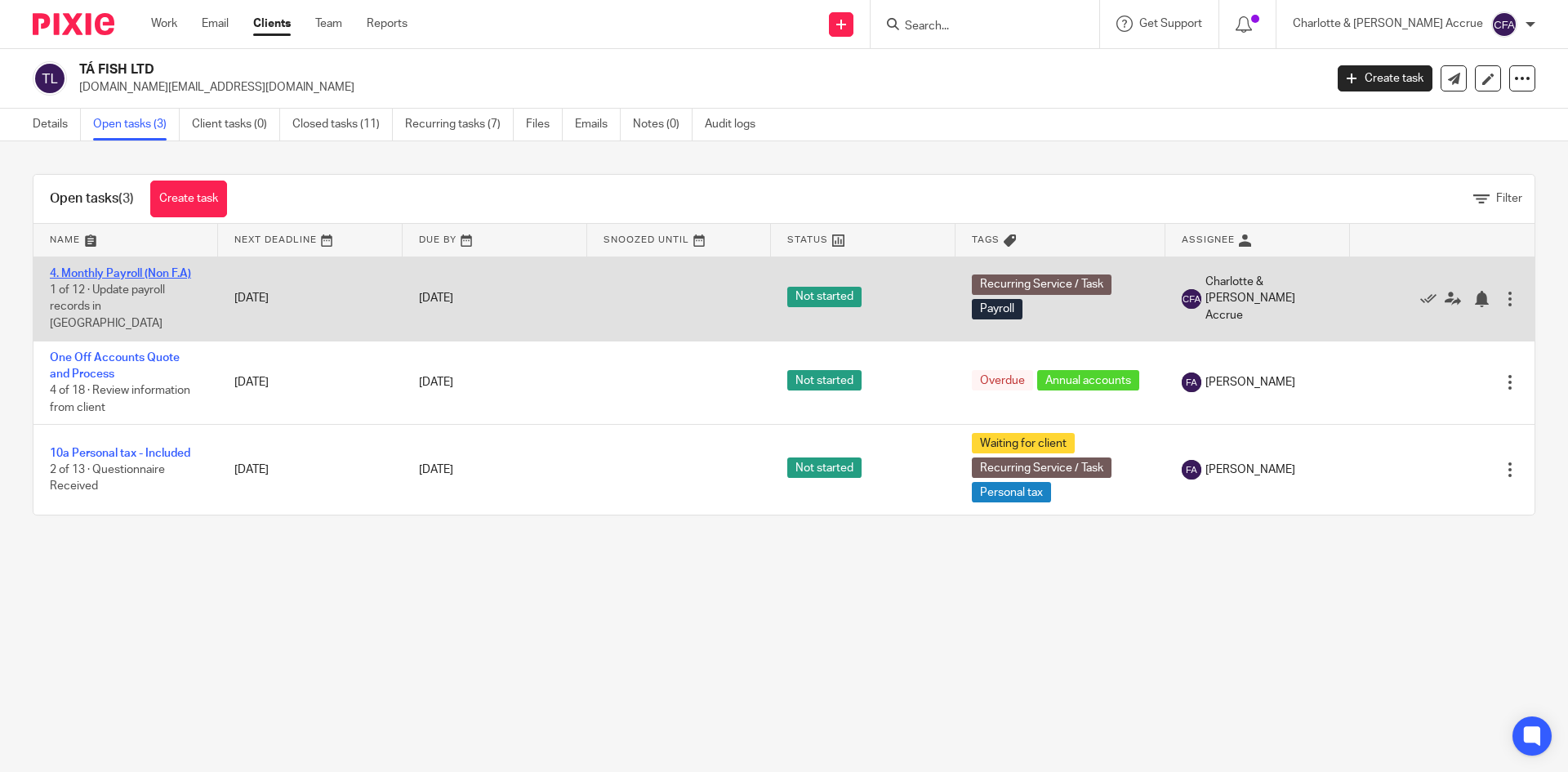
click at [114, 270] on link "4. Monthly Payroll (Non F.A)" at bounding box center [120, 273] width 141 height 12
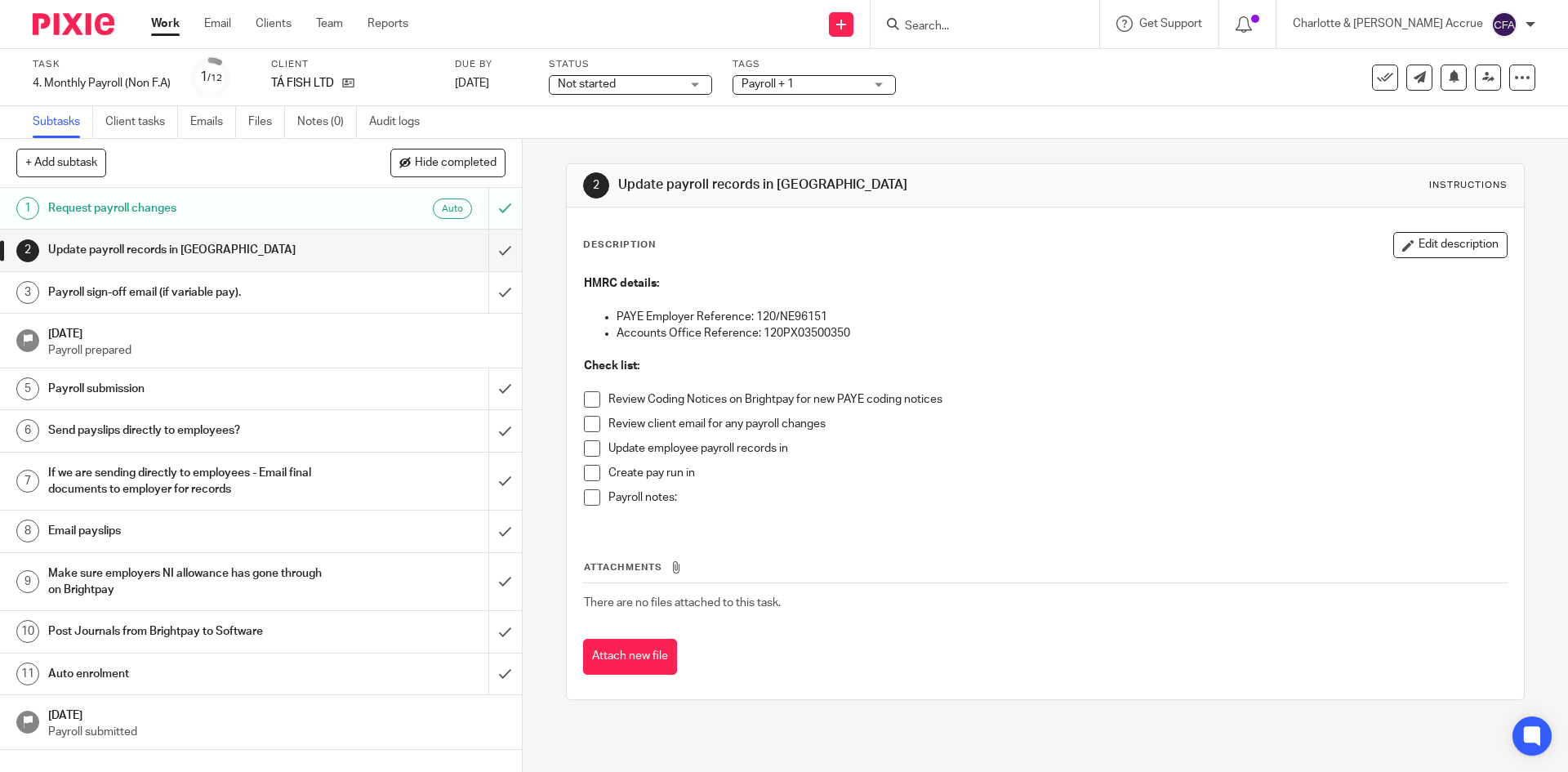
click at [319, 532] on h1 "Email payslips" at bounding box center [189, 530] width 283 height 24
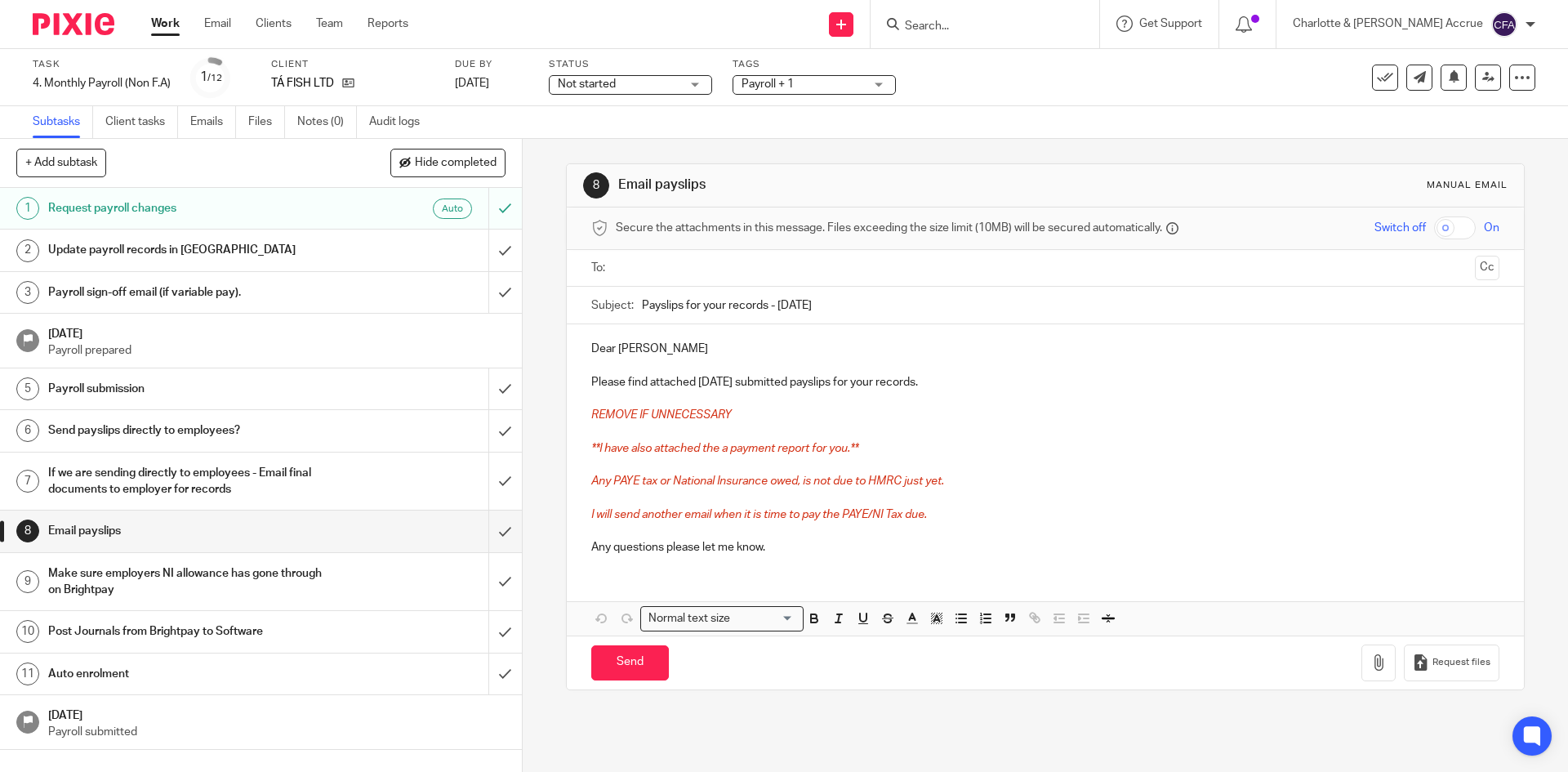
click at [646, 261] on input "text" at bounding box center [1044, 268] width 846 height 19
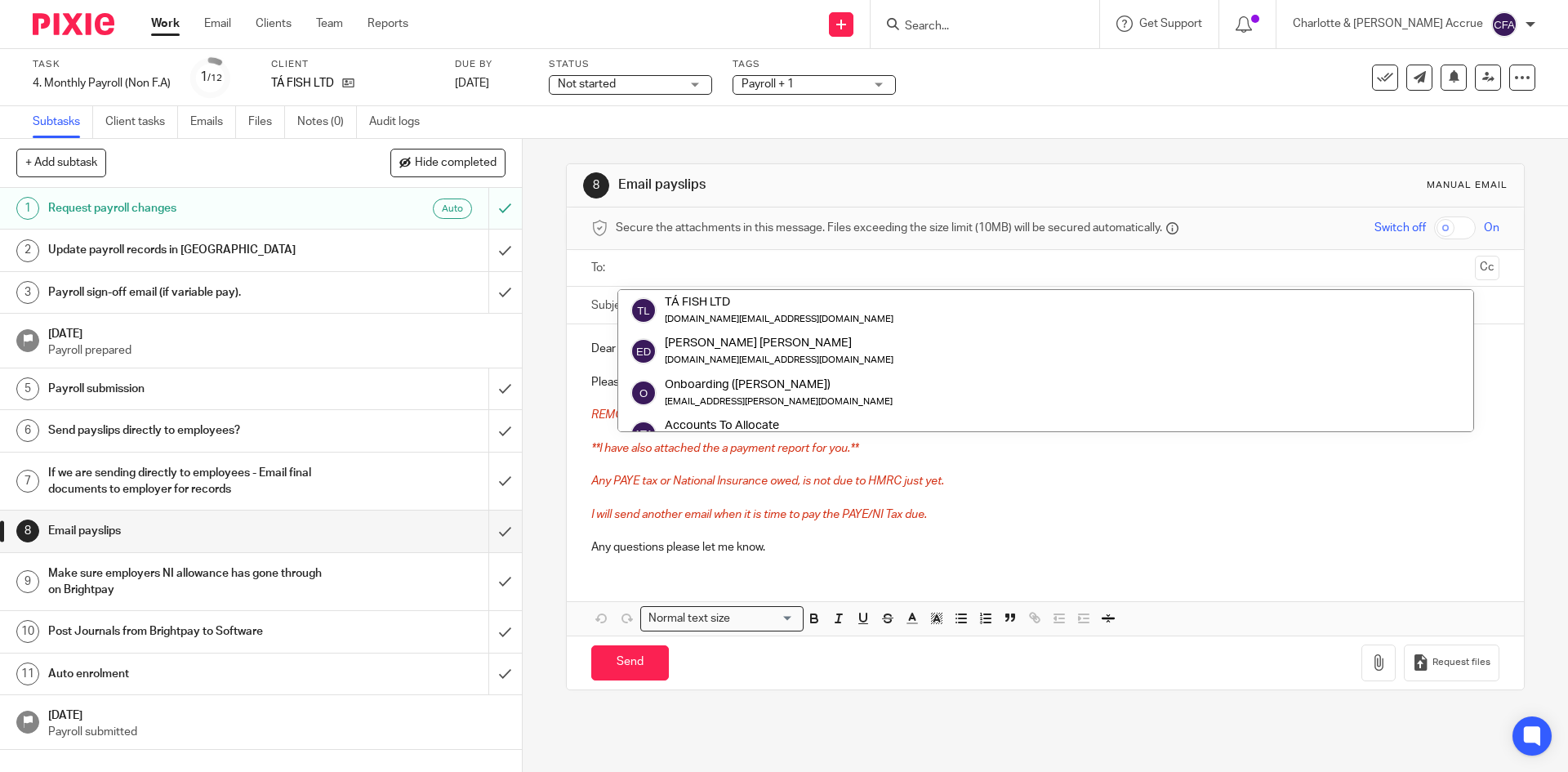
drag, startPoint x: 641, startPoint y: 264, endPoint x: 677, endPoint y: 305, distance: 54.6
click at [643, 264] on input "text" at bounding box center [1044, 268] width 846 height 19
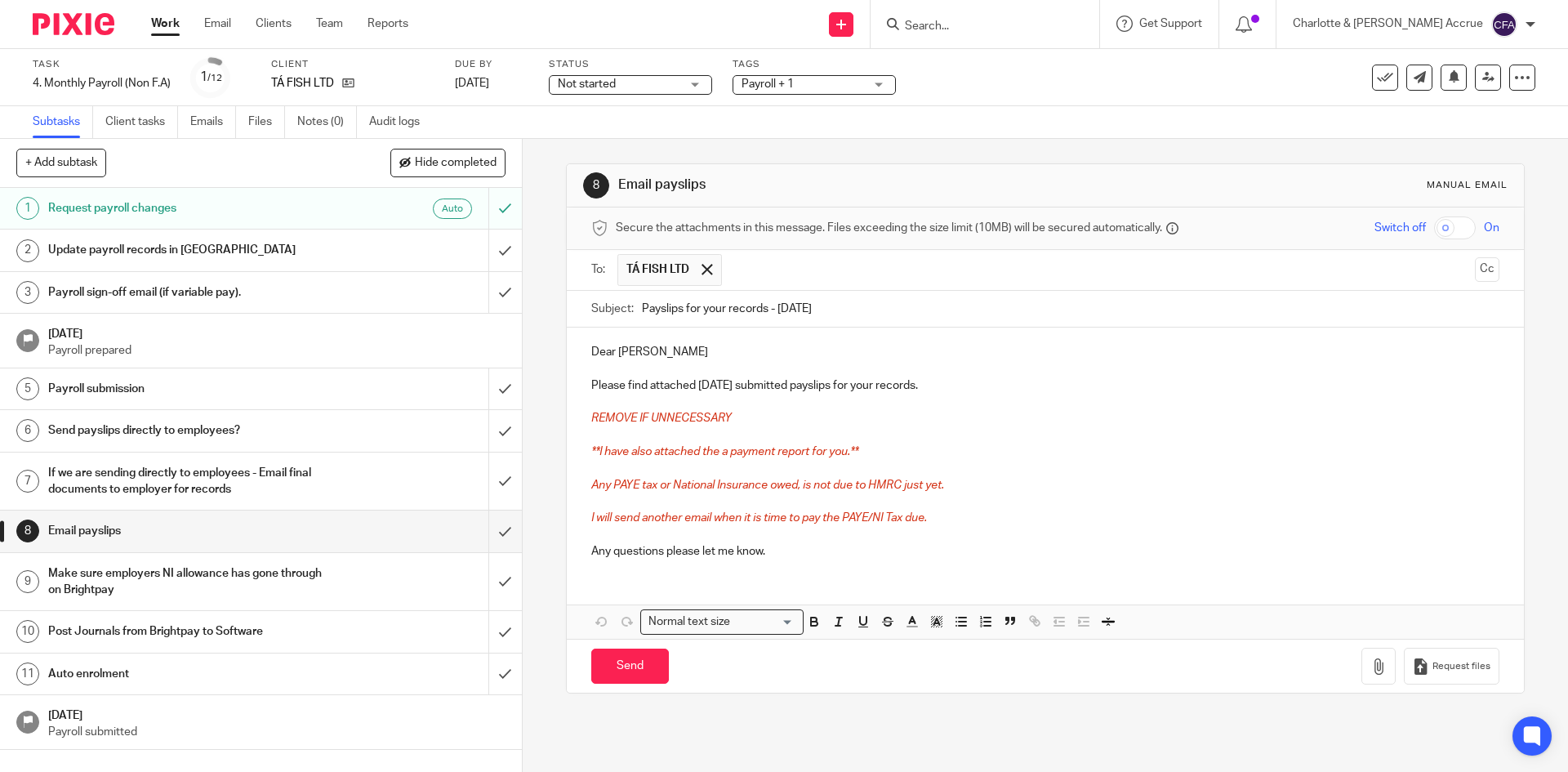
click at [666, 368] on p at bounding box center [1045, 369] width 908 height 16
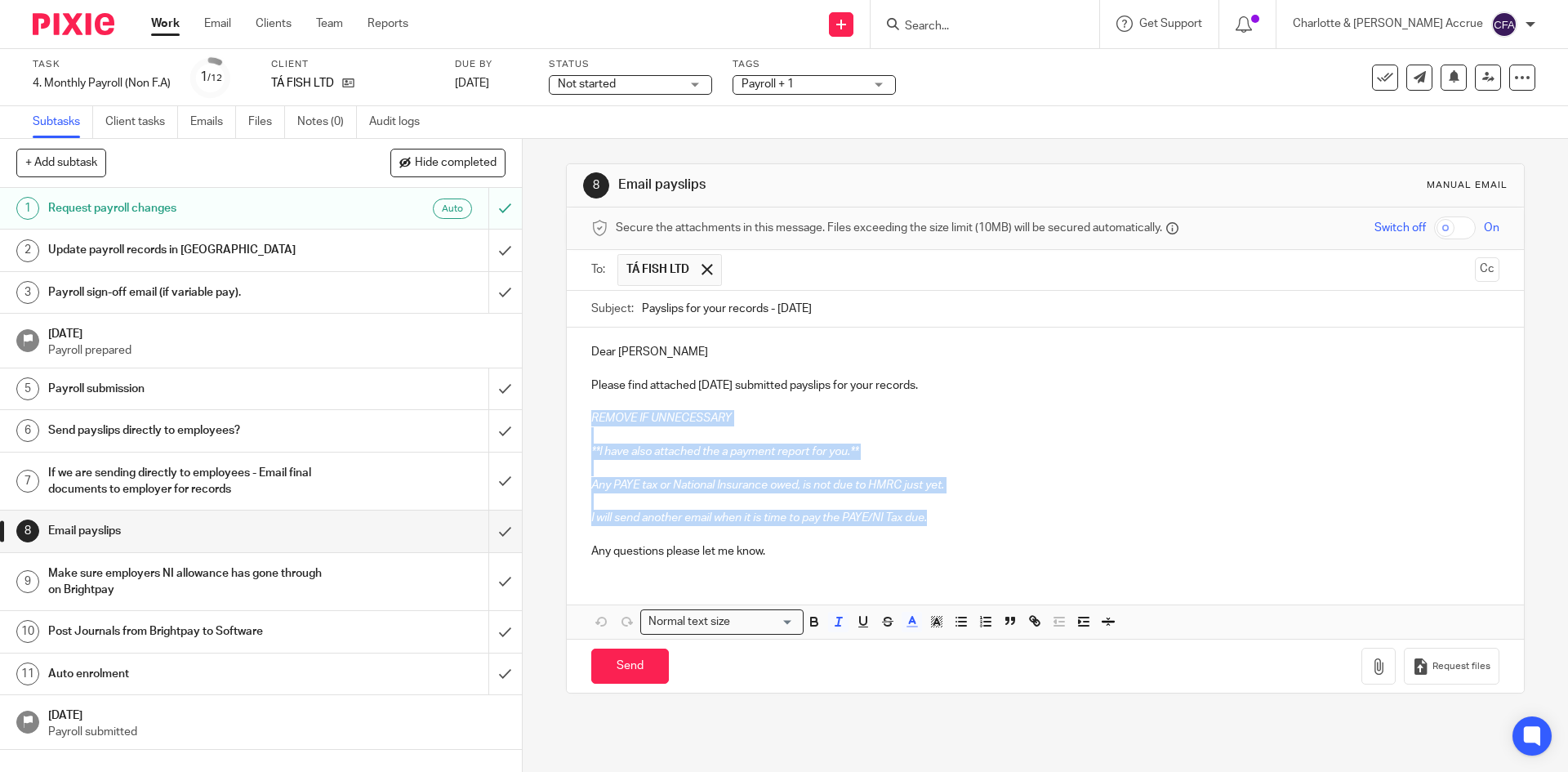
drag, startPoint x: 875, startPoint y: 502, endPoint x: 585, endPoint y: 414, distance: 303.1
click at [585, 414] on div "Dear Eduardo Please find attached September 2025 submitted payslips for your re…" at bounding box center [1045, 449] width 957 height 244
click at [856, 467] on p at bounding box center [1045, 468] width 908 height 16
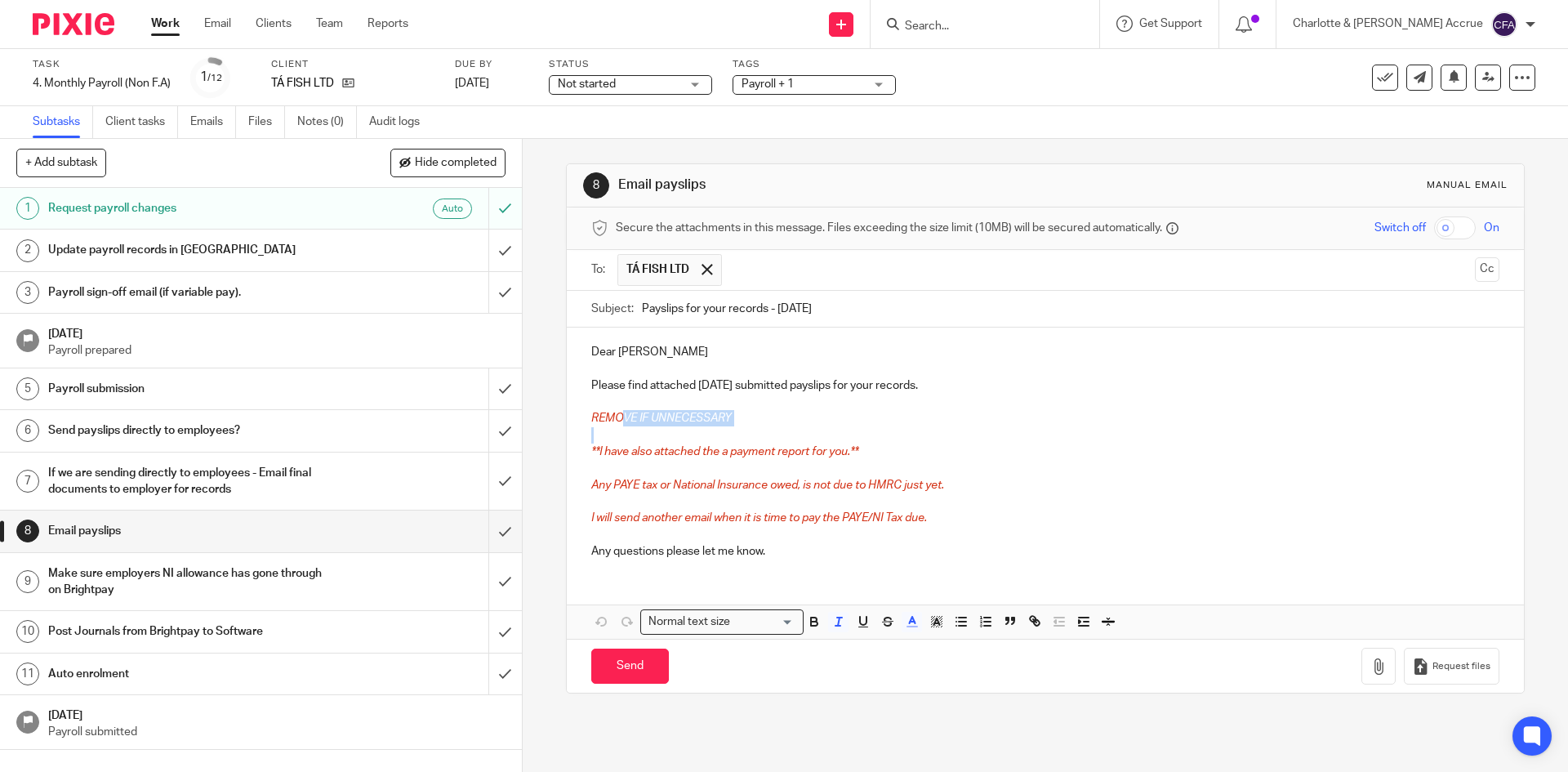
drag, startPoint x: 881, startPoint y: 442, endPoint x: 620, endPoint y: 419, distance: 262.0
click at [620, 419] on div "Dear Eduardo Please find attached September 2025 submitted payslips for your re…" at bounding box center [1045, 449] width 957 height 244
drag, startPoint x: 869, startPoint y: 450, endPoint x: 587, endPoint y: 411, distance: 284.7
click at [587, 411] on div "Dear Eduardo Please find attached September 2025 submitted payslips for your re…" at bounding box center [1045, 449] width 957 height 244
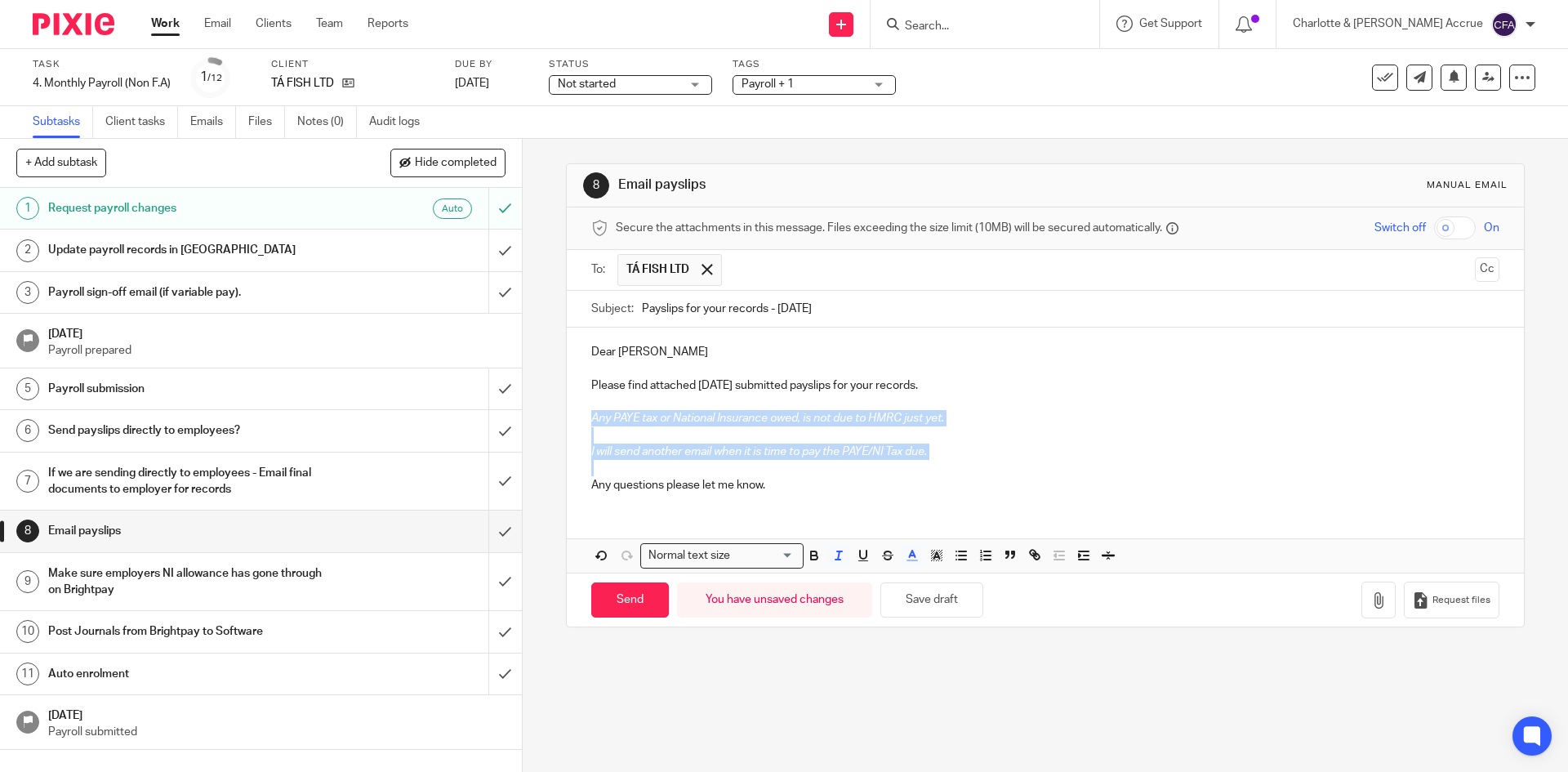
drag, startPoint x: 940, startPoint y: 463, endPoint x: 591, endPoint y: 418, distance: 351.9
click at [586, 418] on div "Dear Eduardo Please find attached September 2025 submitted payslips for your re…" at bounding box center [1045, 416] width 957 height 178
click at [841, 552] on icon "button" at bounding box center [839, 555] width 14 height 14
click at [905, 547] on button "button" at bounding box center [911, 555] width 21 height 21
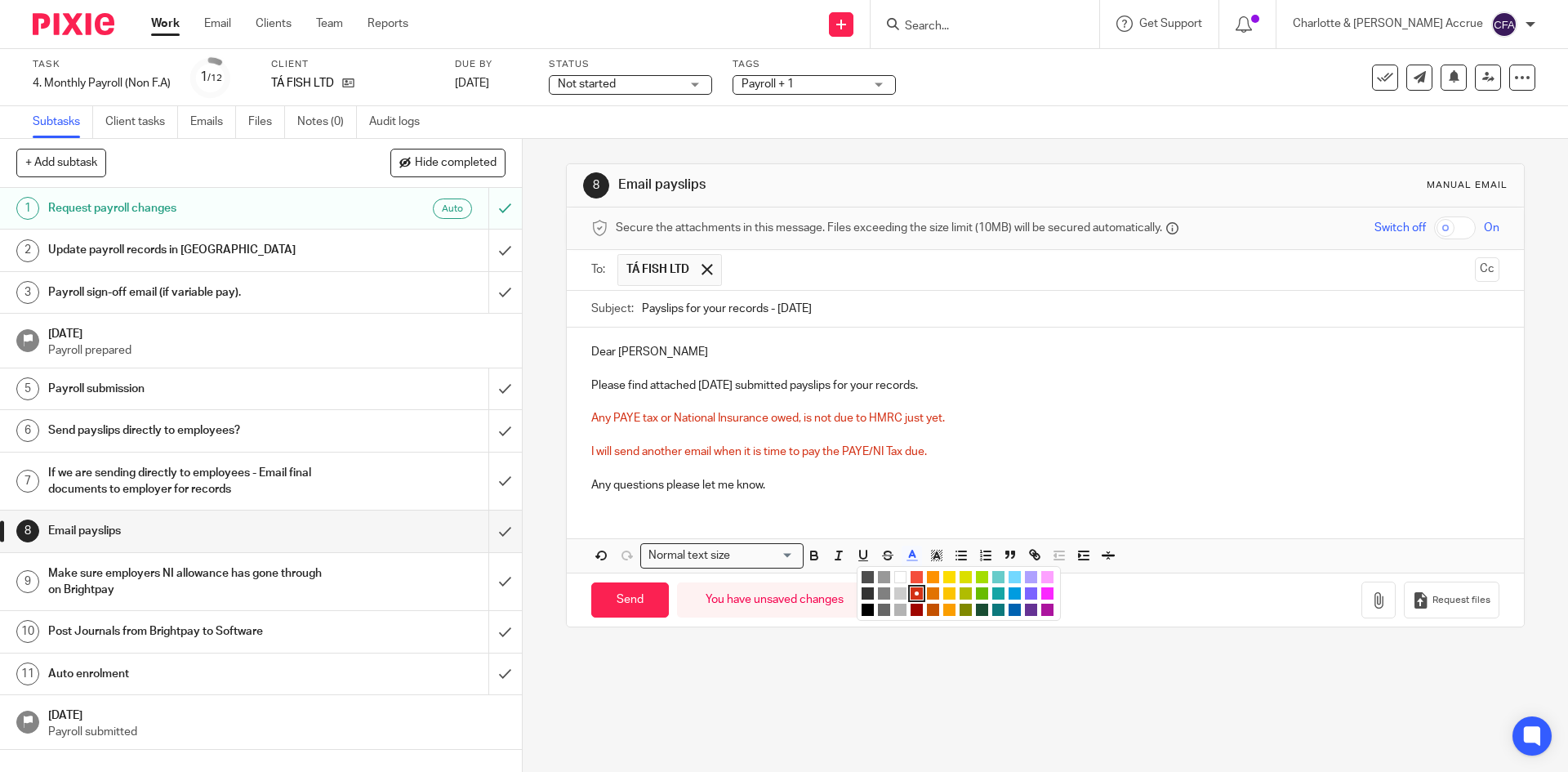
click at [865, 606] on li "color:#000000" at bounding box center [868, 610] width 12 height 12
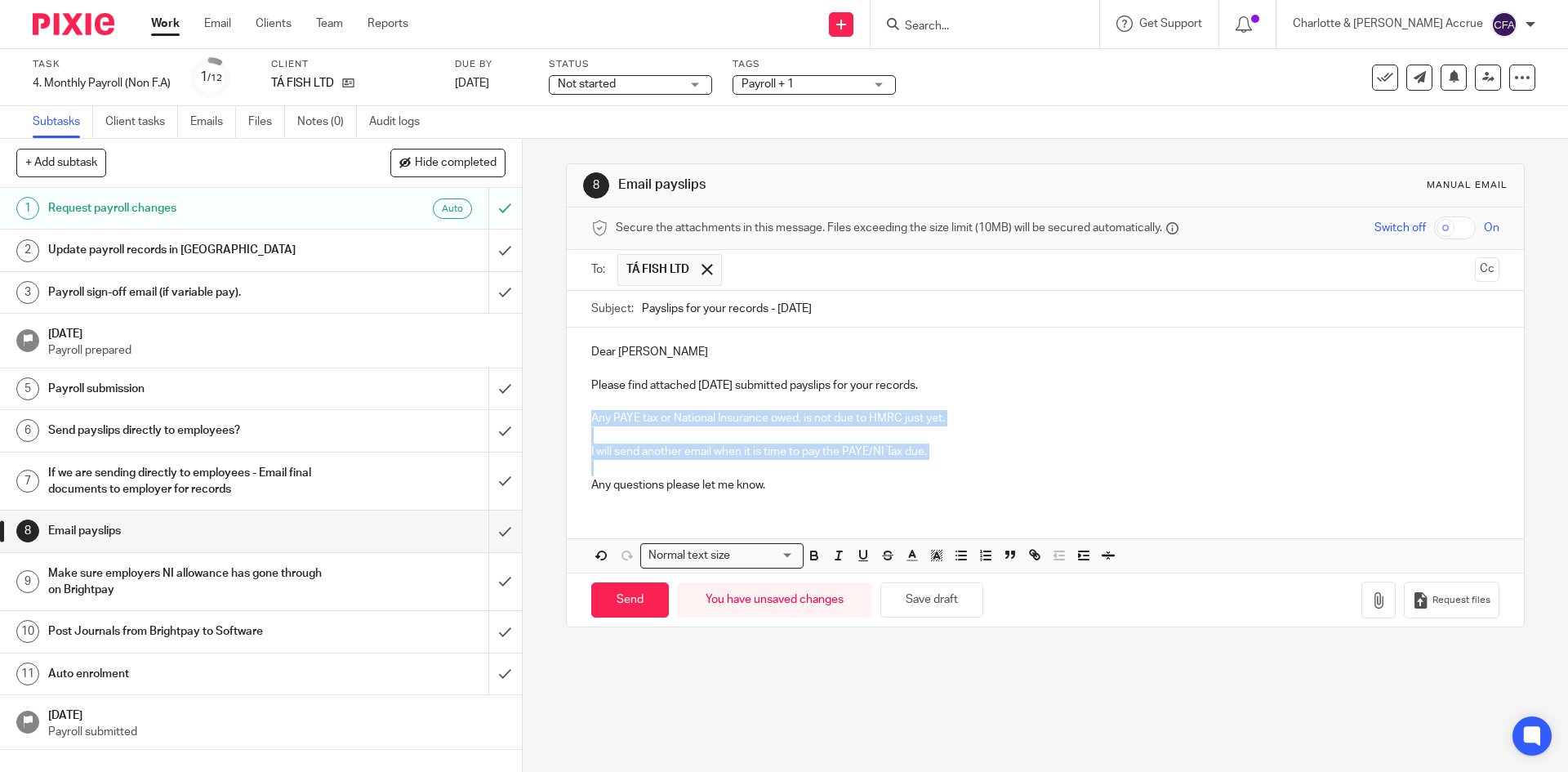
click at [921, 453] on p "I will send another email when it is time to pay the PAYE/NI Tax due." at bounding box center [1045, 452] width 908 height 16
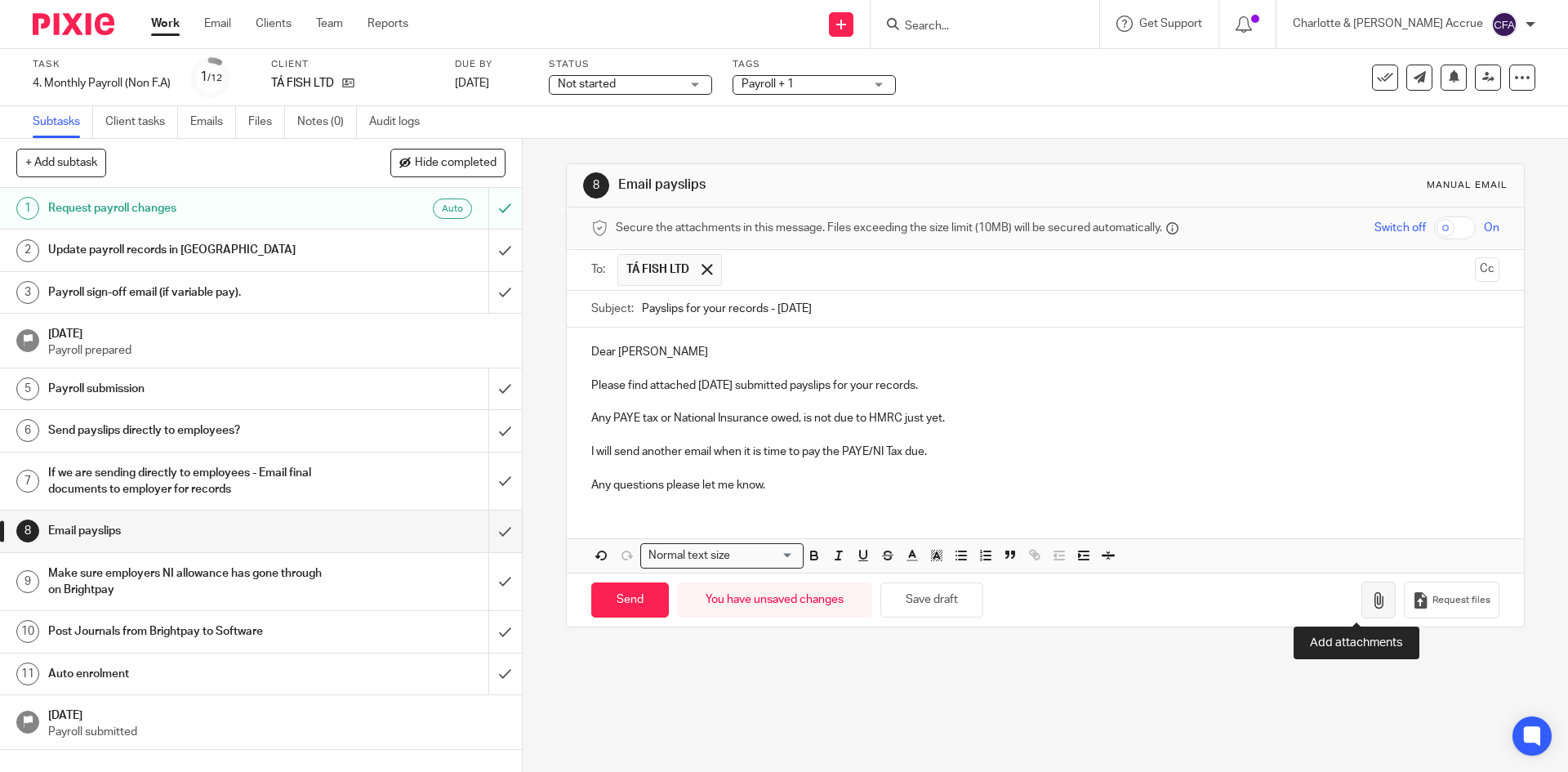
click at [1362, 585] on button "button" at bounding box center [1379, 600] width 34 height 37
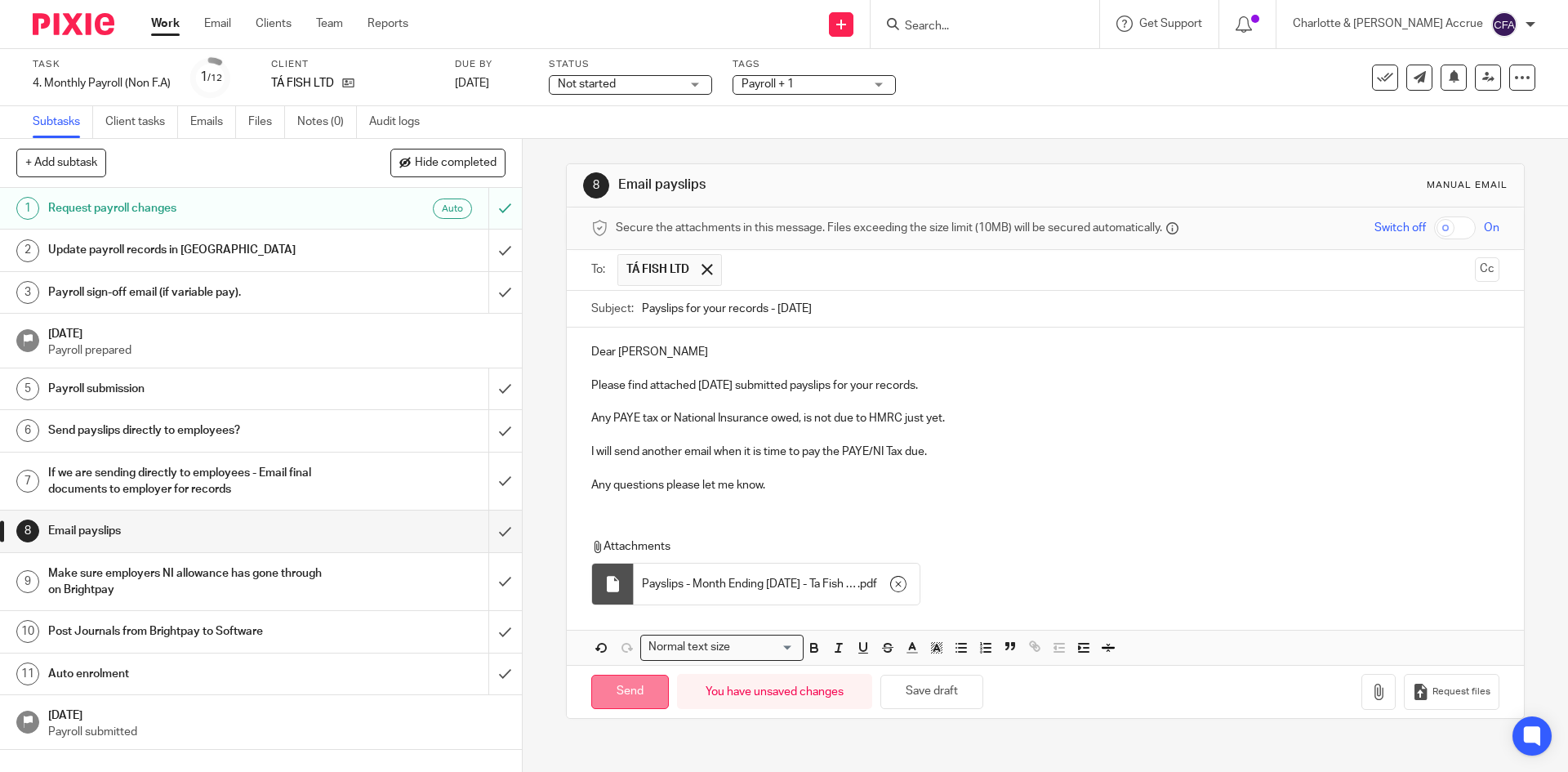
click at [607, 683] on input "Send" at bounding box center [630, 692] width 78 height 35
type input "Sent"
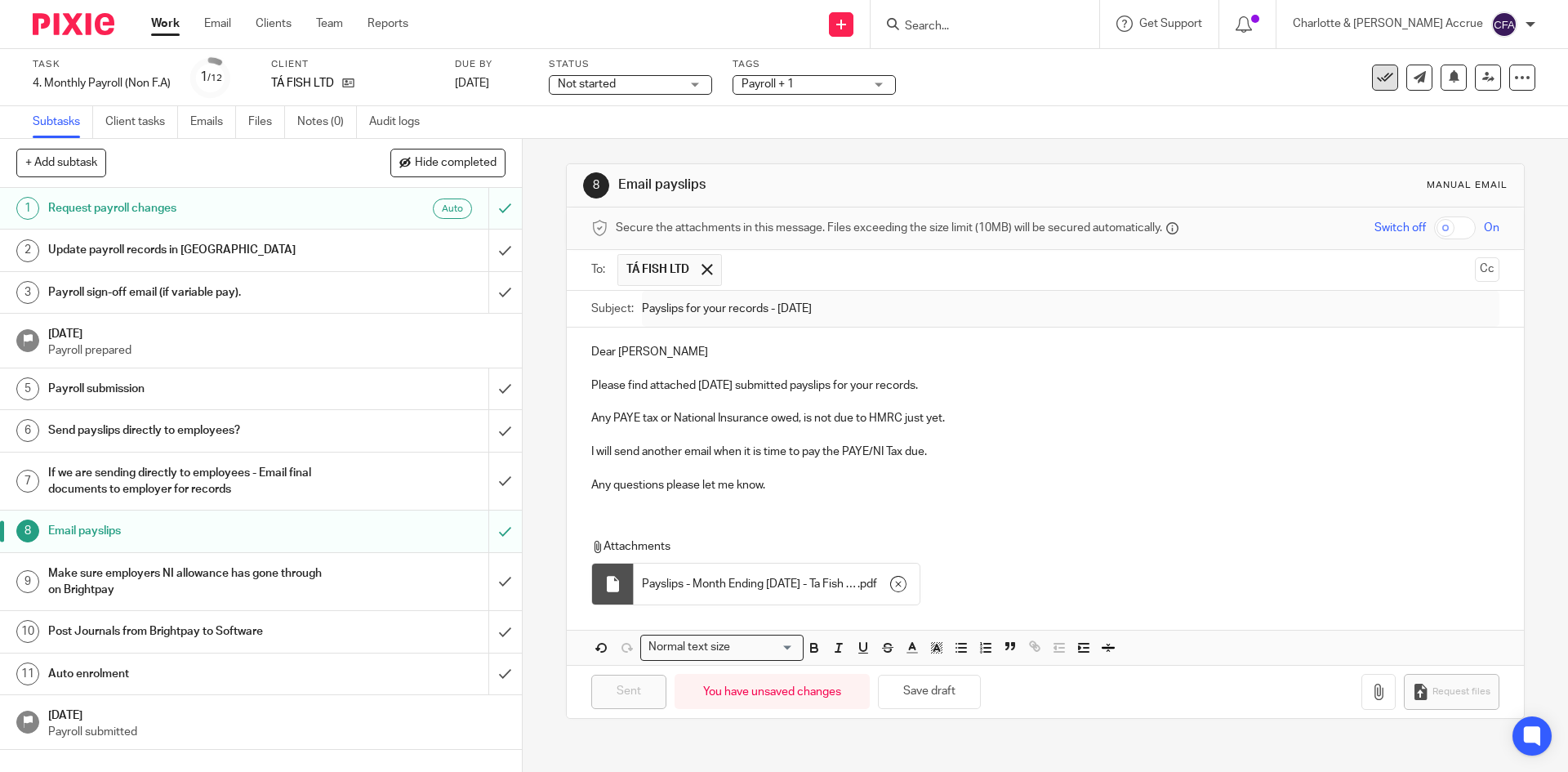
click at [1377, 75] on icon at bounding box center [1385, 78] width 16 height 16
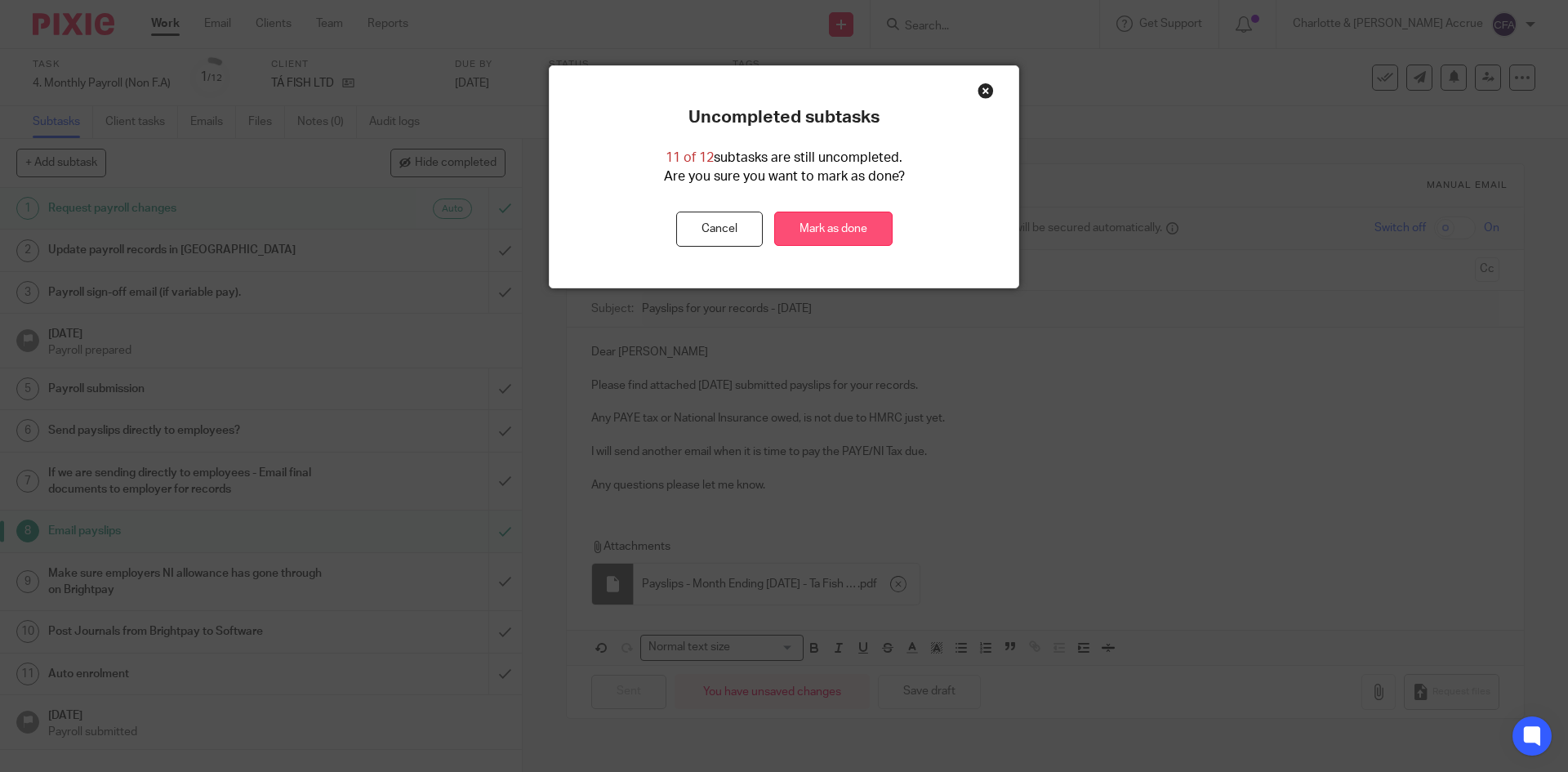
click at [831, 221] on link "Mark as done" at bounding box center [834, 228] width 119 height 35
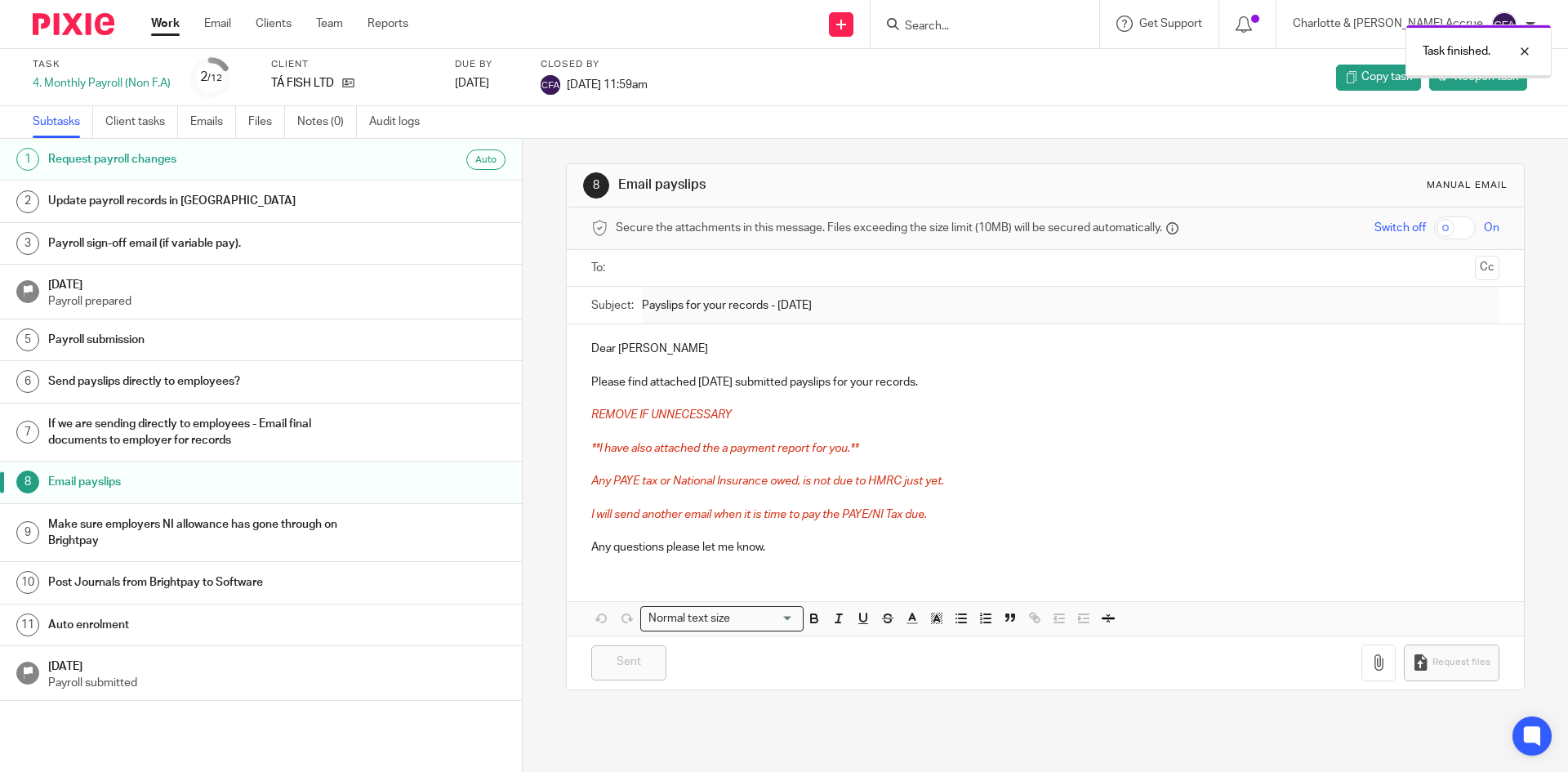
click at [1011, 24] on div "Task finished." at bounding box center [1168, 47] width 767 height 62
click at [993, 31] on div "Task finished." at bounding box center [1168, 47] width 767 height 62
click at [1525, 50] on div at bounding box center [1512, 52] width 44 height 20
click at [1049, 26] on input "Search" at bounding box center [976, 27] width 147 height 14
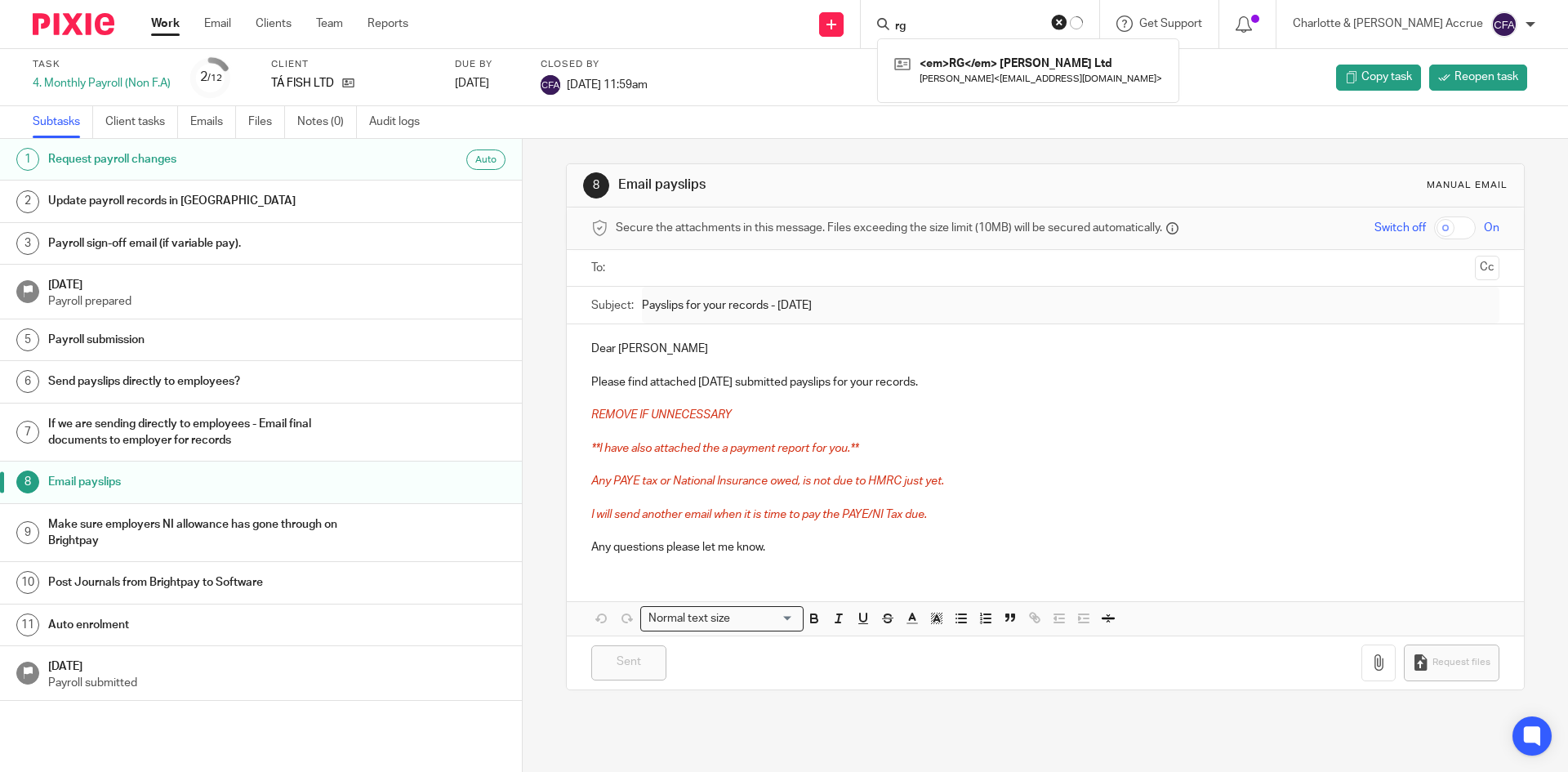
type input "r"
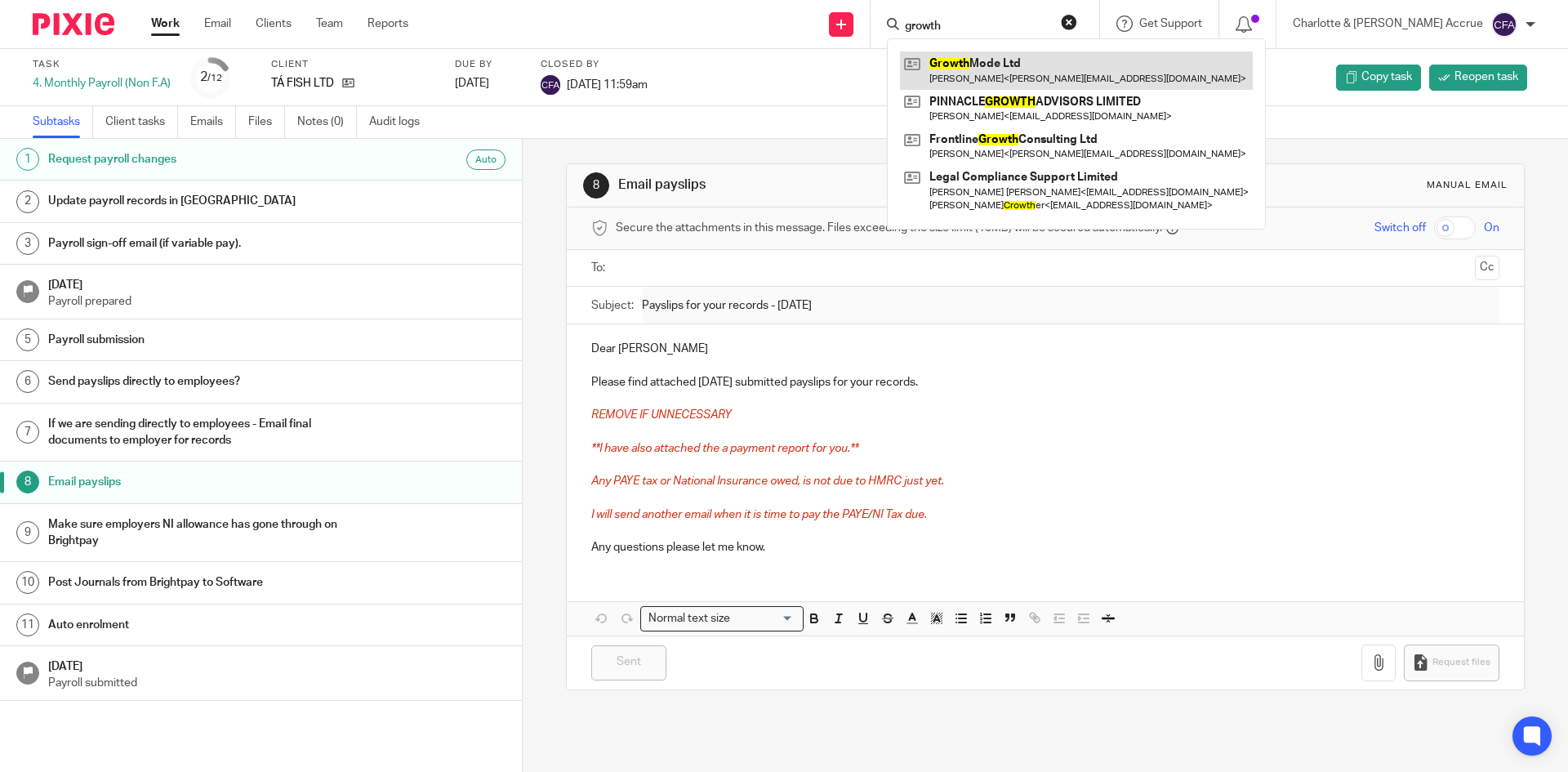
type input "growth"
click at [1066, 58] on link at bounding box center [1076, 71] width 353 height 37
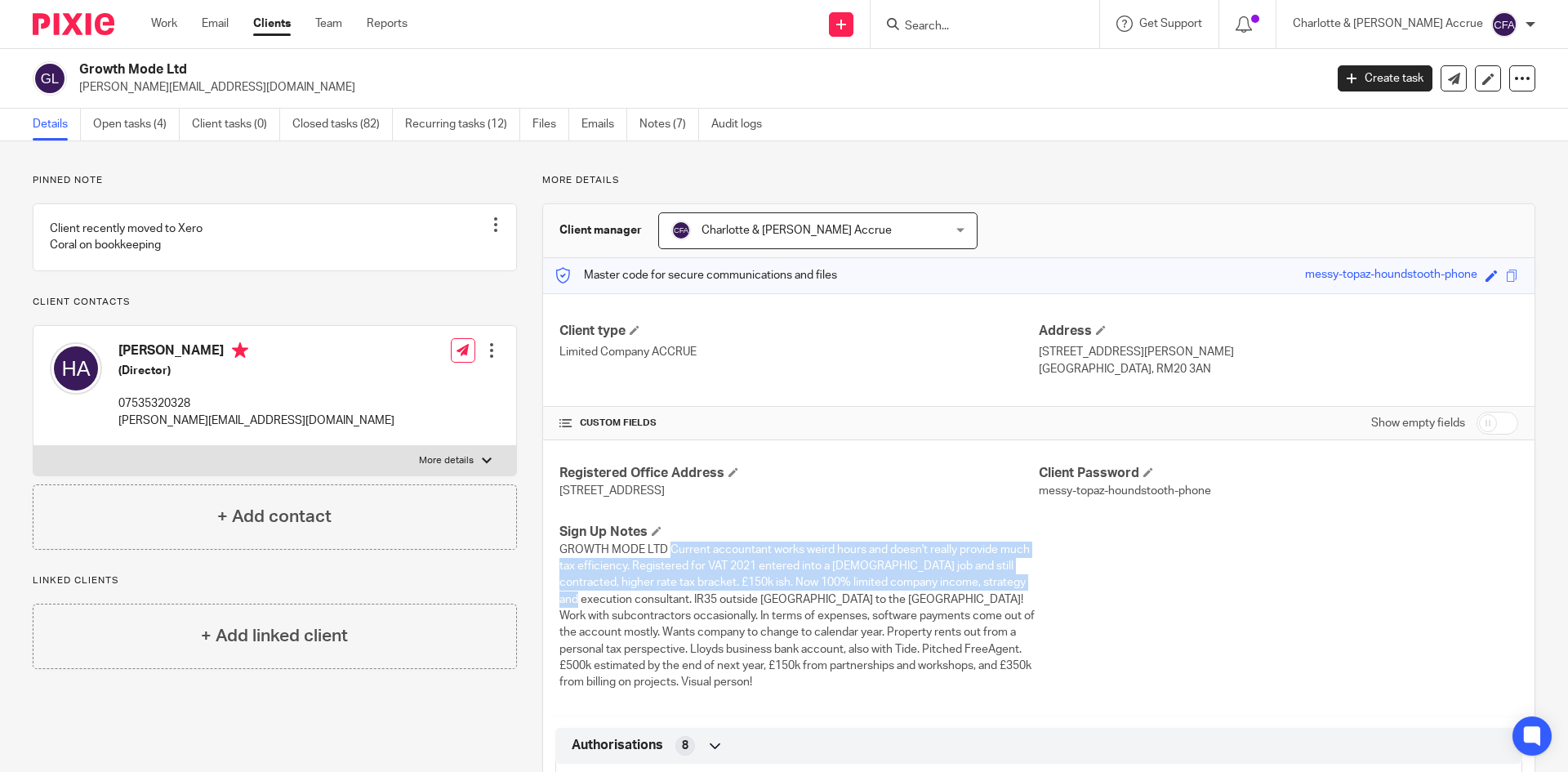
drag, startPoint x: 665, startPoint y: 552, endPoint x: 1016, endPoint y: 626, distance: 358.7
click at [1001, 596] on span "GROWTH MODE LTD Current accountant works weird hours and doesn't really provide…" at bounding box center [797, 617] width 476 height 145
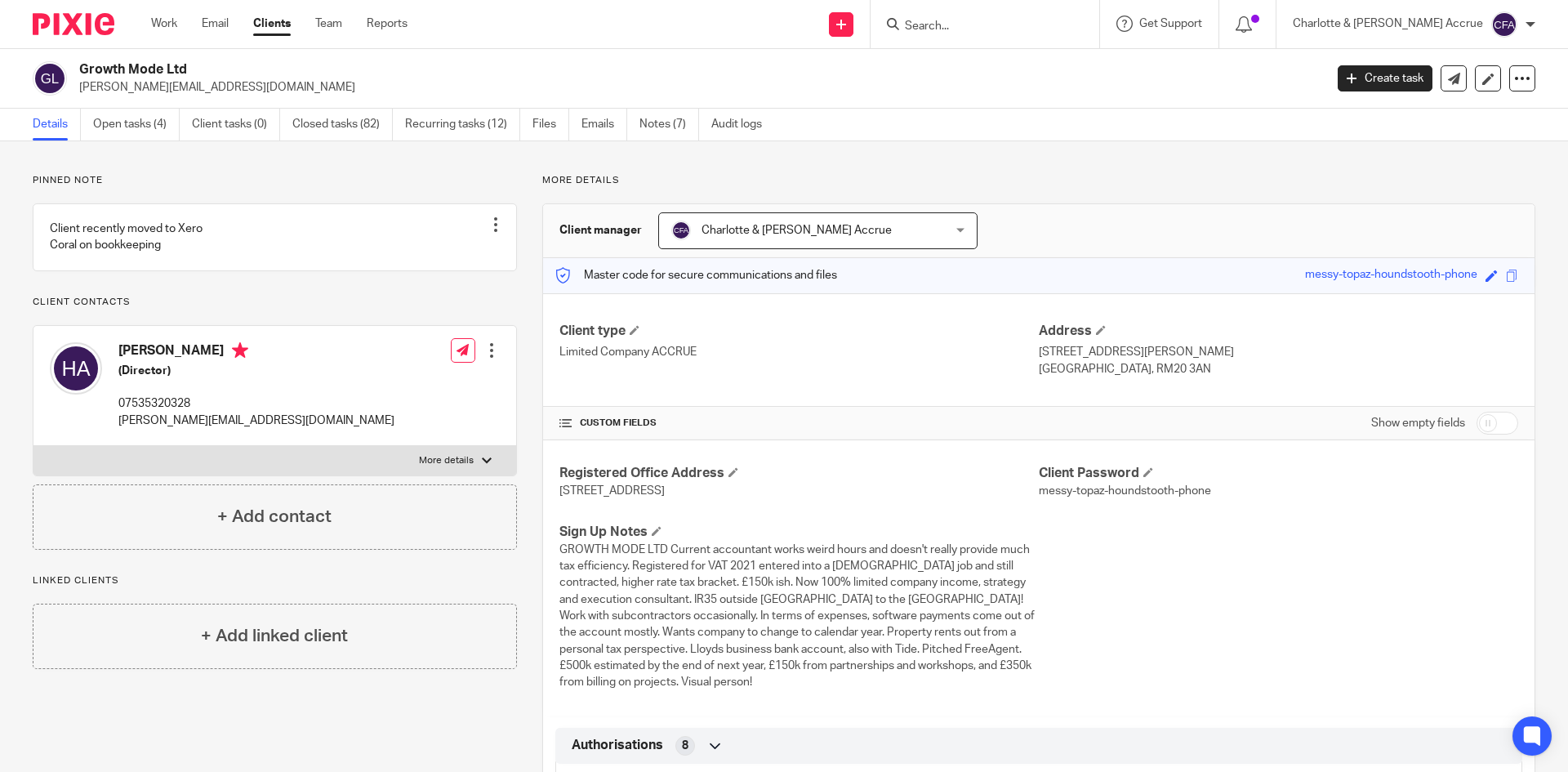
click at [1019, 629] on p "GROWTH MODE LTD Current accountant works weird hours and doesn't really provide…" at bounding box center [799, 616] width 479 height 149
drag, startPoint x: 1026, startPoint y: 665, endPoint x: 549, endPoint y: 530, distance: 495.7
click at [549, 530] on div "Registered Office Address 124 City Road, London, England, EC1V 2NX Client Passw…" at bounding box center [1039, 577] width 991 height 275
click at [595, 566] on span "GROWTH MODE LTD Current accountant works weird hours and doesn't really provide…" at bounding box center [797, 617] width 476 height 145
drag, startPoint x: 598, startPoint y: 536, endPoint x: 689, endPoint y: 604, distance: 113.6
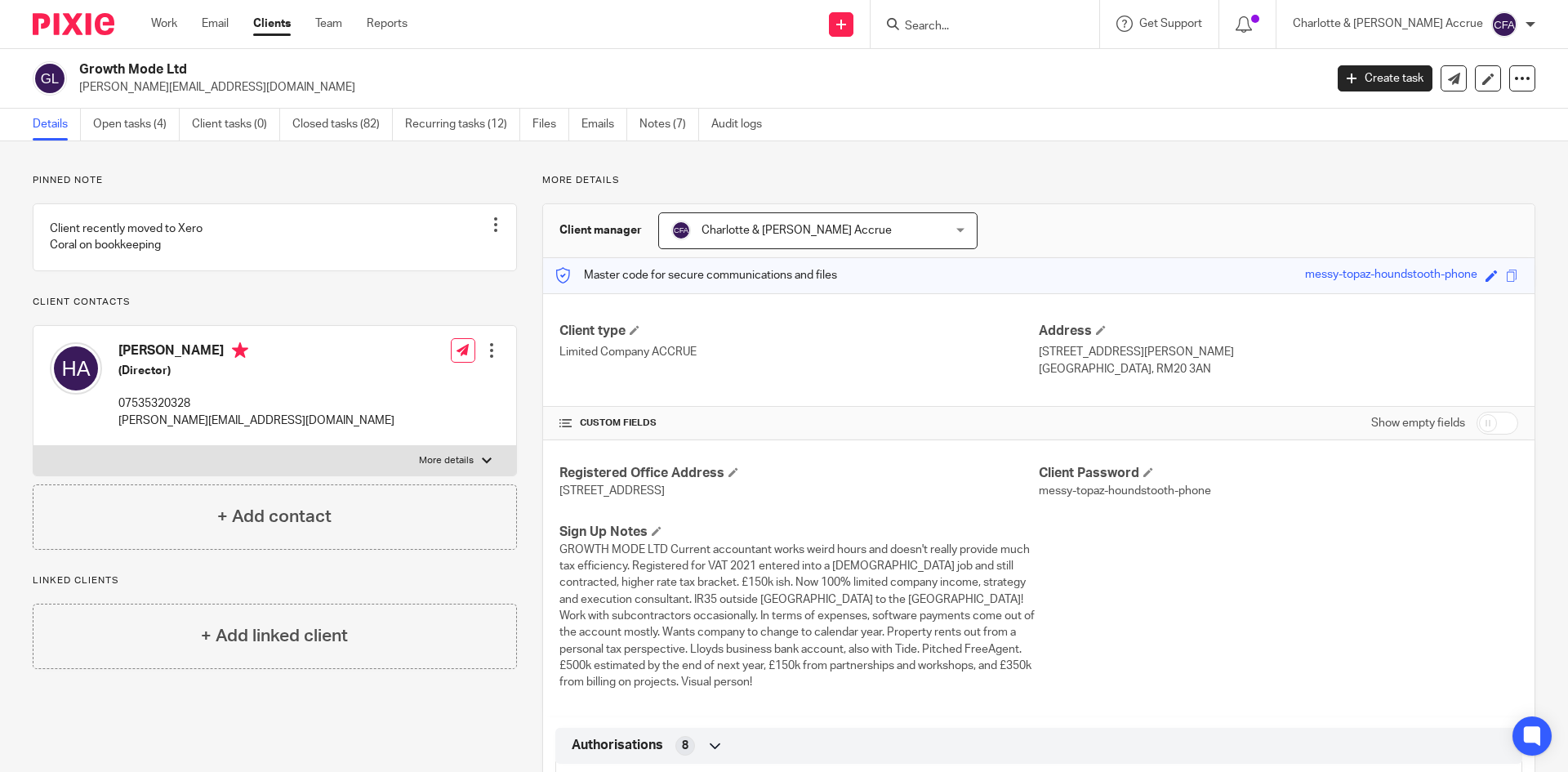
click at [669, 566] on div "Sign Up Notes GROWTH MODE LTD Current accountant works weird hours and doesn't …" at bounding box center [799, 608] width 479 height 168
click at [689, 604] on span "GROWTH MODE LTD Current accountant works weird hours and doesn't really provide…" at bounding box center [797, 617] width 476 height 145
click at [175, 19] on link "Work" at bounding box center [163, 23] width 26 height 16
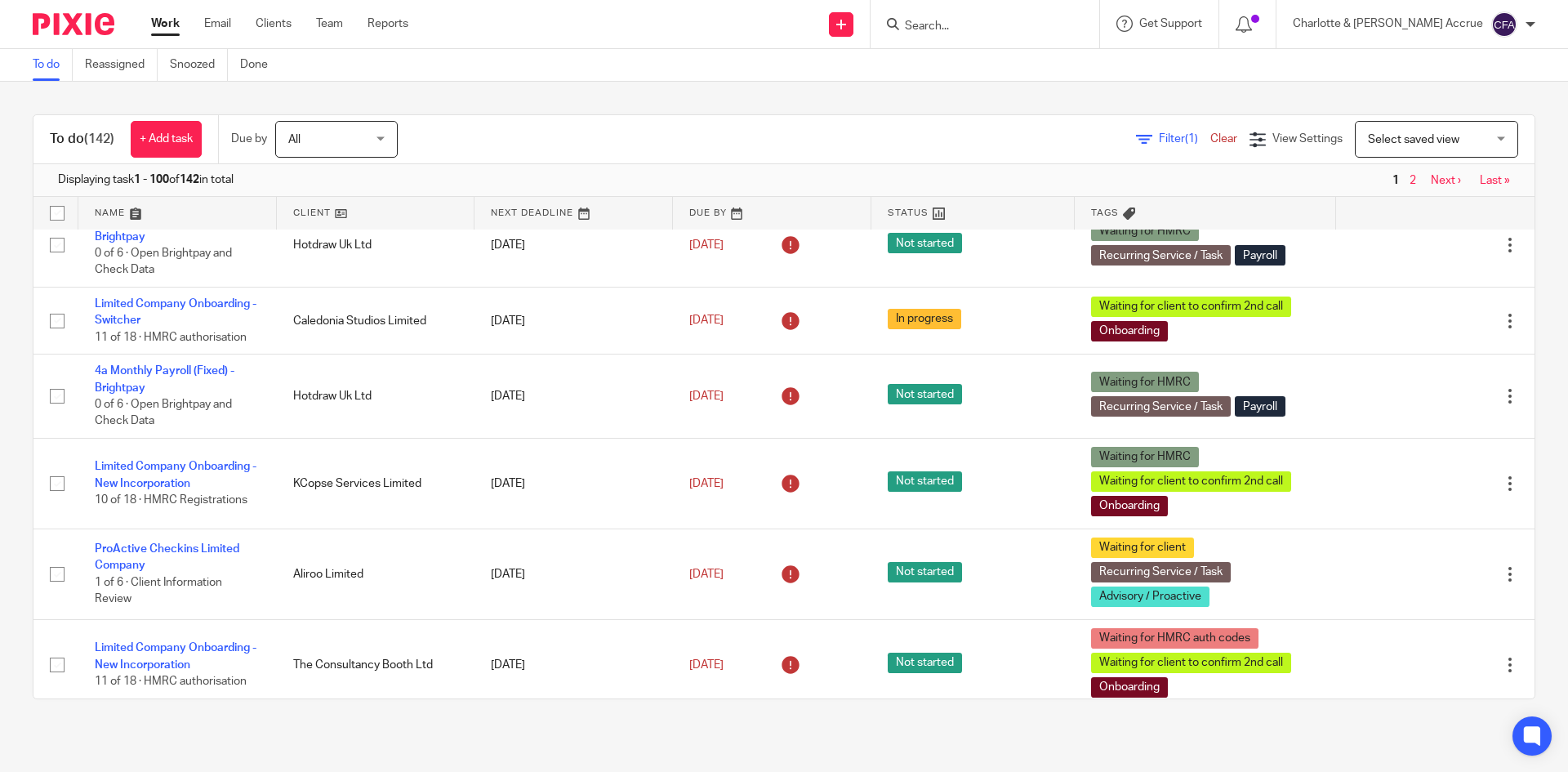
scroll to position [82, 0]
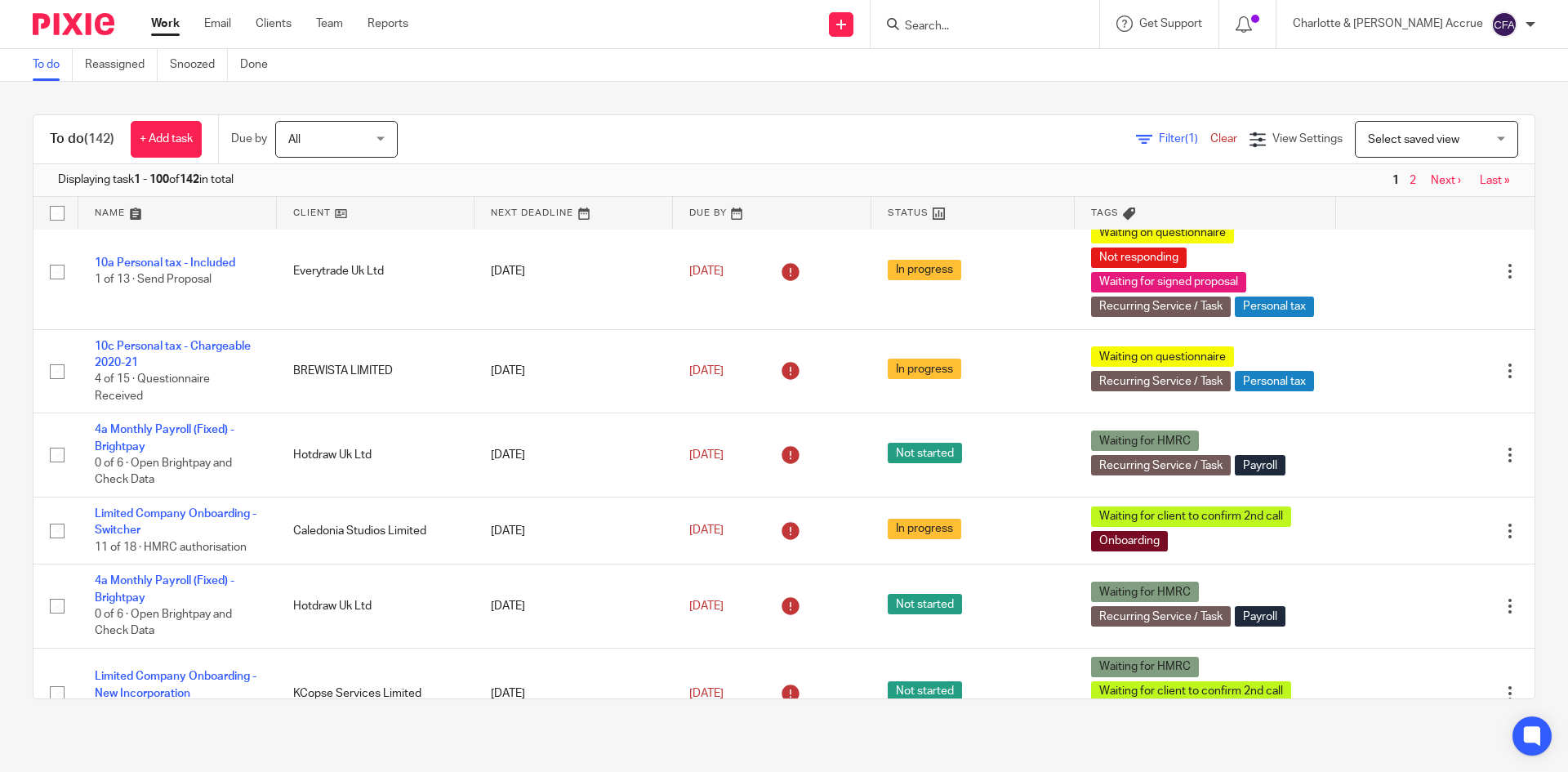
click at [986, 32] on input "Search" at bounding box center [976, 27] width 147 height 14
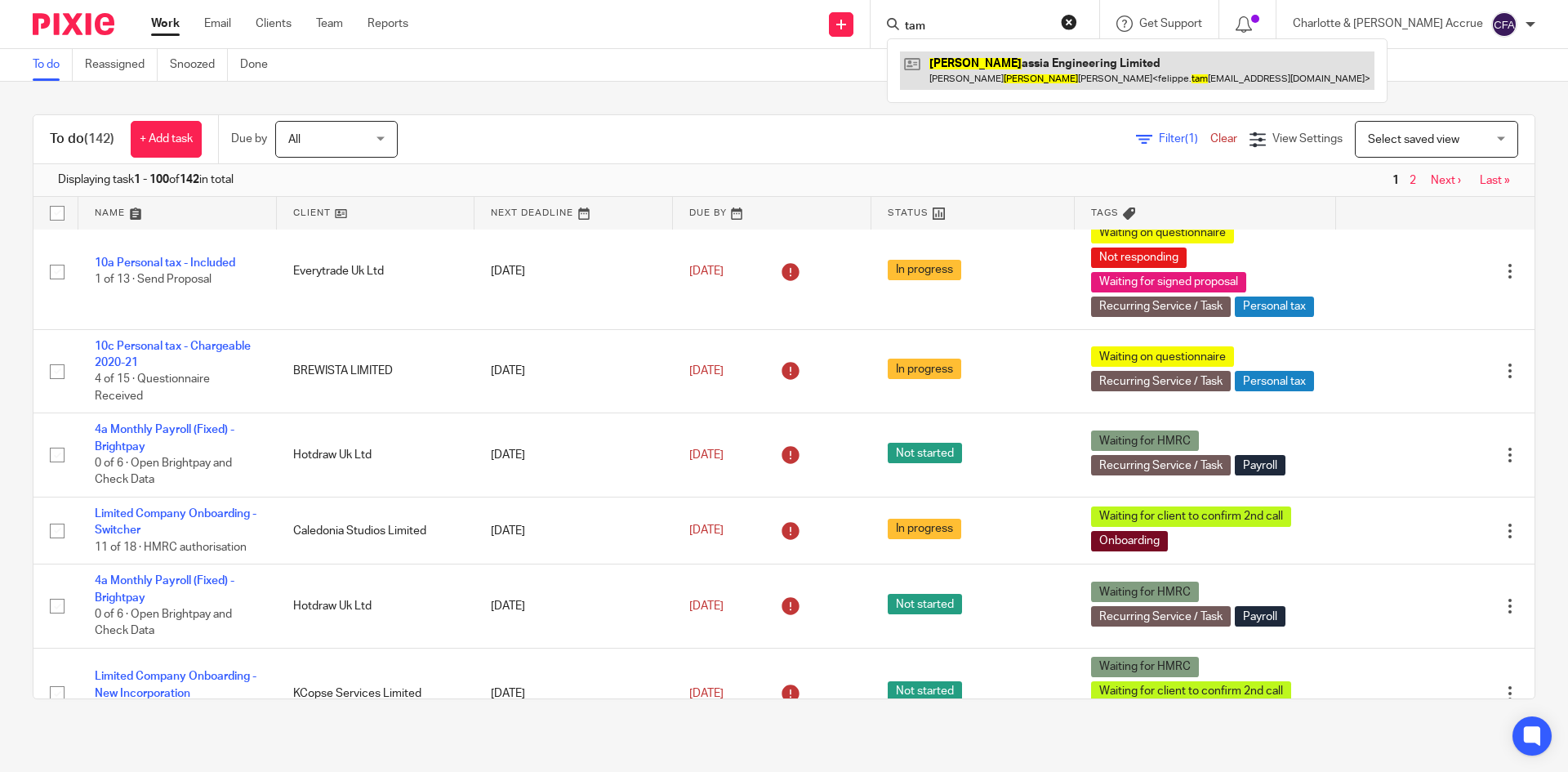
type input "tam"
click at [1010, 68] on link at bounding box center [1138, 71] width 475 height 37
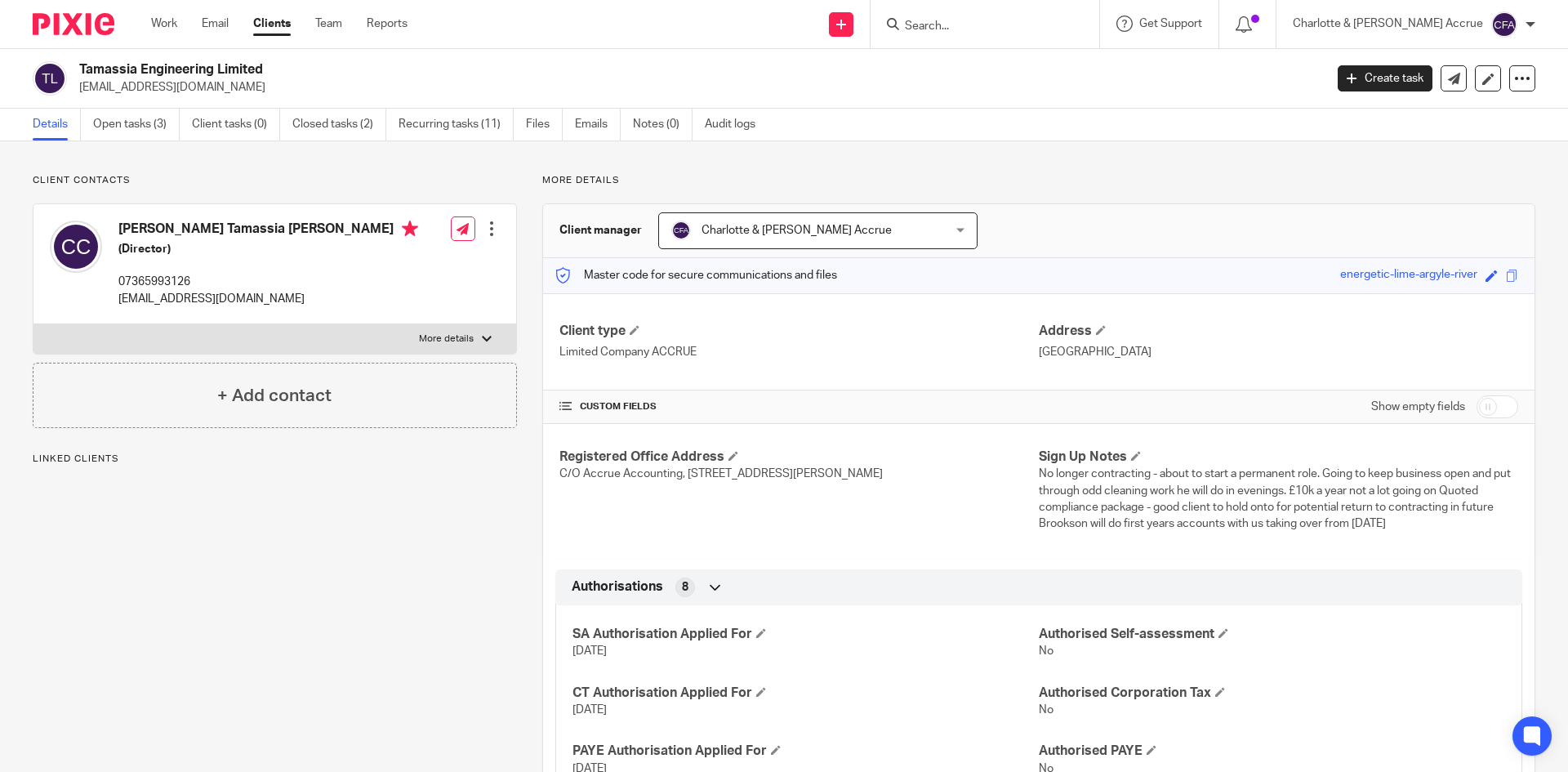
click at [120, 83] on p "[EMAIL_ADDRESS][DOMAIN_NAME]" at bounding box center [696, 87] width 1234 height 16
copy main "[EMAIL_ADDRESS][DOMAIN_NAME] Create task Update from Companies House Export dat…"
click at [1520, 72] on div at bounding box center [1522, 78] width 26 height 26
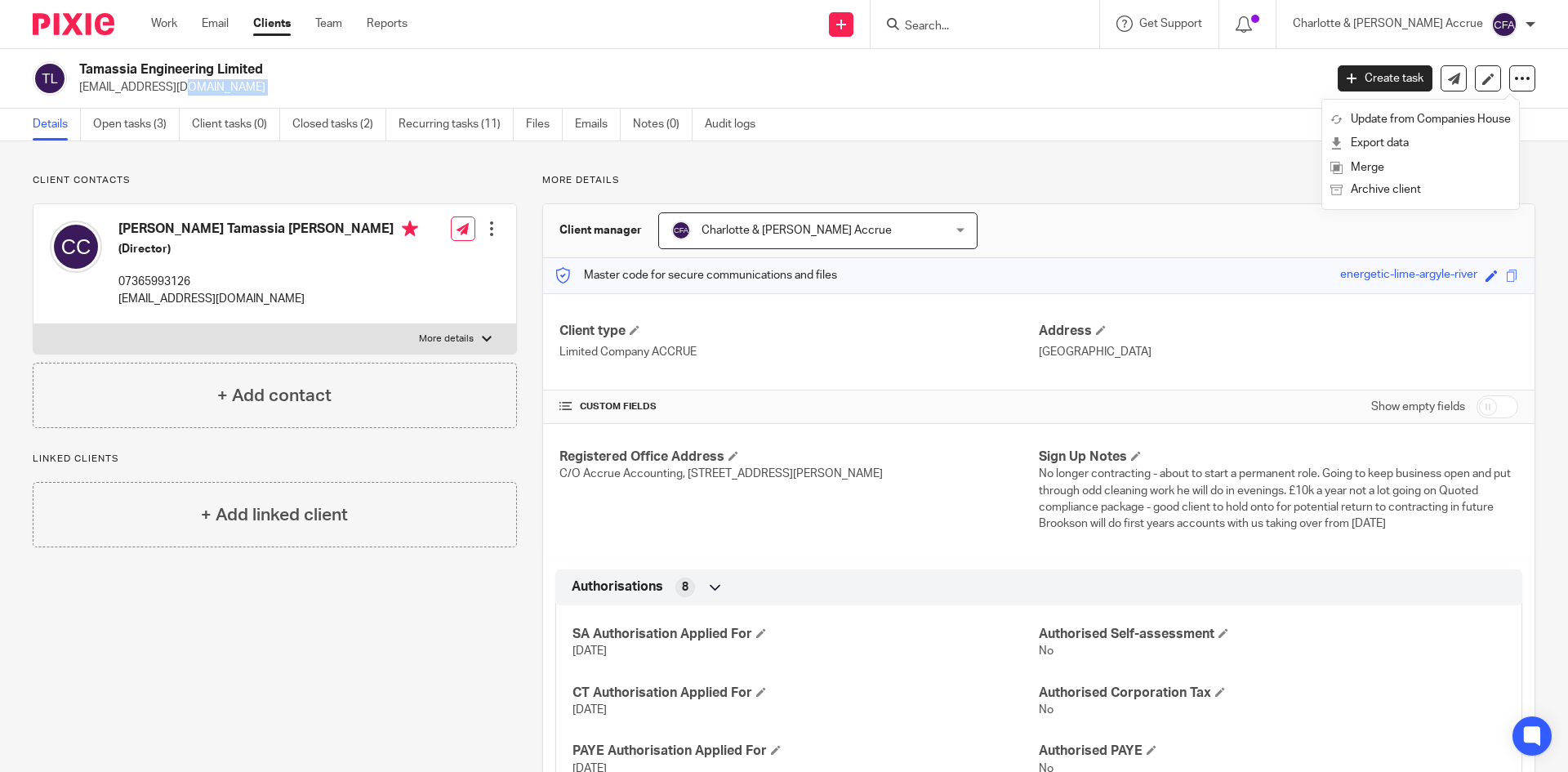
click at [266, 30] on link "Clients" at bounding box center [272, 23] width 37 height 16
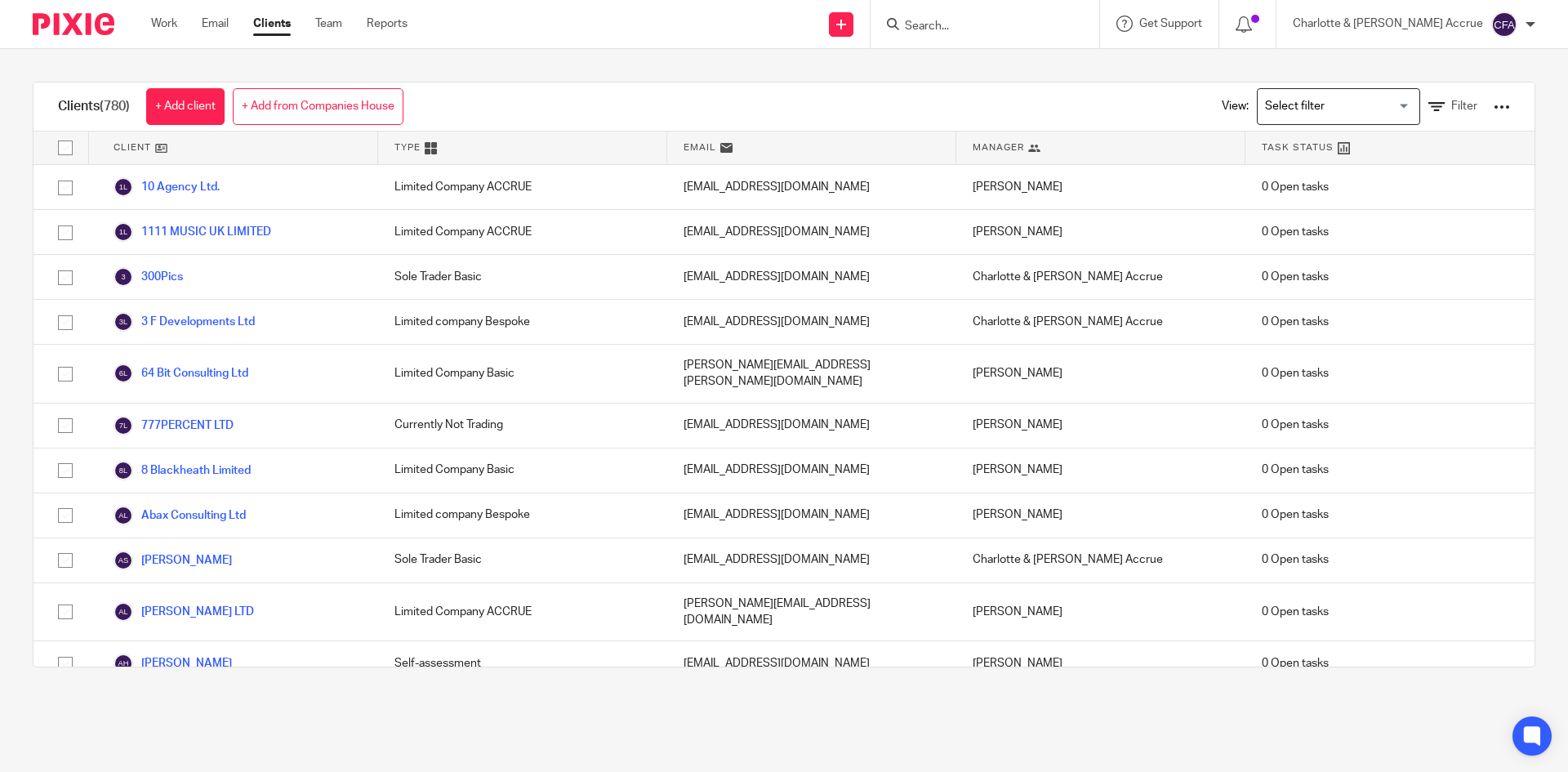
click at [1296, 102] on input "Search for option" at bounding box center [1334, 106] width 151 height 29
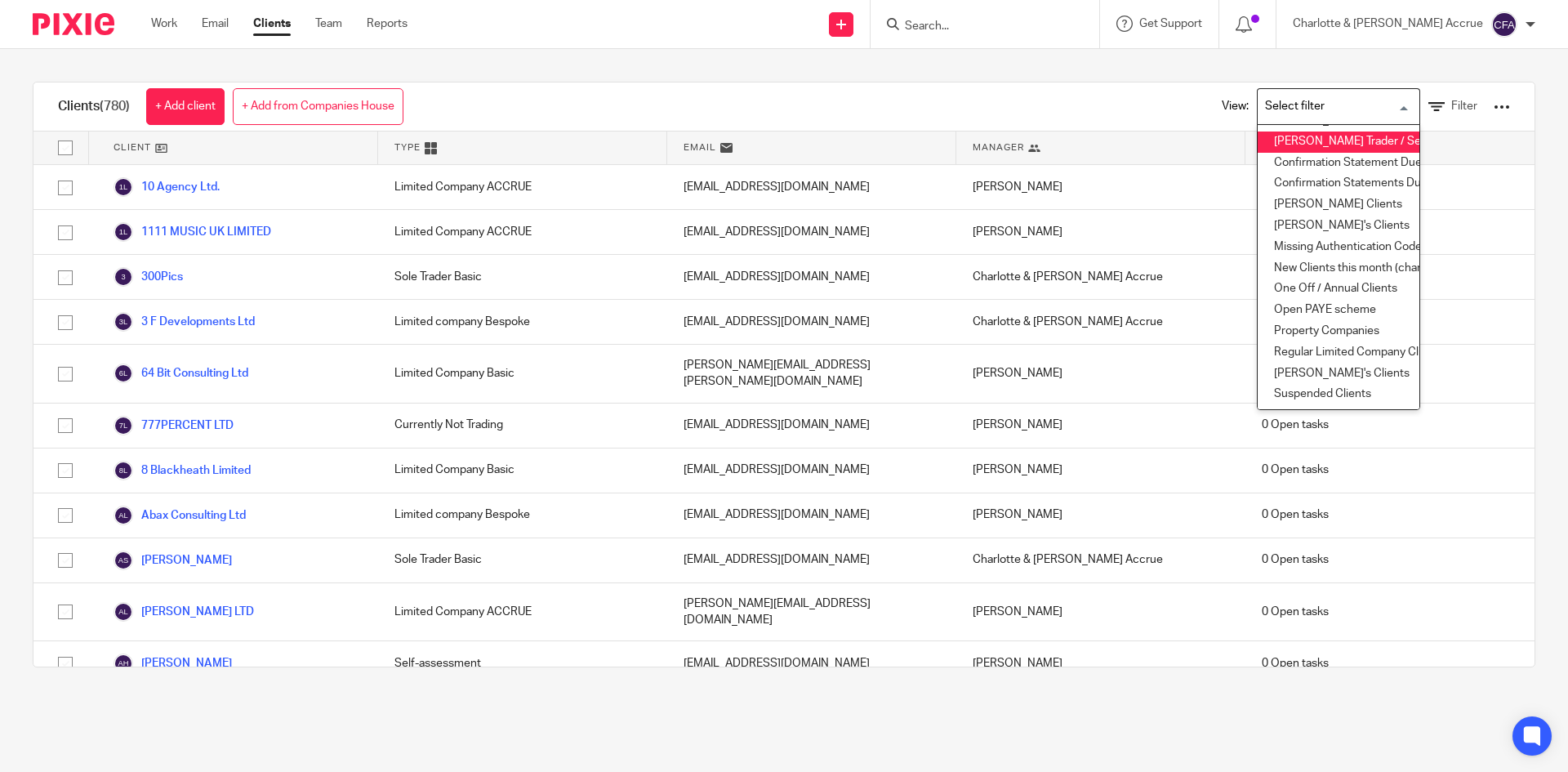
scroll to position [215, 0]
click at [1343, 102] on input "Search for option" at bounding box center [1334, 106] width 151 height 29
click at [1429, 99] on icon at bounding box center [1437, 107] width 16 height 16
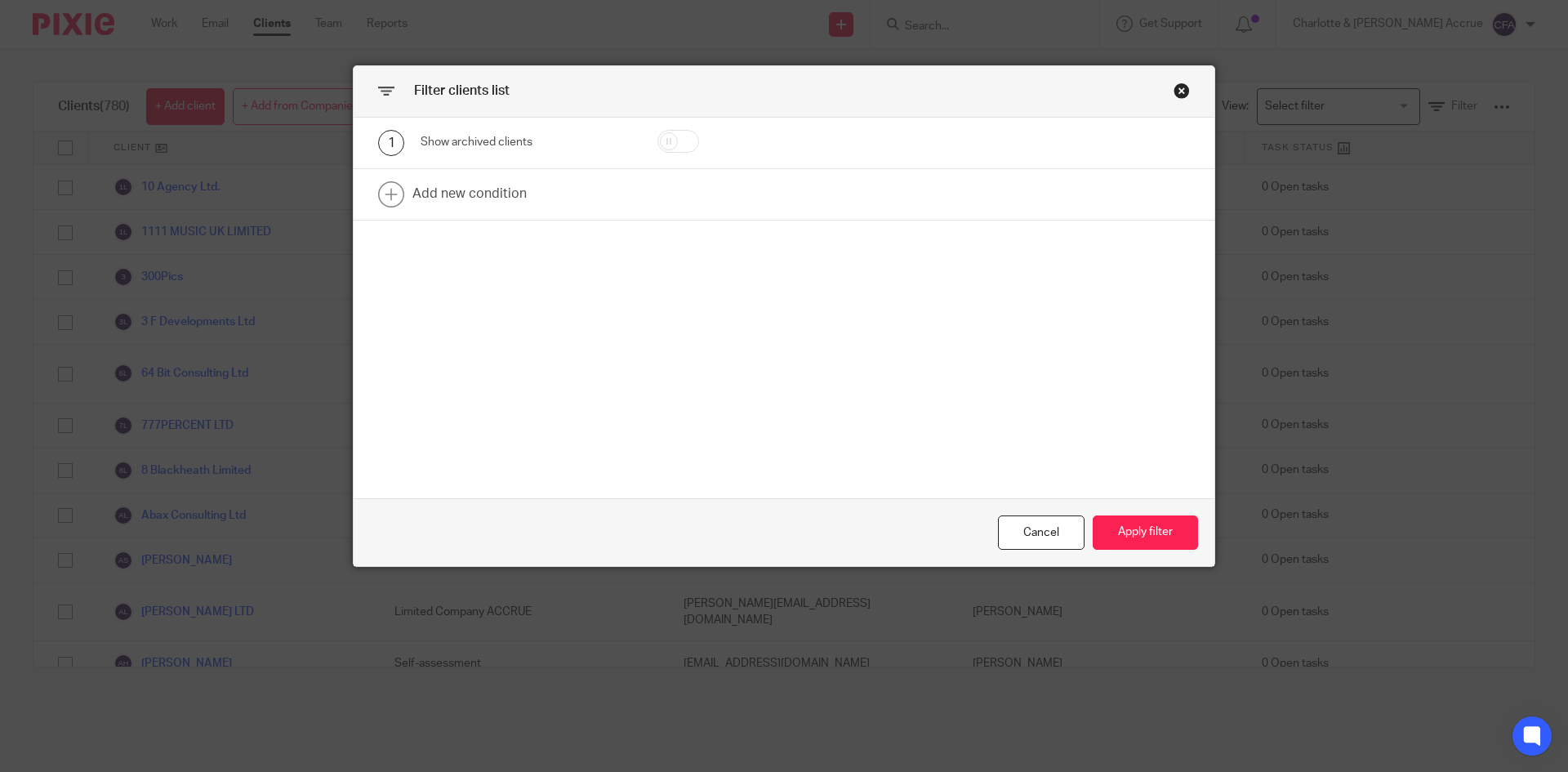
click at [687, 135] on input "checkbox" at bounding box center [678, 142] width 42 height 23
checkbox input "true"
click at [1125, 539] on button "Apply filter" at bounding box center [1146, 533] width 105 height 35
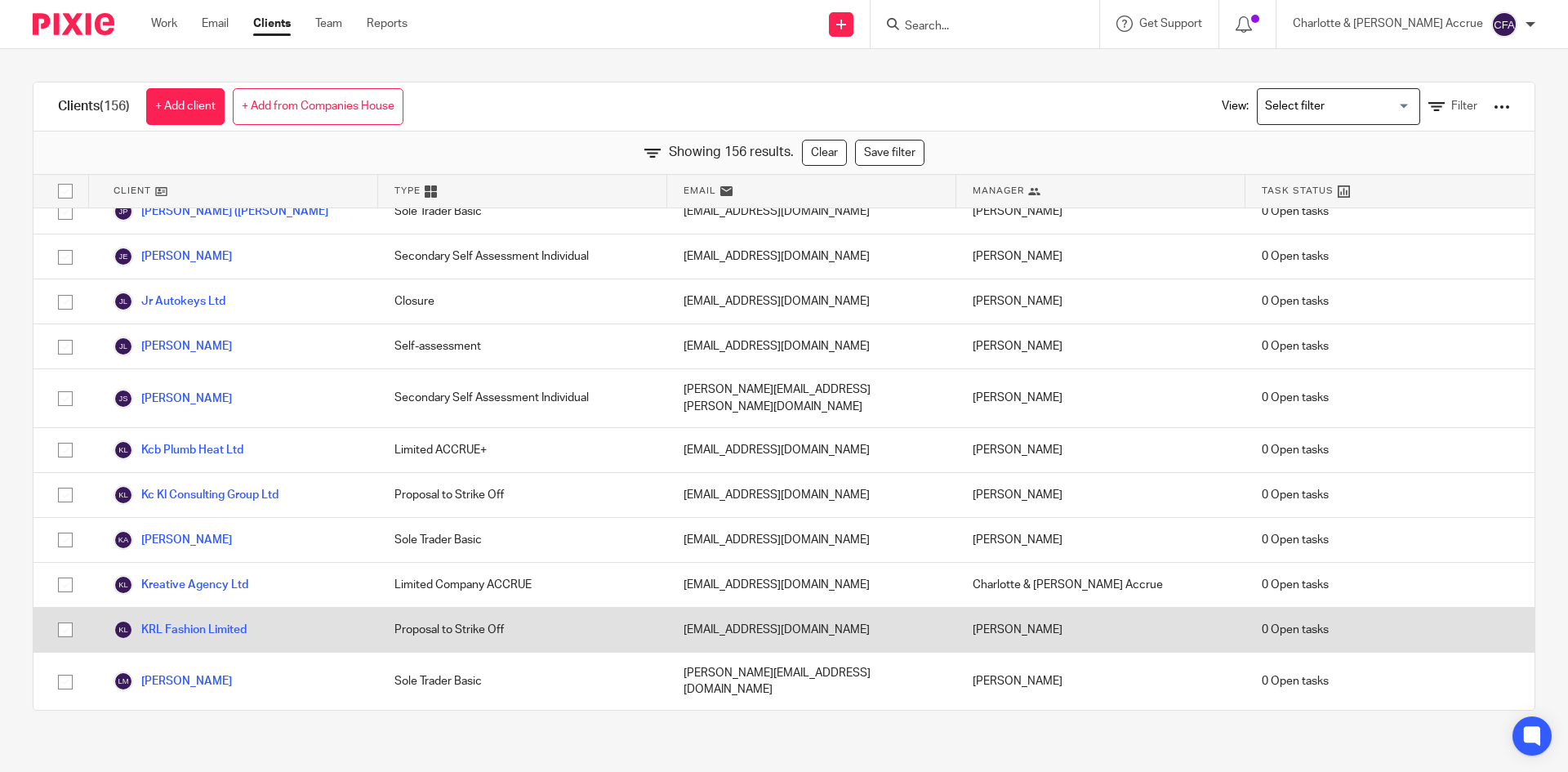
scroll to position [3267, 0]
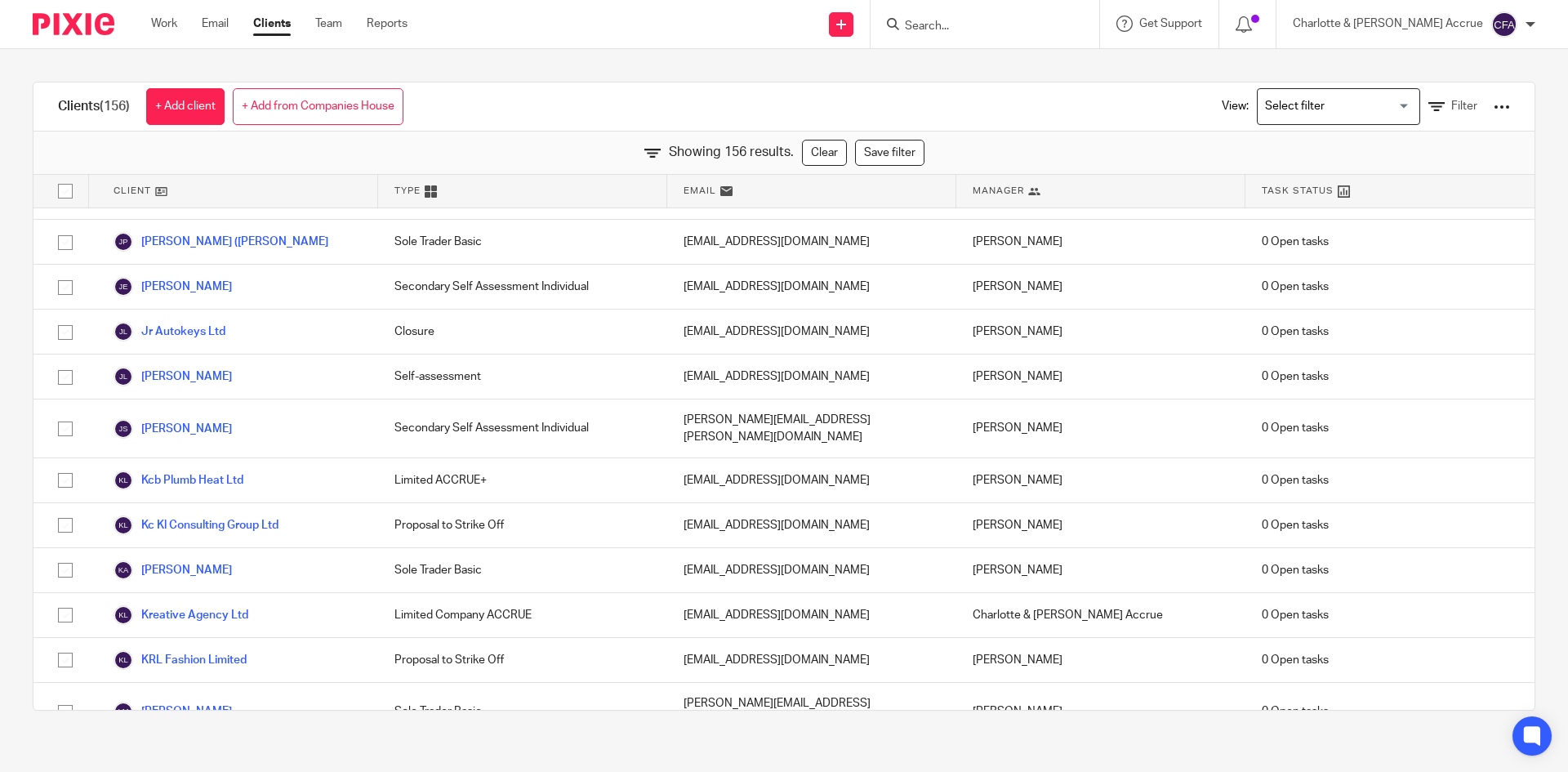
click at [1006, 24] on input "Search" at bounding box center [976, 27] width 147 height 14
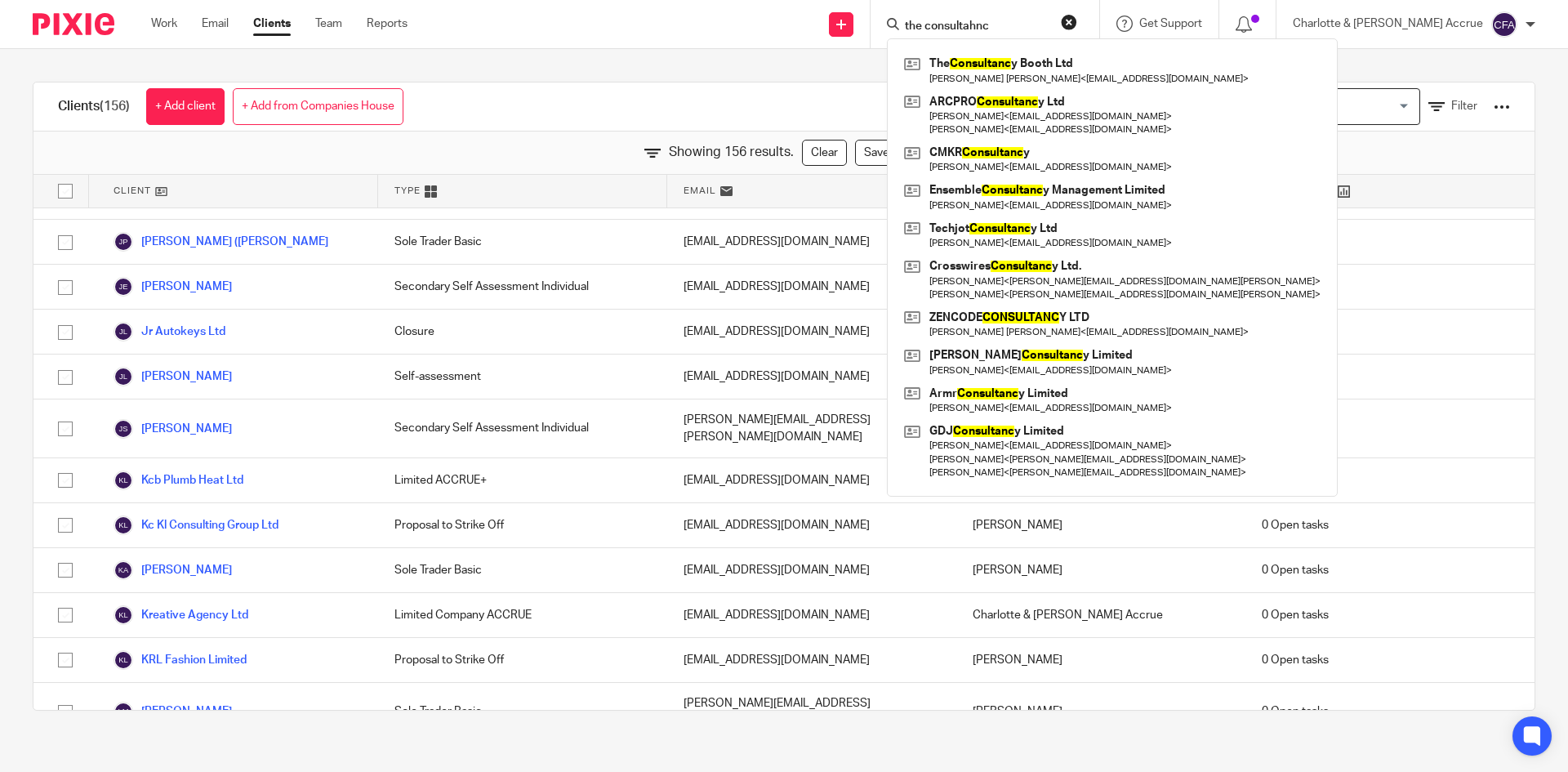
type input "the consultahnc"
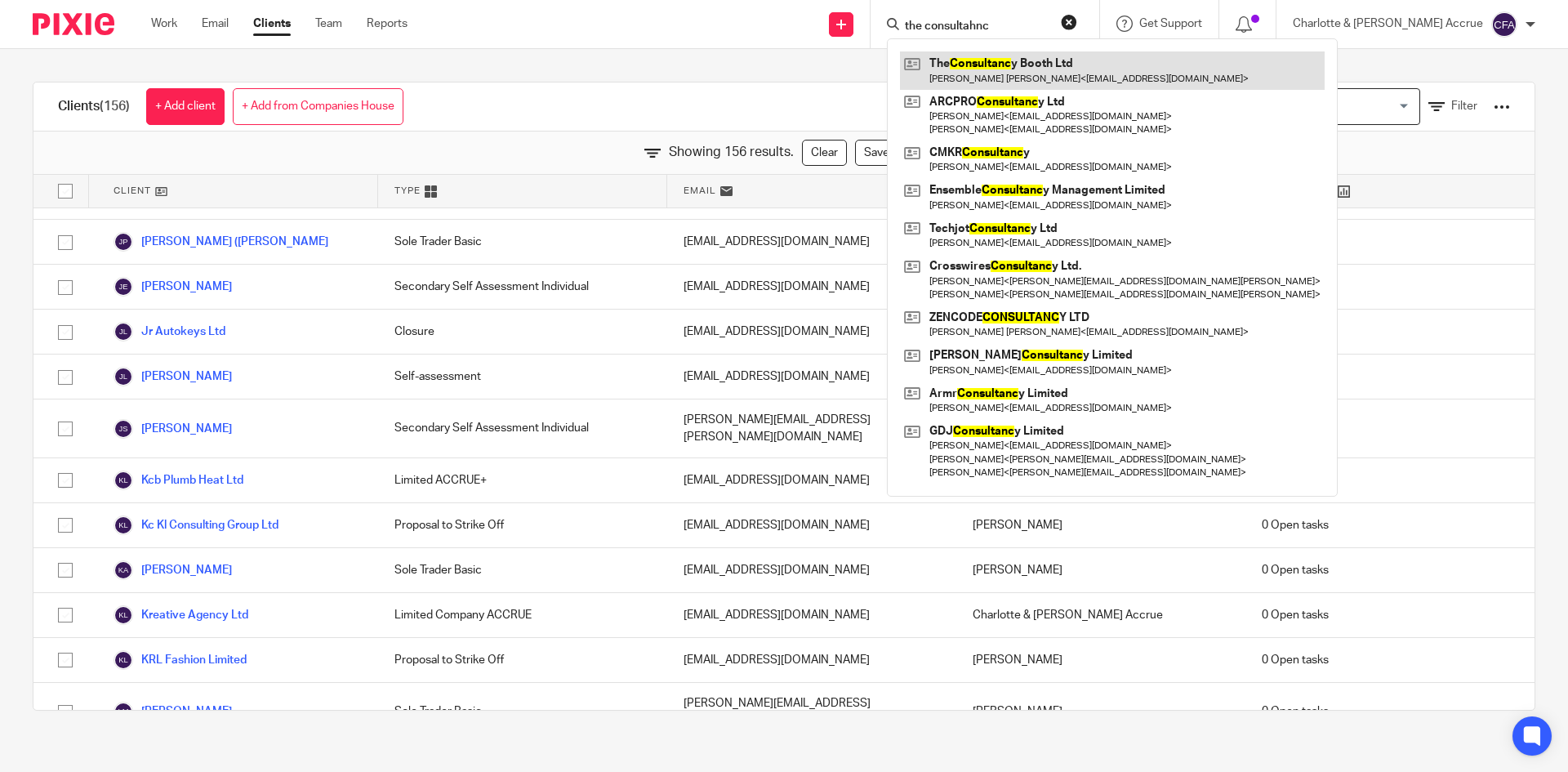
click at [1055, 69] on link at bounding box center [1113, 71] width 425 height 37
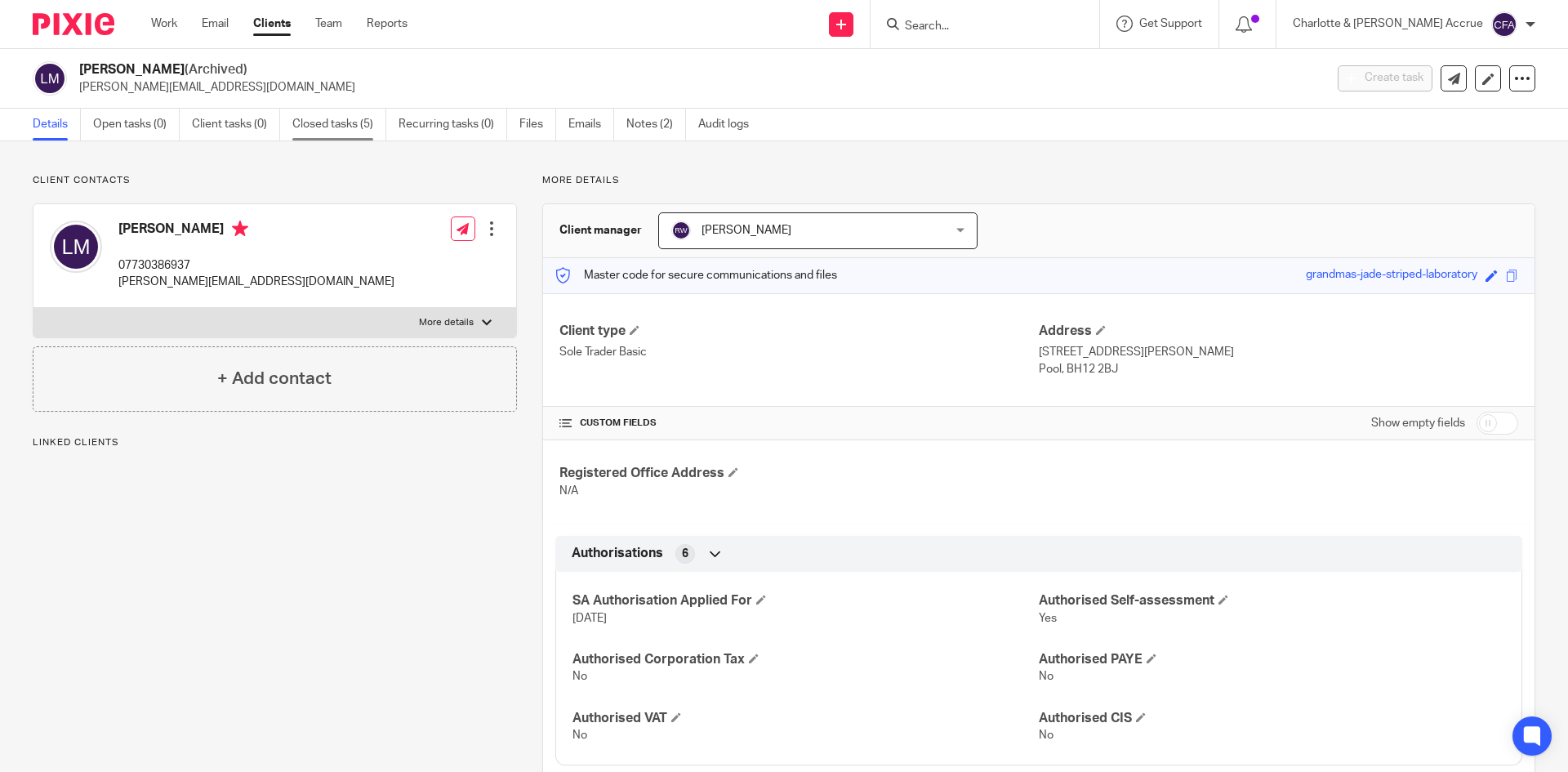
click at [340, 123] on link "Closed tasks (5)" at bounding box center [339, 125] width 94 height 32
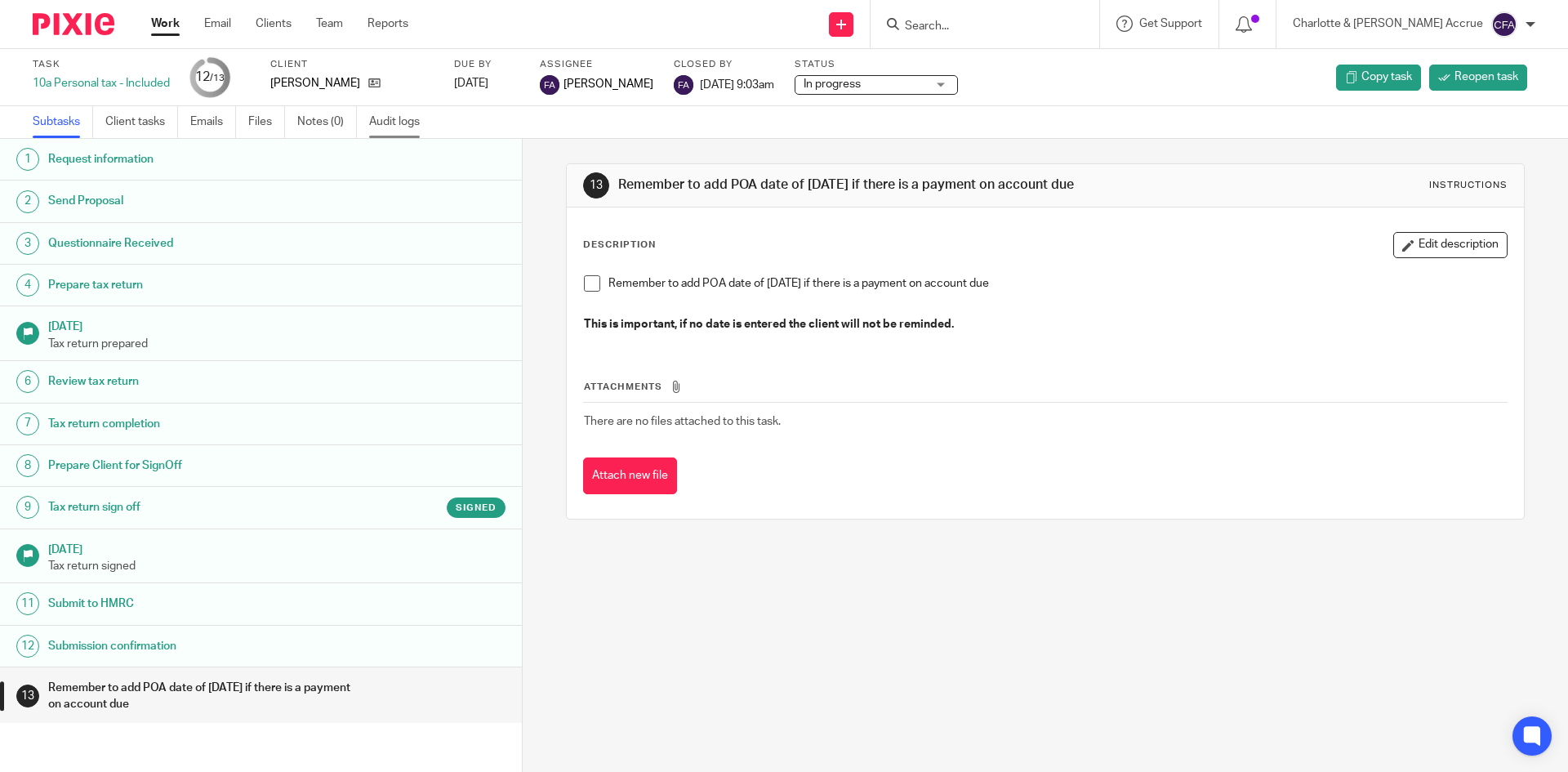
click at [374, 117] on link "Audit logs" at bounding box center [401, 122] width 62 height 32
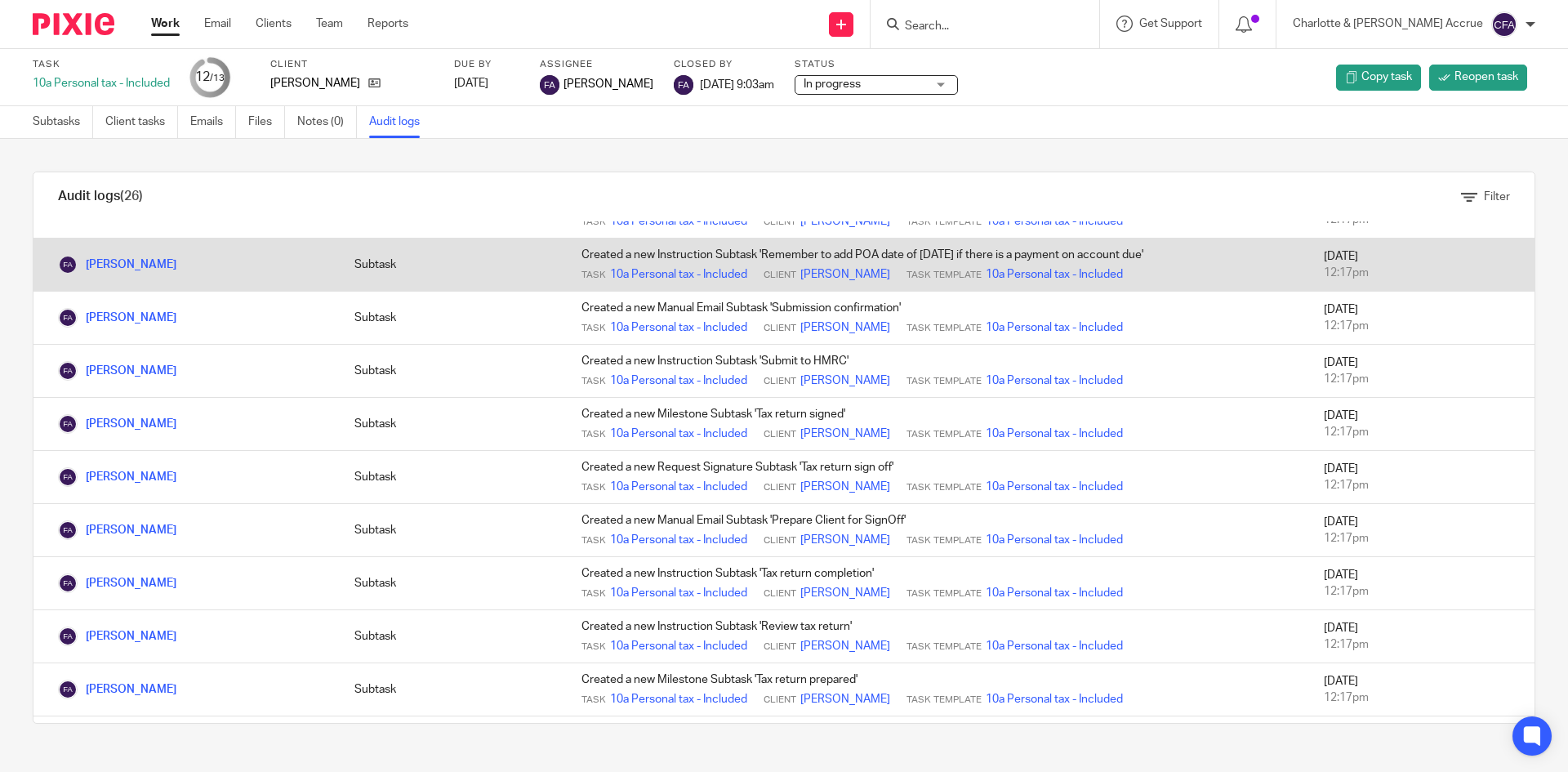
scroll to position [911, 0]
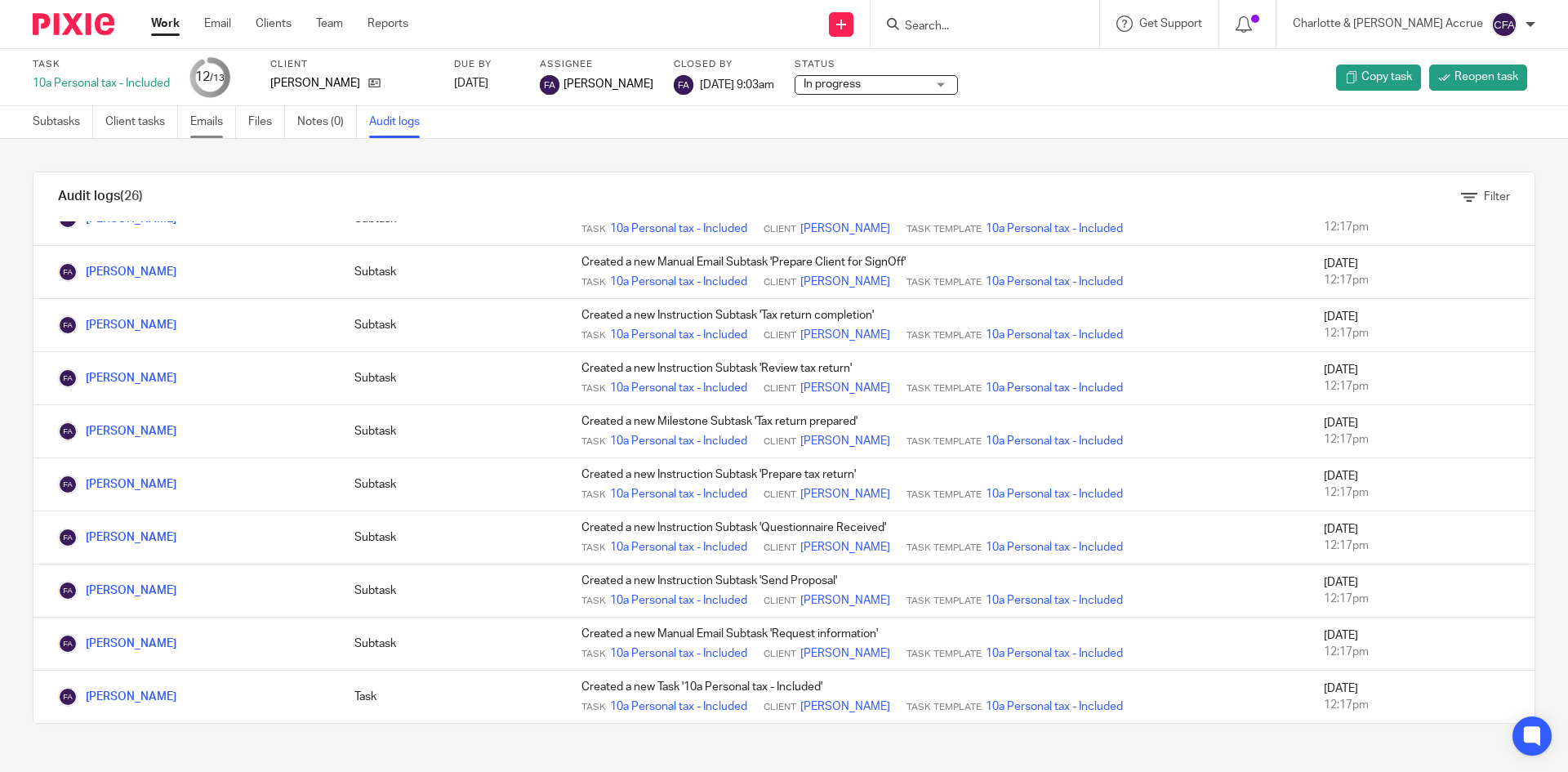
click at [214, 120] on link "Emails" at bounding box center [212, 122] width 46 height 32
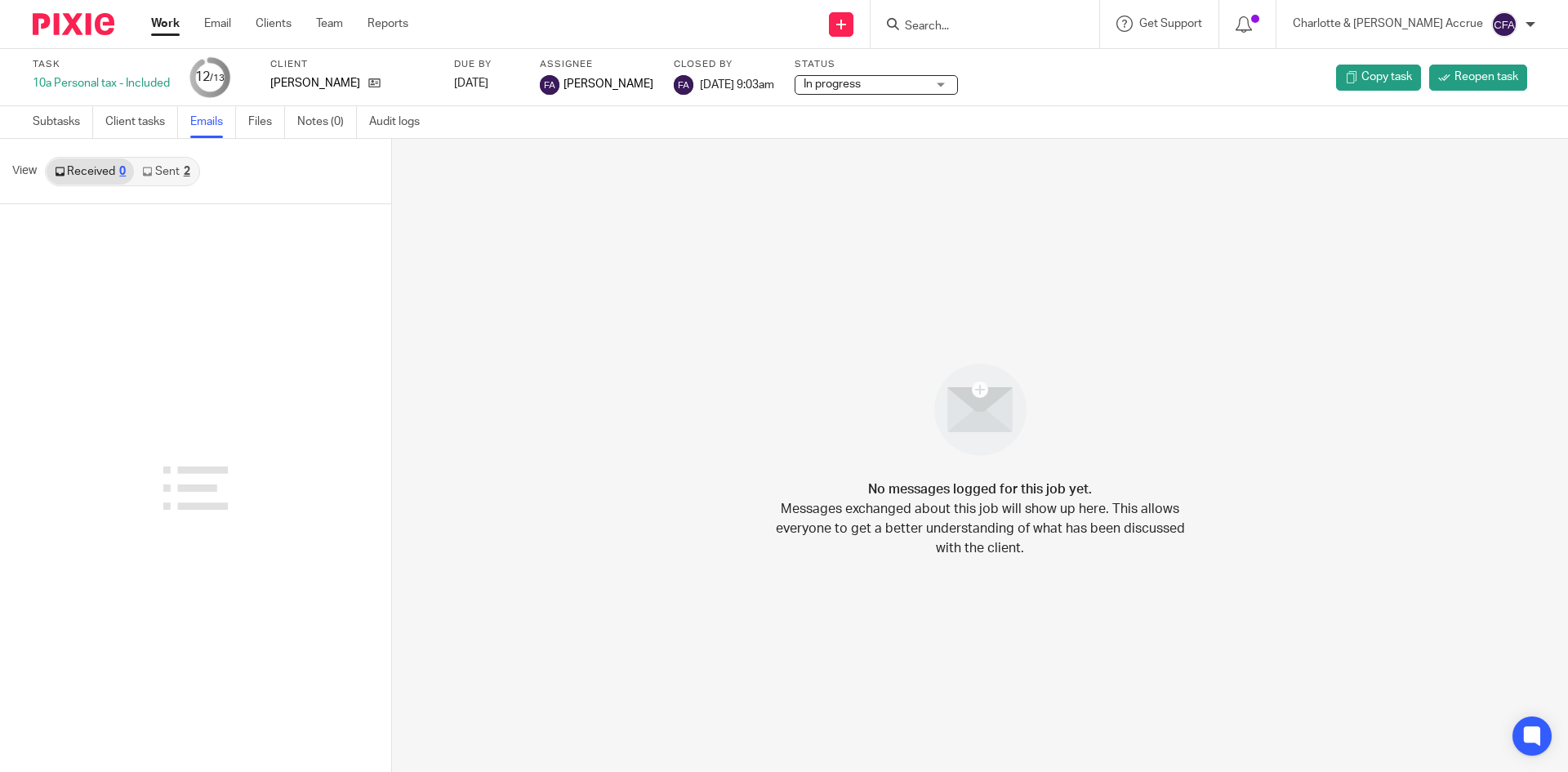
click at [178, 165] on link "Sent 2" at bounding box center [165, 171] width 63 height 26
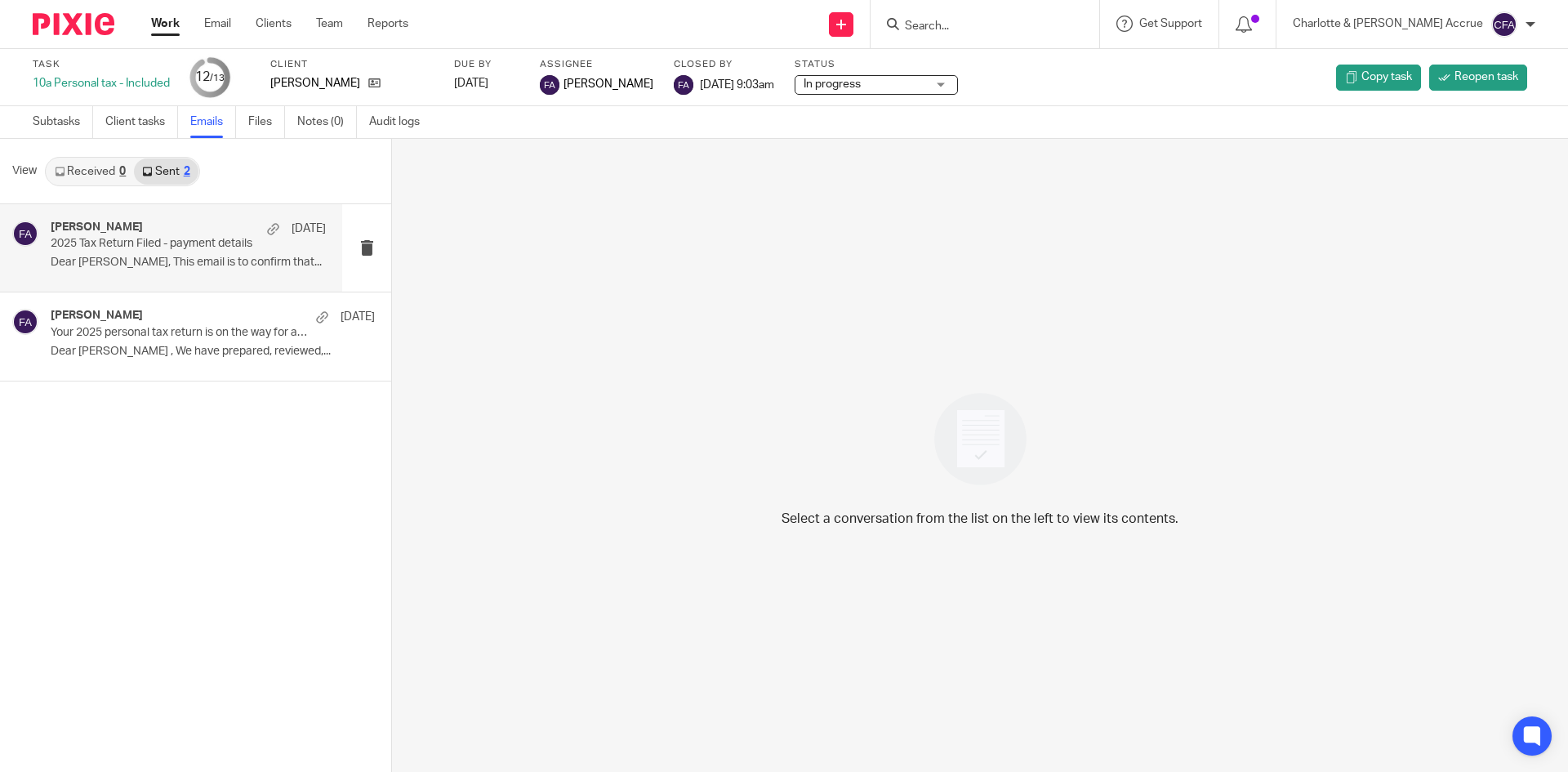
click at [142, 263] on p "Dear Laura, This email is to confirm that..." at bounding box center [188, 262] width 275 height 14
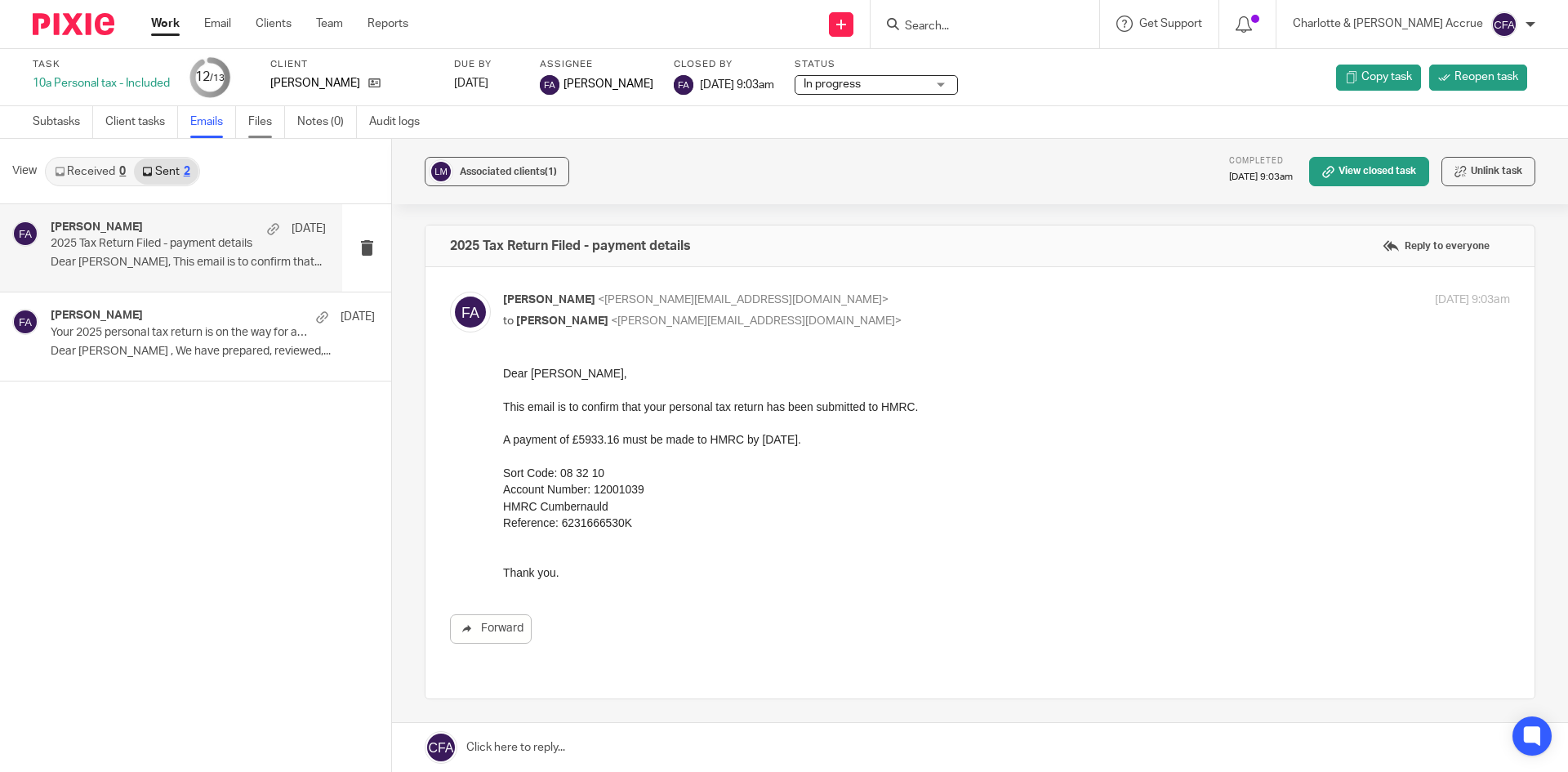
click at [261, 130] on link "Files" at bounding box center [266, 122] width 37 height 32
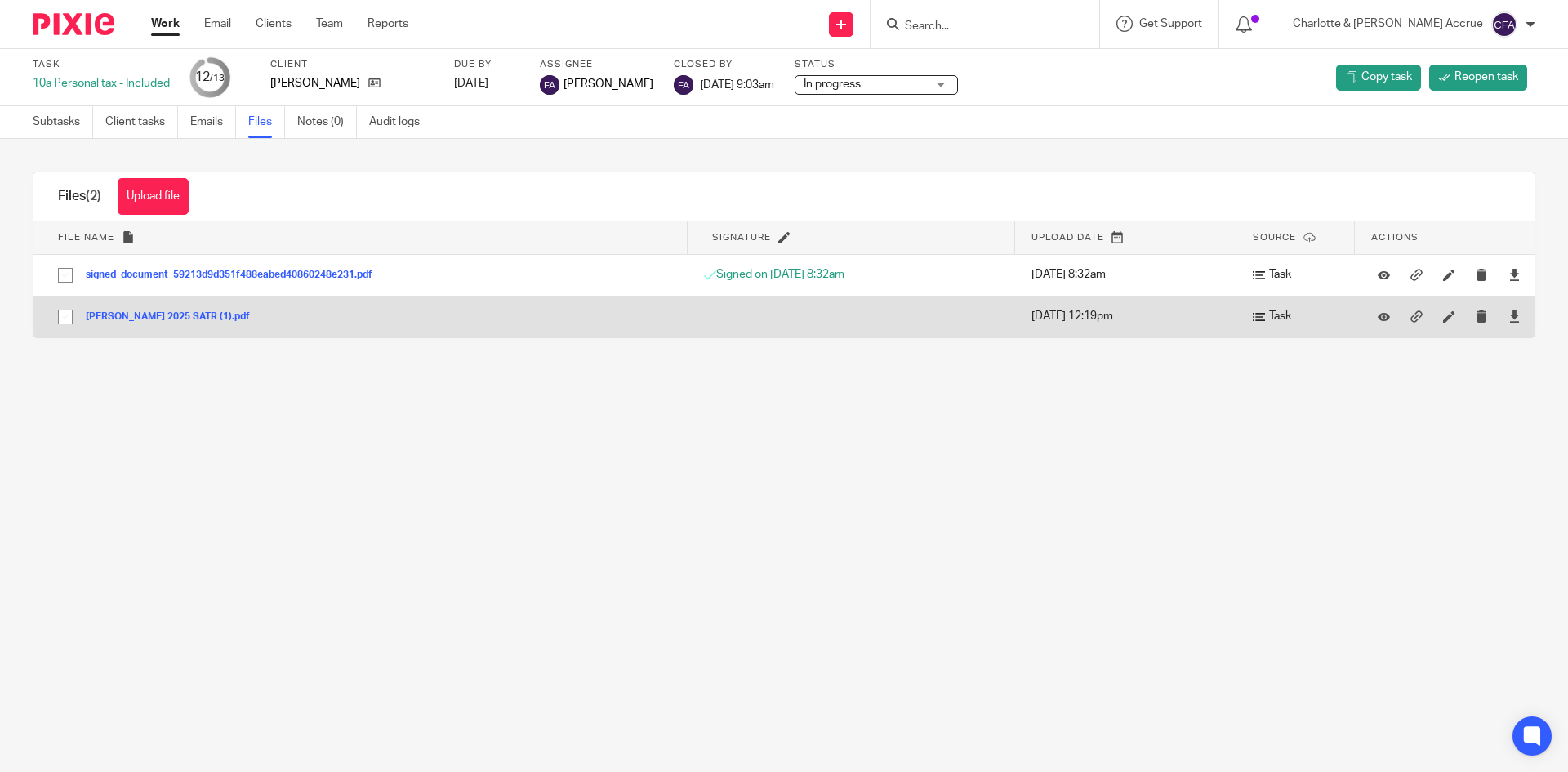
click at [164, 311] on button "Laura Mann 2025 SATR (1).pdf" at bounding box center [174, 317] width 177 height 12
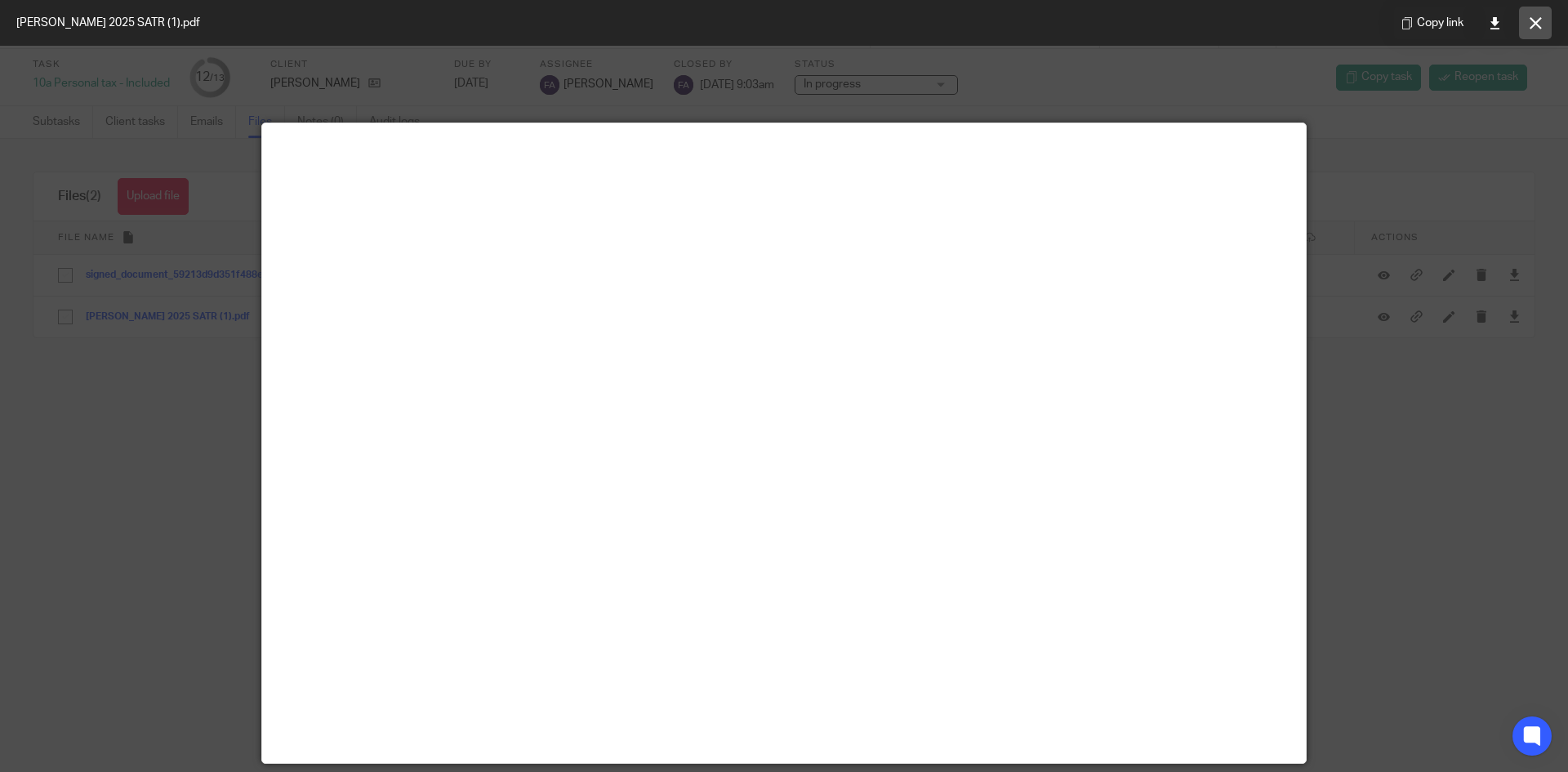
click at [1545, 20] on button at bounding box center [1535, 22] width 33 height 33
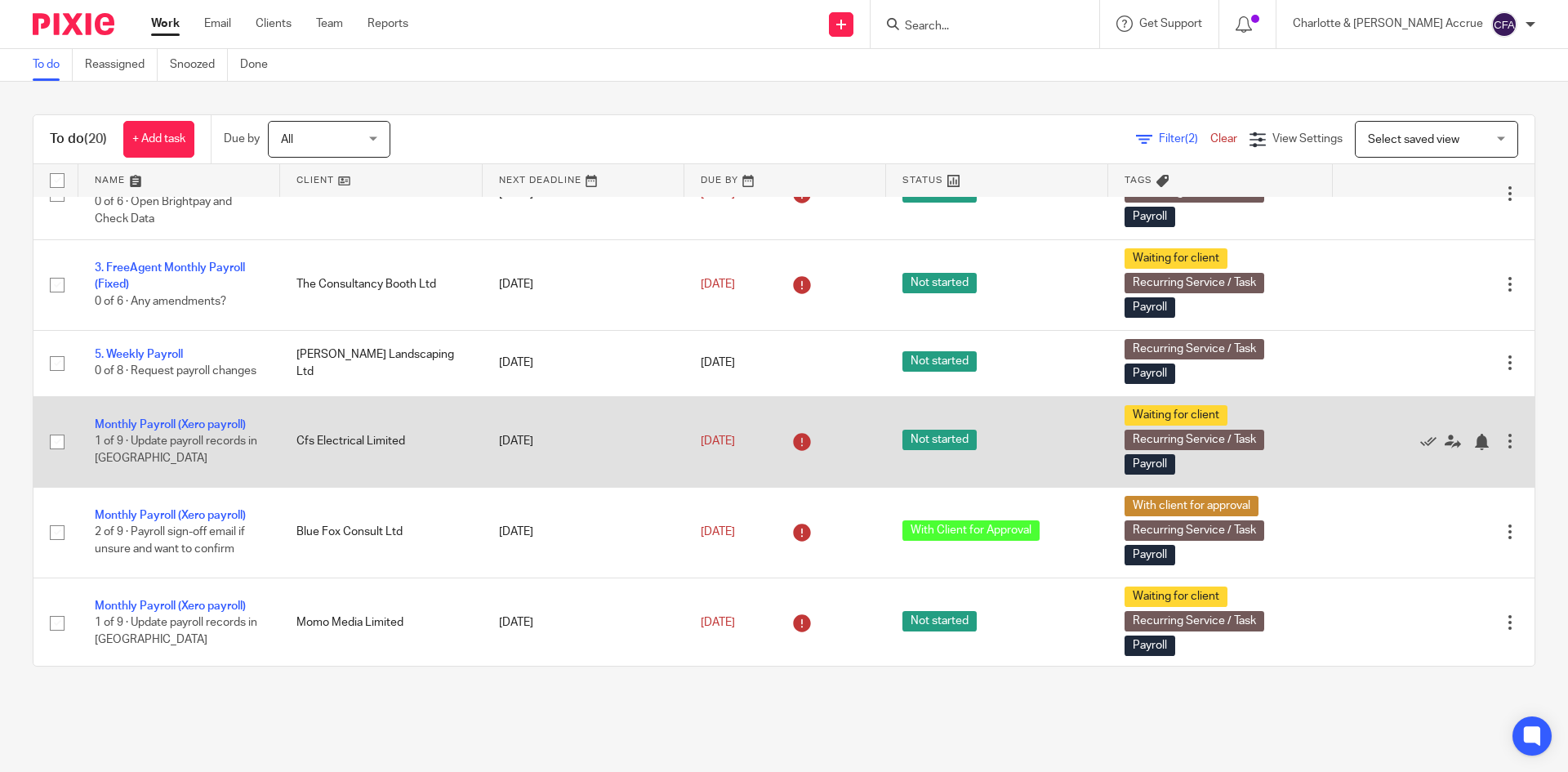
scroll to position [163, 0]
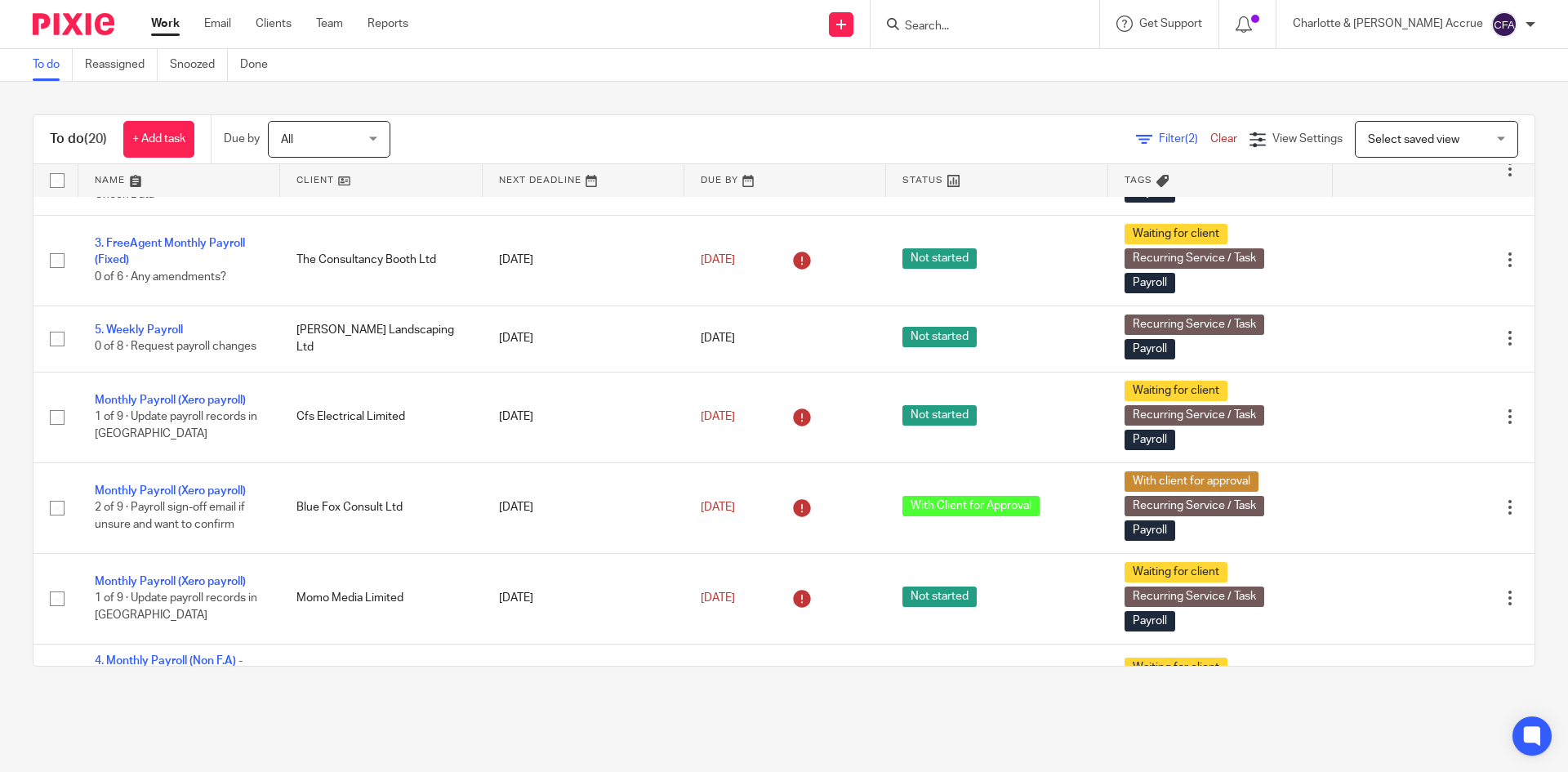
click at [991, 25] on input "Search" at bounding box center [976, 27] width 147 height 14
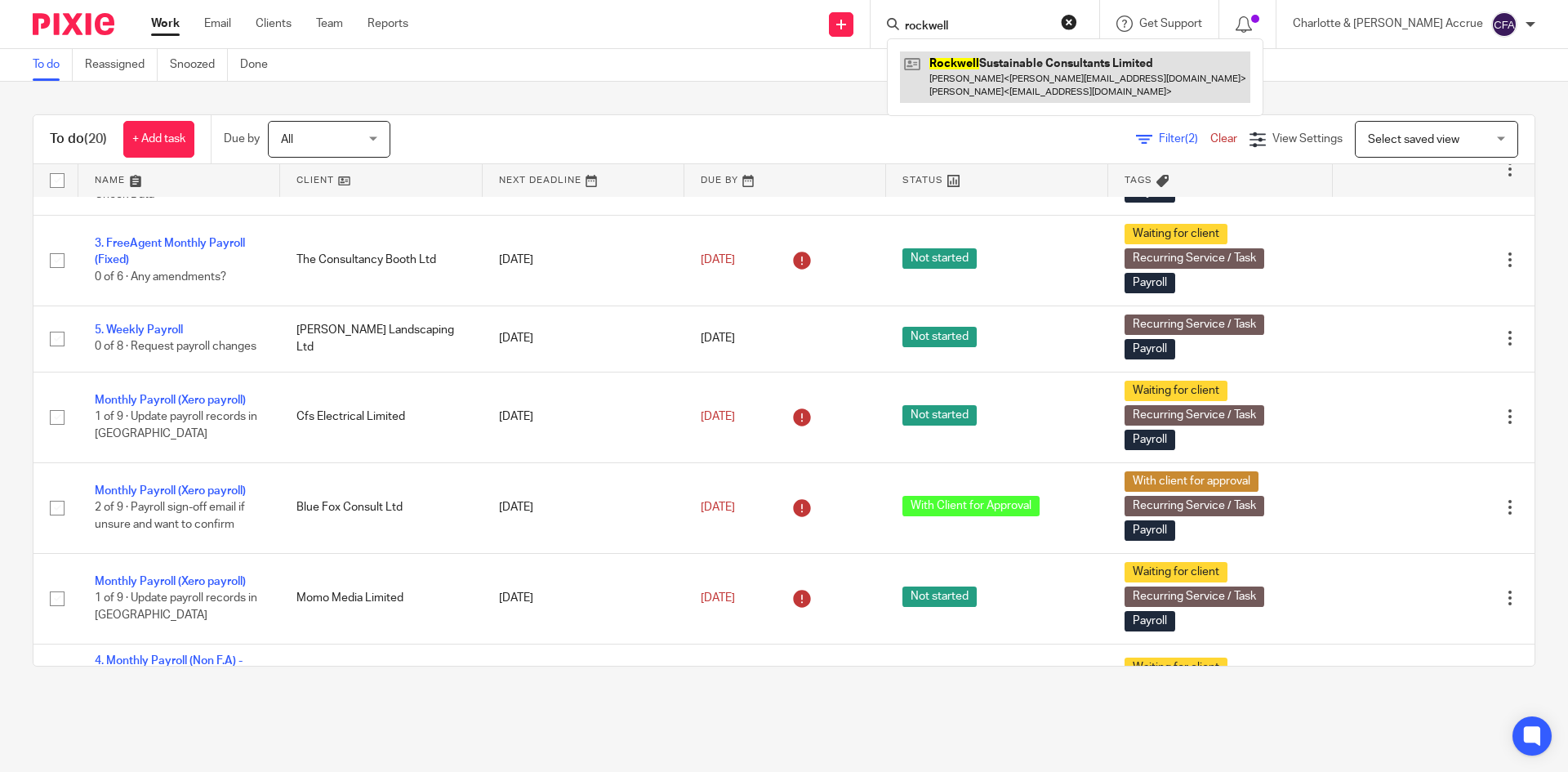
type input "rockwell"
click at [1041, 65] on link at bounding box center [1075, 77] width 351 height 51
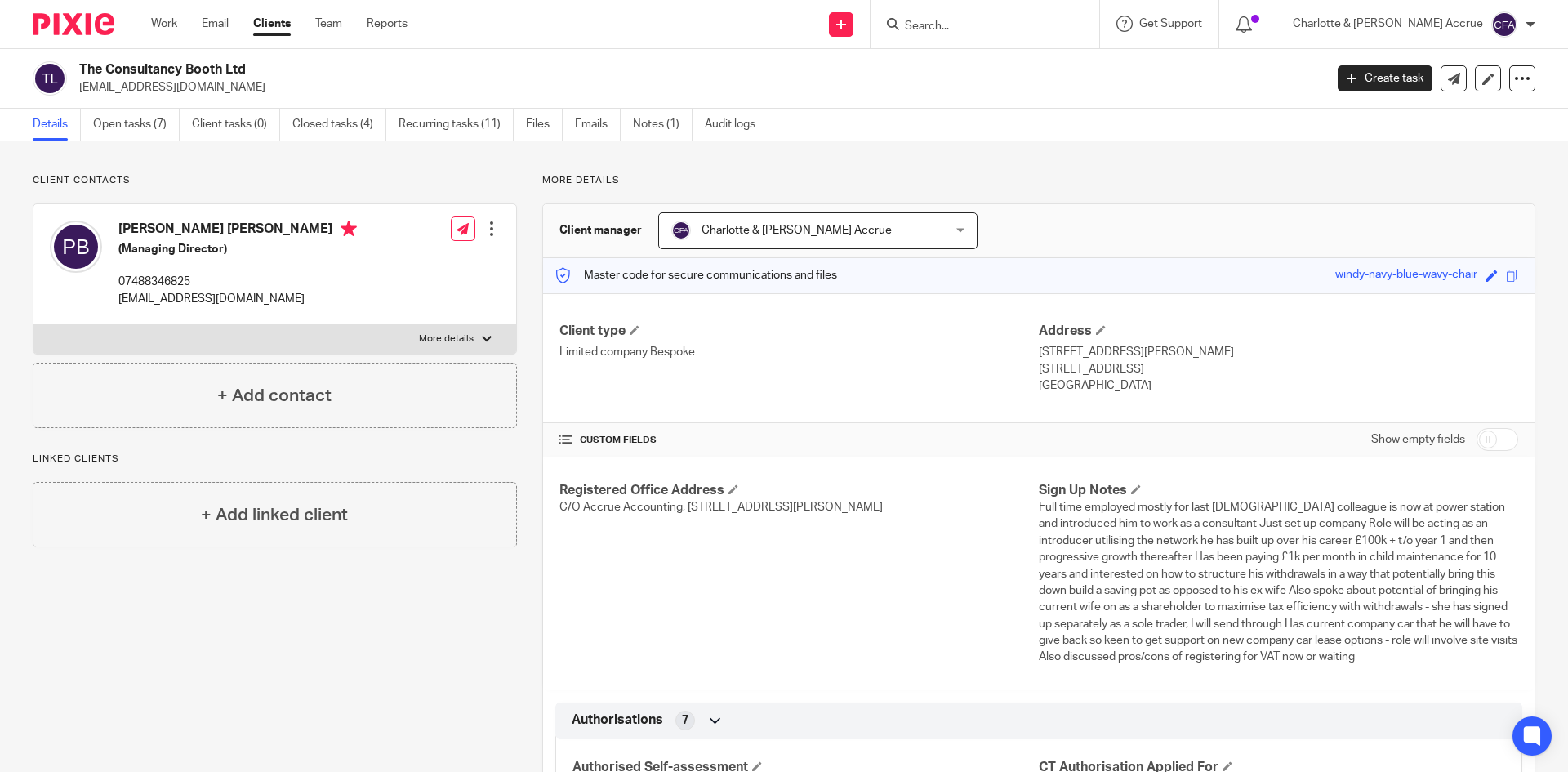
click at [203, 294] on p "[EMAIL_ADDRESS][DOMAIN_NAME]" at bounding box center [237, 299] width 238 height 16
copy div "[EMAIL_ADDRESS][DOMAIN_NAME]"
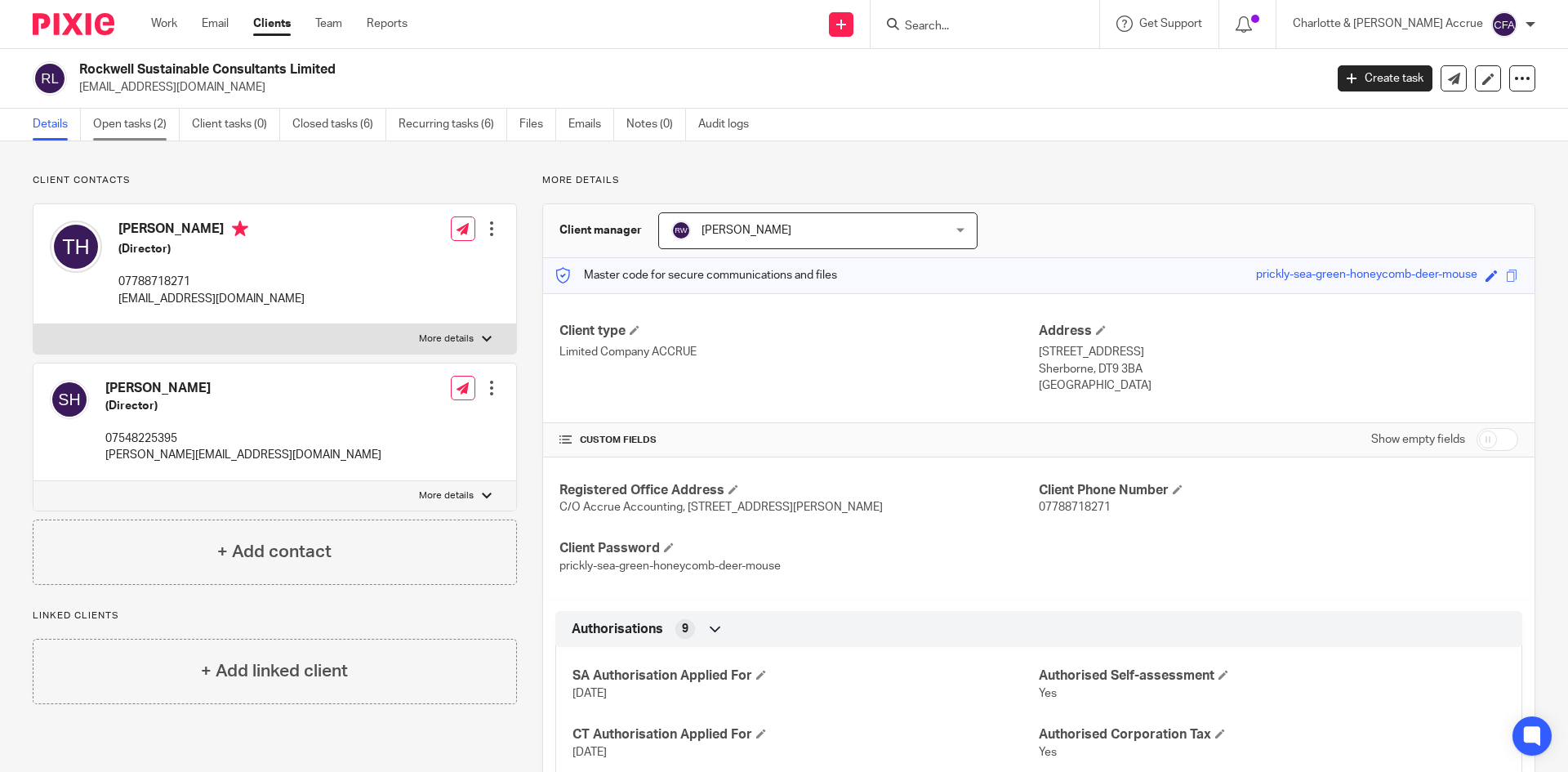
click at [136, 111] on link "Open tasks (2)" at bounding box center [136, 125] width 87 height 32
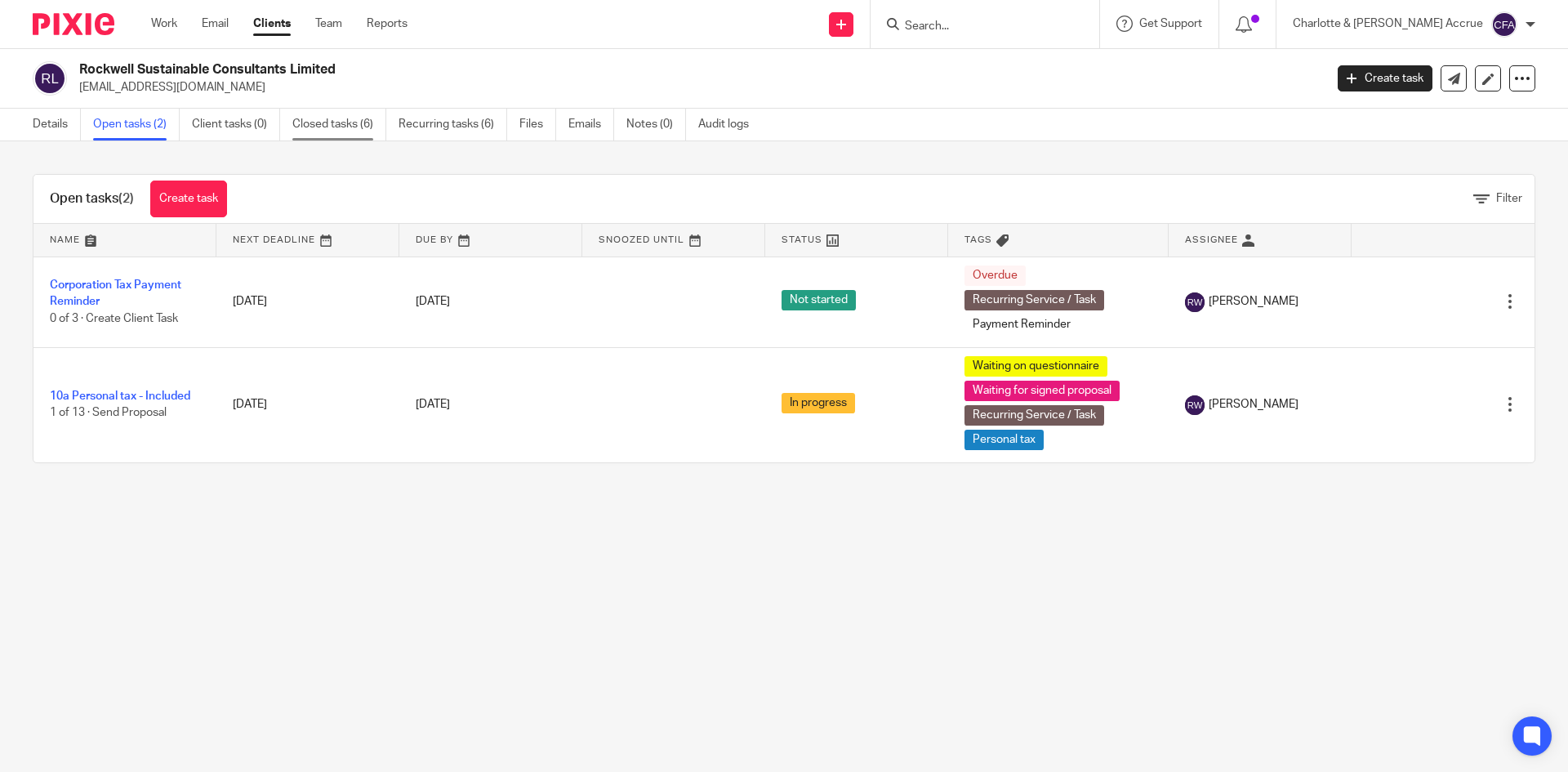
click at [361, 120] on link "Closed tasks (6)" at bounding box center [339, 125] width 94 height 32
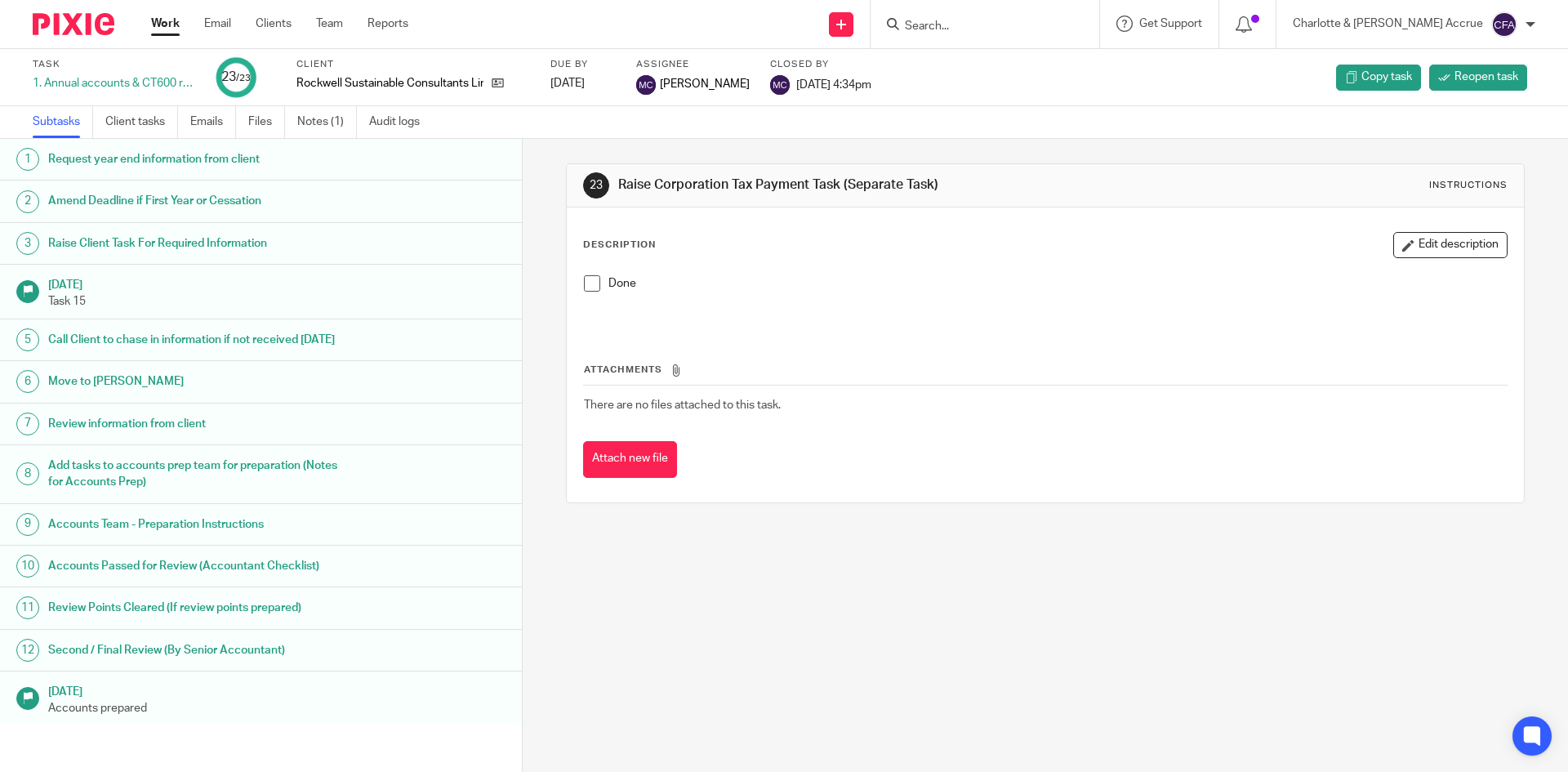
scroll to position [464, 0]
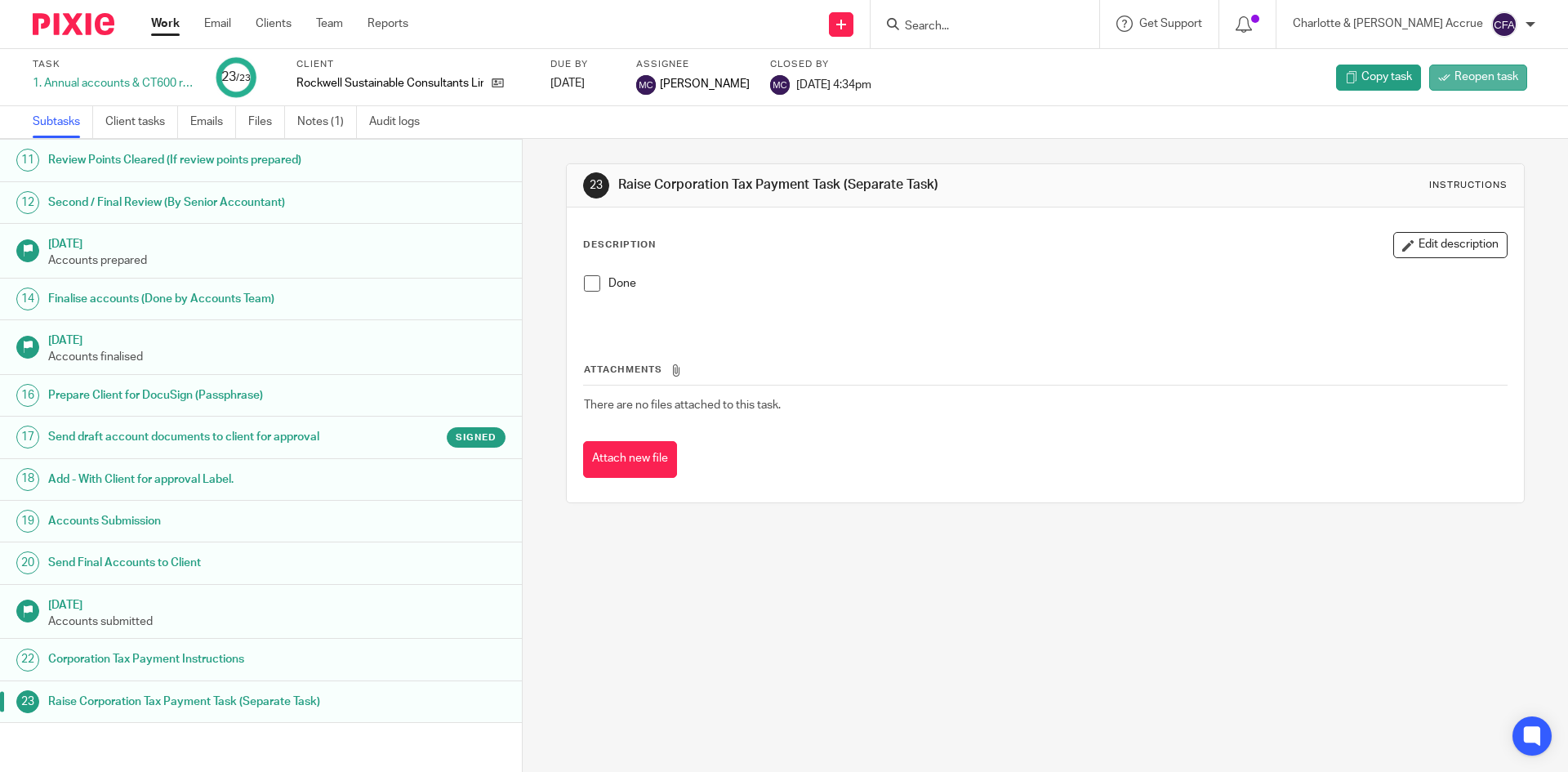
click at [1438, 84] on link "Reopen task" at bounding box center [1479, 77] width 98 height 26
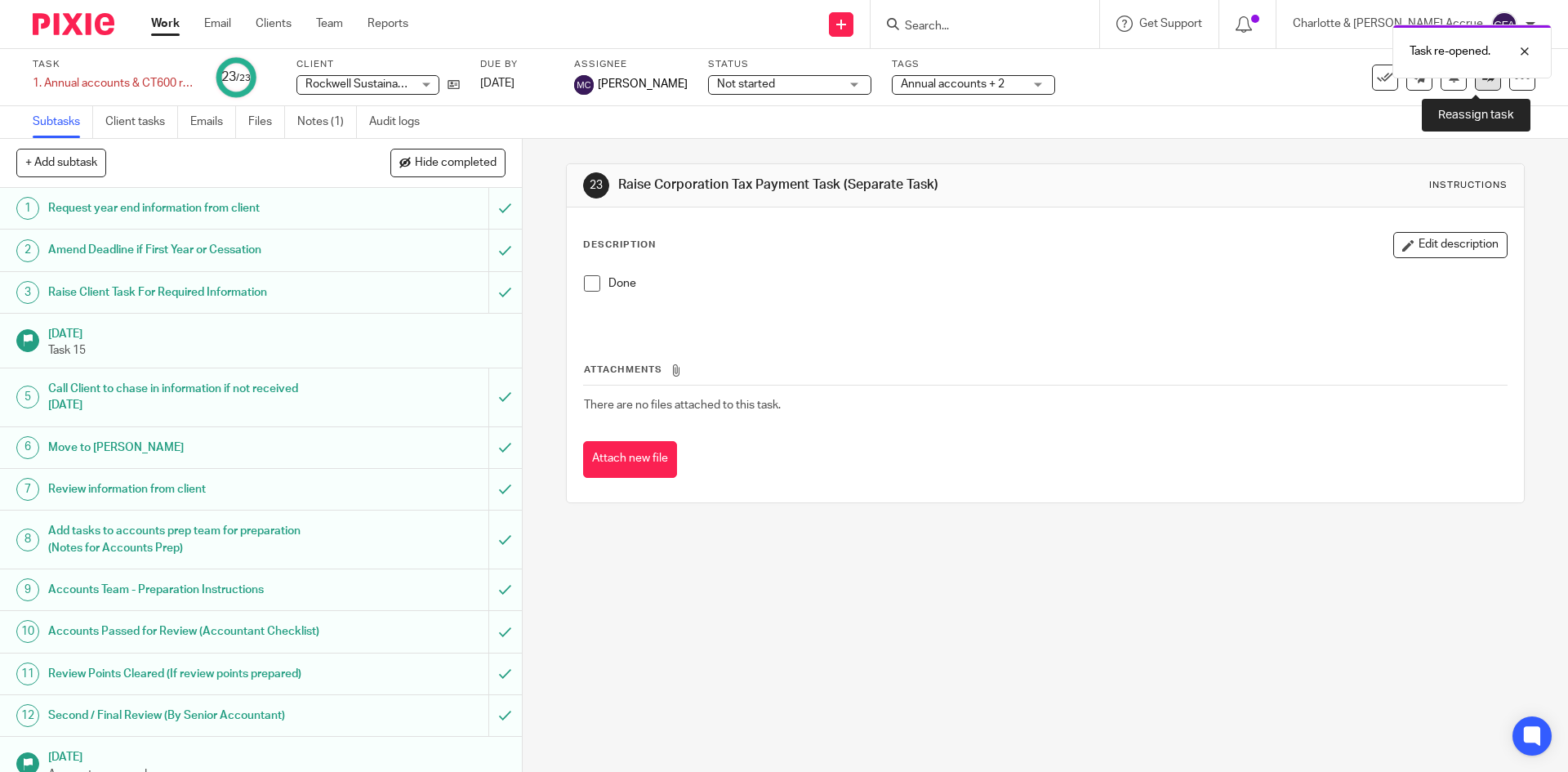
click at [1475, 87] on link at bounding box center [1488, 77] width 26 height 26
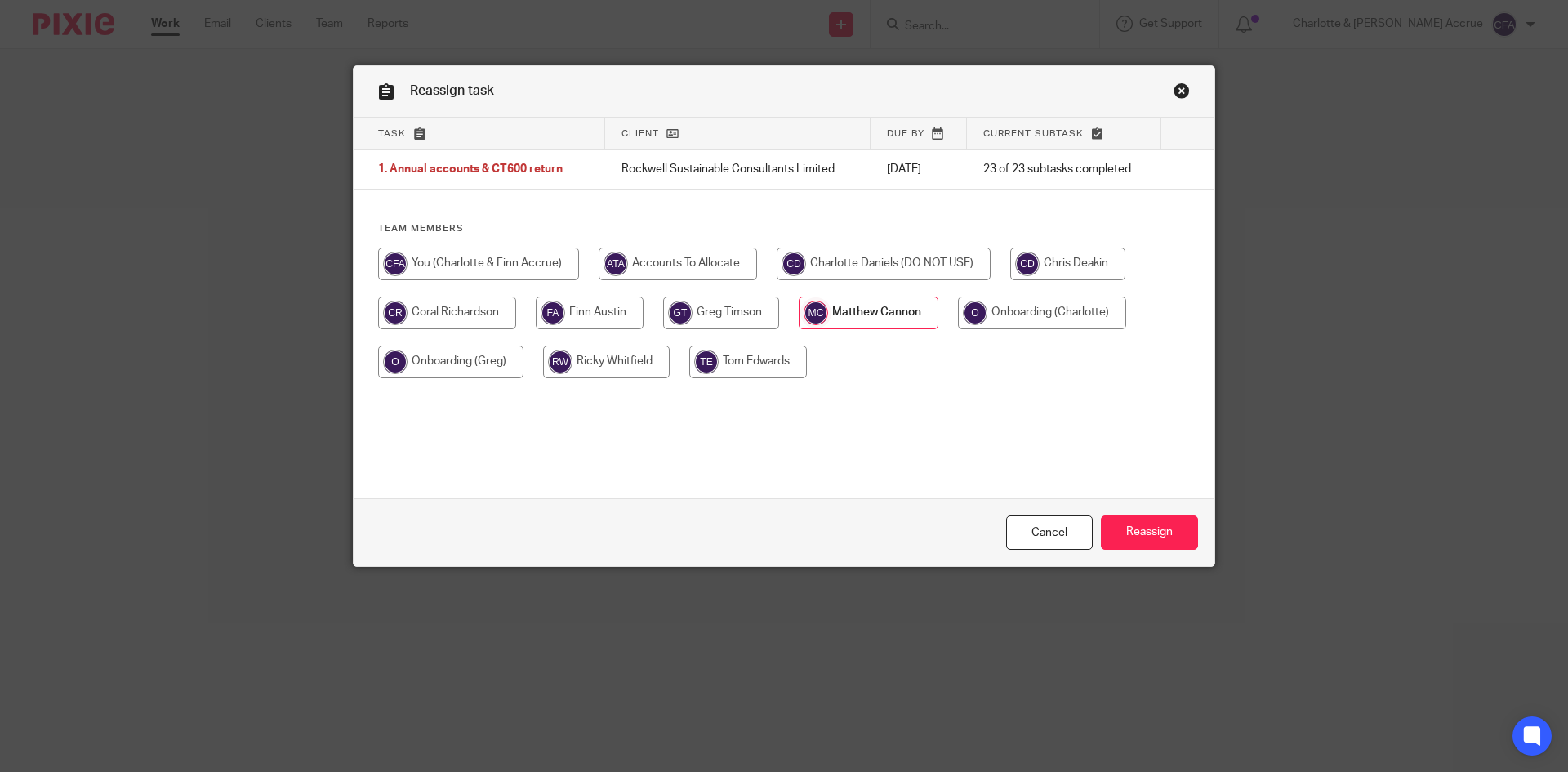
click at [516, 254] on input "radio" at bounding box center [478, 263] width 201 height 33
radio input "true"
click at [1121, 520] on input "Reassign" at bounding box center [1149, 533] width 97 height 35
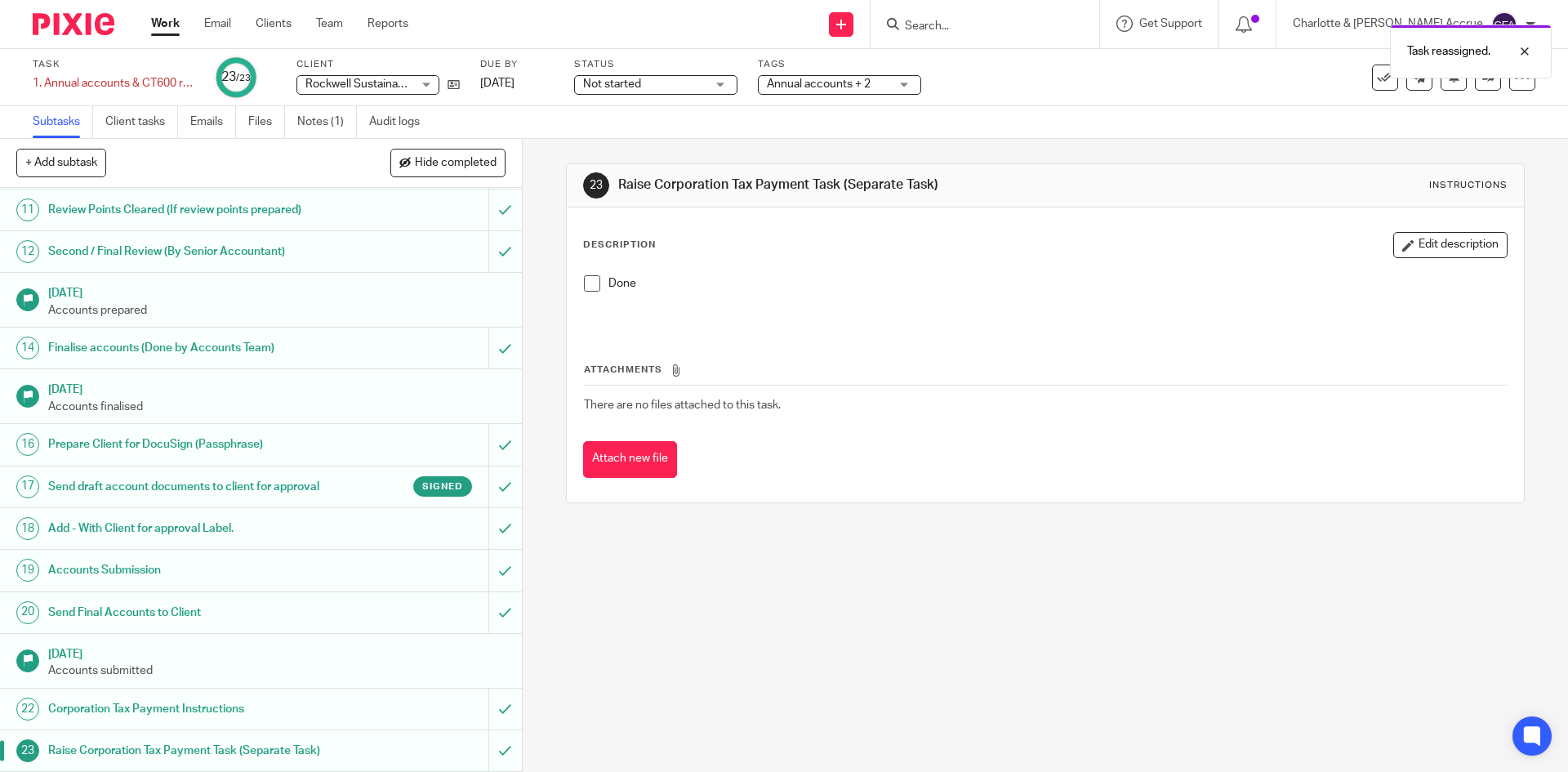
scroll to position [497, 0]
click at [1509, 88] on div at bounding box center [1522, 77] width 26 height 26
click at [1422, 140] on link "Advanced task editor" at bounding box center [1459, 143] width 108 height 12
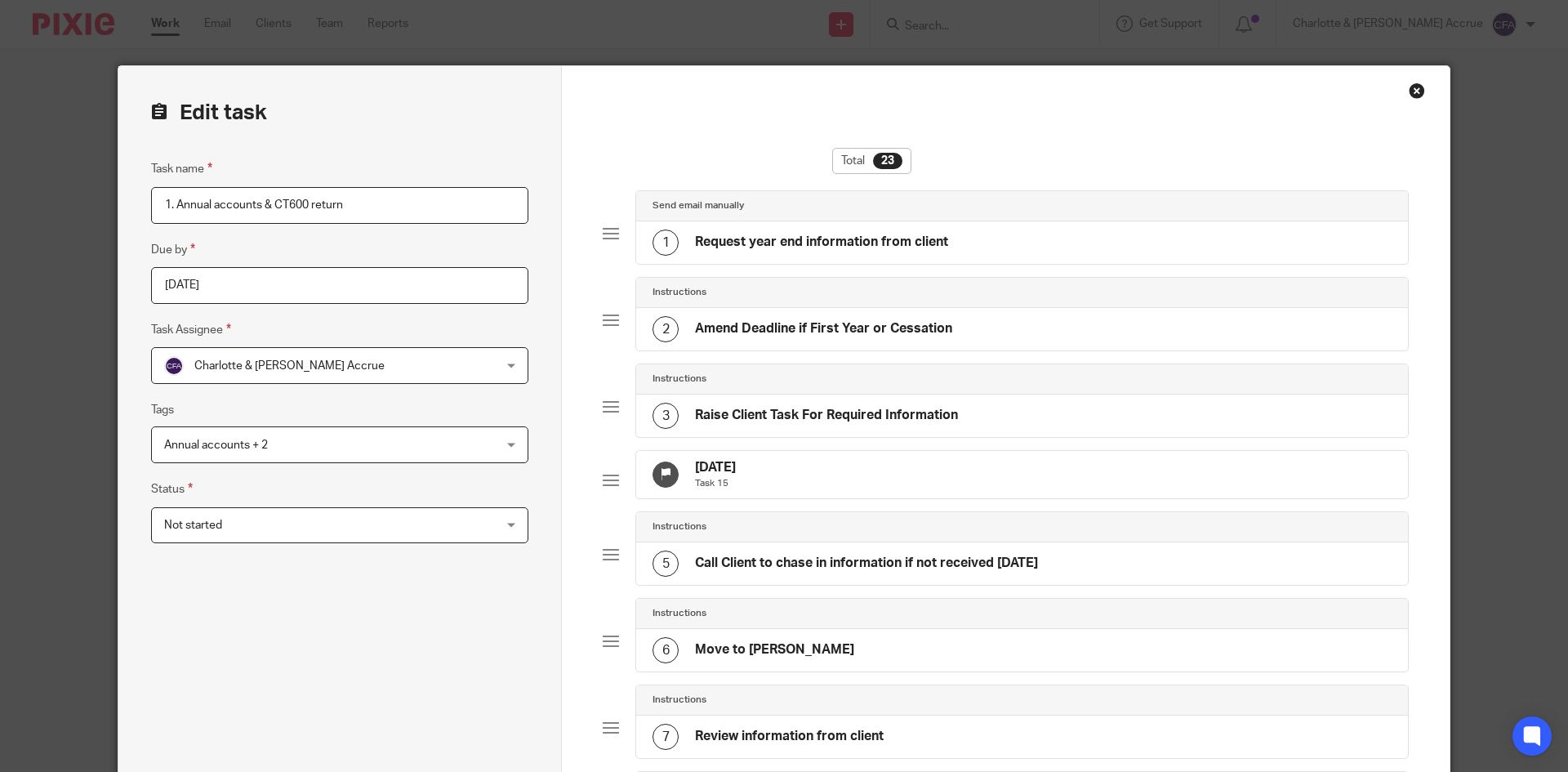
scroll to position [1608, 0]
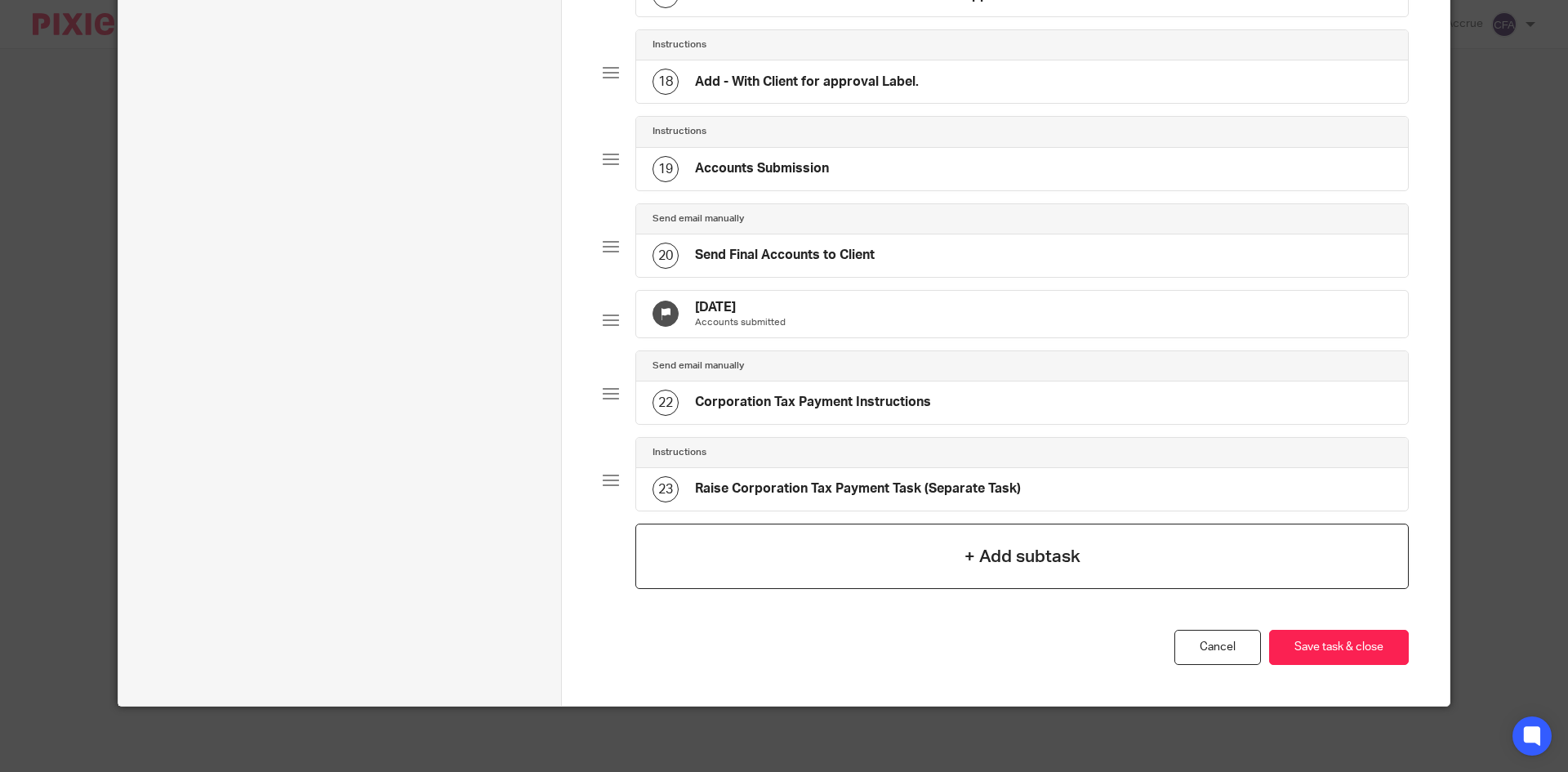
click at [1000, 546] on h4 "+ Add subtask" at bounding box center [1023, 557] width 116 height 25
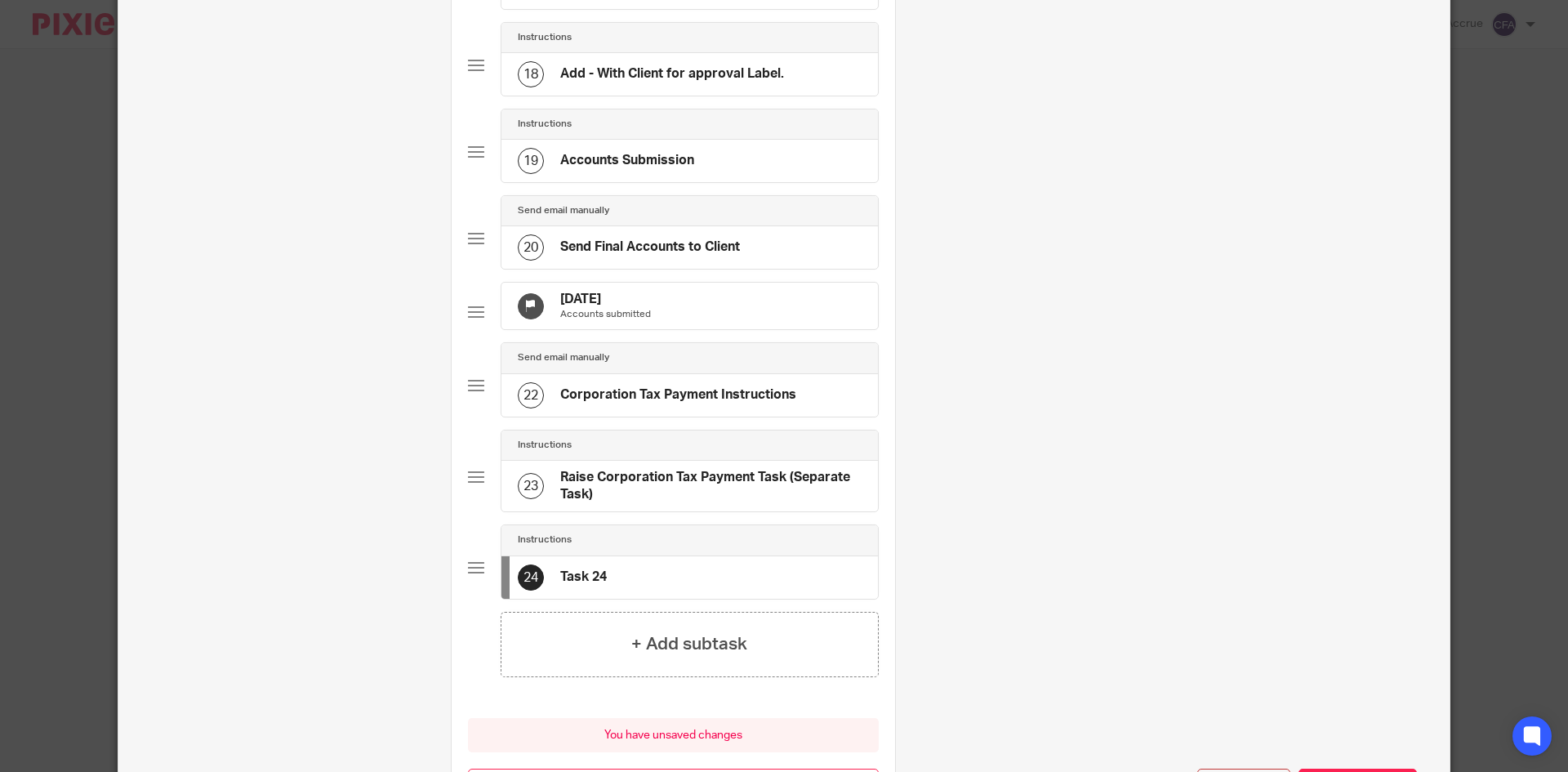
scroll to position [0, 0]
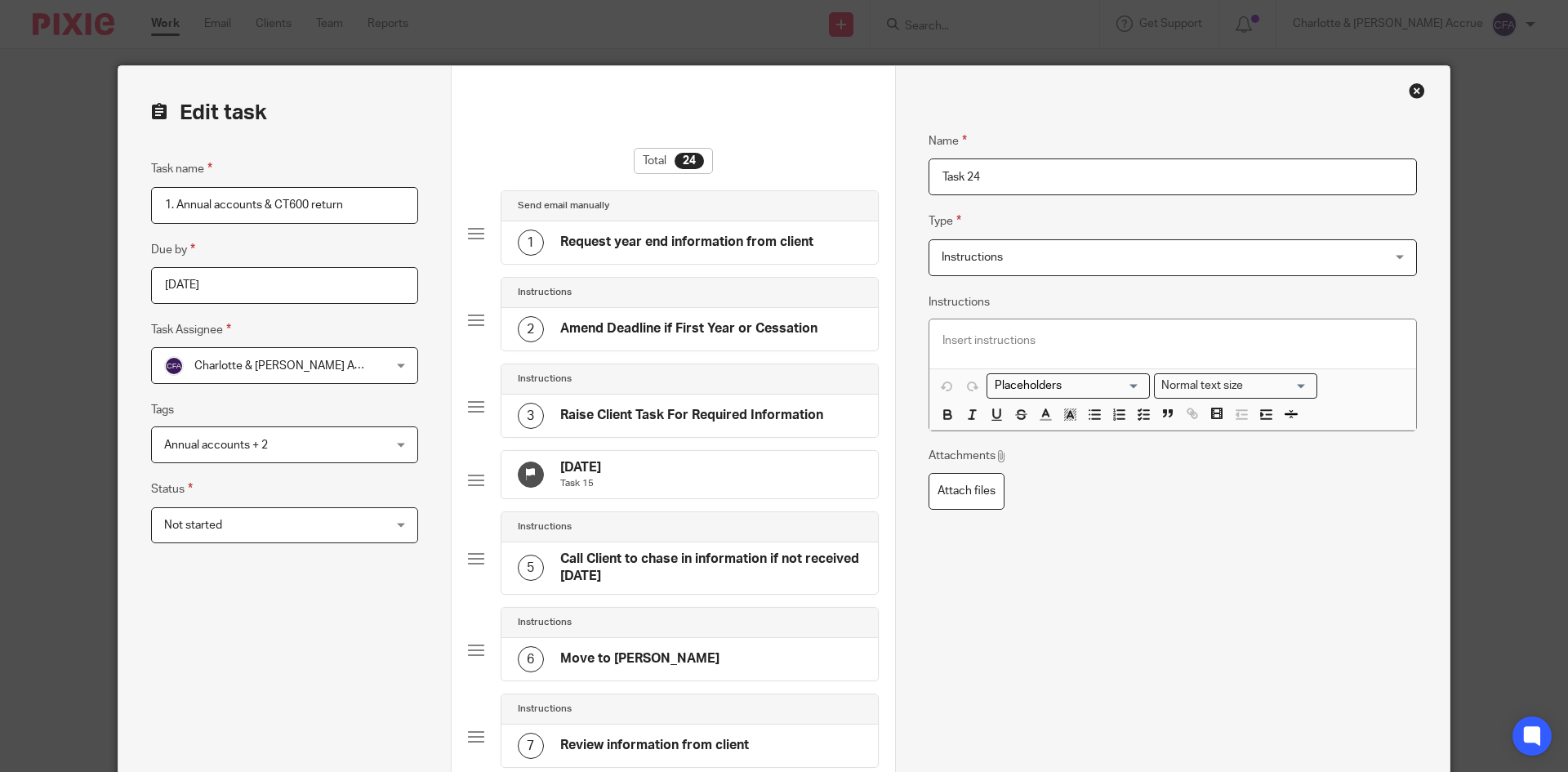
click at [1041, 269] on span "Instructions" at bounding box center [1132, 257] width 380 height 34
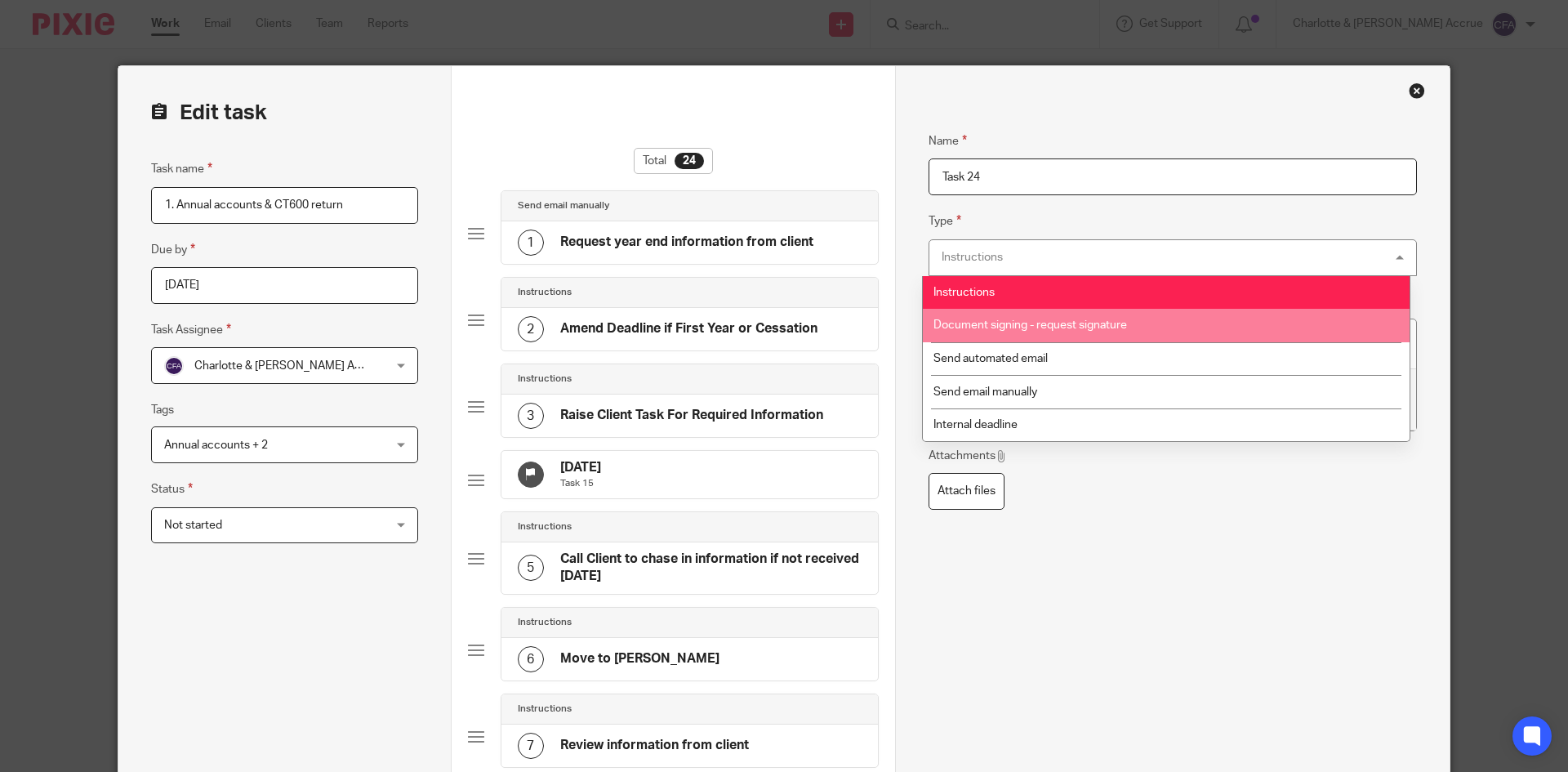
click at [1050, 327] on span "Document signing - request signature" at bounding box center [1030, 325] width 194 height 12
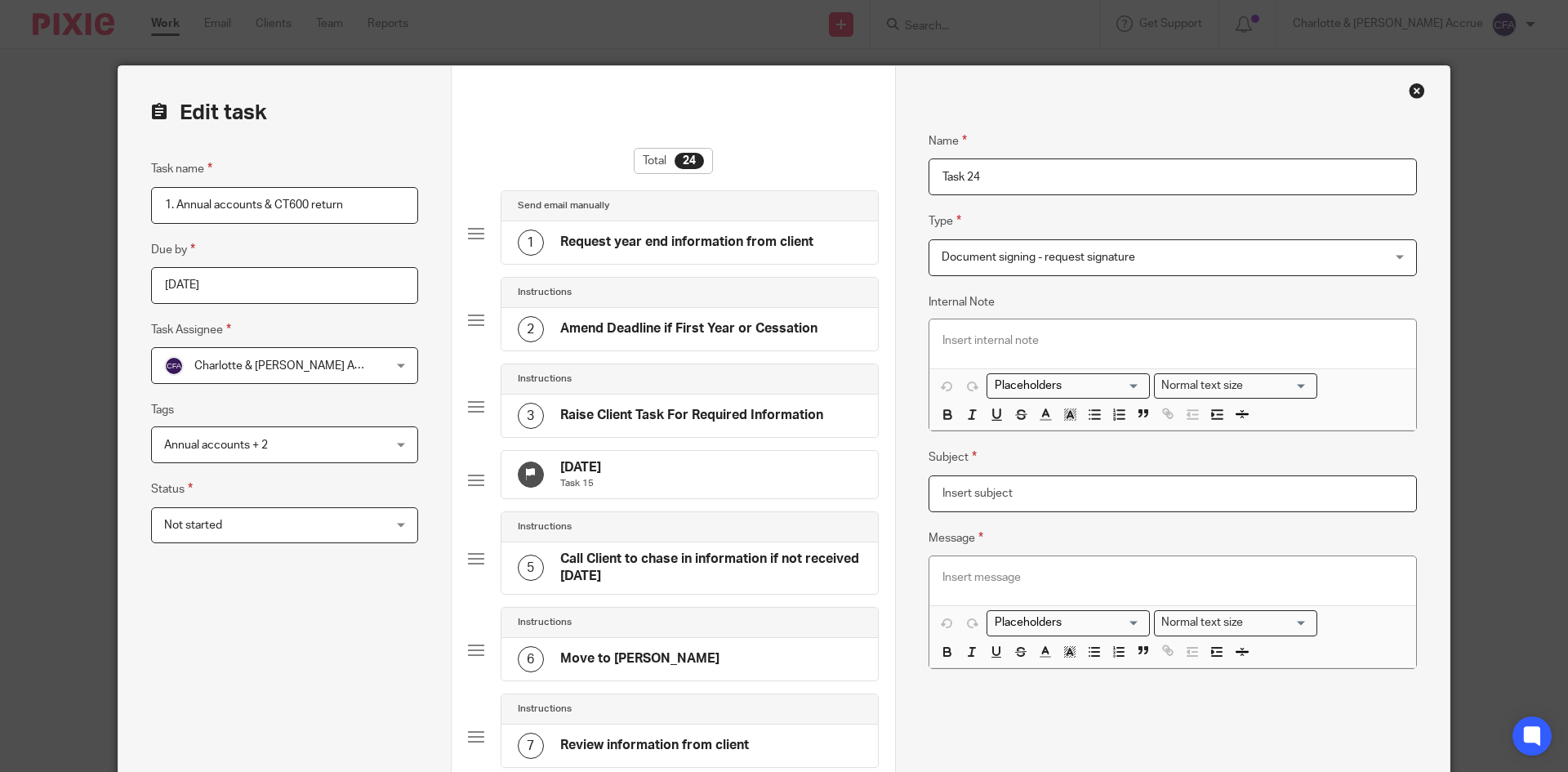
click at [991, 493] on input "Subject" at bounding box center [1173, 494] width 488 height 37
type input "hi"
click at [988, 582] on p at bounding box center [1173, 577] width 460 height 16
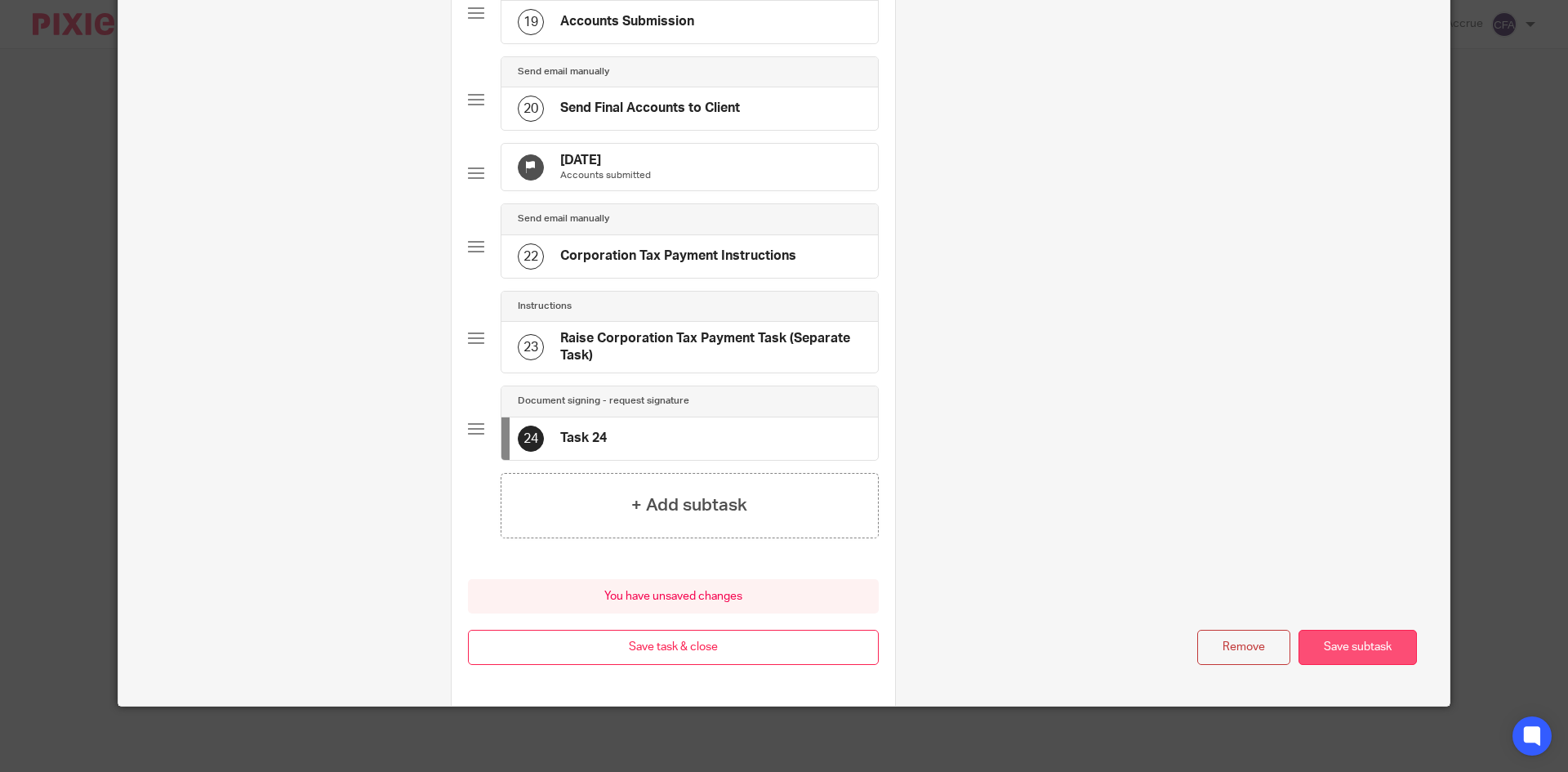
click at [1344, 636] on button "Save subtask" at bounding box center [1357, 647] width 119 height 35
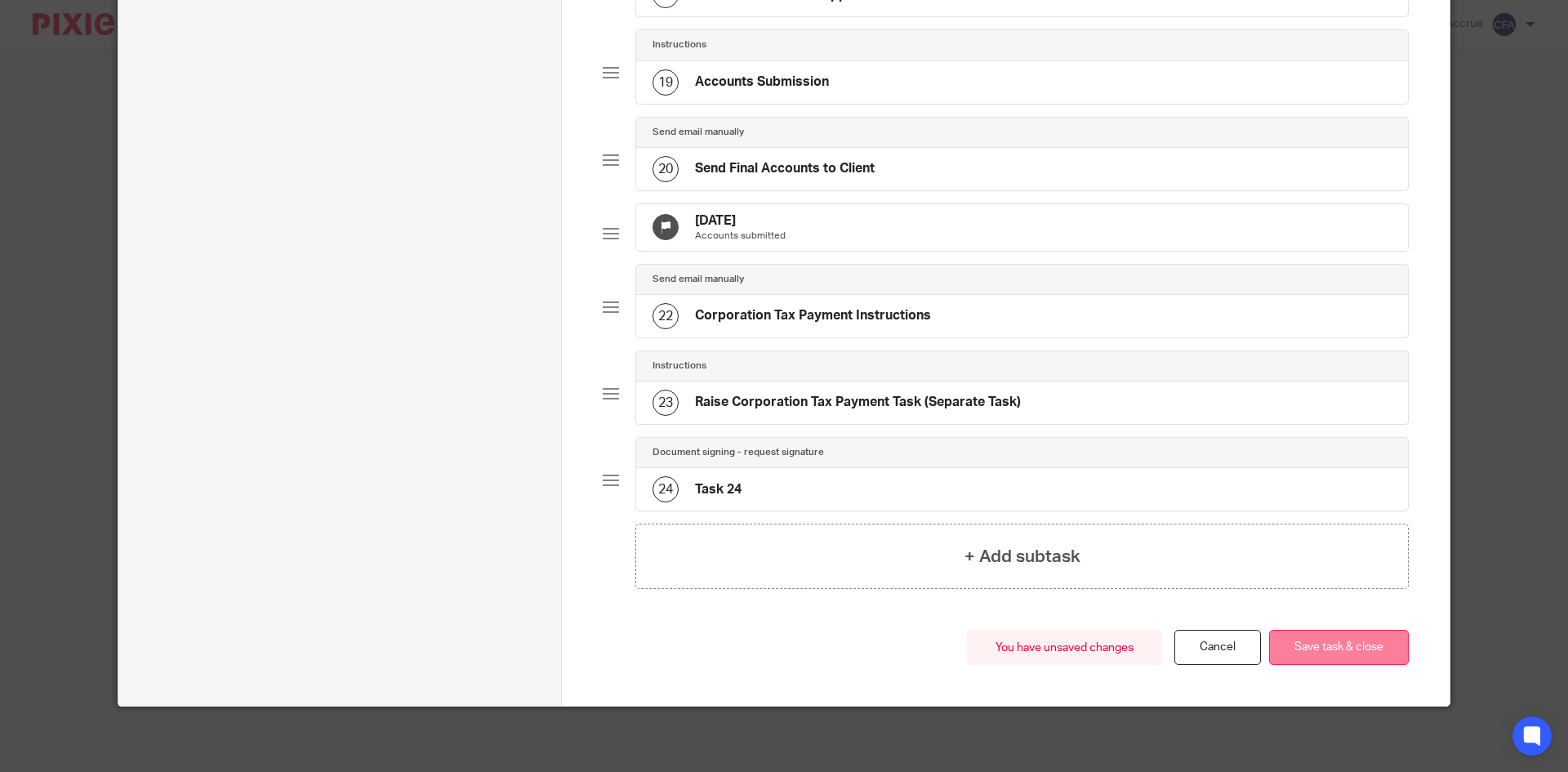
click at [1347, 645] on button "Save task & close" at bounding box center [1339, 647] width 140 height 35
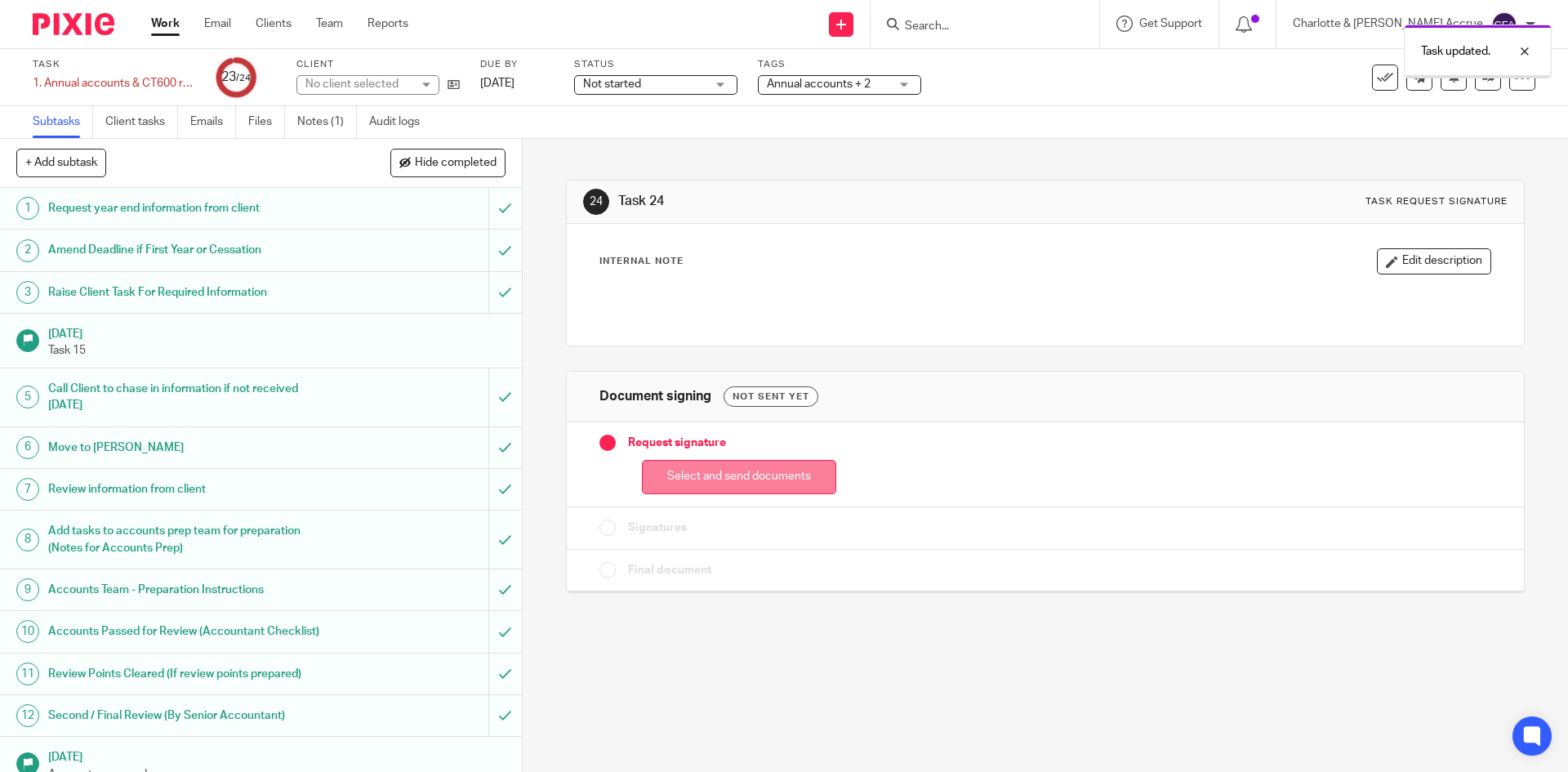
click at [690, 477] on button "Select and send documents" at bounding box center [739, 477] width 195 height 35
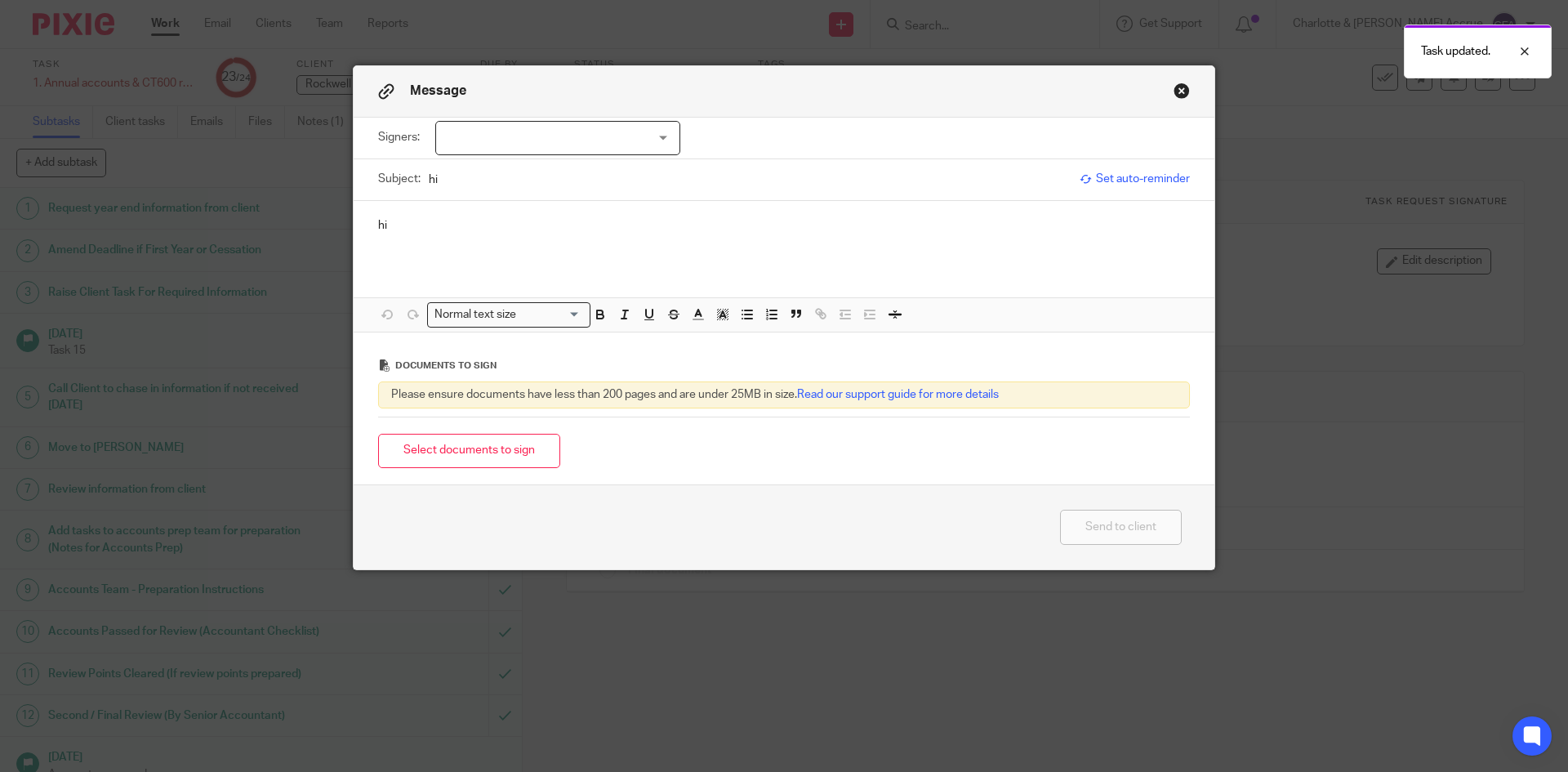
drag, startPoint x: 545, startPoint y: 180, endPoint x: 289, endPoint y: 184, distance: 256.0
click at [284, 178] on div "Message Signers: [PERSON_NAME] Trad [PERSON_NAME] (0 selected) Subject: hi Set …" at bounding box center [784, 386] width 1568 height 772
type input "D"
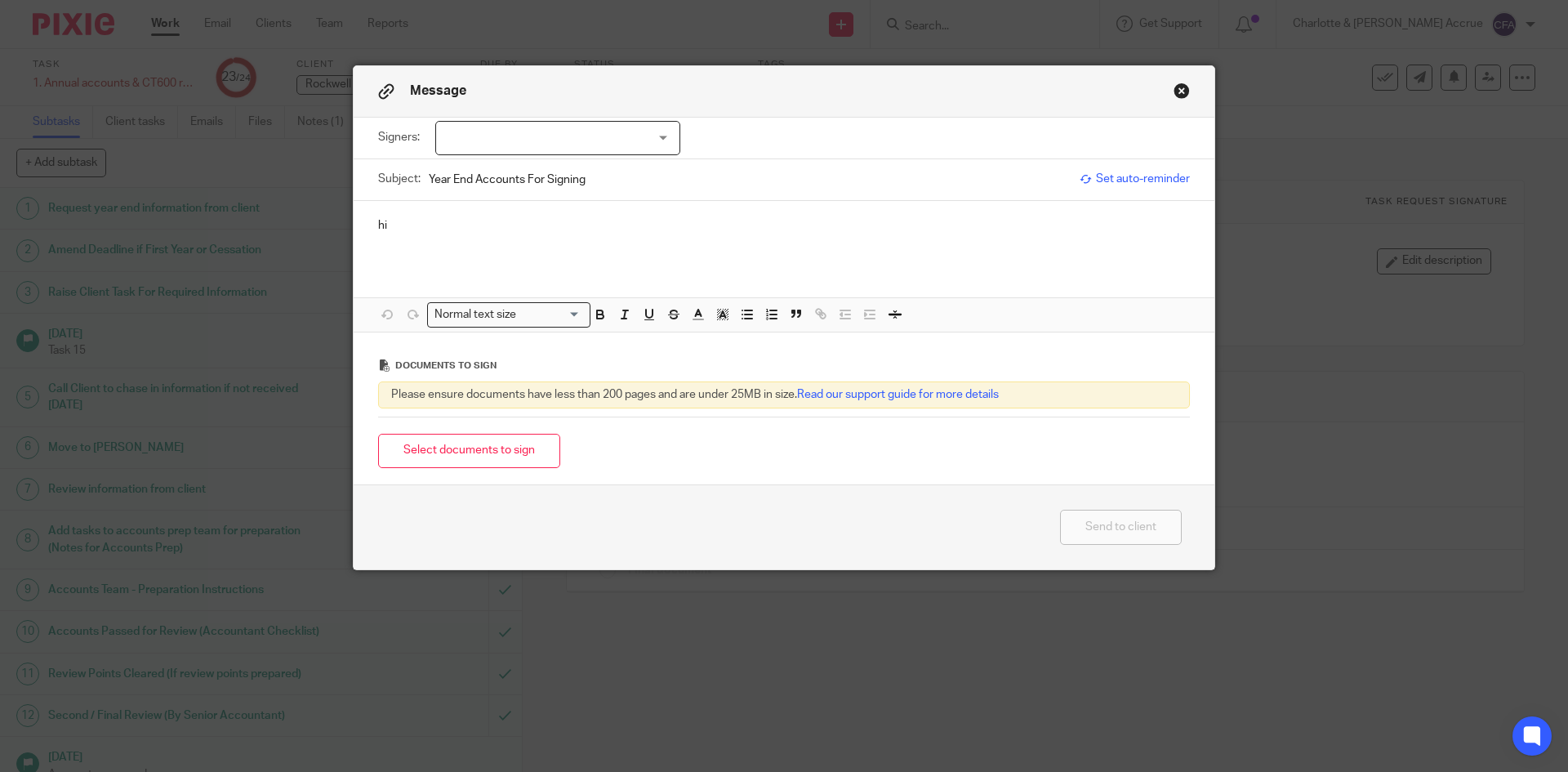
type input "Year End Accounts For Signing"
click at [660, 137] on div at bounding box center [558, 137] width 245 height 34
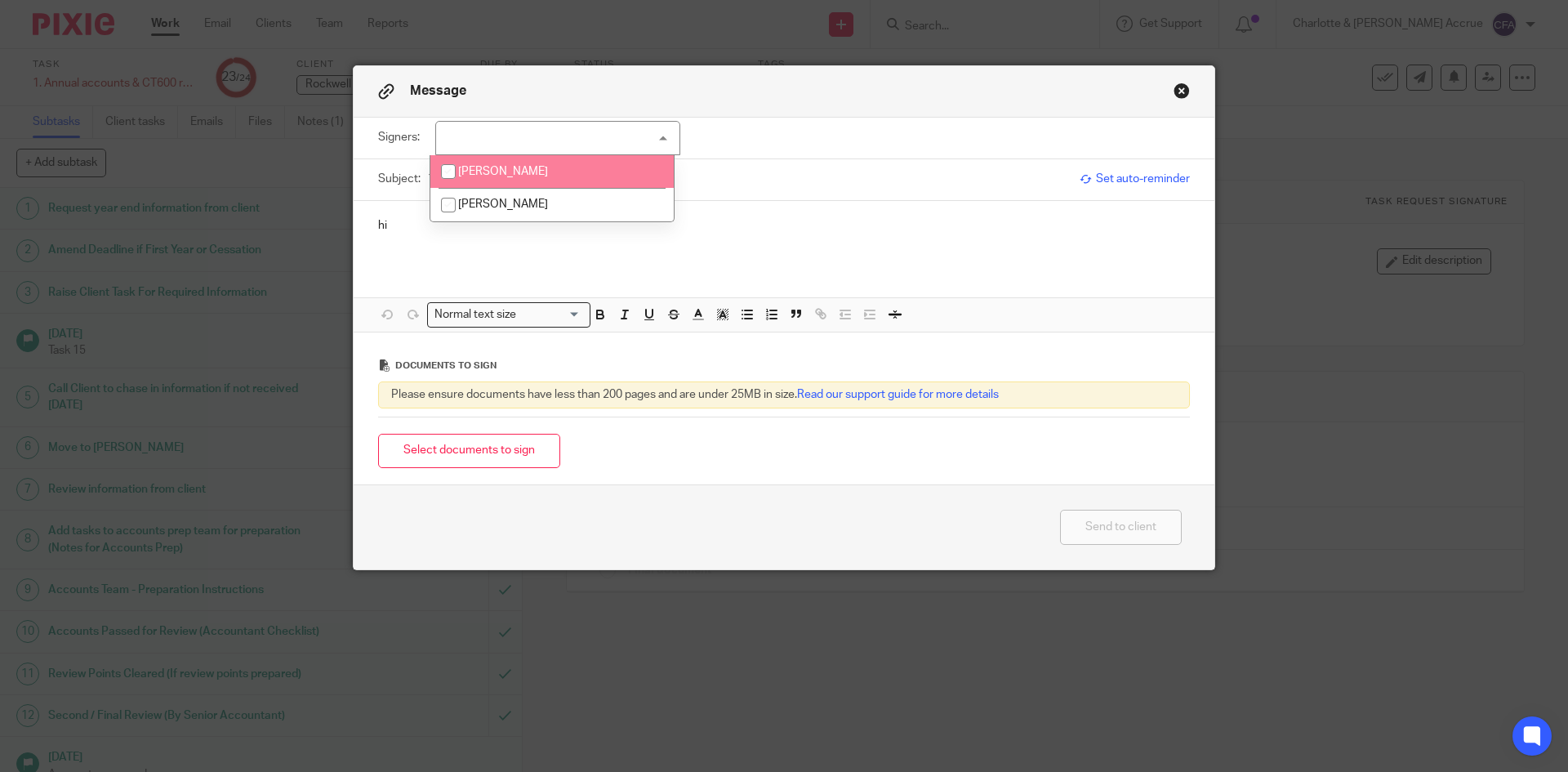
click at [557, 197] on li "[PERSON_NAME]" at bounding box center [552, 204] width 244 height 34
checkbox input "true"
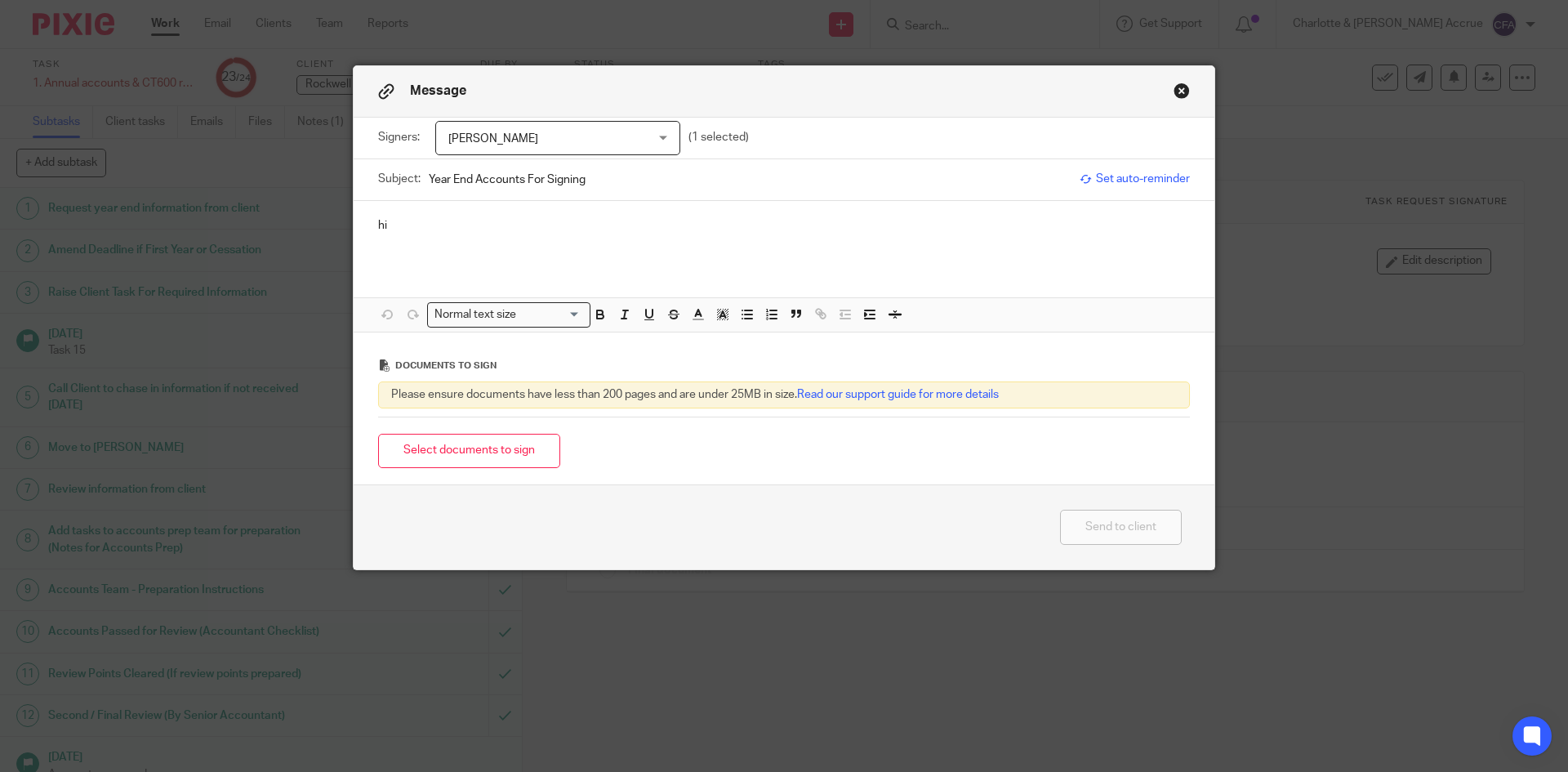
click at [400, 247] on div "hi" at bounding box center [784, 232] width 861 height 63
click at [398, 237] on div "hi" at bounding box center [784, 232] width 861 height 63
click at [385, 223] on p "hi" at bounding box center [784, 225] width 812 height 16
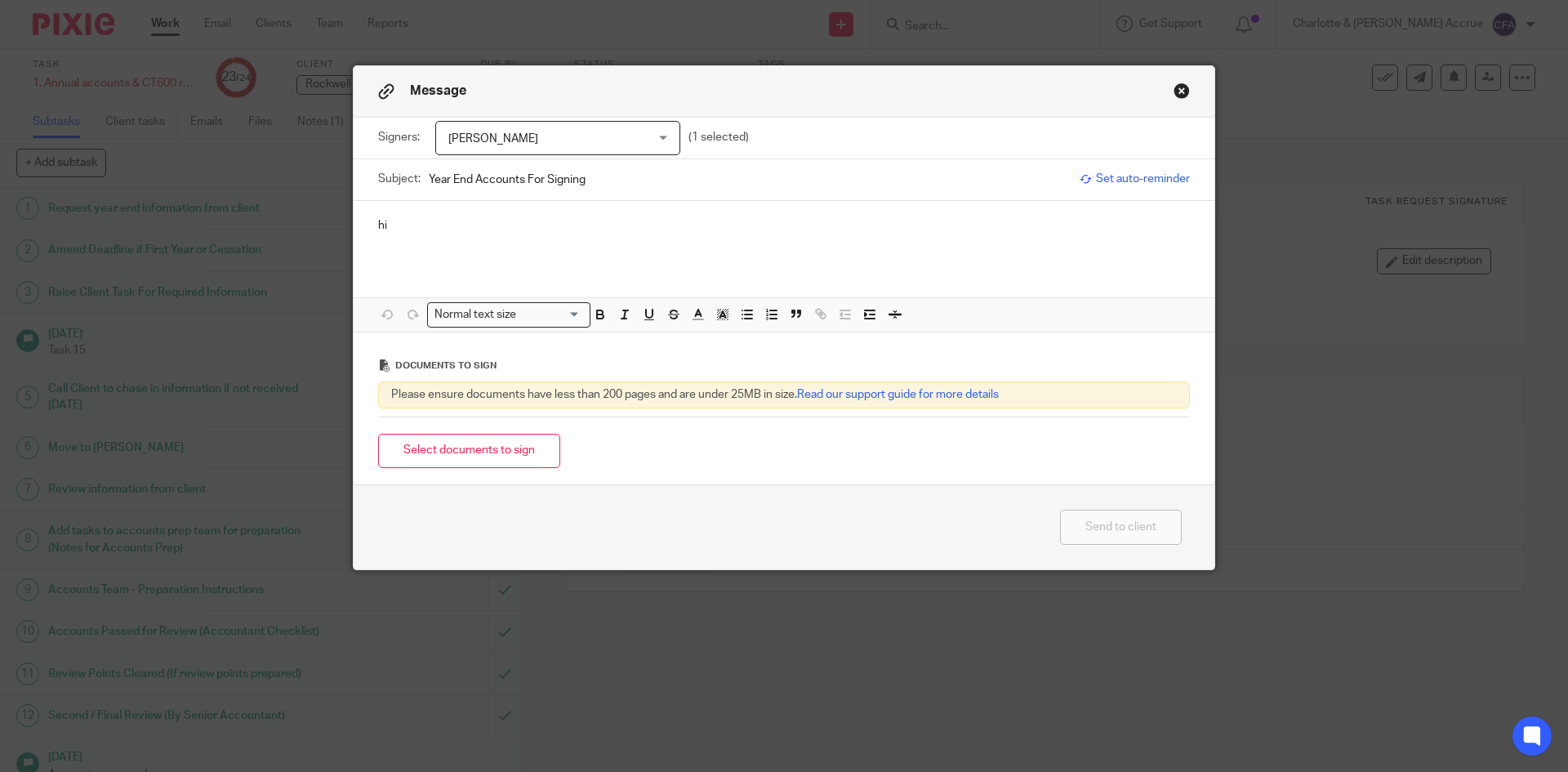
click at [385, 223] on p "hi" at bounding box center [784, 225] width 812 height 16
click at [361, 226] on div "hi" at bounding box center [784, 232] width 861 height 63
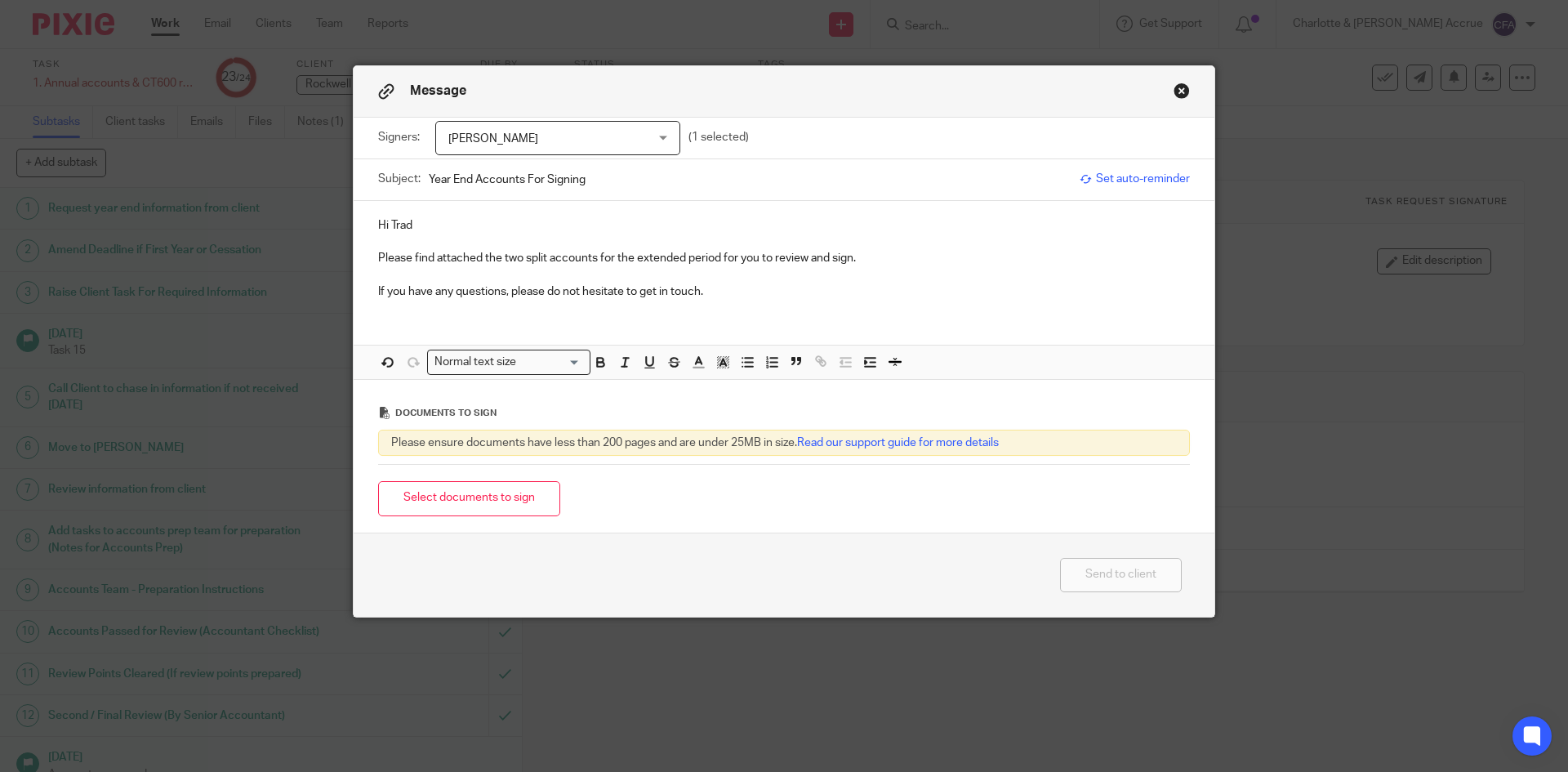
drag, startPoint x: 453, startPoint y: 499, endPoint x: 470, endPoint y: 487, distance: 20.8
click at [454, 499] on button "Select documents to sign" at bounding box center [469, 498] width 182 height 35
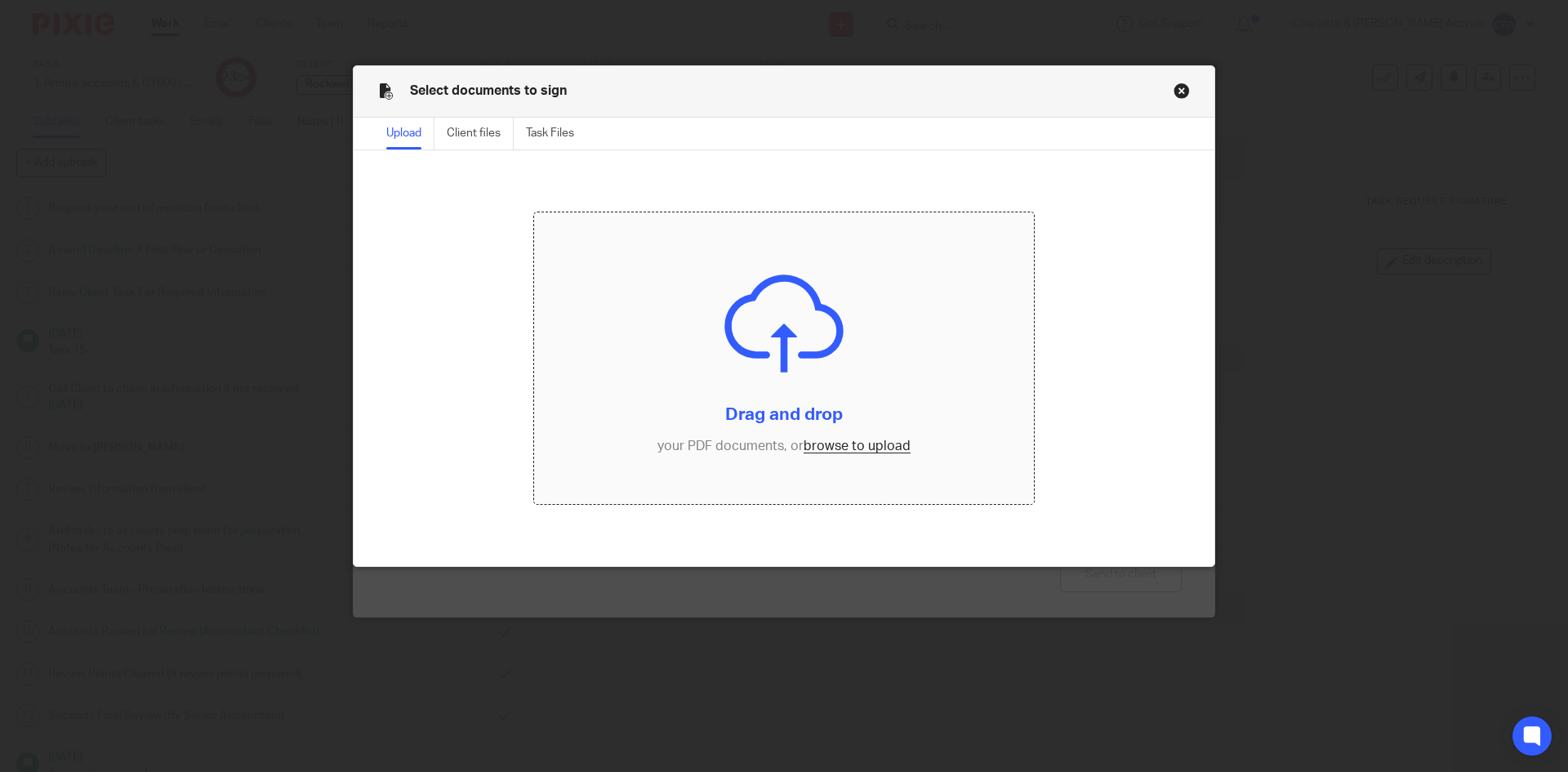
click at [834, 443] on input "file" at bounding box center [784, 359] width 501 height 293
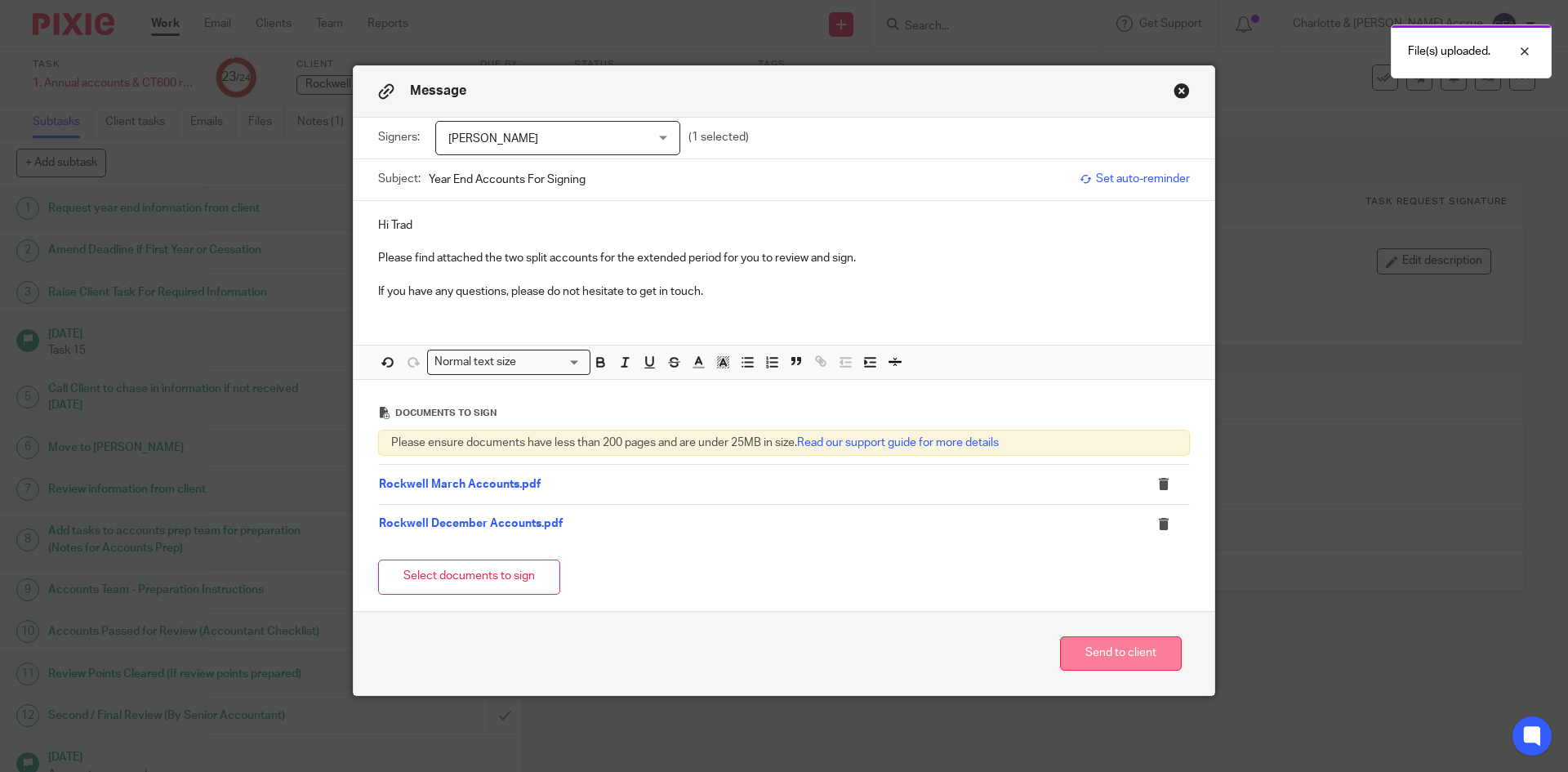
click at [1140, 645] on button "Send to client" at bounding box center [1121, 653] width 121 height 35
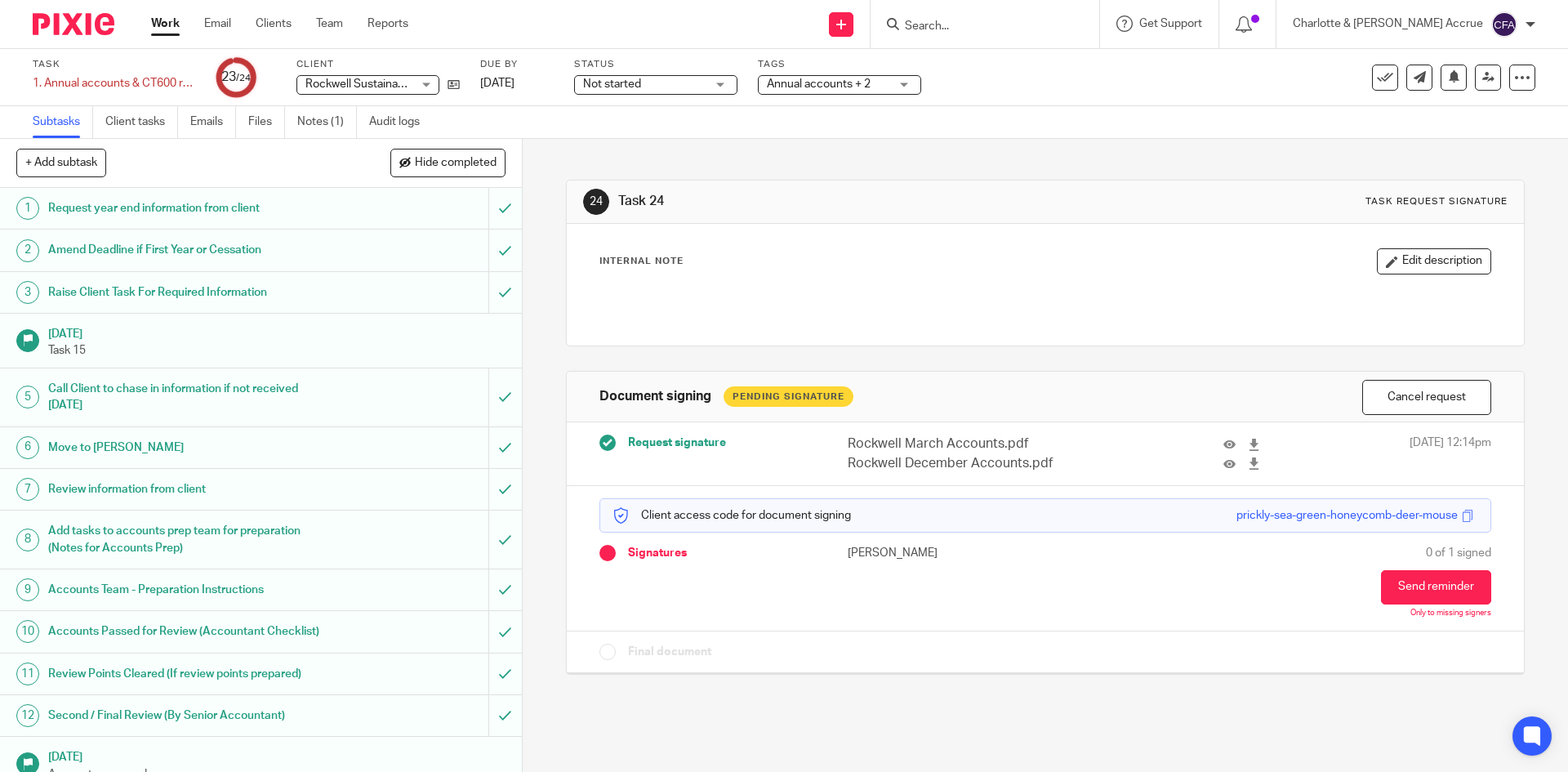
click at [165, 14] on div "Work Email Clients Team Reports Work Email Clients Team Reports Settings" at bounding box center [284, 24] width 298 height 48
click at [166, 31] on link "Work" at bounding box center [165, 23] width 29 height 16
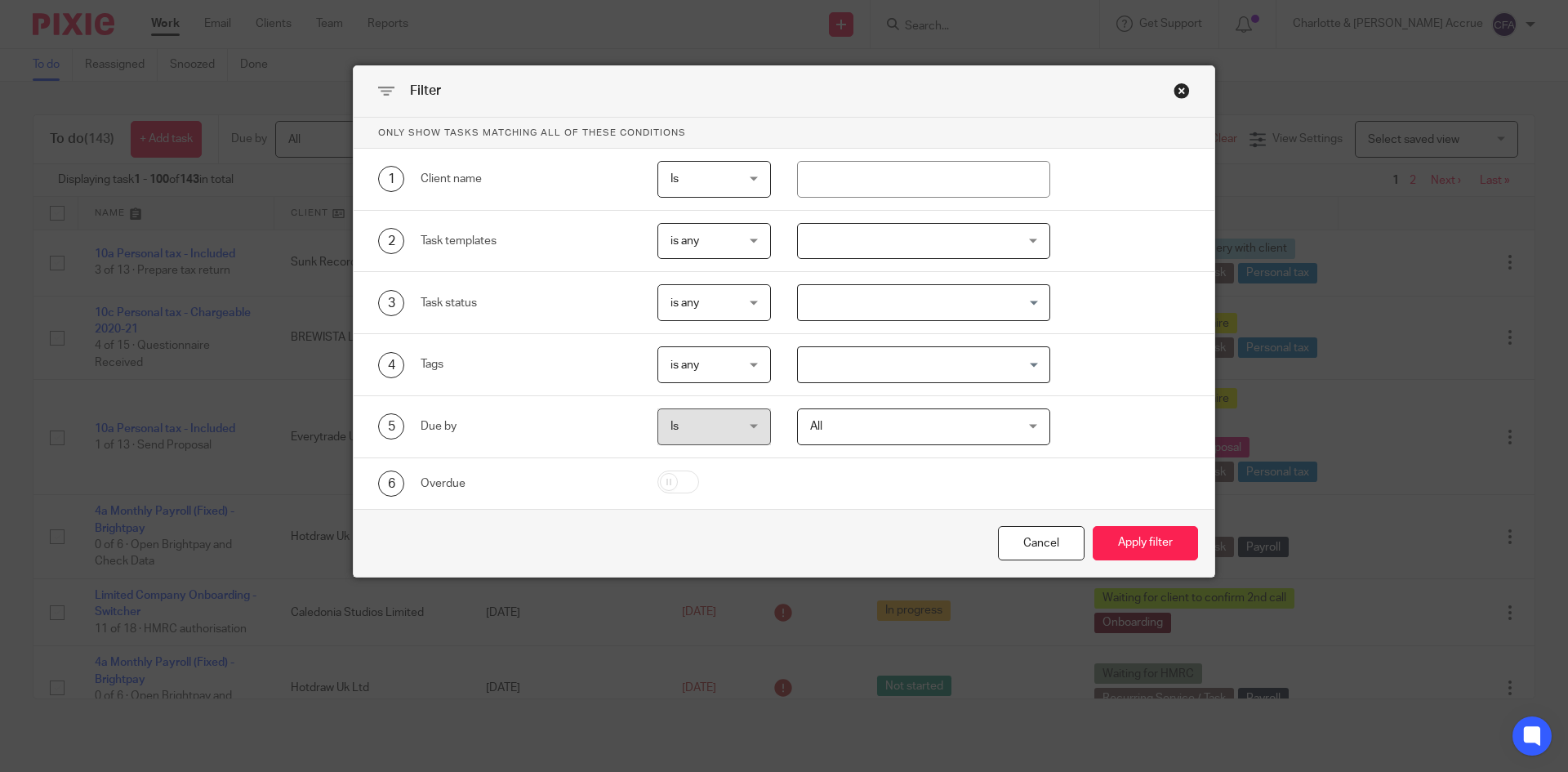
click at [844, 352] on input "Search for option" at bounding box center [920, 365] width 242 height 29
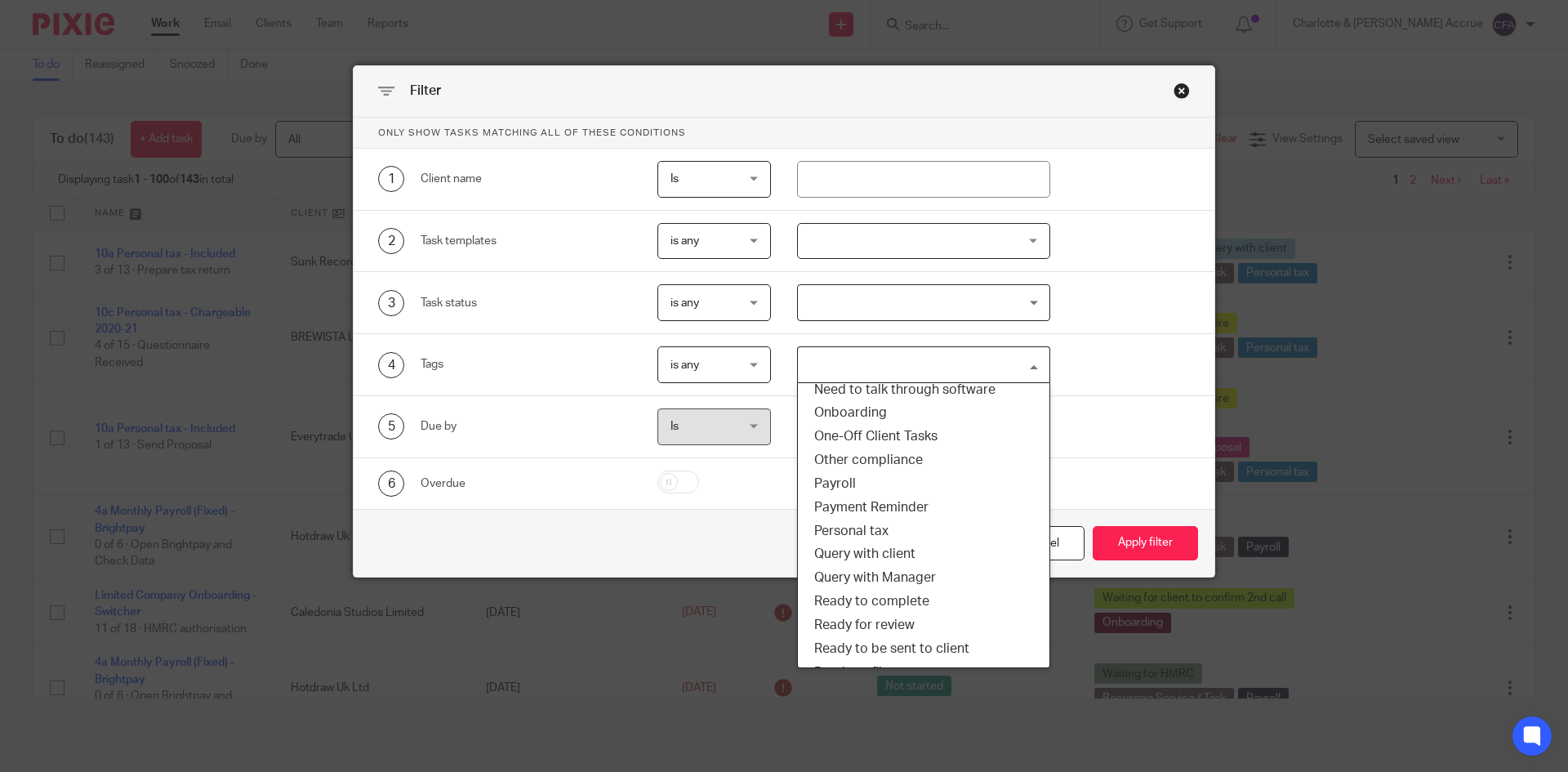
scroll to position [245, 0]
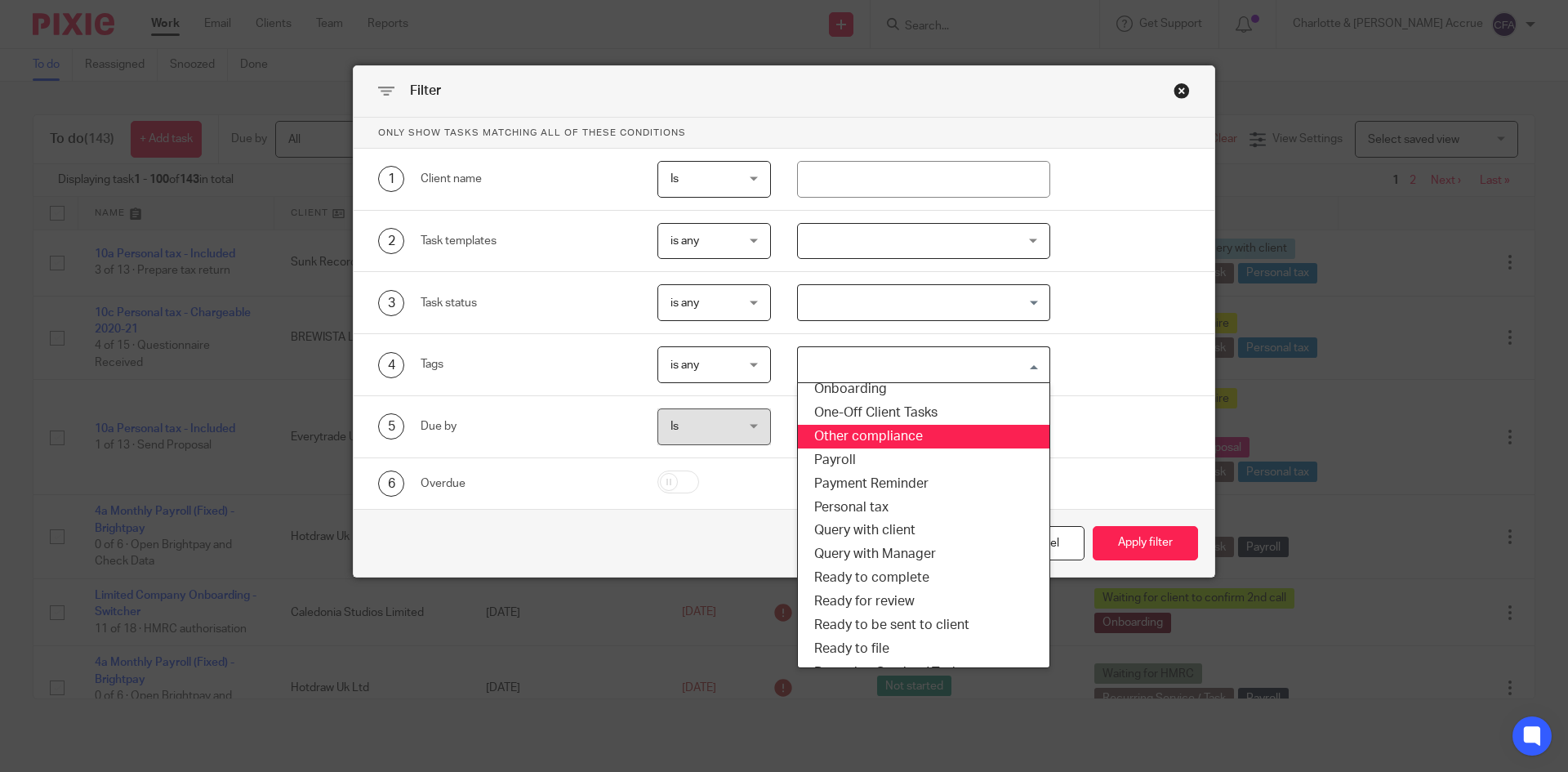
click at [908, 442] on li "Other compliance" at bounding box center [924, 436] width 253 height 24
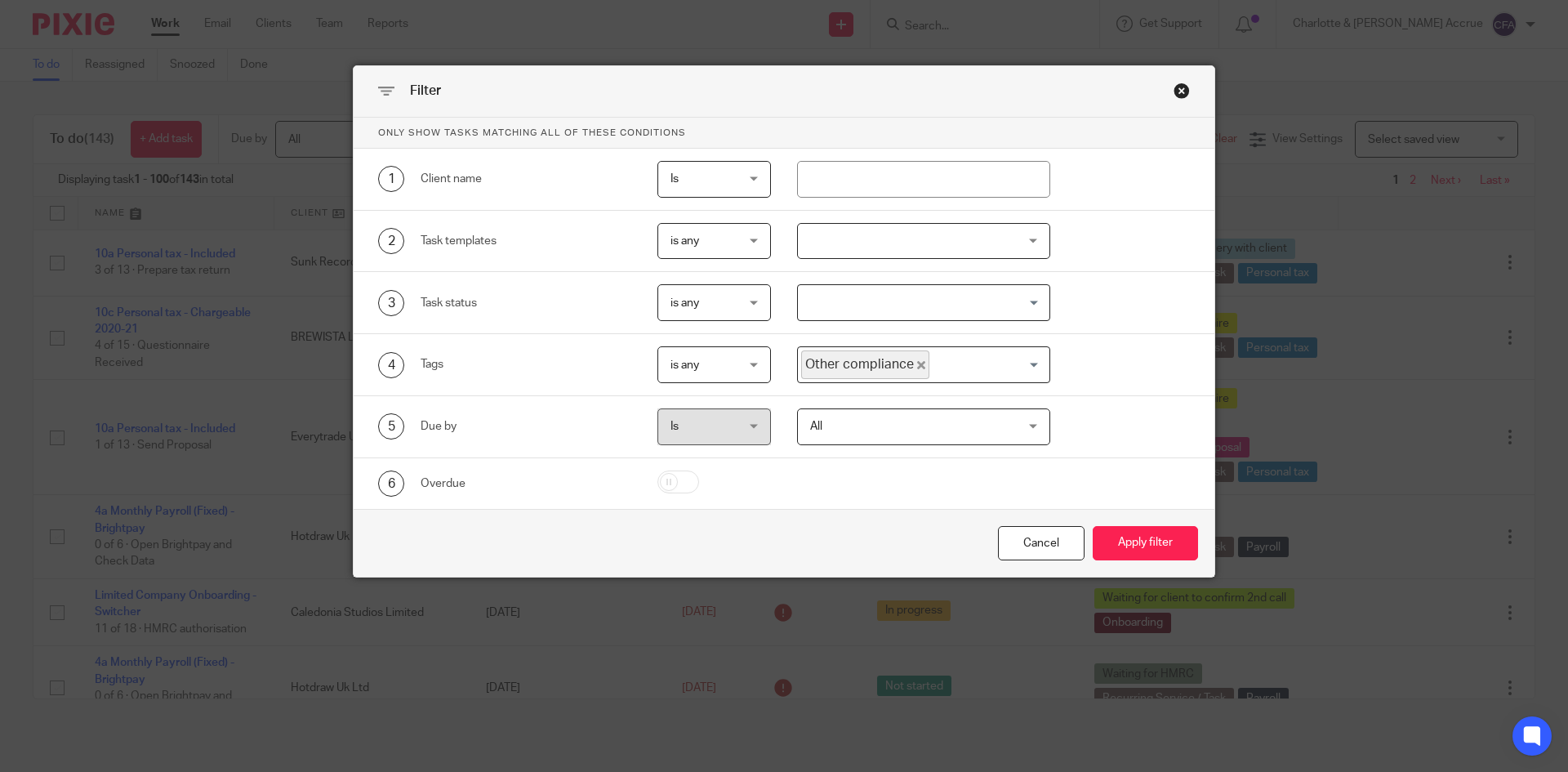
click at [917, 363] on icon "Deselect Other compliance" at bounding box center [921, 365] width 8 height 8
click at [913, 363] on input "Search for option" at bounding box center [920, 365] width 242 height 29
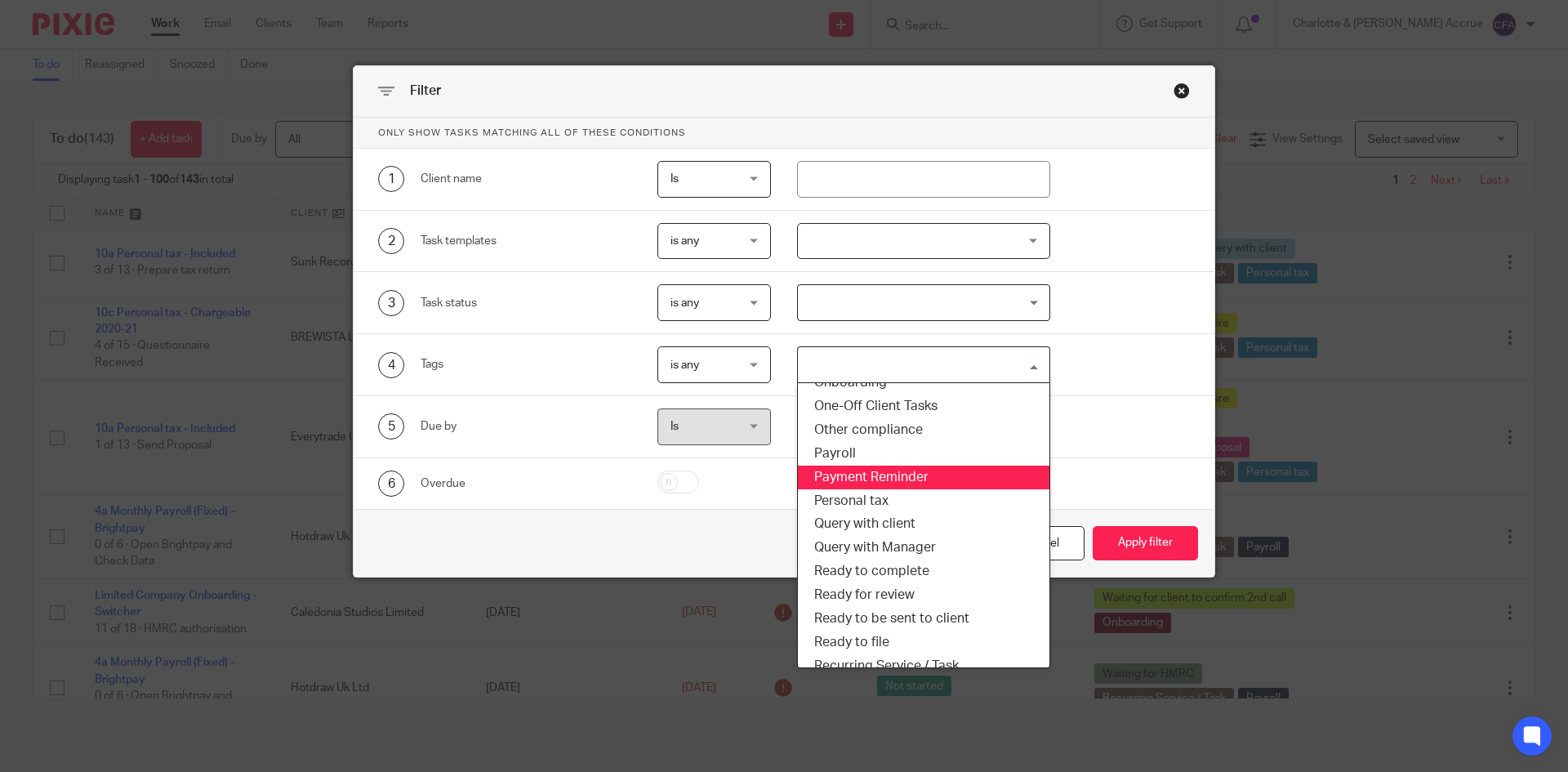
scroll to position [249, 0]
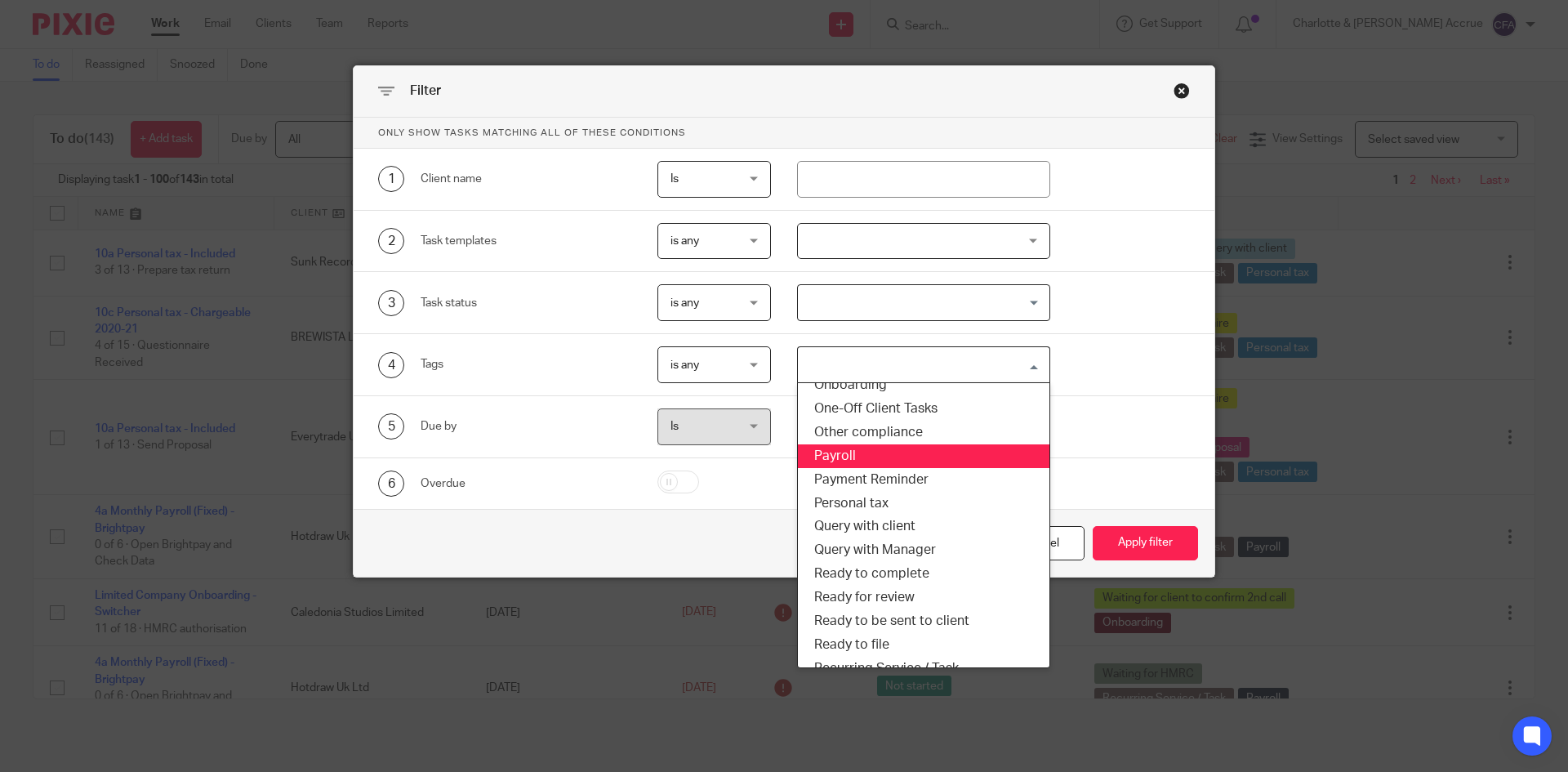
click at [841, 459] on li "Payroll" at bounding box center [924, 456] width 253 height 24
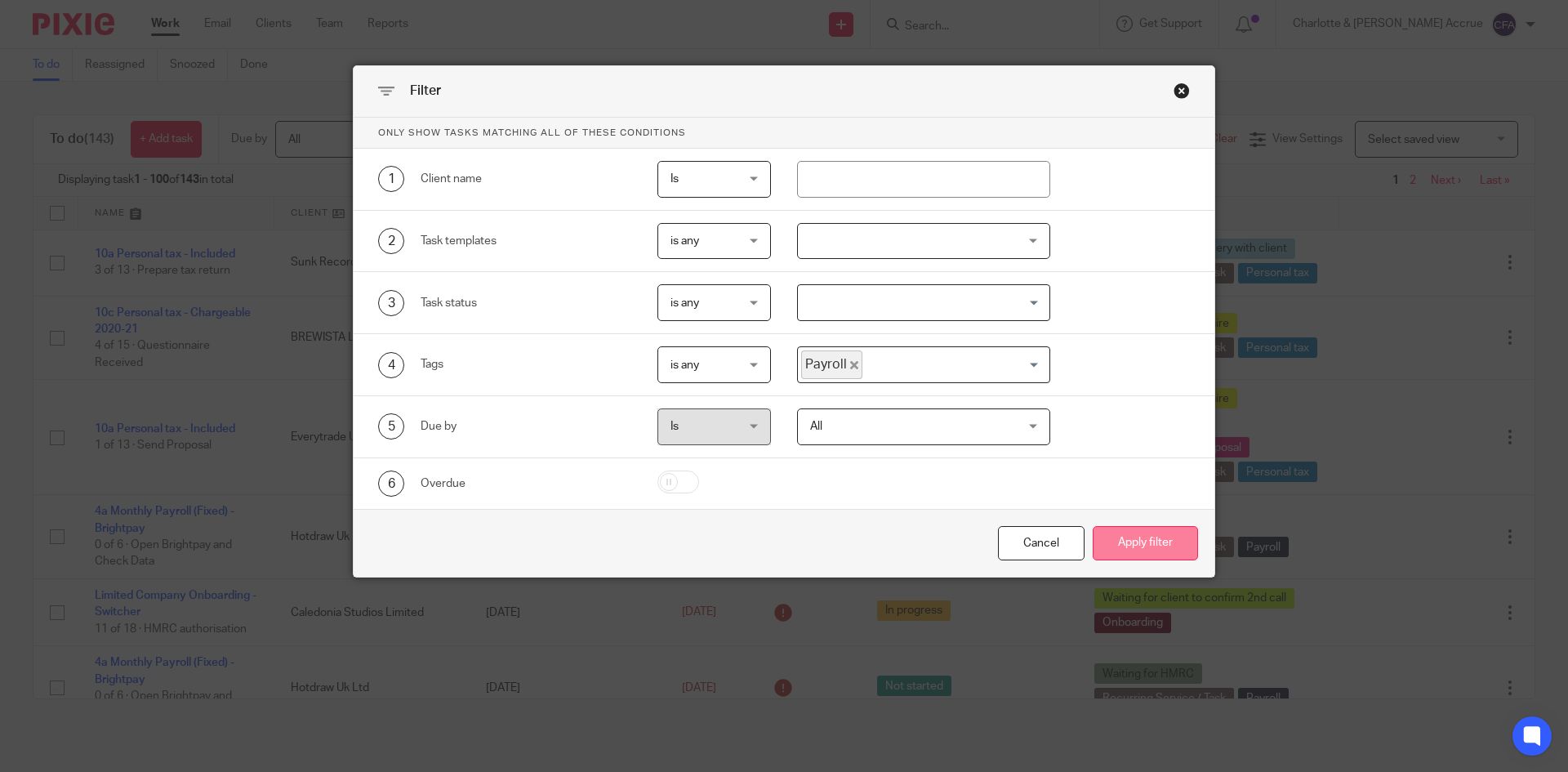
click at [1136, 538] on button "Apply filter" at bounding box center [1146, 543] width 105 height 35
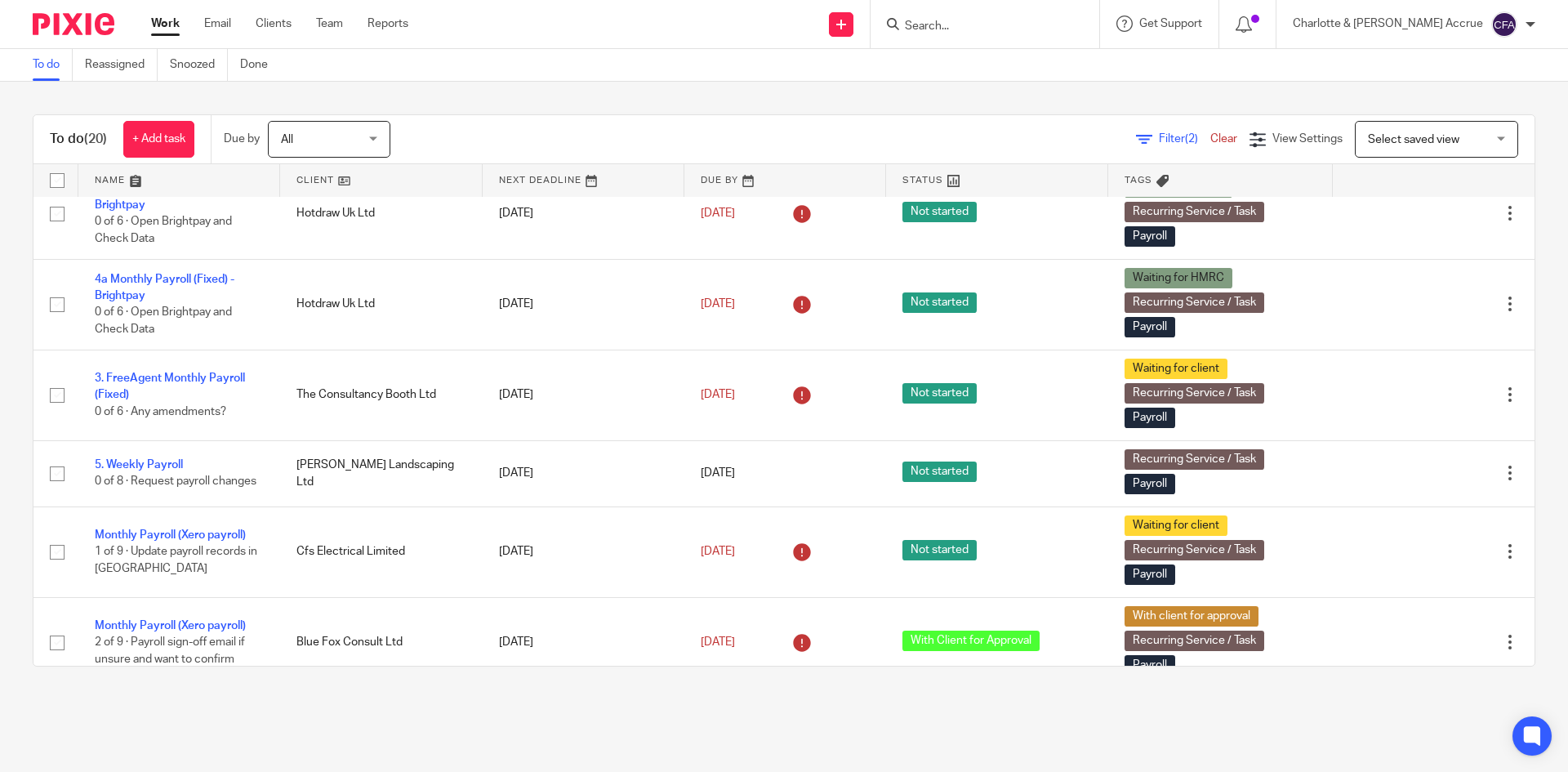
scroll to position [26, 0]
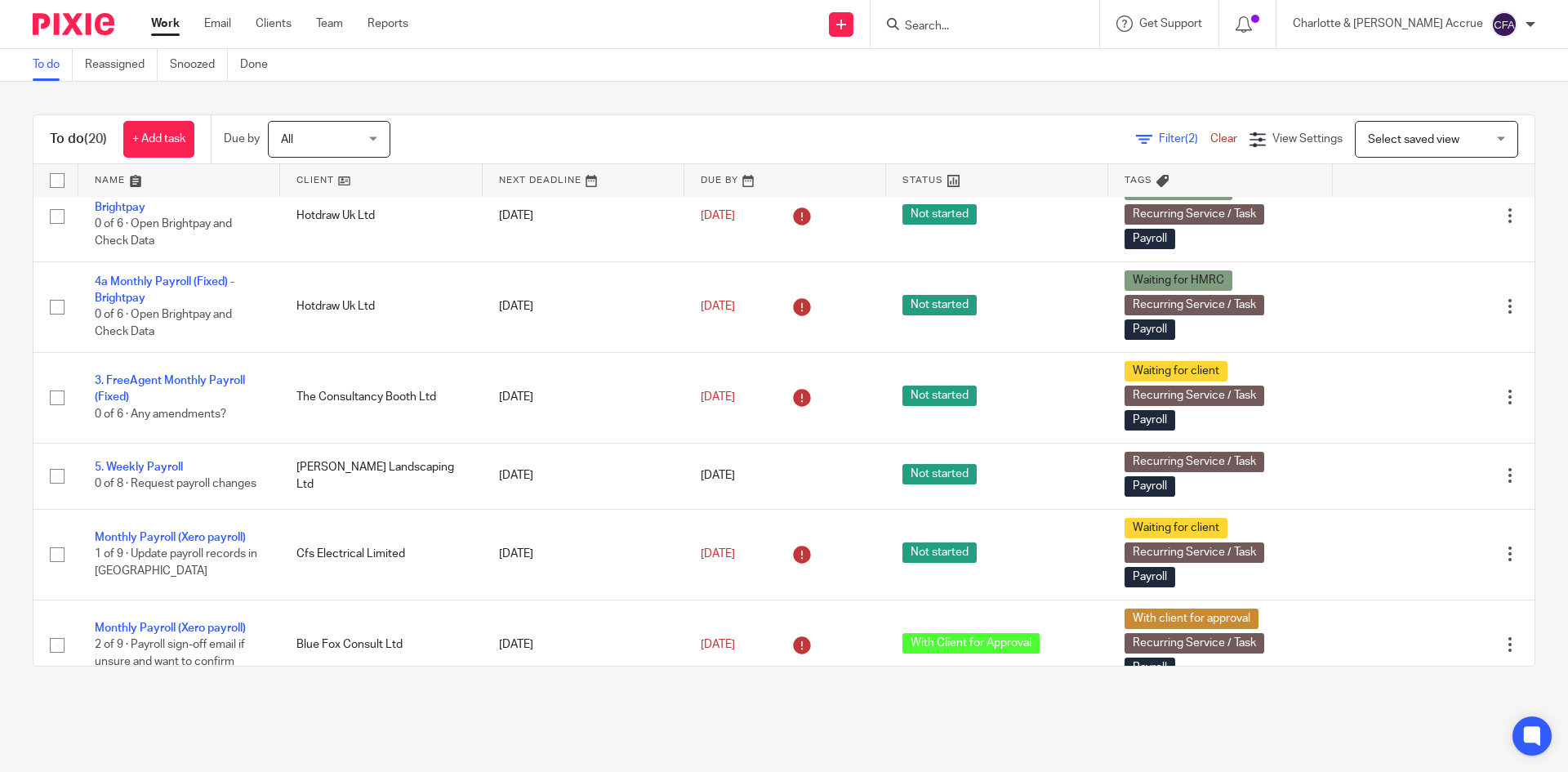
click at [984, 21] on input "Search" at bounding box center [976, 27] width 147 height 14
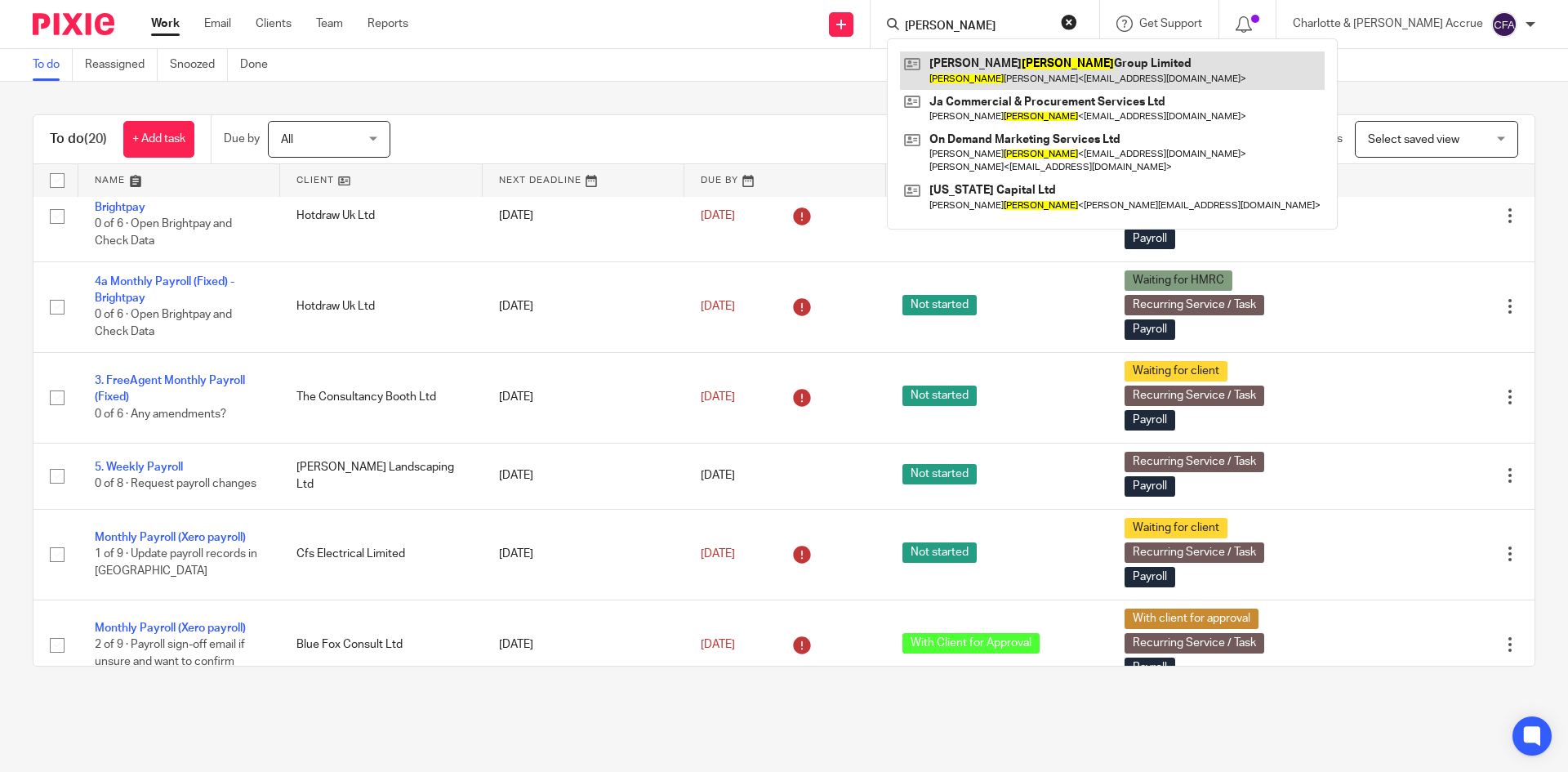
type input "jackson"
click at [1026, 75] on link at bounding box center [1113, 71] width 425 height 37
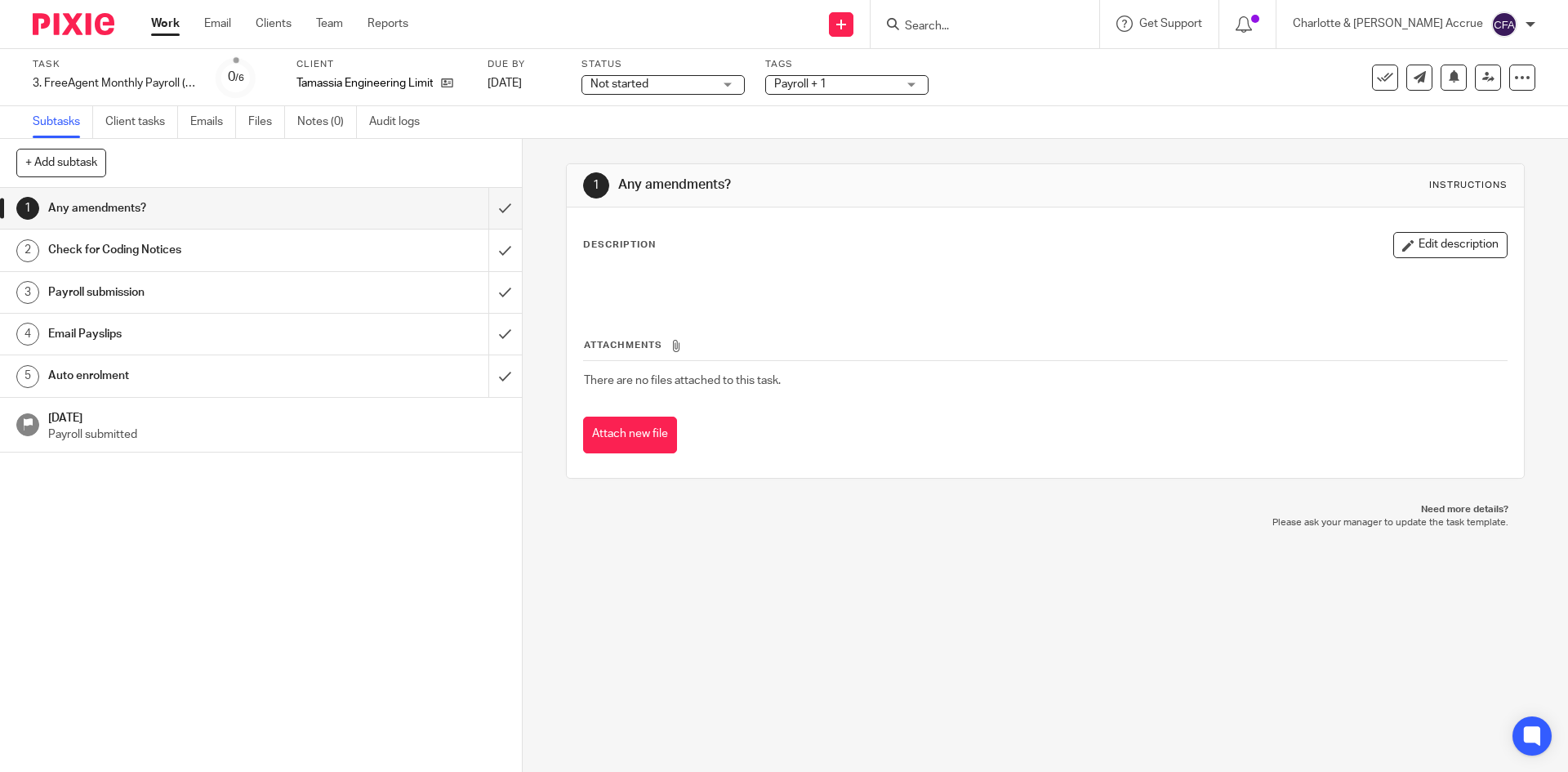
click at [705, 88] on span "Not started" at bounding box center [651, 84] width 122 height 17
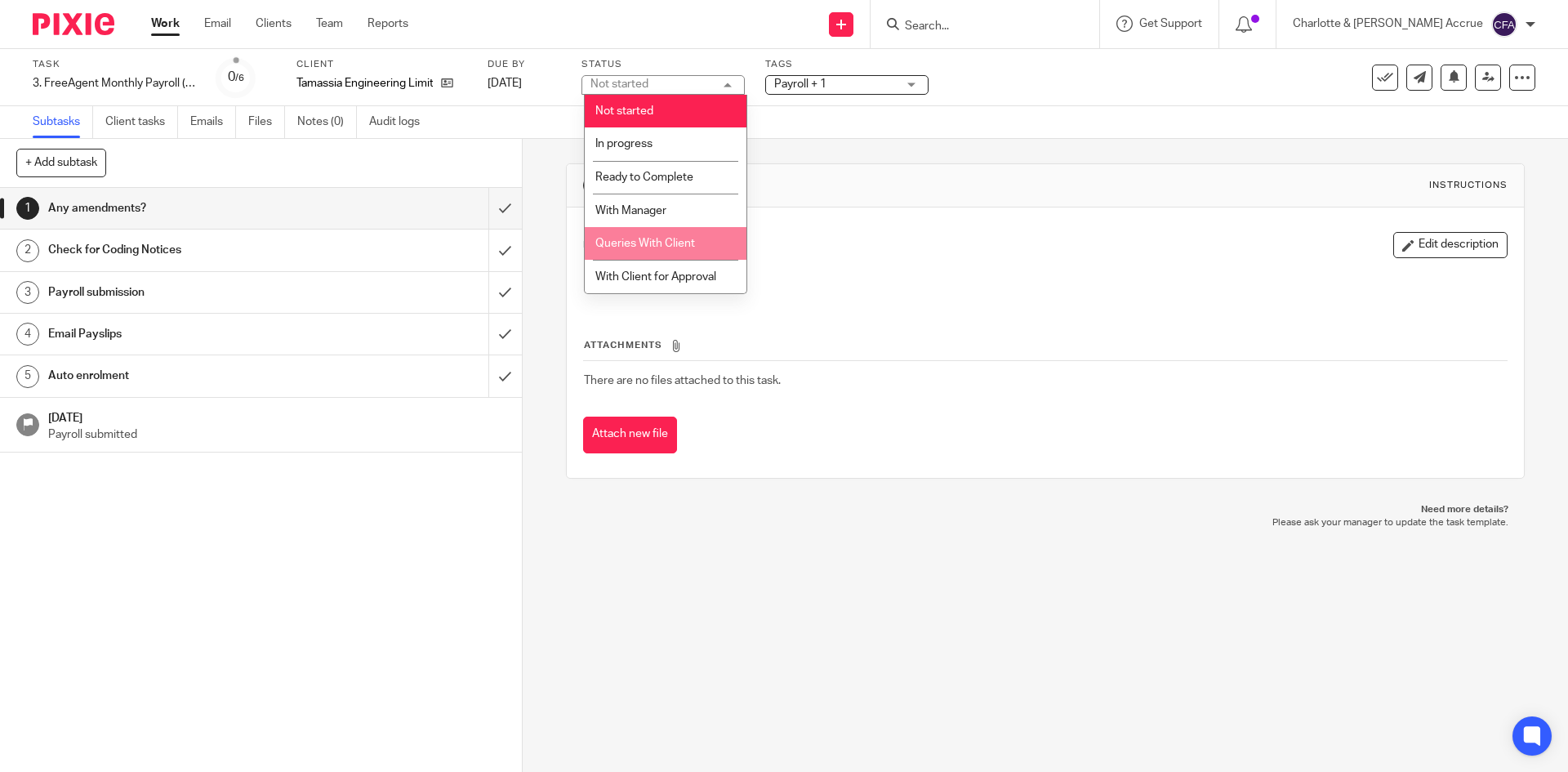
click at [674, 248] on span "Queries With Client" at bounding box center [645, 243] width 100 height 12
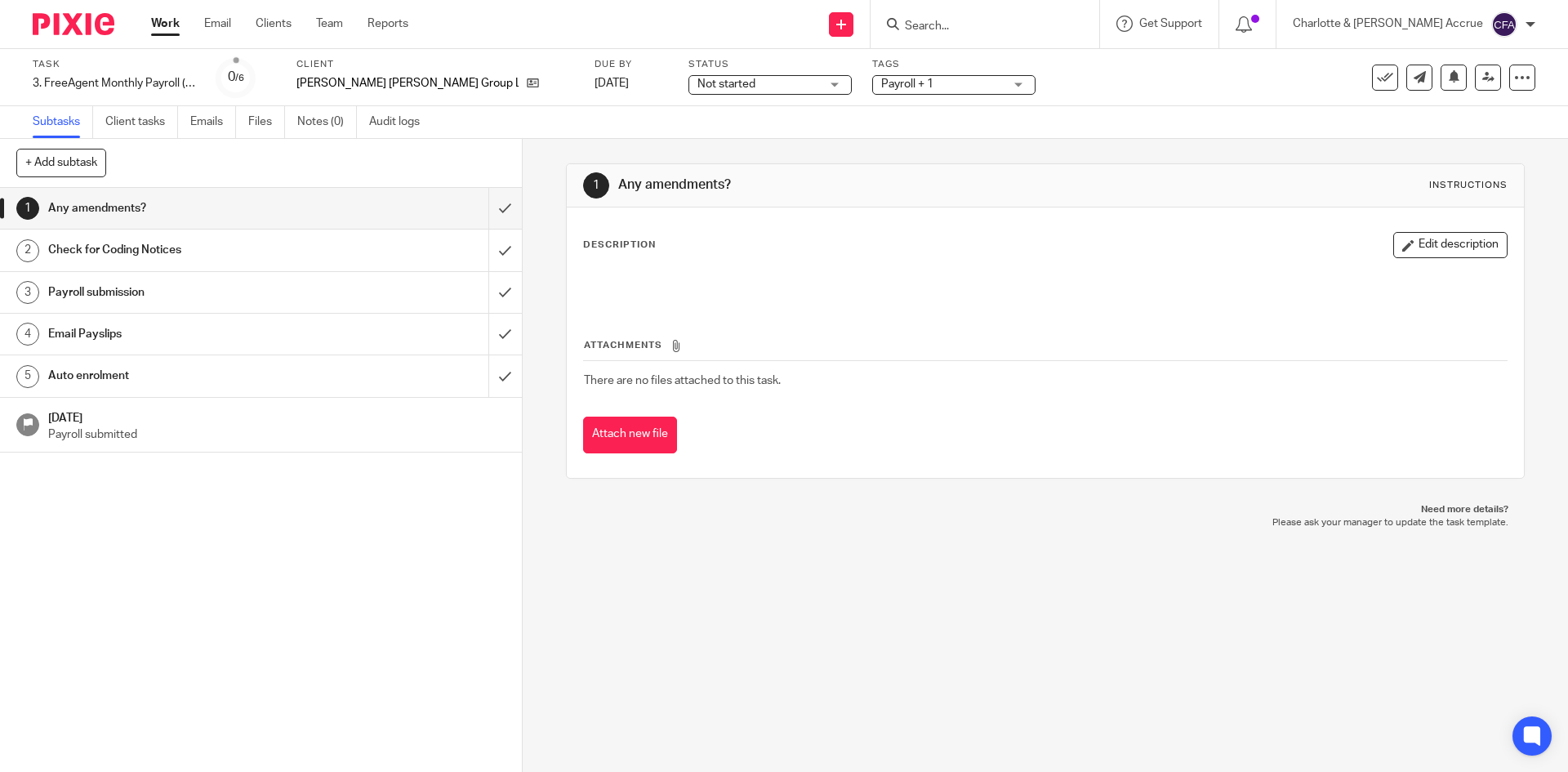
click at [698, 84] on span "Not started" at bounding box center [726, 84] width 58 height 12
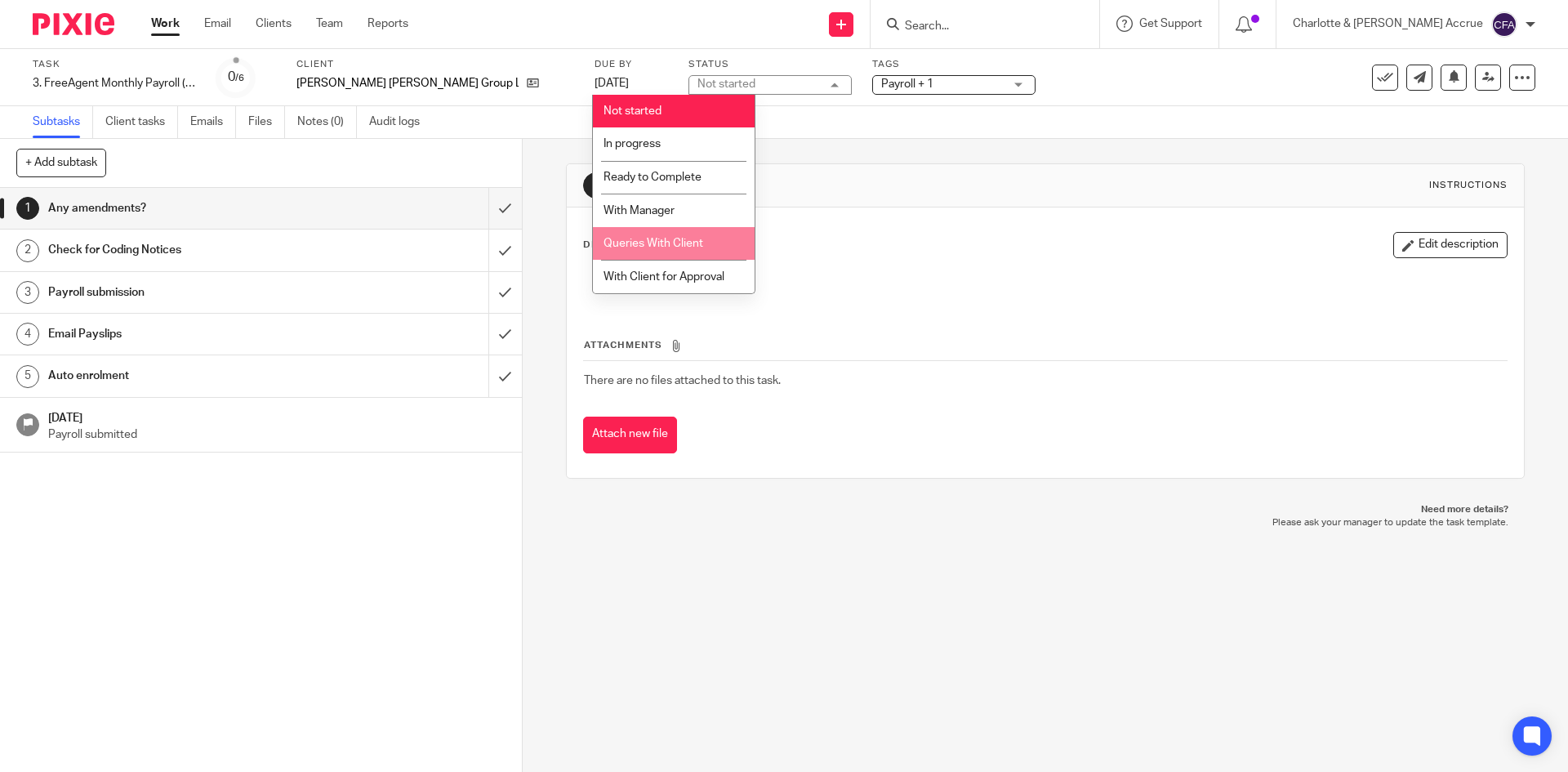
click at [658, 234] on li "Queries With Client" at bounding box center [673, 244] width 162 height 34
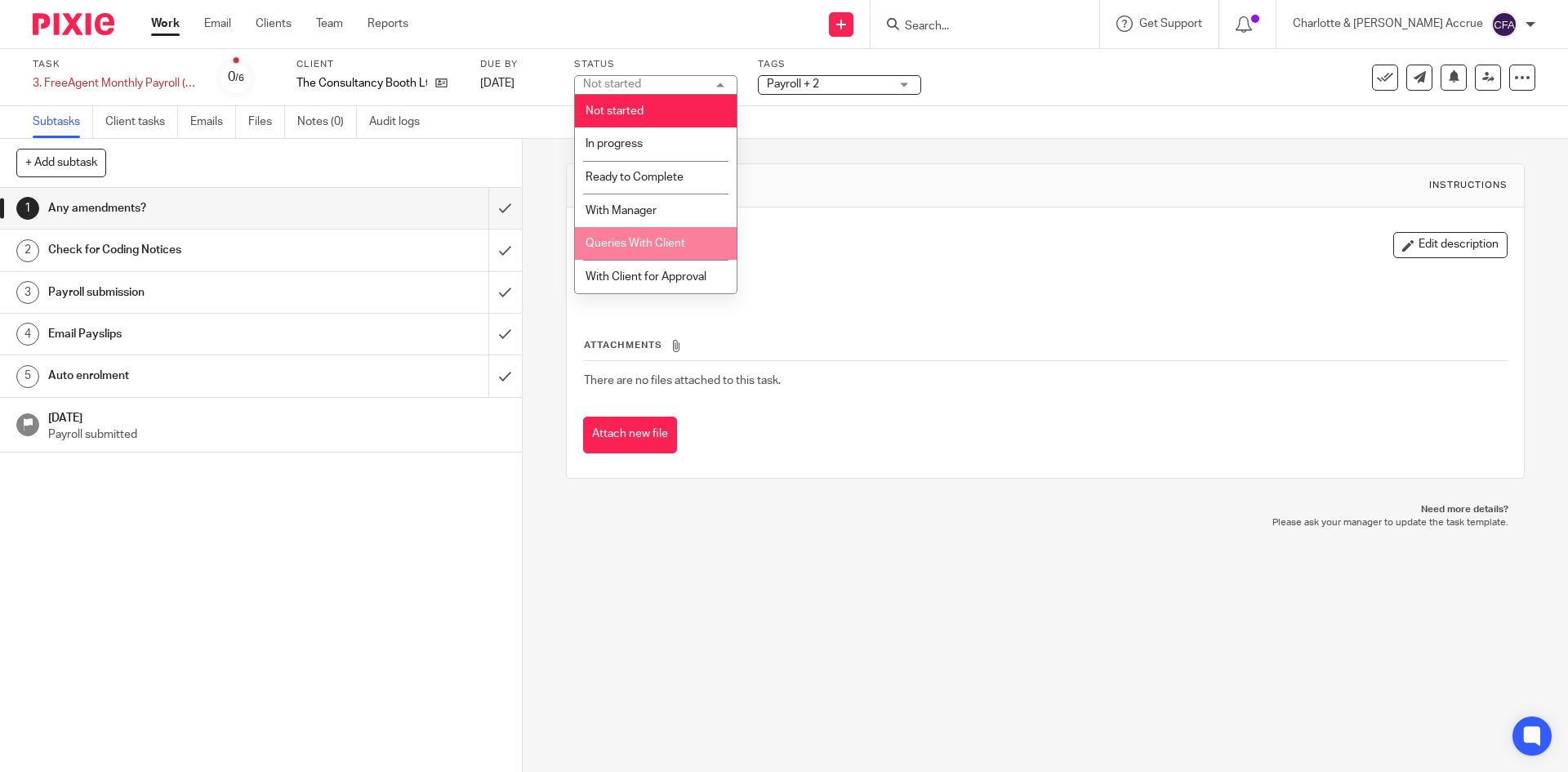
click at [668, 229] on li "Queries With Client" at bounding box center [655, 244] width 162 height 34
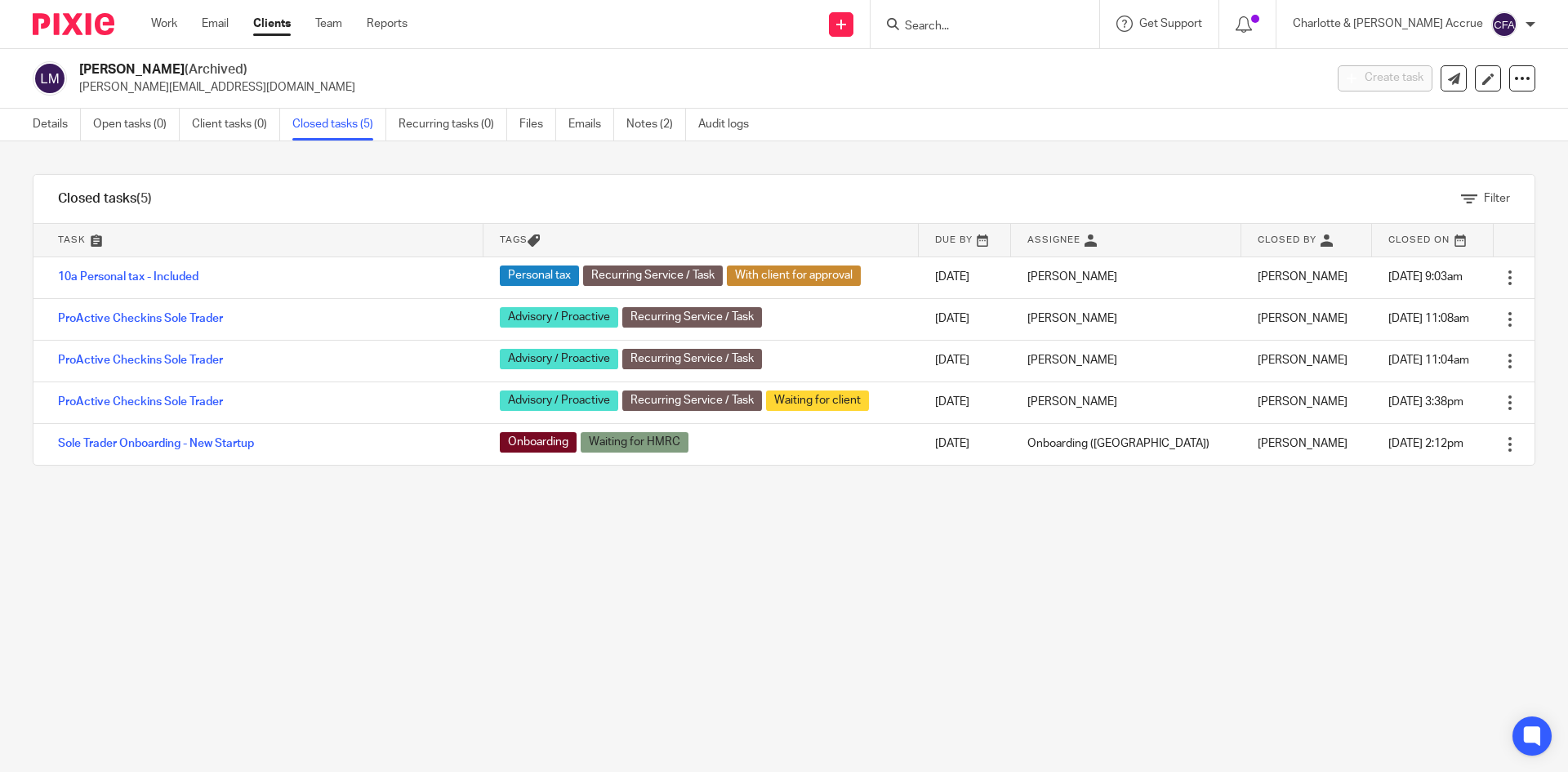
click at [1048, 18] on form at bounding box center [990, 24] width 174 height 21
click at [1013, 31] on input "Search" at bounding box center [976, 27] width 147 height 14
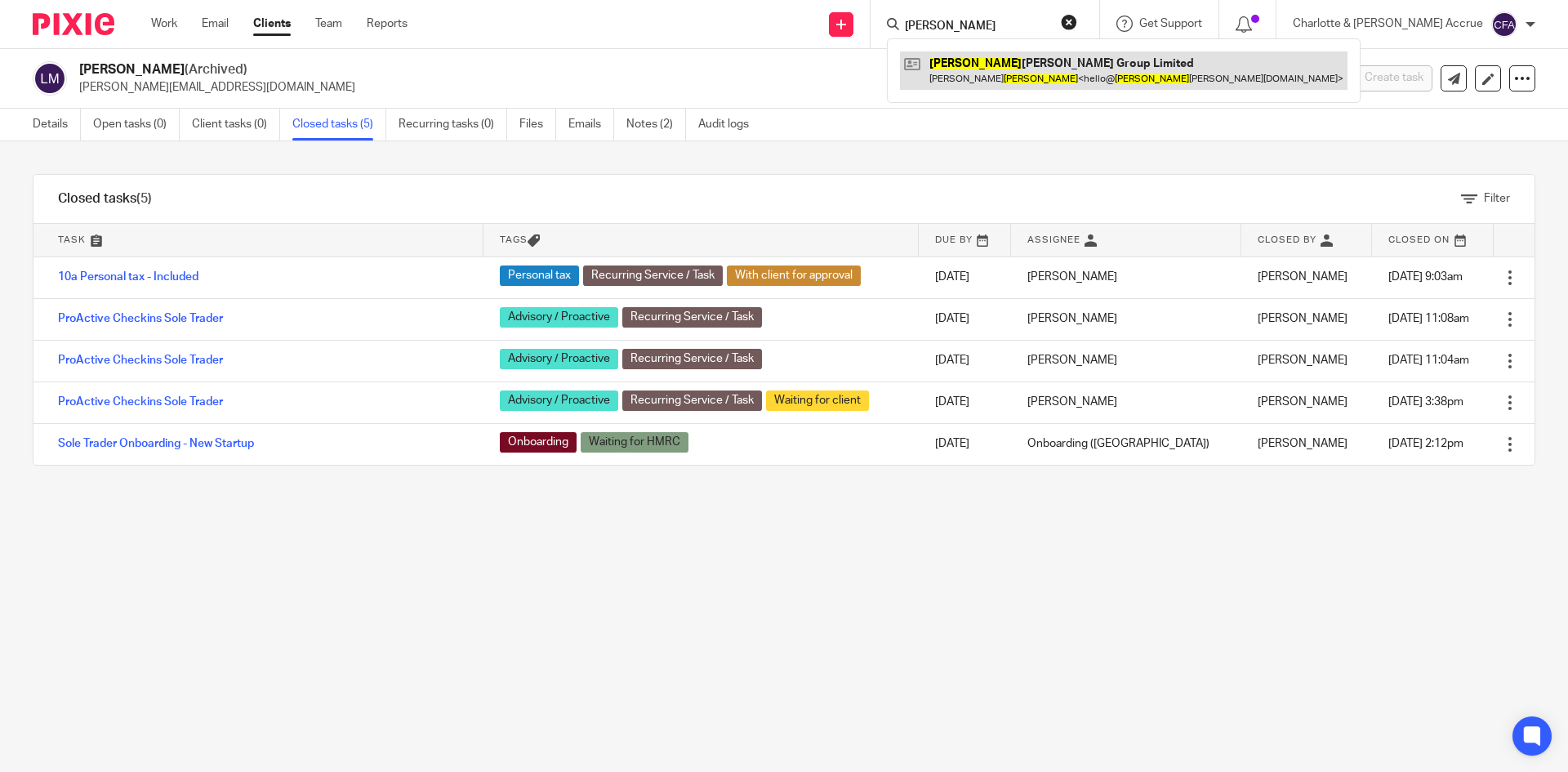
type input "chalker"
click at [1018, 61] on link at bounding box center [1124, 71] width 448 height 37
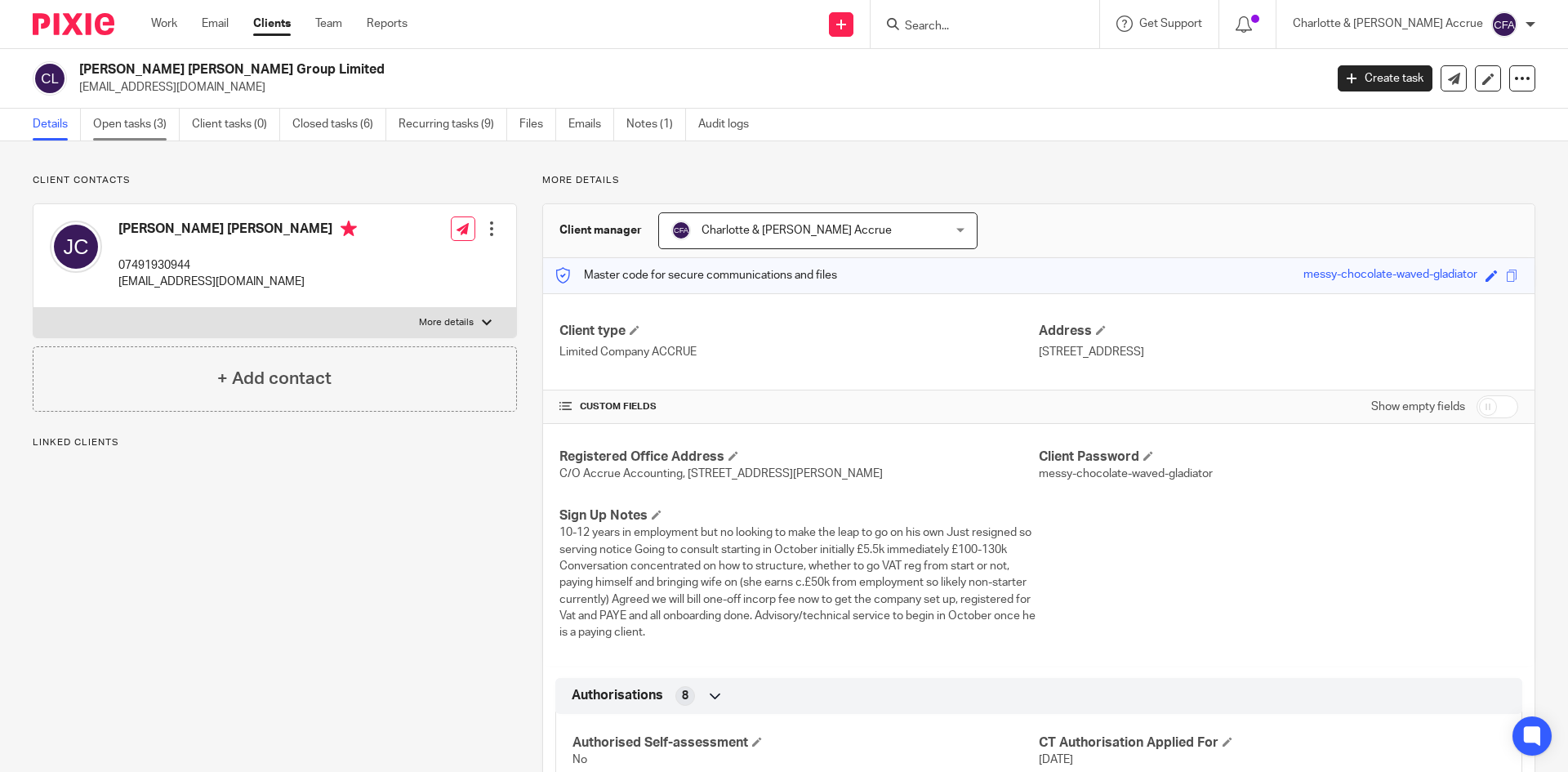
click at [148, 129] on link "Open tasks (3)" at bounding box center [136, 125] width 87 height 32
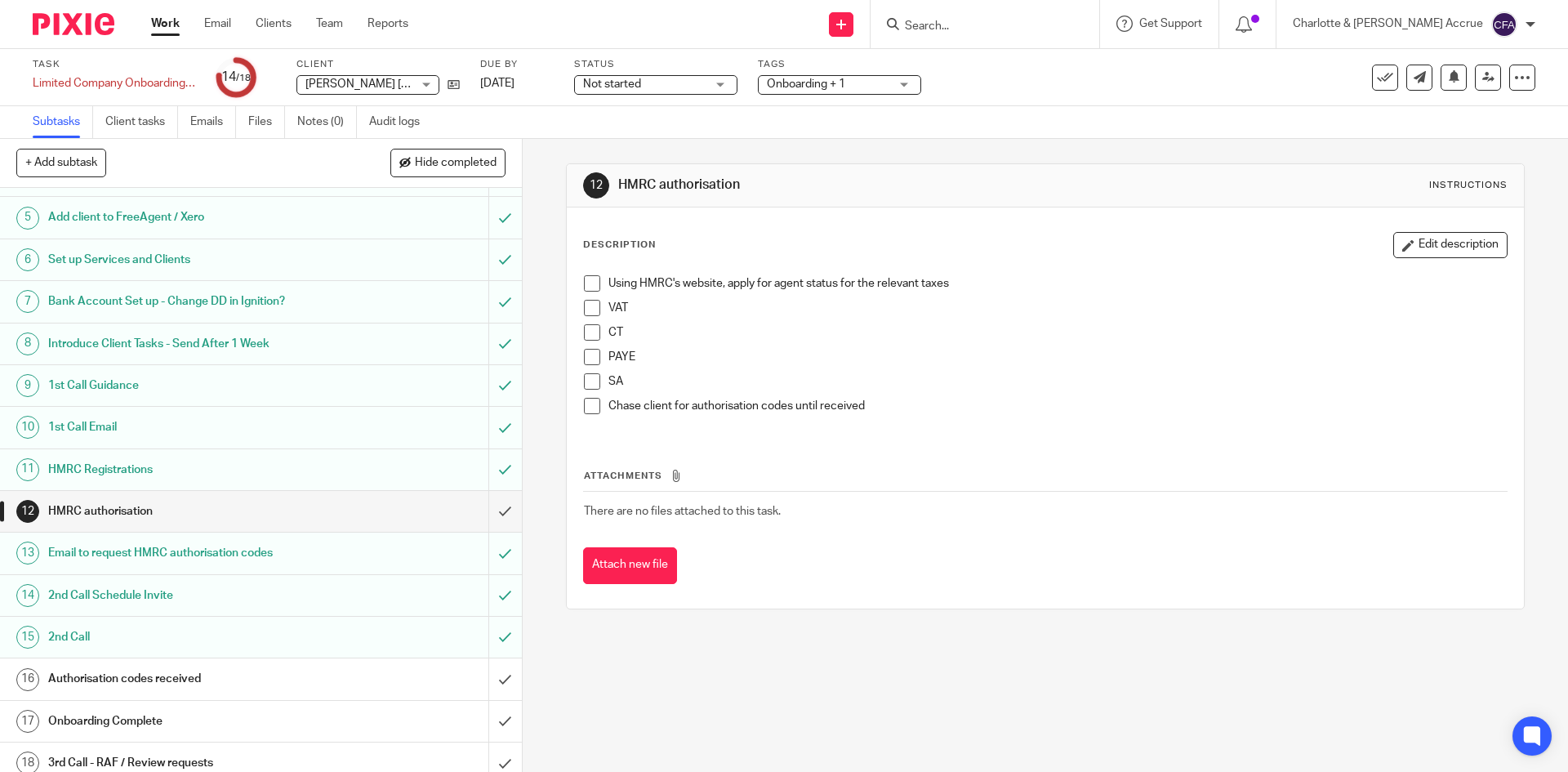
scroll to position [187, 0]
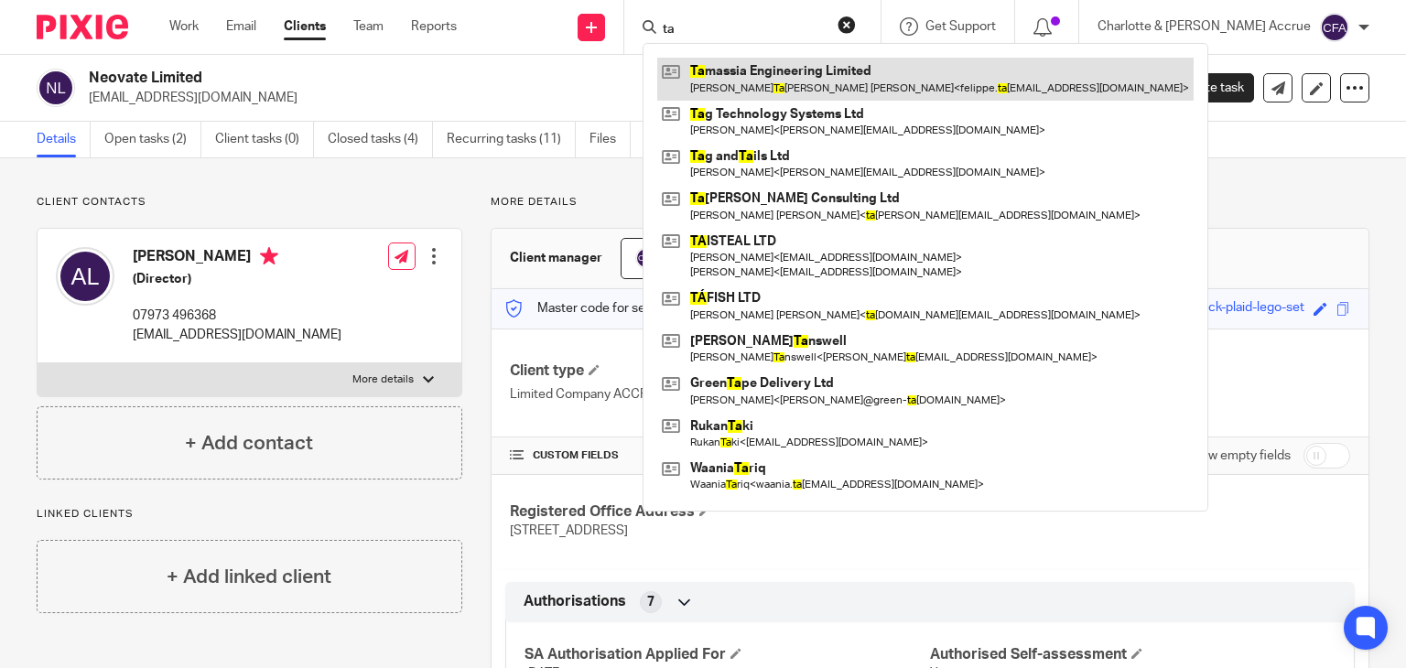
type input "ta"
click at [798, 63] on link at bounding box center [925, 79] width 536 height 42
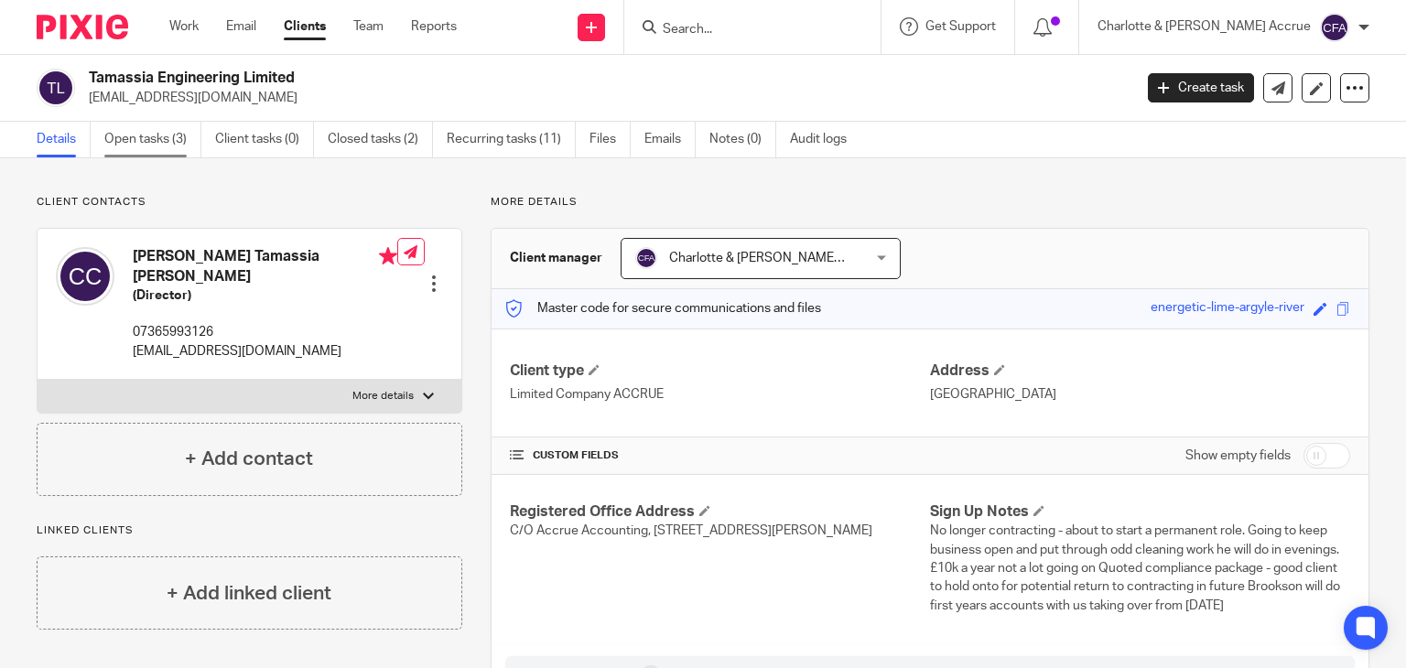
click at [157, 149] on link "Open tasks (3)" at bounding box center [152, 140] width 97 height 36
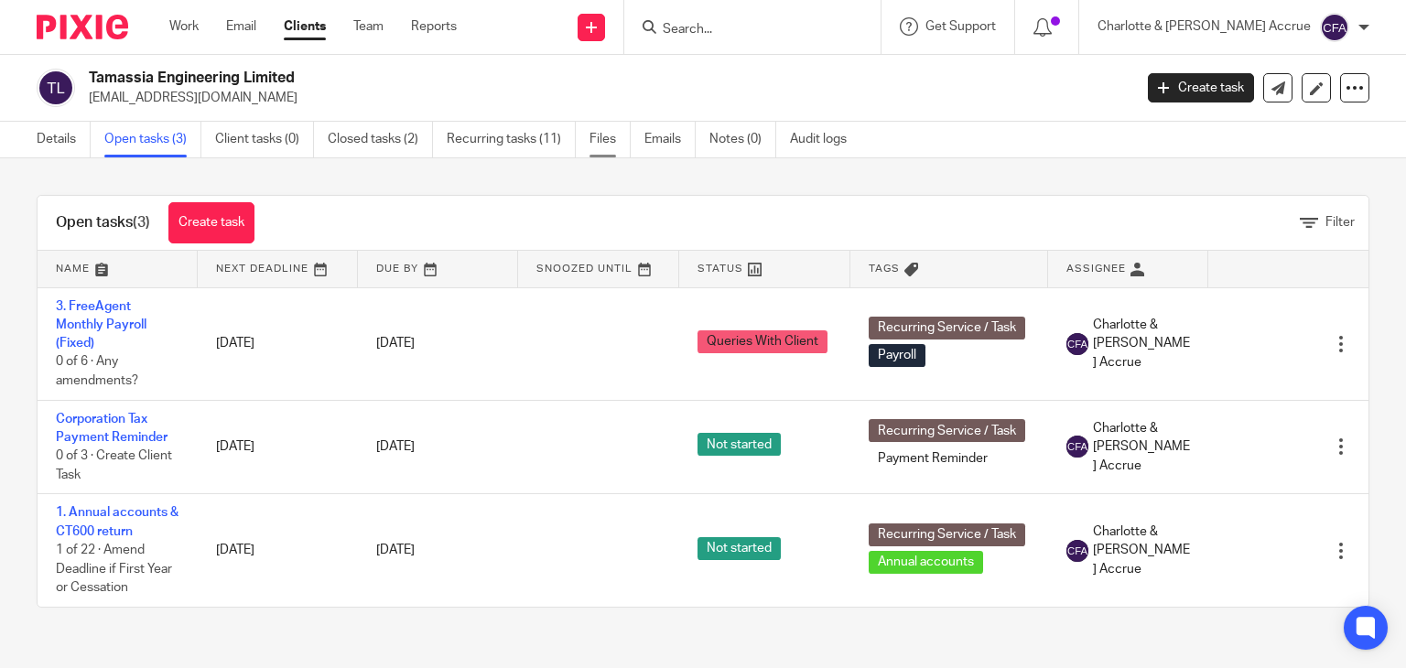
click at [600, 125] on link "Files" at bounding box center [609, 140] width 41 height 36
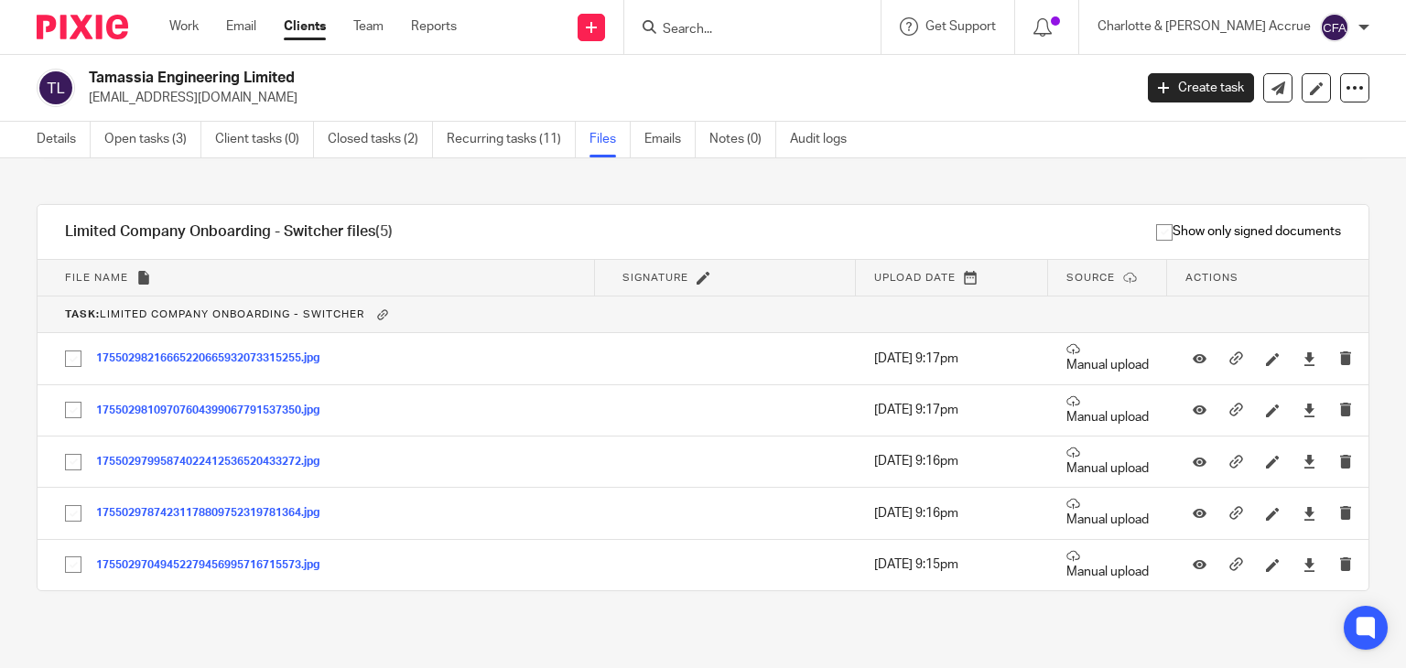
scroll to position [339, 0]
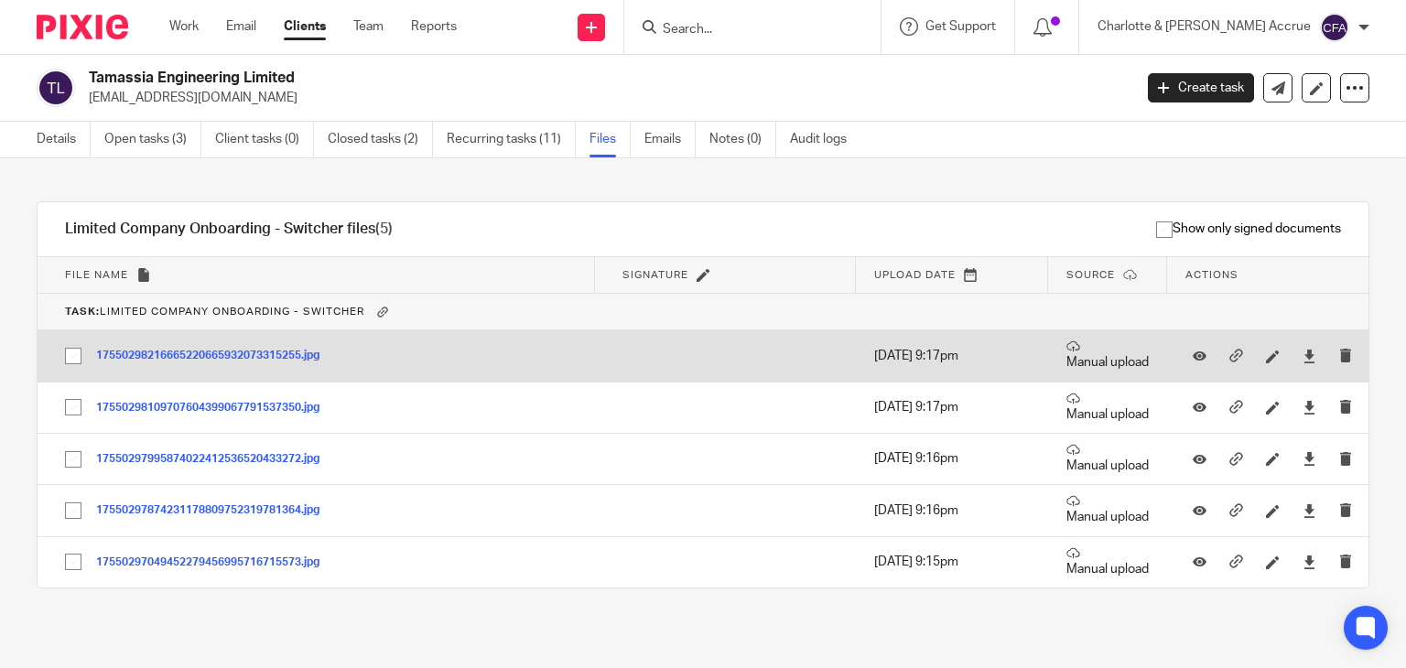
click at [262, 358] on button "17550298216665220665932073315255.jpg" at bounding box center [214, 356] width 237 height 13
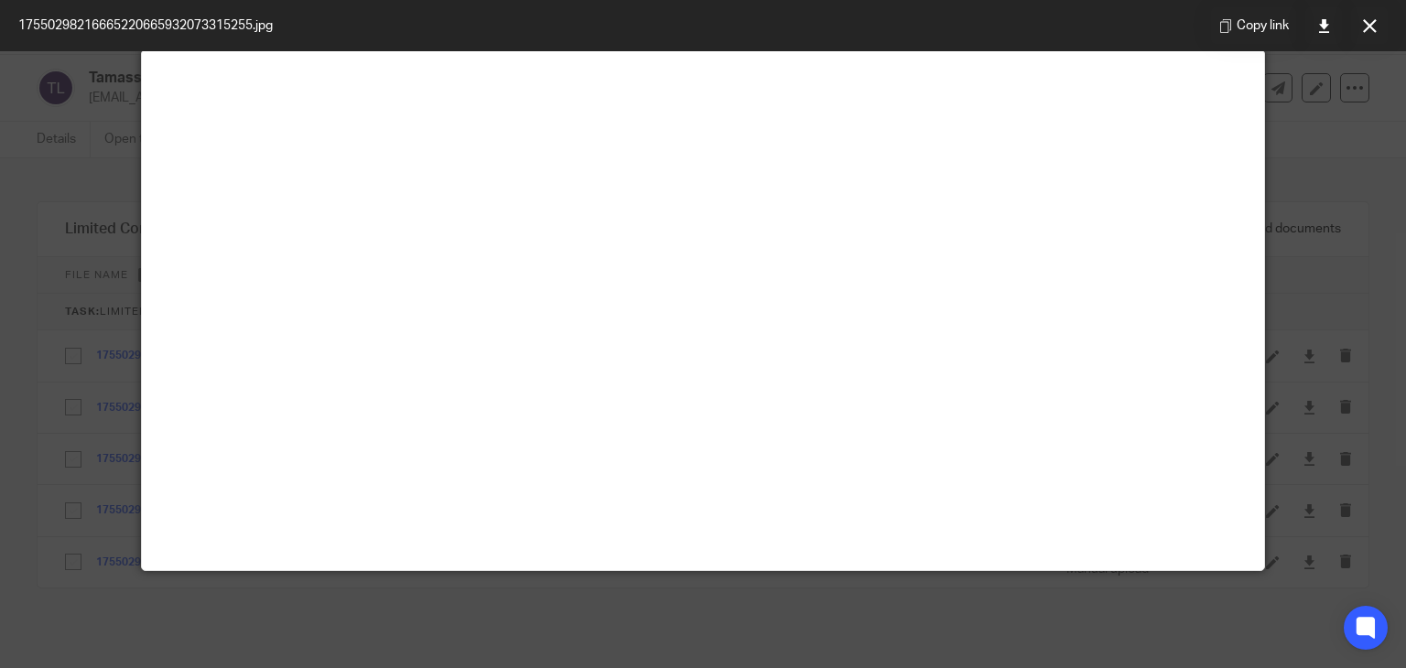
scroll to position [366, 0]
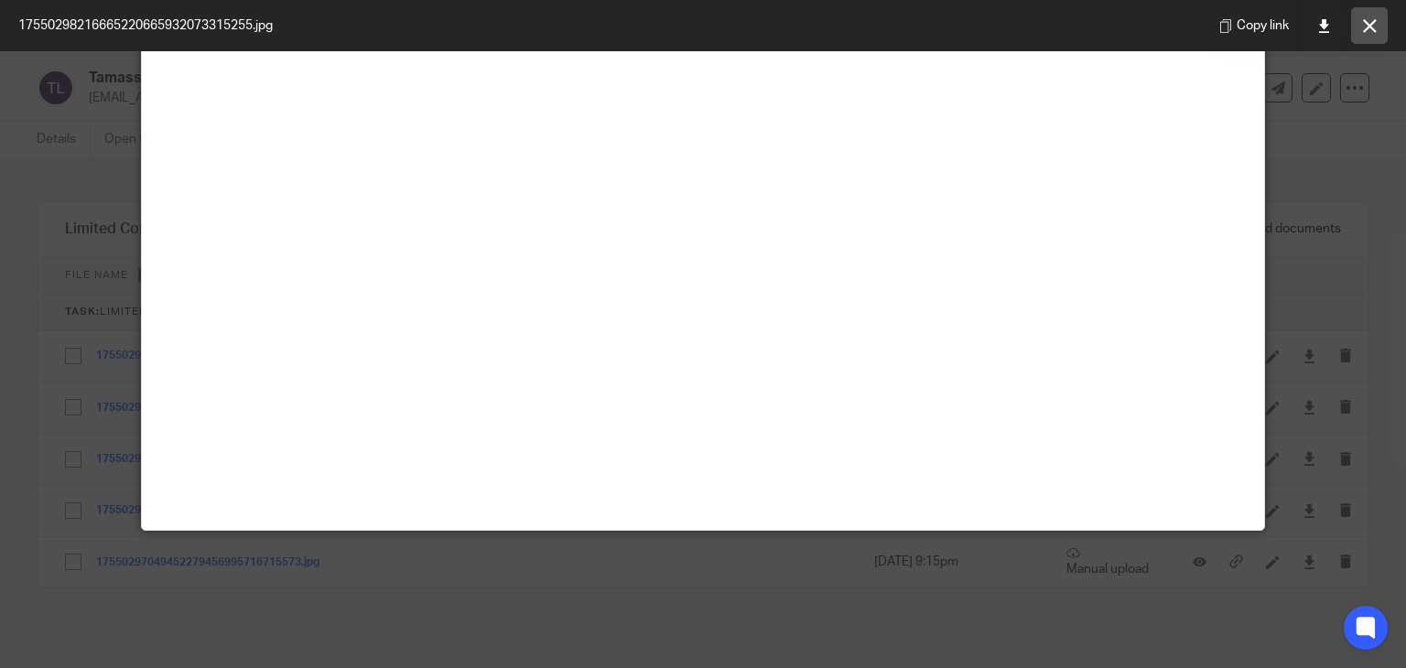
click at [1351, 34] on button at bounding box center [1369, 25] width 37 height 37
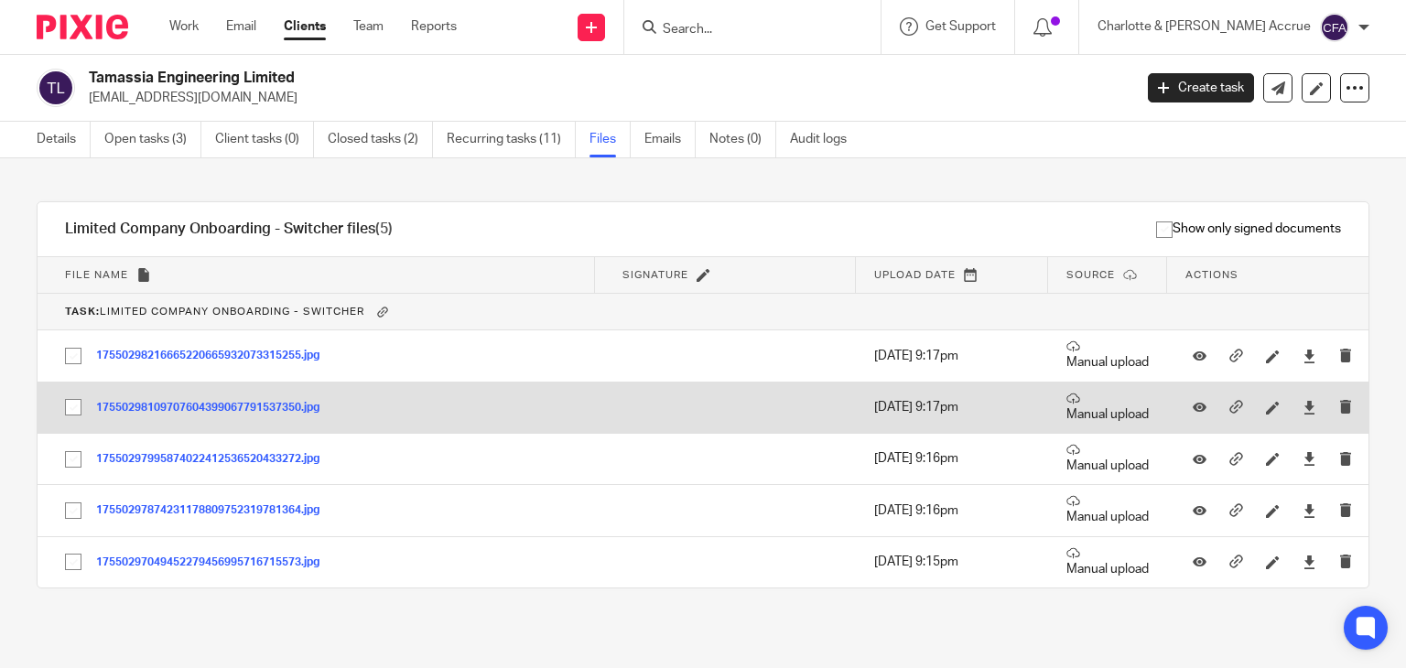
click at [267, 410] on button "17550298109707604399067791537350.jpg" at bounding box center [214, 408] width 237 height 13
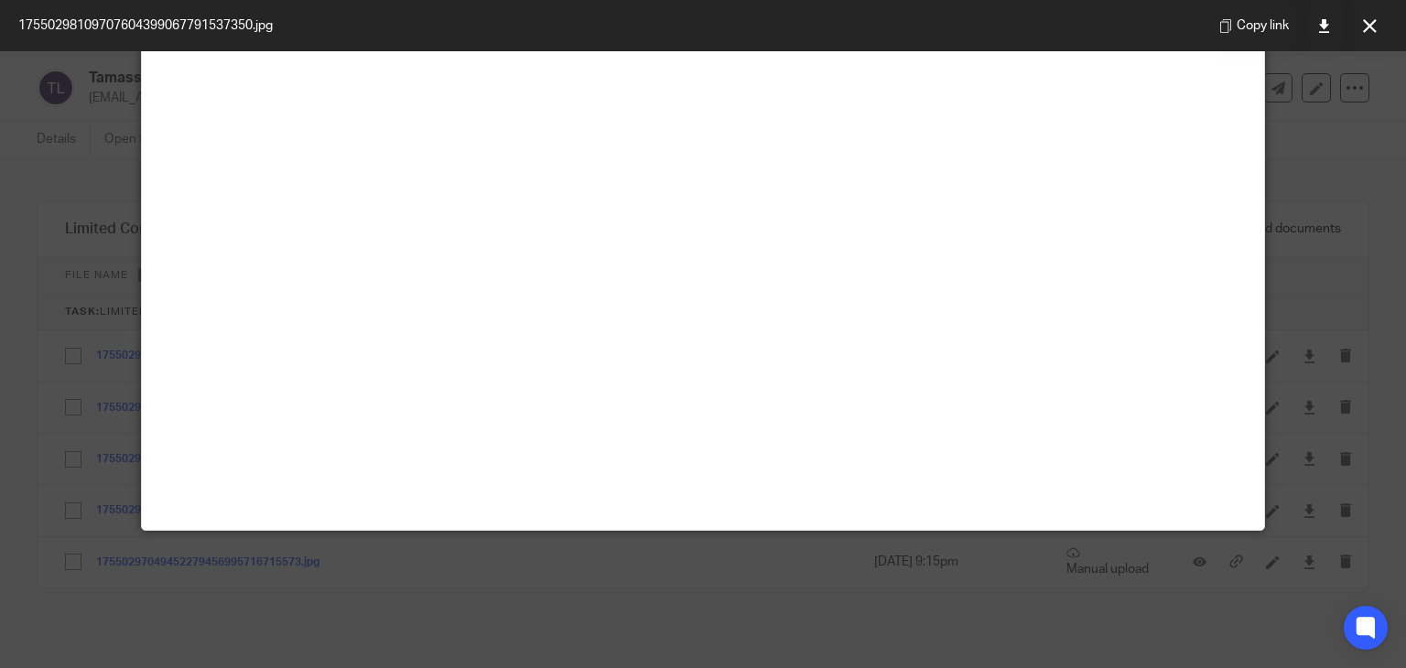
scroll to position [641, 0]
click at [1376, 21] on button at bounding box center [1369, 25] width 37 height 37
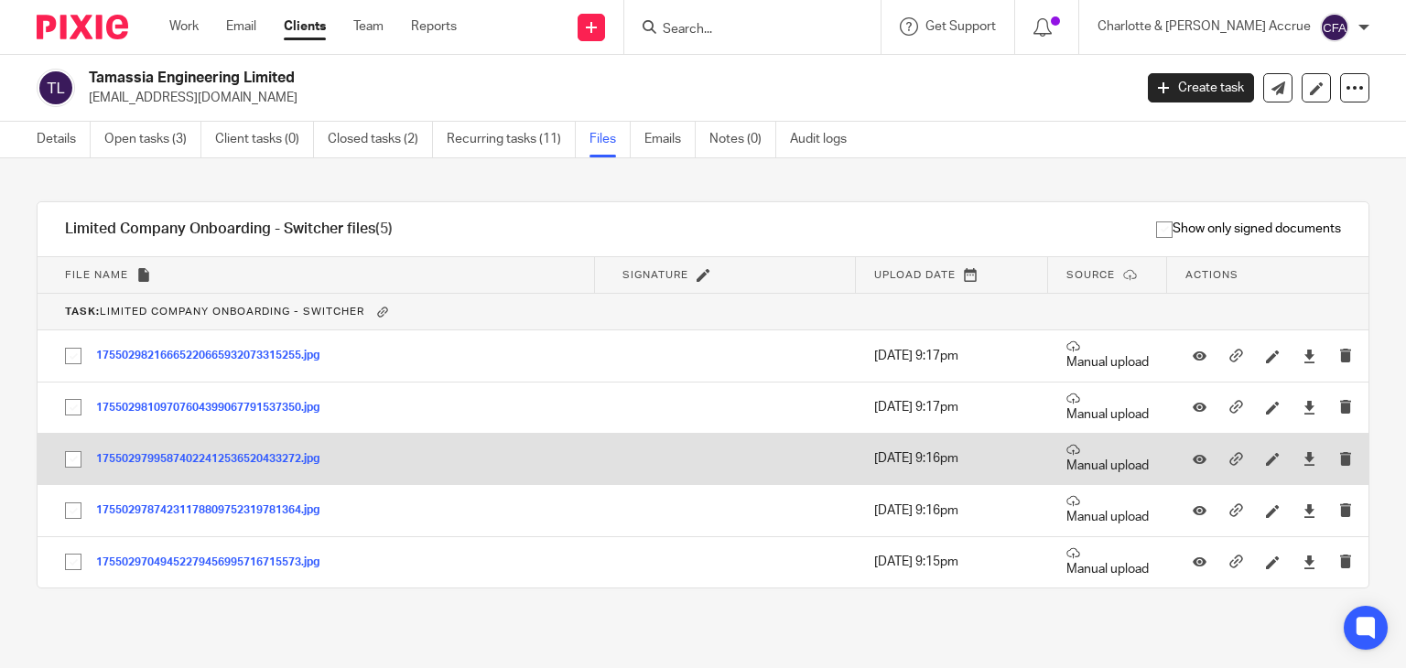
click at [206, 459] on button "17550297995874022412536520433272.jpg" at bounding box center [214, 459] width 237 height 13
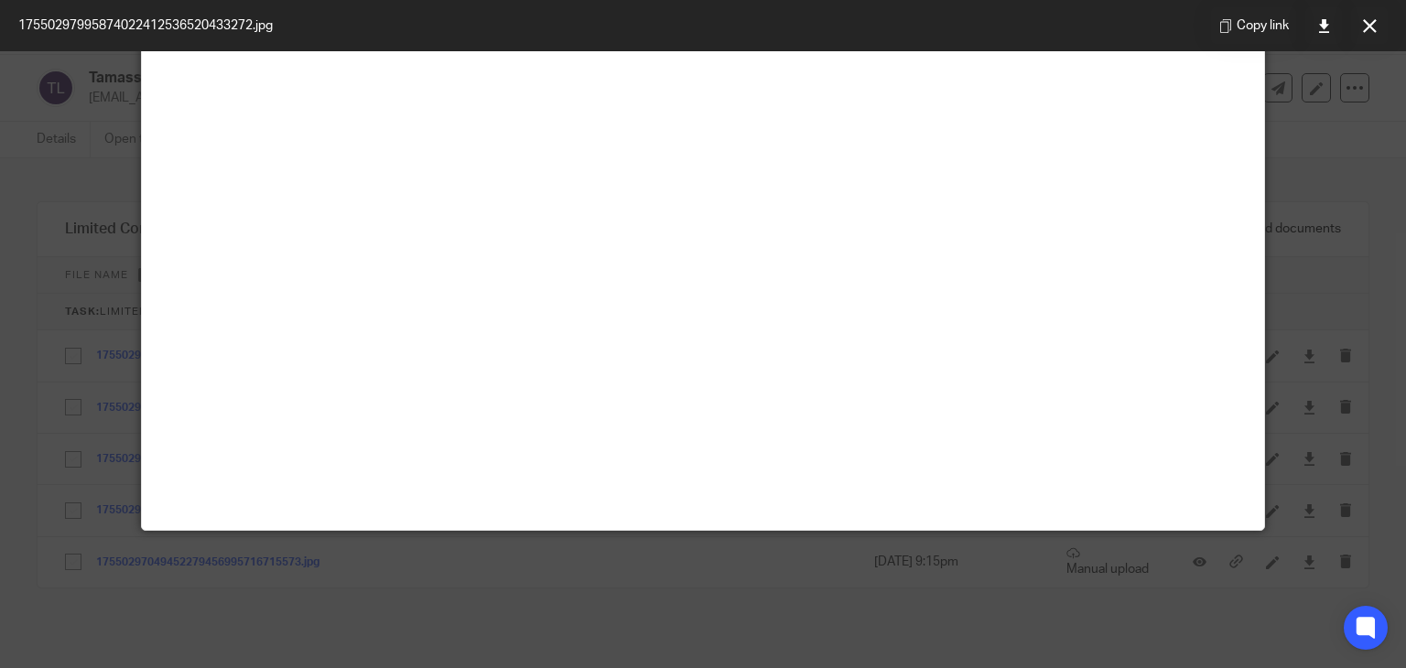
scroll to position [549, 0]
click at [1366, 25] on icon at bounding box center [1370, 26] width 14 height 14
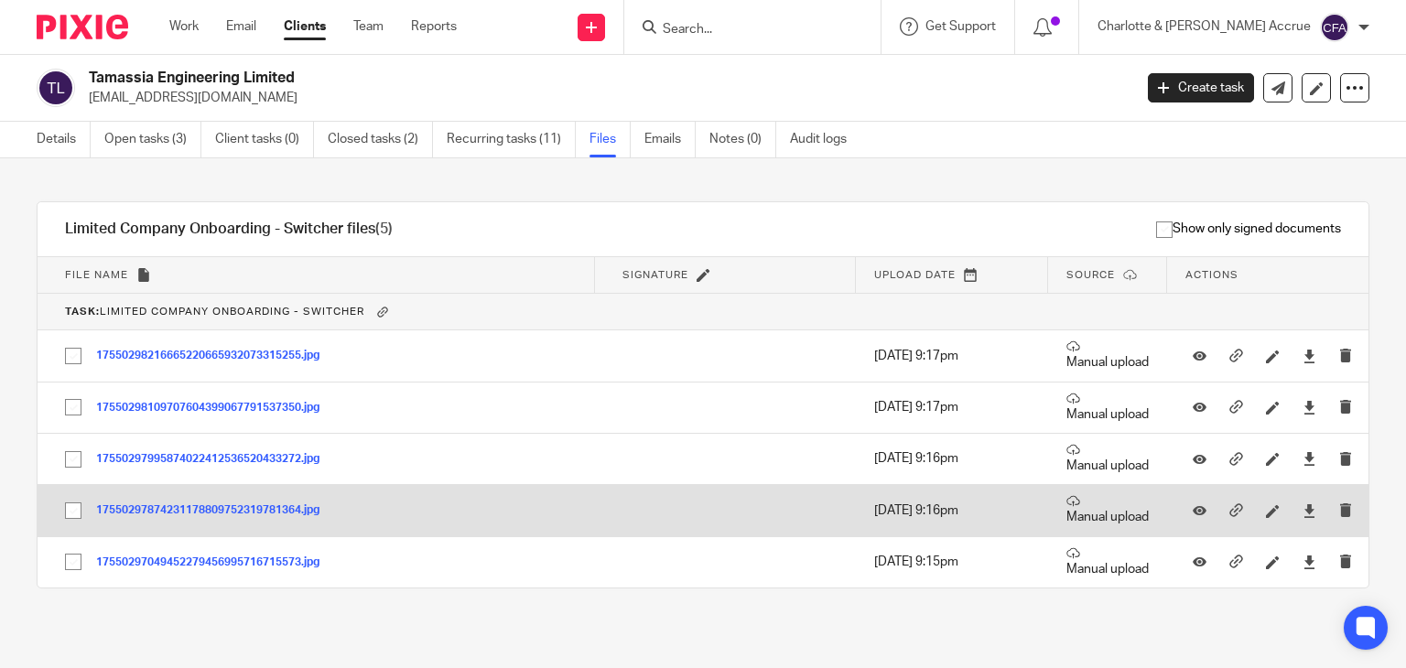
click at [209, 517] on td "17550297874231178809752319781364.jpg 17550297874231178809752319781364 Save" at bounding box center [316, 510] width 557 height 51
click at [209, 513] on button "17550297874231178809752319781364.jpg" at bounding box center [214, 510] width 237 height 13
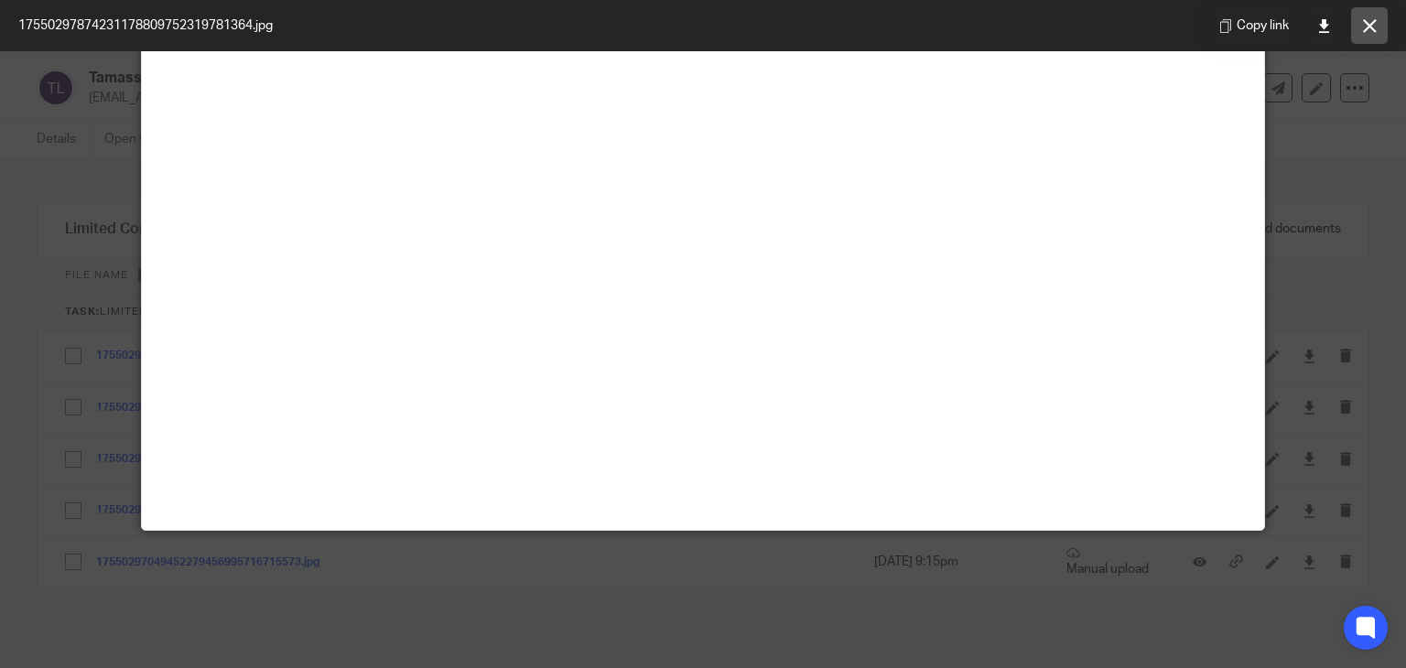
click at [1370, 12] on button at bounding box center [1369, 25] width 37 height 37
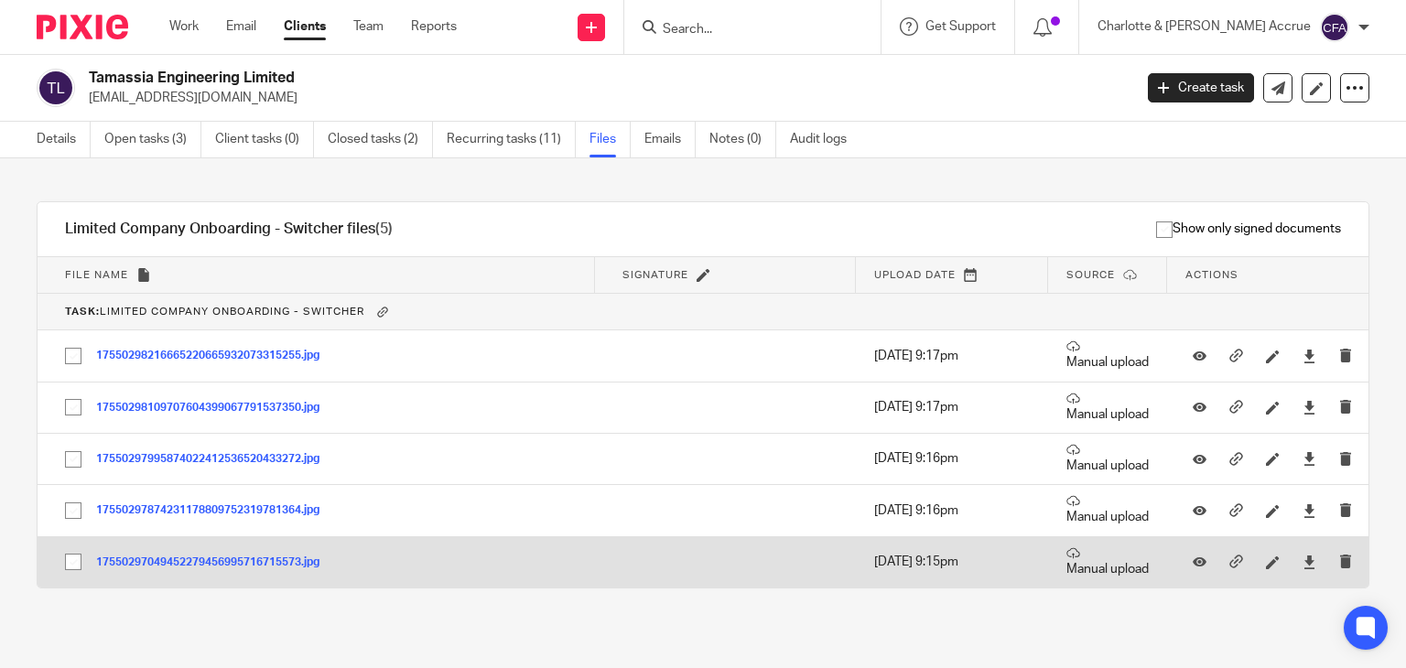
click at [161, 561] on button "17550297049452279456995716715573.jpg" at bounding box center [214, 562] width 237 height 13
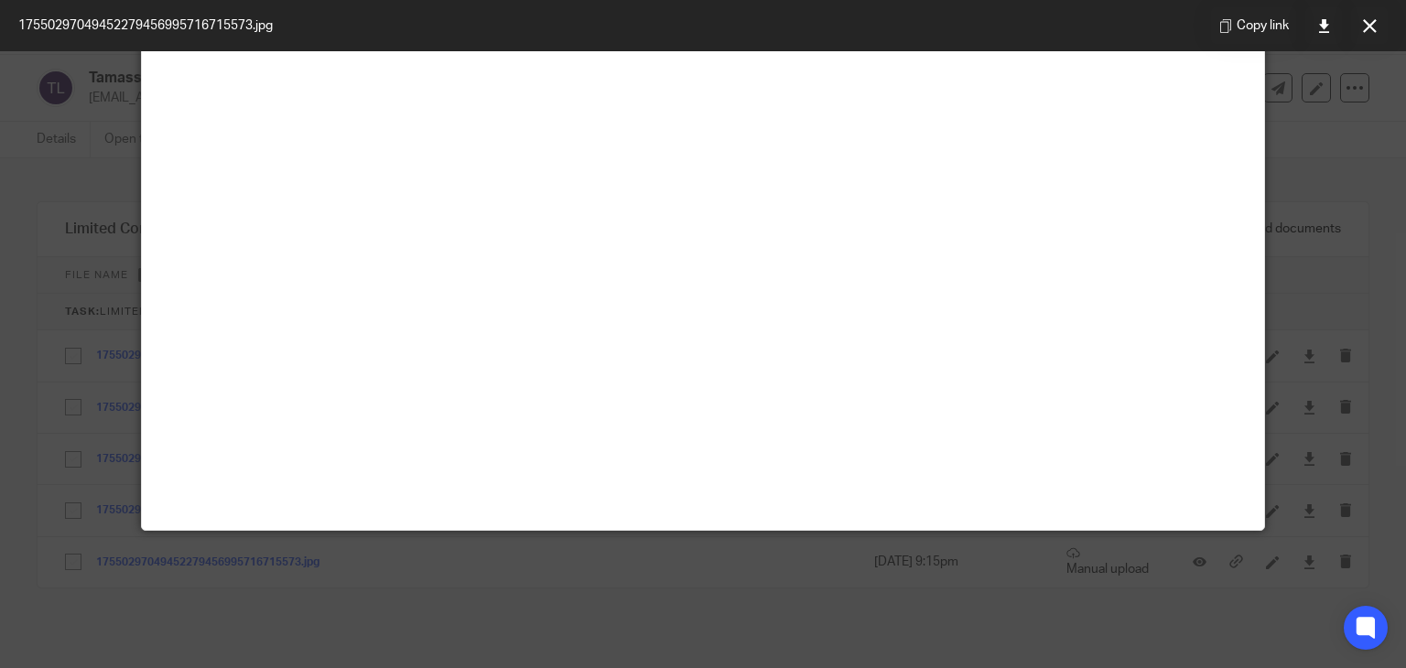
scroll to position [1106, 0]
click at [1358, 19] on button at bounding box center [1369, 25] width 37 height 37
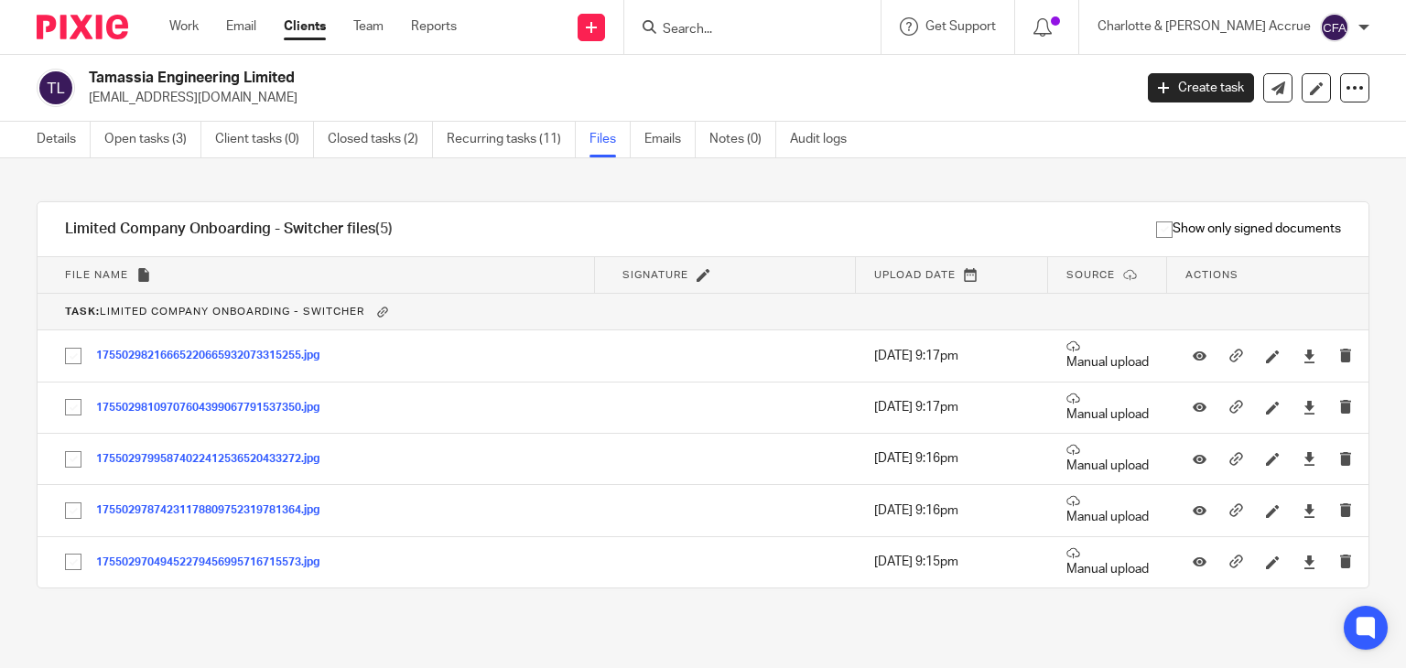
drag, startPoint x: 243, startPoint y: 76, endPoint x: 278, endPoint y: 82, distance: 35.4
click at [278, 82] on h2 "Tamassia Engineering Limited" at bounding box center [502, 78] width 826 height 19
click at [182, 39] on div "Work Email Clients Team Reports Work Email Clients Team Reports Settings" at bounding box center [317, 27] width 333 height 54
click at [182, 31] on link "Work" at bounding box center [183, 26] width 29 height 18
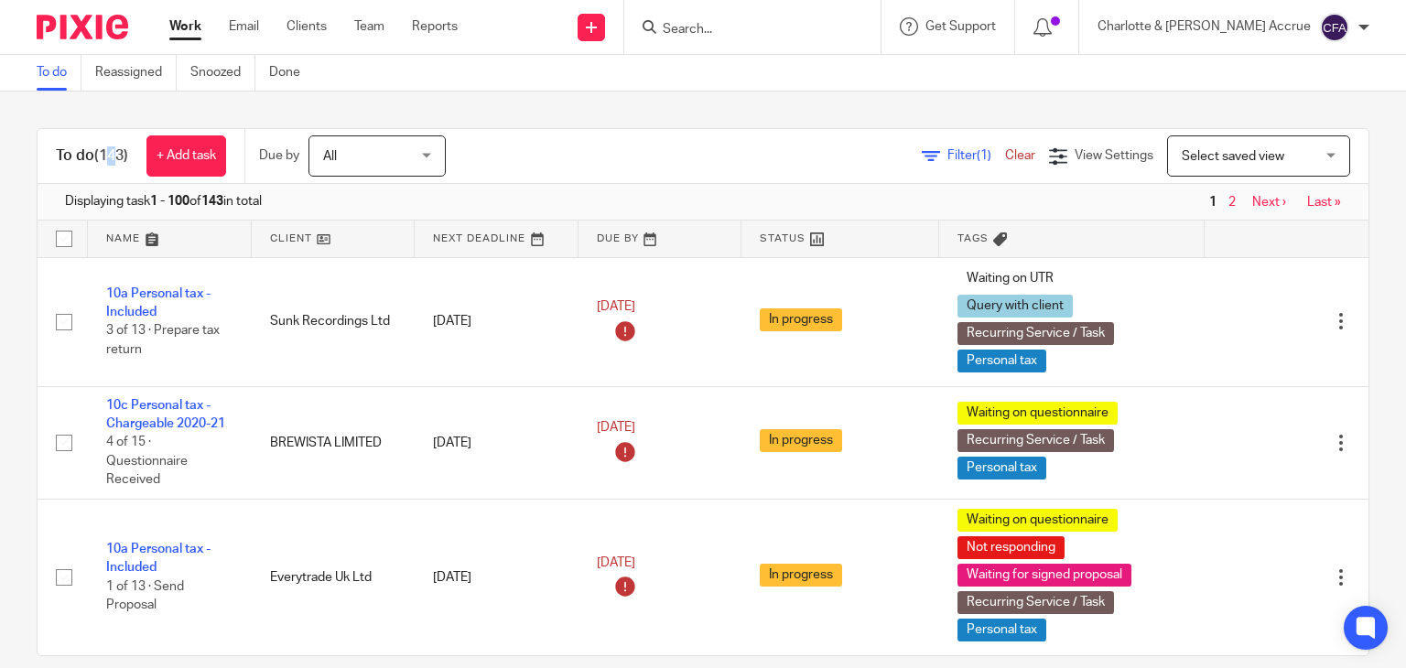
click at [118, 155] on span "(143)" at bounding box center [111, 155] width 34 height 15
drag, startPoint x: 103, startPoint y: 151, endPoint x: 121, endPoint y: 149, distance: 18.4
click at [121, 149] on span "(143)" at bounding box center [111, 155] width 34 height 15
drag, startPoint x: 124, startPoint y: 149, endPoint x: 102, endPoint y: 148, distance: 22.9
click at [102, 148] on span "(143)" at bounding box center [111, 155] width 34 height 15
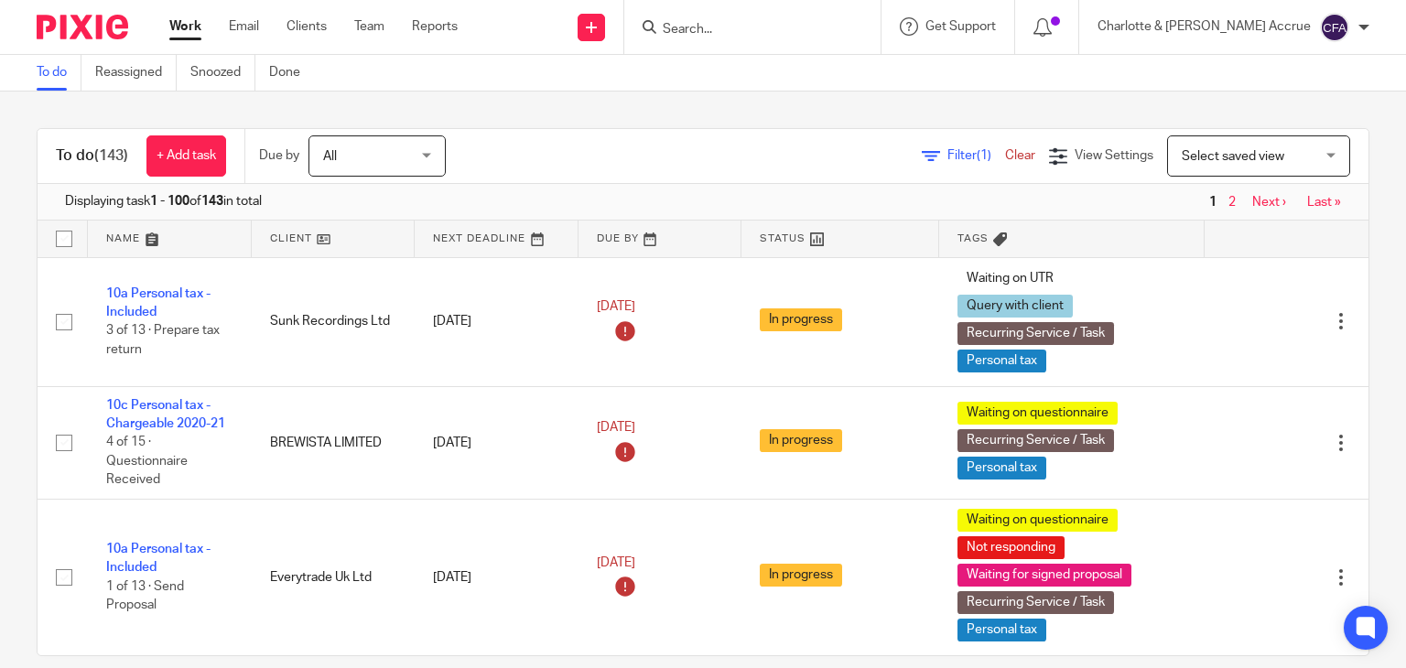
click at [88, 152] on h1 "To do (143)" at bounding box center [92, 155] width 72 height 19
drag, startPoint x: 58, startPoint y: 157, endPoint x: 130, endPoint y: 173, distance: 74.0
click at [130, 173] on div "To do (143) + Add task" at bounding box center [141, 156] width 207 height 54
drag, startPoint x: 130, startPoint y: 168, endPoint x: 118, endPoint y: 164, distance: 12.7
click at [130, 167] on div "+ Add task" at bounding box center [177, 155] width 98 height 41
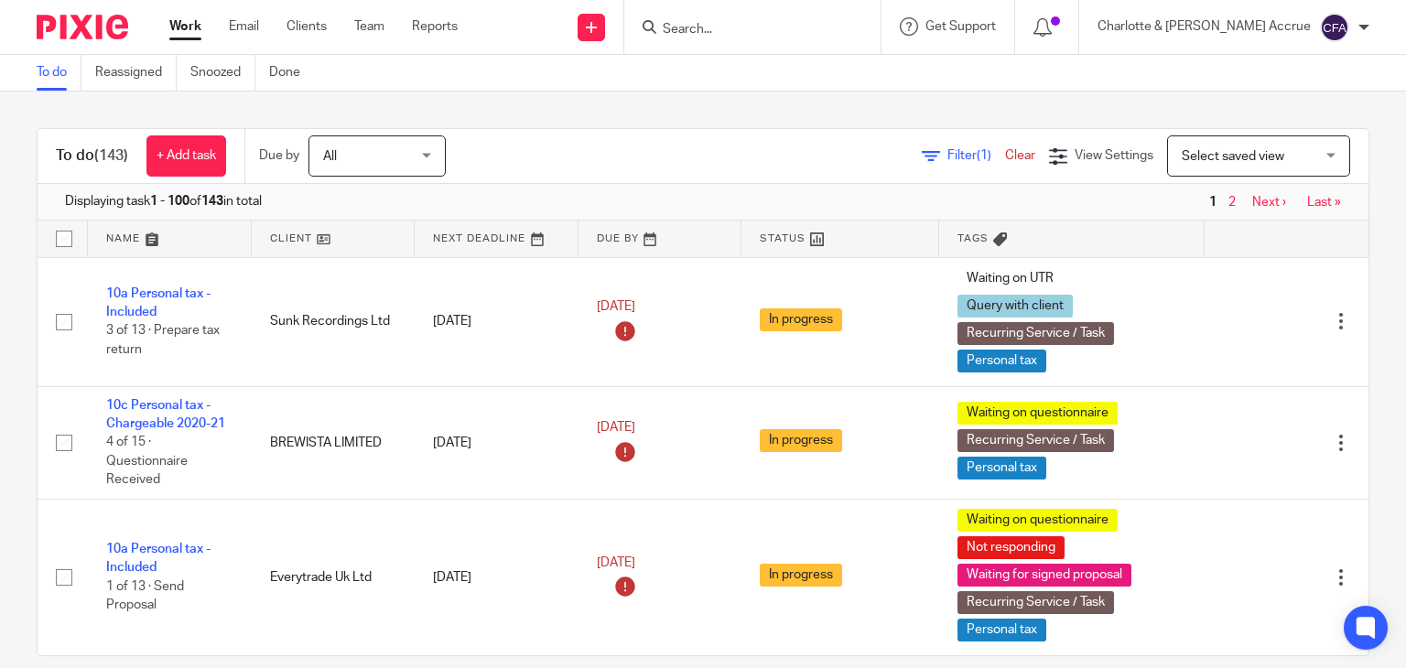
click at [119, 159] on span "(143)" at bounding box center [111, 155] width 34 height 15
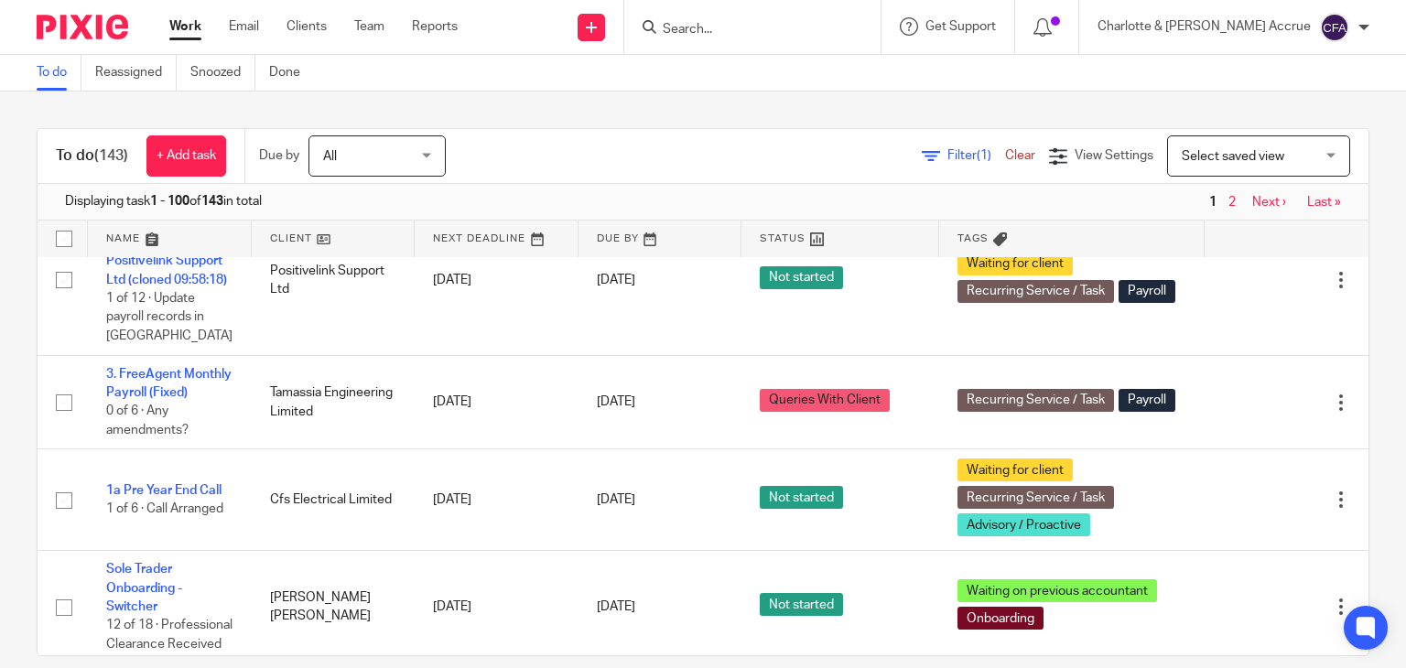
scroll to position [3478, 0]
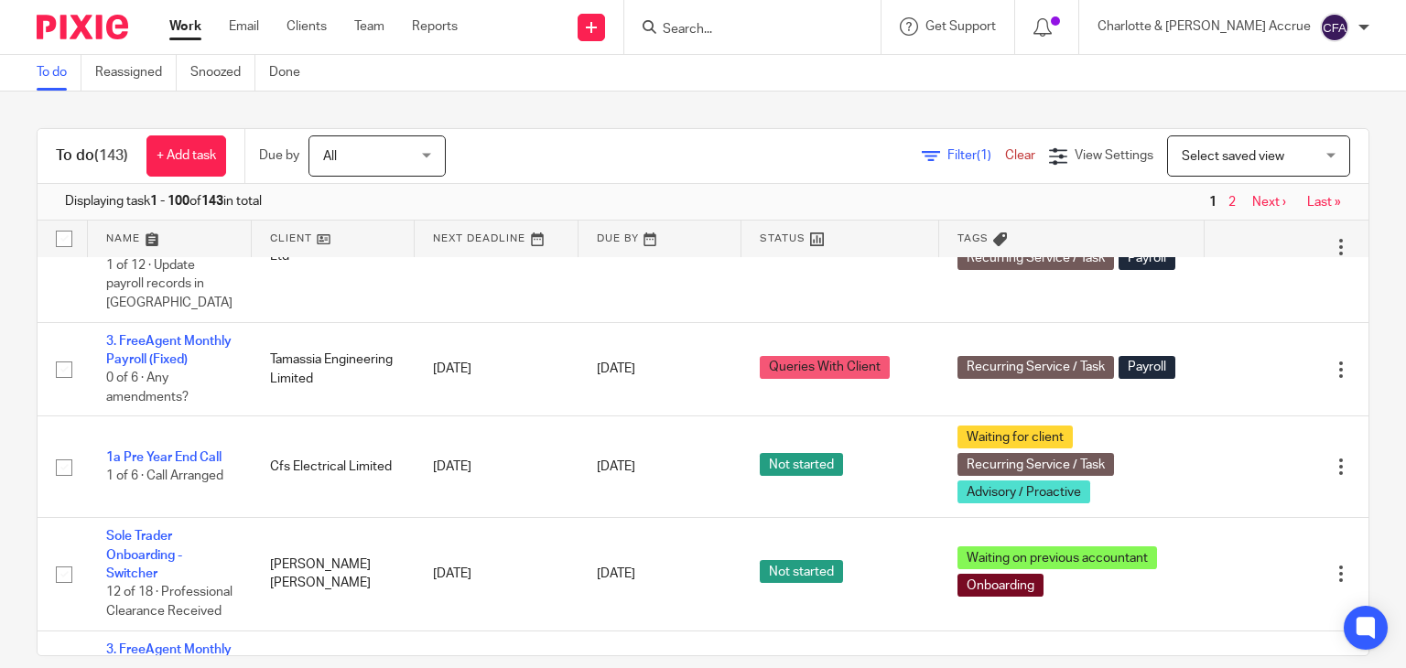
click at [761, 27] on input "Search" at bounding box center [743, 30] width 165 height 16
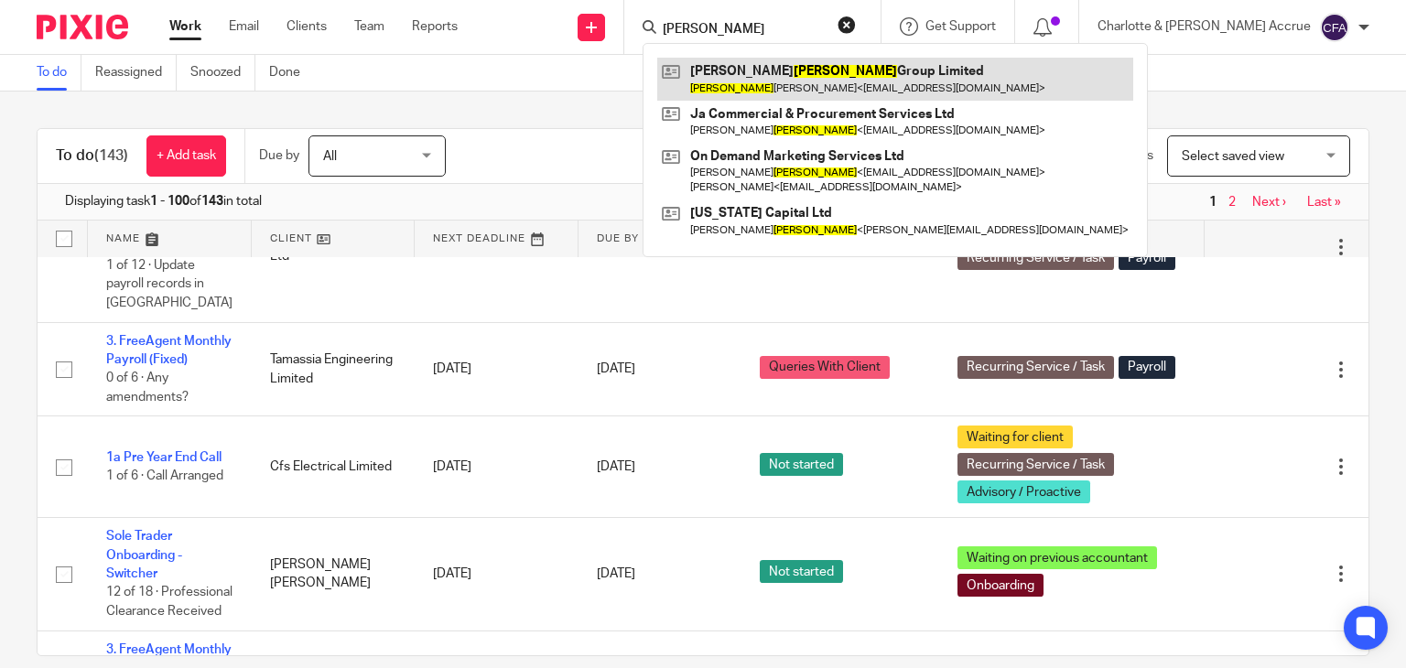
type input "jackson"
click at [857, 69] on link at bounding box center [895, 79] width 476 height 42
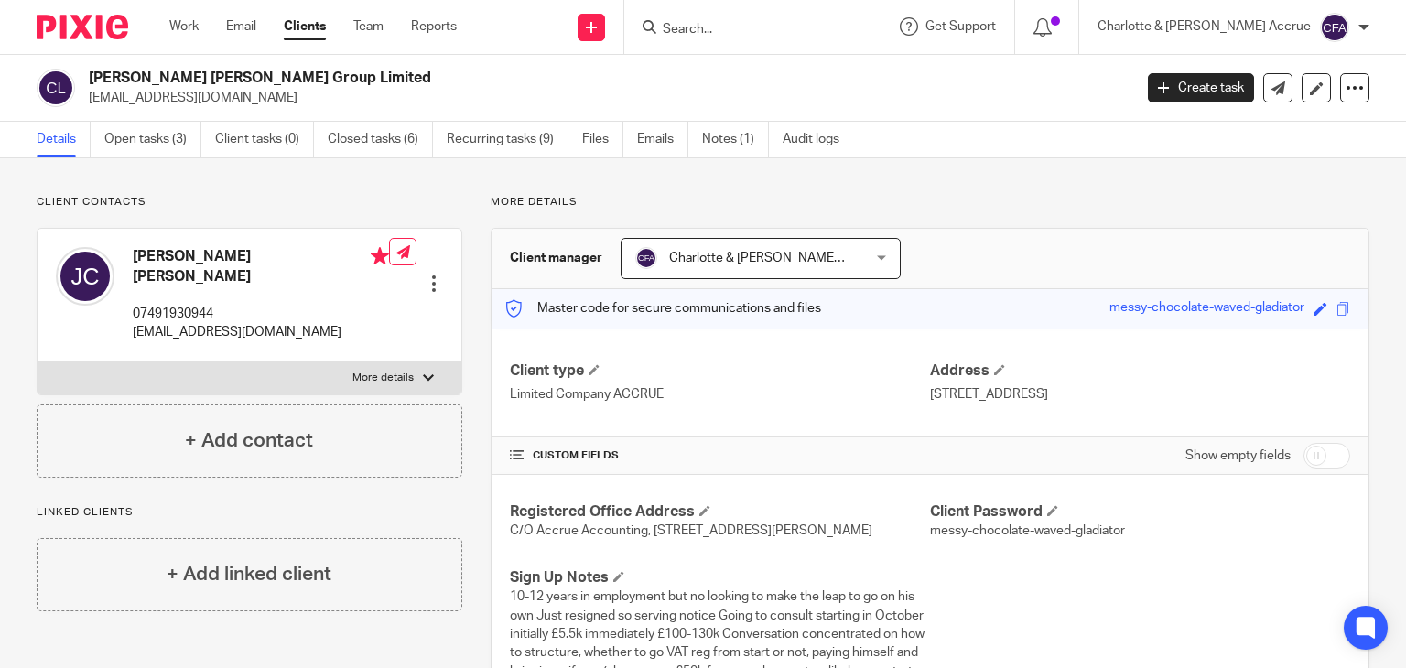
click at [373, 371] on p "More details" at bounding box center [382, 378] width 61 height 15
click at [38, 361] on input "More details" at bounding box center [37, 361] width 1 height 1
checkbox input "true"
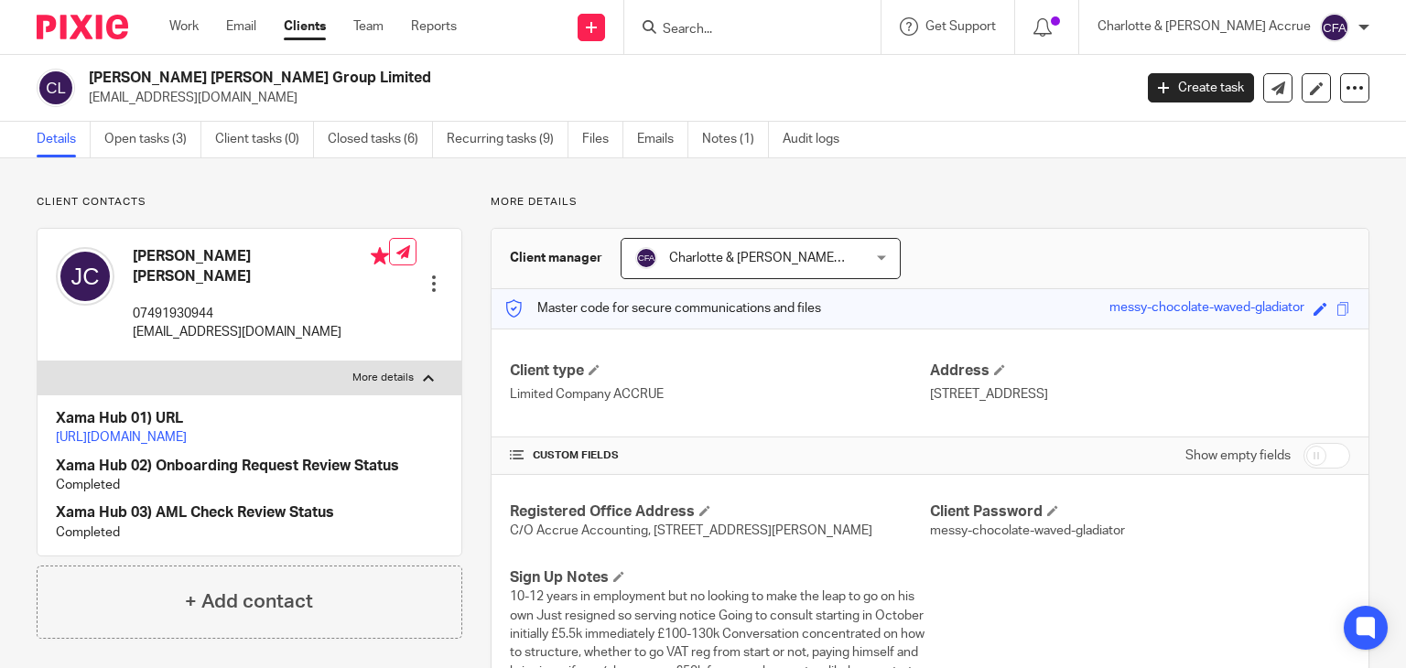
click at [187, 431] on link "[URL][DOMAIN_NAME]" at bounding box center [121, 437] width 131 height 13
